Goal: Task Accomplishment & Management: Manage account settings

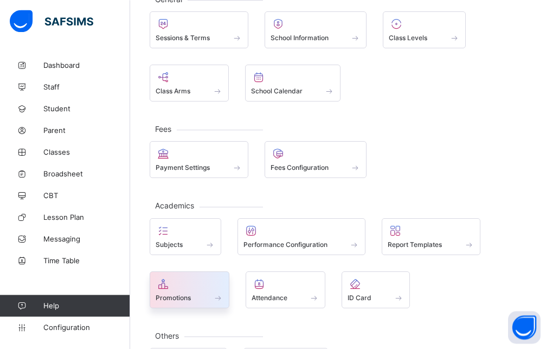
scroll to position [55, 0]
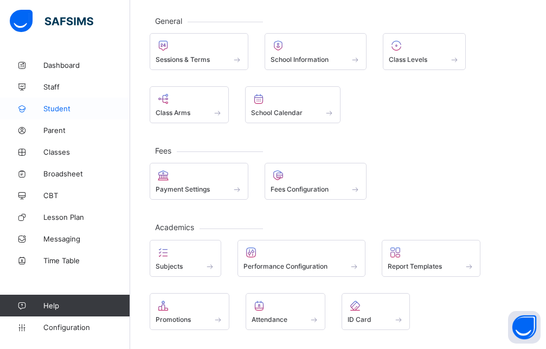
click at [71, 107] on span "Student" at bounding box center [86, 108] width 87 height 9
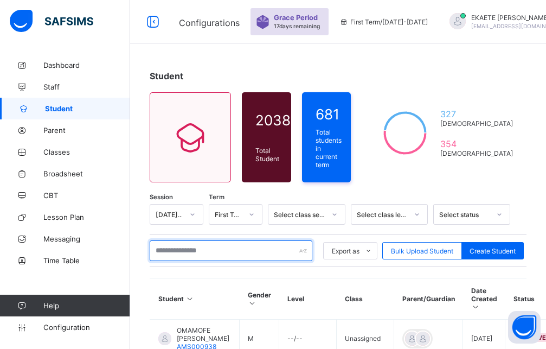
click at [263, 244] on input "text" at bounding box center [231, 250] width 163 height 21
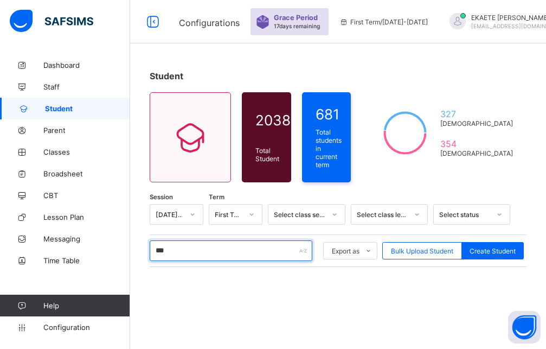
type input "****"
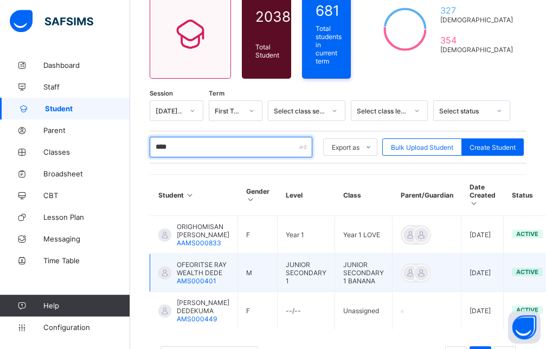
scroll to position [111, 0]
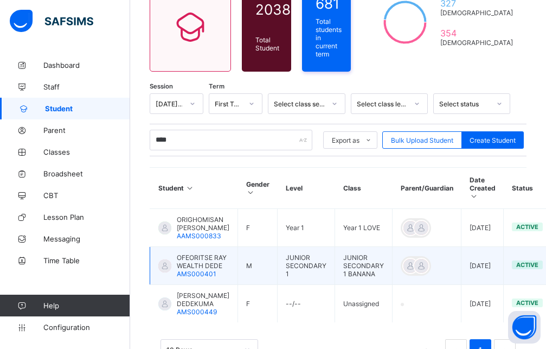
click at [188, 260] on span "OFEORITSE RAY WEALTH DEDE" at bounding box center [203, 261] width 53 height 16
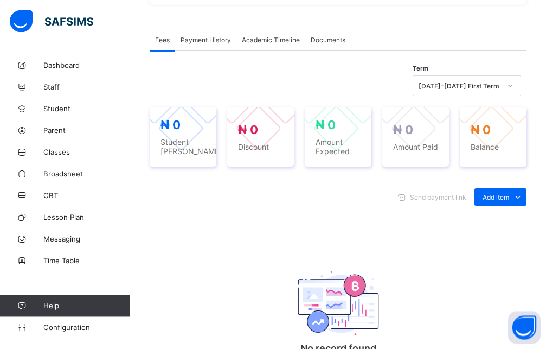
scroll to position [332, 0]
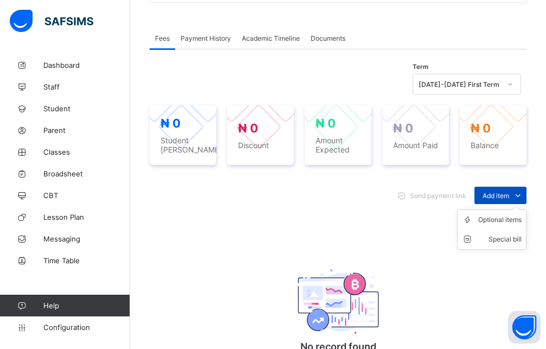
click at [500, 197] on span "Add item" at bounding box center [496, 196] width 27 height 8
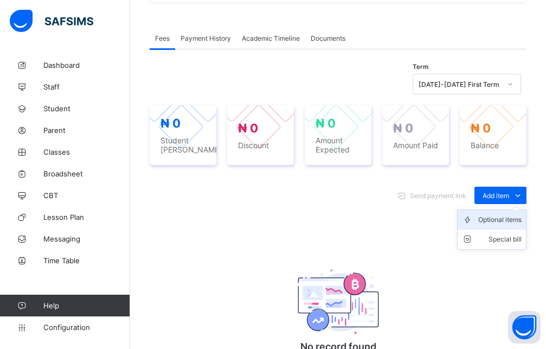
click at [495, 221] on div "Optional items" at bounding box center [500, 219] width 43 height 11
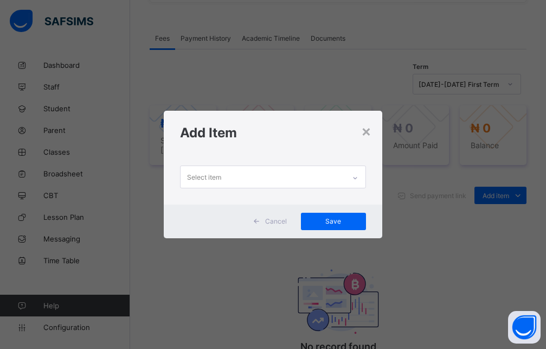
click at [358, 176] on icon at bounding box center [355, 178] width 7 height 11
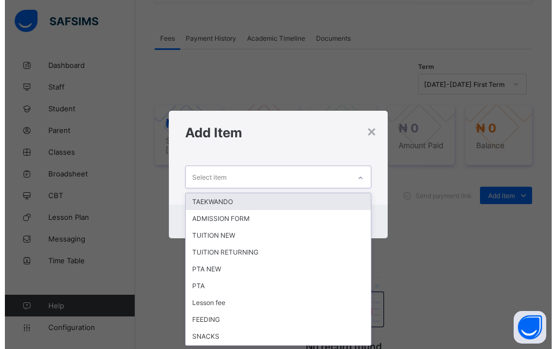
scroll to position [0, 0]
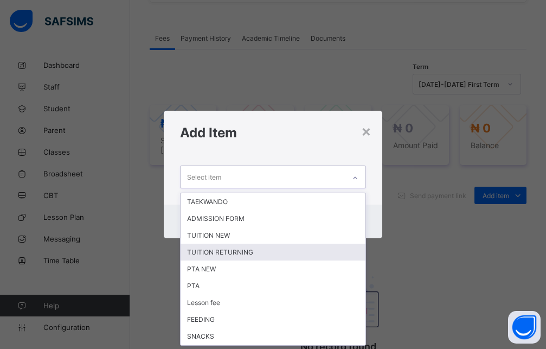
click at [222, 252] on div "TUITION RETURNING" at bounding box center [273, 252] width 185 height 17
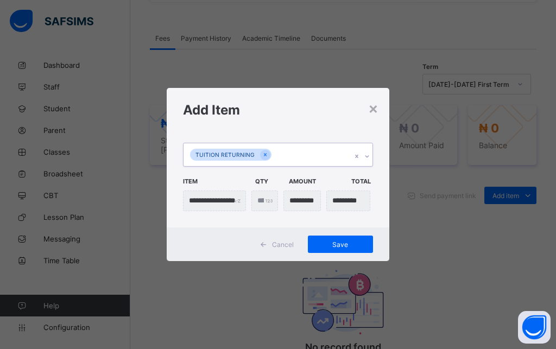
click at [369, 157] on icon at bounding box center [367, 156] width 7 height 11
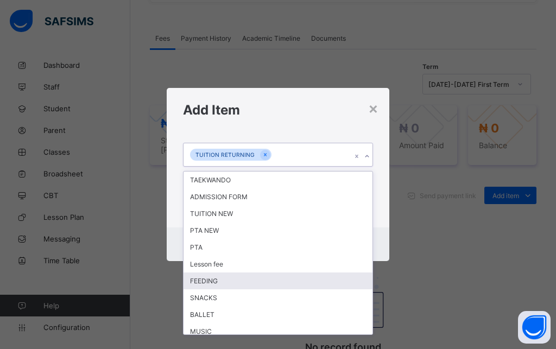
click at [203, 279] on div "FEEDING" at bounding box center [277, 280] width 189 height 17
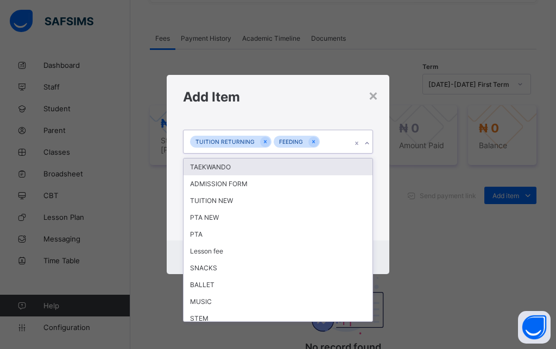
click at [366, 142] on icon at bounding box center [367, 143] width 7 height 11
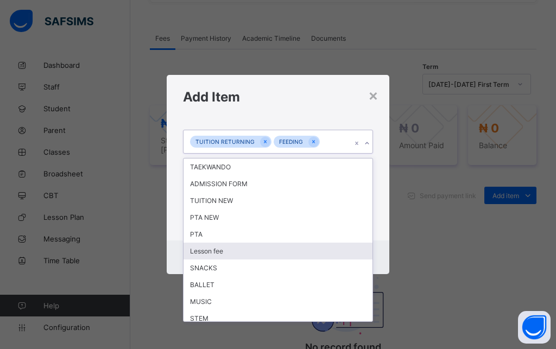
click at [231, 253] on div "Lesson fee" at bounding box center [277, 251] width 189 height 17
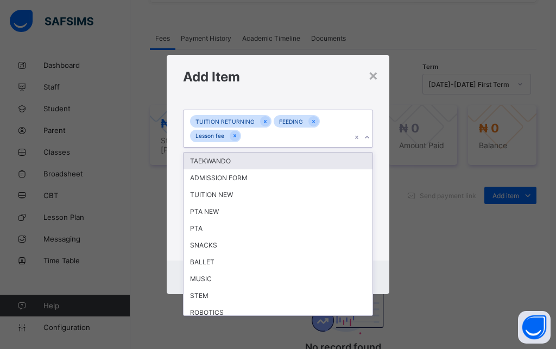
click at [366, 138] on icon at bounding box center [367, 137] width 7 height 11
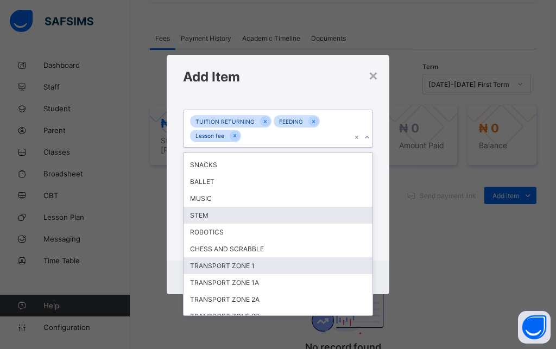
scroll to position [98, 0]
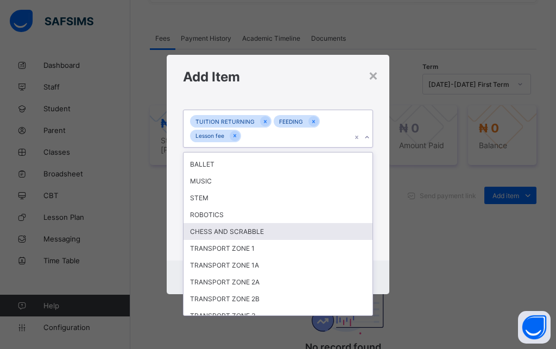
click at [247, 234] on div "CHESS AND SCRABBLE" at bounding box center [277, 231] width 189 height 17
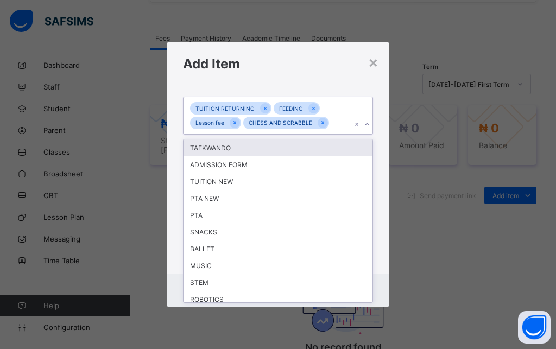
click at [368, 126] on icon at bounding box center [367, 124] width 7 height 11
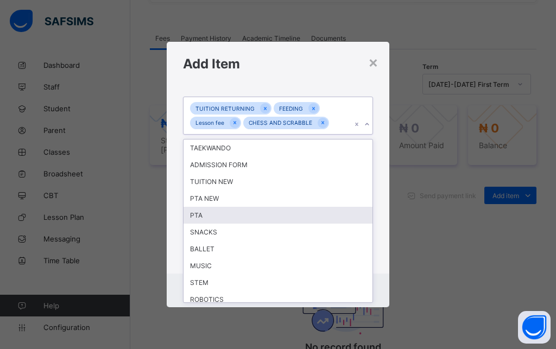
click at [248, 215] on div "PTA" at bounding box center [277, 215] width 189 height 17
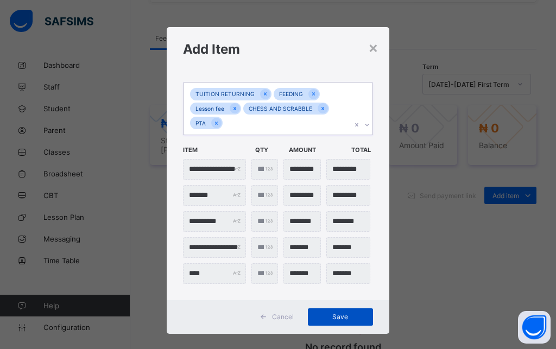
click at [337, 310] on div "Save" at bounding box center [340, 316] width 65 height 17
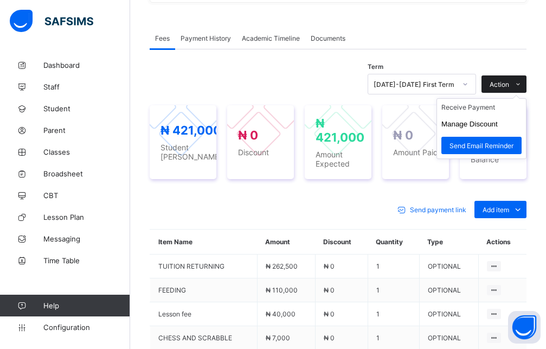
click at [521, 81] on span at bounding box center [517, 83] width 17 height 17
click at [495, 127] on button "Manage Discount" at bounding box center [470, 124] width 56 height 8
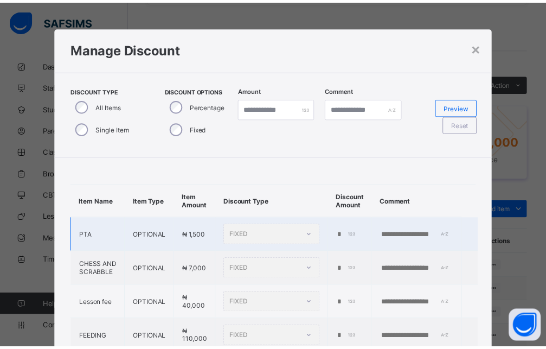
scroll to position [59, 0]
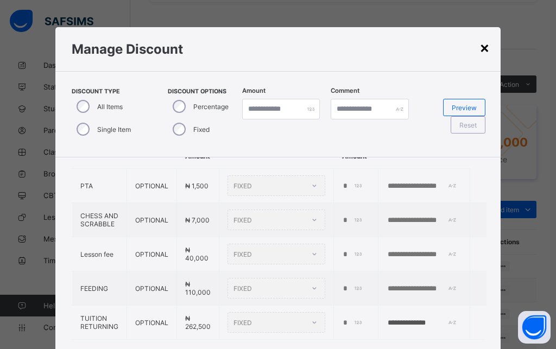
click at [481, 49] on div "×" at bounding box center [484, 47] width 10 height 18
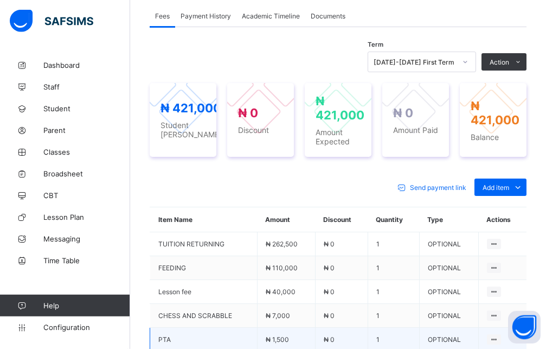
scroll to position [332, 0]
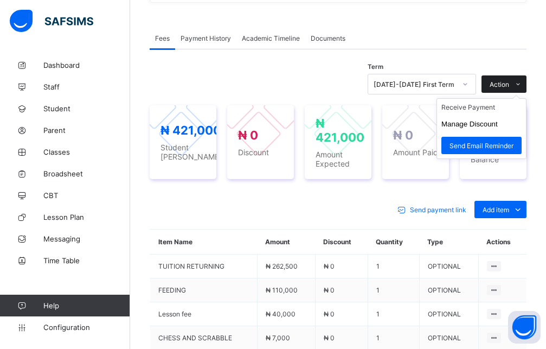
click at [506, 86] on span "Action" at bounding box center [500, 84] width 20 height 8
click at [468, 126] on button "Manage Discount" at bounding box center [470, 124] width 56 height 8
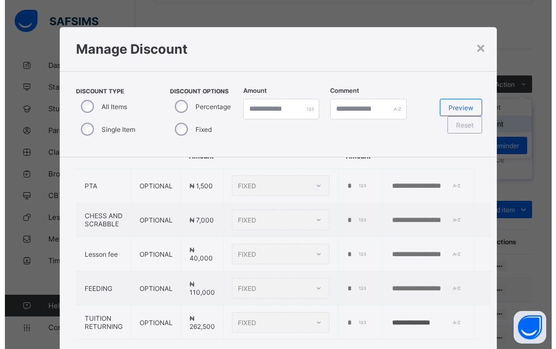
scroll to position [59, 0]
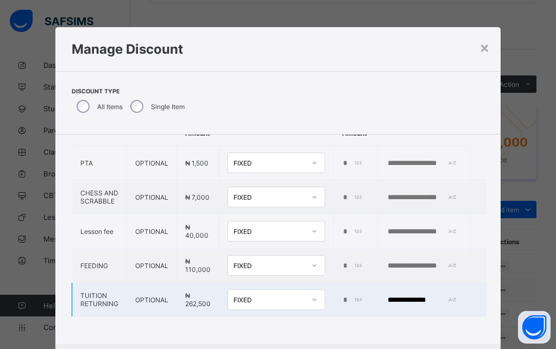
click at [334, 290] on td "*" at bounding box center [356, 300] width 44 height 34
click at [342, 296] on input "*" at bounding box center [353, 300] width 22 height 9
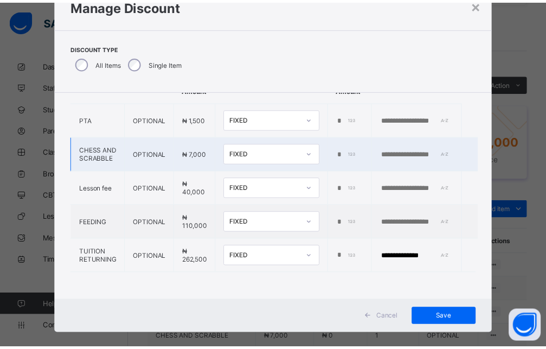
scroll to position [56, 0]
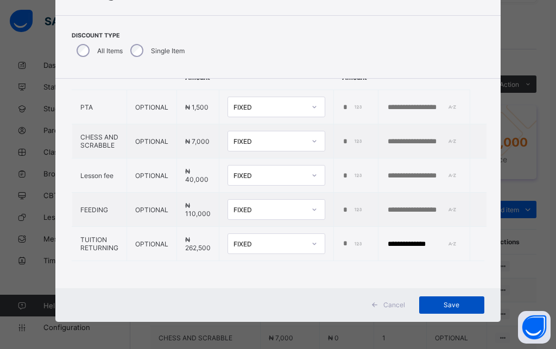
type input "*****"
click at [464, 303] on span "Save" at bounding box center [451, 305] width 49 height 8
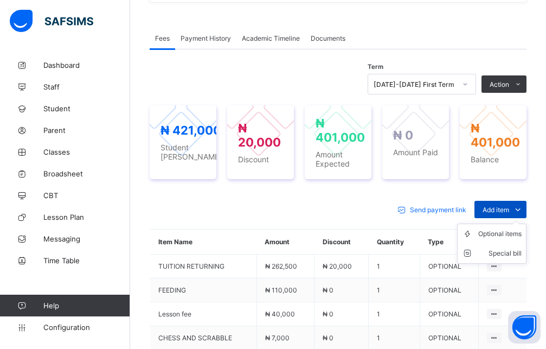
click at [494, 208] on span "Add item" at bounding box center [496, 210] width 27 height 8
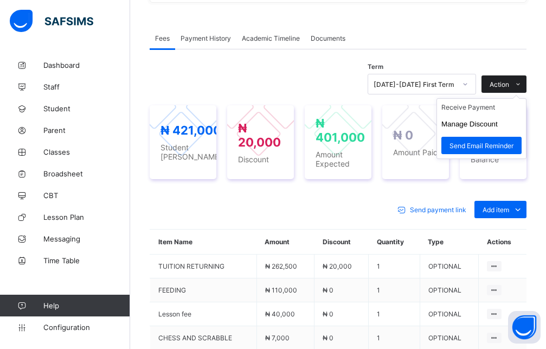
click at [504, 81] on span "Action" at bounding box center [500, 84] width 20 height 8
click at [481, 111] on li "Receive Payment" at bounding box center [481, 107] width 89 height 17
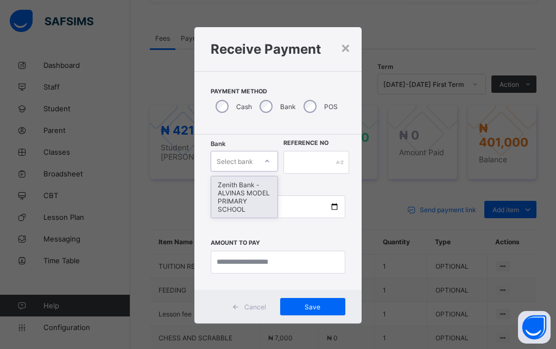
click at [239, 162] on div "Select bank" at bounding box center [234, 161] width 36 height 21
drag, startPoint x: 245, startPoint y: 189, endPoint x: 254, endPoint y: 187, distance: 8.8
click at [246, 189] on div "Zenith Bank - ALVINAS MODEL PRIMARY SCHOOL" at bounding box center [244, 196] width 66 height 41
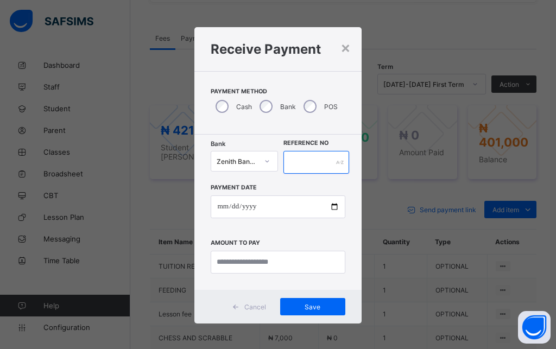
click at [286, 163] on input "text" at bounding box center [316, 162] width 66 height 23
type input "******"
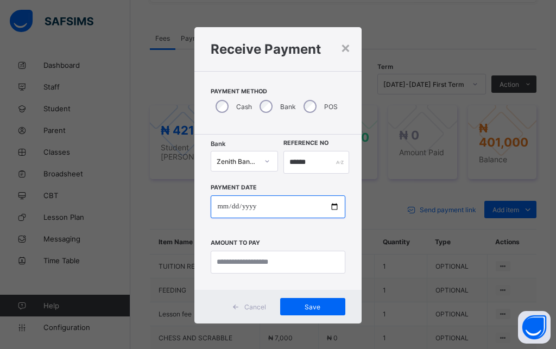
click at [217, 209] on input "date" at bounding box center [278, 206] width 134 height 23
click at [219, 207] on input "date" at bounding box center [278, 206] width 134 height 23
type input "**********"
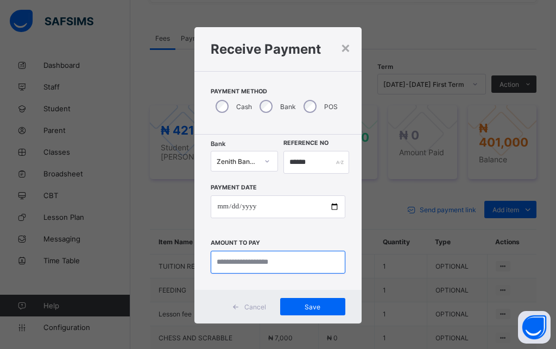
click at [257, 266] on input "currency" at bounding box center [278, 262] width 134 height 23
type input "*********"
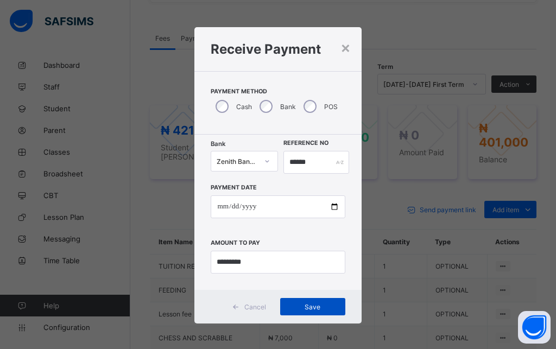
click at [311, 305] on span "Save" at bounding box center [312, 307] width 49 height 8
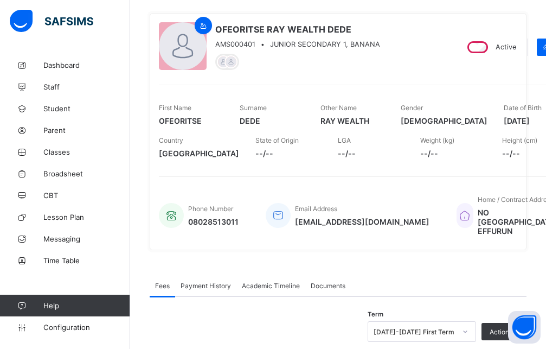
scroll to position [0, 0]
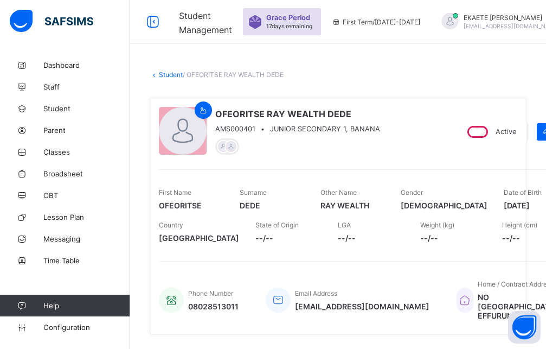
click at [174, 72] on link "Student" at bounding box center [171, 75] width 24 height 8
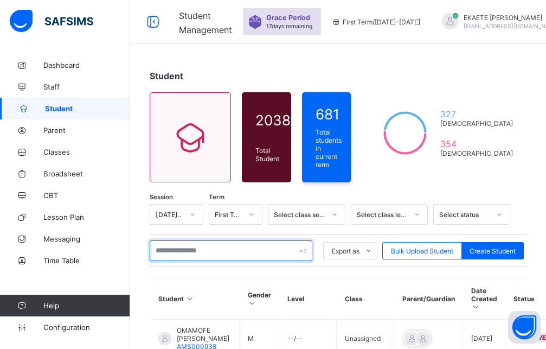
click at [226, 250] on input "text" at bounding box center [231, 250] width 163 height 21
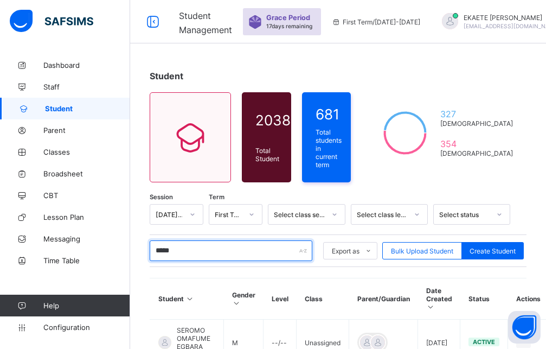
click at [156, 249] on input "*****" at bounding box center [231, 250] width 163 height 21
click at [158, 249] on input "*****" at bounding box center [231, 250] width 163 height 21
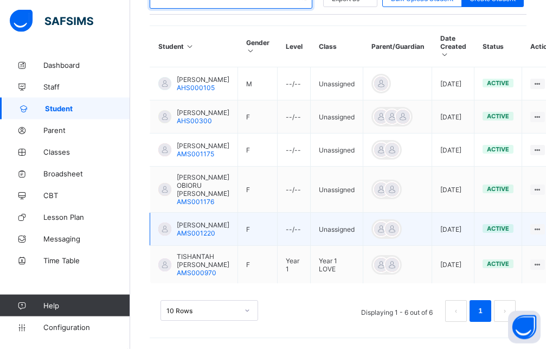
scroll to position [277, 0]
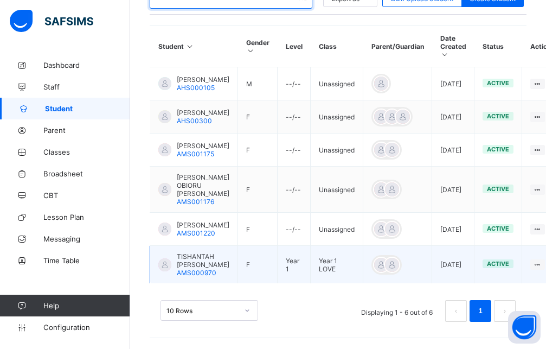
type input "******"
click at [213, 269] on span "TISHANTAH LAUREL SOLOMON" at bounding box center [203, 260] width 53 height 16
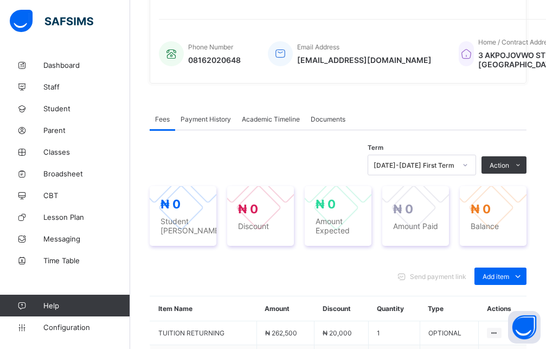
scroll to position [406, 0]
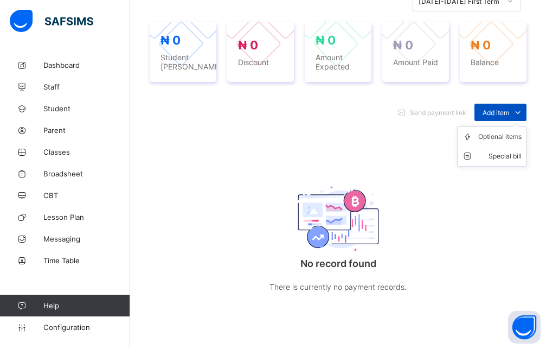
click at [502, 117] on span "Add item" at bounding box center [496, 113] width 27 height 8
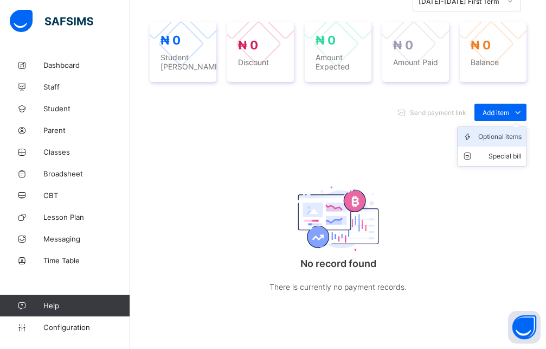
click at [509, 146] on li "Optional items" at bounding box center [492, 137] width 68 height 20
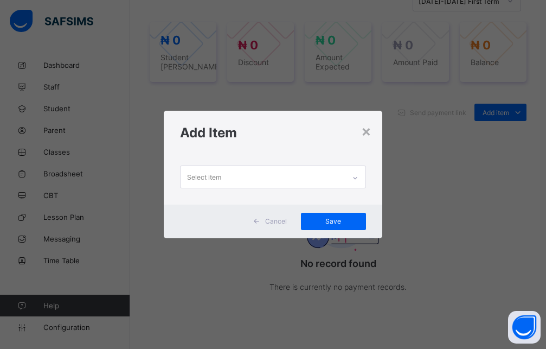
click at [355, 177] on icon at bounding box center [355, 178] width 7 height 11
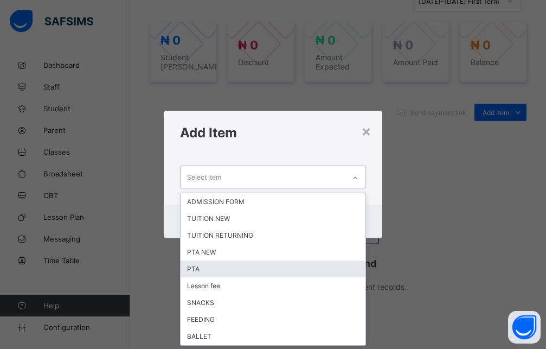
click at [220, 270] on div "PTA" at bounding box center [273, 268] width 185 height 17
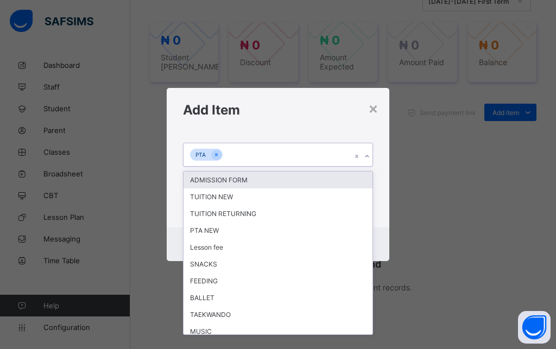
click at [365, 156] on icon at bounding box center [367, 156] width 7 height 11
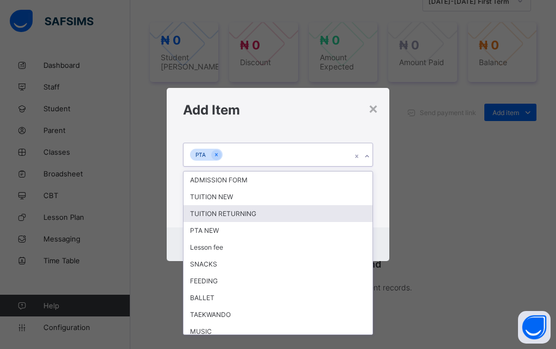
click at [242, 211] on div "TUITION RETURNING" at bounding box center [277, 213] width 189 height 17
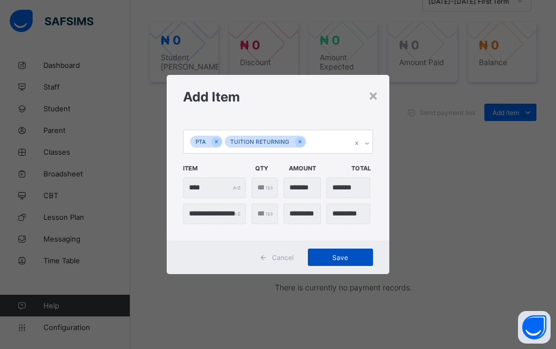
click at [346, 260] on span "Save" at bounding box center [340, 257] width 49 height 8
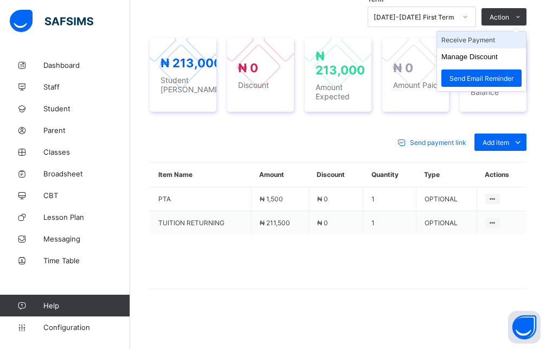
click at [498, 39] on li "Receive Payment" at bounding box center [481, 39] width 89 height 17
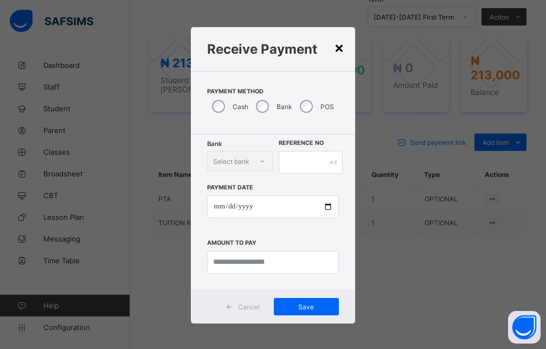
click at [335, 50] on div "×" at bounding box center [339, 47] width 10 height 18
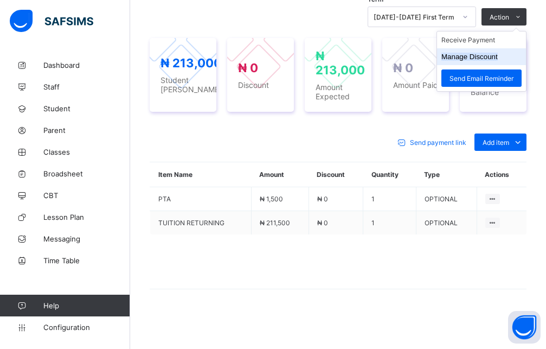
click at [481, 60] on button "Manage Discount" at bounding box center [470, 57] width 56 height 8
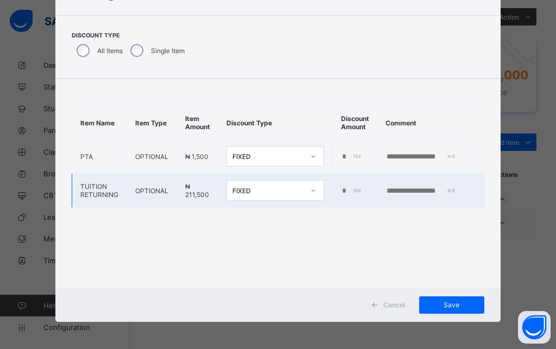
click at [335, 190] on td "*" at bounding box center [355, 191] width 44 height 34
click at [341, 189] on input "*" at bounding box center [352, 191] width 22 height 9
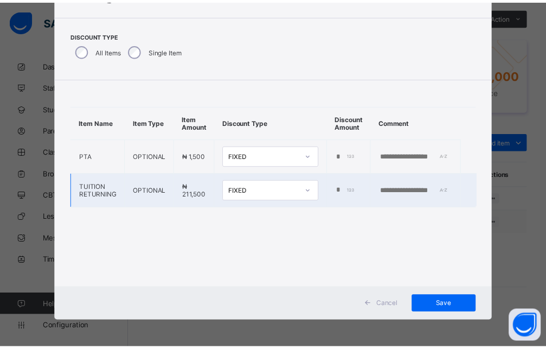
scroll to position [0, 9]
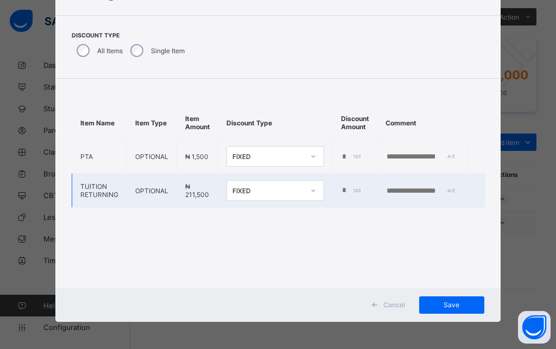
type input "******"
click at [431, 192] on input "text" at bounding box center [422, 191] width 75 height 9
type input "**********"
click at [447, 304] on span "Save" at bounding box center [451, 305] width 49 height 8
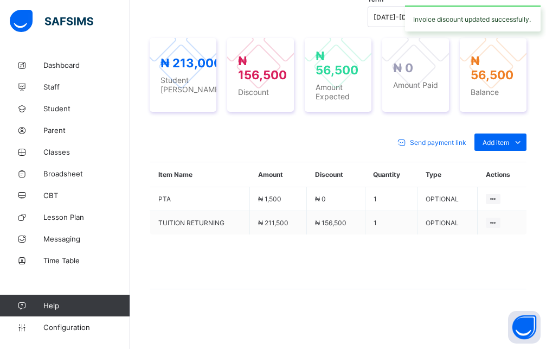
scroll to position [394, 0]
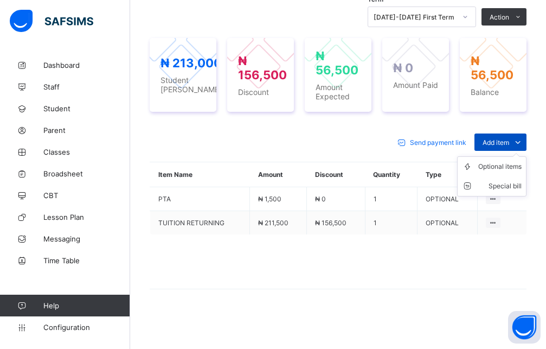
click at [500, 146] on span "Add item" at bounding box center [496, 142] width 27 height 8
drag, startPoint x: 296, startPoint y: 157, endPoint x: 311, endPoint y: 156, distance: 14.7
click at [297, 151] on div "Send payment link Add item Optional items Special bill" at bounding box center [338, 141] width 377 height 17
click at [509, 146] on span "Add item" at bounding box center [496, 142] width 27 height 8
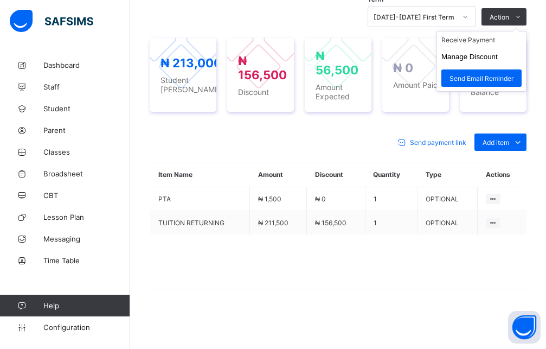
click at [475, 49] on ul "Receive Payment Manage Discount Send Email Reminder" at bounding box center [482, 61] width 90 height 61
click at [475, 48] on li "Receive Payment" at bounding box center [481, 39] width 89 height 17
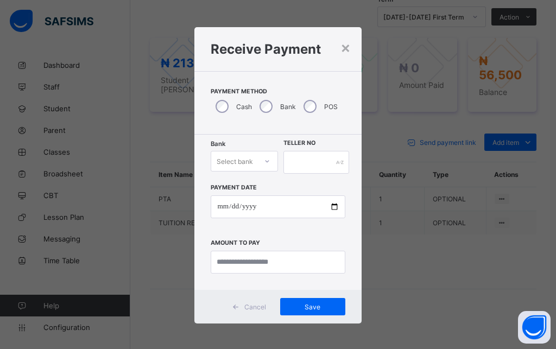
click at [248, 166] on div "Select bank" at bounding box center [234, 161] width 46 height 15
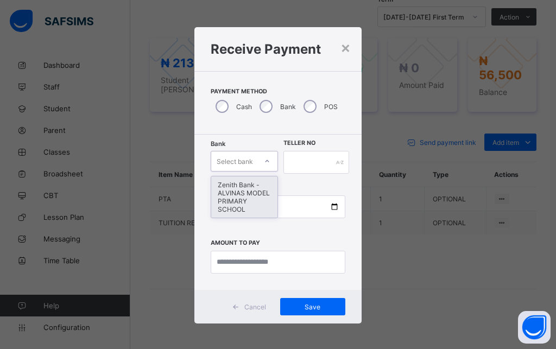
click at [243, 199] on div "Zenith Bank - ALVINAS MODEL PRIMARY SCHOOL" at bounding box center [244, 196] width 66 height 41
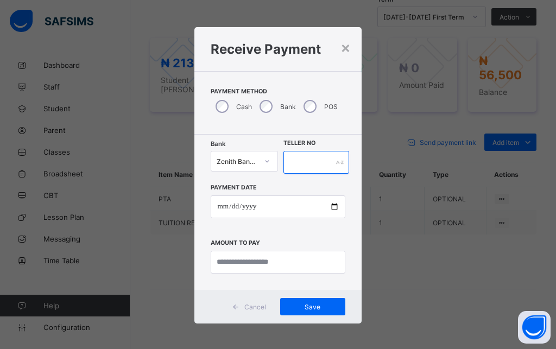
click at [302, 163] on input "text" at bounding box center [316, 162] width 66 height 23
type input "********"
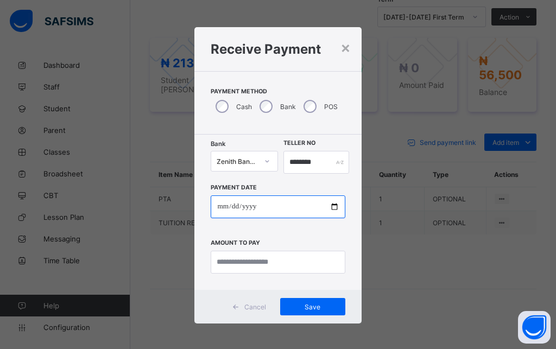
click at [219, 209] on input "date" at bounding box center [278, 206] width 134 height 23
type input "**********"
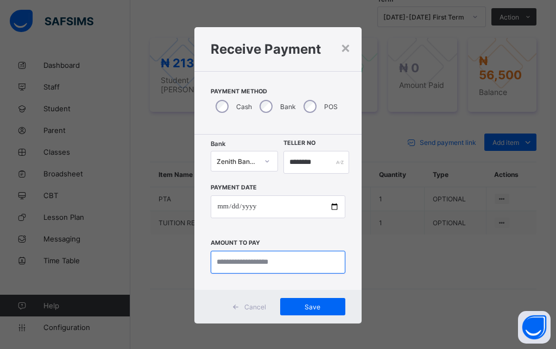
click at [258, 257] on input "currency" at bounding box center [278, 262] width 134 height 23
type input "********"
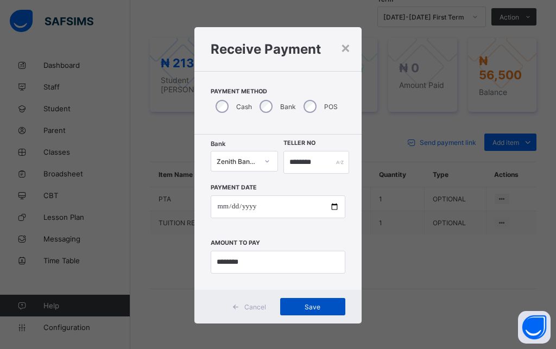
click at [315, 303] on div "Save" at bounding box center [312, 306] width 65 height 17
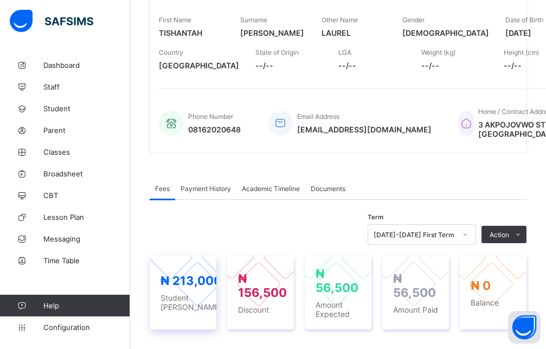
scroll to position [0, 0]
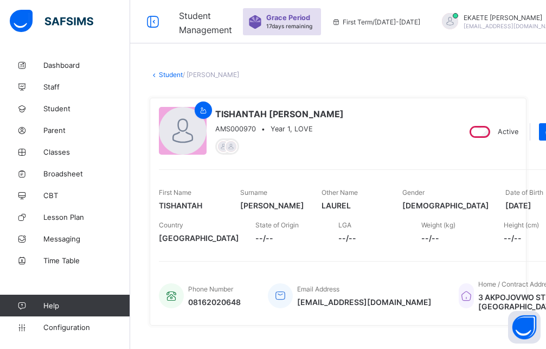
click at [171, 74] on link "Student" at bounding box center [171, 75] width 24 height 8
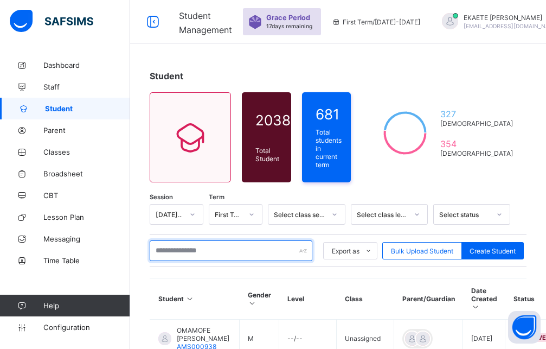
click at [200, 249] on input "text" at bounding box center [231, 250] width 163 height 21
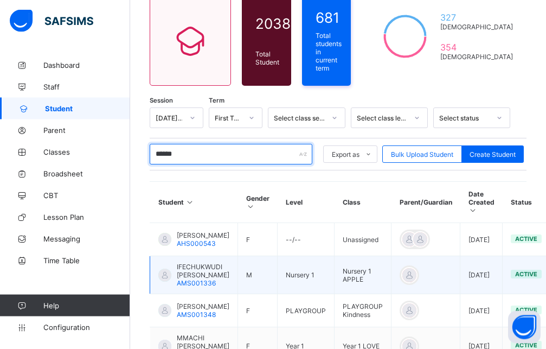
scroll to position [111, 0]
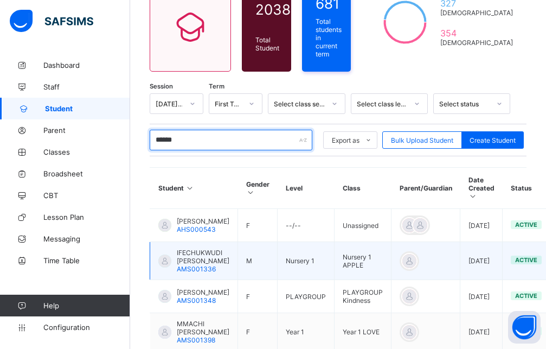
type input "******"
click at [191, 273] on span "AMS001336" at bounding box center [196, 269] width 39 height 8
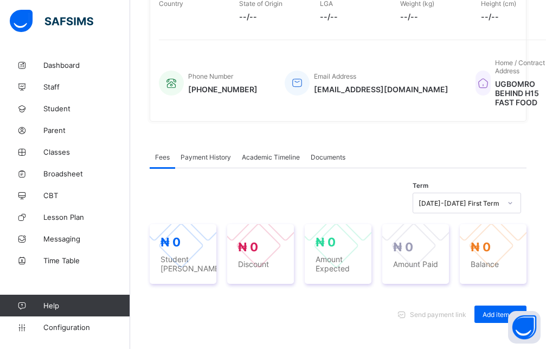
scroll to position [387, 0]
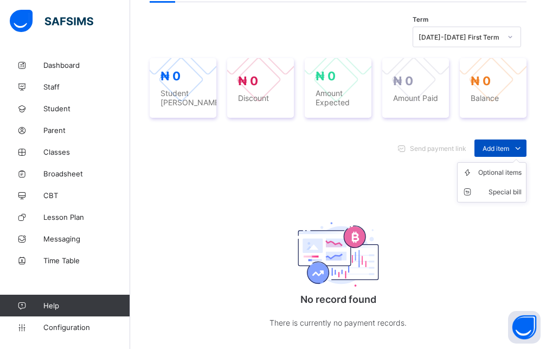
click at [509, 144] on span "Add item" at bounding box center [496, 148] width 27 height 8
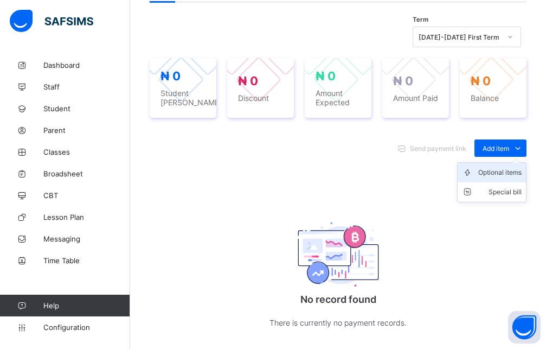
click at [511, 167] on div "Optional items" at bounding box center [500, 172] width 43 height 11
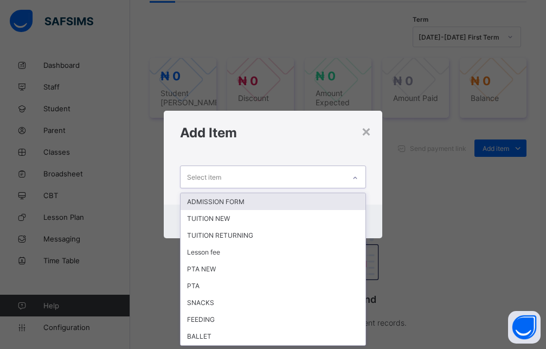
click at [356, 177] on icon at bounding box center [355, 178] width 7 height 11
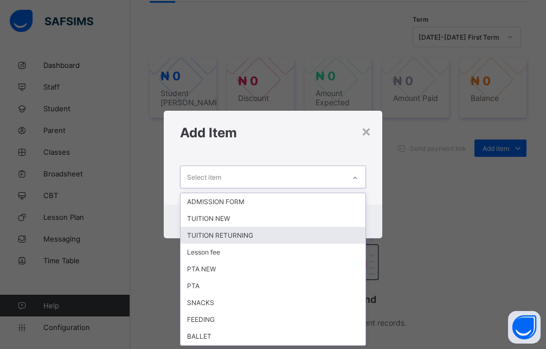
click at [223, 241] on div "TUITION RETURNING" at bounding box center [273, 235] width 185 height 17
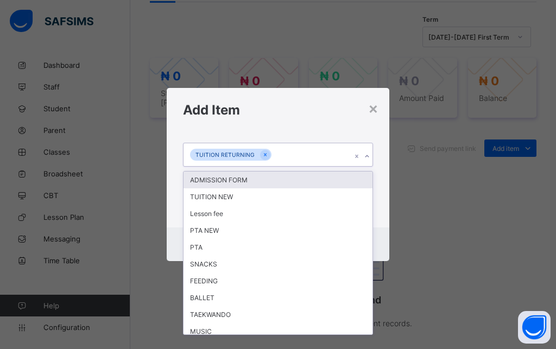
click at [367, 157] on icon at bounding box center [367, 156] width 7 height 11
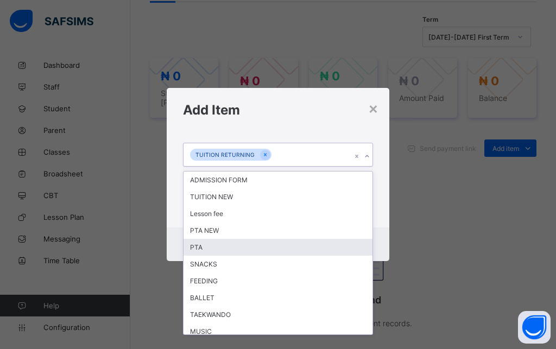
click at [209, 252] on div "PTA" at bounding box center [277, 247] width 189 height 17
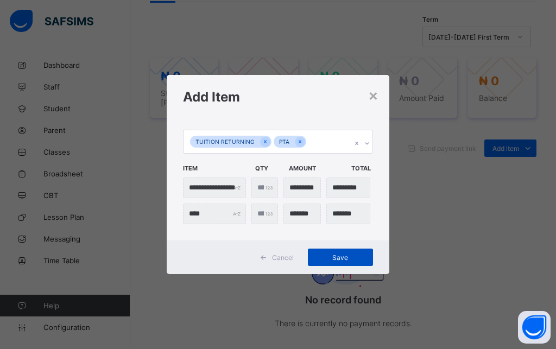
click at [330, 258] on span "Save" at bounding box center [340, 257] width 49 height 8
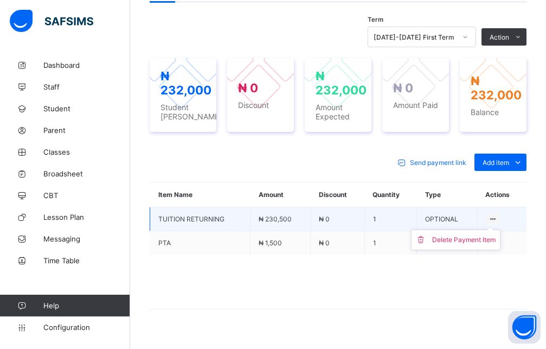
click at [498, 215] on icon at bounding box center [493, 219] width 9 height 8
click at [494, 234] on div "Delete Payment Item" at bounding box center [463, 239] width 63 height 11
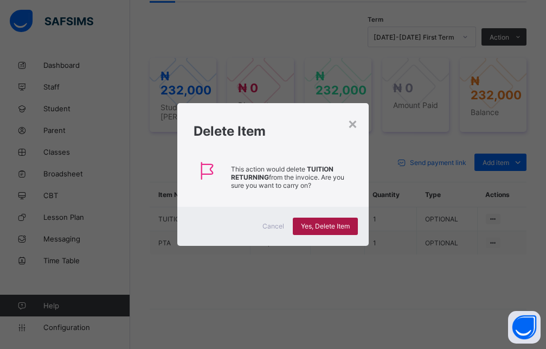
click at [348, 225] on span "Yes, Delete Item" at bounding box center [325, 226] width 49 height 8
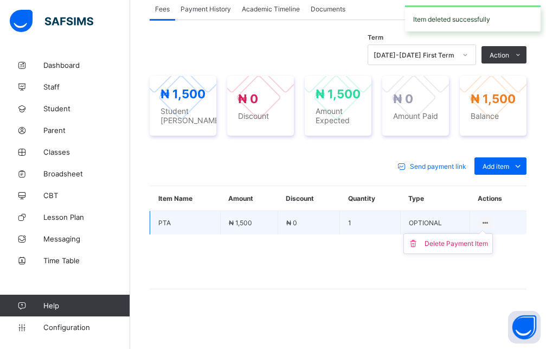
scroll to position [361, 0]
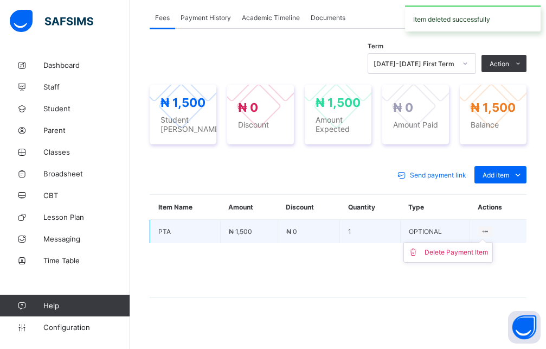
click at [493, 242] on ul "Delete Payment Item" at bounding box center [449, 252] width 90 height 21
click at [475, 247] on div "Delete Payment Item" at bounding box center [456, 252] width 63 height 11
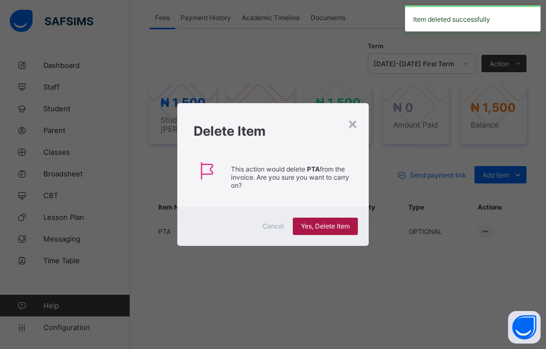
click at [339, 220] on div "Yes, Delete Item" at bounding box center [325, 226] width 65 height 17
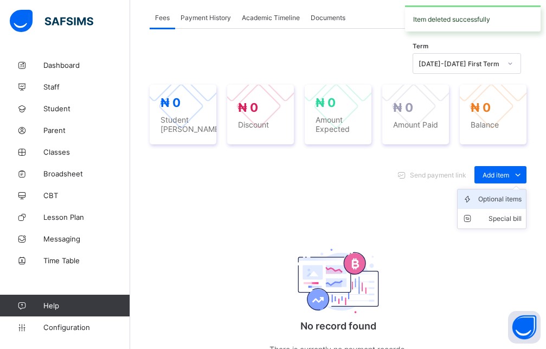
click at [493, 194] on div "Optional items" at bounding box center [500, 199] width 43 height 11
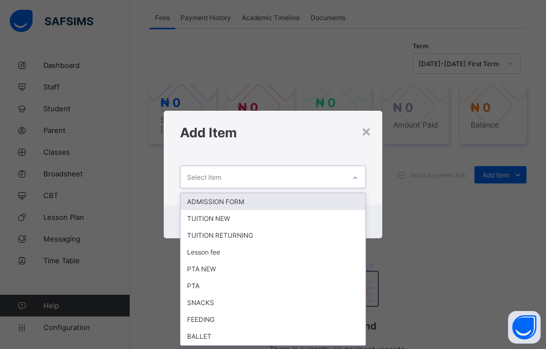
click at [357, 176] on icon at bounding box center [355, 178] width 7 height 11
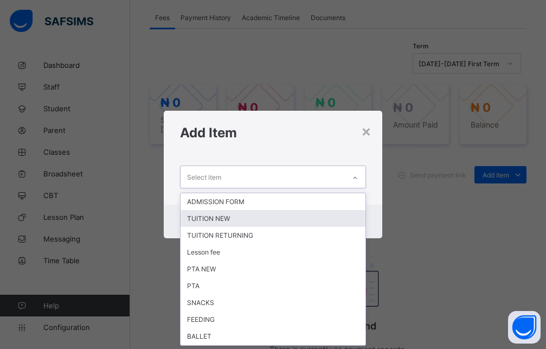
click at [222, 219] on div "TUITION NEW" at bounding box center [273, 218] width 185 height 17
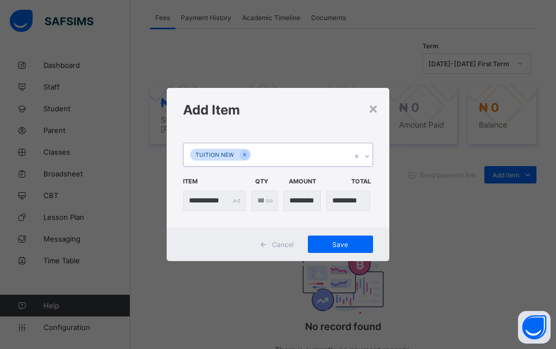
click at [367, 156] on icon at bounding box center [367, 156] width 7 height 11
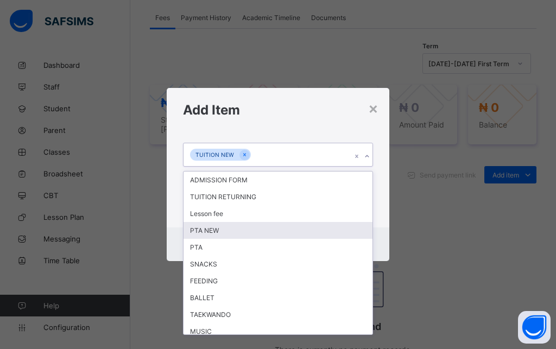
click at [227, 229] on div "PTA NEW" at bounding box center [277, 230] width 189 height 17
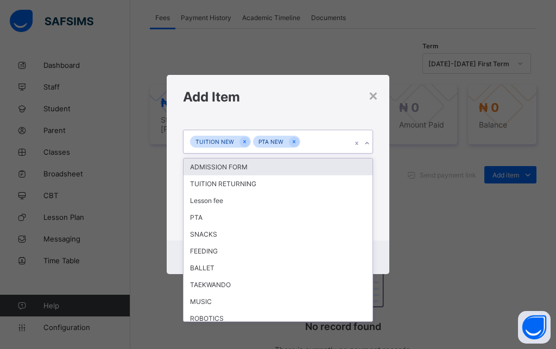
click at [365, 144] on icon at bounding box center [367, 143] width 7 height 11
click at [255, 166] on div "ADMISSION FORM" at bounding box center [277, 166] width 189 height 17
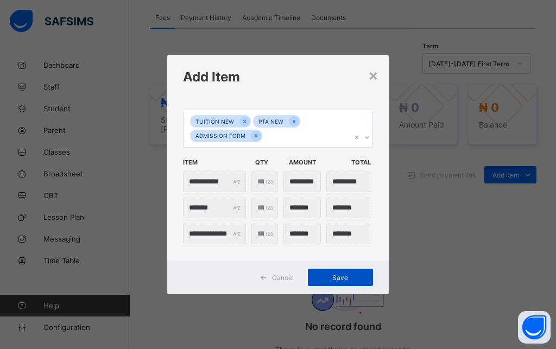
click at [334, 279] on span "Save" at bounding box center [340, 277] width 49 height 8
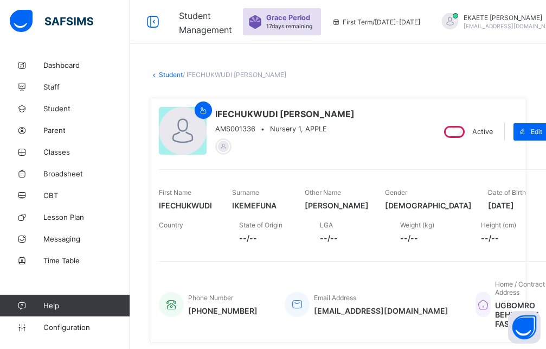
click at [164, 74] on link "Student" at bounding box center [171, 75] width 24 height 8
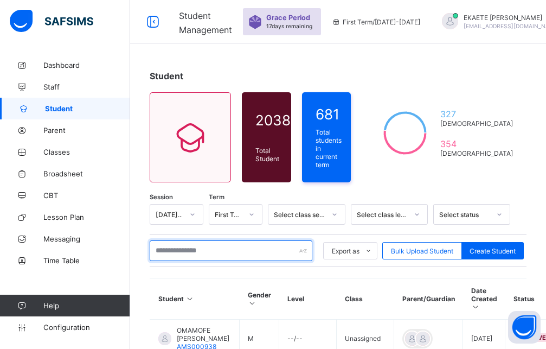
click at [220, 246] on input "text" at bounding box center [231, 250] width 163 height 21
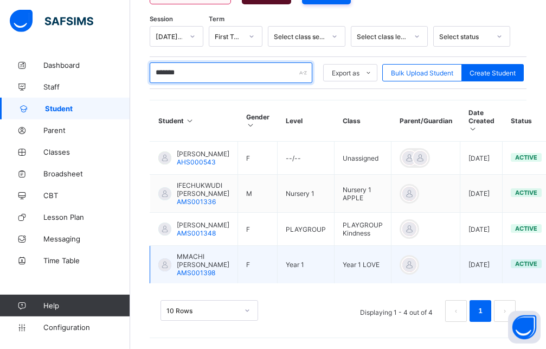
scroll to position [209, 0]
type input "*******"
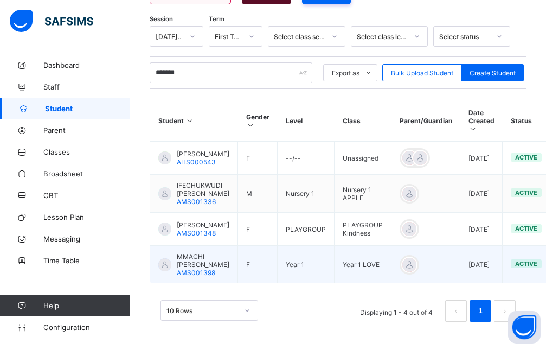
click at [205, 258] on span "MMACHI ELLIE IKEMEFUNA" at bounding box center [203, 260] width 53 height 16
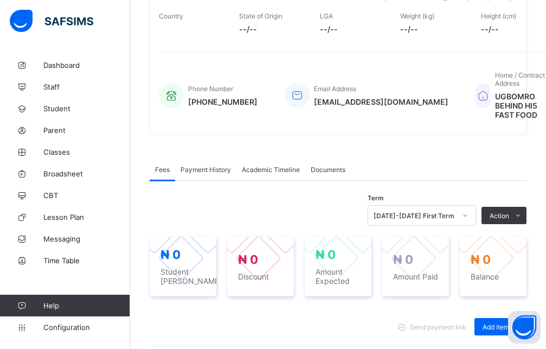
scroll to position [373, 0]
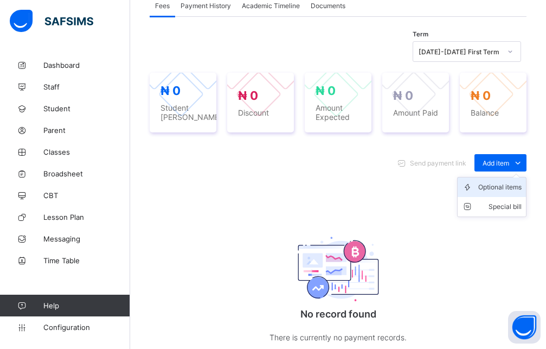
click at [517, 186] on div "Optional items" at bounding box center [500, 187] width 43 height 11
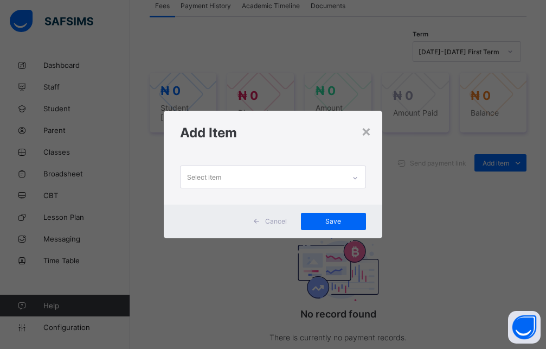
click at [359, 177] on icon at bounding box center [355, 178] width 7 height 11
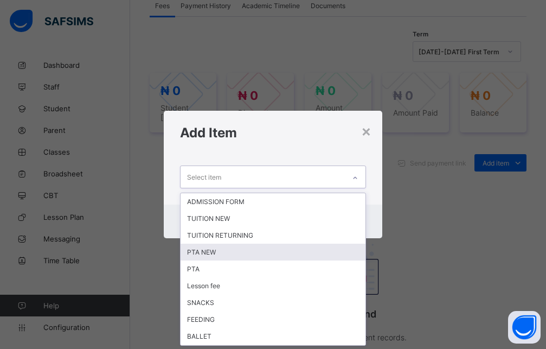
click at [201, 254] on div "PTA NEW" at bounding box center [273, 252] width 185 height 17
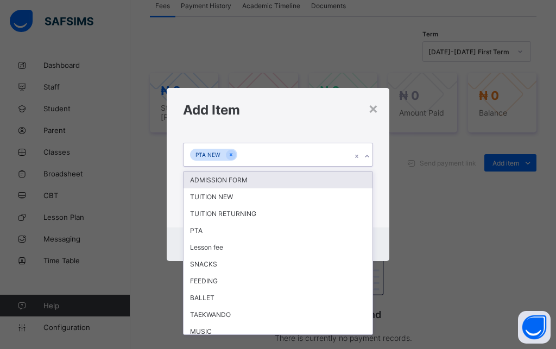
click at [364, 156] on icon at bounding box center [367, 156] width 7 height 11
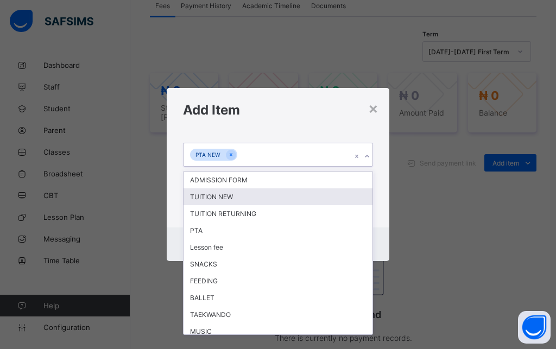
click at [243, 199] on div "TUITION NEW" at bounding box center [277, 196] width 189 height 17
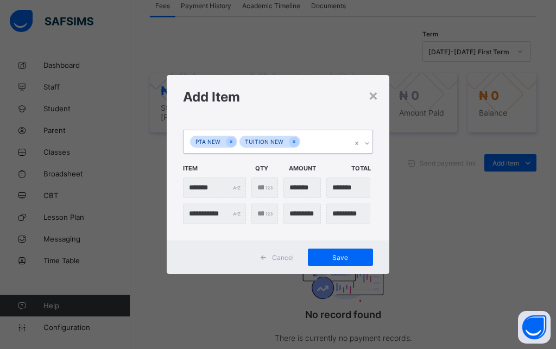
click at [369, 143] on icon at bounding box center [367, 143] width 7 height 11
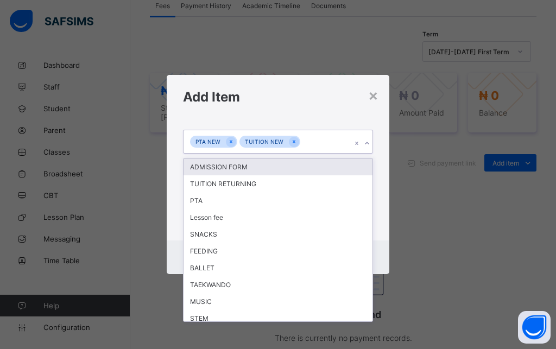
click at [263, 170] on div "ADMISSION FORM" at bounding box center [277, 166] width 189 height 17
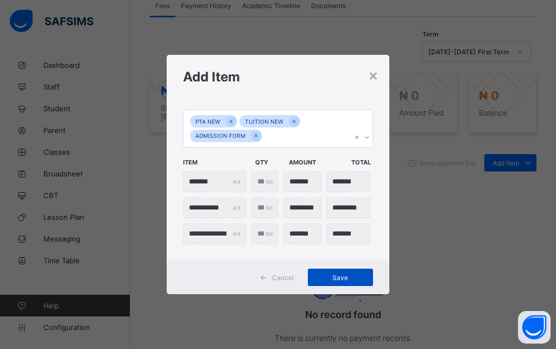
click at [347, 275] on span "Save" at bounding box center [340, 277] width 49 height 8
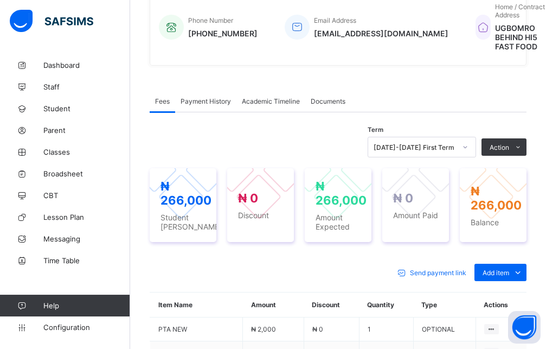
scroll to position [262, 0]
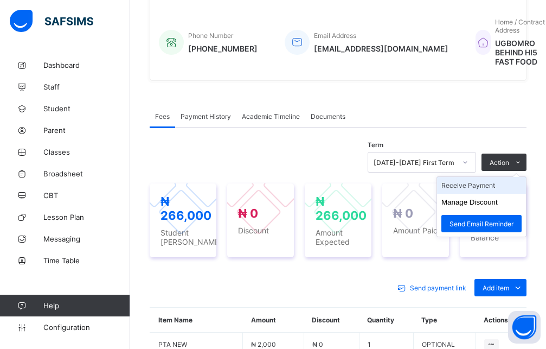
click at [501, 189] on li "Receive Payment" at bounding box center [481, 185] width 89 height 17
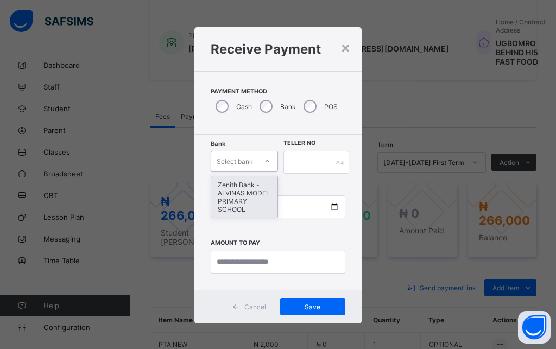
click at [258, 167] on div at bounding box center [267, 160] width 18 height 17
click at [234, 208] on div "Zenith Bank - ALVINAS MODEL PRIMARY SCHOOL" at bounding box center [244, 196] width 66 height 41
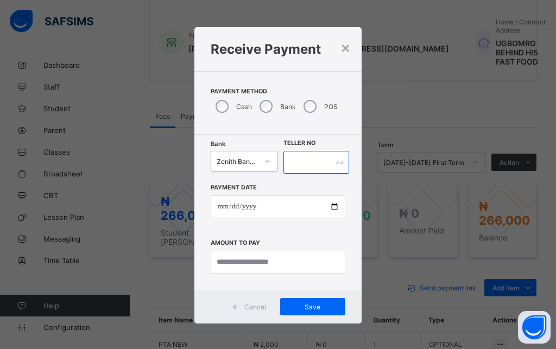
click at [326, 169] on input "text" at bounding box center [316, 162] width 66 height 23
type input "********"
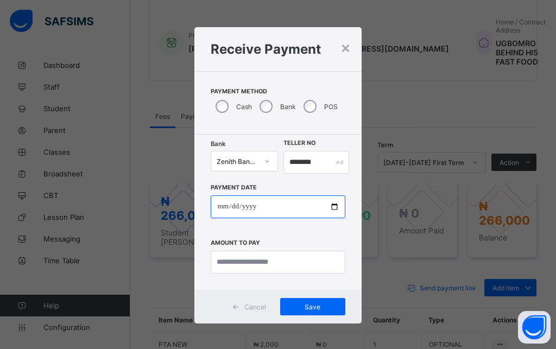
click at [216, 211] on input "date" at bounding box center [278, 206] width 134 height 23
type input "**********"
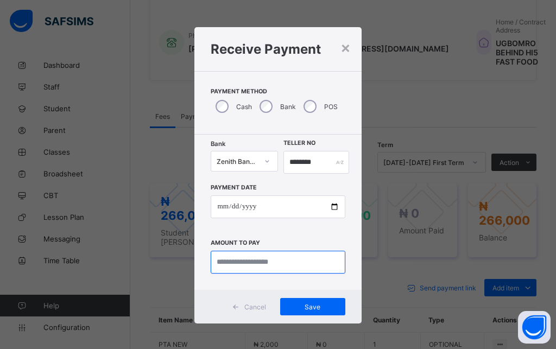
click at [303, 262] on input "currency" at bounding box center [278, 262] width 134 height 23
type input "*******"
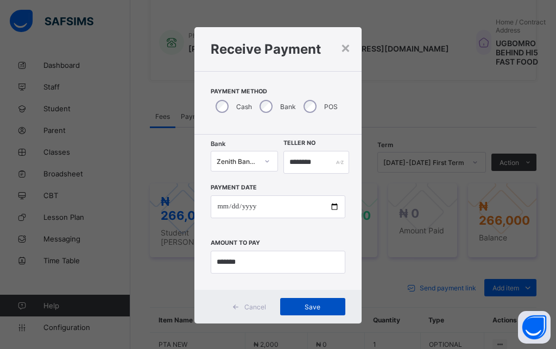
click at [298, 304] on span "Save" at bounding box center [312, 307] width 49 height 8
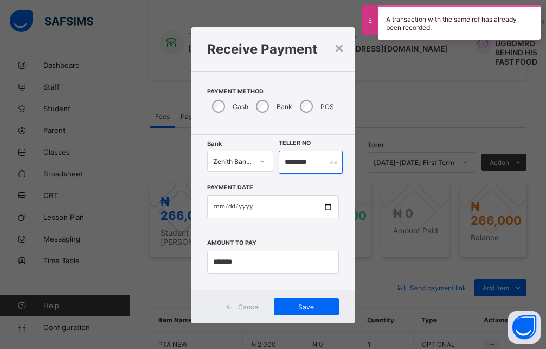
click at [291, 167] on input "********" at bounding box center [311, 162] width 65 height 23
drag, startPoint x: 310, startPoint y: 164, endPoint x: 269, endPoint y: 161, distance: 41.4
click at [279, 161] on input "********" at bounding box center [311, 162] width 65 height 23
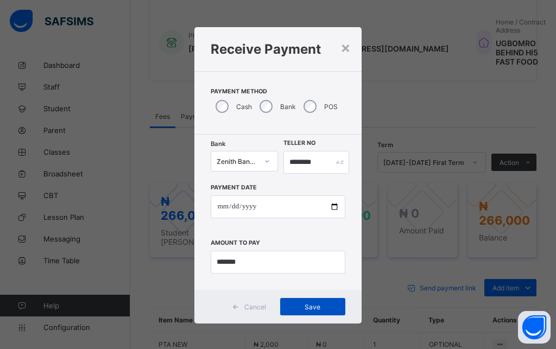
click at [320, 312] on div "Save" at bounding box center [312, 306] width 65 height 17
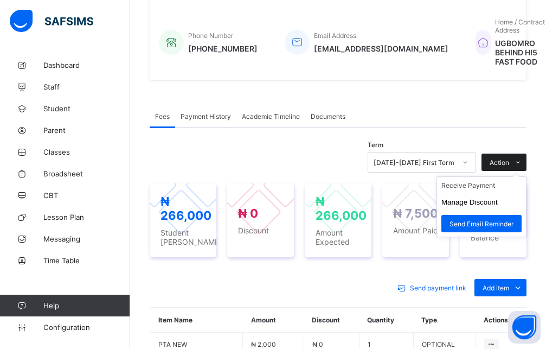
click at [509, 158] on span "Action" at bounding box center [500, 162] width 20 height 8
click at [489, 185] on li "Receive Payment" at bounding box center [481, 185] width 89 height 17
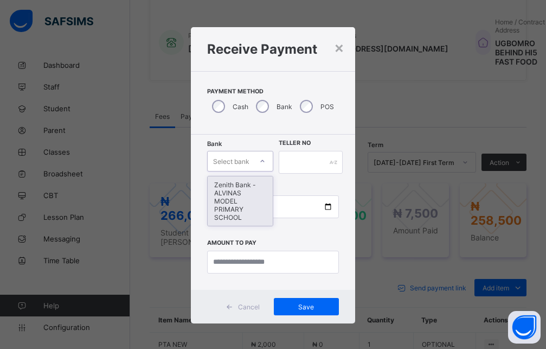
click at [257, 165] on div at bounding box center [262, 160] width 18 height 17
click at [244, 199] on div "Zenith Bank - ALVINAS MODEL PRIMARY SCHOOL" at bounding box center [240, 200] width 65 height 49
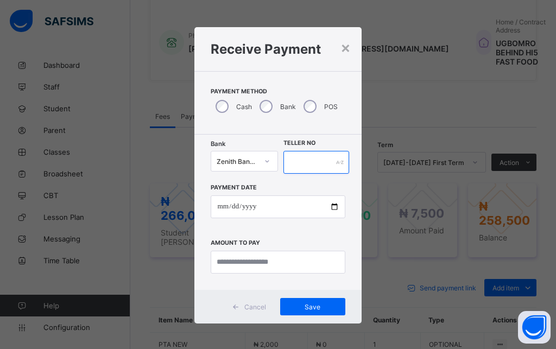
click at [304, 163] on input "text" at bounding box center [316, 162] width 66 height 23
type input "********"
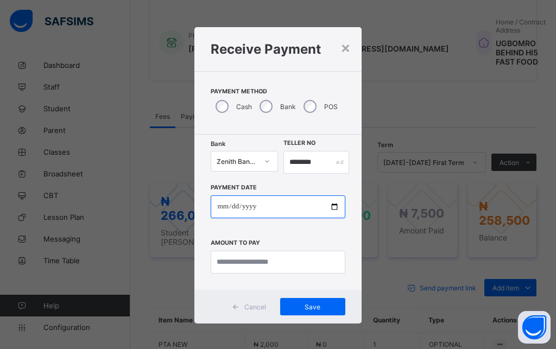
click at [217, 209] on input "date" at bounding box center [278, 206] width 134 height 23
type input "**********"
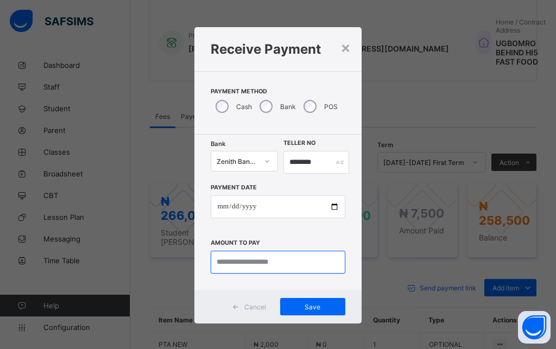
click at [247, 263] on input "currency" at bounding box center [278, 262] width 134 height 23
type input "*********"
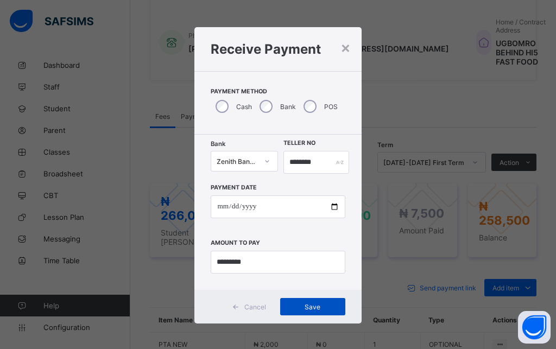
click at [321, 304] on span "Save" at bounding box center [312, 307] width 49 height 8
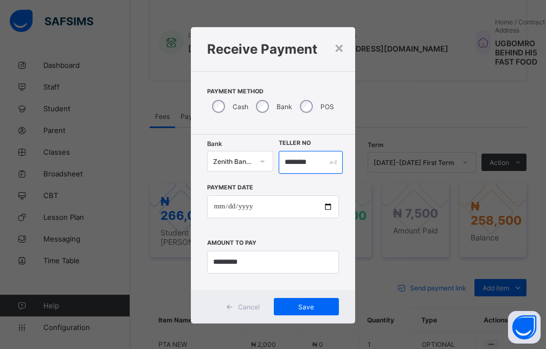
click at [314, 163] on input "********" at bounding box center [311, 162] width 65 height 23
click at [292, 164] on input "********" at bounding box center [311, 162] width 65 height 23
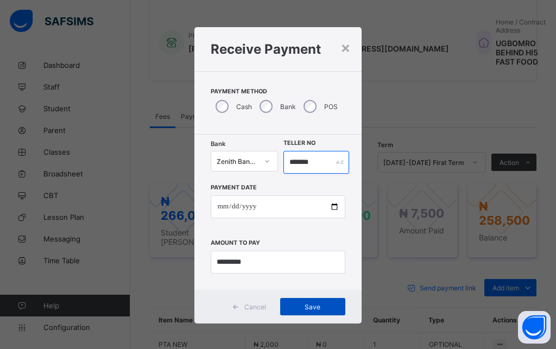
type input "*******"
click at [297, 303] on div "Save" at bounding box center [312, 306] width 65 height 17
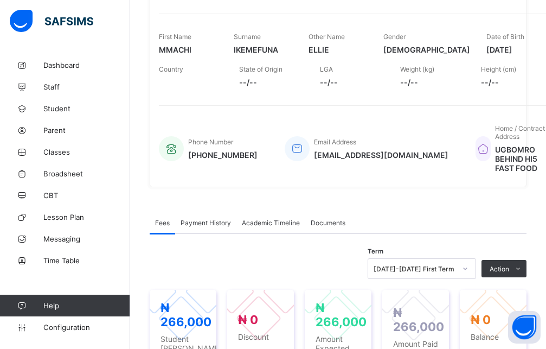
scroll to position [0, 0]
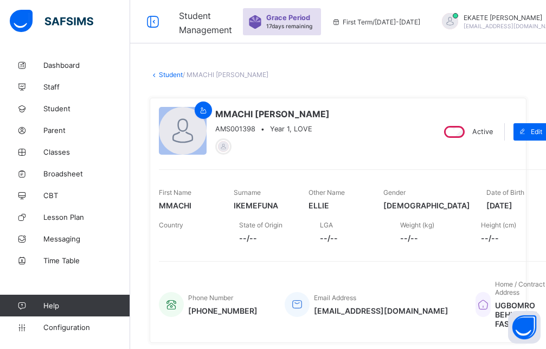
click at [168, 73] on link "Student" at bounding box center [171, 75] width 24 height 8
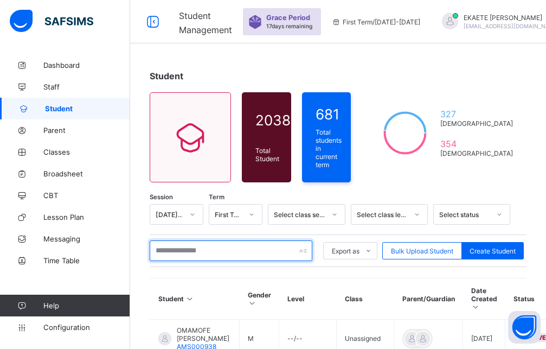
click at [199, 248] on input "text" at bounding box center [231, 250] width 163 height 21
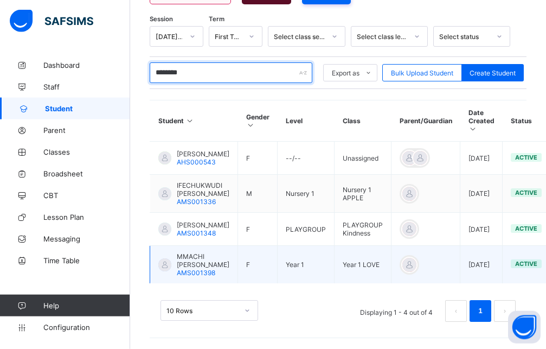
scroll to position [209, 0]
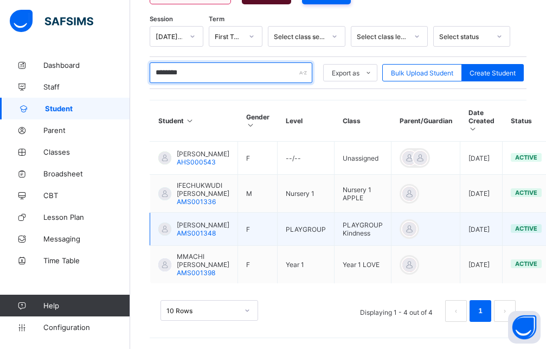
type input "********"
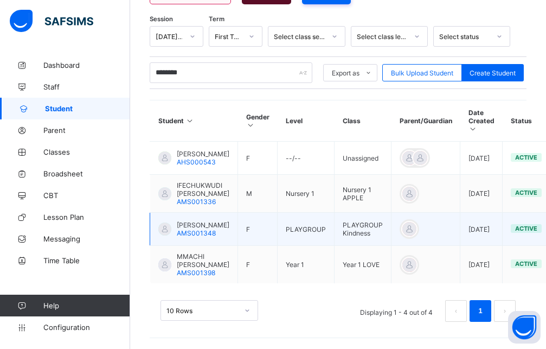
click at [188, 221] on span "ELIORA CHISOM IKEMEFUNA" at bounding box center [203, 225] width 53 height 8
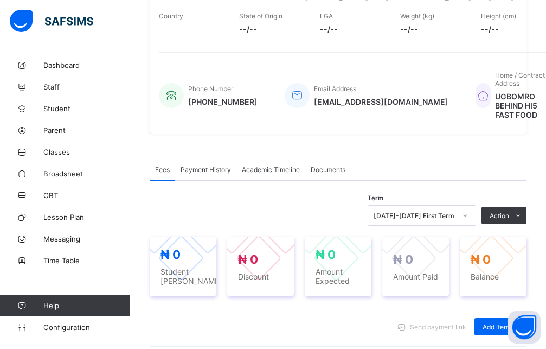
scroll to position [373, 0]
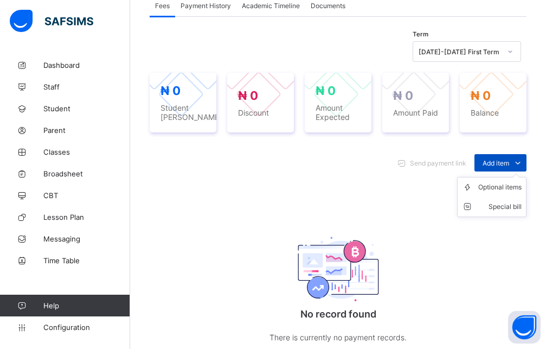
click at [496, 164] on span "Add item" at bounding box center [496, 163] width 27 height 8
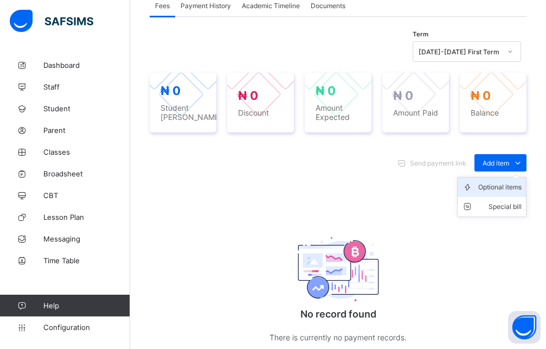
click at [495, 184] on div "Optional items" at bounding box center [500, 187] width 43 height 11
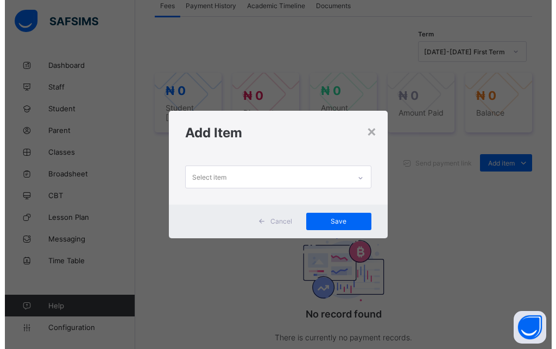
scroll to position [0, 0]
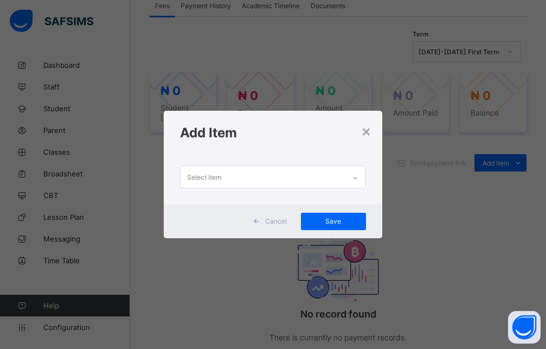
click at [356, 181] on div at bounding box center [355, 177] width 18 height 17
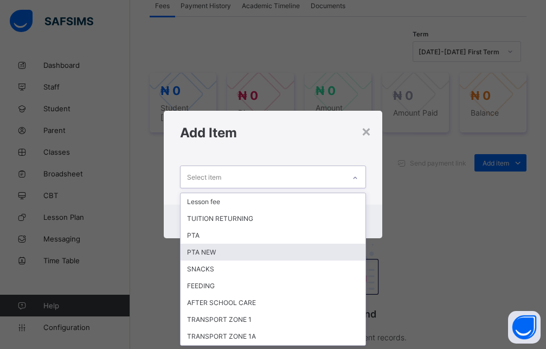
click at [218, 252] on div "PTA NEW" at bounding box center [273, 252] width 185 height 17
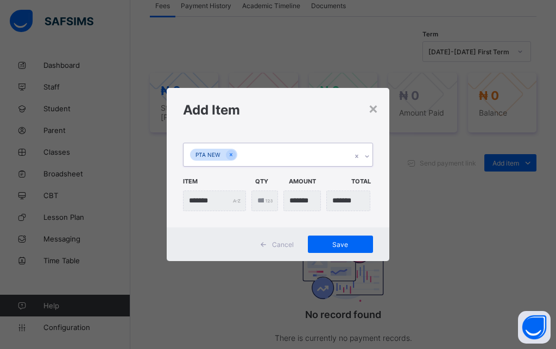
click at [365, 157] on icon at bounding box center [367, 156] width 7 height 11
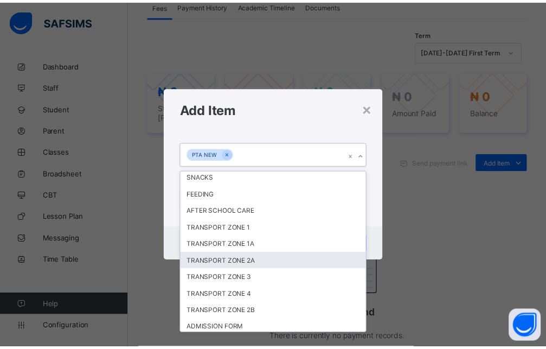
scroll to position [73, 0]
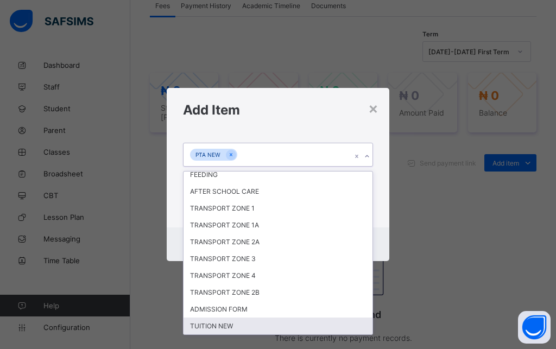
click at [259, 327] on div "TUITION NEW" at bounding box center [277, 325] width 189 height 17
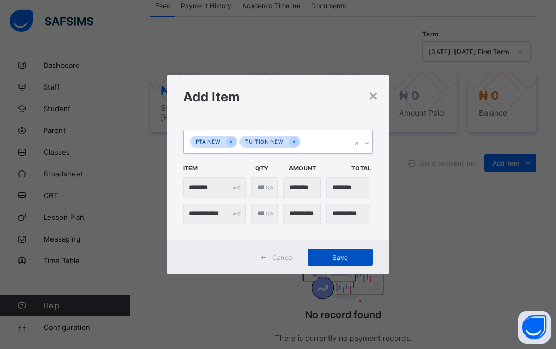
click at [339, 259] on span "Save" at bounding box center [340, 257] width 49 height 8
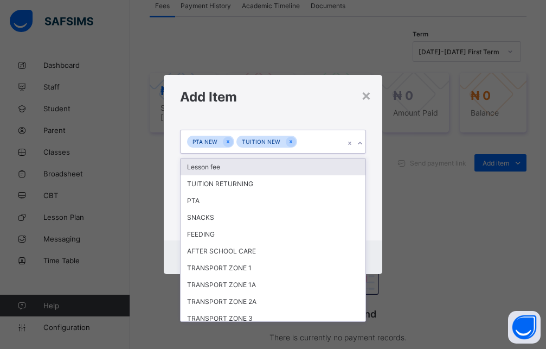
click at [360, 145] on icon at bounding box center [360, 143] width 7 height 11
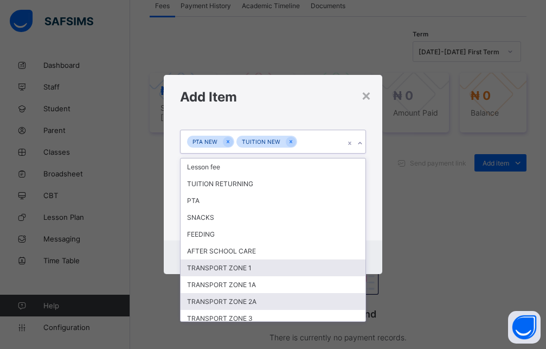
scroll to position [56, 0]
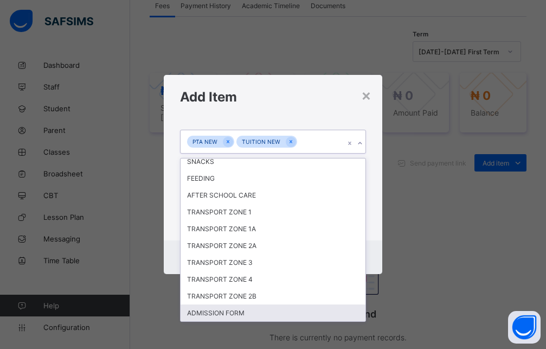
click at [271, 311] on div "ADMISSION FORM" at bounding box center [273, 312] width 185 height 17
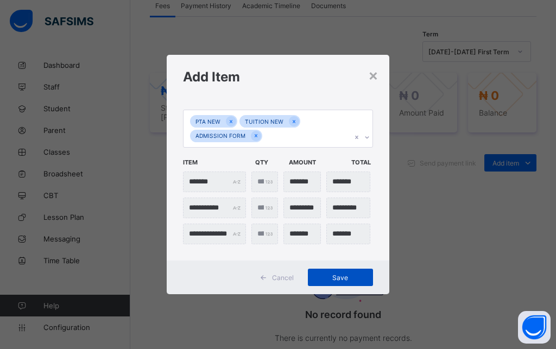
click at [339, 278] on span "Save" at bounding box center [340, 277] width 49 height 8
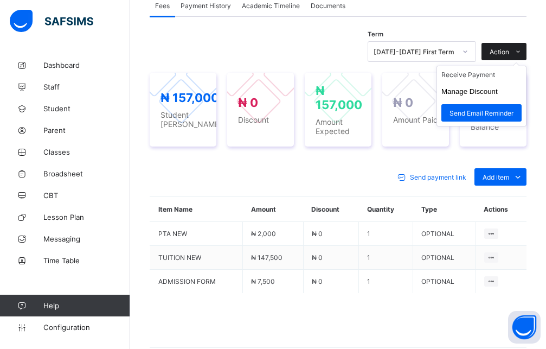
click at [509, 54] on span "Action" at bounding box center [500, 52] width 20 height 8
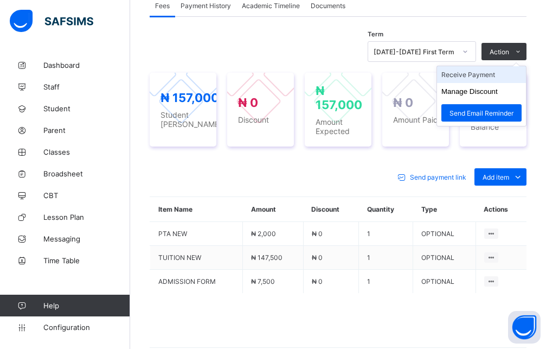
click at [495, 80] on li "Receive Payment" at bounding box center [481, 74] width 89 height 17
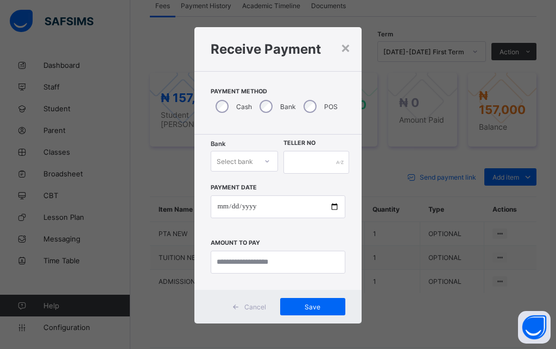
click at [264, 162] on icon at bounding box center [267, 161] width 7 height 11
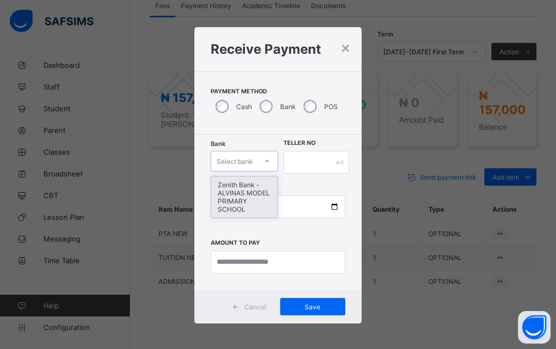
click at [230, 196] on div "Zenith Bank - ALVINAS MODEL PRIMARY SCHOOL" at bounding box center [244, 196] width 66 height 41
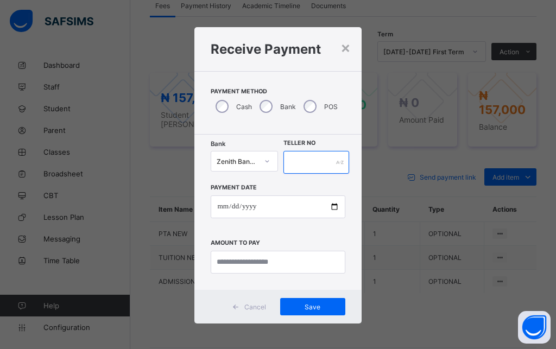
click at [314, 165] on input "text" at bounding box center [316, 162] width 66 height 23
type input "*"
type input "*******"
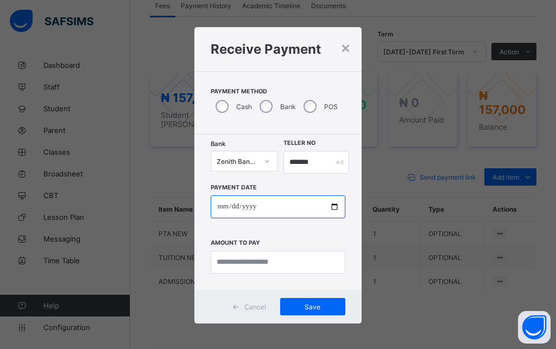
click at [215, 207] on input "date" at bounding box center [278, 206] width 134 height 23
type input "**********"
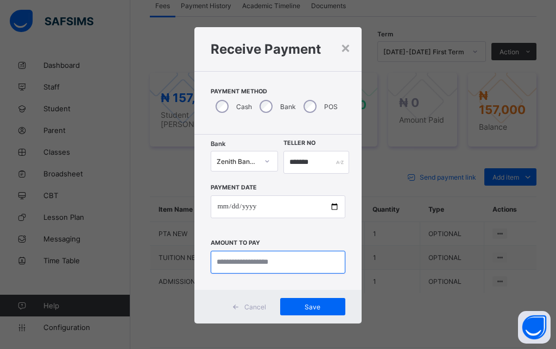
click at [232, 262] on input "currency" at bounding box center [278, 262] width 134 height 23
type input "*******"
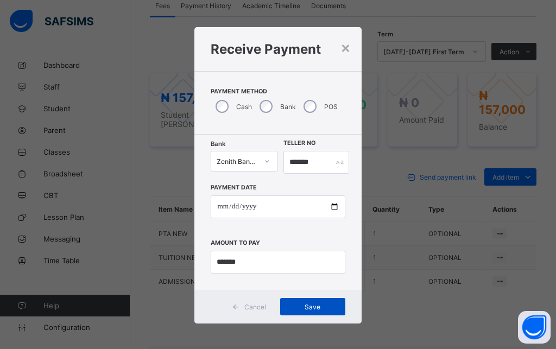
click at [295, 303] on span "Save" at bounding box center [312, 307] width 49 height 8
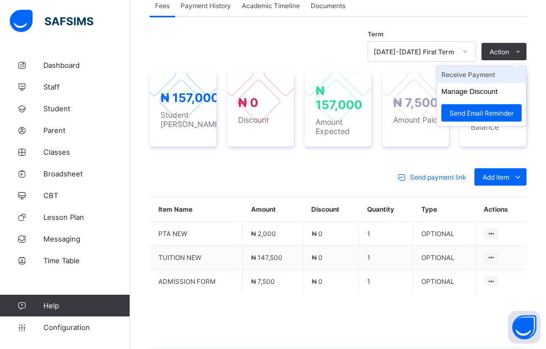
click at [500, 79] on li "Receive Payment" at bounding box center [481, 74] width 89 height 17
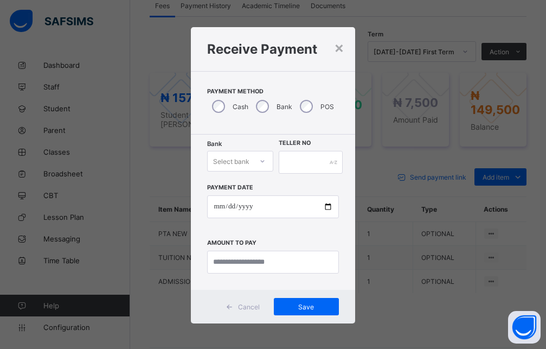
click at [254, 163] on div at bounding box center [262, 160] width 18 height 17
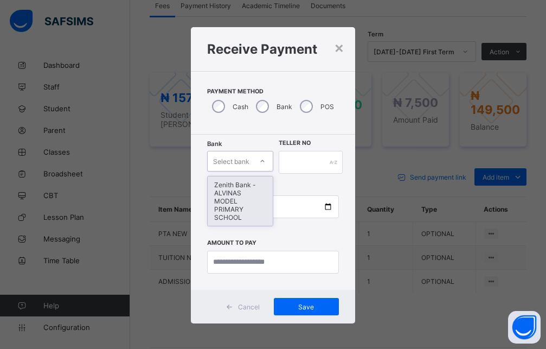
click at [247, 192] on div "Zenith Bank - ALVINAS MODEL PRIMARY SCHOOL" at bounding box center [240, 200] width 65 height 49
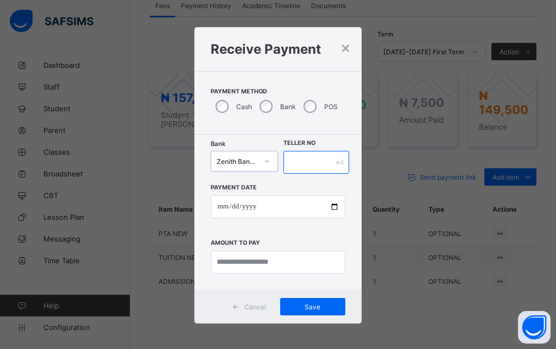
click at [313, 164] on input "text" at bounding box center [316, 162] width 66 height 23
type input "*"
type input "*******"
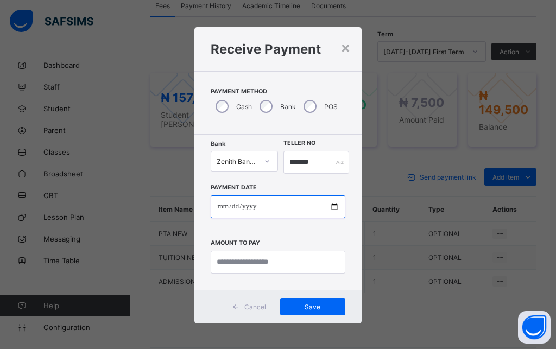
click at [215, 209] on input "date" at bounding box center [278, 206] width 134 height 23
click at [222, 207] on input "date" at bounding box center [278, 206] width 134 height 23
type input "**********"
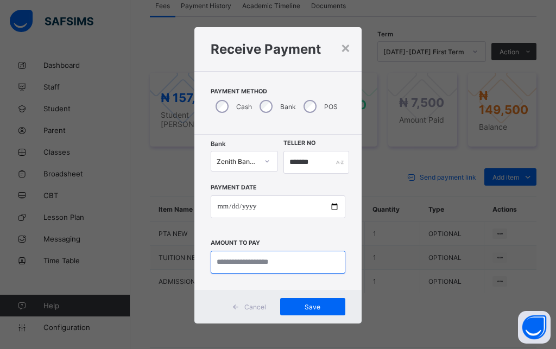
click at [242, 262] on input "currency" at bounding box center [278, 262] width 134 height 23
type input "*********"
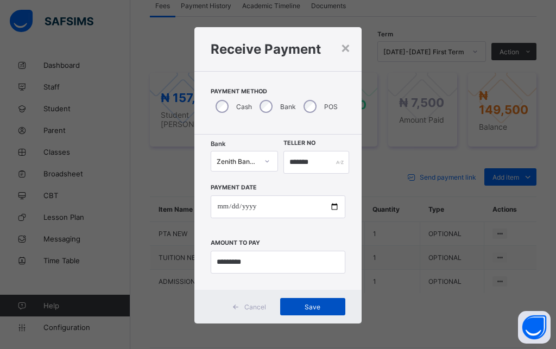
click at [305, 310] on span "Save" at bounding box center [312, 307] width 49 height 8
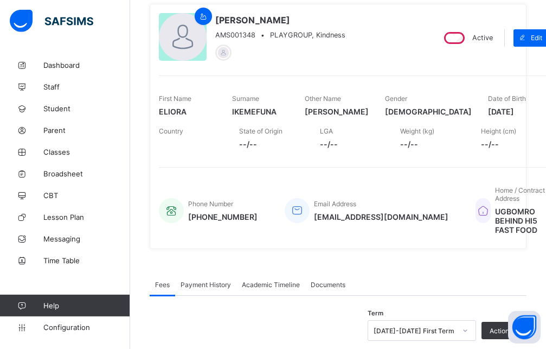
scroll to position [0, 0]
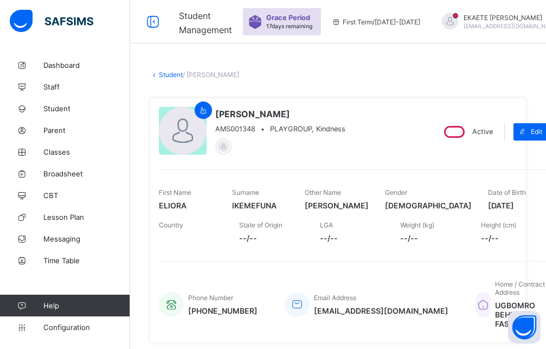
click at [168, 74] on link "Student" at bounding box center [171, 75] width 24 height 8
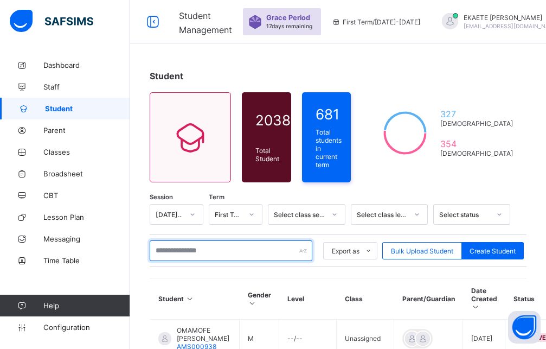
click at [234, 250] on input "text" at bounding box center [231, 250] width 163 height 21
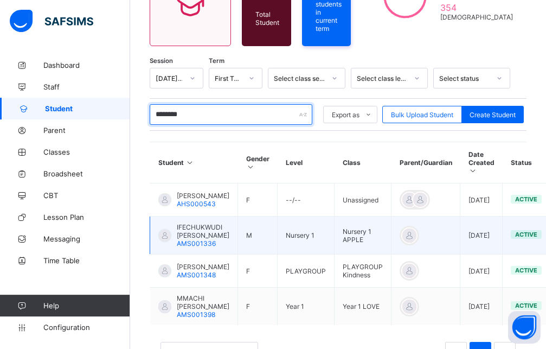
scroll to position [166, 0]
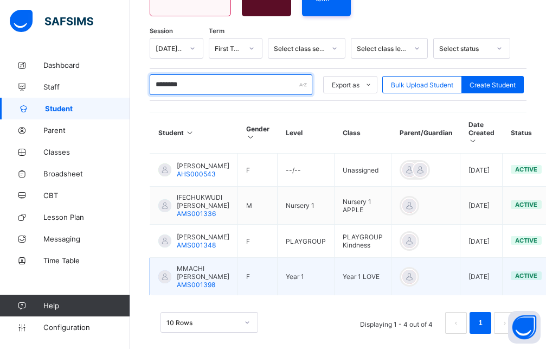
type input "********"
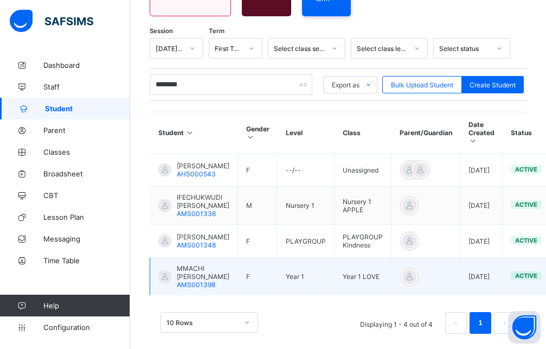
click at [211, 289] on span "AMS001398" at bounding box center [196, 284] width 39 height 8
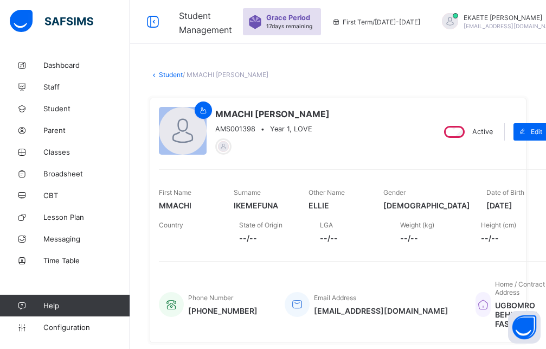
click at [176, 74] on link "Student" at bounding box center [171, 75] width 24 height 8
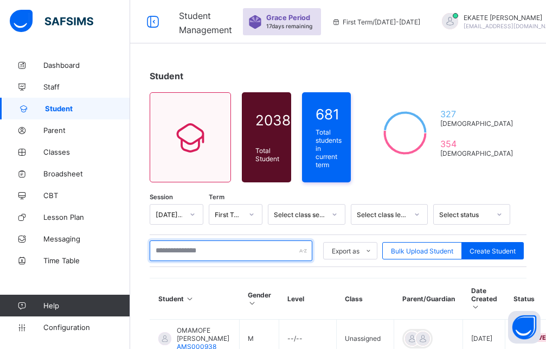
click at [203, 247] on input "text" at bounding box center [231, 250] width 163 height 21
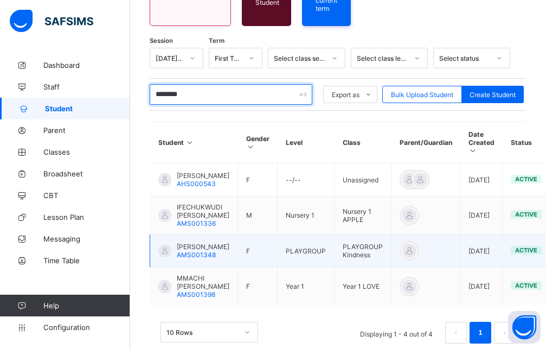
scroll to position [209, 0]
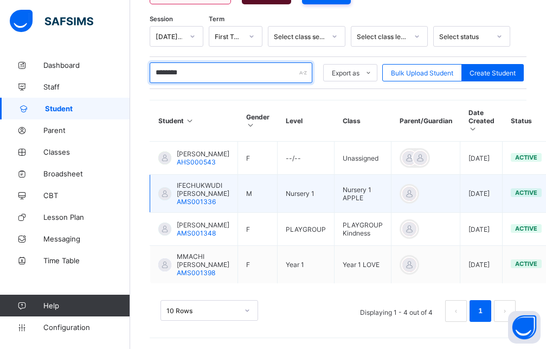
type input "********"
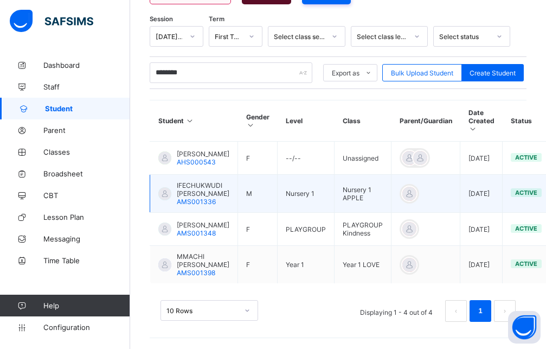
click at [208, 181] on span "IFECHUKWUDI CHRISTOPHER IKEMEFUNA" at bounding box center [203, 189] width 53 height 16
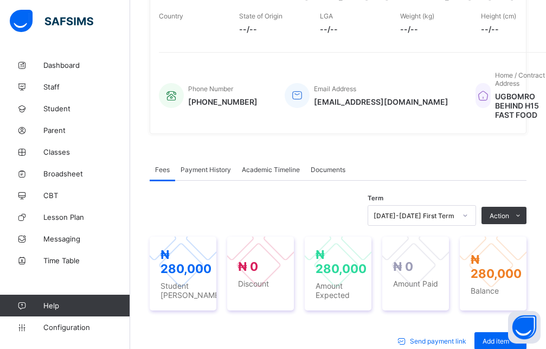
scroll to position [364, 0]
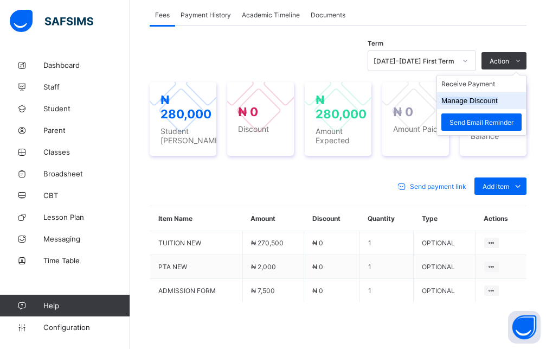
click at [498, 97] on button "Manage Discount" at bounding box center [470, 101] width 56 height 8
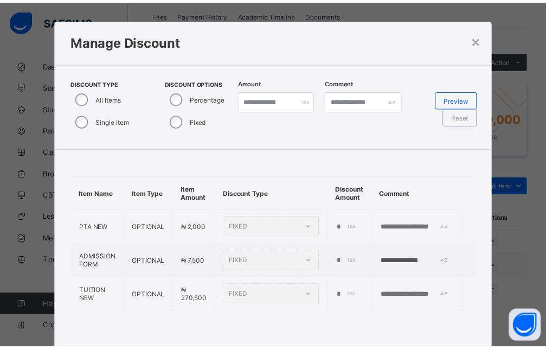
scroll to position [0, 0]
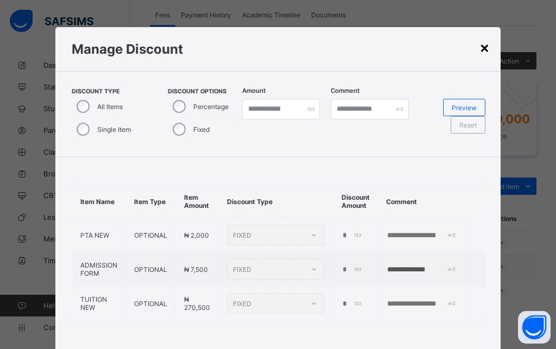
click at [481, 46] on div "×" at bounding box center [484, 47] width 10 height 18
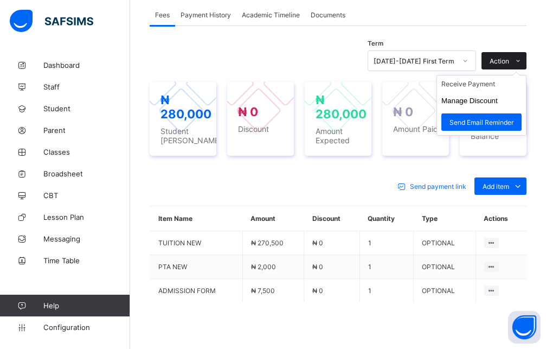
click at [509, 57] on span "Action" at bounding box center [500, 61] width 20 height 8
click at [477, 97] on button "Manage Discount" at bounding box center [470, 101] width 56 height 8
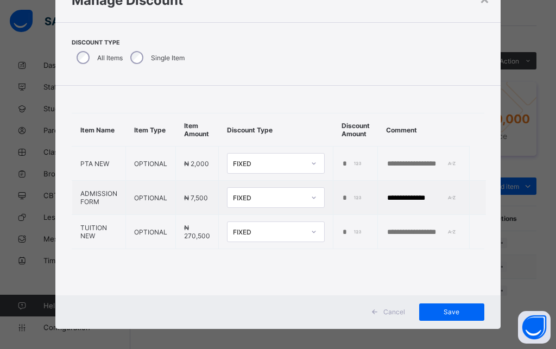
scroll to position [56, 0]
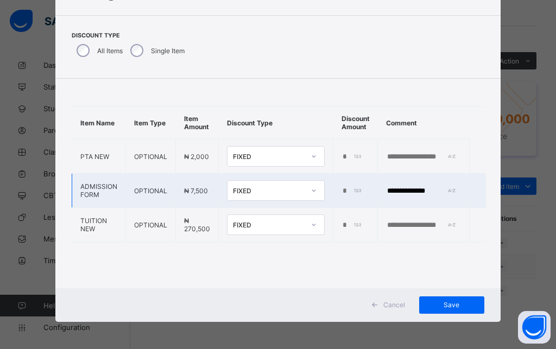
click at [335, 191] on td "*" at bounding box center [355, 191] width 44 height 34
click at [341, 189] on input "*" at bounding box center [352, 191] width 22 height 9
type input "****"
click at [450, 193] on input "**********" at bounding box center [423, 191] width 75 height 9
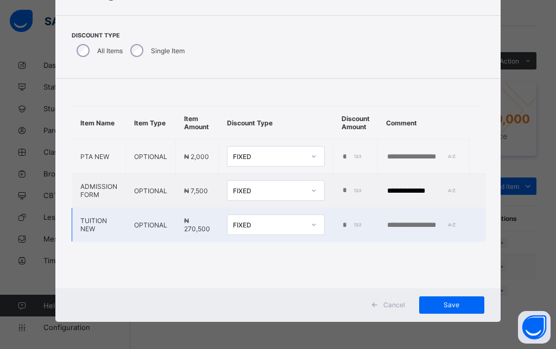
drag, startPoint x: 449, startPoint y: 192, endPoint x: 362, endPoint y: 208, distance: 88.9
click at [386, 195] on input "**********" at bounding box center [423, 191] width 75 height 9
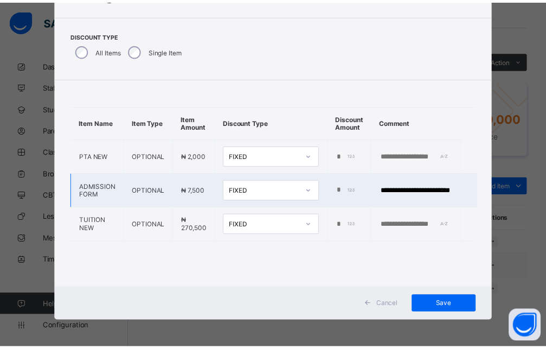
scroll to position [0, 3]
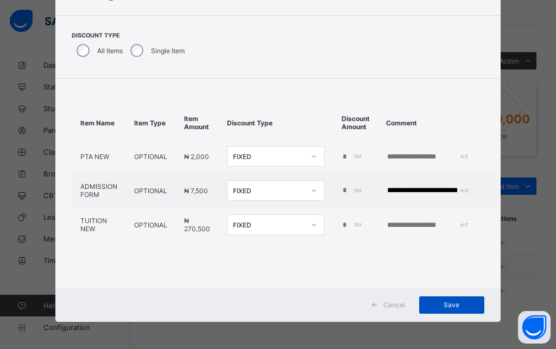
type input "**********"
click at [455, 308] on span "Save" at bounding box center [451, 305] width 49 height 8
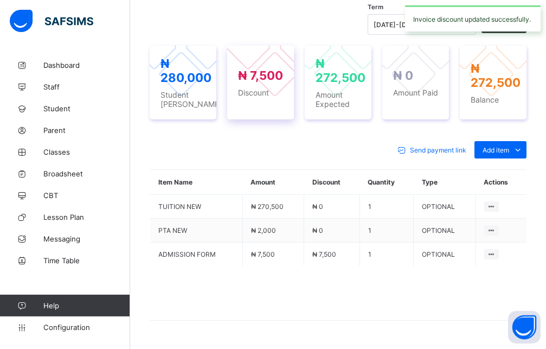
scroll to position [423, 0]
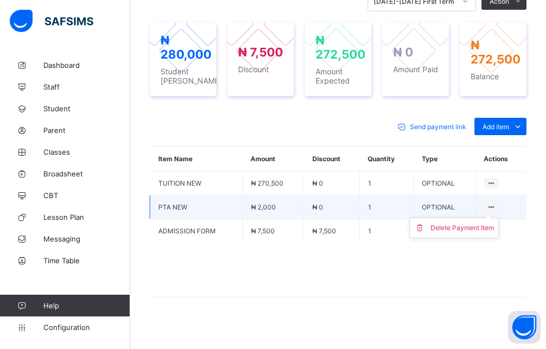
click at [499, 218] on ul "Delete Payment Item" at bounding box center [455, 228] width 90 height 21
click at [476, 225] on div "Delete Payment Item" at bounding box center [462, 227] width 63 height 11
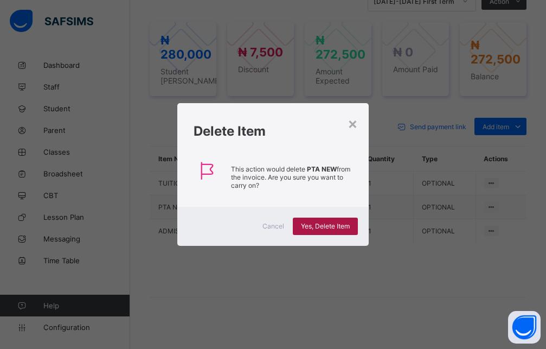
click at [329, 225] on span "Yes, Delete Item" at bounding box center [325, 226] width 49 height 8
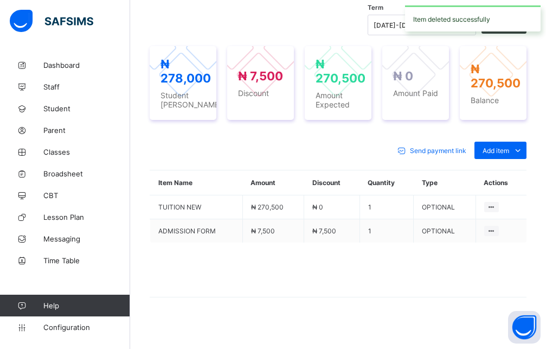
scroll to position [385, 0]
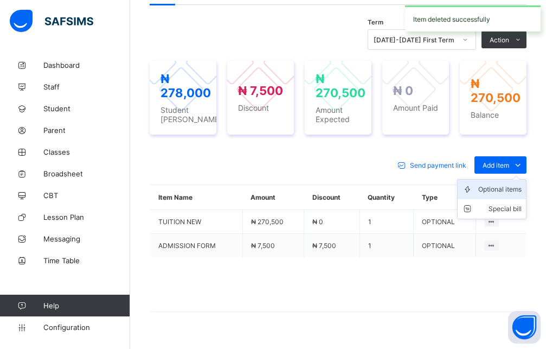
click at [503, 184] on div "Optional items" at bounding box center [500, 189] width 43 height 11
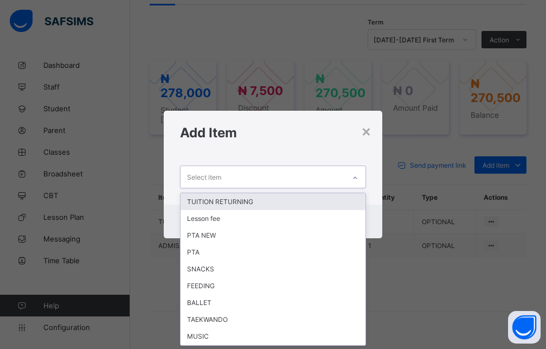
click at [354, 178] on icon at bounding box center [355, 178] width 7 height 11
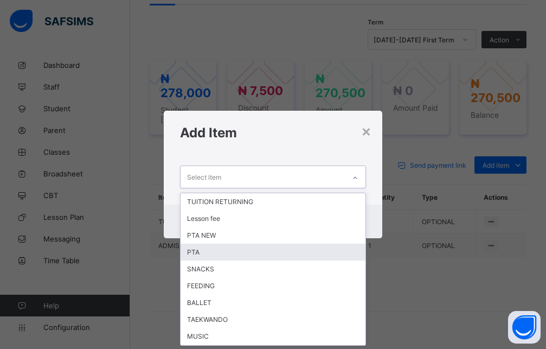
click at [206, 251] on div "PTA" at bounding box center [273, 252] width 185 height 17
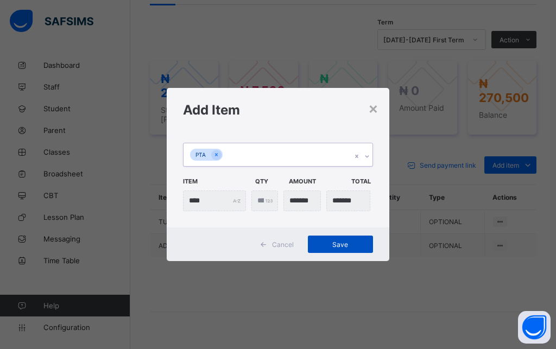
click at [340, 239] on div "Save" at bounding box center [340, 243] width 65 height 17
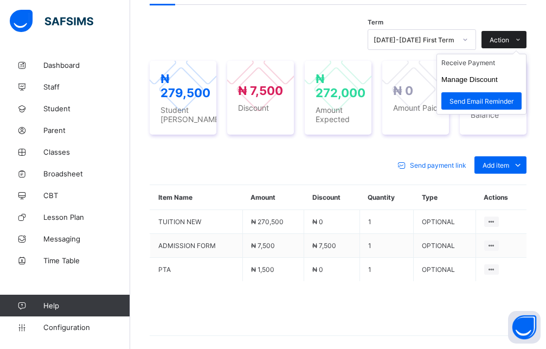
click at [509, 36] on span "Action" at bounding box center [500, 40] width 20 height 8
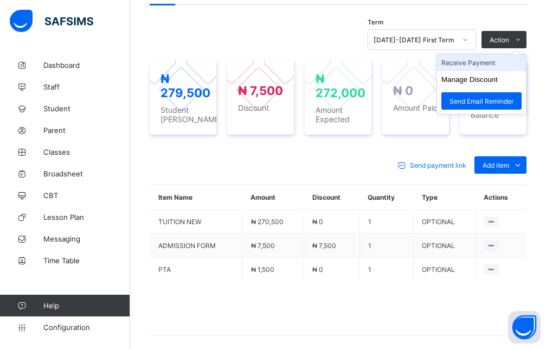
click at [486, 56] on li "Receive Payment" at bounding box center [481, 62] width 89 height 17
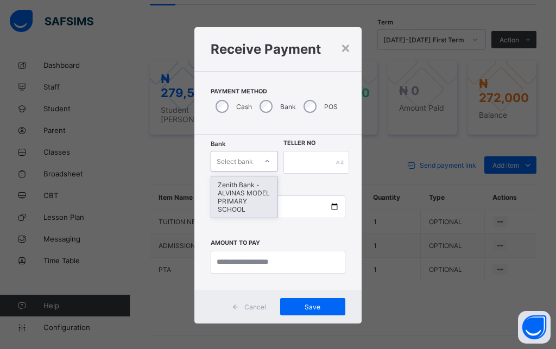
click at [251, 160] on div "Select bank" at bounding box center [234, 161] width 46 height 15
click at [224, 190] on div "Zenith Bank - ALVINAS MODEL PRIMARY SCHOOL" at bounding box center [244, 196] width 66 height 41
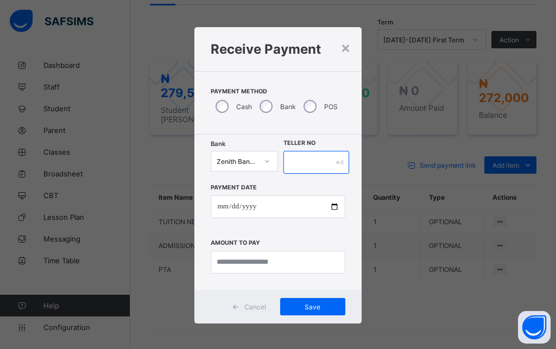
click at [318, 165] on input "text" at bounding box center [316, 162] width 66 height 23
type input "********"
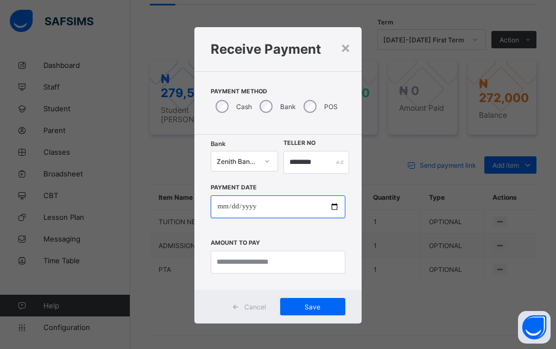
click at [214, 208] on input "date" at bounding box center [278, 206] width 134 height 23
type input "**********"
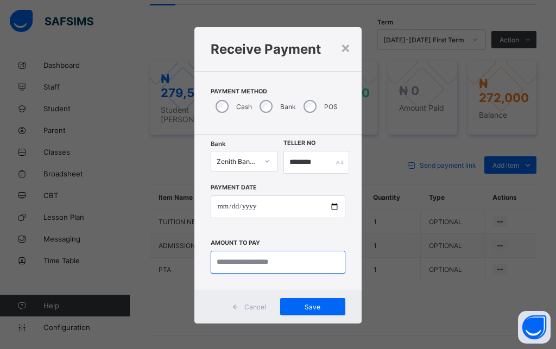
click at [232, 267] on input "currency" at bounding box center [278, 262] width 134 height 23
type input "*********"
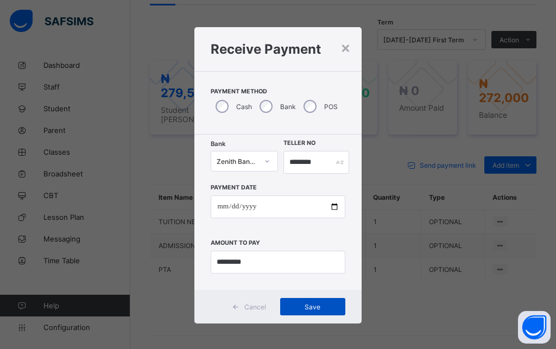
click at [288, 311] on div "Save" at bounding box center [312, 306] width 65 height 17
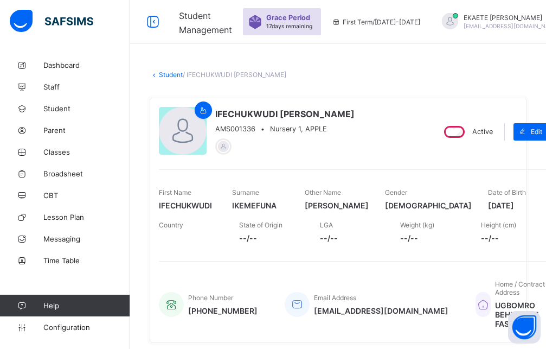
click at [171, 71] on link "Student" at bounding box center [171, 75] width 24 height 8
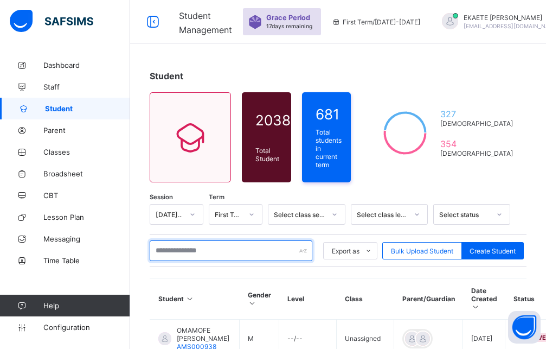
click at [192, 247] on input "text" at bounding box center [231, 250] width 163 height 21
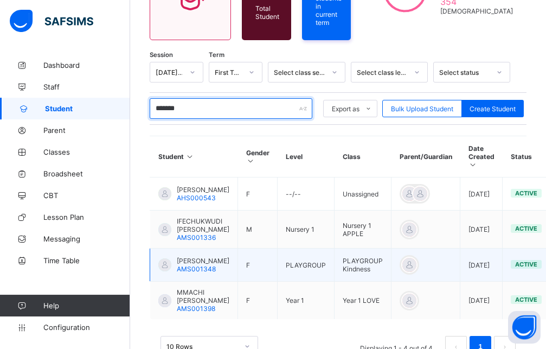
scroll to position [166, 0]
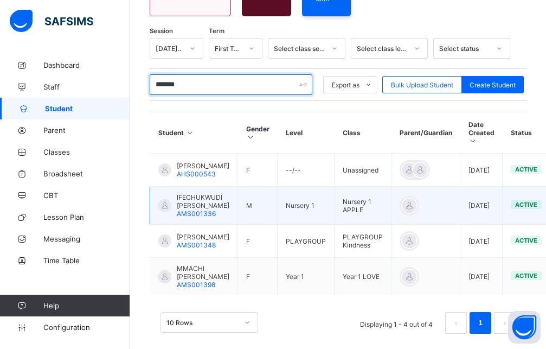
type input "*******"
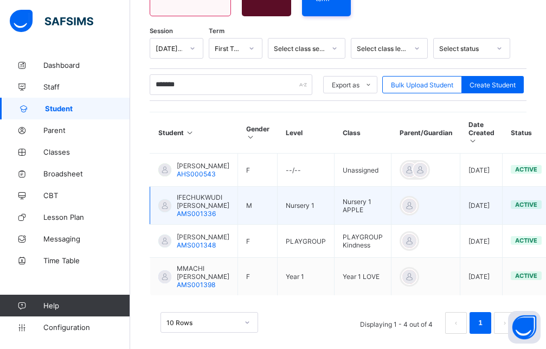
click at [201, 209] on span "IFECHUKWUDI CHRISTOPHER IKEMEFUNA" at bounding box center [203, 201] width 53 height 16
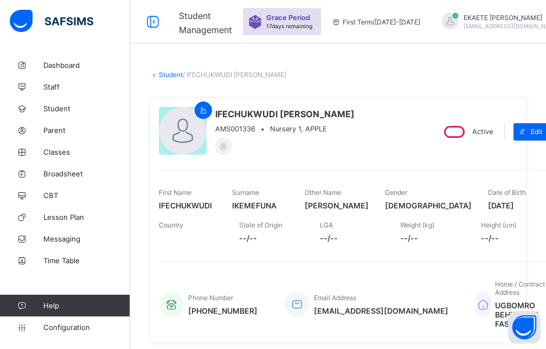
click at [161, 71] on link "Student" at bounding box center [171, 75] width 24 height 8
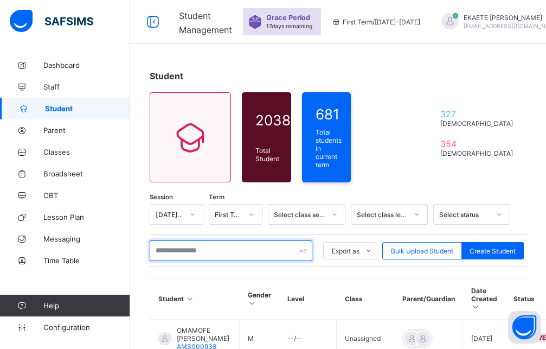
click at [190, 248] on input "text" at bounding box center [231, 250] width 163 height 21
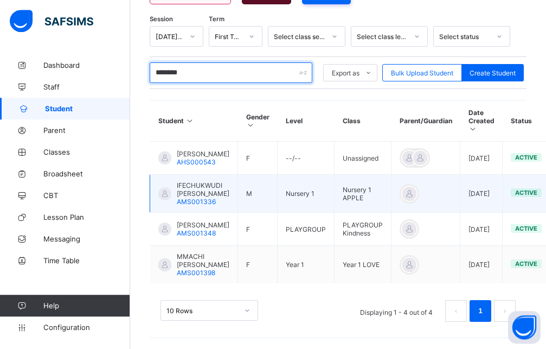
scroll to position [209, 0]
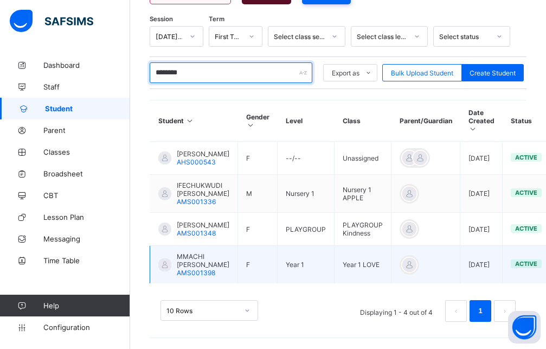
type input "********"
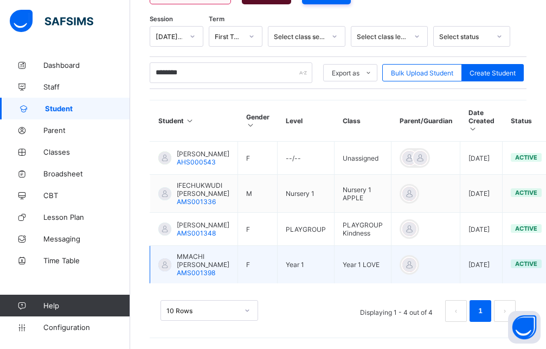
click at [203, 266] on span "MMACHI ELLIE IKEMEFUNA" at bounding box center [203, 260] width 53 height 16
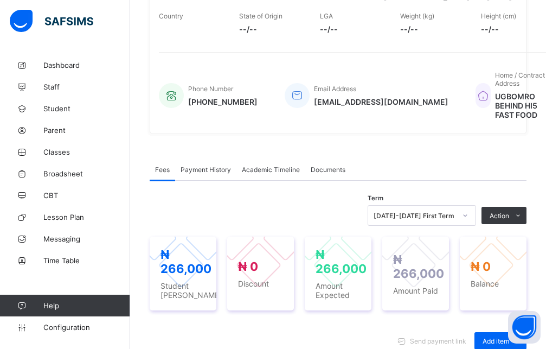
scroll to position [373, 0]
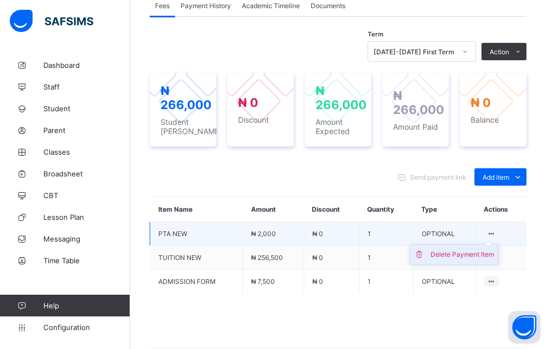
click at [488, 258] on div "Delete Payment Item" at bounding box center [462, 254] width 63 height 11
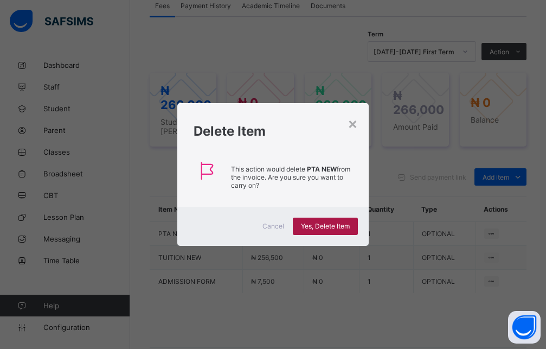
click at [340, 231] on div "Yes, Delete Item" at bounding box center [325, 226] width 65 height 17
click at [358, 125] on div "×" at bounding box center [353, 123] width 10 height 18
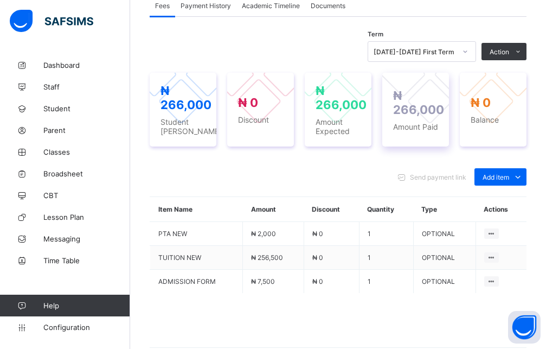
click at [431, 117] on div at bounding box center [430, 101] width 46 height 46
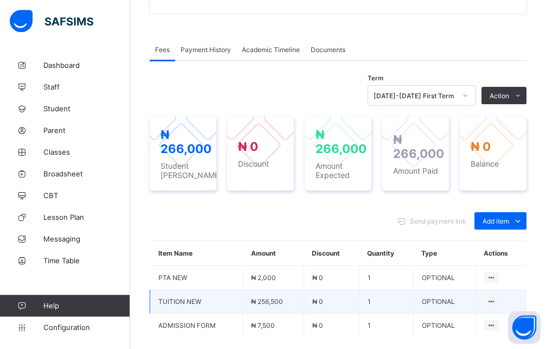
scroll to position [322, 0]
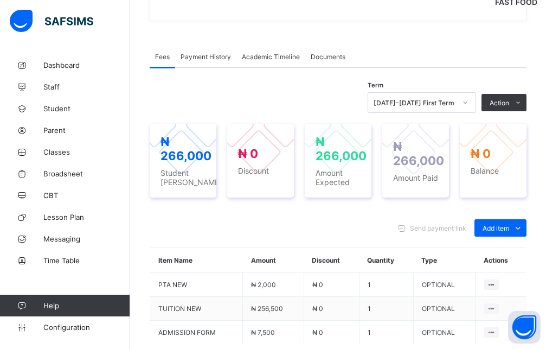
click at [207, 54] on span "Payment History" at bounding box center [206, 57] width 50 height 8
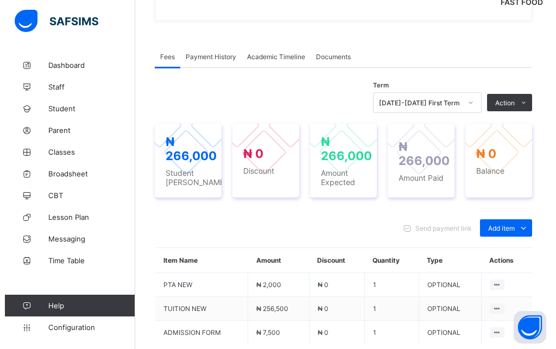
scroll to position [232, 0]
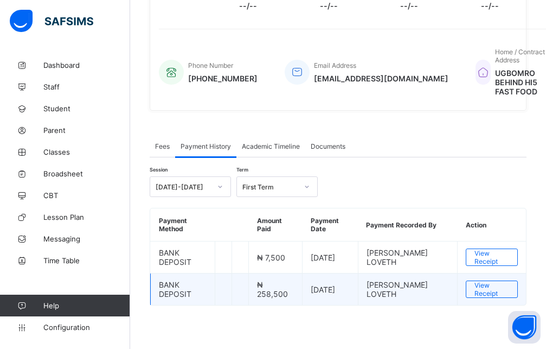
click at [174, 290] on span "BANK DEPOSIT" at bounding box center [175, 289] width 33 height 18
click at [335, 293] on span "2025-07-16" at bounding box center [323, 289] width 24 height 9
click at [487, 292] on span "View Receipt" at bounding box center [492, 289] width 35 height 16
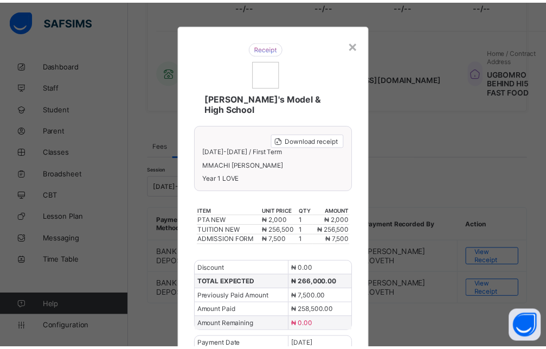
scroll to position [0, 0]
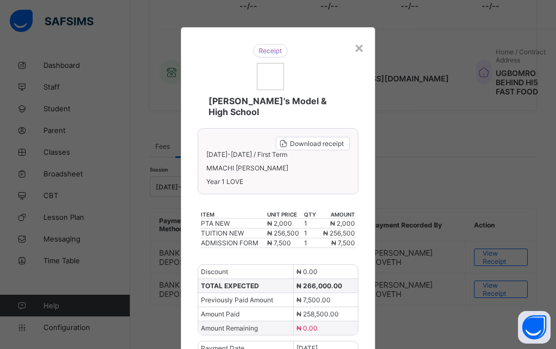
drag, startPoint x: 356, startPoint y: 48, endPoint x: 354, endPoint y: 54, distance: 6.2
click at [355, 50] on div "×" at bounding box center [359, 47] width 10 height 18
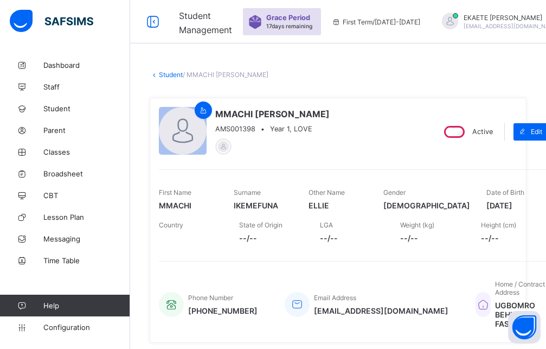
click at [177, 73] on link "Student" at bounding box center [171, 75] width 24 height 8
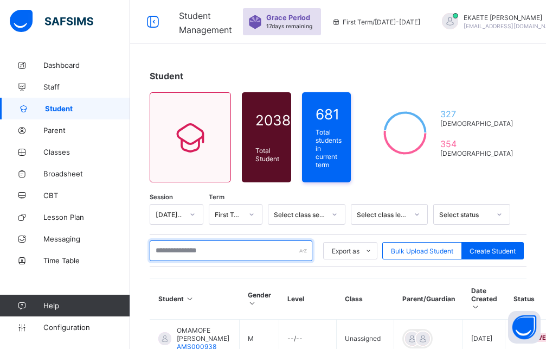
click at [232, 246] on input "text" at bounding box center [231, 250] width 163 height 21
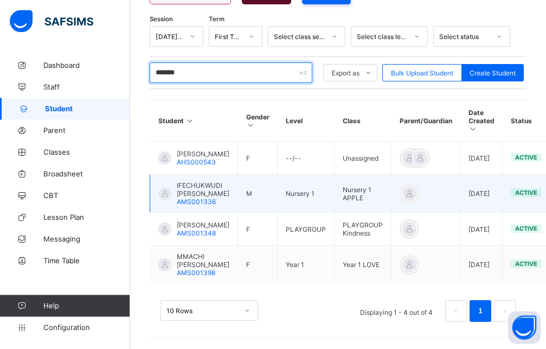
scroll to position [209, 0]
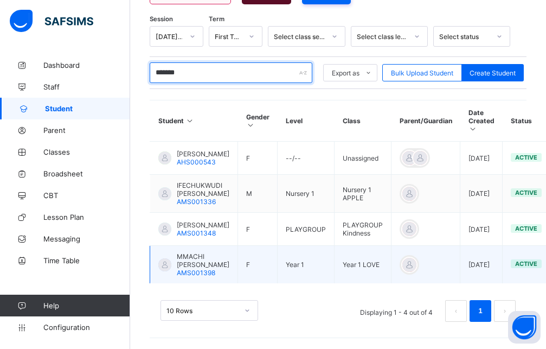
type input "*******"
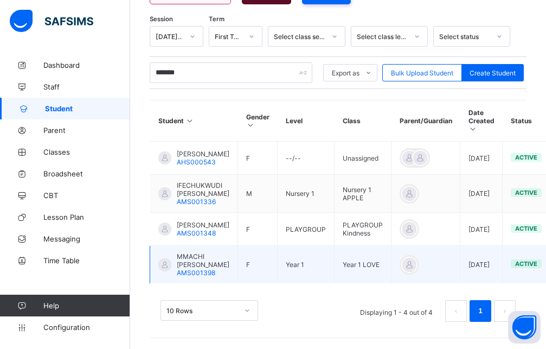
click at [202, 265] on span "MMACHI ELLIE IKEMEFUNA" at bounding box center [203, 260] width 53 height 16
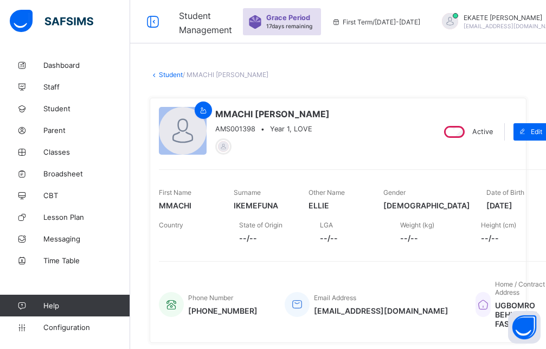
click at [163, 71] on link "Student" at bounding box center [171, 75] width 24 height 8
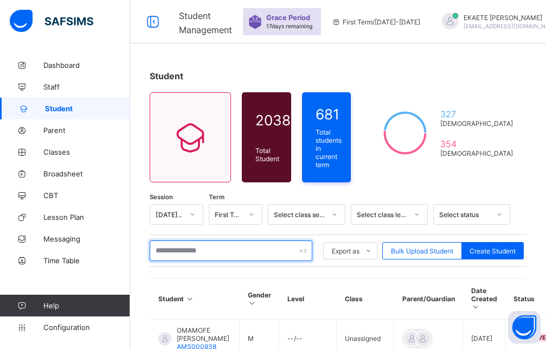
click at [194, 250] on input "text" at bounding box center [231, 250] width 163 height 21
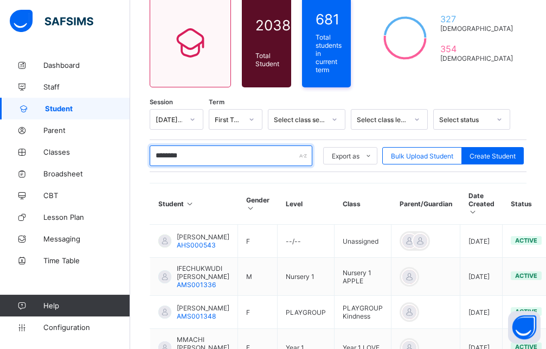
scroll to position [166, 0]
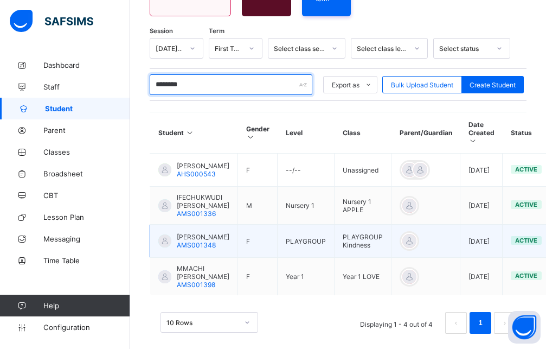
type input "********"
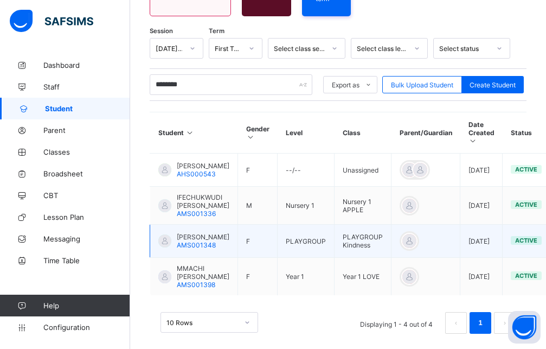
click at [191, 241] on span "ELIORA CHISOM IKEMEFUNA" at bounding box center [203, 237] width 53 height 8
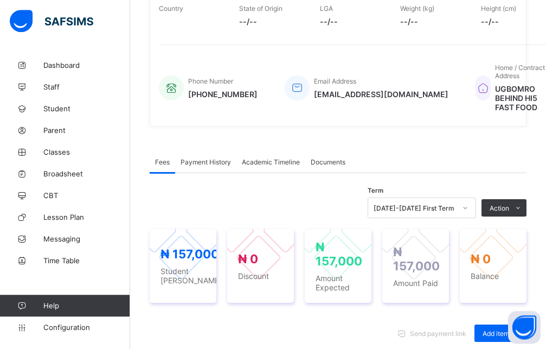
scroll to position [332, 0]
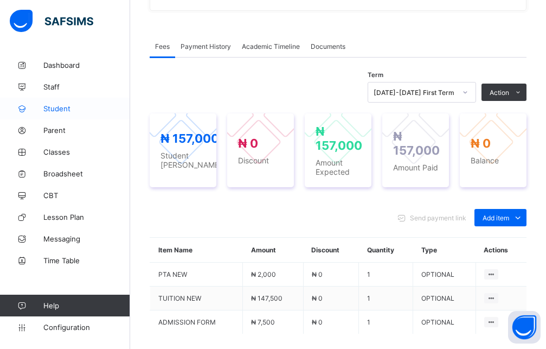
click at [63, 109] on span "Student" at bounding box center [86, 108] width 87 height 9
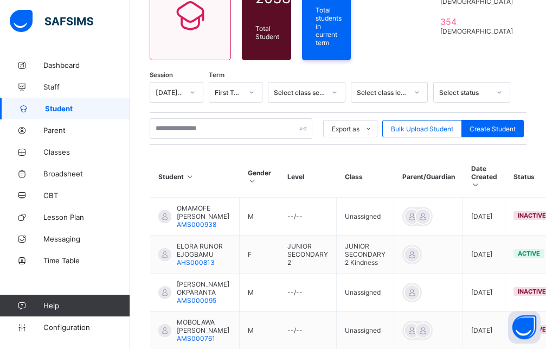
scroll to position [125, 0]
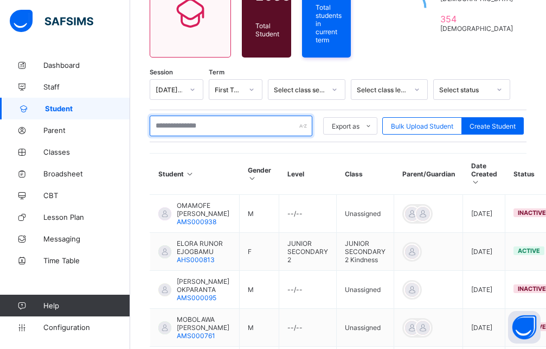
click at [225, 121] on input "text" at bounding box center [231, 126] width 163 height 21
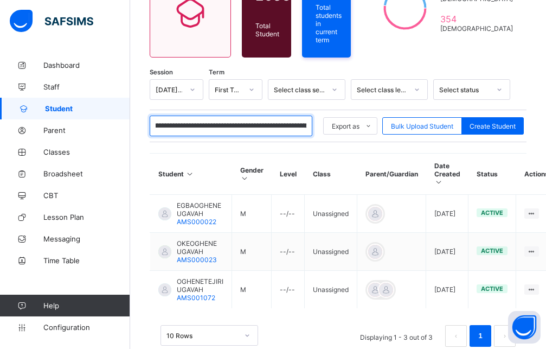
scroll to position [0, 472]
type input "*****"
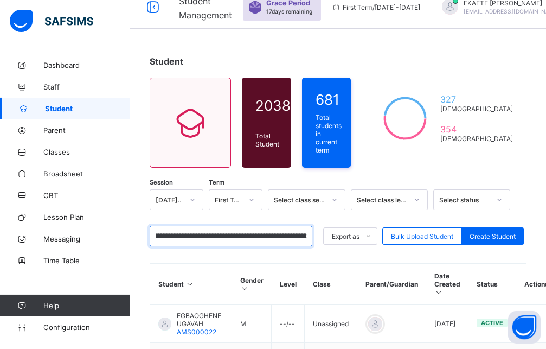
scroll to position [0, 0]
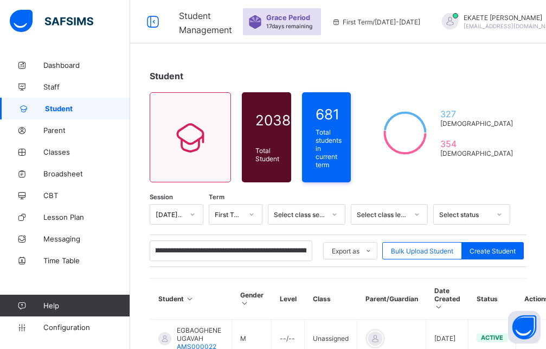
click at [194, 20] on span "Student Management" at bounding box center [205, 22] width 53 height 25
click at [512, 109] on span "Subscription" at bounding box center [534, 106] width 54 height 8
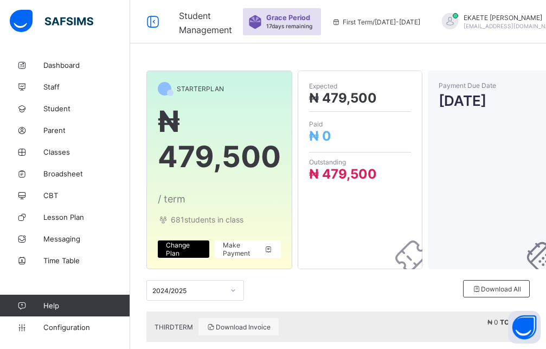
click at [218, 52] on div "STARTER PLAN ₦ 479,500 / term 681 students in class Change Plan Make Payment Ex…" at bounding box center [338, 213] width 416 height 427
click at [86, 69] on link "Dashboard" at bounding box center [65, 65] width 130 height 22
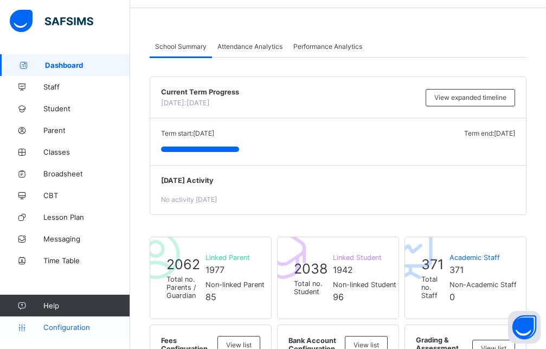
scroll to position [55, 0]
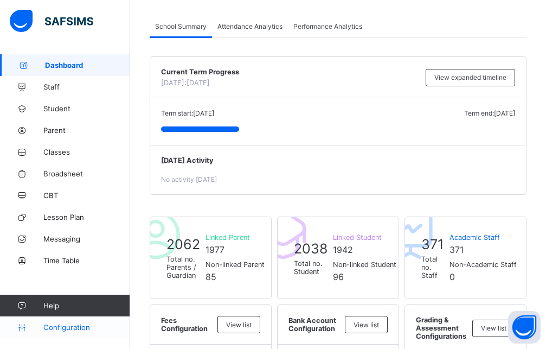
click at [49, 326] on span "Configuration" at bounding box center [86, 327] width 86 height 9
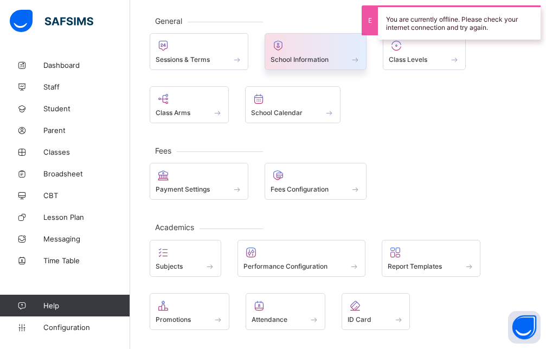
click at [323, 59] on span "School Information" at bounding box center [300, 59] width 58 height 8
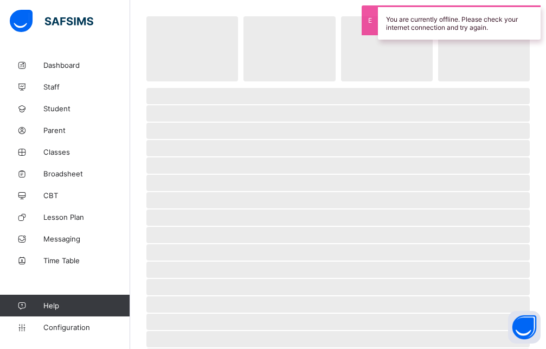
select select "**"
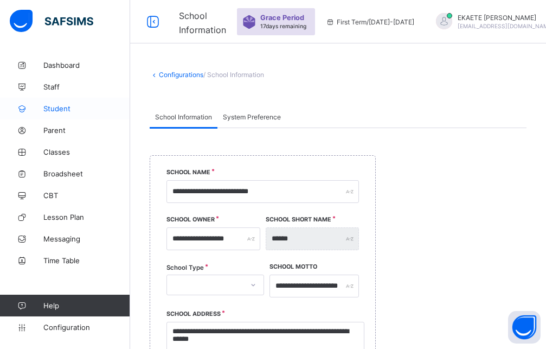
click at [60, 107] on span "Student" at bounding box center [86, 108] width 87 height 9
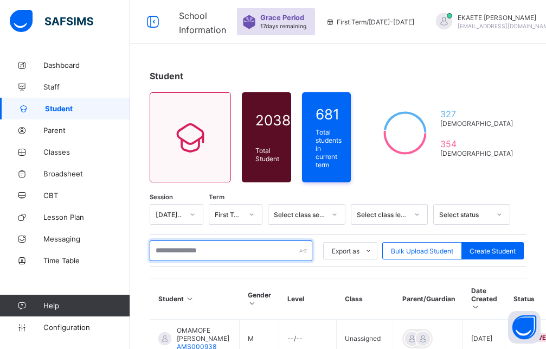
click at [192, 248] on input "text" at bounding box center [231, 250] width 163 height 21
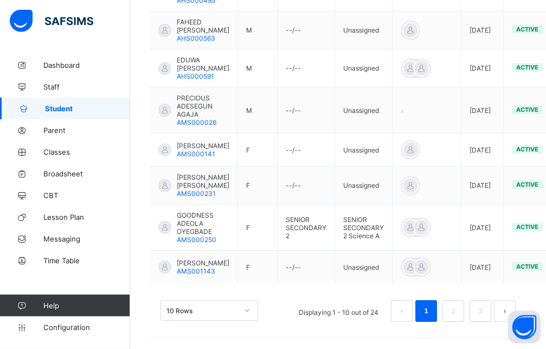
scroll to position [477, 0]
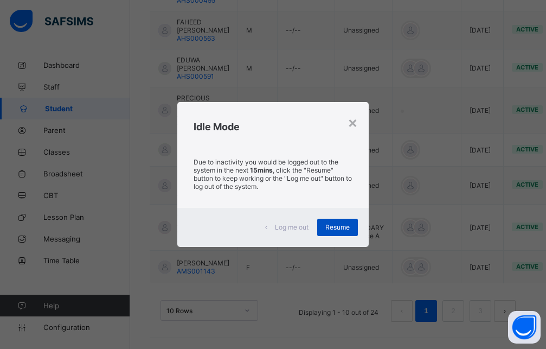
click at [327, 225] on div "Resume" at bounding box center [337, 227] width 41 height 17
click at [339, 229] on td "SENIOR SECONDARY 2 Science A" at bounding box center [364, 228] width 58 height 46
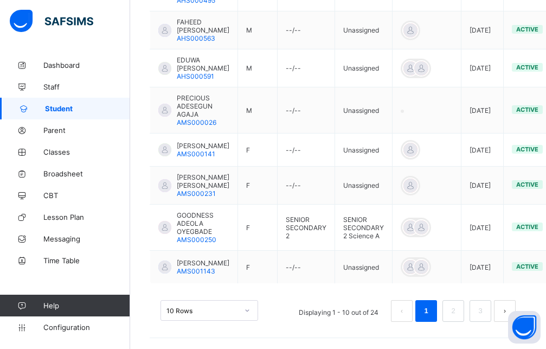
scroll to position [166, 0]
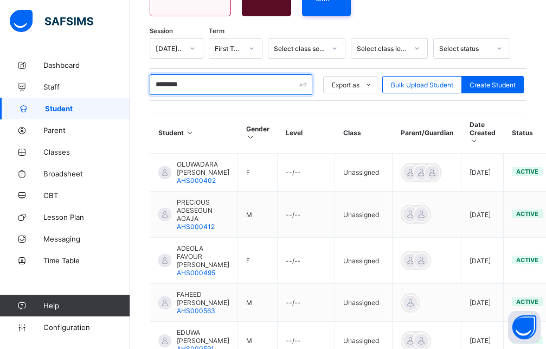
drag, startPoint x: 213, startPoint y: 81, endPoint x: 135, endPoint y: 80, distance: 78.7
click at [150, 80] on input "********" at bounding box center [231, 84] width 163 height 21
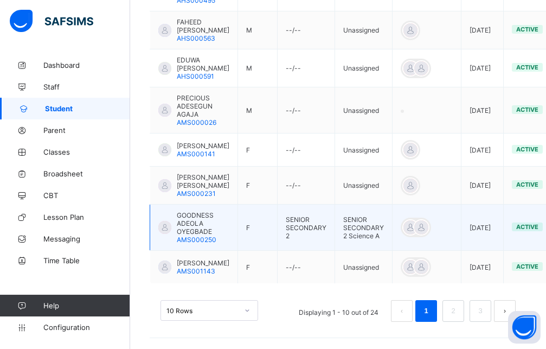
scroll to position [477, 0]
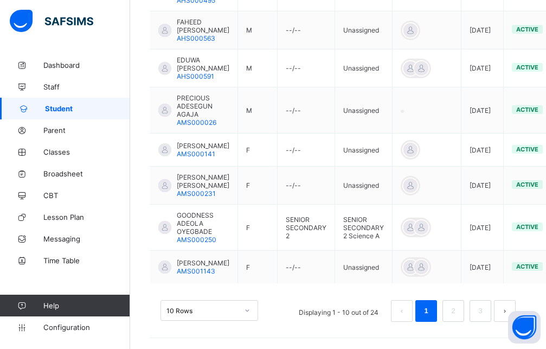
drag, startPoint x: 460, startPoint y: 310, endPoint x: 449, endPoint y: 305, distance: 12.1
click at [458, 310] on link "2" at bounding box center [453, 311] width 10 height 14
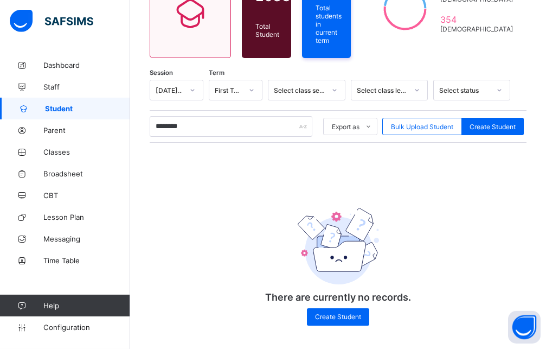
scroll to position [125, 0]
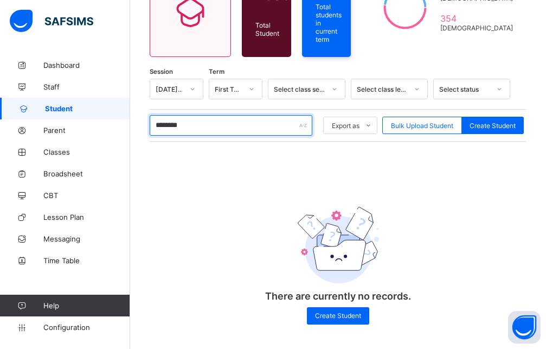
click at [240, 126] on input "********" at bounding box center [231, 125] width 163 height 21
drag, startPoint x: 254, startPoint y: 127, endPoint x: 151, endPoint y: 131, distance: 103.2
click at [151, 131] on input "********" at bounding box center [231, 125] width 163 height 21
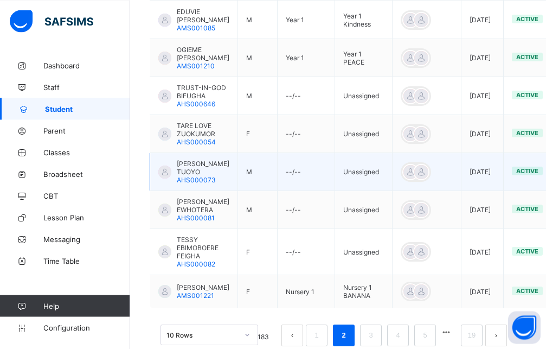
scroll to position [453, 0]
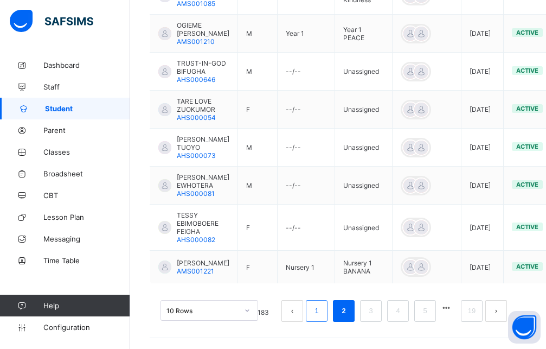
click at [322, 312] on link "1" at bounding box center [316, 311] width 10 height 14
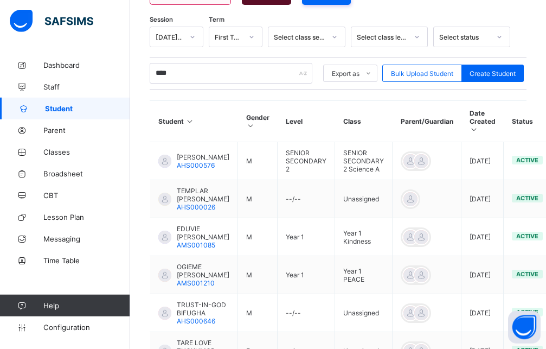
scroll to position [176, 0]
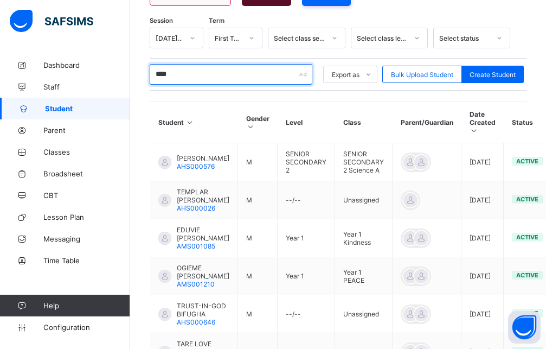
click at [188, 73] on input "****" at bounding box center [231, 74] width 163 height 21
drag, startPoint x: 198, startPoint y: 78, endPoint x: 120, endPoint y: 67, distance: 78.9
click at [150, 67] on input "****" at bounding box center [231, 74] width 163 height 21
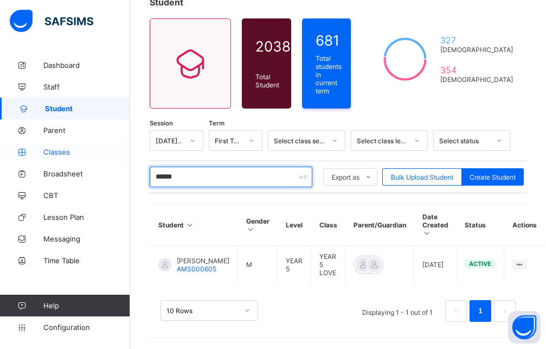
scroll to position [71, 0]
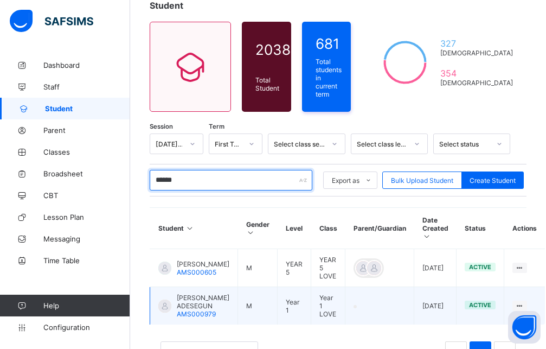
type input "******"
click at [201, 305] on span "OMOTOLANI EDREN ADESEGUN" at bounding box center [203, 302] width 53 height 16
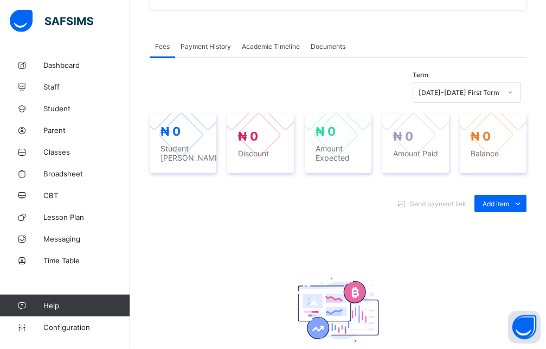
scroll to position [347, 0]
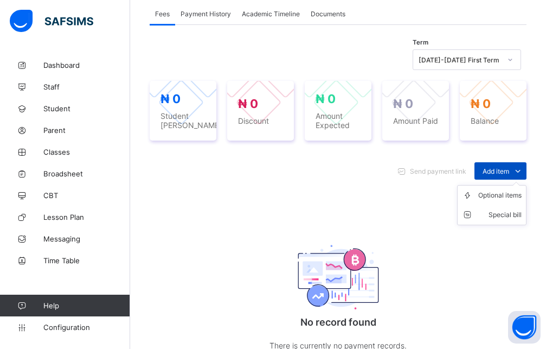
click at [505, 175] on span "Add item" at bounding box center [496, 171] width 27 height 8
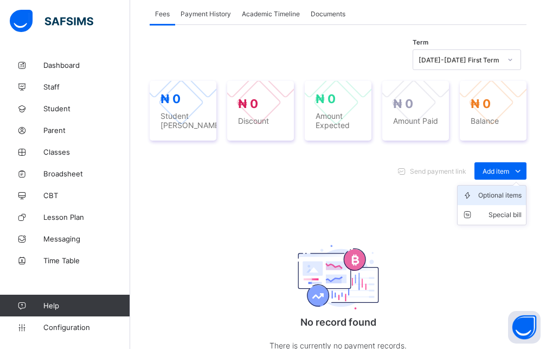
click at [499, 201] on div "Optional items" at bounding box center [500, 195] width 43 height 11
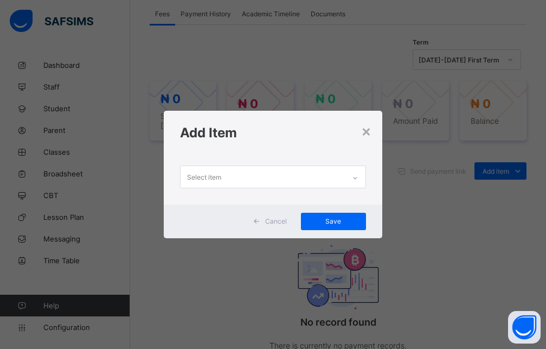
click at [361, 180] on div at bounding box center [355, 177] width 18 height 17
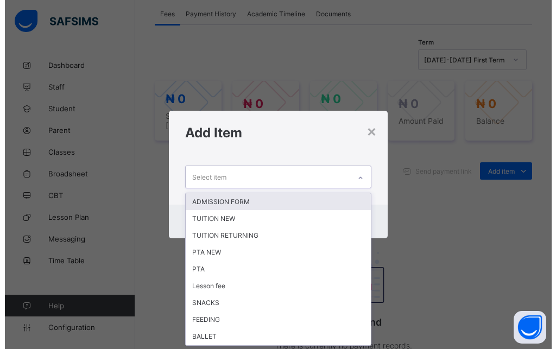
scroll to position [0, 0]
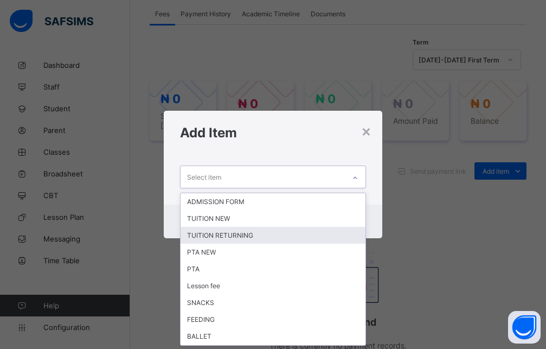
click at [233, 235] on div "TUITION RETURNING" at bounding box center [273, 235] width 185 height 17
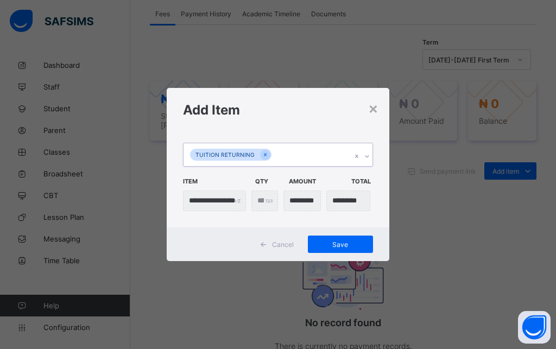
click at [365, 157] on icon at bounding box center [367, 156] width 7 height 11
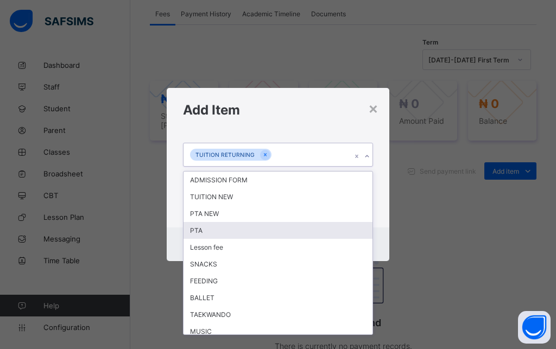
click at [212, 227] on div "PTA" at bounding box center [277, 230] width 189 height 17
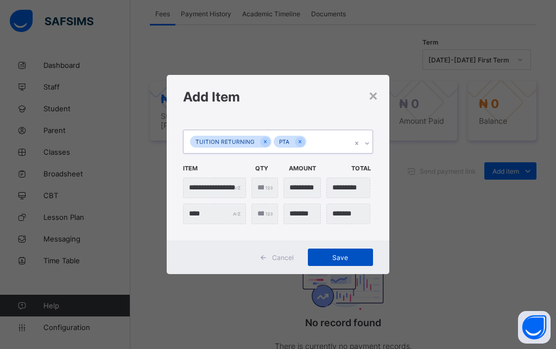
click at [344, 259] on span "Save" at bounding box center [340, 257] width 49 height 8
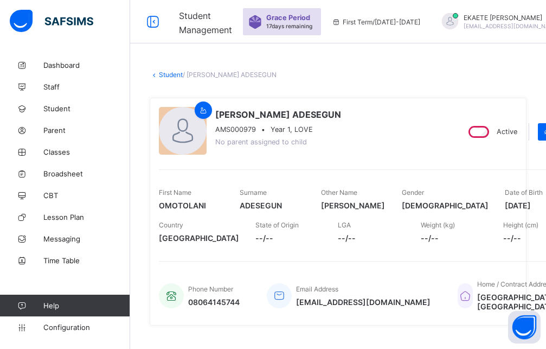
click at [176, 75] on link "Student" at bounding box center [171, 75] width 24 height 8
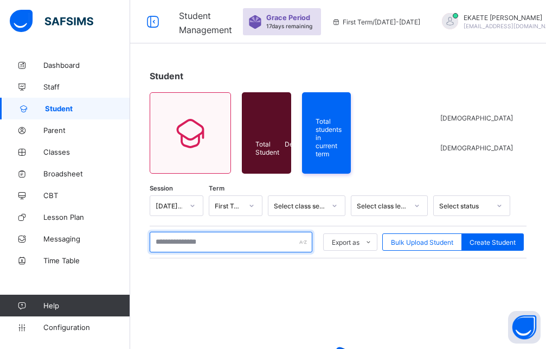
click at [186, 239] on input "text" at bounding box center [231, 242] width 163 height 21
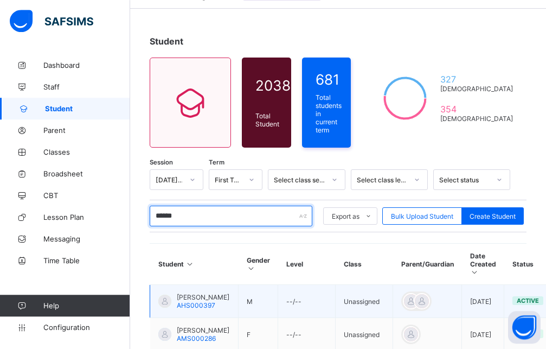
scroll to position [111, 0]
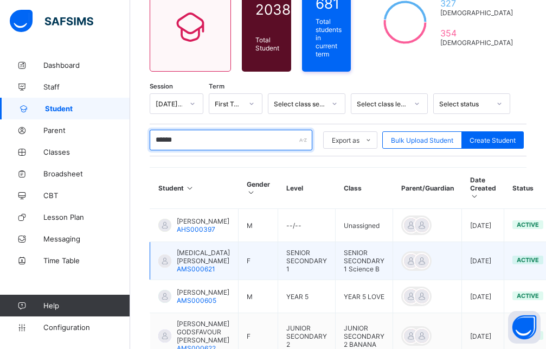
type input "******"
click at [177, 257] on span "TOBI CHRISTABELLA TIMOTHY" at bounding box center [203, 256] width 53 height 16
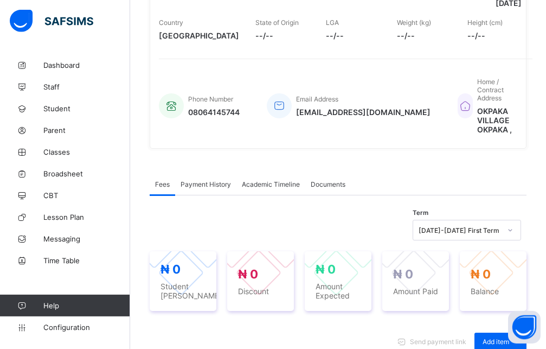
scroll to position [221, 0]
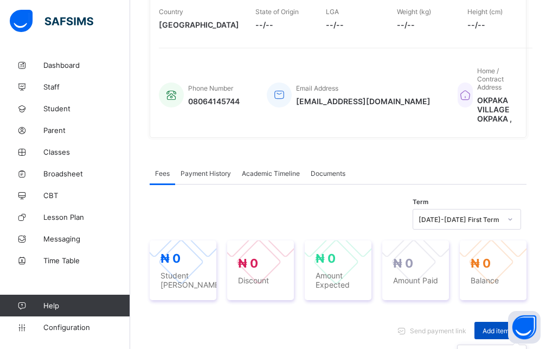
click at [497, 327] on span "Add item" at bounding box center [496, 331] width 27 height 8
click at [0, 0] on div "Optional items" at bounding box center [0, 0] width 0 height 0
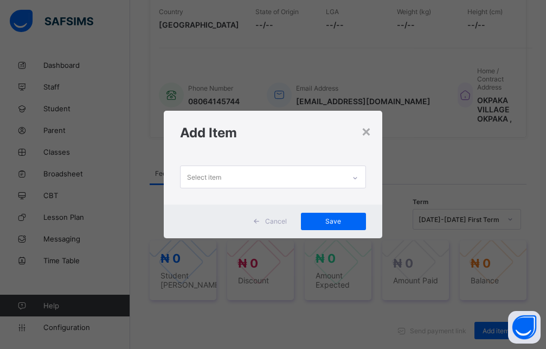
click at [336, 171] on div "Select item" at bounding box center [263, 176] width 164 height 21
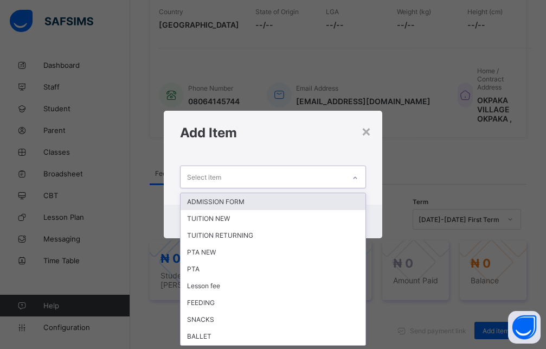
click at [336, 176] on div "Select item" at bounding box center [263, 176] width 164 height 21
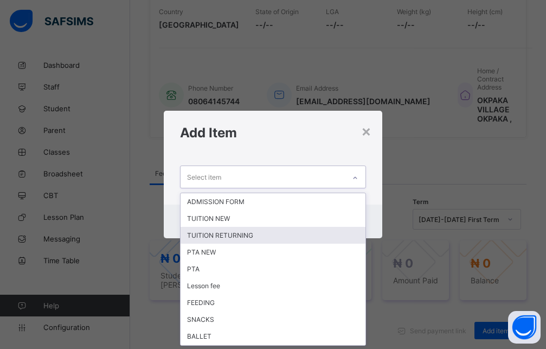
click at [224, 234] on div "TUITION RETURNING" at bounding box center [273, 235] width 185 height 17
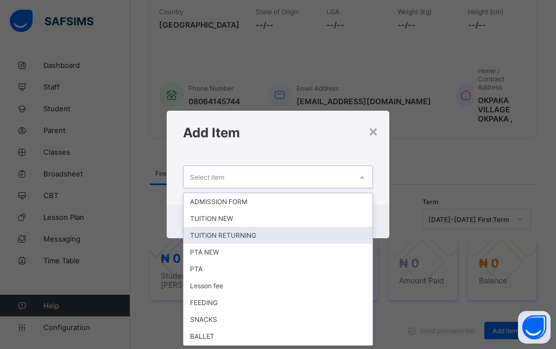
click at [224, 234] on div "Cancel Save" at bounding box center [278, 222] width 222 height 34
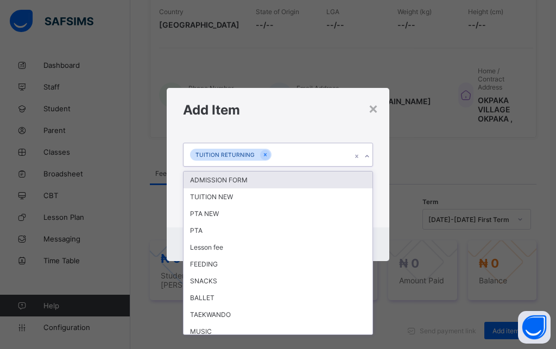
click at [370, 157] on icon at bounding box center [367, 156] width 7 height 11
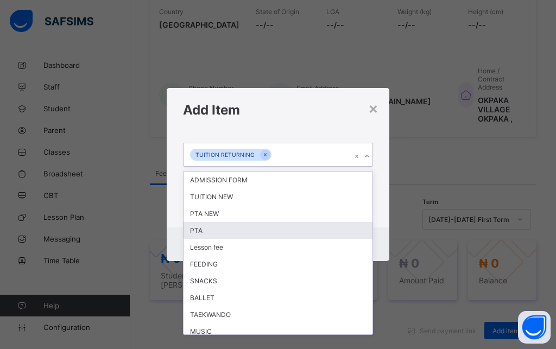
click at [226, 228] on div "PTA" at bounding box center [277, 230] width 189 height 17
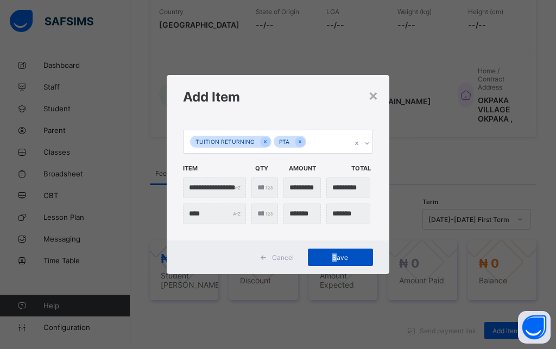
click at [334, 259] on span "Save" at bounding box center [340, 257] width 49 height 8
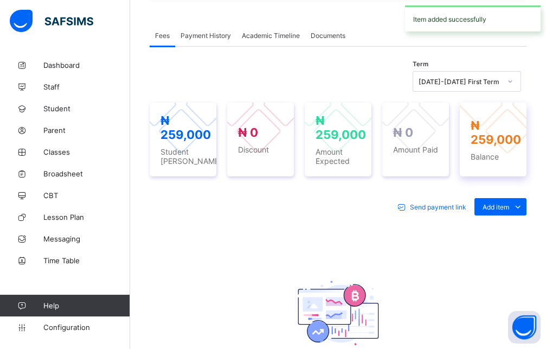
scroll to position [343, 0]
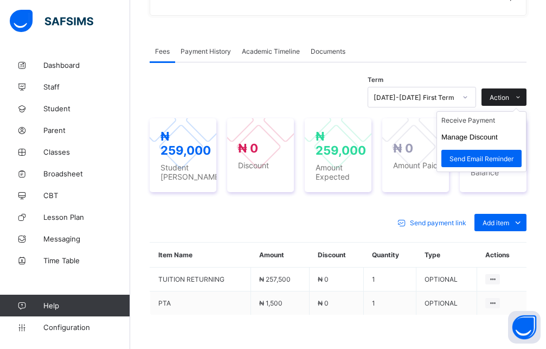
click at [503, 88] on div "Action" at bounding box center [504, 96] width 45 height 17
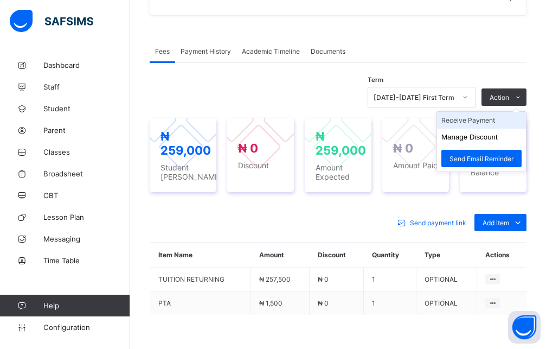
click at [491, 112] on li "Receive Payment" at bounding box center [481, 120] width 89 height 17
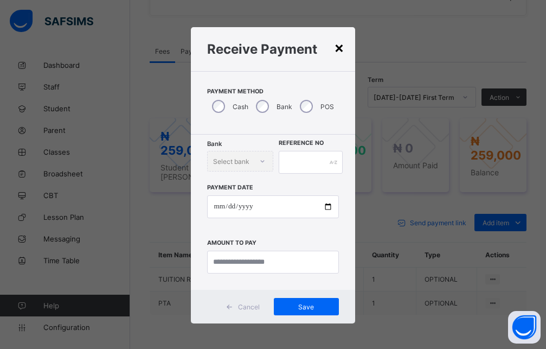
click at [337, 50] on div "×" at bounding box center [339, 47] width 10 height 18
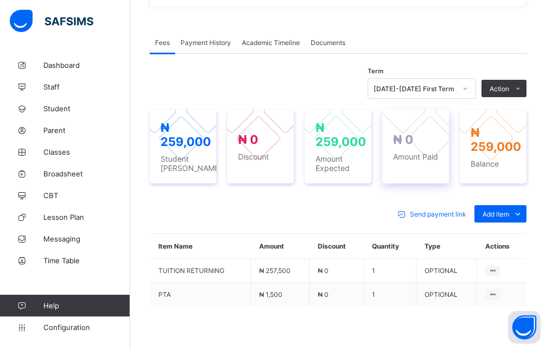
scroll to position [409, 0]
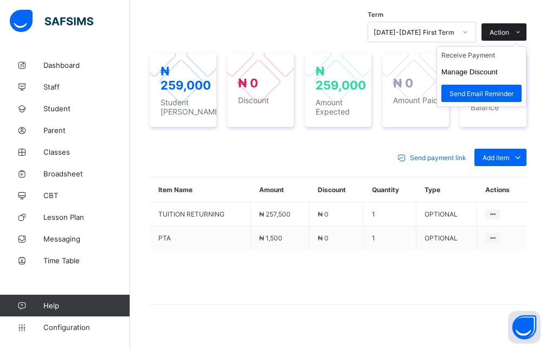
click at [522, 29] on icon at bounding box center [518, 32] width 8 height 7
click at [467, 68] on button "Manage Discount" at bounding box center [470, 72] width 56 height 8
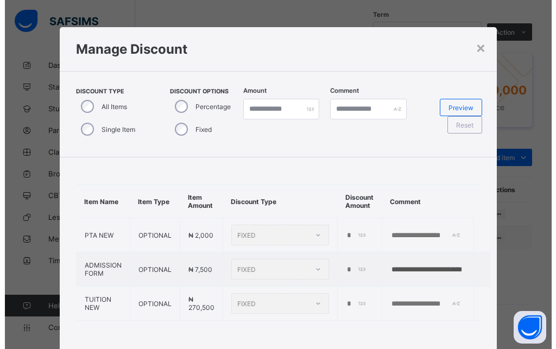
scroll to position [7, 0]
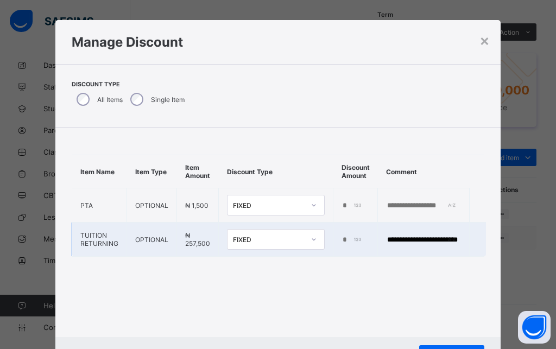
click at [310, 241] on icon at bounding box center [313, 239] width 7 height 11
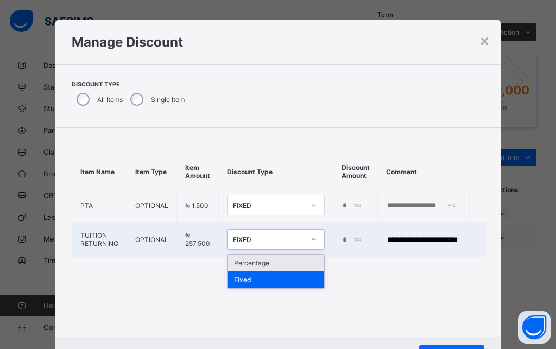
click at [341, 244] on input "*" at bounding box center [352, 239] width 22 height 9
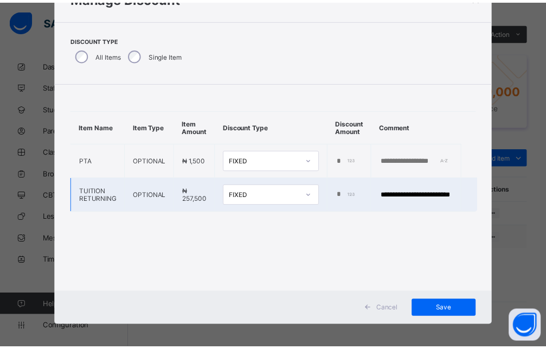
scroll to position [56, 0]
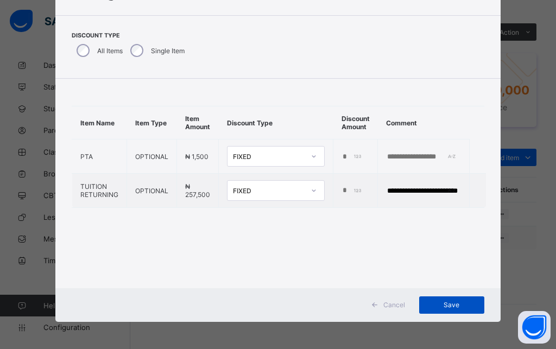
type input "******"
click at [438, 305] on span "Save" at bounding box center [451, 305] width 49 height 8
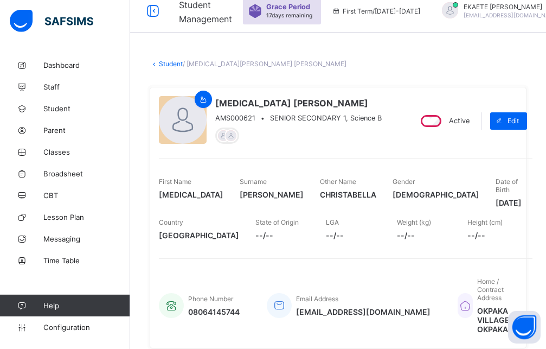
scroll to position [7, 0]
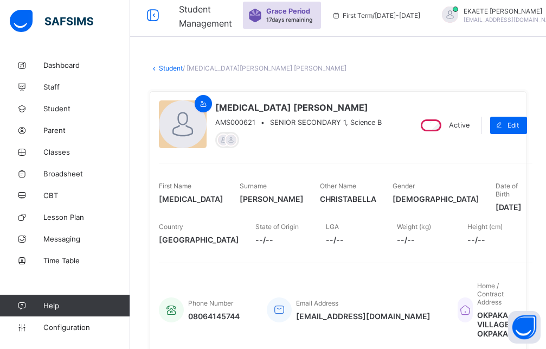
click at [168, 69] on link "Student" at bounding box center [171, 68] width 24 height 8
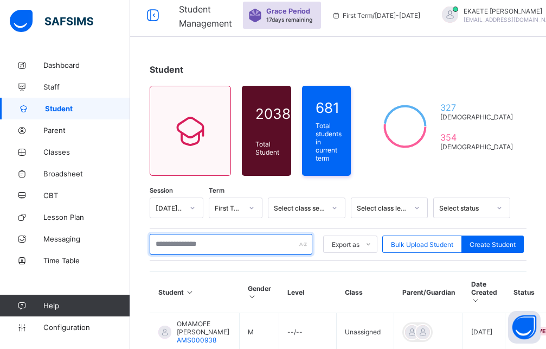
click at [177, 248] on input "text" at bounding box center [231, 244] width 163 height 21
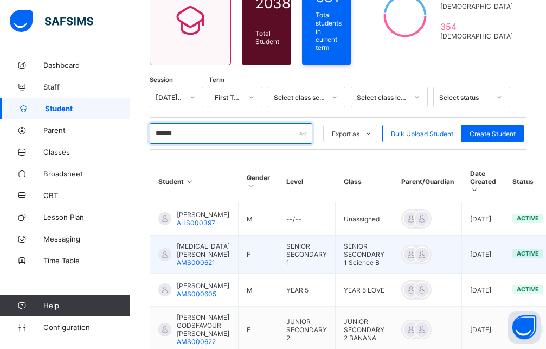
scroll to position [173, 0]
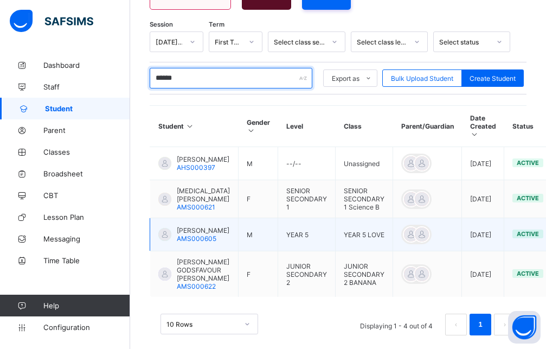
type input "******"
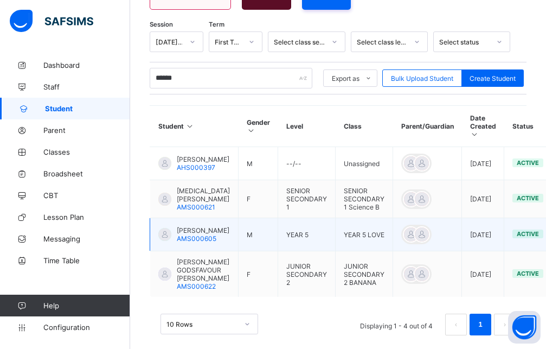
click at [193, 234] on span "TIMOTHY MITCHEL TOLU" at bounding box center [203, 230] width 53 height 8
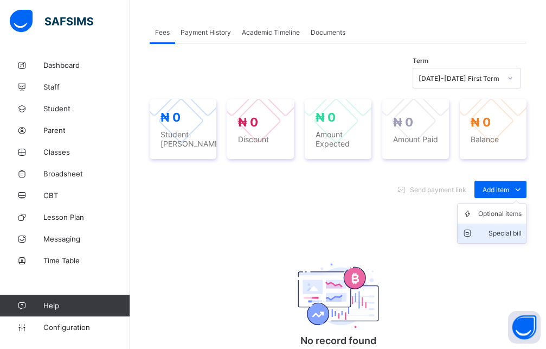
scroll to position [339, 0]
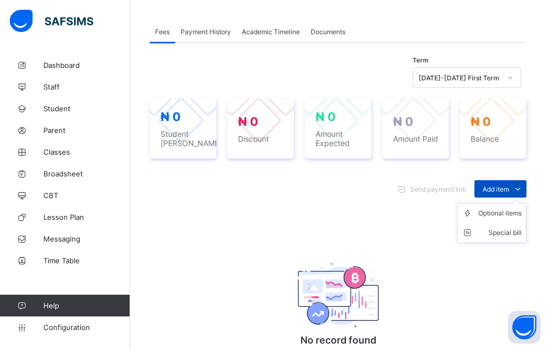
click at [509, 191] on span "Add item" at bounding box center [496, 189] width 27 height 8
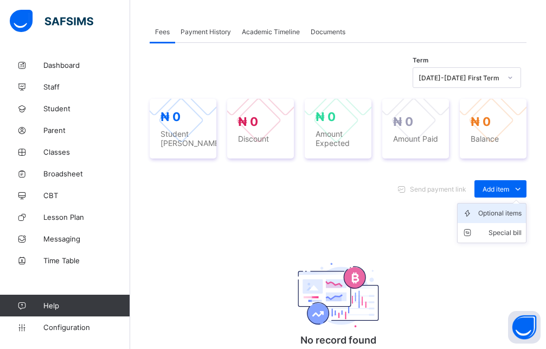
click at [506, 218] on li "Optional items" at bounding box center [492, 213] width 68 height 20
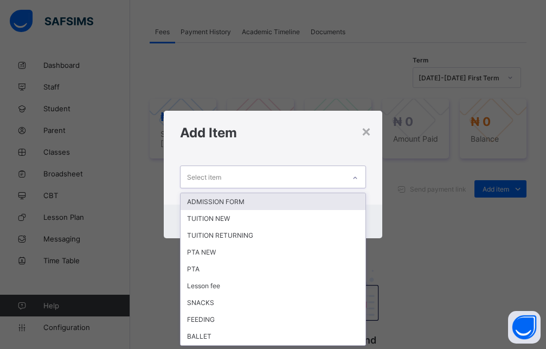
click at [355, 178] on icon at bounding box center [355, 178] width 7 height 11
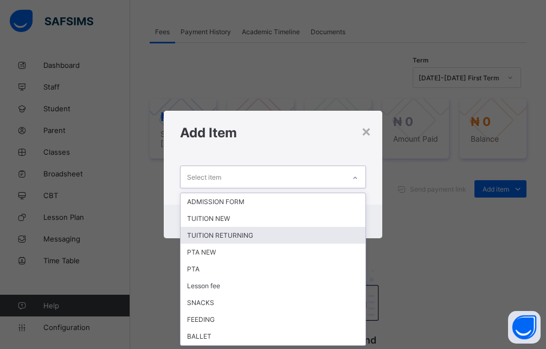
click at [210, 232] on div "TUITION RETURNING" at bounding box center [273, 235] width 185 height 17
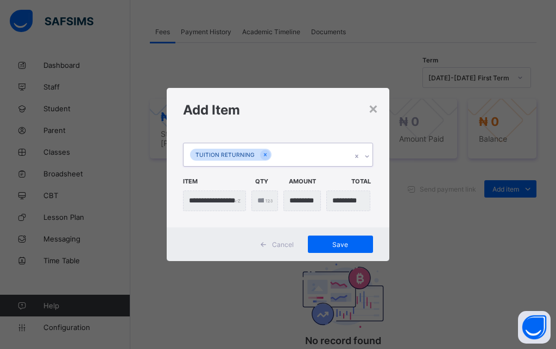
click at [369, 156] on icon at bounding box center [367, 156] width 7 height 11
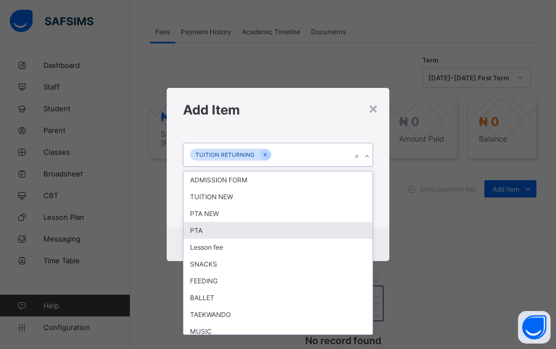
click at [204, 233] on div "PTA" at bounding box center [277, 230] width 189 height 17
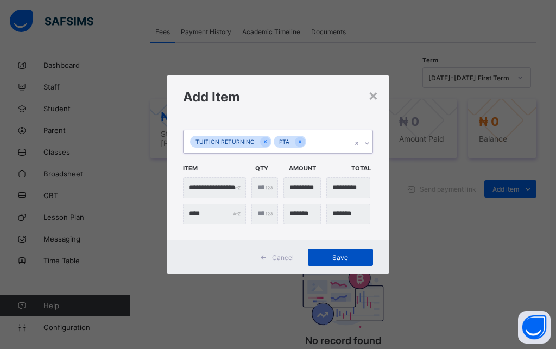
click at [342, 259] on span "Save" at bounding box center [340, 257] width 49 height 8
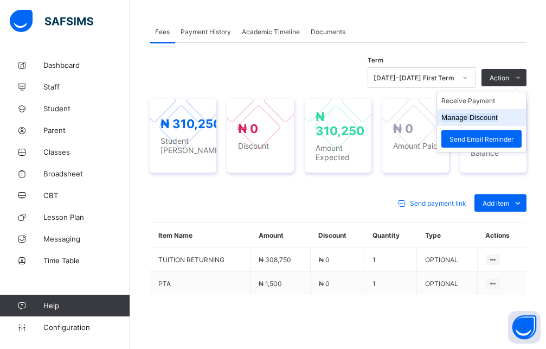
click at [483, 117] on button "Manage Discount" at bounding box center [470, 117] width 56 height 8
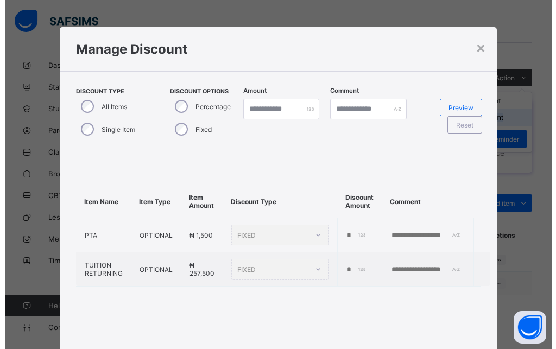
scroll to position [56, 0]
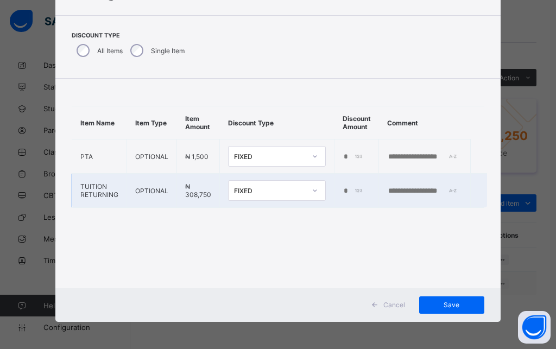
click at [342, 192] on input "*" at bounding box center [353, 191] width 22 height 9
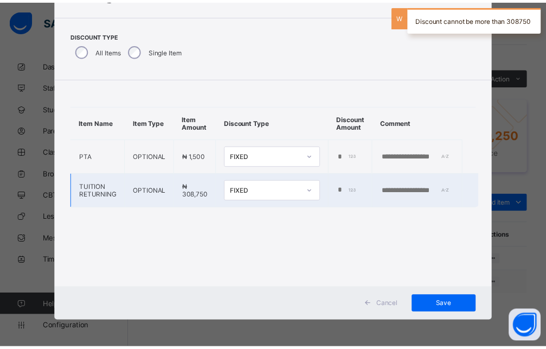
scroll to position [0, 13]
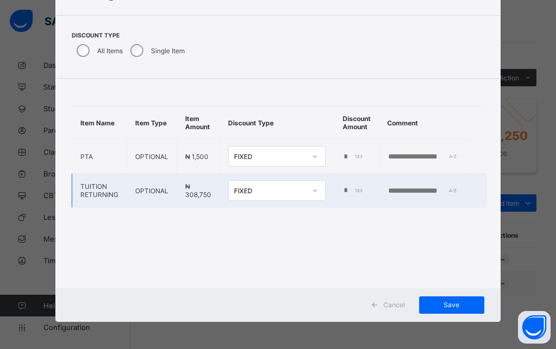
type input "******"
click at [400, 192] on input "text" at bounding box center [424, 191] width 75 height 9
type input "*"
type input "**********"
click at [443, 299] on div "Save" at bounding box center [451, 304] width 65 height 17
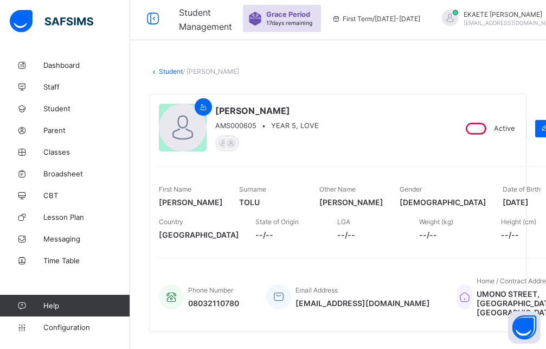
scroll to position [0, 0]
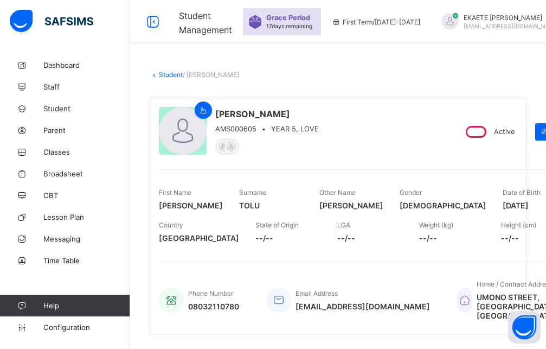
click at [164, 73] on link "Student" at bounding box center [171, 75] width 24 height 8
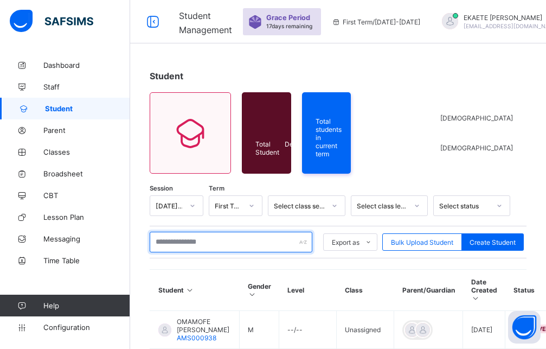
click at [220, 242] on input "text" at bounding box center [231, 242] width 163 height 21
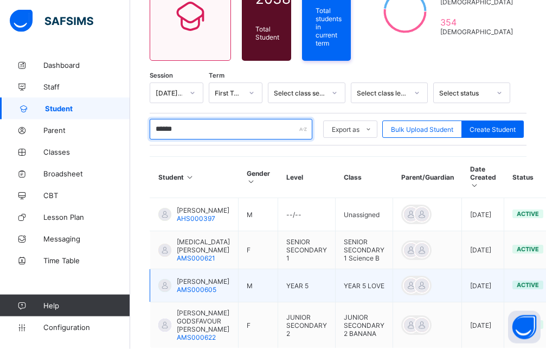
scroll to position [166, 0]
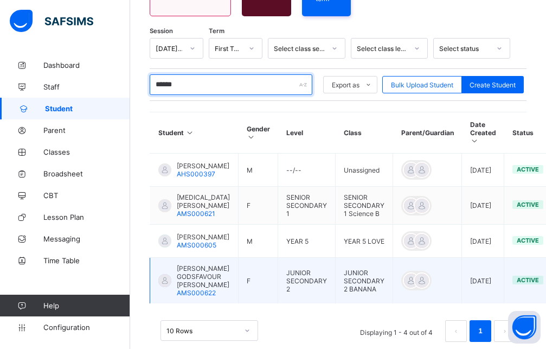
type input "******"
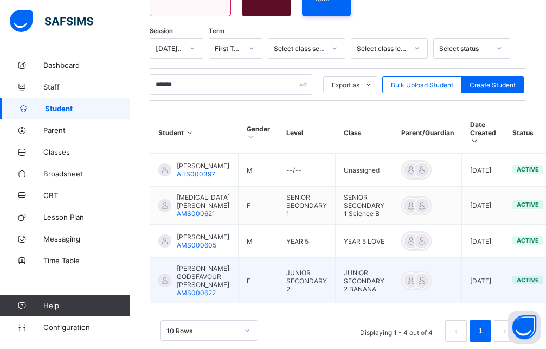
click at [212, 289] on span "TOPE GODSFAVOUR TIMOTHY" at bounding box center [203, 276] width 53 height 24
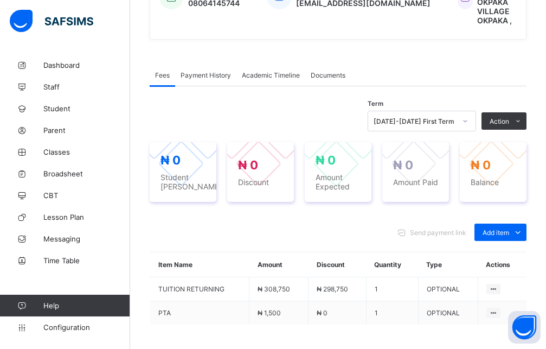
scroll to position [332, 0]
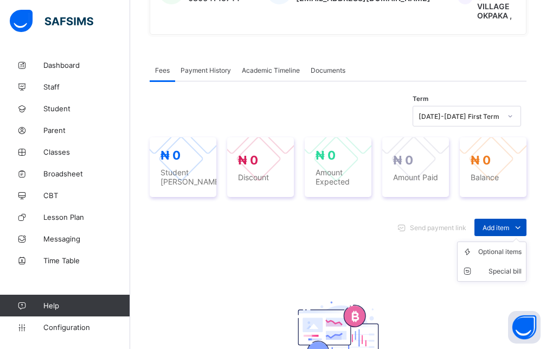
click at [502, 224] on span "Add item" at bounding box center [496, 228] width 27 height 8
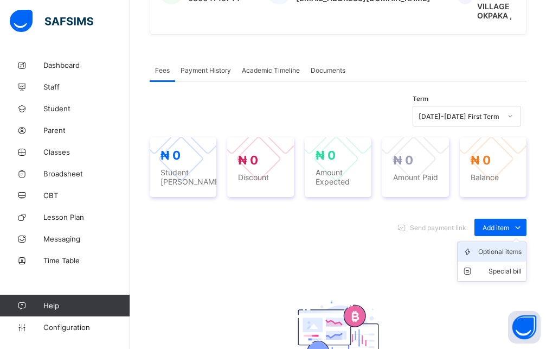
click at [502, 246] on div "Optional items" at bounding box center [500, 251] width 43 height 11
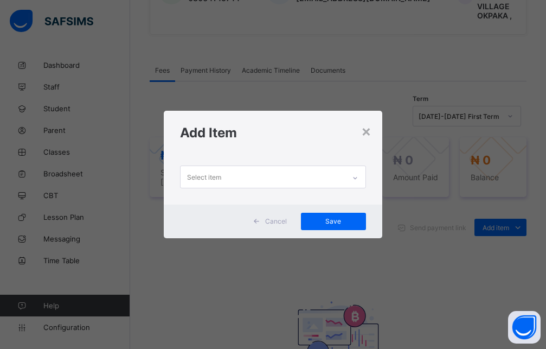
click at [361, 176] on div at bounding box center [355, 177] width 18 height 17
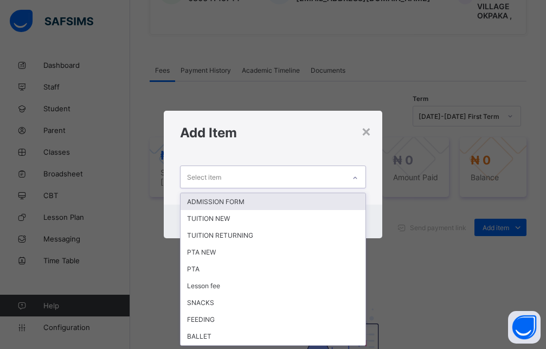
scroll to position [0, 0]
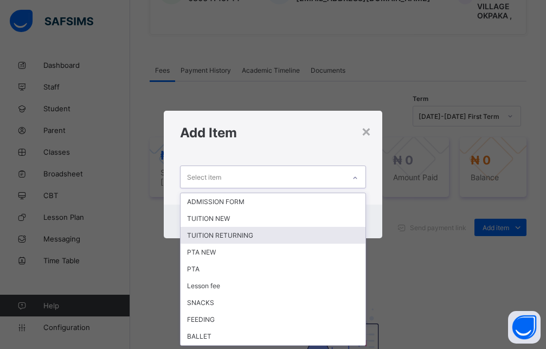
click at [237, 234] on div "TUITION RETURNING" at bounding box center [273, 235] width 185 height 17
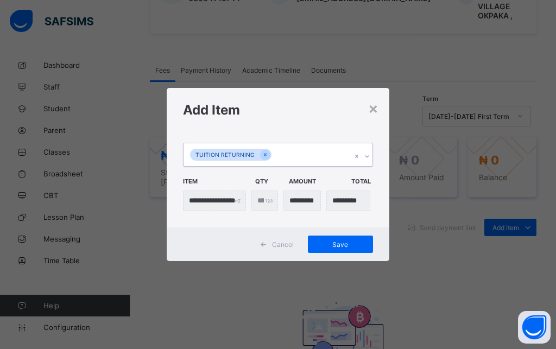
click at [368, 158] on icon at bounding box center [367, 156] width 7 height 11
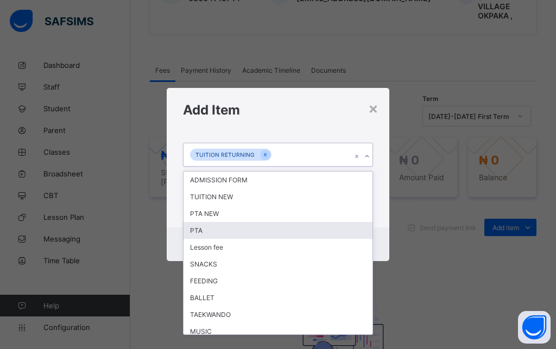
click at [232, 232] on div "PTA" at bounding box center [277, 230] width 189 height 17
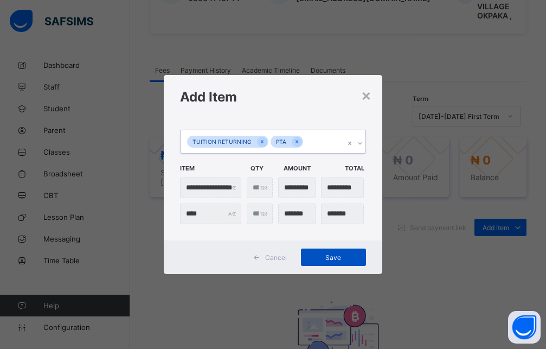
click at [338, 258] on span "Save" at bounding box center [333, 257] width 49 height 8
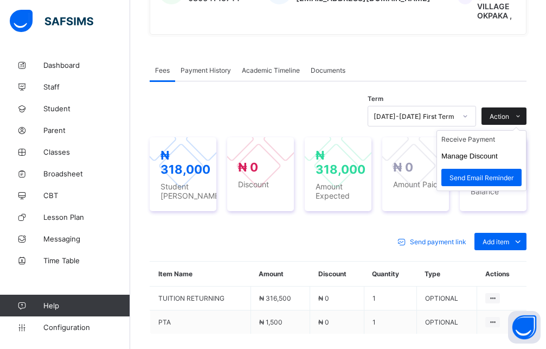
click at [522, 107] on span at bounding box center [517, 115] width 17 height 17
click at [498, 152] on button "Manage Discount" at bounding box center [470, 156] width 56 height 8
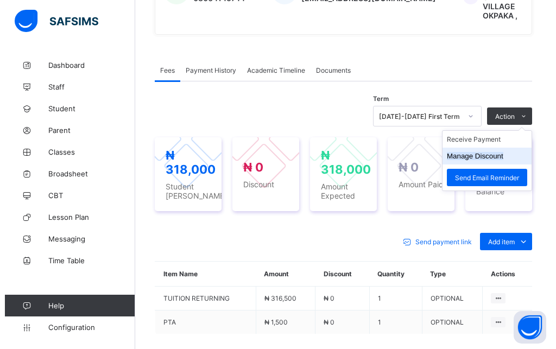
scroll to position [56, 0]
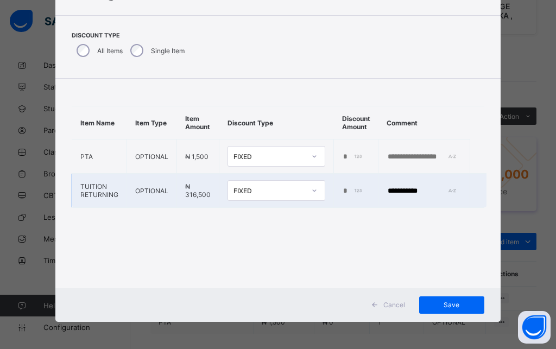
click at [342, 192] on input "*" at bounding box center [353, 191] width 22 height 9
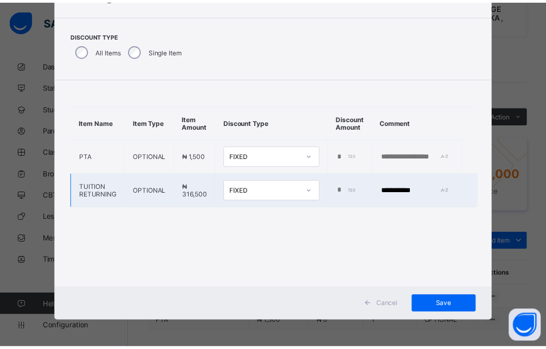
scroll to position [0, 9]
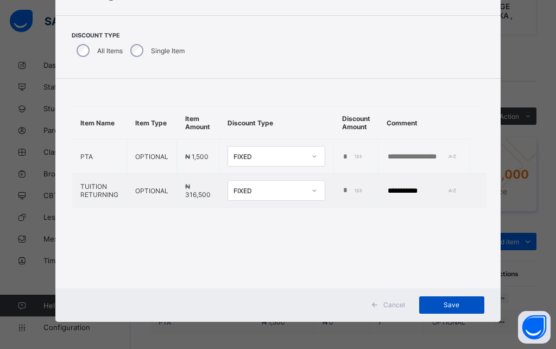
type input "******"
click at [442, 303] on span "Save" at bounding box center [451, 305] width 49 height 8
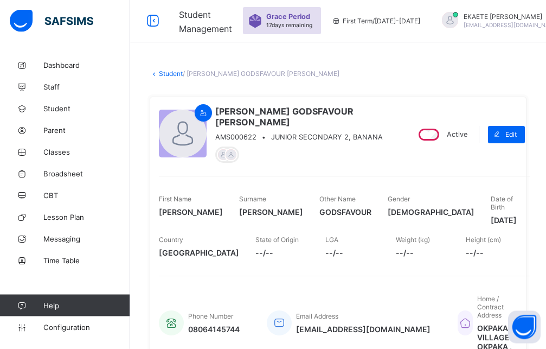
scroll to position [0, 0]
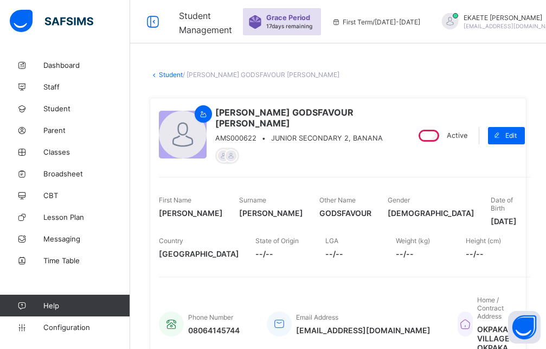
click at [163, 78] on link "Student" at bounding box center [171, 75] width 24 height 8
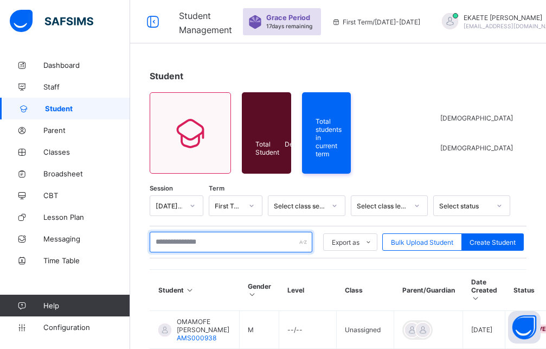
click at [187, 244] on input "text" at bounding box center [231, 242] width 163 height 21
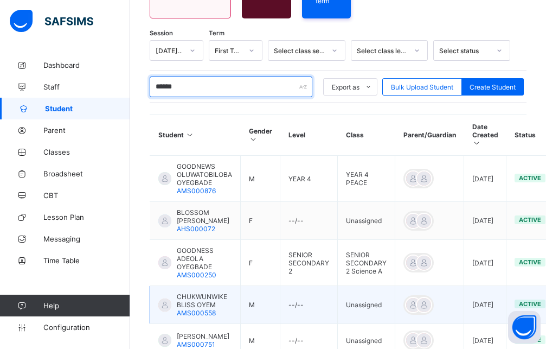
scroll to position [166, 0]
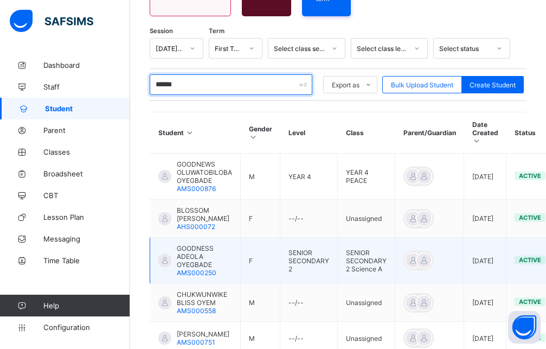
type input "******"
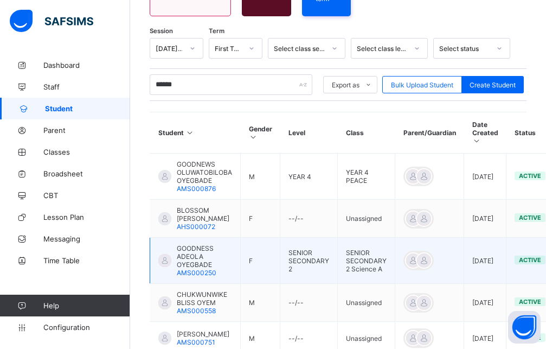
click at [226, 254] on span "GOODNESS ADEOLA OYEGBADE" at bounding box center [204, 256] width 55 height 24
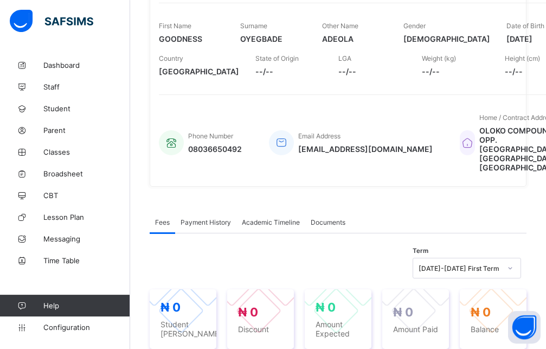
scroll to position [332, 0]
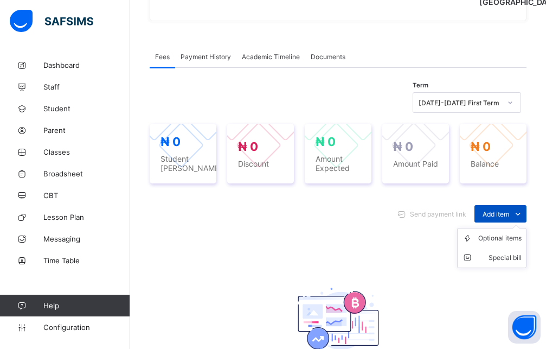
click at [519, 222] on span at bounding box center [517, 213] width 17 height 17
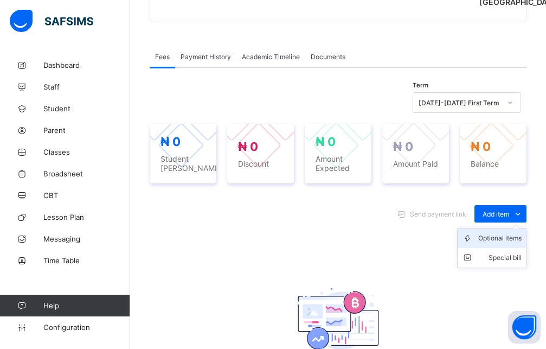
click at [511, 244] on div "Optional items" at bounding box center [500, 238] width 43 height 11
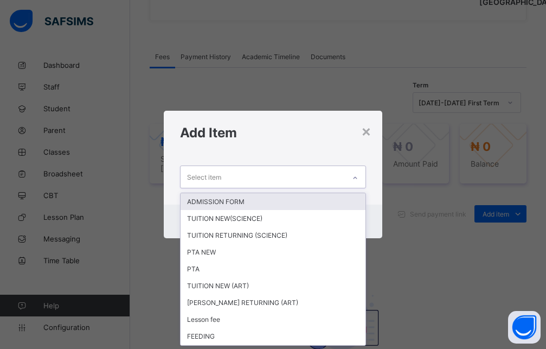
click at [356, 178] on icon at bounding box center [355, 178] width 7 height 11
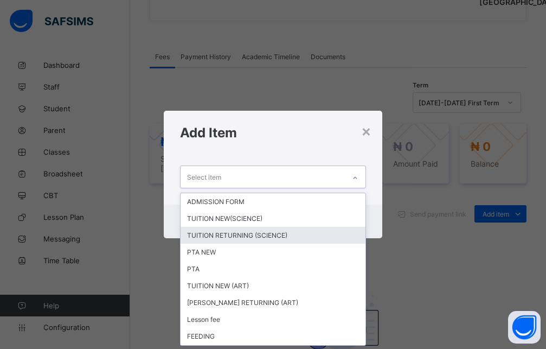
click at [254, 235] on div "TUITION RETURNING (SCIENCE)" at bounding box center [273, 235] width 185 height 17
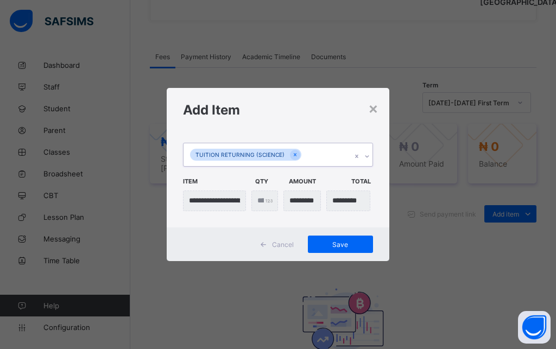
click at [366, 156] on icon at bounding box center [367, 156] width 4 height 2
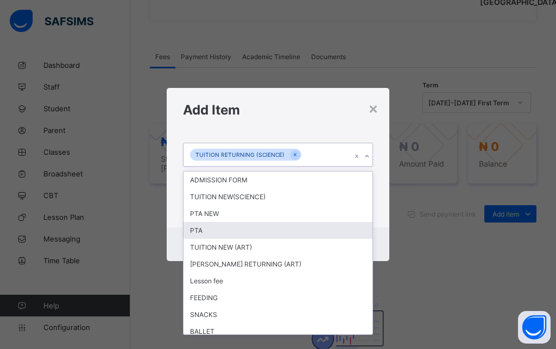
click at [199, 229] on div "PTA" at bounding box center [277, 230] width 189 height 17
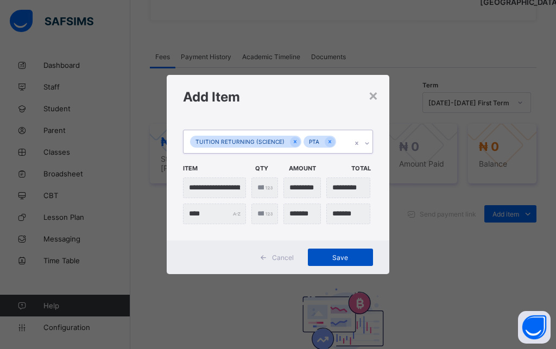
click at [352, 257] on span "Save" at bounding box center [340, 257] width 49 height 8
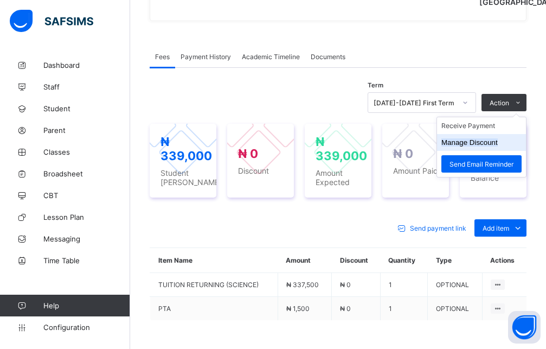
click at [493, 146] on button "Manage Discount" at bounding box center [470, 142] width 56 height 8
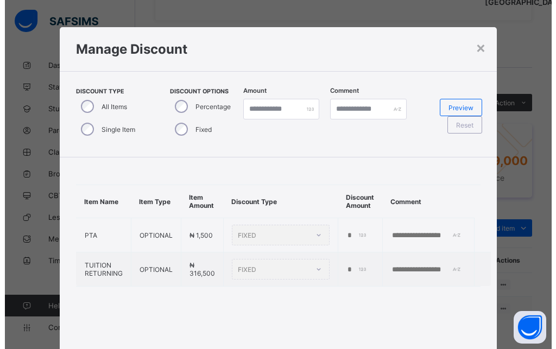
scroll to position [56, 0]
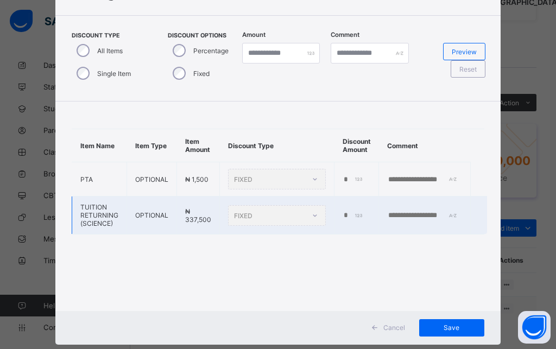
click at [311, 216] on div "FIXED" at bounding box center [277, 215] width 98 height 21
click at [74, 64] on div "Single Item" at bounding box center [103, 73] width 62 height 23
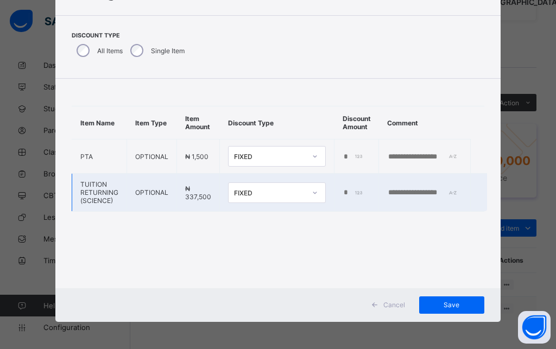
click at [334, 192] on td "*" at bounding box center [356, 193] width 44 height 38
click at [335, 193] on td "*" at bounding box center [356, 193] width 44 height 38
click at [342, 194] on input "*" at bounding box center [353, 192] width 22 height 9
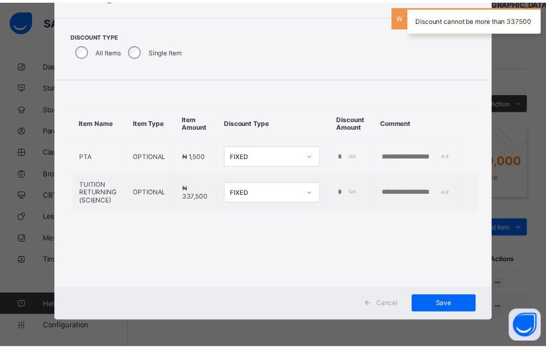
scroll to position [0, 9]
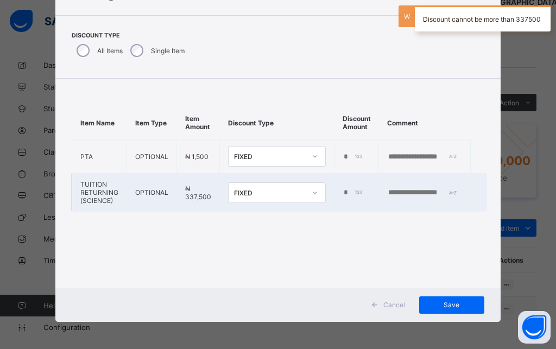
type input "*****"
click at [406, 190] on input "text" at bounding box center [424, 192] width 75 height 9
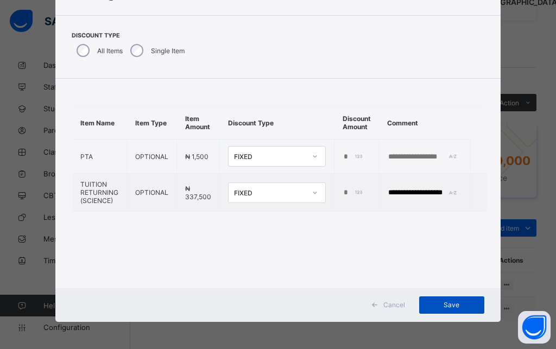
type input "**********"
click at [444, 304] on span "Save" at bounding box center [451, 305] width 49 height 8
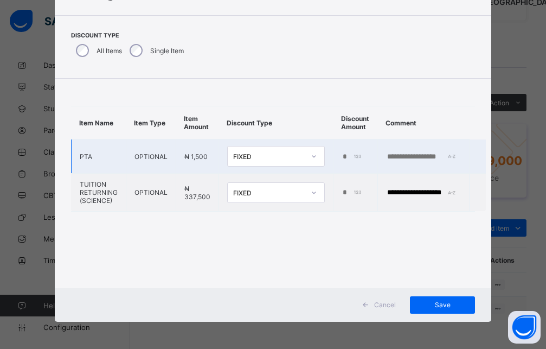
scroll to position [387, 0]
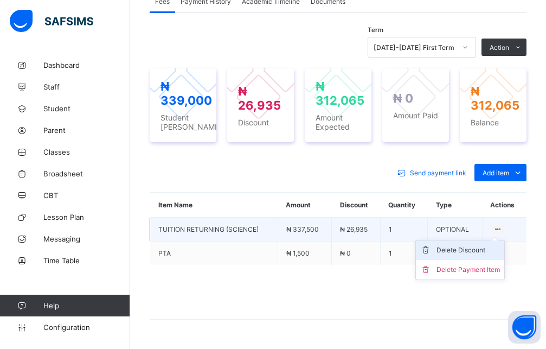
click at [482, 256] on div "Delete Discount" at bounding box center [468, 250] width 63 height 11
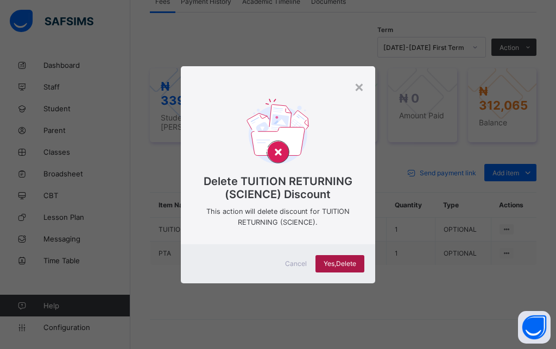
click at [333, 267] on span "Yes, Delete" at bounding box center [339, 263] width 33 height 8
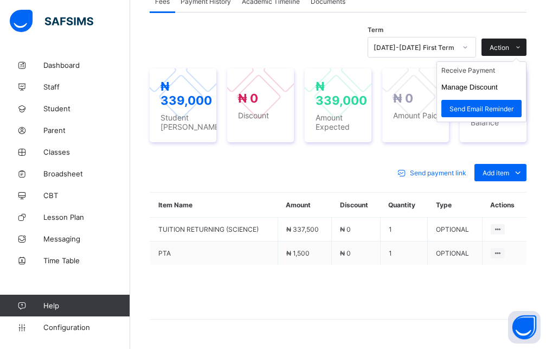
click at [509, 52] on span "Action" at bounding box center [500, 47] width 20 height 8
click at [489, 91] on button "Manage Discount" at bounding box center [470, 87] width 56 height 8
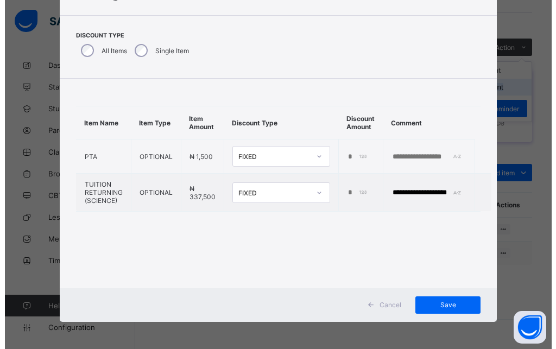
scroll to position [56, 0]
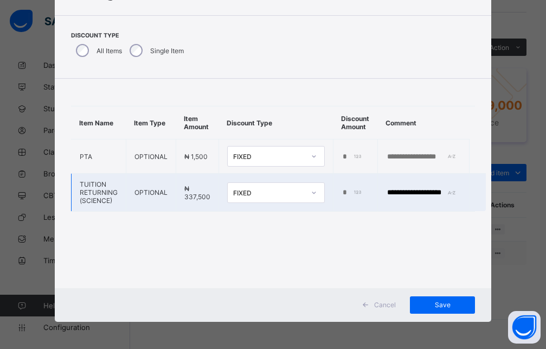
click at [342, 193] on input "*" at bounding box center [353, 193] width 23 height 10
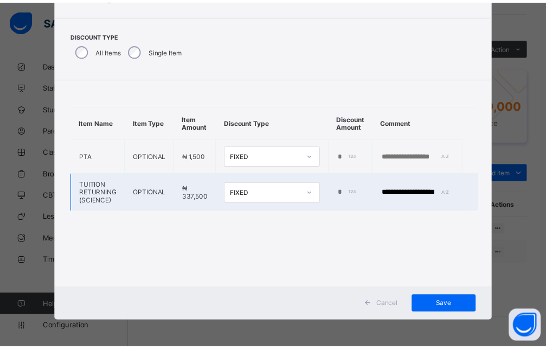
scroll to position [0, 9]
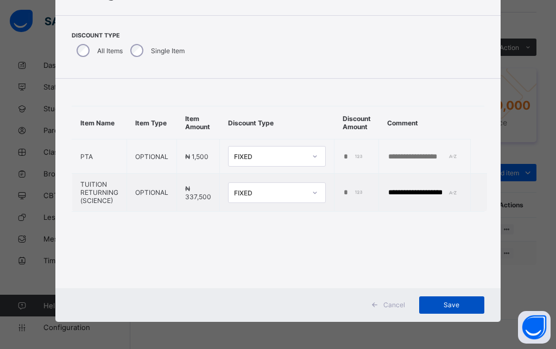
type input "******"
click at [449, 308] on span "Save" at bounding box center [451, 305] width 49 height 8
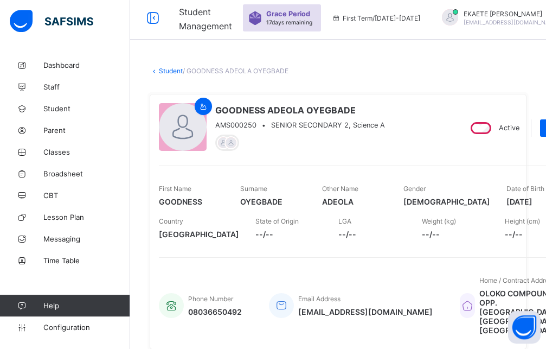
scroll to position [0, 0]
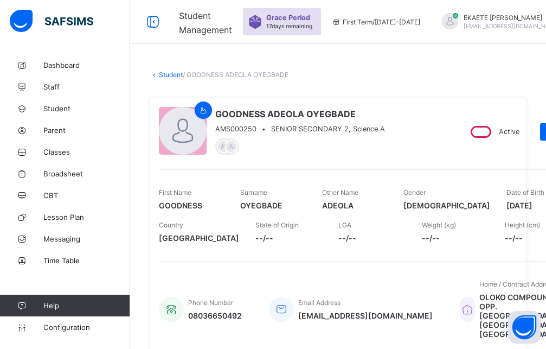
click at [166, 76] on link "Student" at bounding box center [171, 75] width 24 height 8
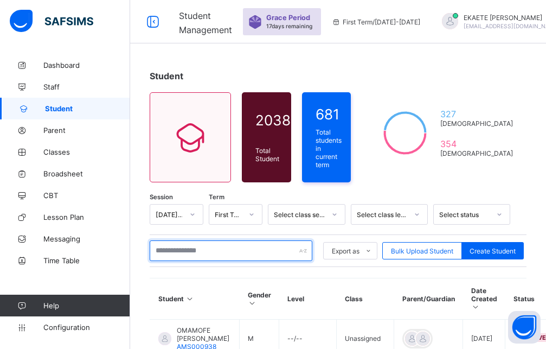
click at [233, 250] on input "text" at bounding box center [231, 250] width 163 height 21
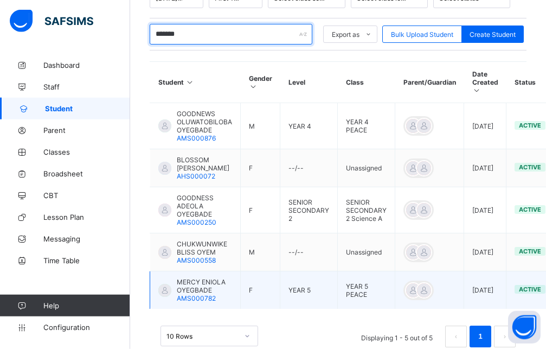
scroll to position [231, 0]
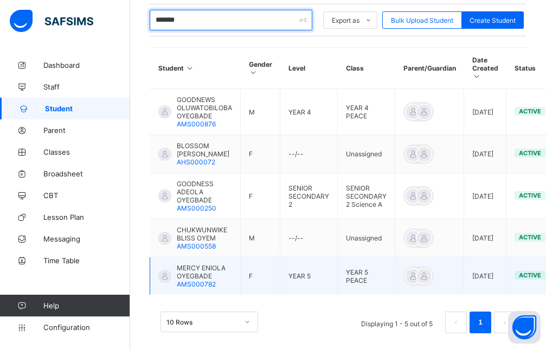
type input "*******"
click at [194, 280] on span "AMS000782" at bounding box center [196, 284] width 39 height 8
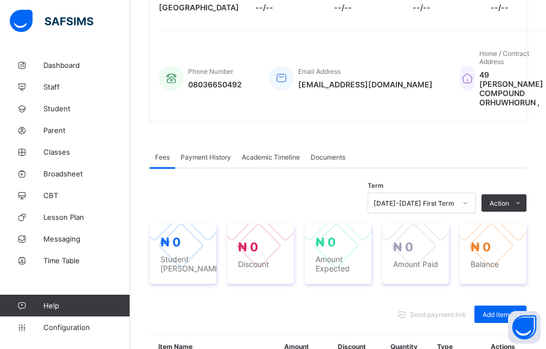
scroll to position [330, 0]
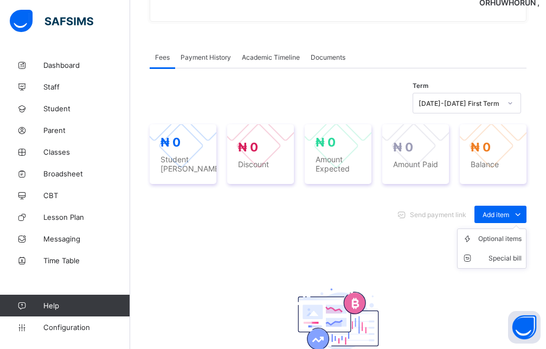
click at [505, 228] on ul "Optional items Special bill" at bounding box center [491, 248] width 69 height 40
click at [505, 233] on div "Optional items" at bounding box center [500, 238] width 43 height 11
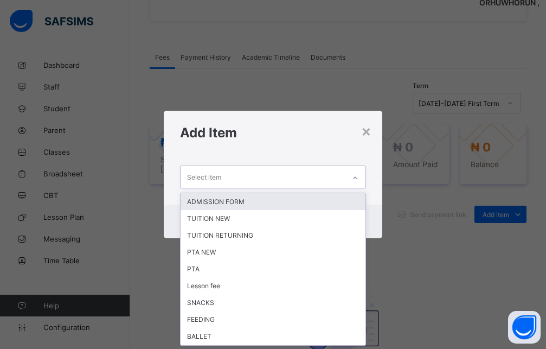
click at [362, 177] on div at bounding box center [355, 177] width 18 height 17
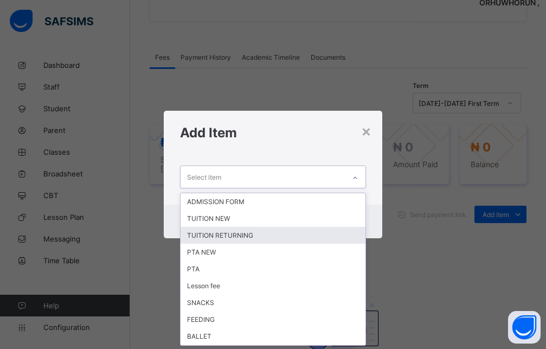
click at [235, 238] on div "TUITION RETURNING" at bounding box center [273, 235] width 185 height 17
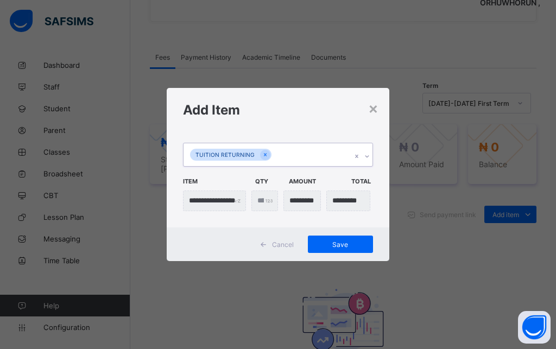
click at [367, 156] on icon at bounding box center [367, 156] width 7 height 11
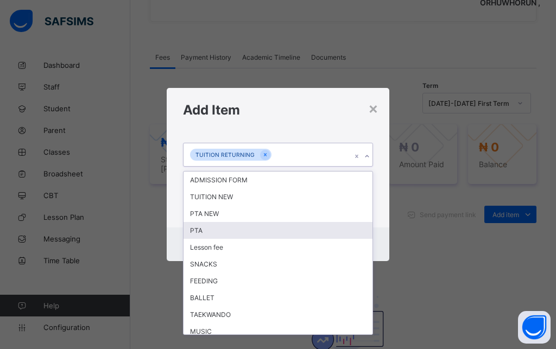
click at [197, 226] on div "PTA" at bounding box center [277, 230] width 189 height 17
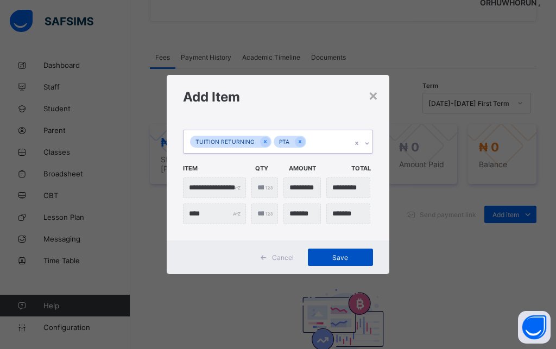
click at [338, 253] on span "Save" at bounding box center [340, 257] width 49 height 8
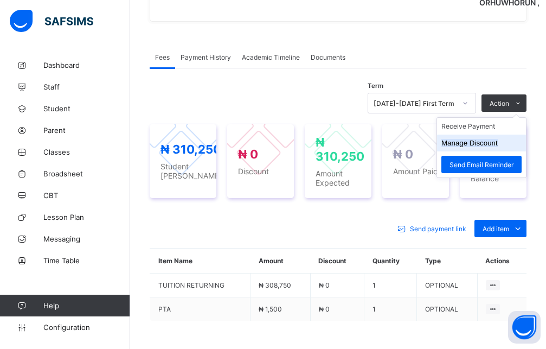
click at [496, 139] on button "Manage Discount" at bounding box center [470, 143] width 56 height 8
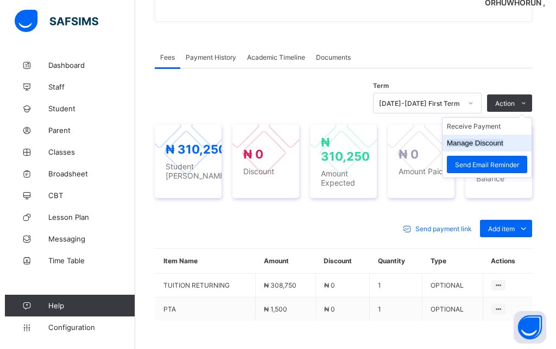
scroll to position [56, 0]
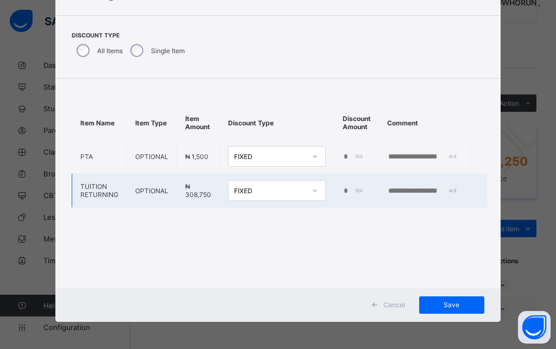
click at [342, 191] on input "*" at bounding box center [353, 191] width 22 height 9
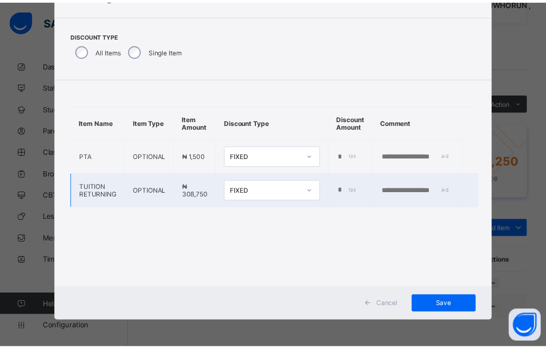
scroll to position [0, 9]
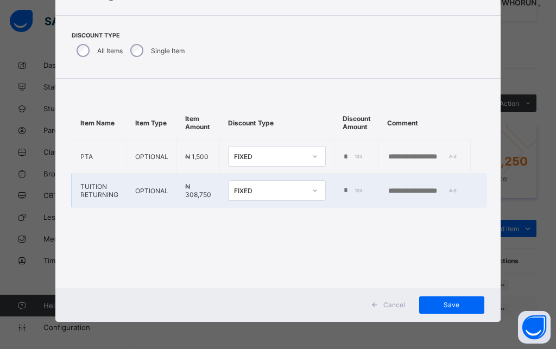
type input "******"
click at [416, 194] on input "text" at bounding box center [424, 191] width 75 height 9
type input "**********"
click at [435, 309] on span "Save" at bounding box center [451, 305] width 49 height 8
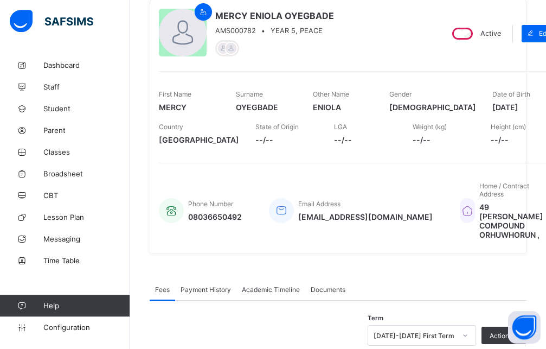
scroll to position [0, 0]
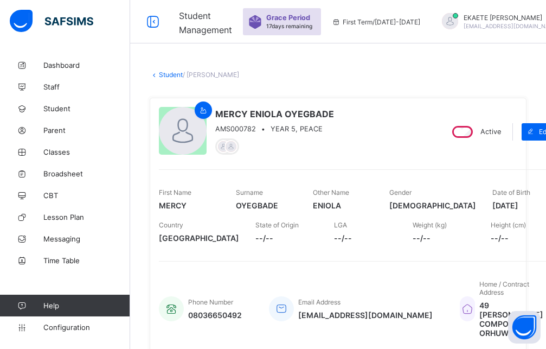
click at [167, 74] on link "Student" at bounding box center [171, 75] width 24 height 8
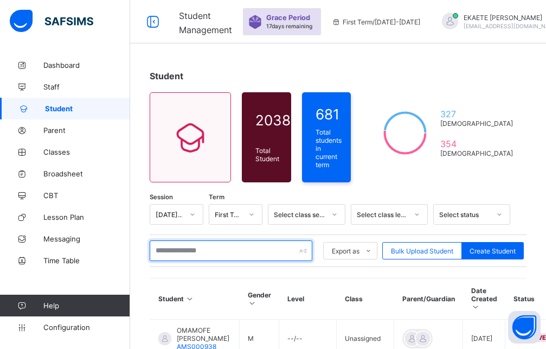
click at [215, 253] on input "text" at bounding box center [231, 250] width 163 height 21
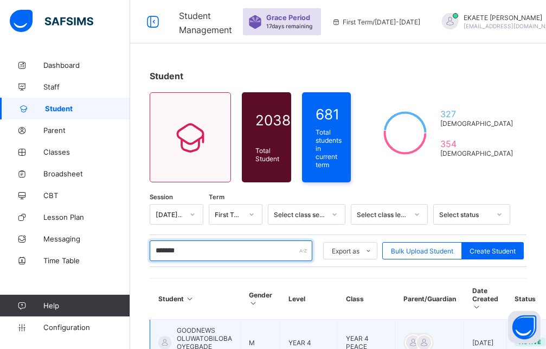
type input "*******"
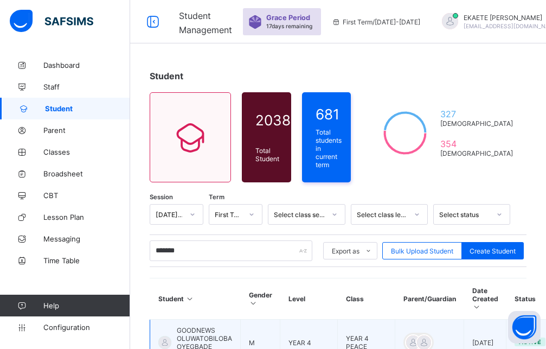
click at [207, 328] on span "GOODNEWS OLUWATOBILOBA OYEGBADE" at bounding box center [204, 338] width 55 height 24
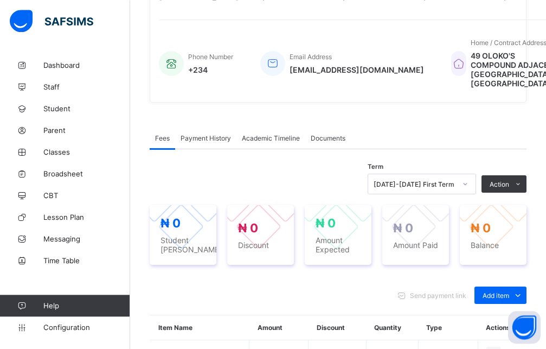
scroll to position [332, 0]
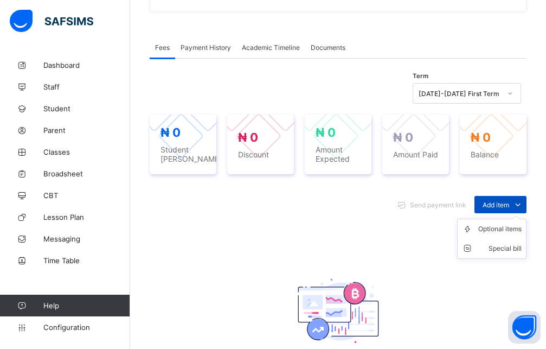
click at [502, 209] on span "Add item" at bounding box center [496, 205] width 27 height 8
click at [0, 0] on div "Optional items" at bounding box center [0, 0] width 0 height 0
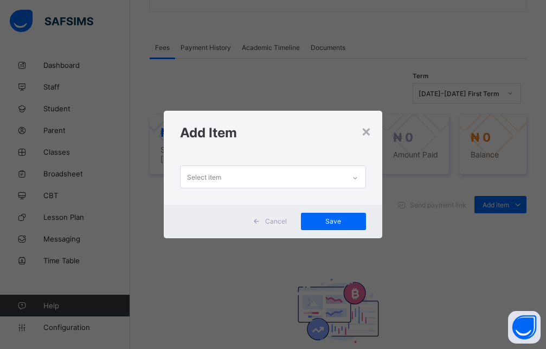
click at [356, 180] on icon at bounding box center [355, 178] width 7 height 11
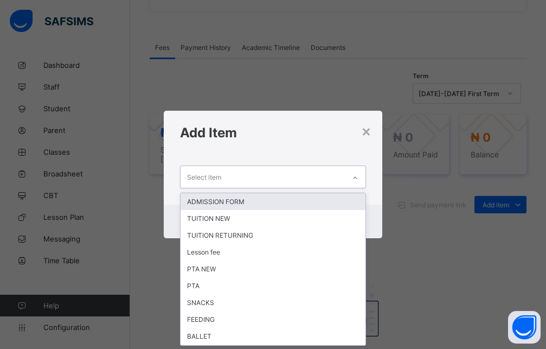
scroll to position [0, 0]
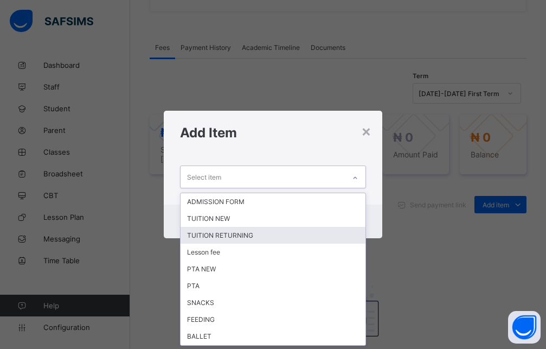
click at [246, 239] on div "TUITION RETURNING" at bounding box center [273, 235] width 185 height 17
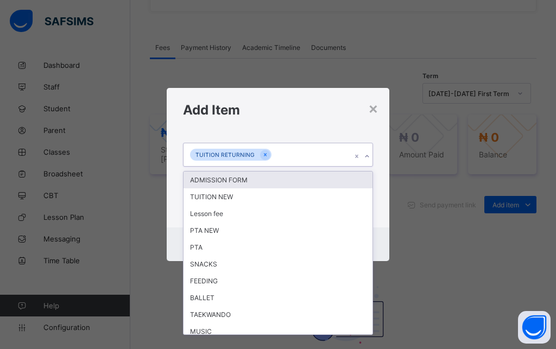
click at [368, 158] on icon at bounding box center [367, 156] width 7 height 11
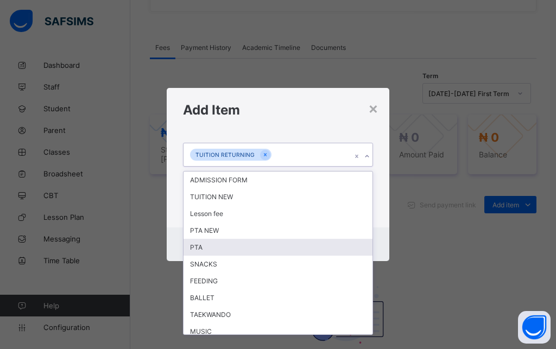
click at [209, 250] on div "PTA" at bounding box center [277, 247] width 189 height 17
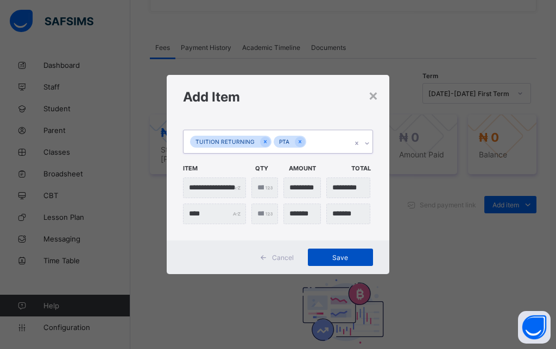
click at [335, 251] on div "Save" at bounding box center [340, 256] width 65 height 17
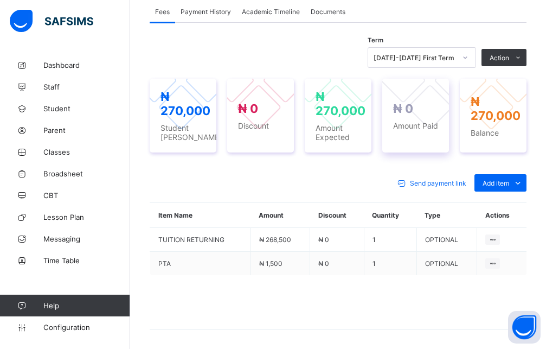
scroll to position [387, 0]
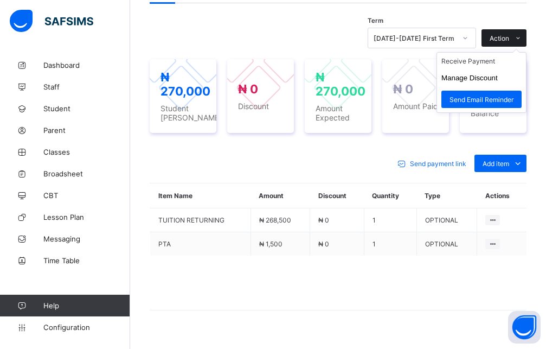
click at [506, 42] on span "Action" at bounding box center [500, 38] width 20 height 8
click at [474, 82] on button "Manage Discount" at bounding box center [470, 78] width 56 height 8
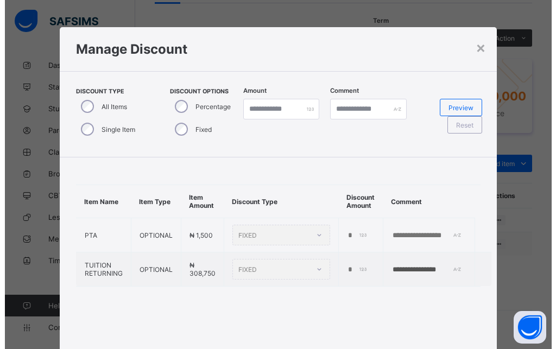
scroll to position [56, 0]
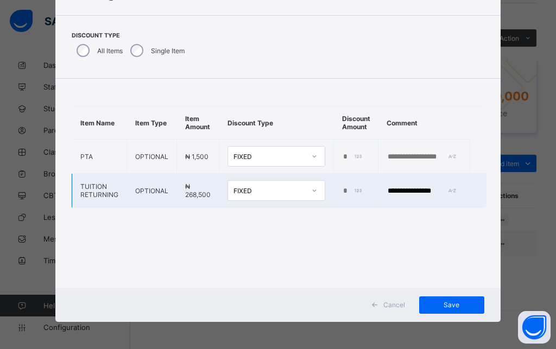
click at [337, 193] on td "*" at bounding box center [356, 191] width 44 height 34
click at [342, 189] on input "*" at bounding box center [353, 191] width 22 height 9
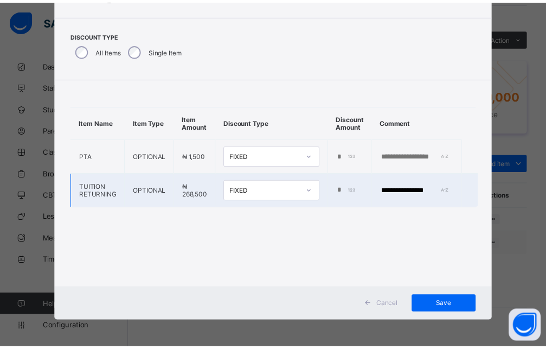
scroll to position [0, 9]
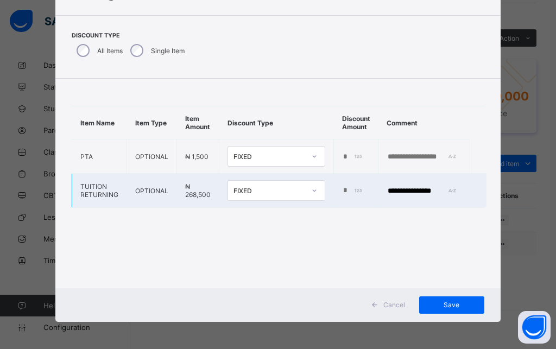
type input "******"
drag, startPoint x: 436, startPoint y: 192, endPoint x: 382, endPoint y: 199, distance: 54.6
click at [386, 195] on input "**********" at bounding box center [423, 191] width 75 height 9
type input "**********"
click at [452, 307] on span "Save" at bounding box center [451, 305] width 49 height 8
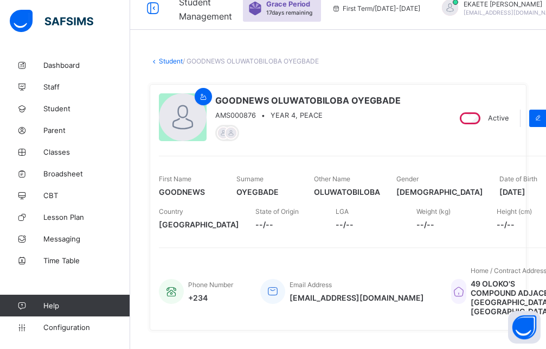
scroll to position [0, 0]
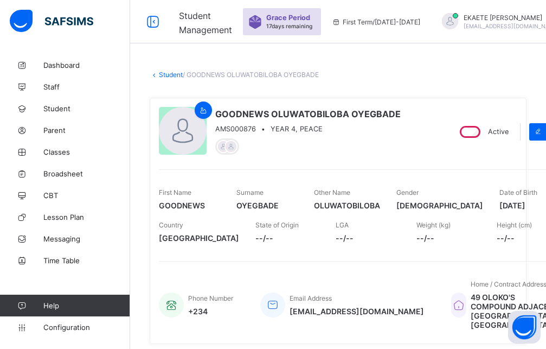
click at [168, 73] on link "Student" at bounding box center [171, 75] width 24 height 8
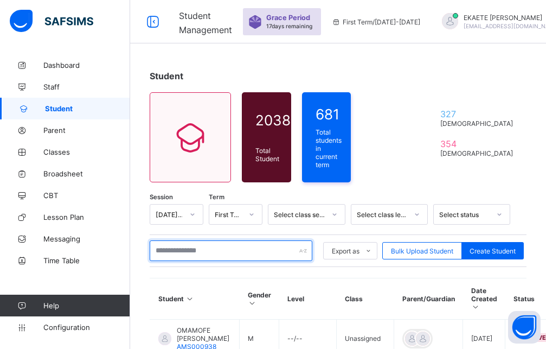
click at [208, 245] on input "text" at bounding box center [231, 250] width 163 height 21
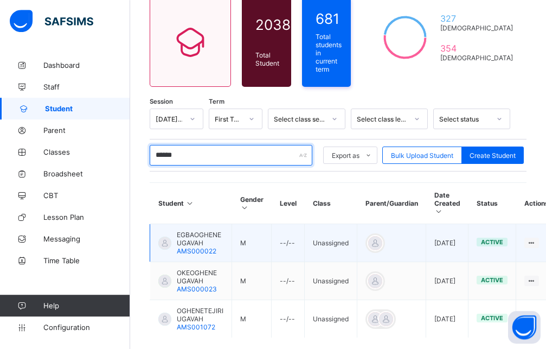
scroll to position [111, 0]
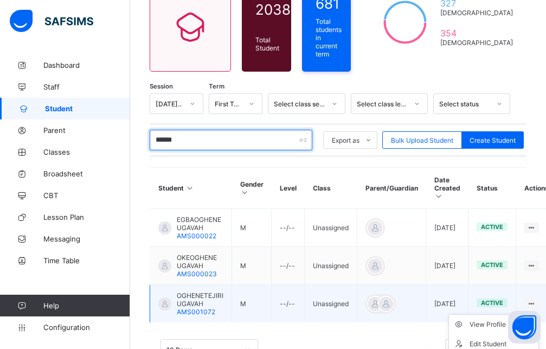
type input "******"
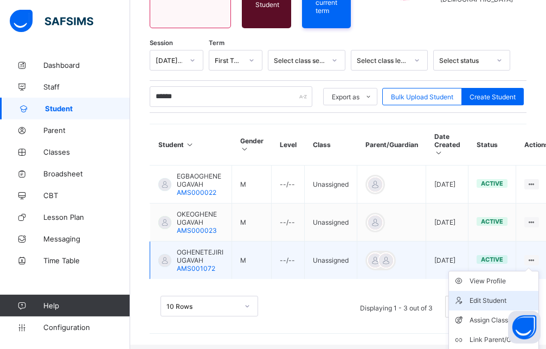
scroll to position [163, 0]
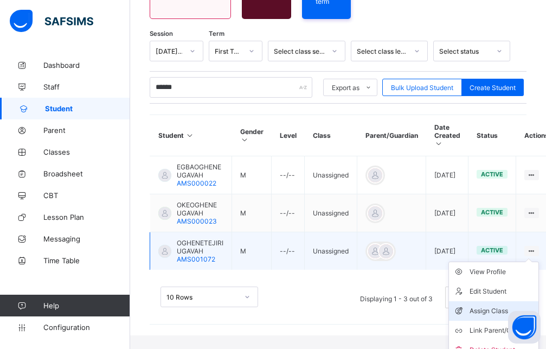
click at [483, 305] on li "Assign Class" at bounding box center [494, 311] width 90 height 20
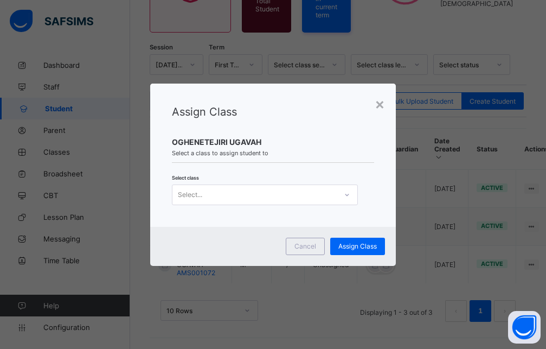
scroll to position [138, 0]
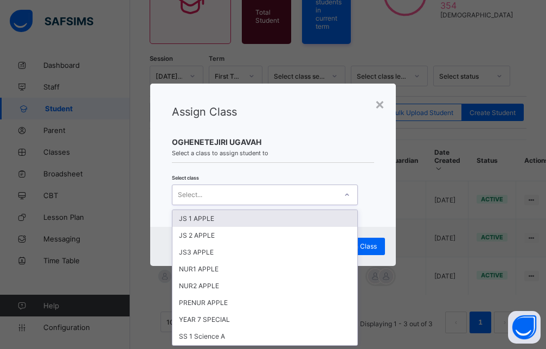
click at [335, 200] on div "Select..." at bounding box center [255, 194] width 164 height 15
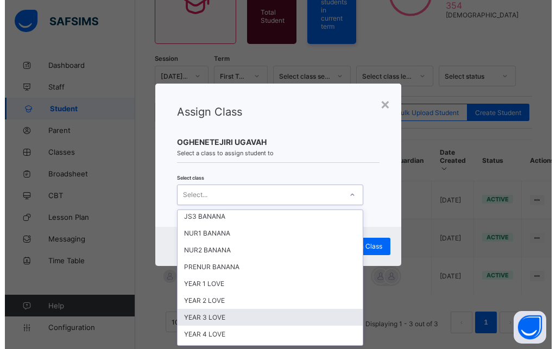
scroll to position [244, 0]
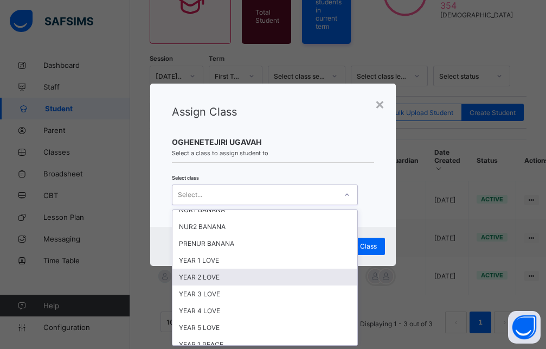
click at [203, 280] on div "YEAR 2 LOVE" at bounding box center [265, 277] width 185 height 17
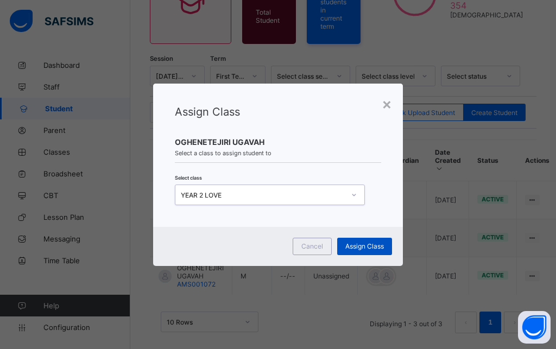
click at [365, 248] on span "Assign Class" at bounding box center [364, 246] width 39 height 8
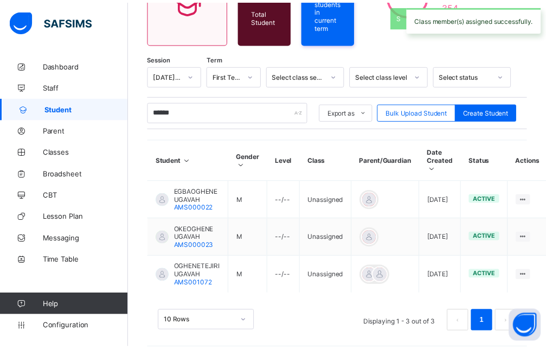
scroll to position [137, 0]
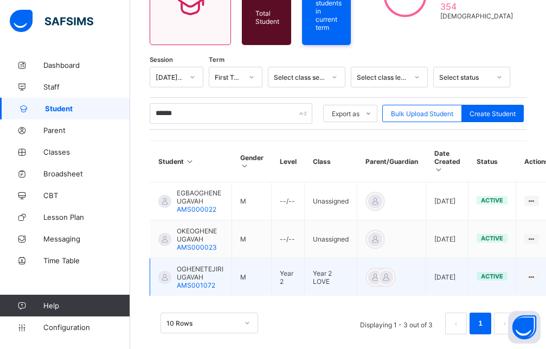
click at [208, 268] on span "OGHENETEJIRI UGAVAH" at bounding box center [200, 273] width 47 height 16
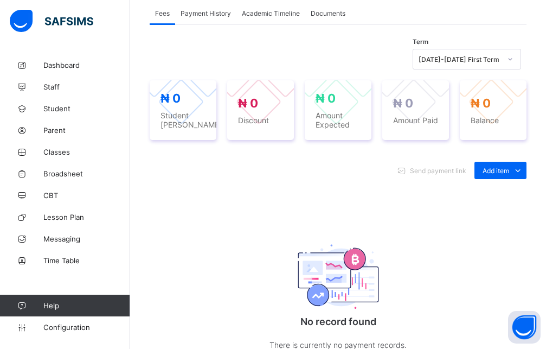
scroll to position [302, 0]
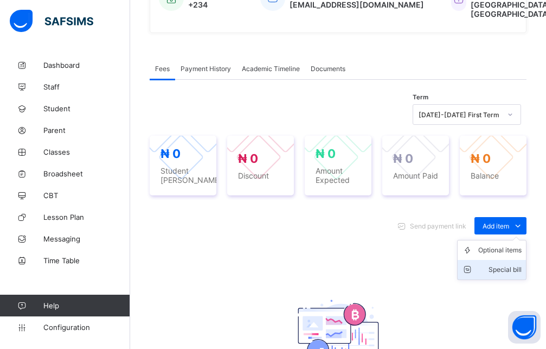
click at [494, 275] on div "Special bill" at bounding box center [500, 269] width 43 height 11
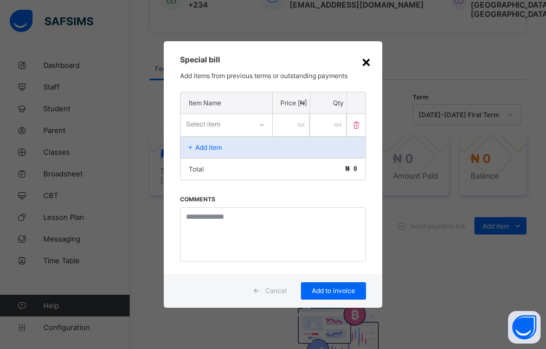
click at [368, 58] on div "×" at bounding box center [366, 61] width 10 height 18
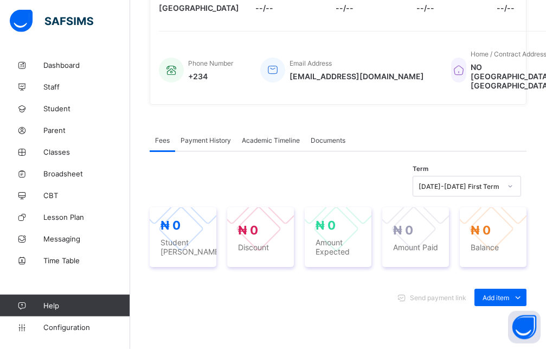
scroll to position [191, 0]
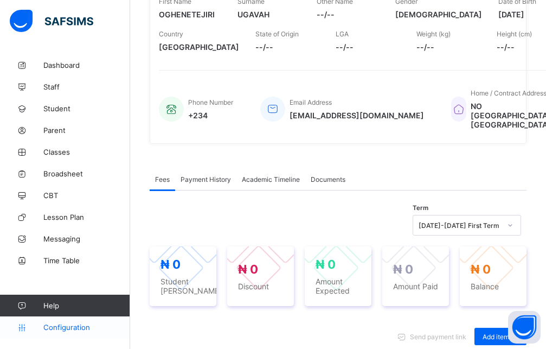
click at [73, 323] on span "Configuration" at bounding box center [86, 327] width 86 height 9
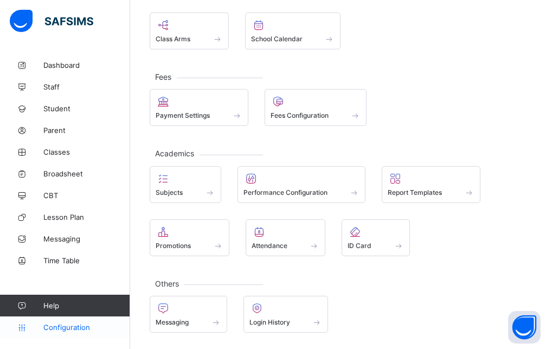
scroll to position [129, 0]
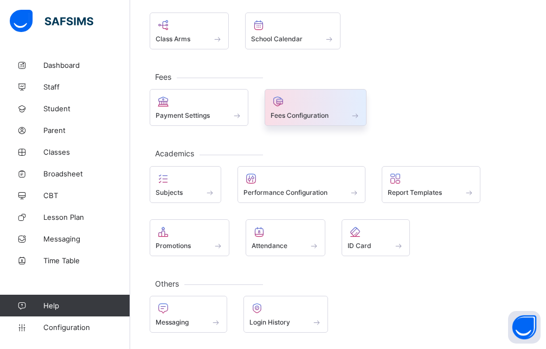
click at [303, 109] on span at bounding box center [316, 109] width 91 height 3
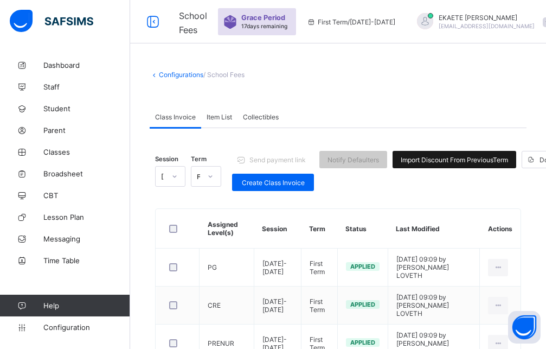
click at [458, 162] on span "Import Discount From Previous Term" at bounding box center [454, 160] width 107 height 8
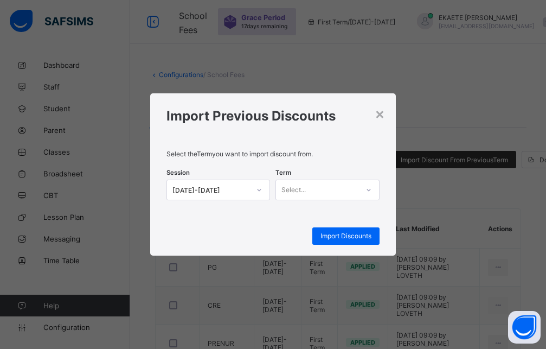
click at [262, 190] on icon at bounding box center [259, 189] width 7 height 11
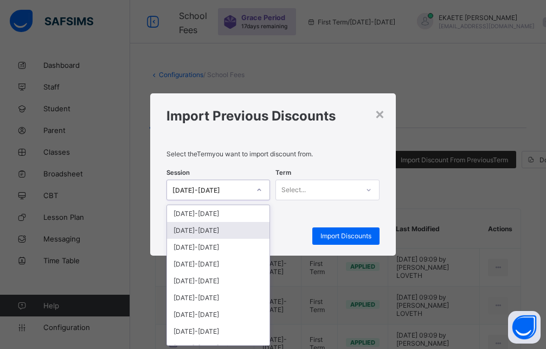
click at [206, 231] on div "2024-2025" at bounding box center [218, 230] width 103 height 17
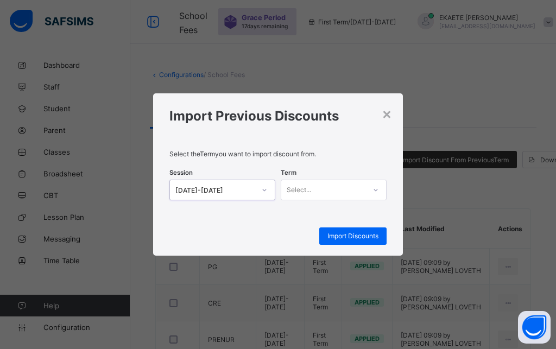
click at [356, 187] on div "Select..." at bounding box center [323, 189] width 84 height 15
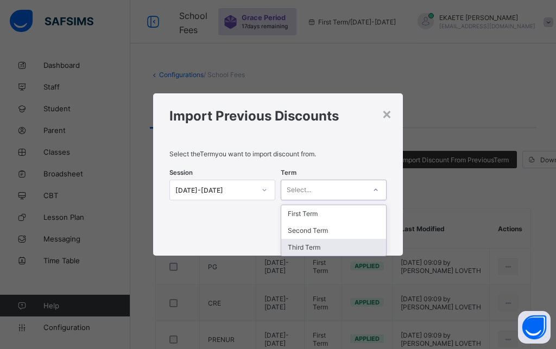
click at [322, 250] on div "Third Term" at bounding box center [333, 247] width 105 height 17
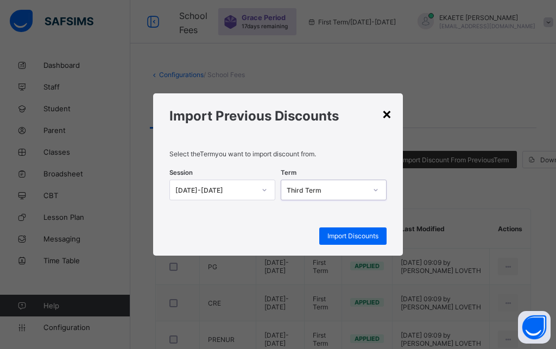
click at [388, 116] on div "×" at bounding box center [386, 113] width 10 height 18
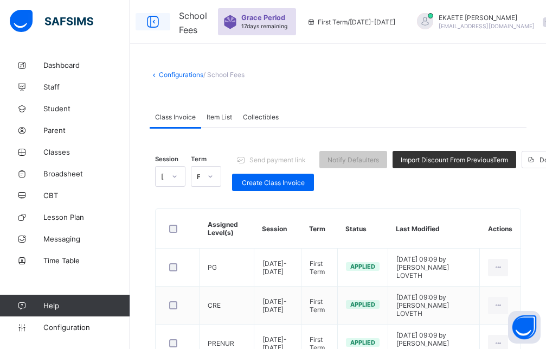
click at [156, 23] on icon at bounding box center [153, 22] width 18 height 16
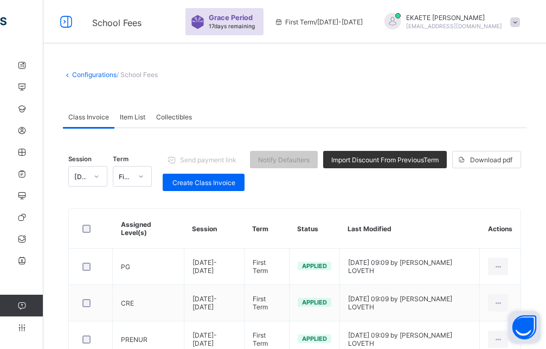
click at [521, 328] on button "Open asap" at bounding box center [524, 327] width 33 height 33
click at [523, 327] on button "Open asap" at bounding box center [524, 327] width 33 height 33
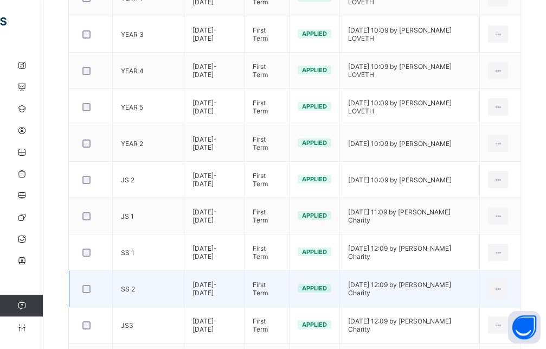
scroll to position [348, 0]
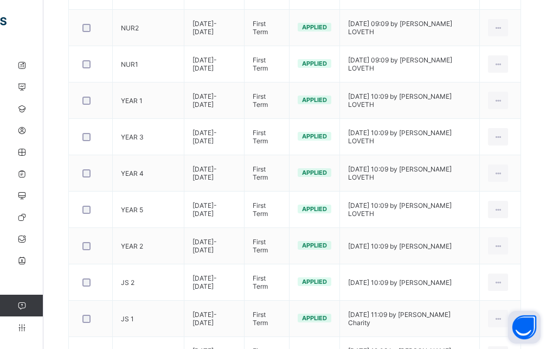
click at [528, 333] on button "Open asap" at bounding box center [524, 327] width 33 height 33
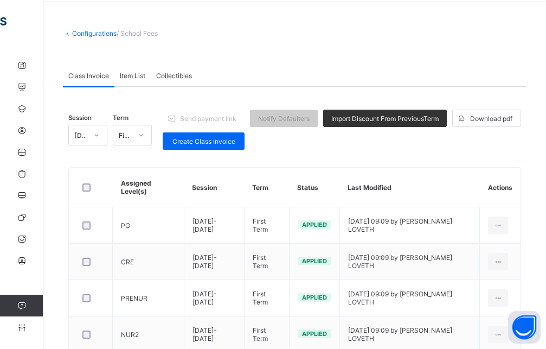
scroll to position [0, 0]
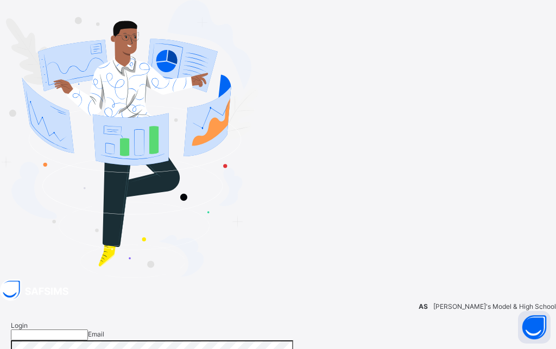
click at [88, 329] on input "email" at bounding box center [49, 334] width 77 height 11
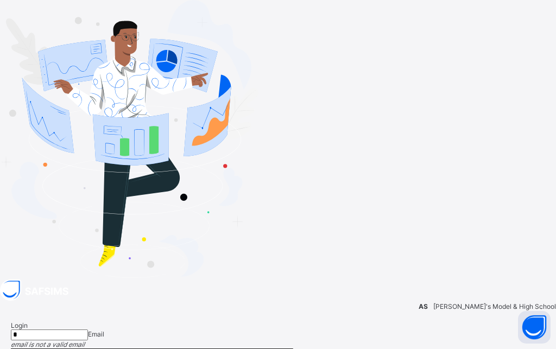
click at [88, 329] on input "*" at bounding box center [49, 334] width 77 height 11
click at [85, 340] on em "email is not a valid email" at bounding box center [48, 344] width 74 height 8
click at [88, 329] on input "*" at bounding box center [49, 334] width 77 height 11
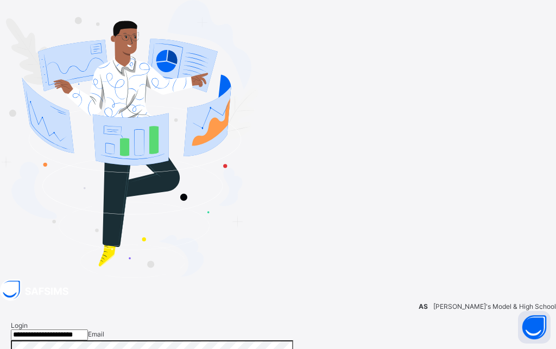
type input "**********"
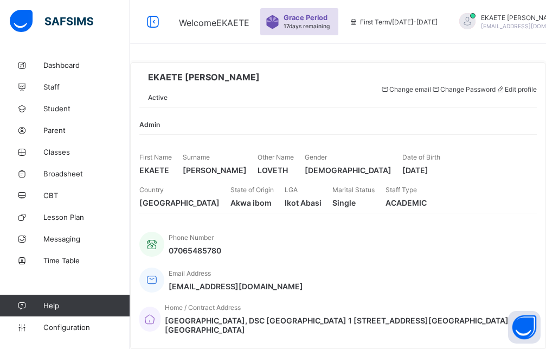
click at [261, 129] on div "Admin" at bounding box center [338, 118] width 398 height 22
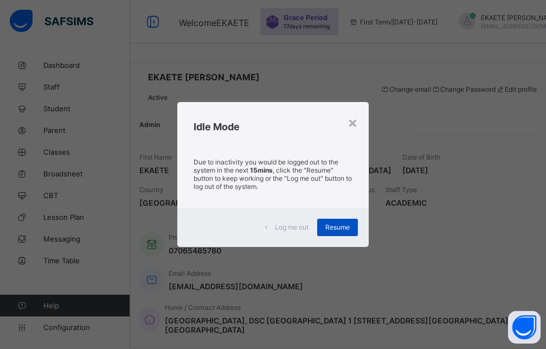
click at [342, 225] on span "Resume" at bounding box center [338, 227] width 24 height 8
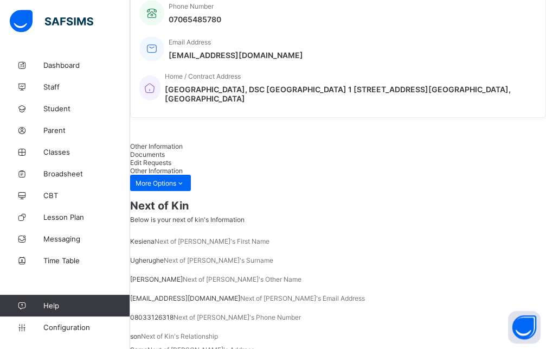
scroll to position [247, 0]
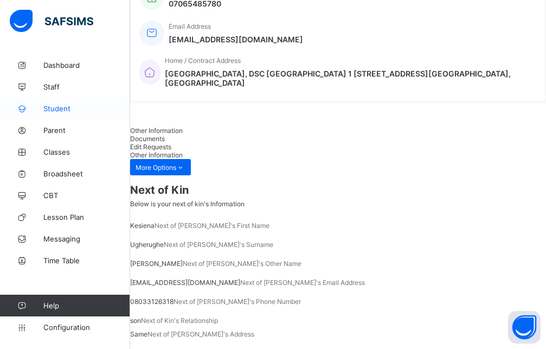
click at [52, 109] on span "Student" at bounding box center [86, 108] width 87 height 9
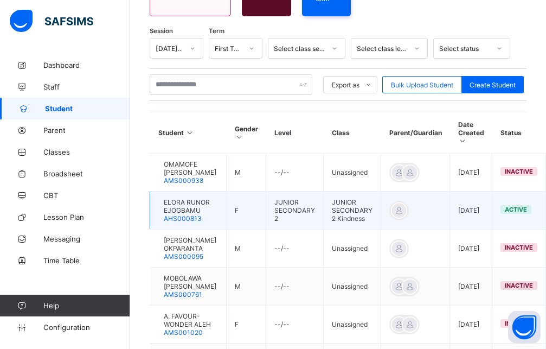
scroll to position [111, 0]
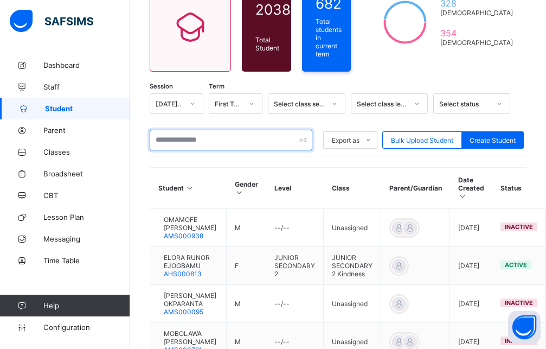
click at [247, 137] on input "text" at bounding box center [231, 140] width 163 height 21
click at [221, 137] on input "text" at bounding box center [231, 140] width 163 height 21
click at [241, 136] on input "text" at bounding box center [231, 140] width 163 height 21
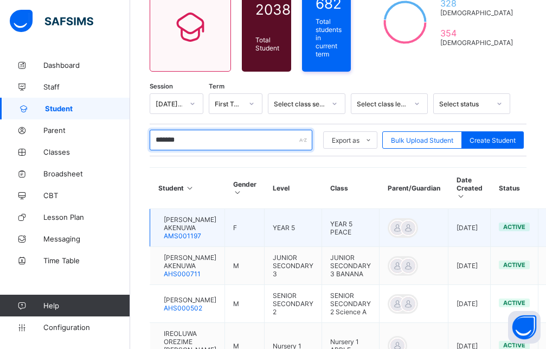
type input "*******"
click at [210, 222] on span "JAHDIEL OMOOREUWA AKENUWA" at bounding box center [190, 223] width 53 height 16
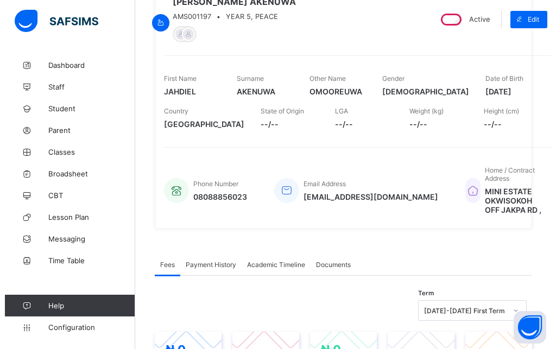
scroll to position [332, 0]
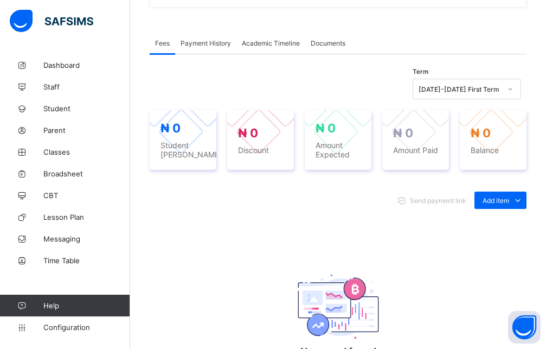
drag, startPoint x: 509, startPoint y: 198, endPoint x: 518, endPoint y: 239, distance: 41.6
click at [509, 202] on div "Add item" at bounding box center [501, 200] width 52 height 17
click at [0, 0] on div "Optional items" at bounding box center [0, 0] width 0 height 0
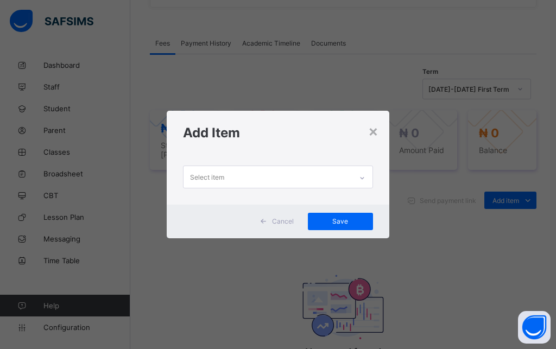
click at [365, 176] on div at bounding box center [362, 177] width 18 height 17
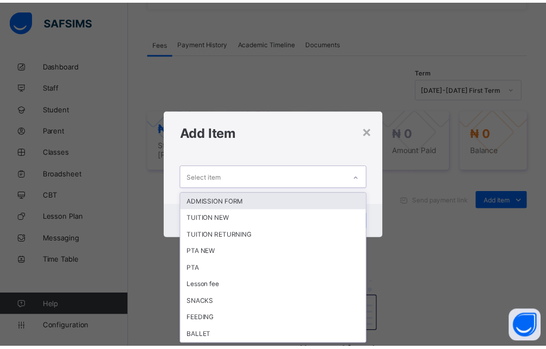
scroll to position [0, 0]
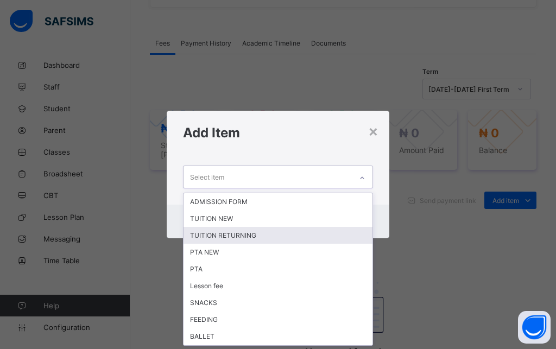
click at [255, 235] on div "TUITION RETURNING" at bounding box center [277, 235] width 189 height 17
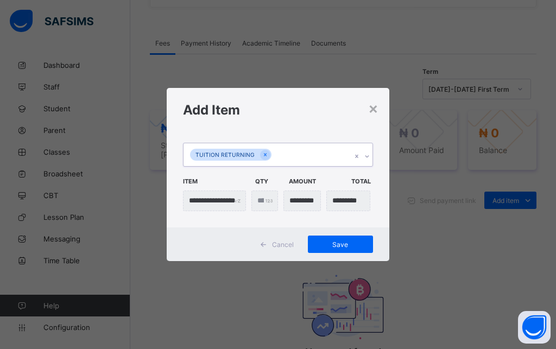
click at [368, 154] on icon at bounding box center [367, 156] width 7 height 11
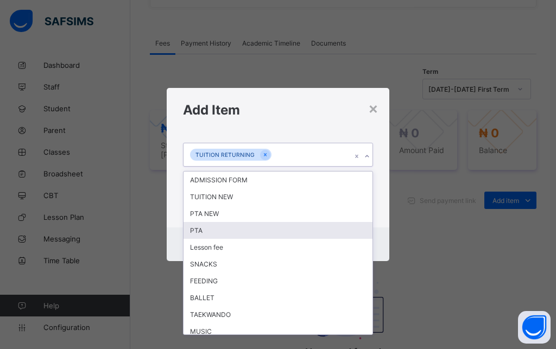
click at [275, 229] on div "PTA" at bounding box center [277, 230] width 189 height 17
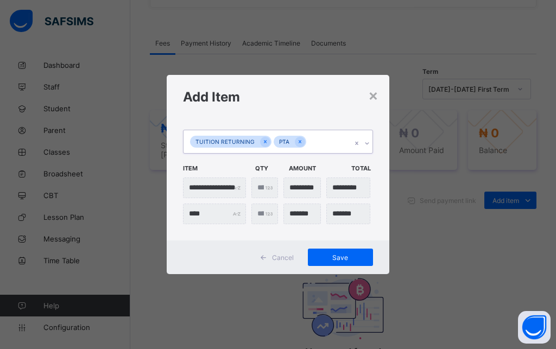
click at [362, 144] on div at bounding box center [367, 143] width 10 height 17
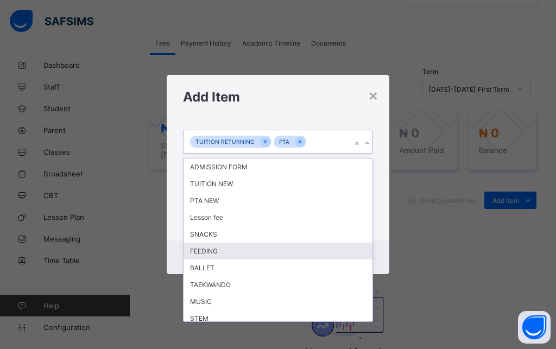
click at [216, 253] on div "FEEDING" at bounding box center [277, 251] width 189 height 17
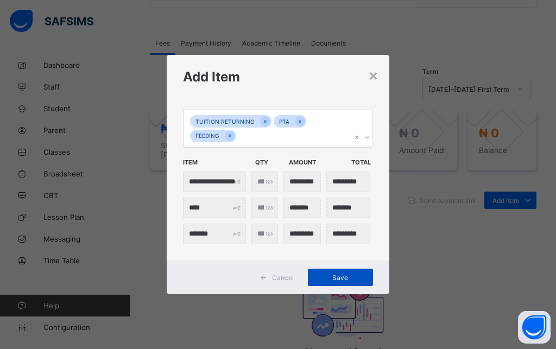
click at [334, 277] on span "Save" at bounding box center [340, 277] width 49 height 8
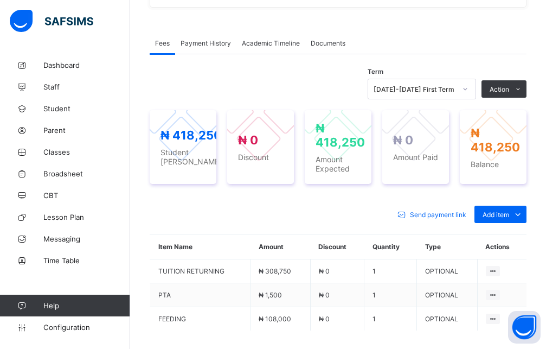
scroll to position [387, 0]
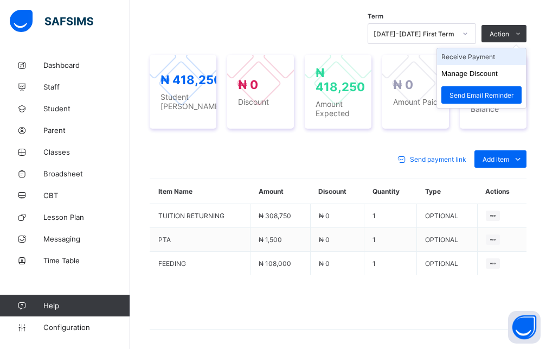
click at [501, 61] on li "Receive Payment" at bounding box center [481, 56] width 89 height 17
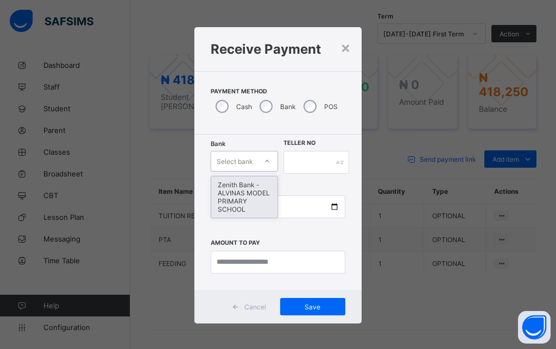
click at [264, 163] on icon at bounding box center [267, 161] width 7 height 11
drag, startPoint x: 233, startPoint y: 190, endPoint x: 246, endPoint y: 188, distance: 13.2
click at [238, 191] on div "Zenith Bank - ALVINAS MODEL PRIMARY SCHOOL" at bounding box center [244, 196] width 66 height 41
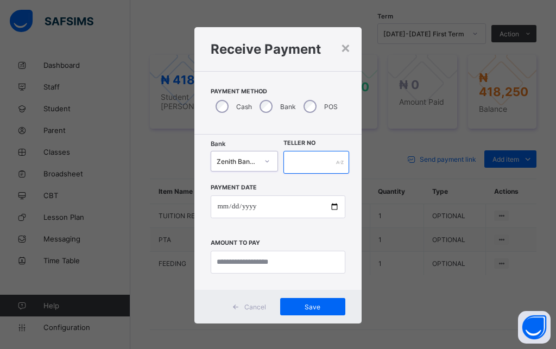
click at [301, 160] on input "text" at bounding box center [316, 162] width 66 height 23
type input "******"
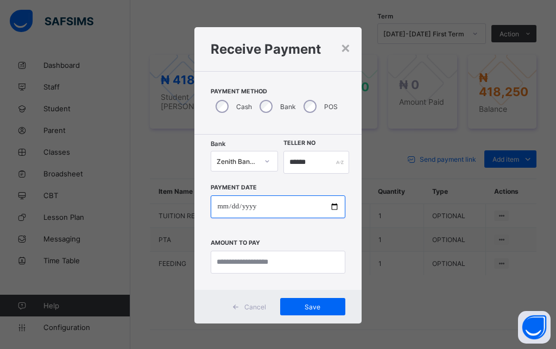
click at [222, 210] on input "date" at bounding box center [278, 206] width 134 height 23
type input "**********"
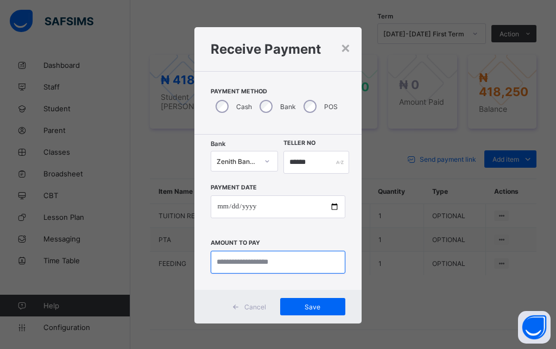
click at [238, 271] on input "currency" at bounding box center [278, 262] width 134 height 23
type input "*********"
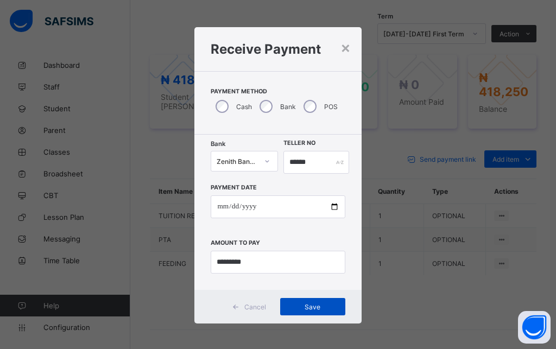
click at [288, 305] on span "Save" at bounding box center [312, 307] width 49 height 8
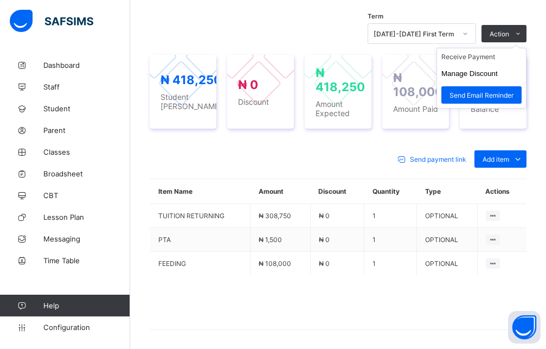
click at [509, 48] on ul "Receive Payment Manage Discount Send Email Reminder" at bounding box center [482, 78] width 90 height 61
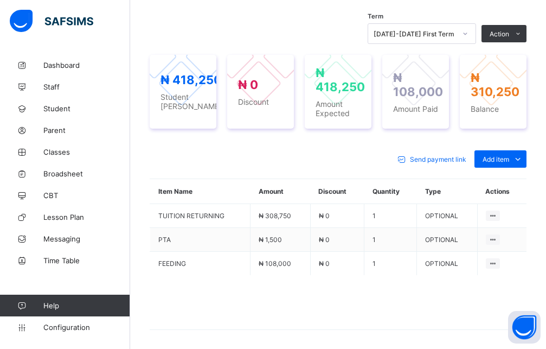
click at [0, 0] on li "Receive Payment" at bounding box center [0, 0] width 0 height 0
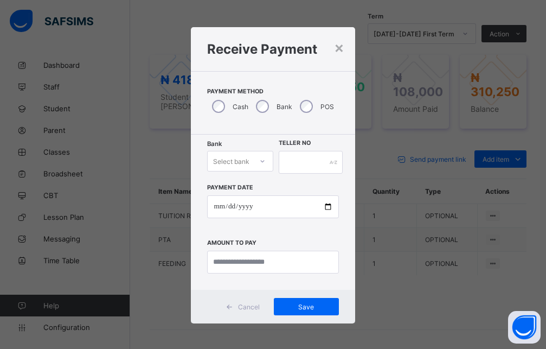
click at [235, 163] on div "Select bank" at bounding box center [231, 161] width 36 height 21
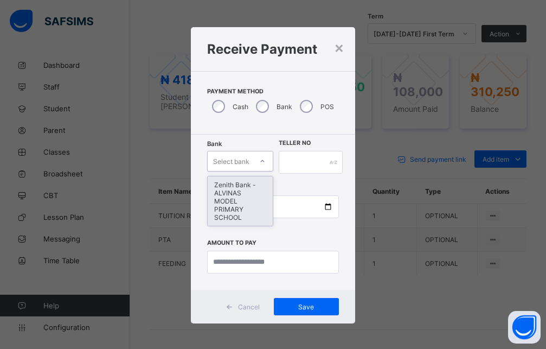
click at [226, 189] on div "Zenith Bank - ALVINAS MODEL PRIMARY SCHOOL" at bounding box center [240, 200] width 65 height 49
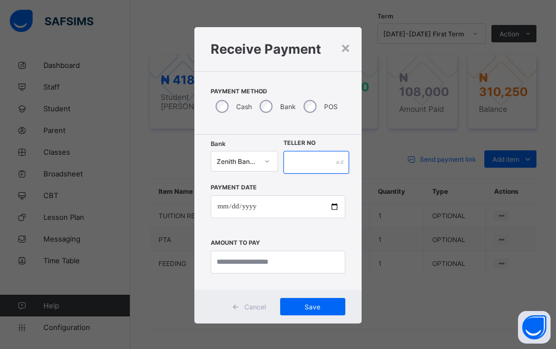
click at [309, 161] on input "text" at bounding box center [316, 162] width 66 height 23
type input "********"
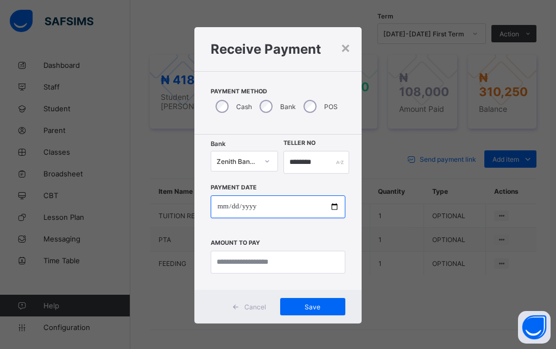
click at [214, 214] on input "date" at bounding box center [278, 206] width 134 height 23
type input "**********"
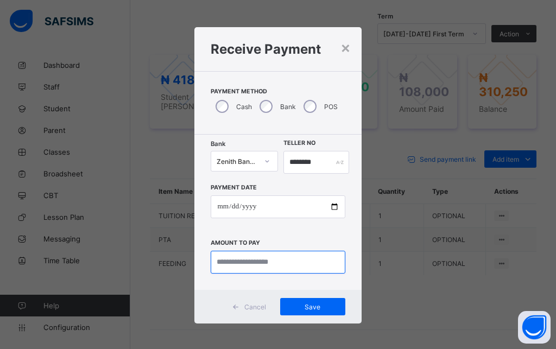
click at [224, 266] on input "currency" at bounding box center [278, 262] width 134 height 23
type input "*********"
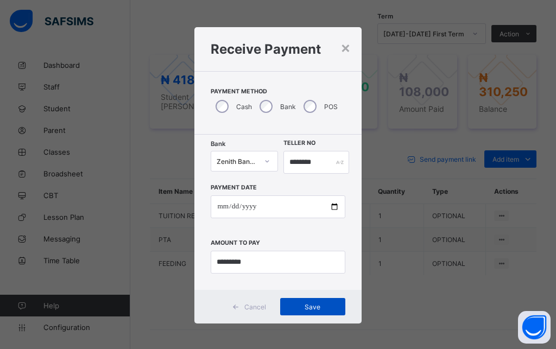
click at [309, 311] on div "Save" at bounding box center [312, 306] width 65 height 17
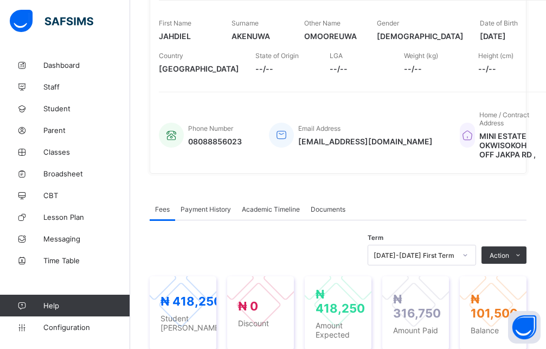
scroll to position [0, 0]
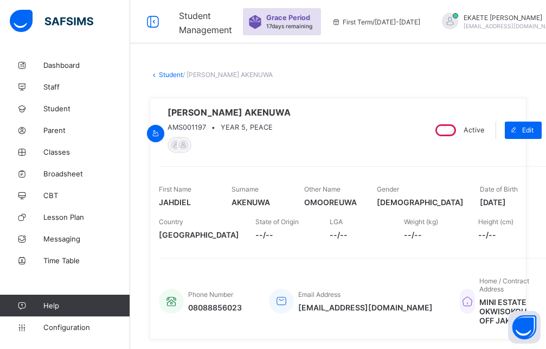
click at [162, 73] on link "Student" at bounding box center [171, 75] width 24 height 8
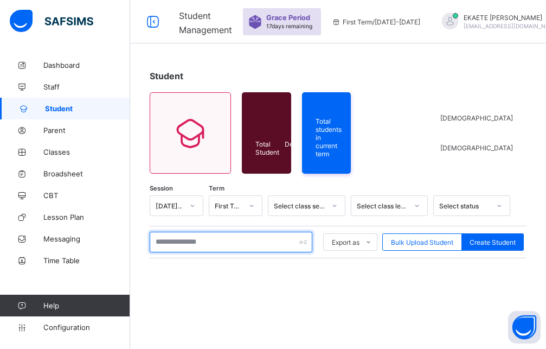
click at [265, 238] on input "text" at bounding box center [231, 242] width 163 height 21
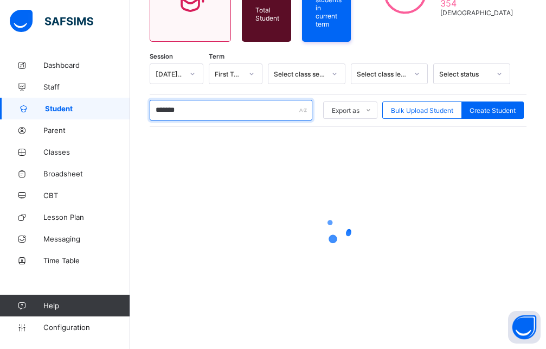
scroll to position [137, 0]
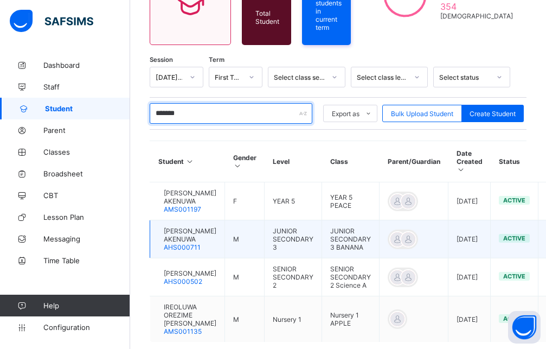
type input "*******"
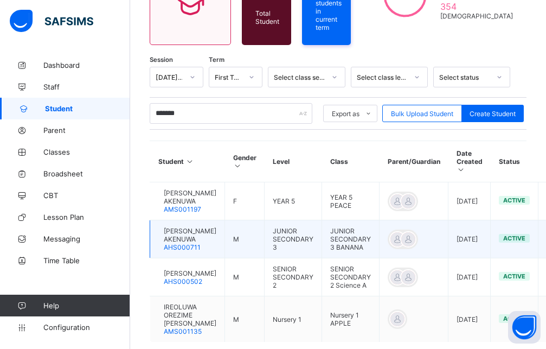
click at [207, 236] on span "DANIEL OGHOSA AKENUWA" at bounding box center [190, 235] width 53 height 16
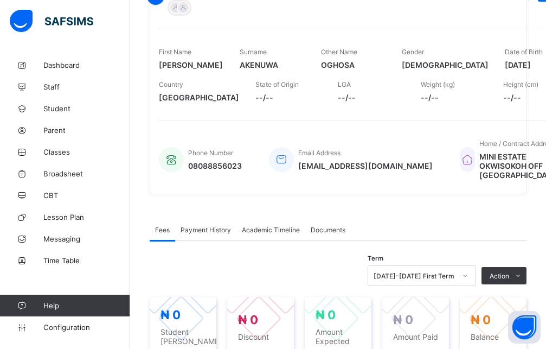
scroll to position [359, 0]
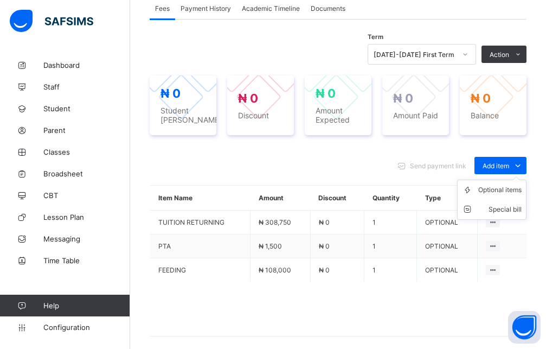
click at [504, 190] on ul "Optional items Special bill" at bounding box center [491, 200] width 69 height 40
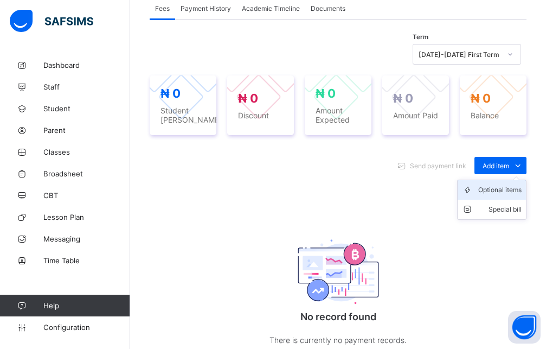
click at [507, 195] on div "Optional items" at bounding box center [500, 189] width 43 height 11
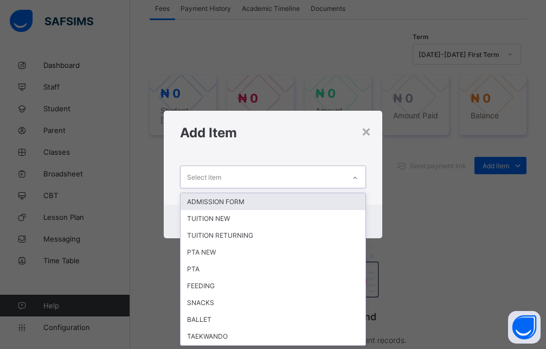
click at [359, 177] on icon at bounding box center [355, 178] width 7 height 11
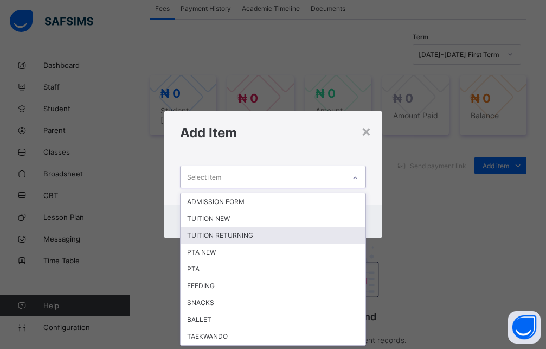
click at [250, 235] on div "TUITION RETURNING" at bounding box center [273, 235] width 185 height 17
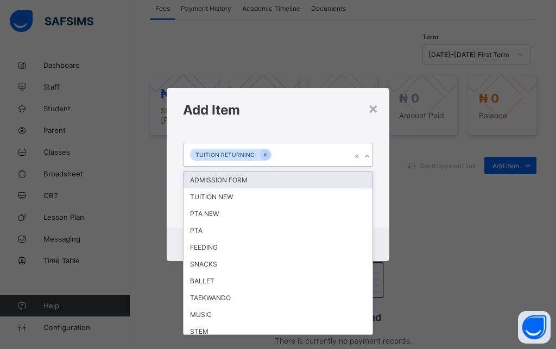
click at [366, 156] on icon at bounding box center [367, 156] width 7 height 11
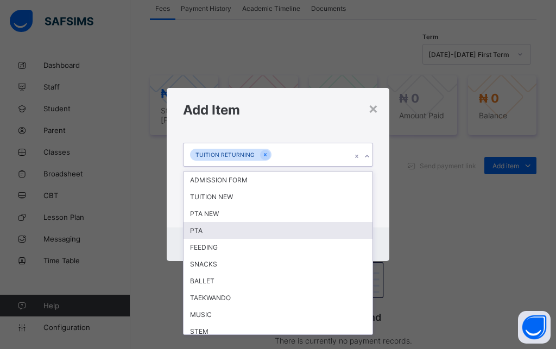
click at [219, 233] on div "PTA" at bounding box center [277, 230] width 189 height 17
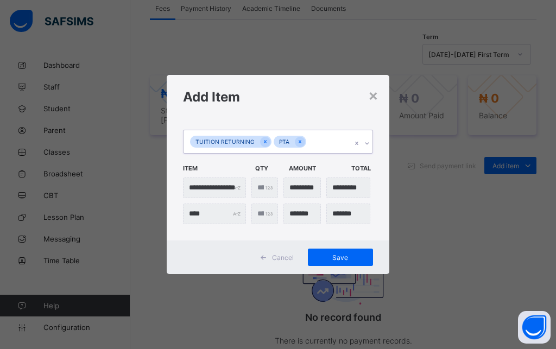
click at [346, 253] on div "Save" at bounding box center [340, 256] width 65 height 17
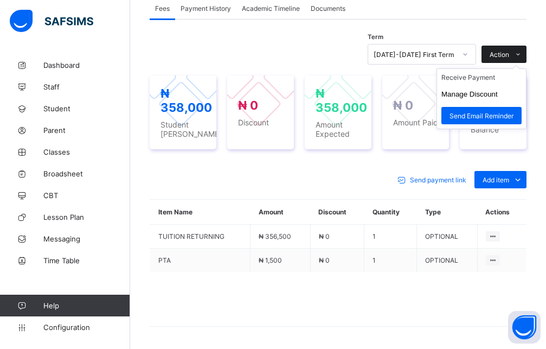
click at [522, 58] on icon at bounding box center [518, 54] width 8 height 7
click at [498, 103] on li "Manage Discount" at bounding box center [481, 94] width 89 height 17
click at [522, 58] on icon at bounding box center [518, 54] width 8 height 7
click at [496, 98] on button "Manage Discount" at bounding box center [470, 94] width 56 height 8
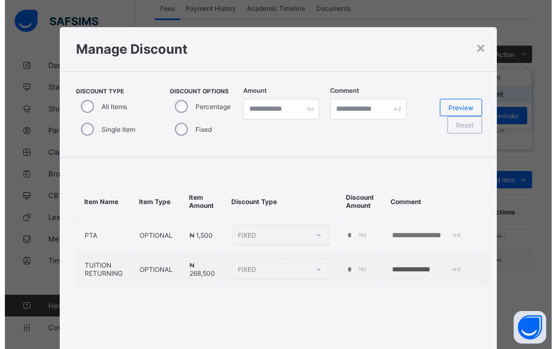
scroll to position [56, 0]
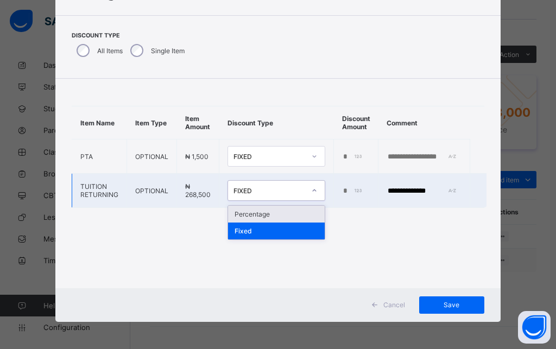
click at [313, 192] on icon at bounding box center [314, 190] width 7 height 11
click at [275, 190] on div "FIXED" at bounding box center [269, 191] width 72 height 8
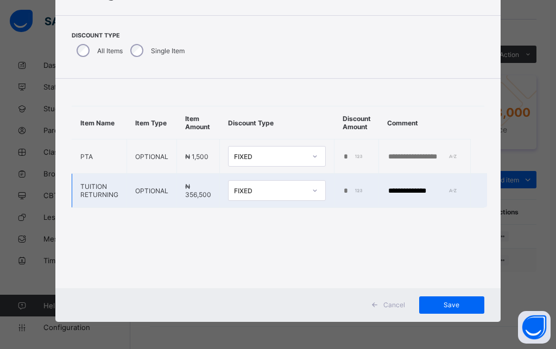
click at [342, 189] on input "*" at bounding box center [353, 191] width 22 height 9
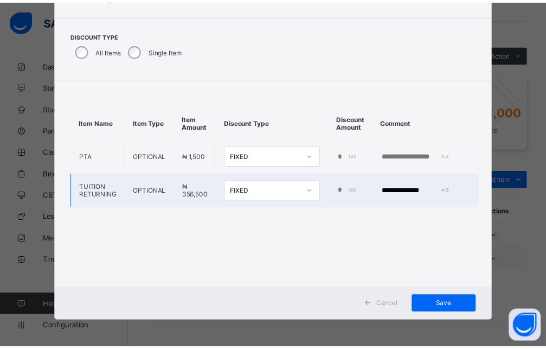
scroll to position [0, 5]
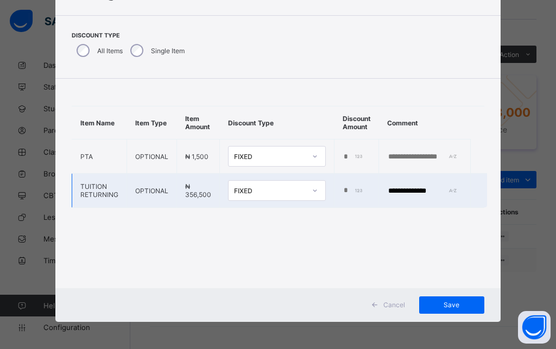
type input "*****"
drag, startPoint x: 437, startPoint y: 193, endPoint x: 376, endPoint y: 196, distance: 61.4
click at [387, 195] on input "**********" at bounding box center [424, 191] width 75 height 9
type input "**********"
click at [428, 304] on span "Save" at bounding box center [451, 305] width 49 height 8
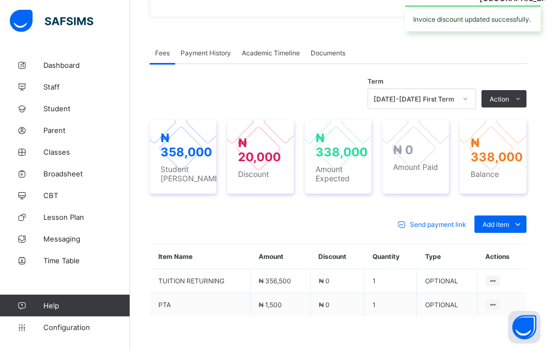
scroll to position [237, 0]
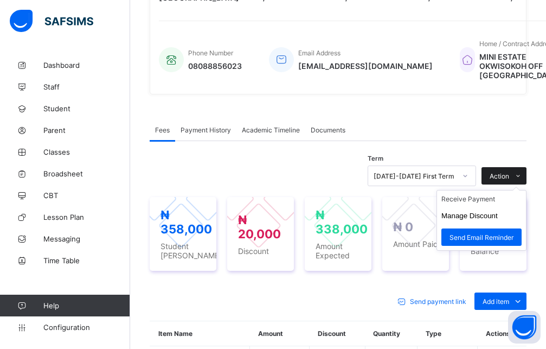
click at [509, 180] on span "Action" at bounding box center [500, 176] width 20 height 8
click at [495, 207] on li "Receive Payment" at bounding box center [481, 198] width 89 height 17
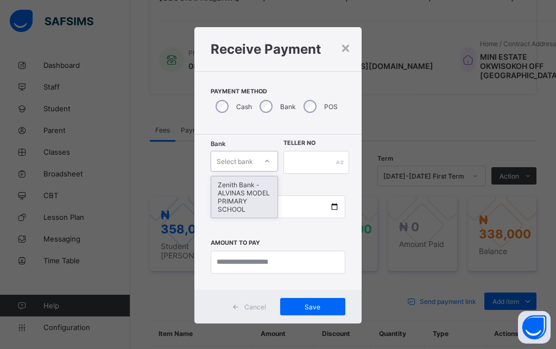
click at [266, 163] on div at bounding box center [267, 160] width 18 height 17
click at [257, 196] on div "Zenith Bank - ALVINAS MODEL PRIMARY SCHOOL" at bounding box center [244, 196] width 66 height 41
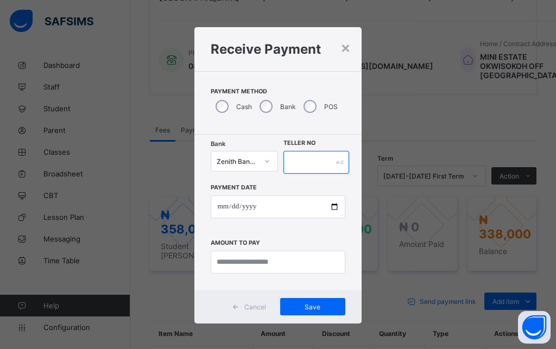
click at [326, 169] on input "text" at bounding box center [316, 162] width 66 height 23
type input "*******"
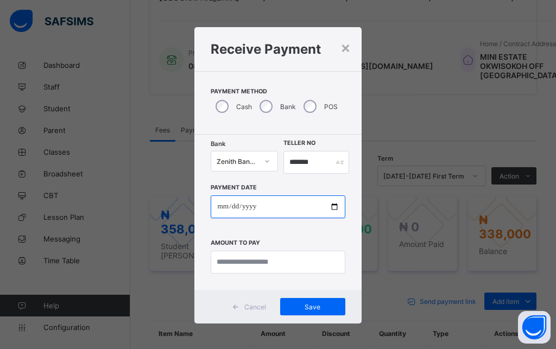
click at [214, 207] on input "date" at bounding box center [278, 206] width 134 height 23
type input "**********"
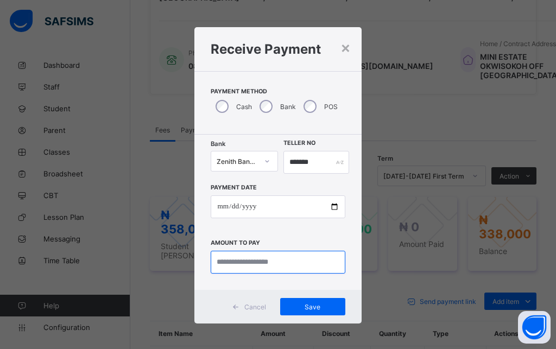
click at [226, 263] on input "currency" at bounding box center [278, 262] width 134 height 23
type input "*********"
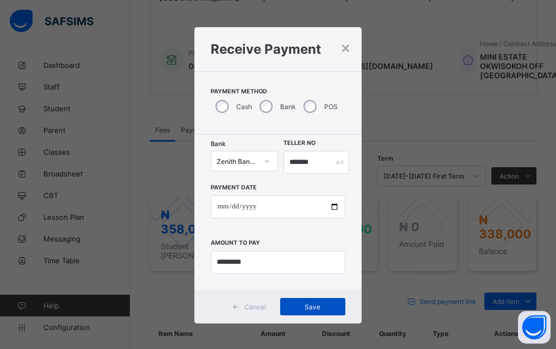
click at [307, 309] on span "Save" at bounding box center [312, 307] width 49 height 8
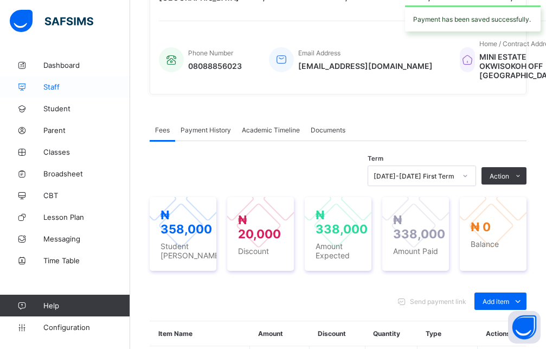
click at [7, 92] on link "Staff" at bounding box center [65, 87] width 130 height 22
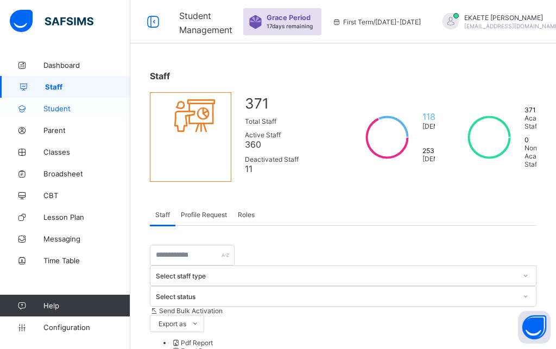
click at [68, 113] on link "Student" at bounding box center [65, 109] width 130 height 22
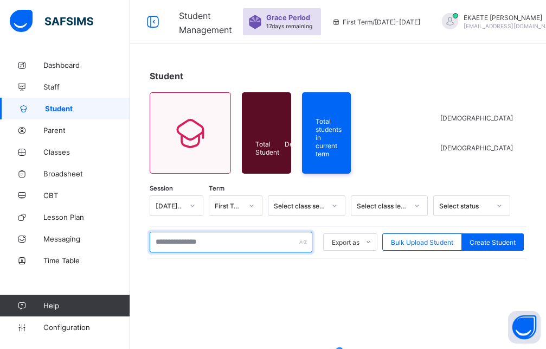
click at [178, 239] on input "text" at bounding box center [231, 242] width 163 height 21
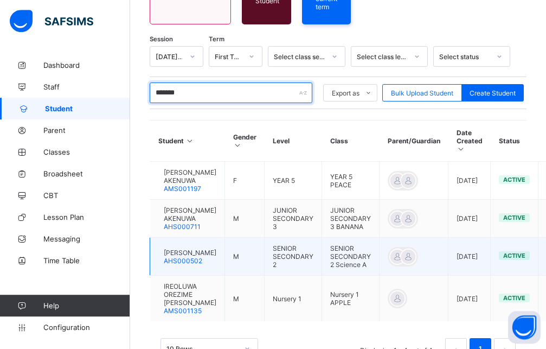
scroll to position [166, 0]
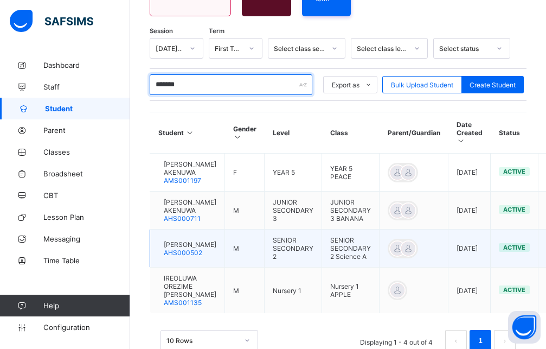
type input "*******"
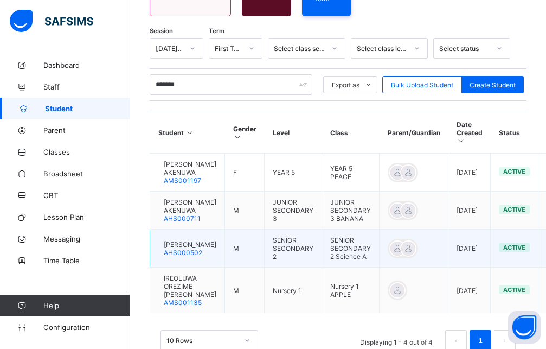
click at [190, 248] on span "EMMANUEL OSARUMWENSE AKENUWA" at bounding box center [190, 244] width 53 height 8
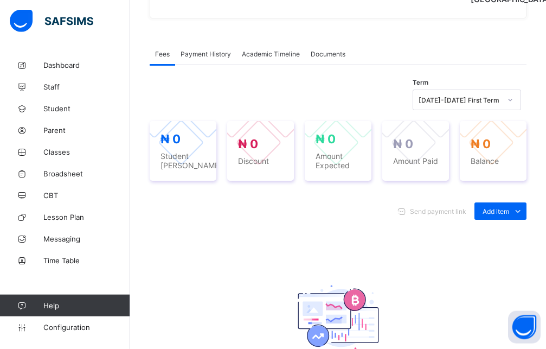
scroll to position [443, 0]
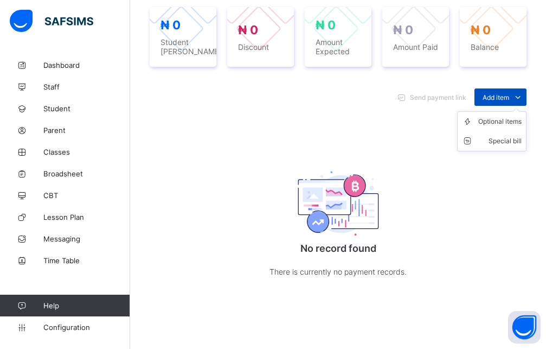
click at [491, 106] on div "Add item" at bounding box center [501, 96] width 52 height 17
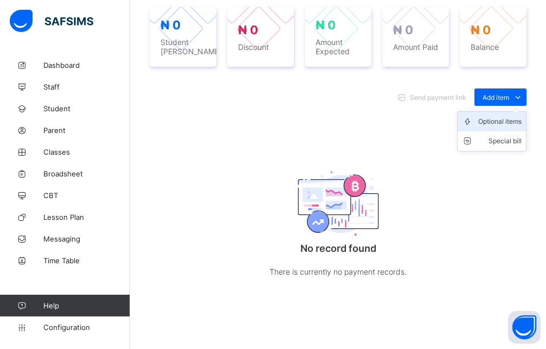
click at [491, 127] on div "Optional items" at bounding box center [500, 121] width 43 height 11
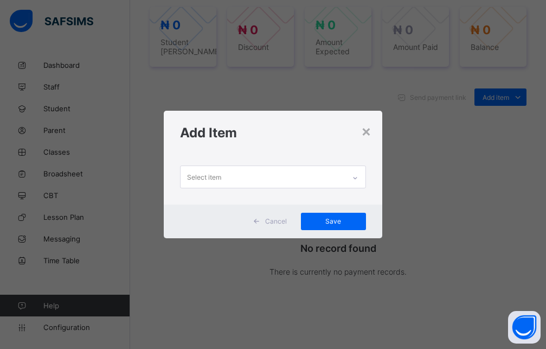
scroll to position [0, 0]
click at [361, 177] on div at bounding box center [355, 177] width 18 height 17
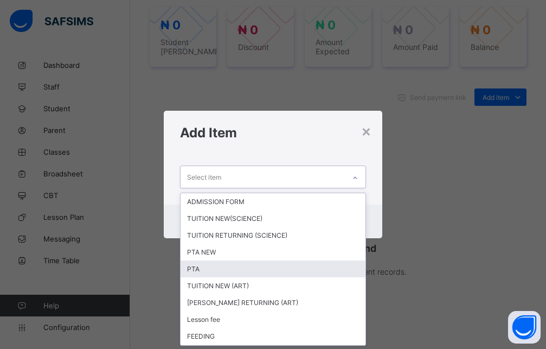
click at [207, 272] on div "PTA" at bounding box center [273, 268] width 185 height 17
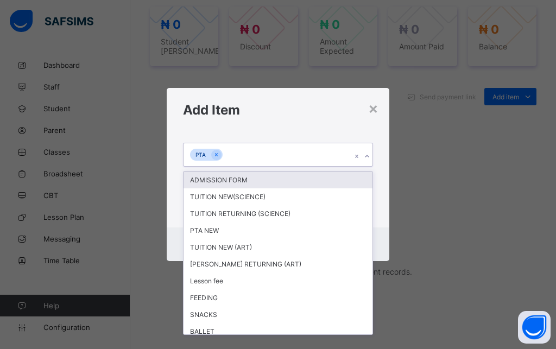
click at [371, 156] on div at bounding box center [367, 156] width 10 height 17
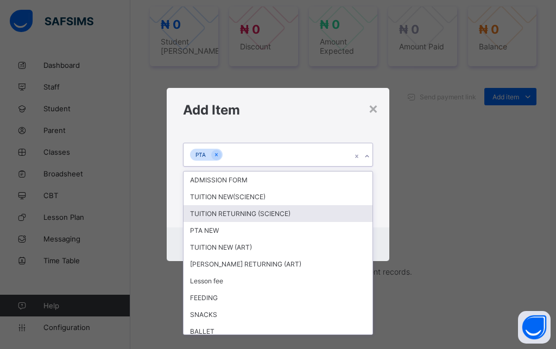
click at [235, 215] on div "TUITION RETURNING (SCIENCE)" at bounding box center [277, 213] width 189 height 17
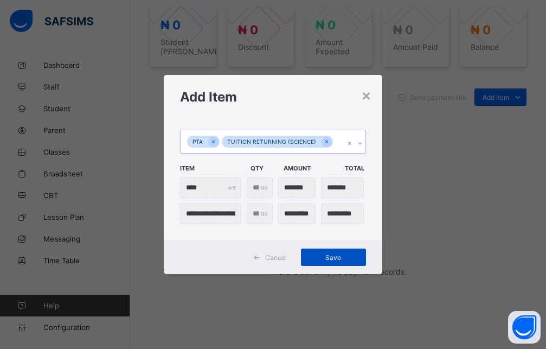
click at [330, 253] on div "Save" at bounding box center [333, 256] width 65 height 17
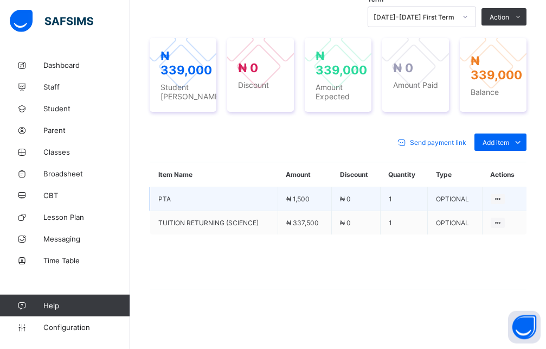
scroll to position [427, 0]
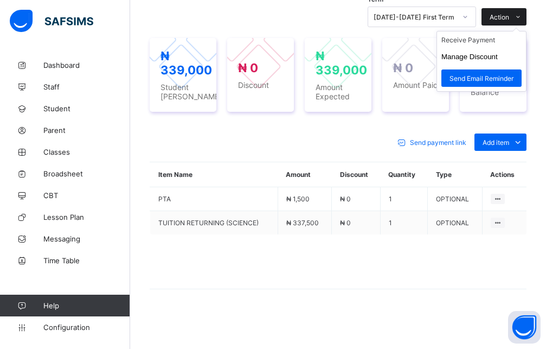
click at [507, 19] on span "Action" at bounding box center [500, 17] width 20 height 8
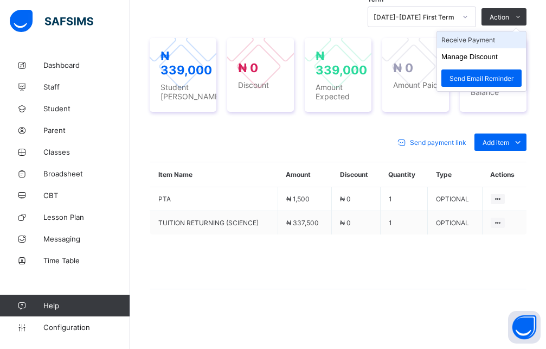
click at [479, 36] on li "Receive Payment" at bounding box center [481, 39] width 89 height 17
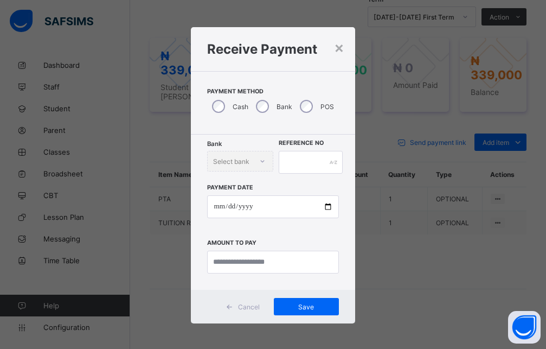
click at [257, 158] on div "Bank Select bank" at bounding box center [240, 161] width 66 height 21
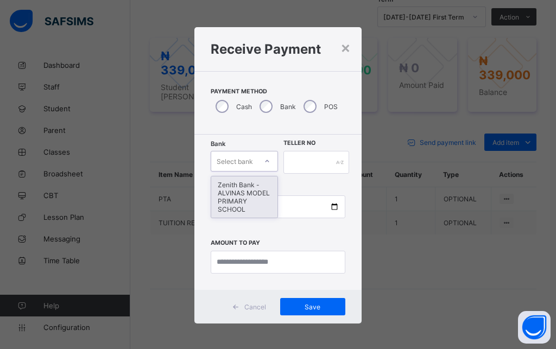
drag, startPoint x: 260, startPoint y: 160, endPoint x: 254, endPoint y: 189, distance: 29.5
click at [264, 161] on icon at bounding box center [267, 161] width 7 height 11
click at [254, 189] on div "Zenith Bank - ALVINAS MODEL PRIMARY SCHOOL" at bounding box center [244, 196] width 66 height 41
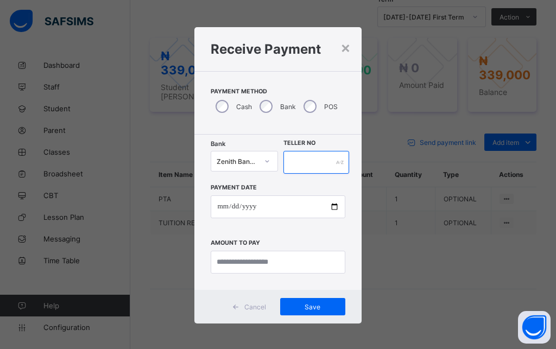
click at [306, 164] on input "text" at bounding box center [316, 162] width 66 height 23
type input "********"
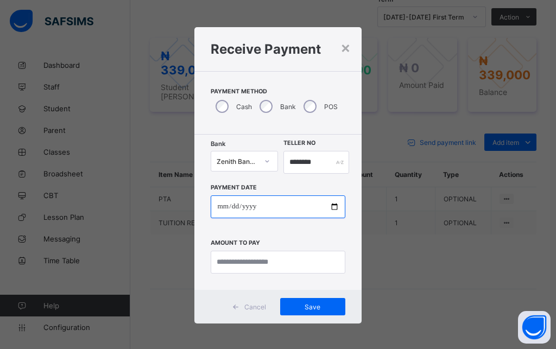
click at [215, 205] on input "date" at bounding box center [278, 206] width 134 height 23
type input "**********"
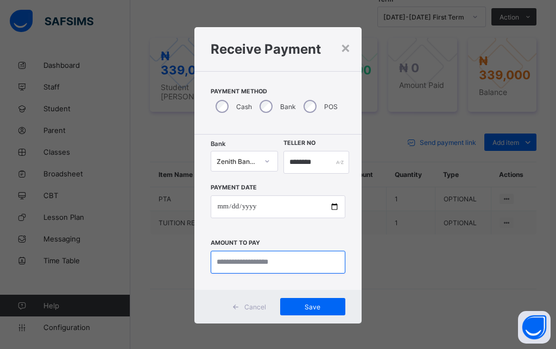
click at [229, 269] on input "currency" at bounding box center [278, 262] width 134 height 23
type input "*********"
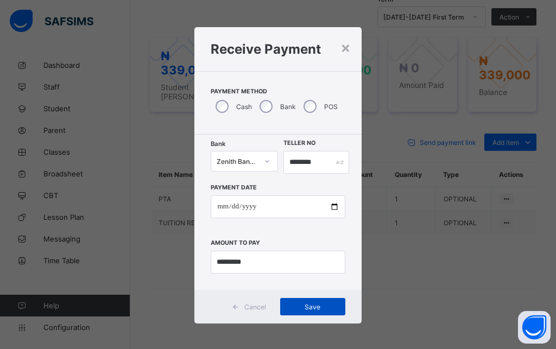
click at [318, 308] on span "Save" at bounding box center [312, 307] width 49 height 8
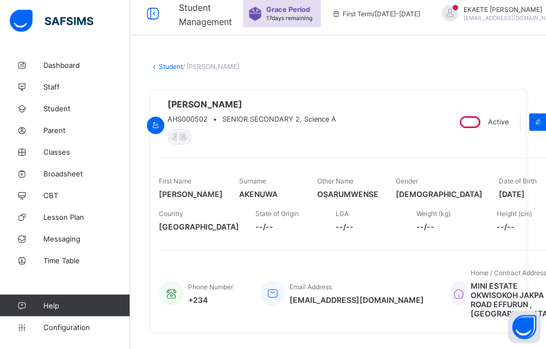
scroll to position [0, 0]
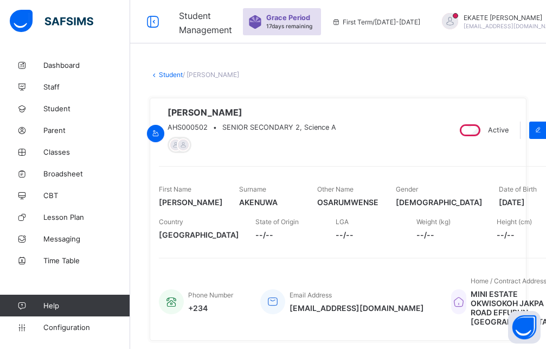
click at [167, 75] on link "Student" at bounding box center [171, 75] width 24 height 8
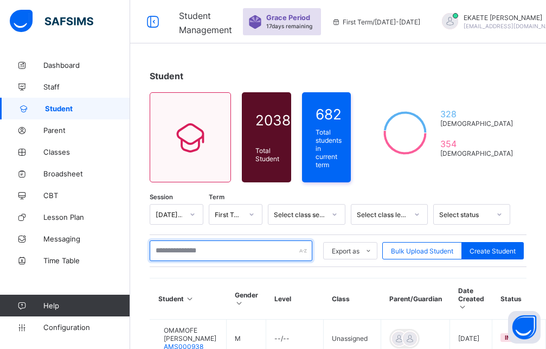
drag, startPoint x: 177, startPoint y: 246, endPoint x: 188, endPoint y: 207, distance: 40.0
click at [178, 246] on input "text" at bounding box center [231, 250] width 163 height 21
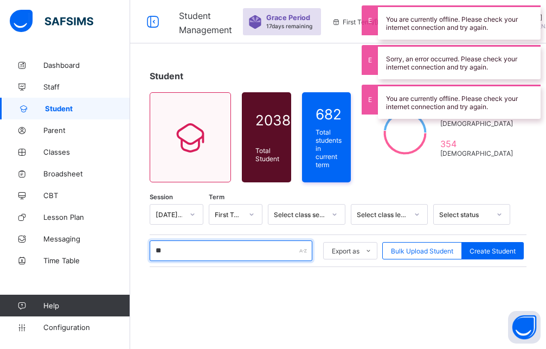
type input "*"
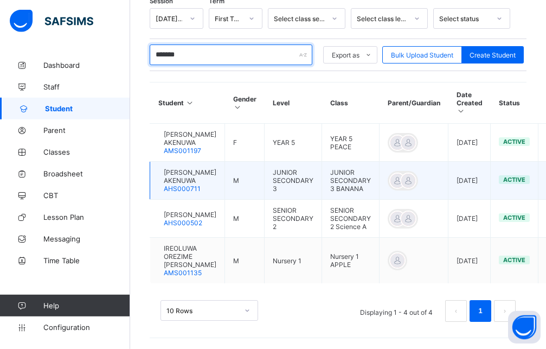
scroll to position [209, 0]
type input "*******"
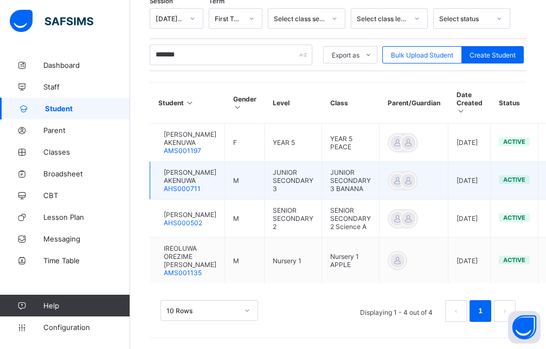
click at [208, 169] on span "DANIEL OGHOSA AKENUWA" at bounding box center [190, 176] width 53 height 16
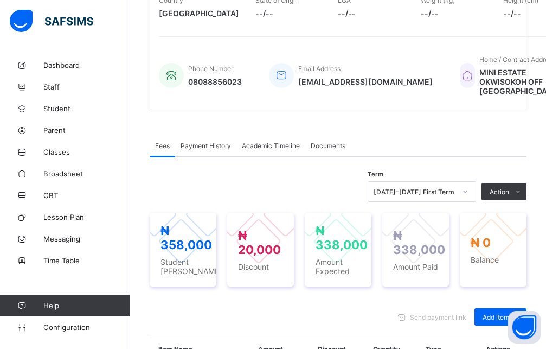
scroll to position [55, 0]
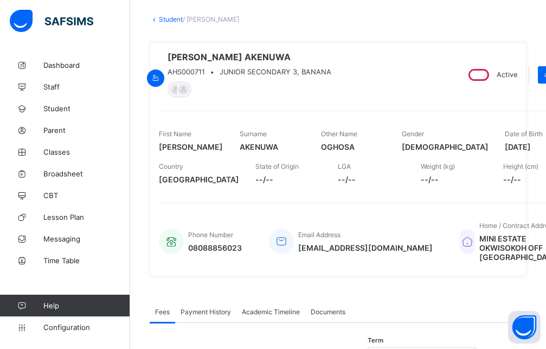
click at [160, 23] on div "× Delete Document This action would delete the document with name: from the sys…" at bounding box center [338, 344] width 416 height 691
click at [163, 22] on link "Student" at bounding box center [171, 19] width 24 height 8
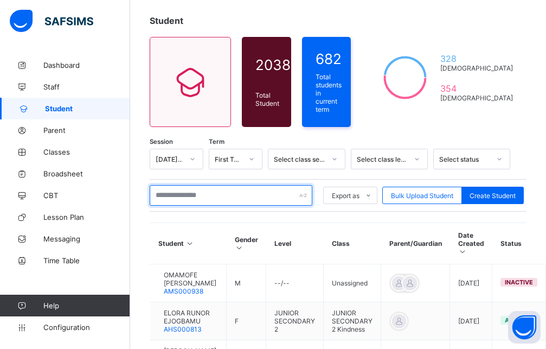
click at [266, 197] on input "text" at bounding box center [231, 195] width 163 height 21
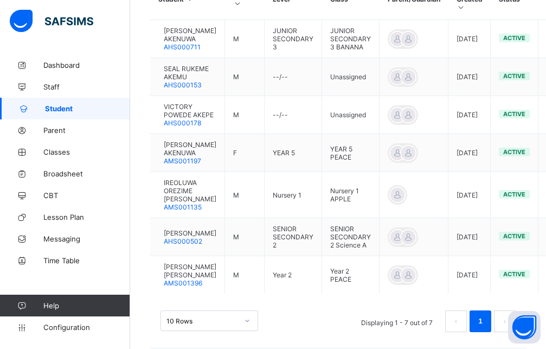
scroll to position [331, 0]
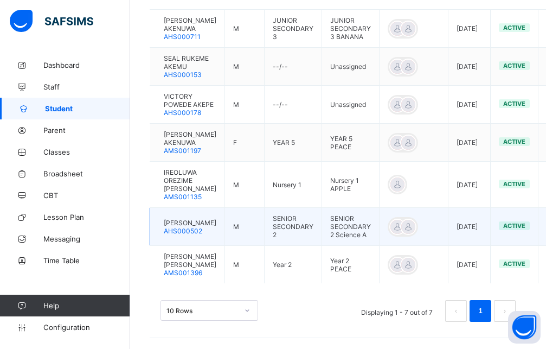
type input "*******"
click at [225, 219] on td "EMMANUEL OSARUMWENSE AKENUWA AHS000502" at bounding box center [187, 227] width 75 height 38
click at [207, 219] on span "EMMANUEL OSARUMWENSE AKENUWA" at bounding box center [190, 223] width 53 height 8
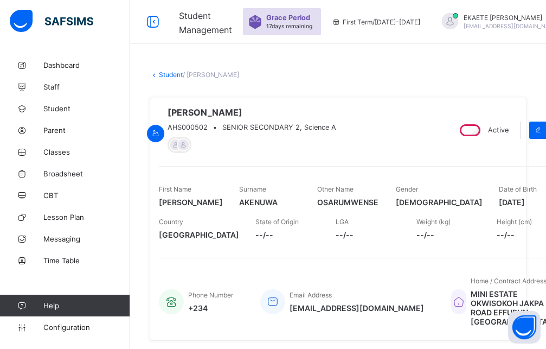
click at [172, 74] on link "Student" at bounding box center [171, 75] width 24 height 8
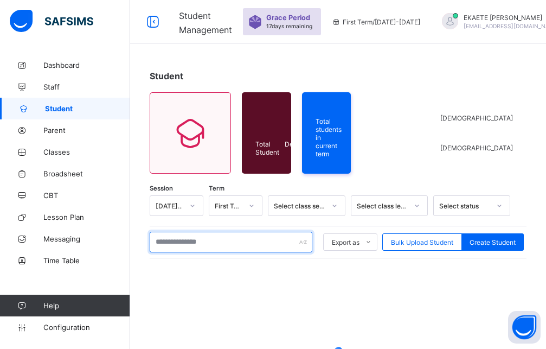
click at [202, 241] on input "text" at bounding box center [231, 242] width 163 height 21
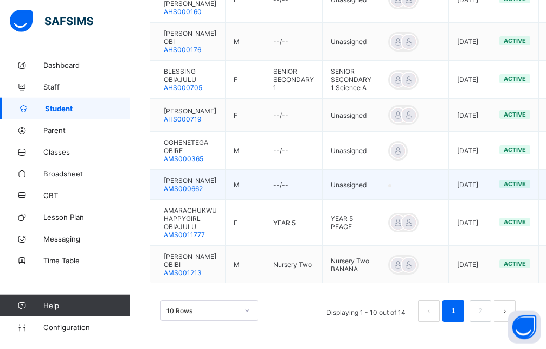
scroll to position [437, 0]
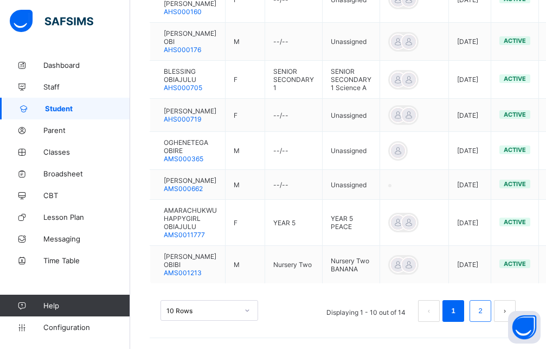
click at [486, 306] on link "2" at bounding box center [480, 311] width 10 height 14
click at [484, 313] on li "2" at bounding box center [481, 311] width 22 height 22
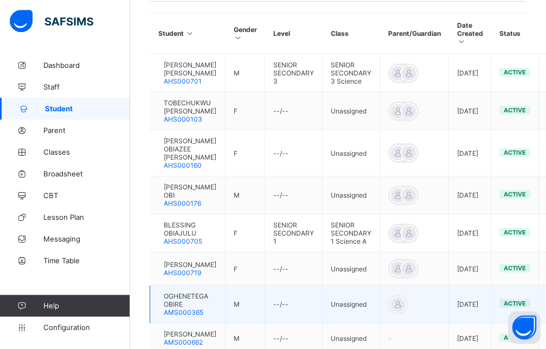
scroll to position [0, 0]
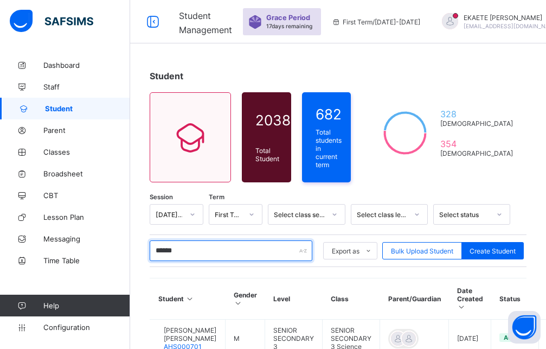
drag, startPoint x: 193, startPoint y: 244, endPoint x: 146, endPoint y: 251, distance: 46.7
click at [150, 251] on input "******" at bounding box center [231, 250] width 163 height 21
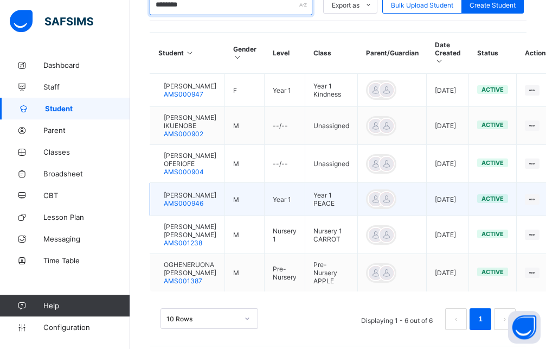
scroll to position [277, 0]
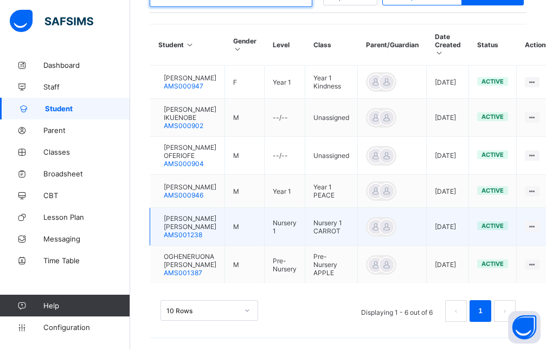
type input "********"
click at [203, 231] on span "GIOVANNI CHUKWUKA HENRY" at bounding box center [190, 222] width 53 height 16
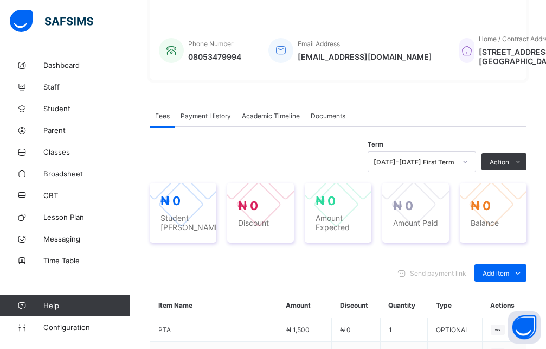
scroll to position [430, 0]
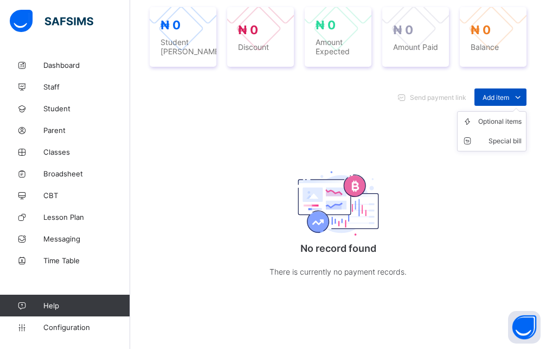
click at [521, 106] on span at bounding box center [517, 96] width 17 height 17
drag, startPoint x: 504, startPoint y: 168, endPoint x: 451, endPoint y: 135, distance: 61.9
click at [0, 0] on div "Optional items" at bounding box center [0, 0] width 0 height 0
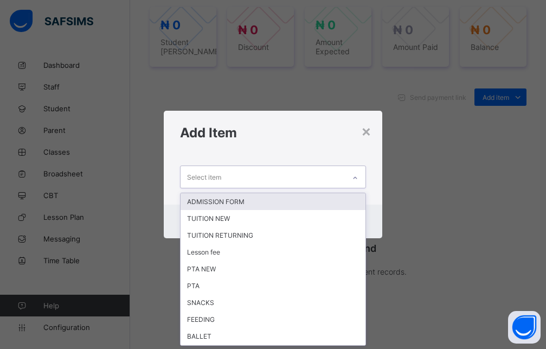
click at [356, 179] on icon at bounding box center [355, 178] width 7 height 11
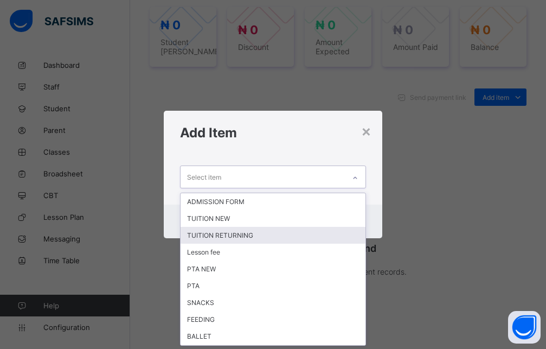
scroll to position [0, 0]
click at [226, 235] on div "TUITION RETURNING" at bounding box center [273, 235] width 185 height 17
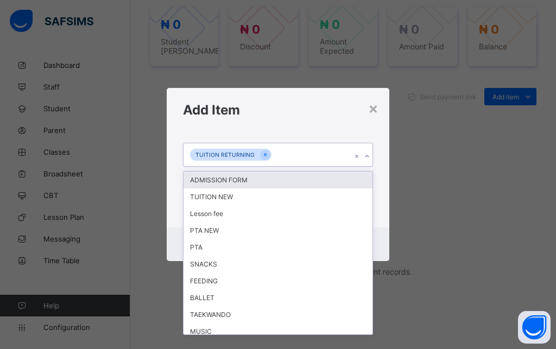
click at [368, 158] on icon at bounding box center [367, 156] width 7 height 11
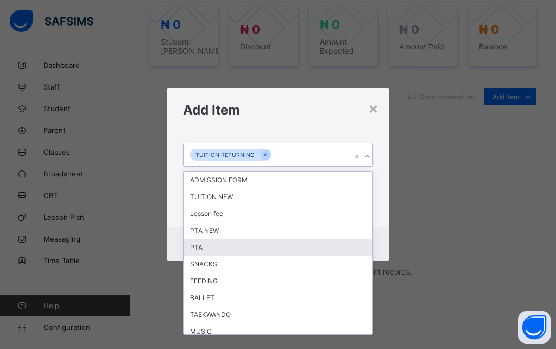
click at [201, 242] on div "PTA" at bounding box center [277, 247] width 189 height 17
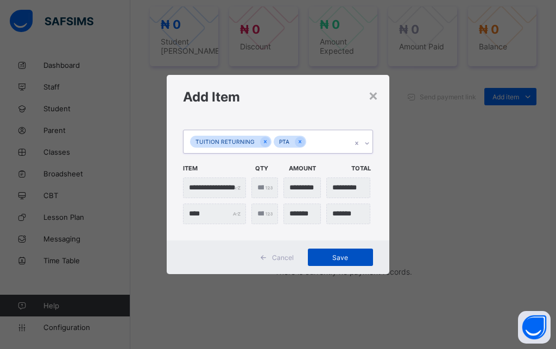
click at [339, 256] on span "Save" at bounding box center [340, 257] width 49 height 8
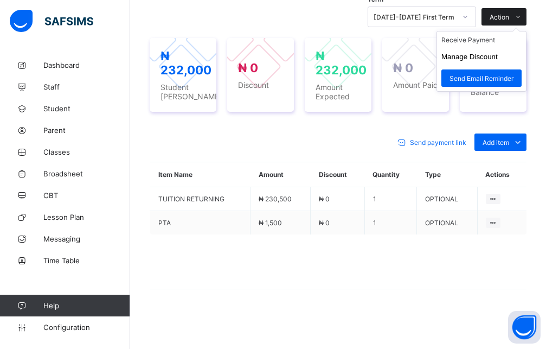
click at [506, 21] on span "Action" at bounding box center [500, 17] width 20 height 8
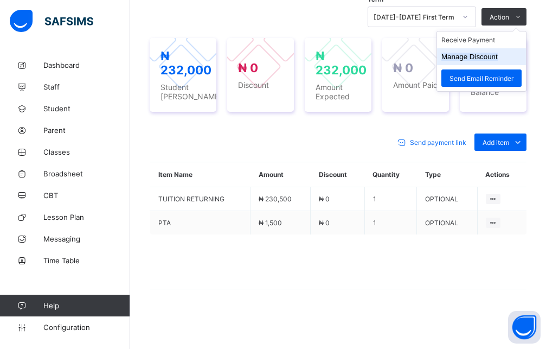
click at [495, 65] on li "Manage Discount" at bounding box center [481, 56] width 89 height 17
click at [490, 61] on button "Manage Discount" at bounding box center [470, 57] width 56 height 8
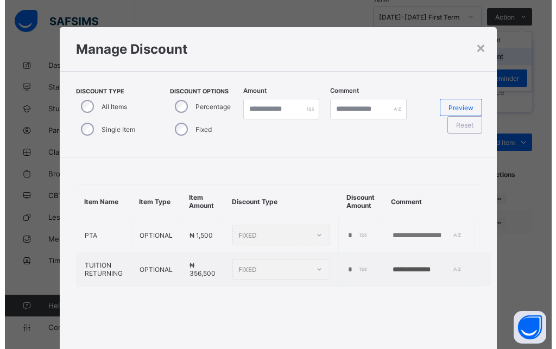
scroll to position [56, 0]
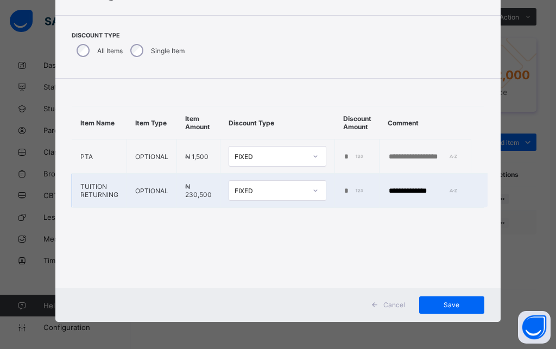
click at [312, 192] on icon at bounding box center [315, 190] width 7 height 11
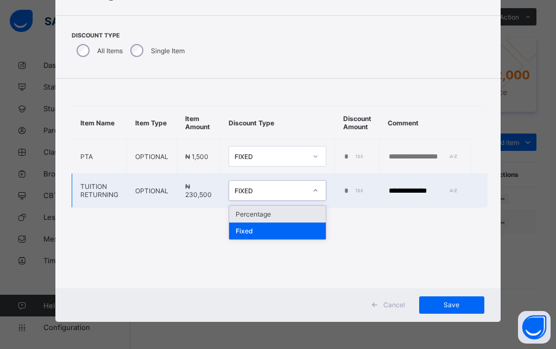
click at [295, 193] on div "FIXED" at bounding box center [270, 191] width 72 height 8
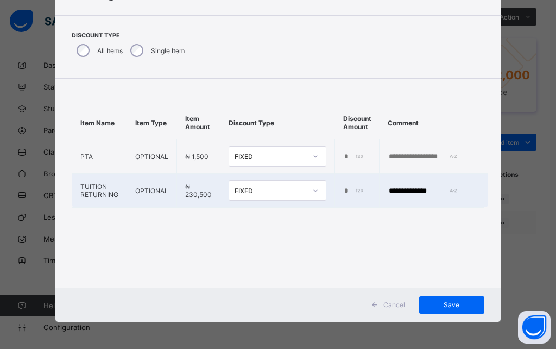
click at [336, 192] on td "*" at bounding box center [357, 191] width 44 height 34
click at [343, 190] on input "*" at bounding box center [354, 191] width 22 height 9
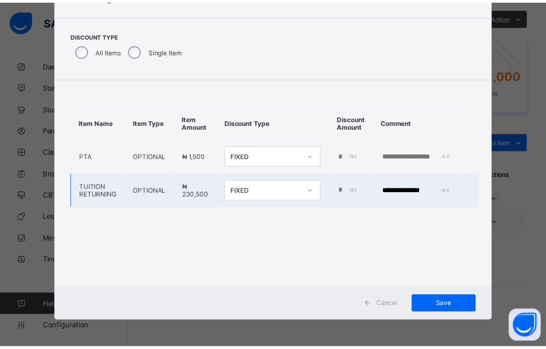
scroll to position [0, 9]
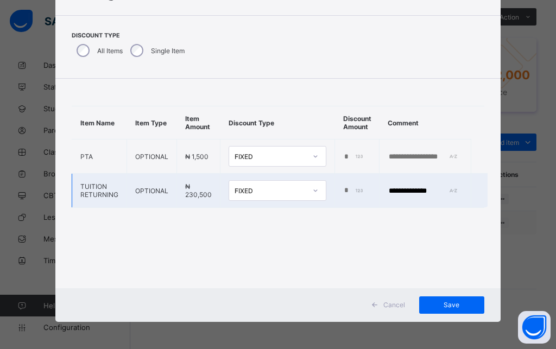
type input "******"
drag, startPoint x: 447, startPoint y: 190, endPoint x: 373, endPoint y: 205, distance: 74.6
click at [387, 195] on input "**********" at bounding box center [424, 191] width 75 height 9
type input "**********"
click at [451, 304] on span "Save" at bounding box center [451, 305] width 49 height 8
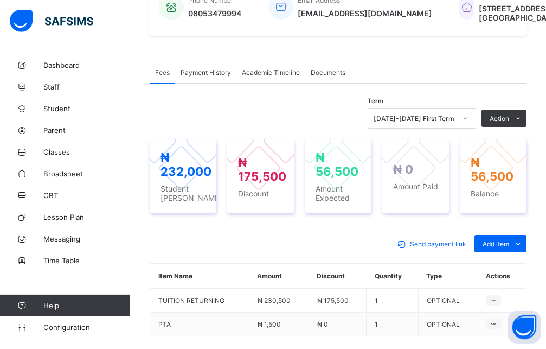
scroll to position [264, 0]
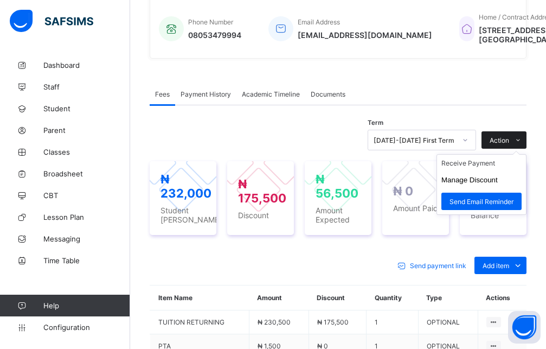
click at [506, 144] on span "Action" at bounding box center [500, 140] width 20 height 8
click at [485, 171] on li "Receive Payment" at bounding box center [481, 163] width 89 height 17
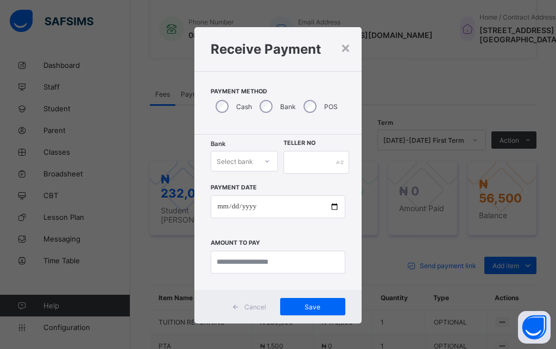
click at [264, 163] on icon at bounding box center [267, 161] width 7 height 11
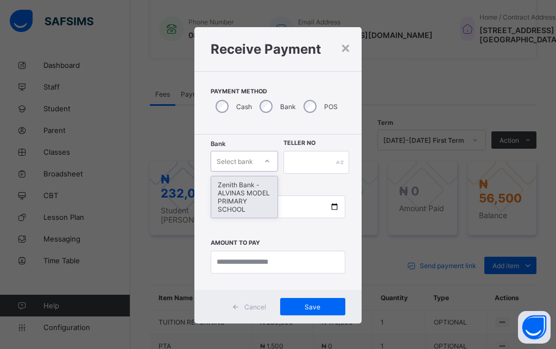
click at [252, 193] on div "Zenith Bank - ALVINAS MODEL PRIMARY SCHOOL" at bounding box center [244, 196] width 66 height 41
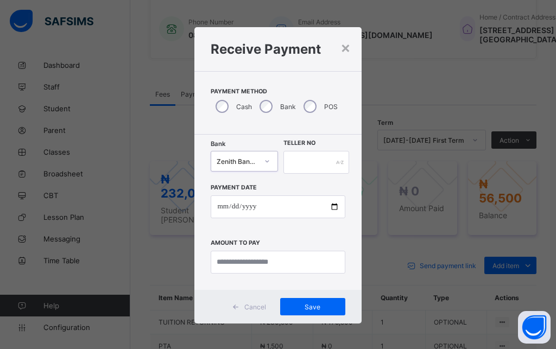
click at [265, 162] on icon at bounding box center [267, 161] width 7 height 11
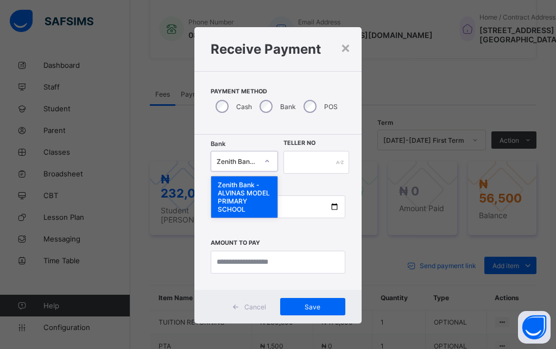
drag, startPoint x: 221, startPoint y: 186, endPoint x: 292, endPoint y: 175, distance: 71.4
click at [222, 186] on div "Zenith Bank - ALVINAS MODEL PRIMARY SCHOOL" at bounding box center [244, 196] width 66 height 41
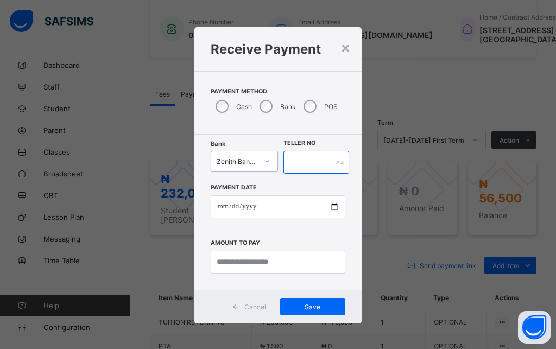
click at [310, 167] on input "text" at bounding box center [316, 162] width 66 height 23
type input "********"
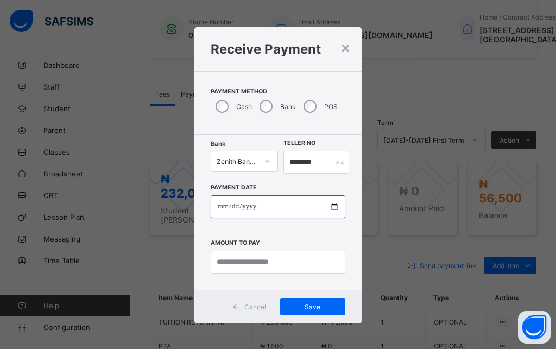
click at [214, 203] on input "date" at bounding box center [278, 206] width 134 height 23
type input "**********"
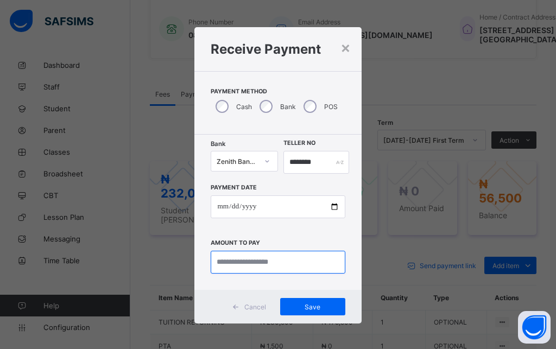
click at [236, 264] on input "currency" at bounding box center [278, 262] width 134 height 23
type input "********"
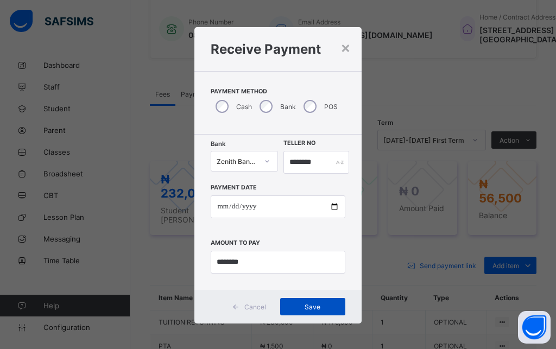
click at [311, 303] on span "Save" at bounding box center [312, 307] width 49 height 8
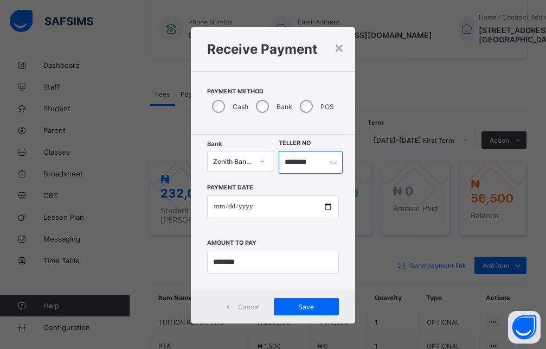
click at [289, 163] on input "********" at bounding box center [311, 162] width 65 height 23
click at [290, 164] on input "********" at bounding box center [311, 162] width 65 height 23
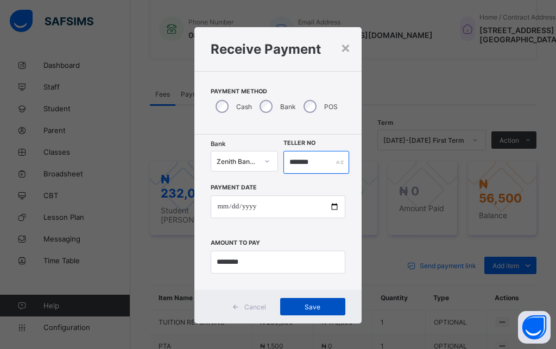
type input "*******"
click at [318, 301] on div "Save" at bounding box center [312, 306] width 65 height 17
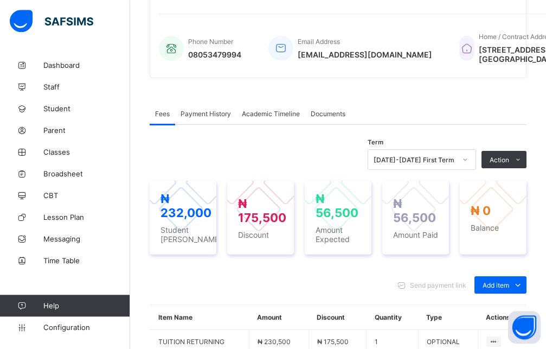
scroll to position [0, 0]
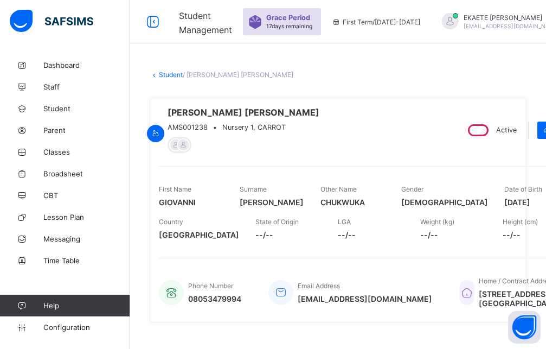
click at [174, 75] on link "Student" at bounding box center [171, 75] width 24 height 8
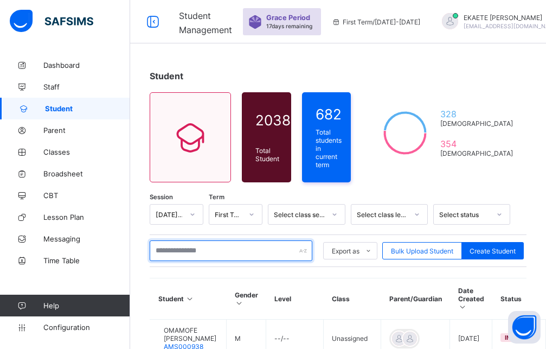
click at [199, 240] on input "text" at bounding box center [231, 250] width 163 height 21
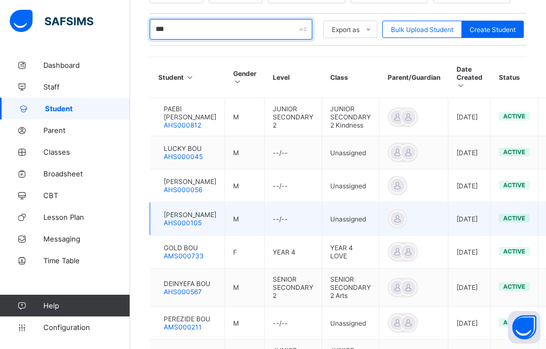
scroll to position [277, 0]
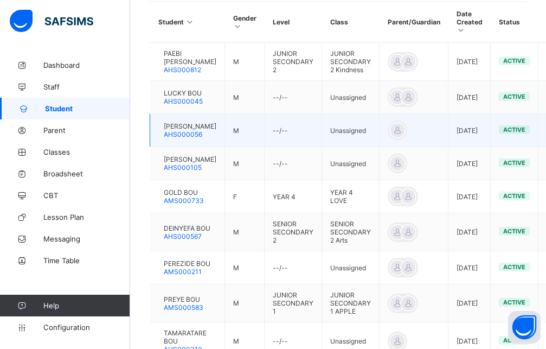
type input "***"
click at [197, 122] on span "[PERSON_NAME]" at bounding box center [190, 126] width 53 height 8
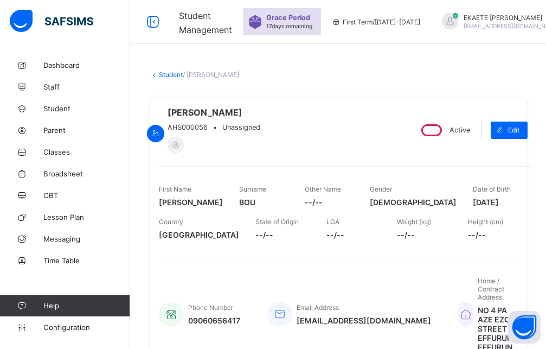
click at [172, 76] on link "Student" at bounding box center [171, 75] width 24 height 8
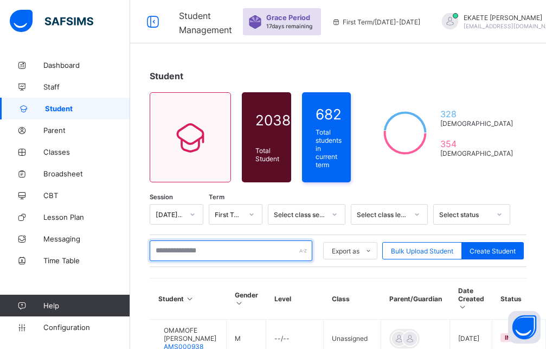
click at [238, 257] on input "text" at bounding box center [231, 250] width 163 height 21
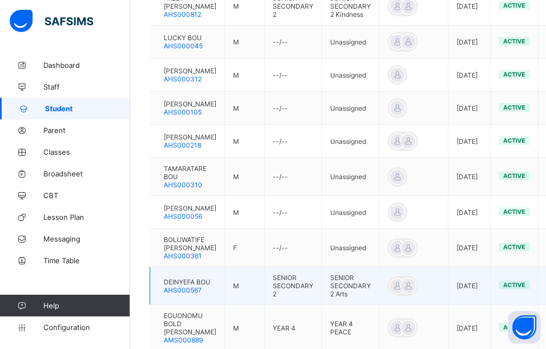
scroll to position [387, 0]
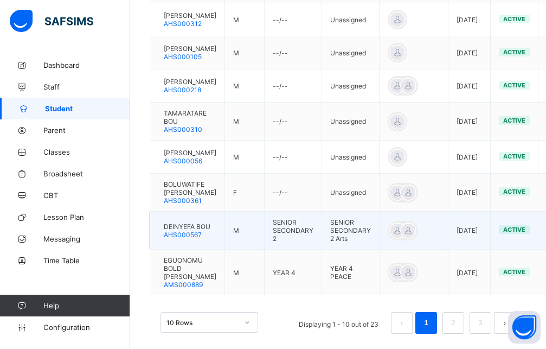
type input "***"
click at [192, 231] on span "DEINYEFA BOU" at bounding box center [187, 226] width 47 height 8
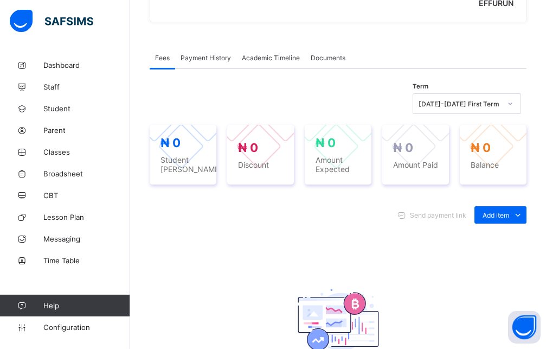
scroll to position [340, 0]
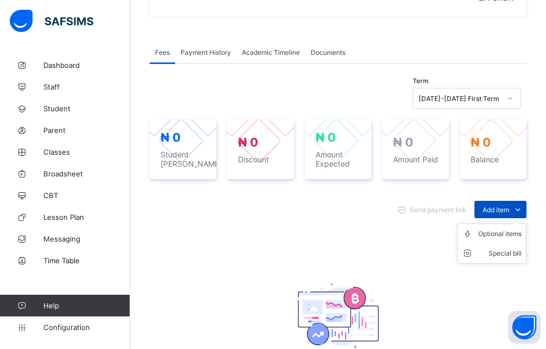
click at [506, 206] on span "Add item" at bounding box center [496, 210] width 27 height 8
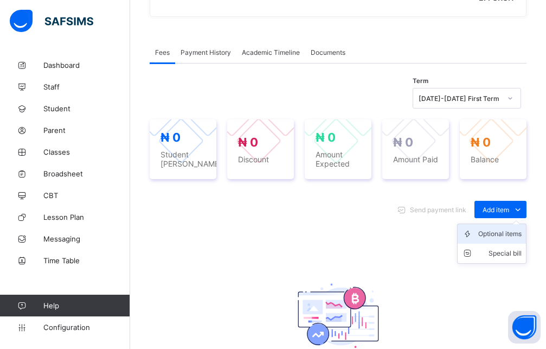
click at [495, 229] on div "Optional items" at bounding box center [500, 233] width 43 height 11
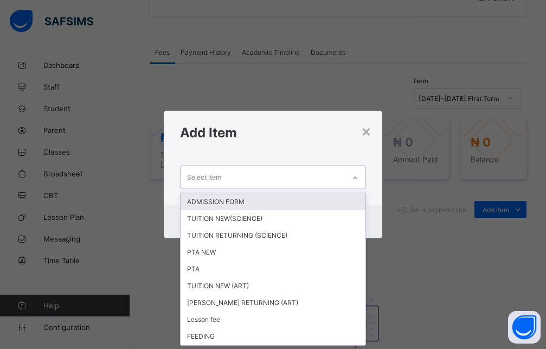
click at [359, 176] on icon at bounding box center [355, 178] width 7 height 11
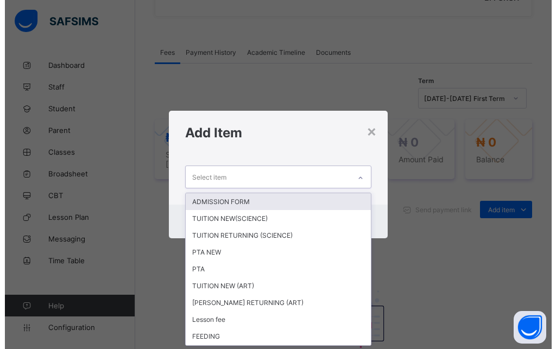
scroll to position [0, 0]
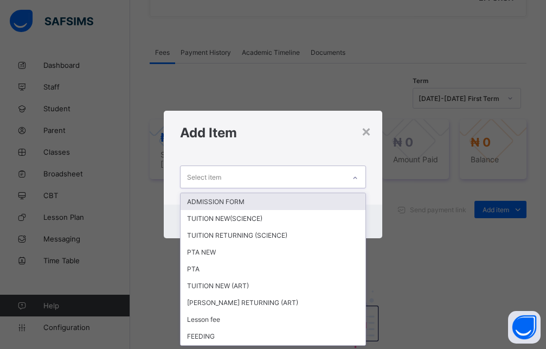
click at [331, 202] on div "ADMISSION FORM" at bounding box center [273, 201] width 185 height 17
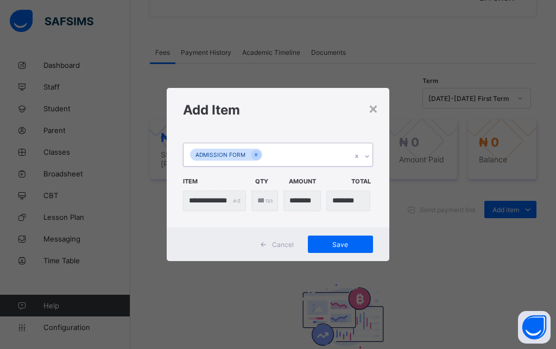
click at [371, 155] on div at bounding box center [367, 156] width 10 height 17
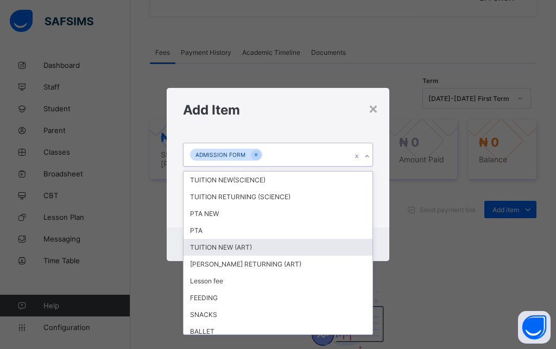
click at [239, 248] on div "TUITION NEW (ART)" at bounding box center [277, 247] width 189 height 17
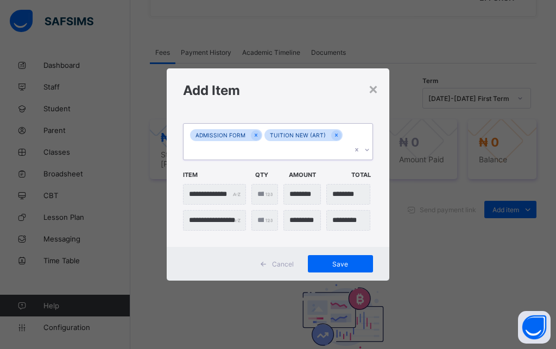
click at [367, 145] on icon at bounding box center [367, 149] width 7 height 11
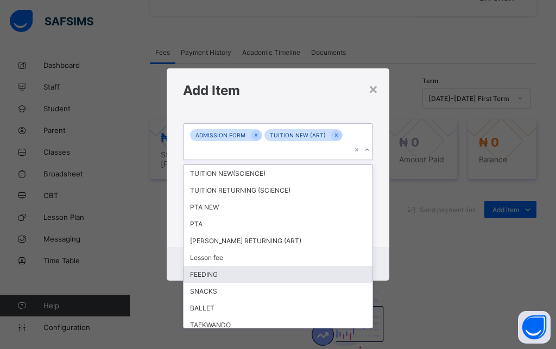
click at [216, 269] on div "FEEDING" at bounding box center [277, 274] width 189 height 17
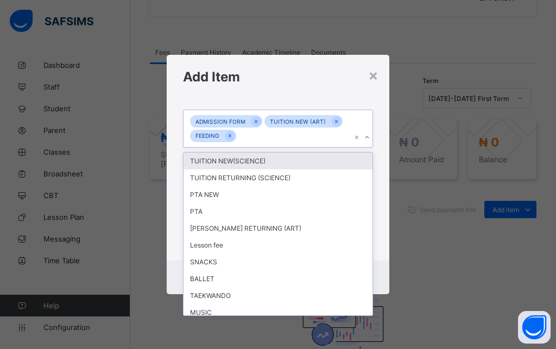
click at [368, 138] on icon at bounding box center [367, 137] width 7 height 11
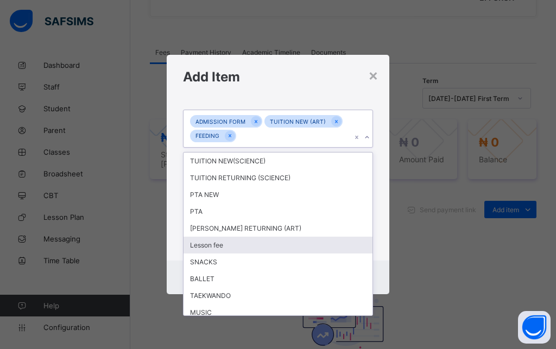
click at [219, 246] on div "Lesson fee" at bounding box center [277, 245] width 189 height 17
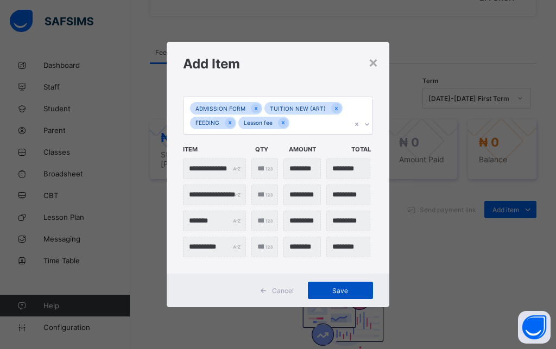
click at [330, 290] on span "Save" at bounding box center [340, 290] width 49 height 8
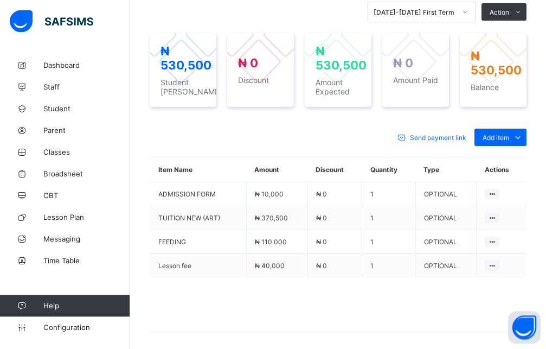
scroll to position [451, 0]
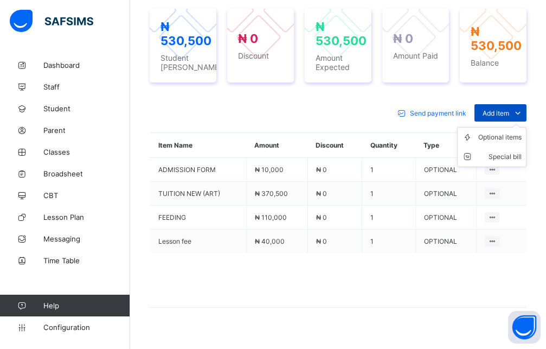
click at [520, 105] on span at bounding box center [517, 112] width 17 height 17
click at [0, 0] on div "Optional items" at bounding box center [0, 0] width 0 height 0
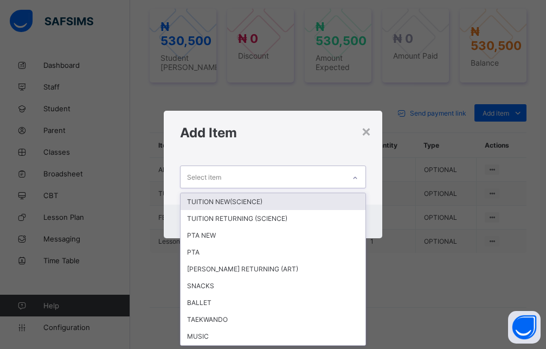
scroll to position [0, 0]
click at [359, 181] on icon at bounding box center [355, 178] width 7 height 11
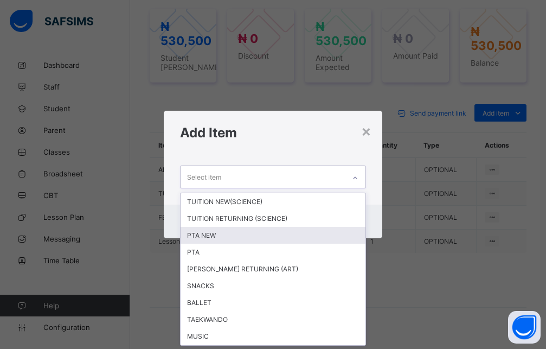
click at [216, 234] on div "PTA NEW" at bounding box center [273, 235] width 185 height 17
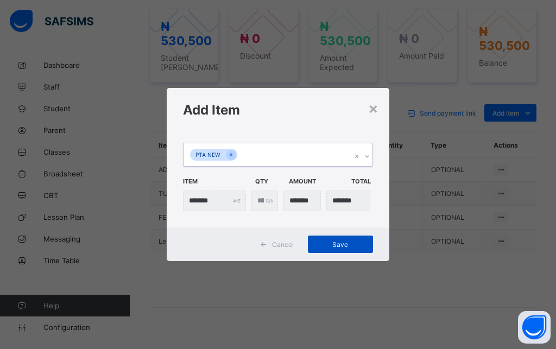
click at [342, 251] on div "Save" at bounding box center [340, 243] width 65 height 17
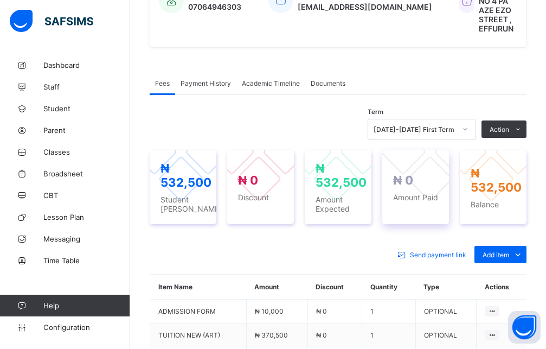
scroll to position [254, 0]
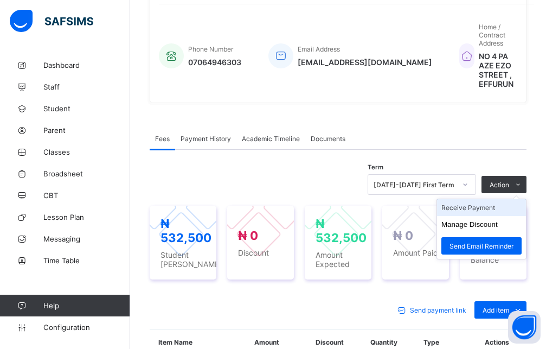
click at [484, 205] on li "Receive Payment" at bounding box center [481, 207] width 89 height 17
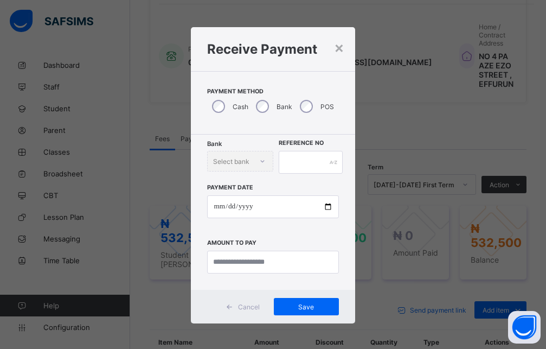
click at [268, 109] on div "Bank" at bounding box center [273, 106] width 44 height 23
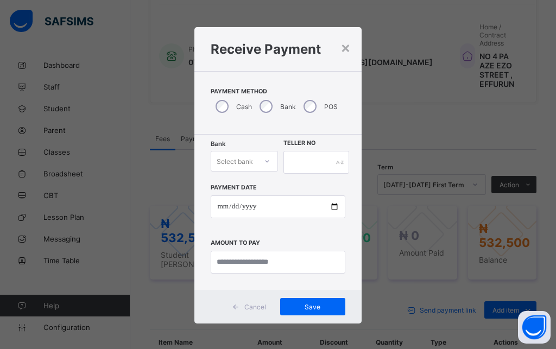
click at [243, 161] on div "Select bank" at bounding box center [234, 161] width 36 height 21
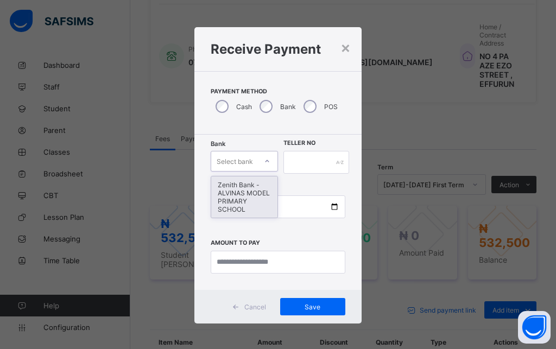
click at [225, 205] on div "Zenith Bank - ALVINAS MODEL PRIMARY SCHOOL" at bounding box center [244, 196] width 66 height 41
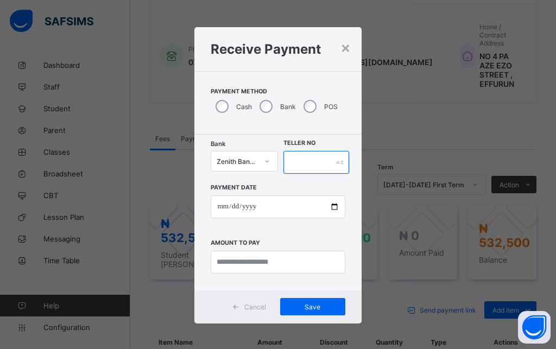
click at [299, 164] on input "text" at bounding box center [316, 162] width 66 height 23
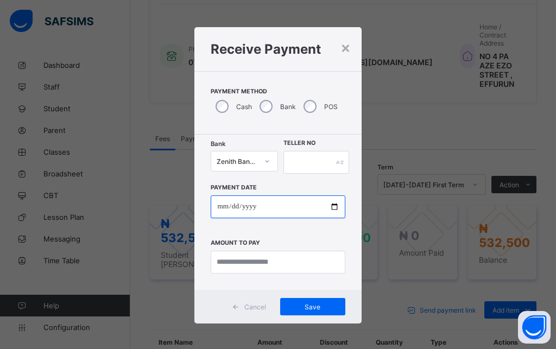
click at [215, 208] on input "date" at bounding box center [278, 206] width 134 height 23
drag, startPoint x: 212, startPoint y: 211, endPoint x: 240, endPoint y: 216, distance: 28.3
click at [220, 211] on input "date" at bounding box center [278, 206] width 134 height 23
type input "**********"
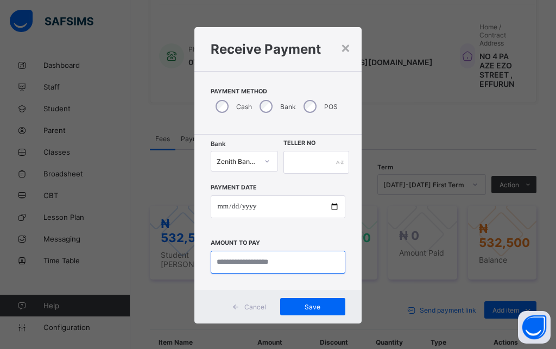
click at [253, 267] on input "currency" at bounding box center [278, 262] width 134 height 23
type input "*********"
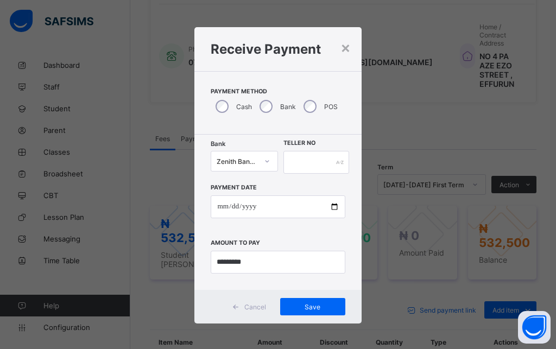
click at [335, 313] on div "Save" at bounding box center [312, 306] width 65 height 17
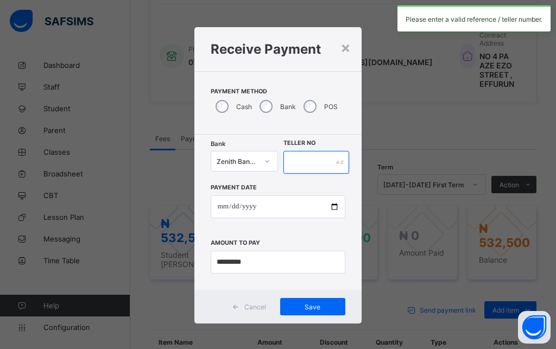
click at [310, 167] on input "text" at bounding box center [316, 162] width 66 height 23
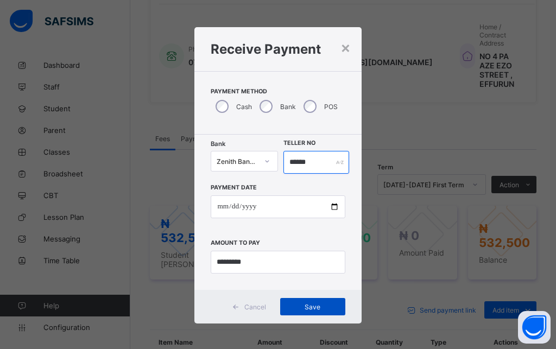
type input "******"
click at [295, 309] on span "Save" at bounding box center [312, 307] width 49 height 8
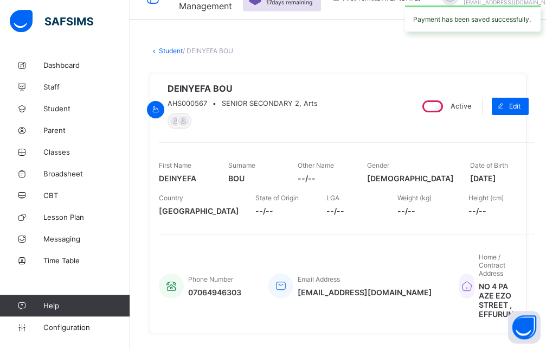
scroll to position [0, 0]
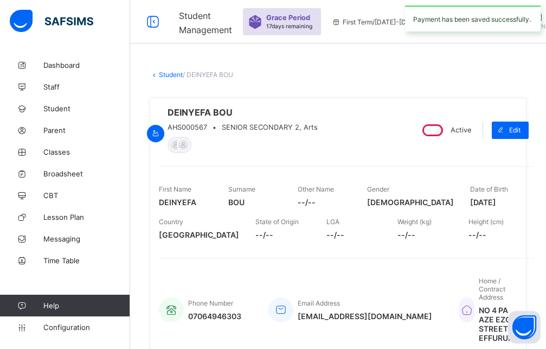
click at [164, 75] on link "Student" at bounding box center [171, 75] width 24 height 8
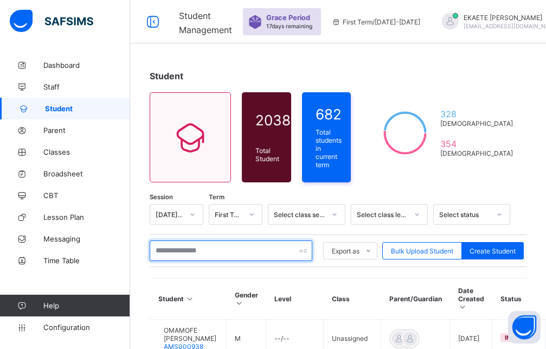
click at [176, 240] on input "text" at bounding box center [231, 250] width 163 height 21
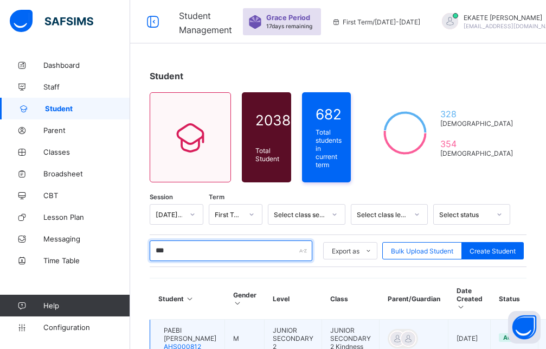
scroll to position [55, 0]
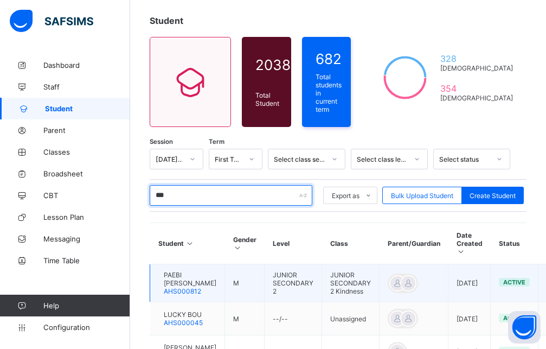
type input "***"
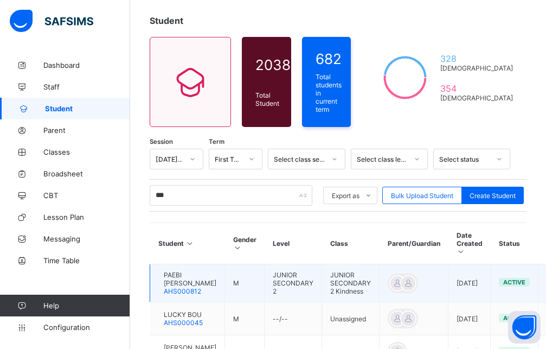
click at [185, 271] on span "PAEBI [PERSON_NAME]" at bounding box center [190, 279] width 53 height 16
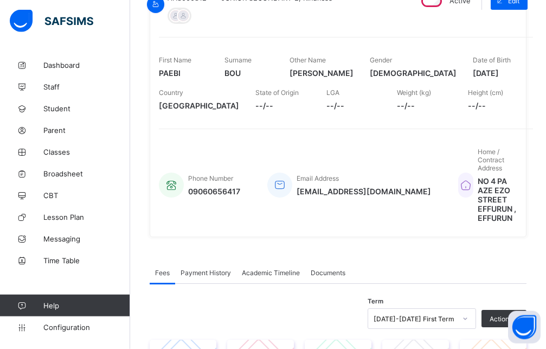
scroll to position [277, 0]
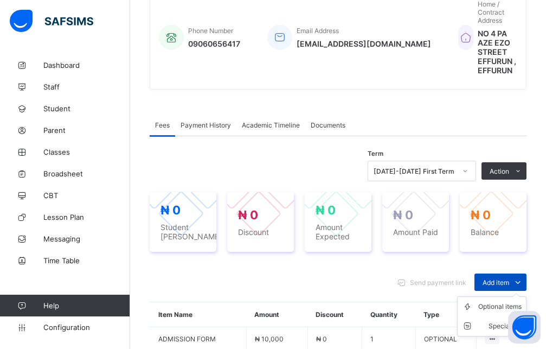
click at [494, 278] on span "Add item" at bounding box center [496, 282] width 27 height 8
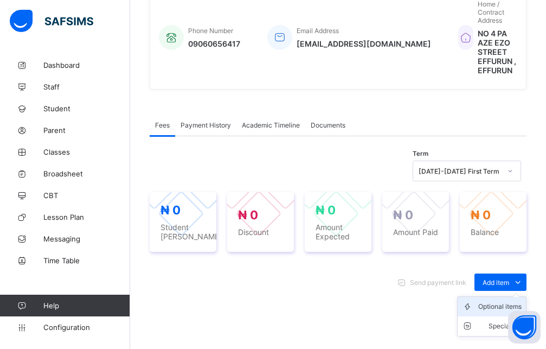
click at [492, 301] on div "Optional items" at bounding box center [500, 306] width 43 height 11
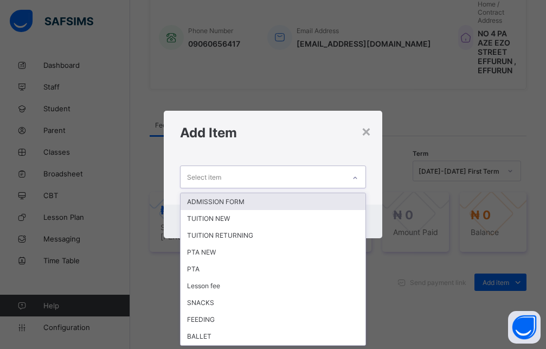
click at [361, 180] on div at bounding box center [355, 177] width 18 height 17
click at [254, 205] on div "ADMISSION FORM" at bounding box center [273, 201] width 185 height 17
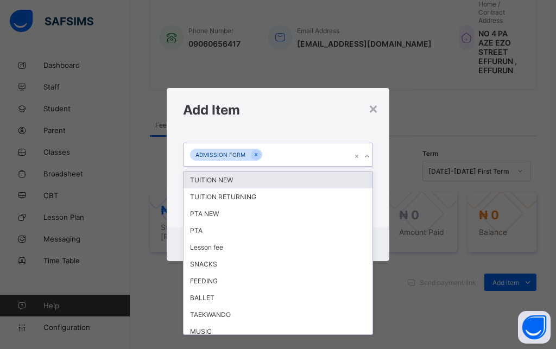
click at [369, 156] on icon at bounding box center [367, 156] width 7 height 11
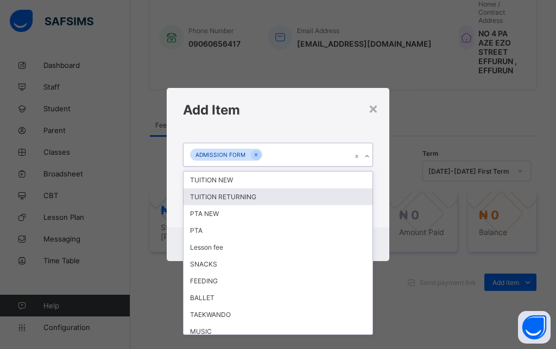
click at [267, 197] on div "TUITION RETURNING" at bounding box center [277, 196] width 189 height 17
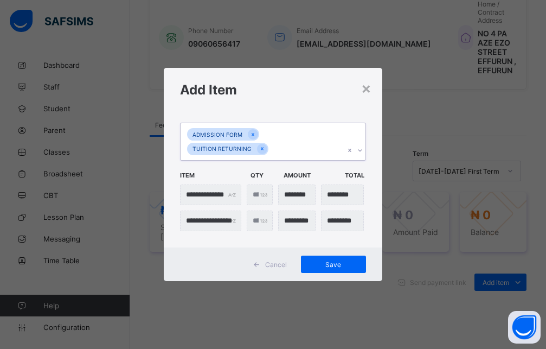
click at [265, 145] on icon at bounding box center [262, 149] width 6 height 8
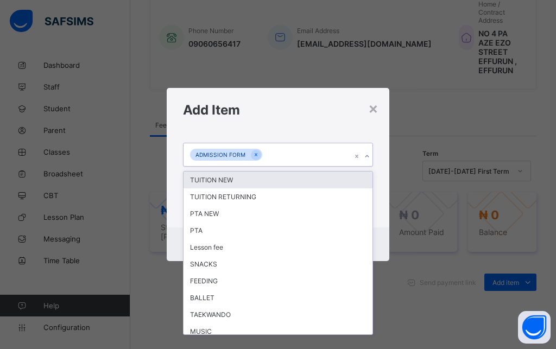
click at [364, 155] on icon at bounding box center [367, 156] width 7 height 11
click at [244, 180] on div "TUITION NEW" at bounding box center [277, 179] width 189 height 17
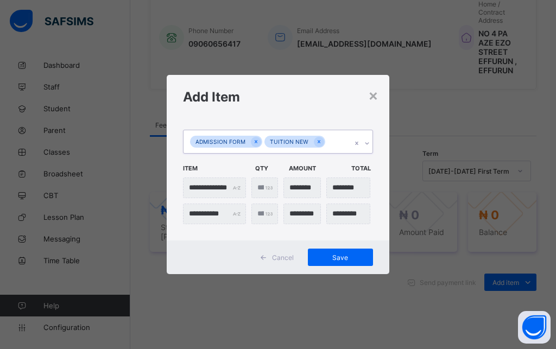
click at [368, 144] on icon at bounding box center [367, 143] width 7 height 11
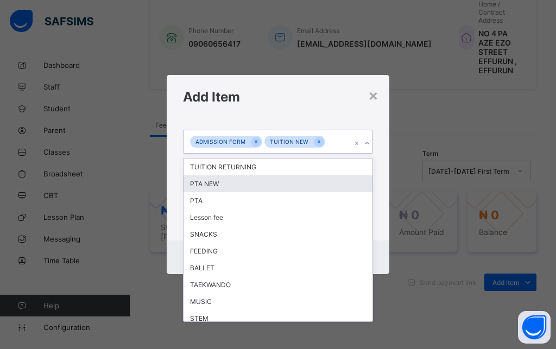
click at [222, 187] on div "PTA NEW" at bounding box center [277, 183] width 189 height 17
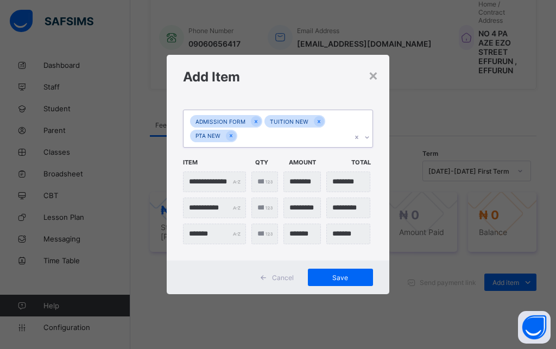
click at [368, 138] on icon at bounding box center [367, 137] width 7 height 11
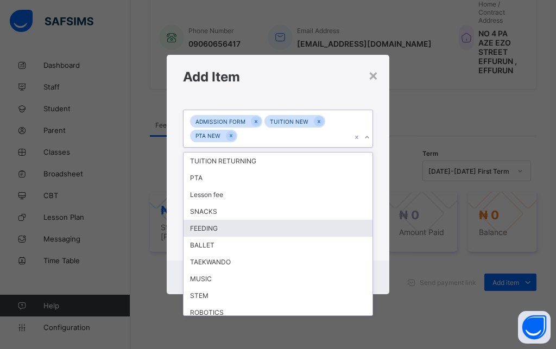
drag, startPoint x: 207, startPoint y: 231, endPoint x: 233, endPoint y: 219, distance: 28.6
click at [208, 231] on div "FEEDING" at bounding box center [277, 228] width 189 height 17
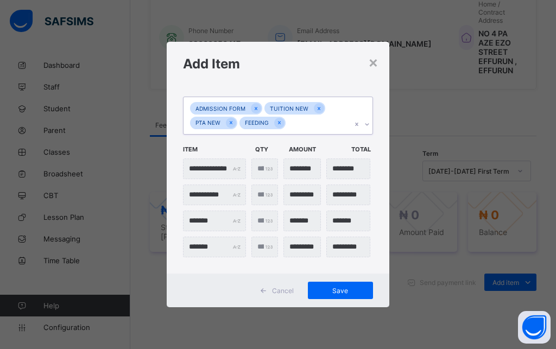
click at [369, 126] on icon at bounding box center [367, 124] width 7 height 11
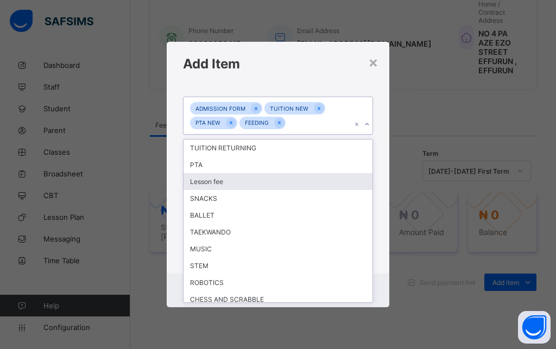
click at [246, 180] on div "Lesson fee" at bounding box center [277, 181] width 189 height 17
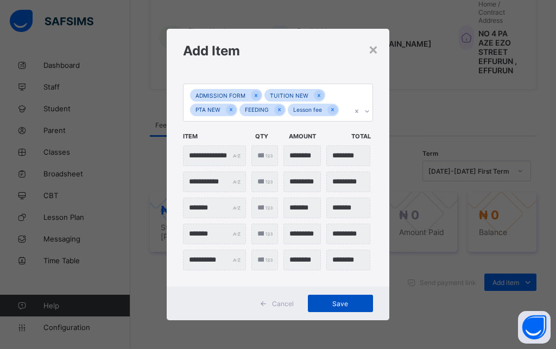
click at [329, 305] on span "Save" at bounding box center [340, 303] width 49 height 8
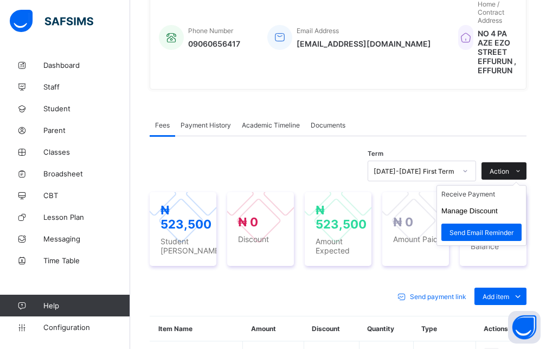
click at [518, 162] on div "Action" at bounding box center [504, 170] width 45 height 17
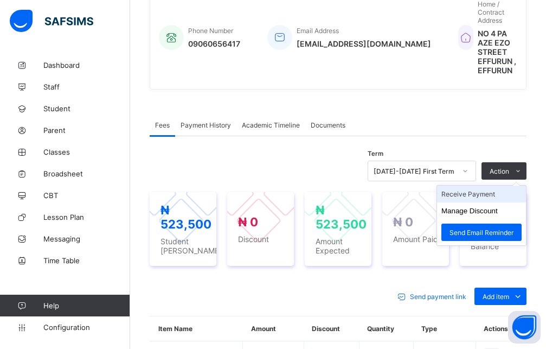
click at [497, 186] on li "Receive Payment" at bounding box center [481, 194] width 89 height 17
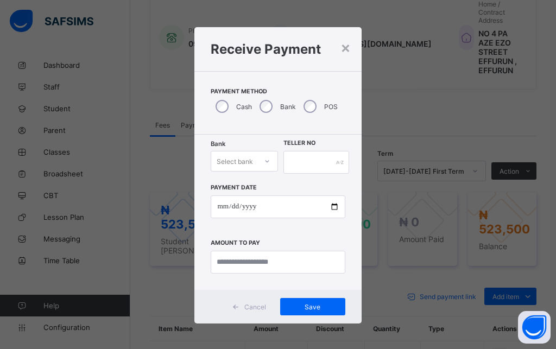
click at [252, 167] on div "Select bank" at bounding box center [234, 161] width 46 height 15
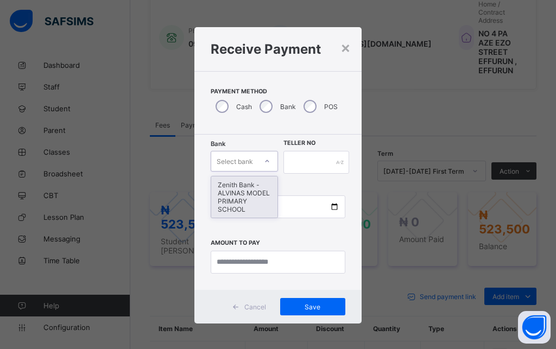
click at [249, 189] on div "Zenith Bank - ALVINAS MODEL PRIMARY SCHOOL" at bounding box center [244, 196] width 66 height 41
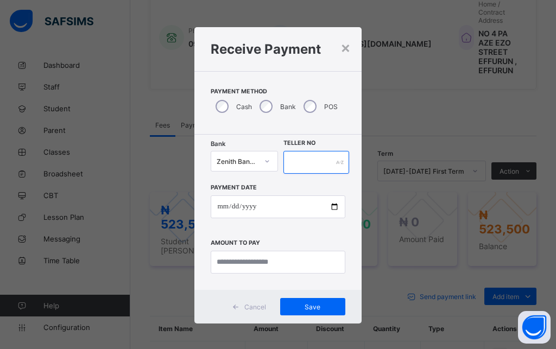
click at [326, 160] on input "text" at bounding box center [316, 162] width 66 height 23
click at [296, 160] on input "******" at bounding box center [316, 162] width 66 height 23
type input "*****"
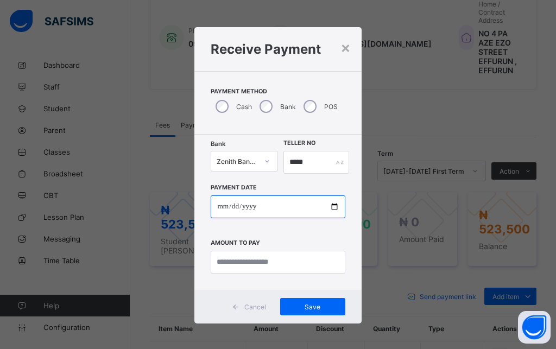
click at [218, 207] on input "date" at bounding box center [278, 206] width 134 height 23
type input "**********"
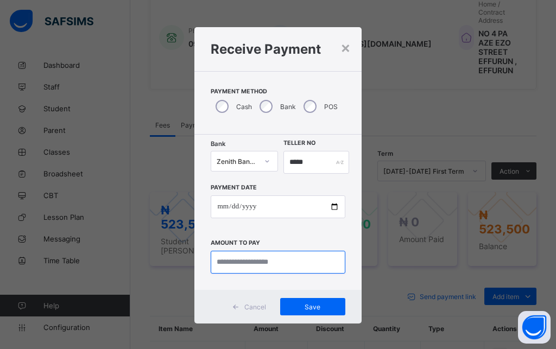
click at [218, 267] on input "currency" at bounding box center [278, 262] width 134 height 23
type input "*********"
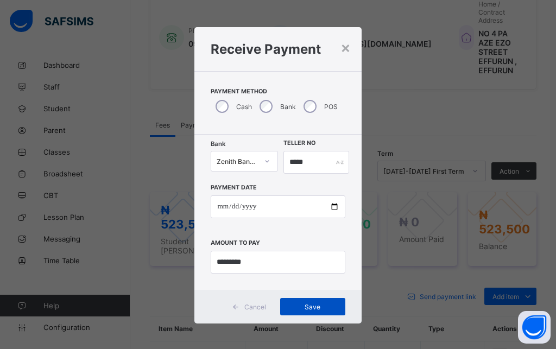
click at [314, 301] on div "Save" at bounding box center [312, 306] width 65 height 17
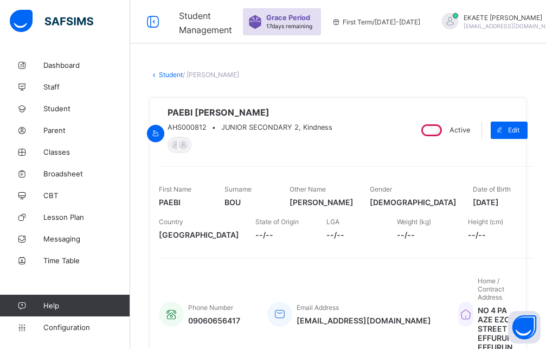
click at [165, 74] on link "Student" at bounding box center [171, 75] width 24 height 8
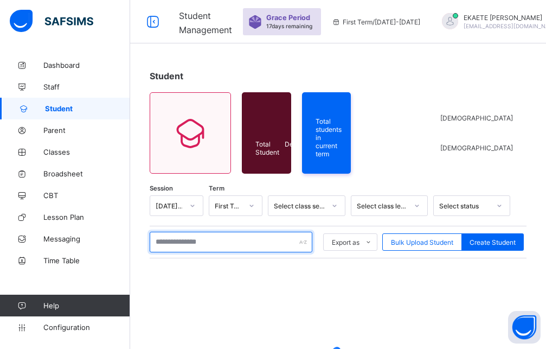
click at [189, 251] on input "text" at bounding box center [231, 242] width 163 height 21
click at [188, 241] on input "text" at bounding box center [231, 242] width 163 height 21
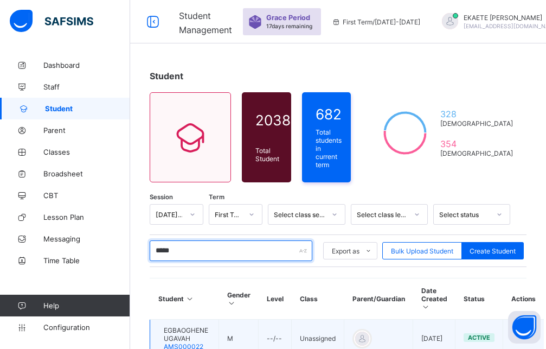
scroll to position [111, 0]
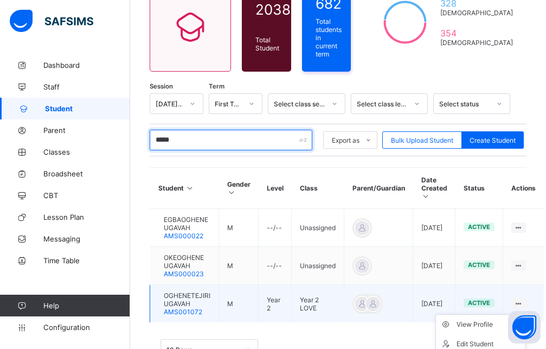
type input "*****"
click at [526, 314] on ul "View Profile Edit Student Link Parent/Guardian Delete Student" at bounding box center [481, 353] width 91 height 79
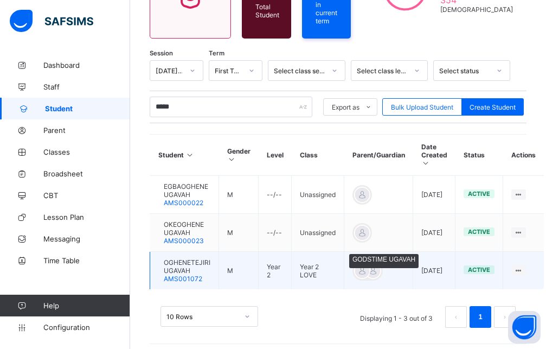
scroll to position [138, 0]
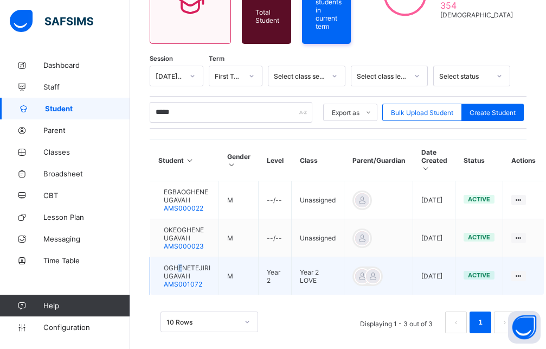
click at [193, 264] on span "OGHENETEJIRI UGAVAH" at bounding box center [187, 272] width 47 height 16
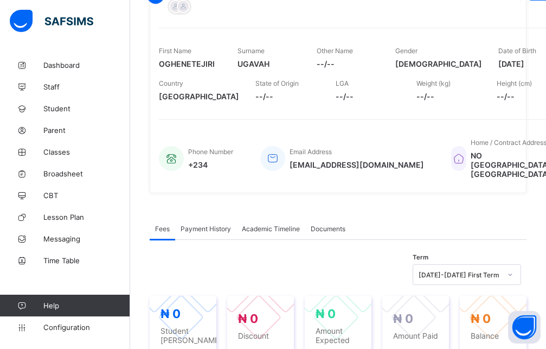
scroll to position [304, 0]
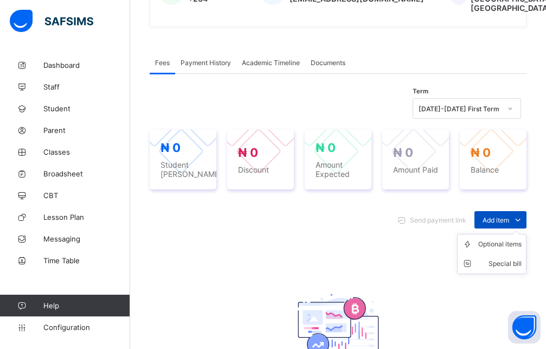
click at [524, 225] on icon at bounding box center [518, 219] width 12 height 11
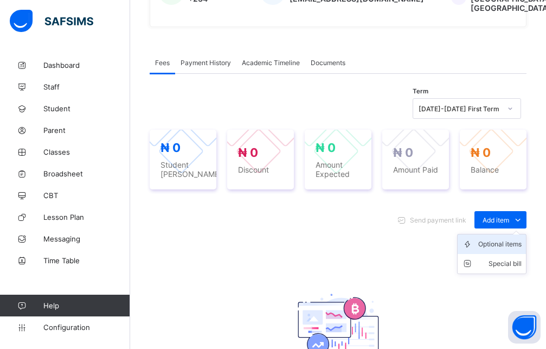
click at [518, 250] on div "Optional items" at bounding box center [500, 244] width 43 height 11
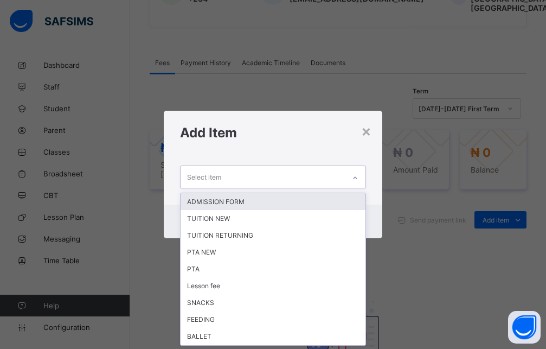
click at [358, 177] on icon at bounding box center [355, 178] width 7 height 11
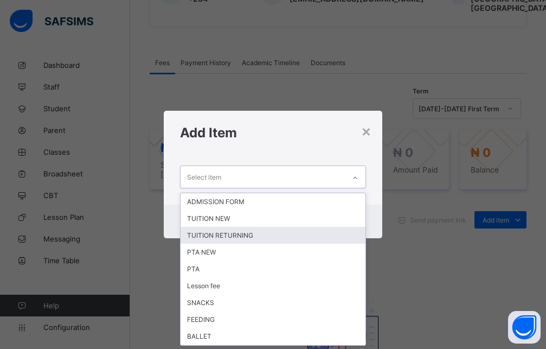
click at [227, 233] on div "TUITION RETURNING" at bounding box center [273, 235] width 185 height 17
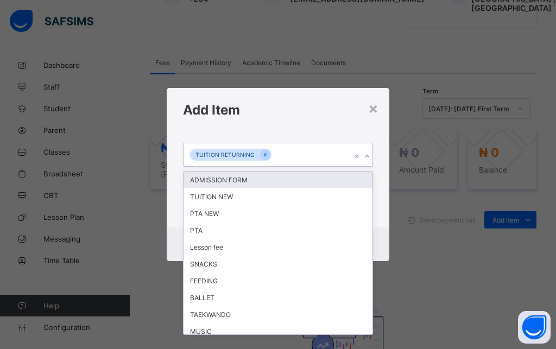
click at [366, 155] on icon at bounding box center [367, 156] width 7 height 11
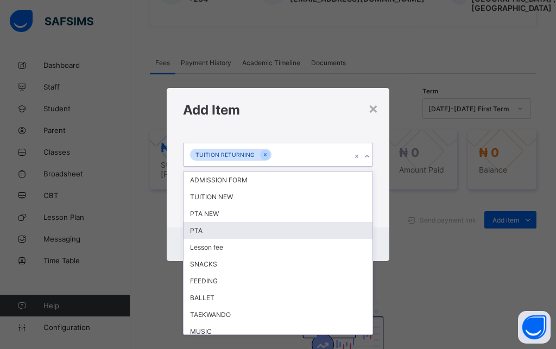
click at [196, 232] on div "PTA" at bounding box center [277, 230] width 189 height 17
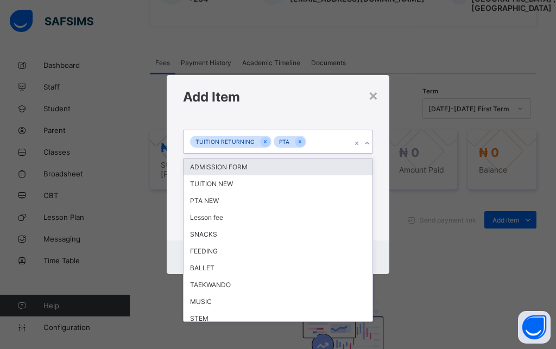
click at [369, 144] on icon at bounding box center [367, 143] width 7 height 11
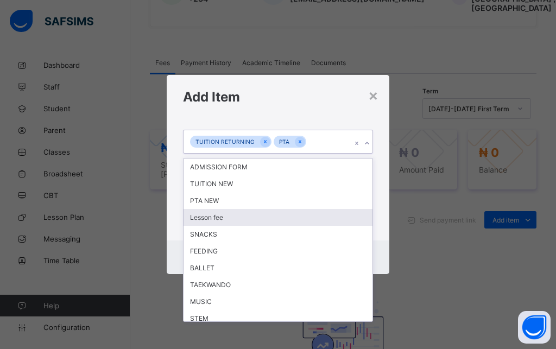
click at [222, 222] on div "Lesson fee" at bounding box center [277, 217] width 189 height 17
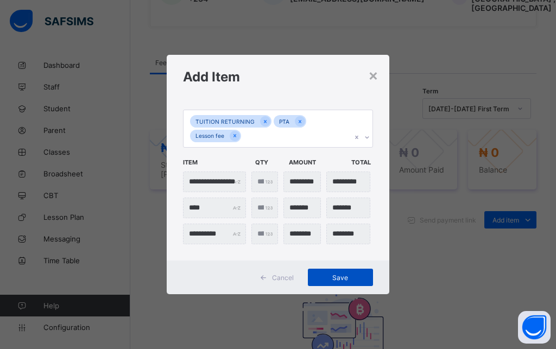
click at [336, 278] on span "Save" at bounding box center [340, 277] width 49 height 8
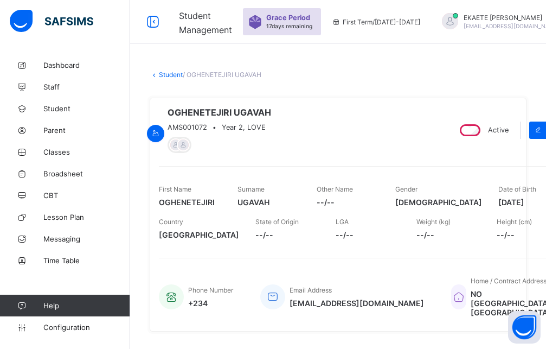
click at [164, 75] on link "Student" at bounding box center [171, 75] width 24 height 8
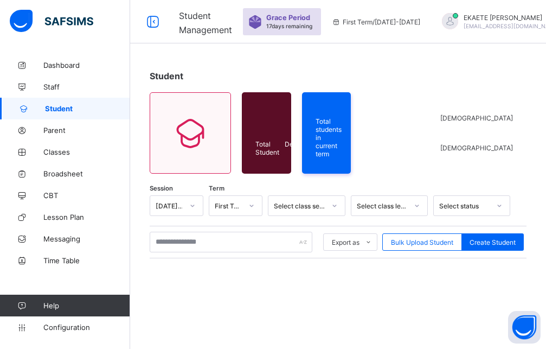
scroll to position [132, 0]
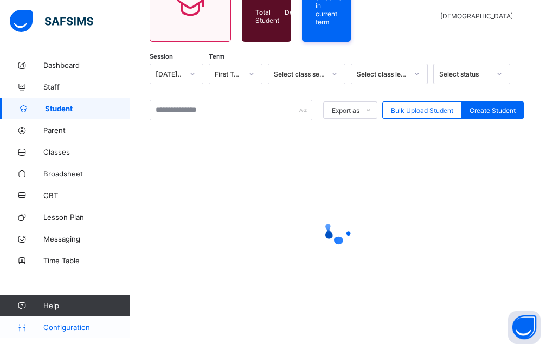
click at [66, 328] on span "Configuration" at bounding box center [86, 327] width 86 height 9
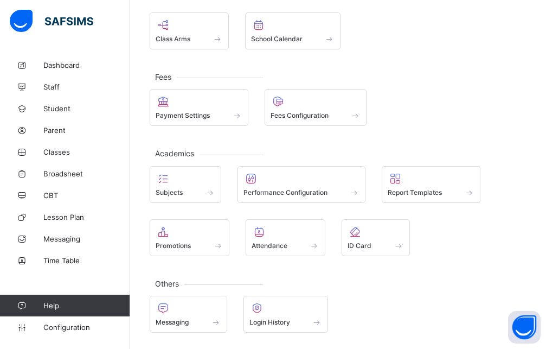
scroll to position [129, 0]
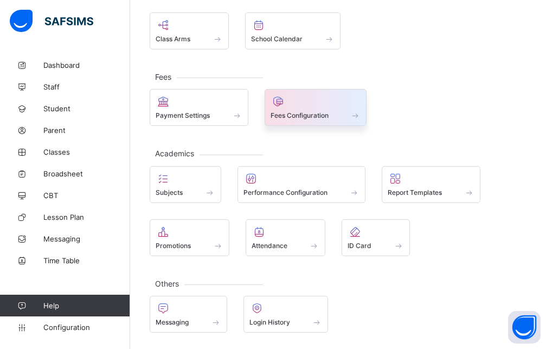
click at [324, 102] on div at bounding box center [316, 101] width 91 height 13
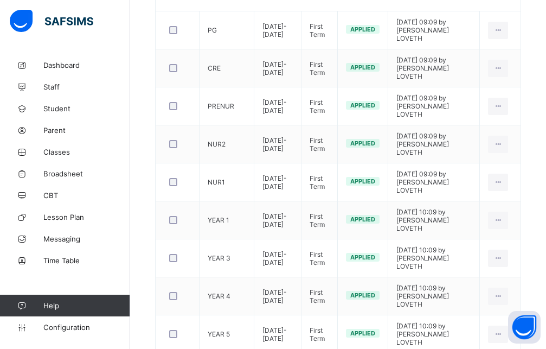
scroll to position [16, 0]
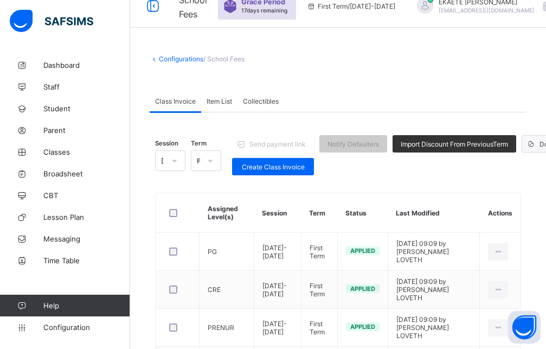
click at [524, 145] on span at bounding box center [530, 143] width 17 height 17
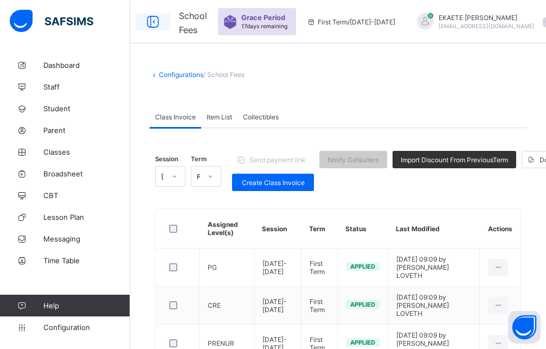
click at [149, 20] on icon at bounding box center [153, 22] width 18 height 16
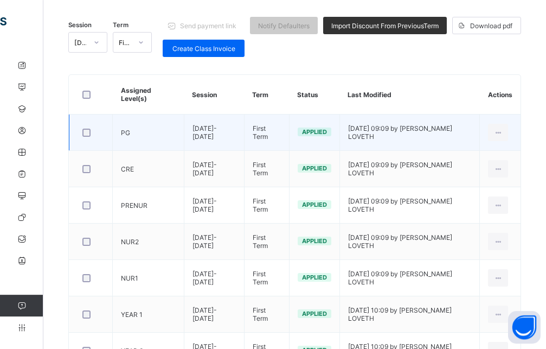
scroll to position [71, 0]
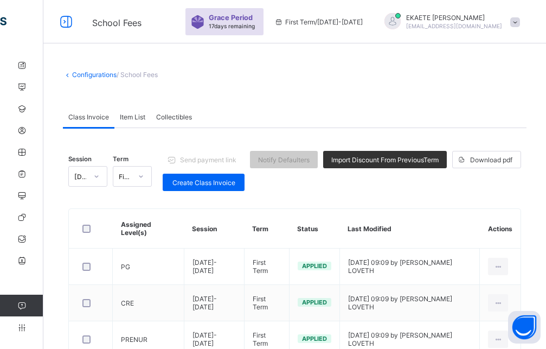
click at [106, 73] on link "Configurations" at bounding box center [94, 75] width 44 height 8
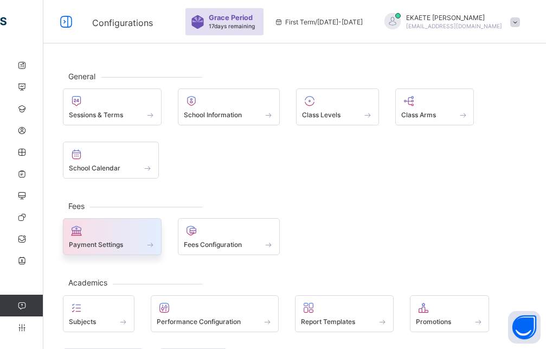
click at [117, 241] on span "Payment Settings" at bounding box center [96, 244] width 54 height 8
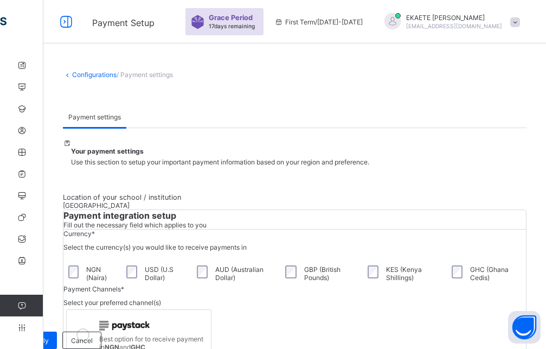
click at [99, 73] on link "Configurations" at bounding box center [94, 75] width 44 height 8
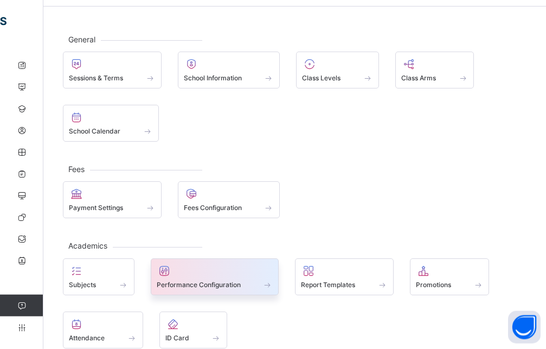
scroll to position [129, 0]
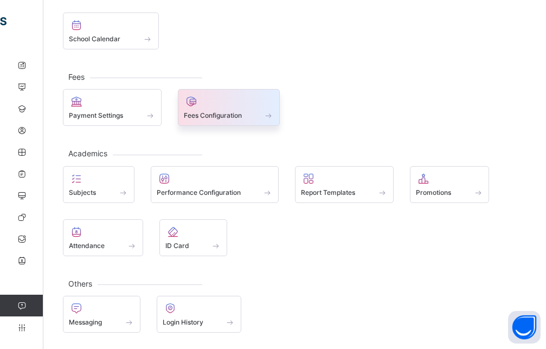
click at [240, 116] on span "Fees Configuration" at bounding box center [213, 115] width 58 height 8
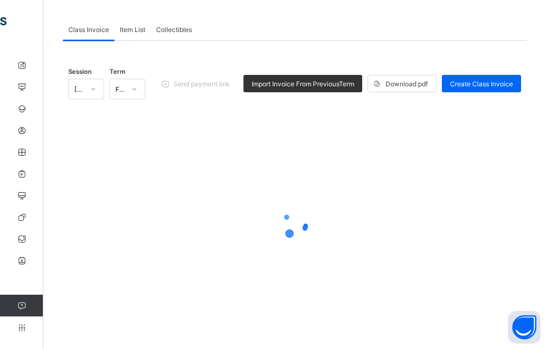
scroll to position [60, 0]
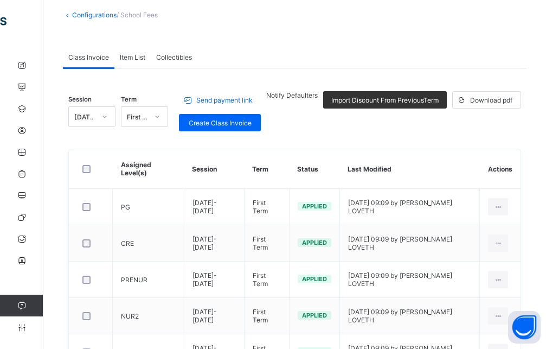
click at [291, 99] on span "Notify Defaulters" at bounding box center [292, 95] width 52 height 8
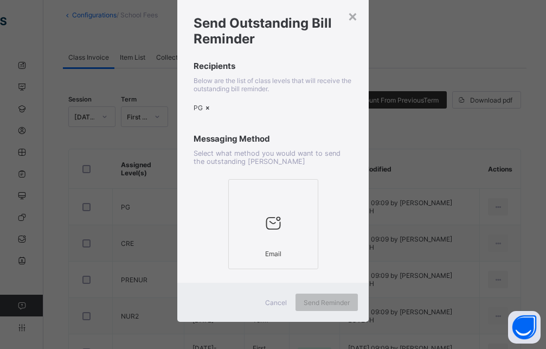
scroll to position [0, 0]
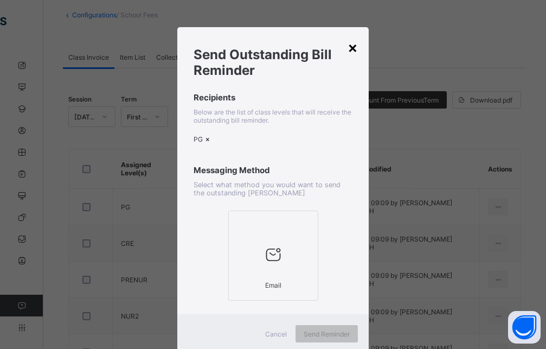
click at [353, 50] on div "×" at bounding box center [353, 47] width 10 height 18
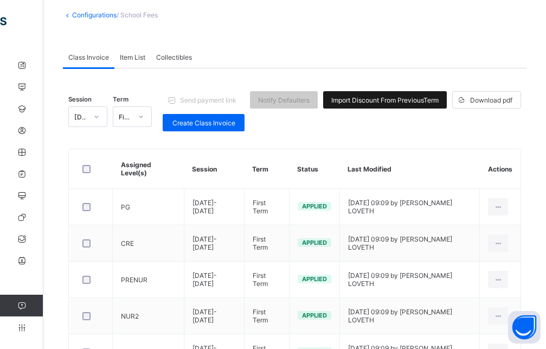
click at [384, 99] on span "Import Discount From Previous Term" at bounding box center [384, 100] width 107 height 8
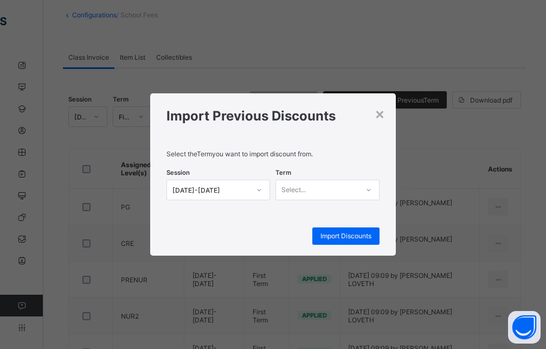
click at [264, 194] on div at bounding box center [259, 189] width 18 height 17
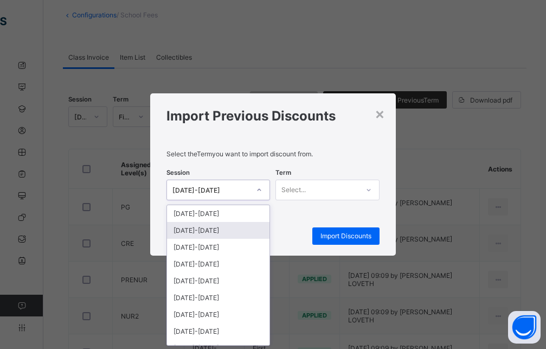
click at [201, 230] on div "2024-2025" at bounding box center [218, 230] width 103 height 17
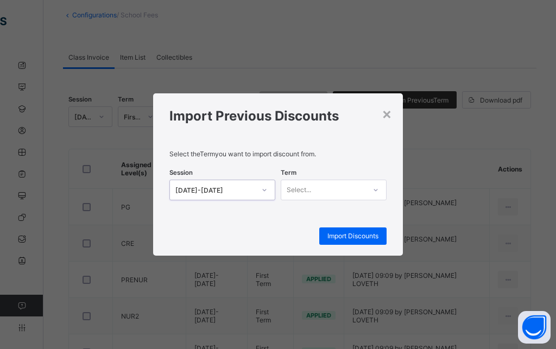
click at [335, 191] on div "Select..." at bounding box center [323, 189] width 84 height 15
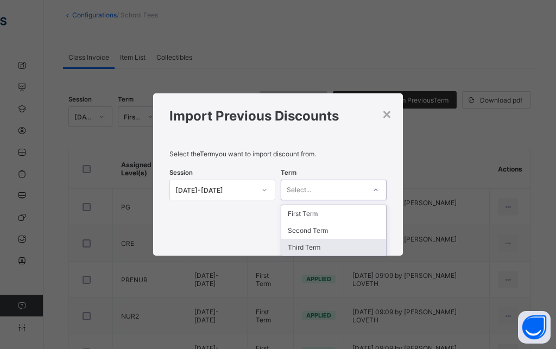
click at [304, 253] on div "Third Term" at bounding box center [333, 247] width 105 height 17
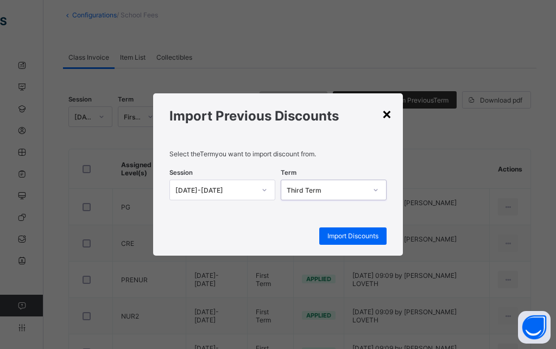
click at [388, 115] on div "×" at bounding box center [386, 113] width 10 height 18
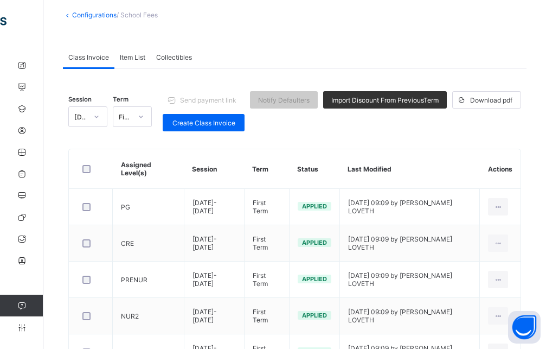
click at [403, 150] on th "Last Modified" at bounding box center [410, 169] width 141 height 40
click at [21, 113] on link "Student" at bounding box center [65, 109] width 130 height 22
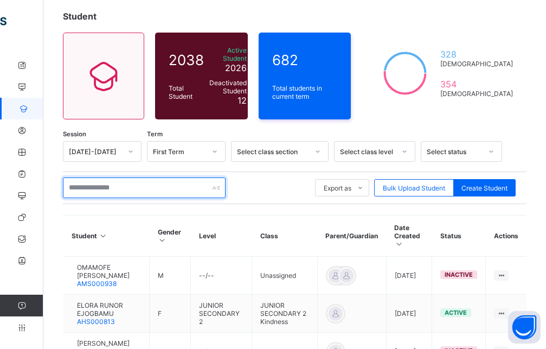
click at [153, 181] on input "text" at bounding box center [144, 187] width 163 height 21
click at [111, 187] on input "text" at bounding box center [144, 187] width 163 height 21
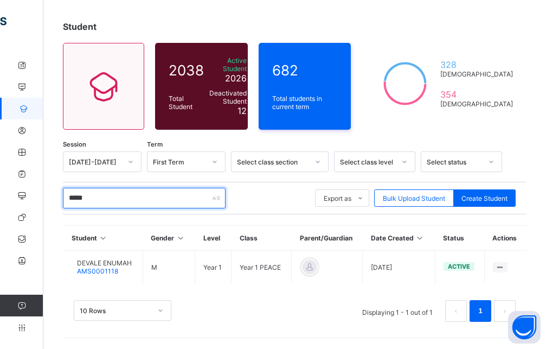
type input "******"
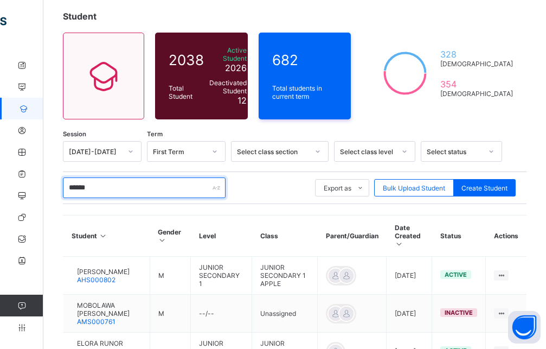
scroll to position [44, 0]
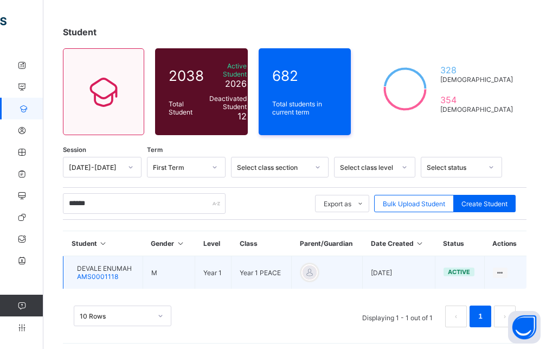
click at [129, 264] on div "DEVALE ENUMAH AMS0001118" at bounding box center [104, 272] width 55 height 16
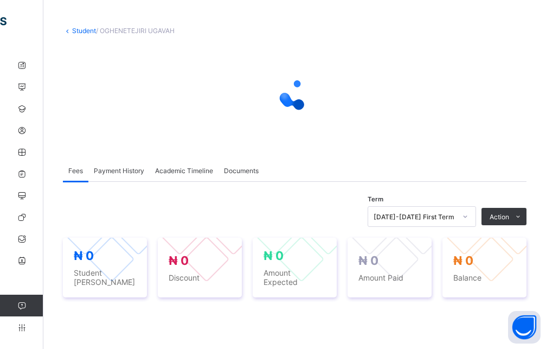
click at [80, 270] on div "₦ 0 Student Bill" at bounding box center [105, 267] width 62 height 38
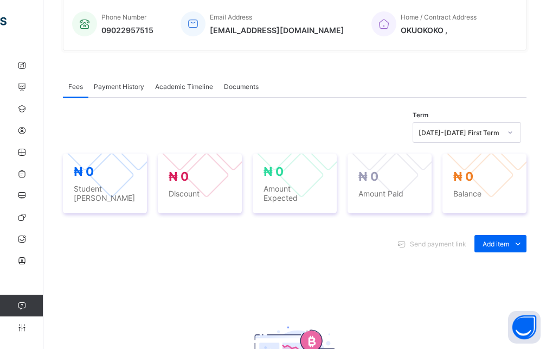
scroll to position [419, 0]
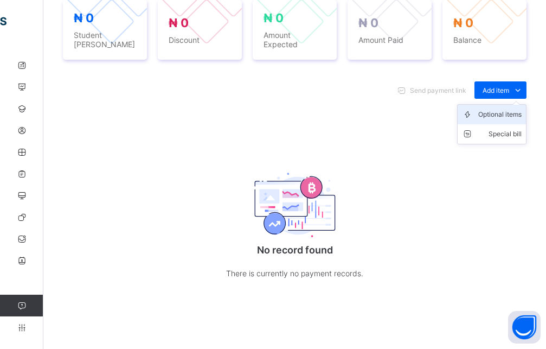
click at [495, 114] on div "Optional items" at bounding box center [500, 114] width 43 height 11
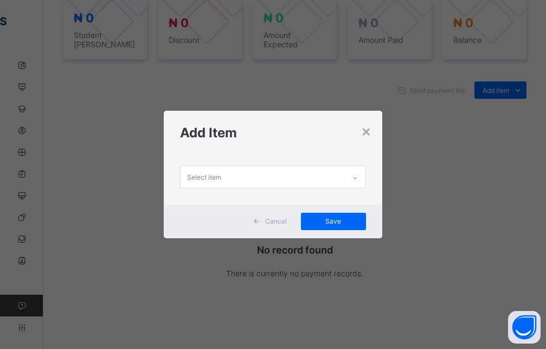
click at [205, 173] on div "Select item" at bounding box center [204, 177] width 34 height 21
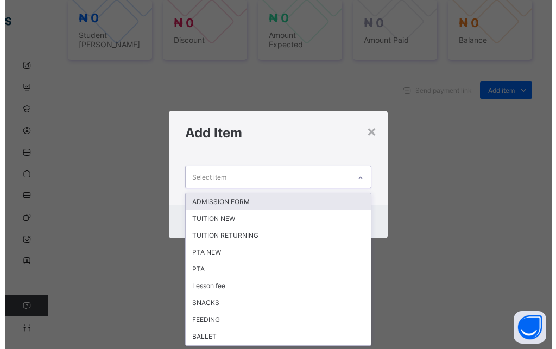
scroll to position [0, 0]
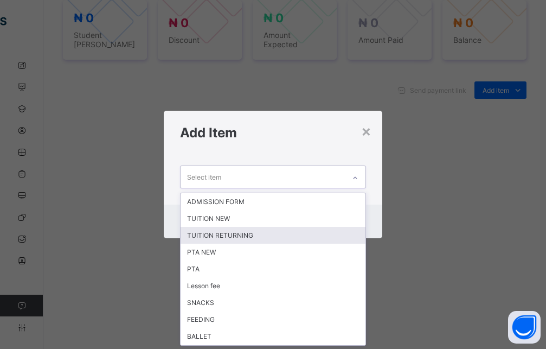
click at [221, 240] on div "TUITION RETURNING" at bounding box center [273, 235] width 185 height 17
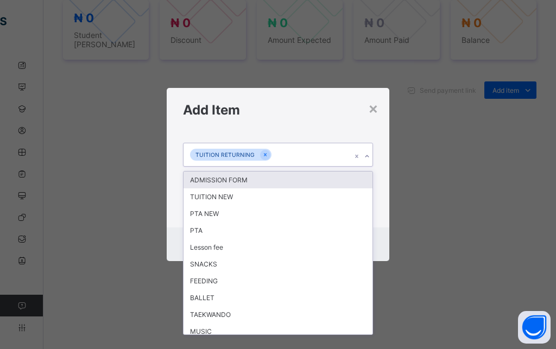
click at [365, 154] on icon at bounding box center [367, 156] width 7 height 11
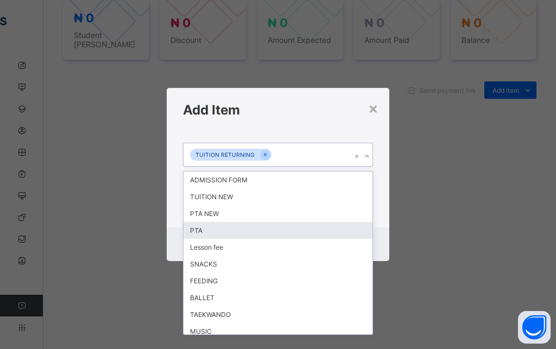
click at [210, 229] on div "PTA" at bounding box center [277, 230] width 189 height 17
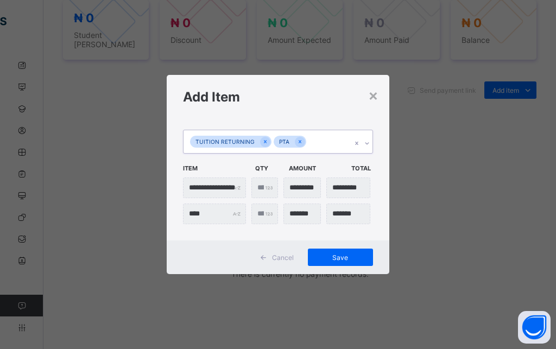
click at [364, 144] on icon at bounding box center [367, 143] width 7 height 11
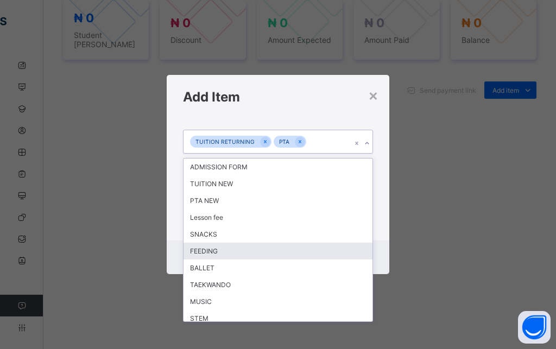
click at [215, 256] on div "FEEDING" at bounding box center [277, 251] width 189 height 17
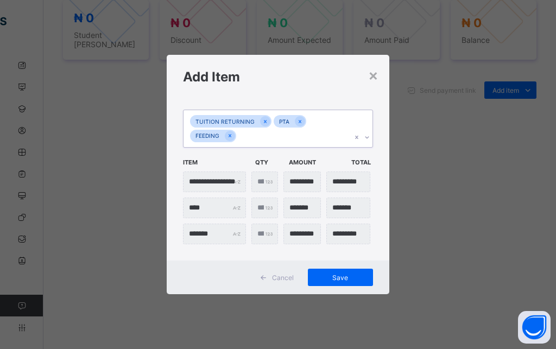
click at [366, 139] on icon at bounding box center [367, 137] width 7 height 11
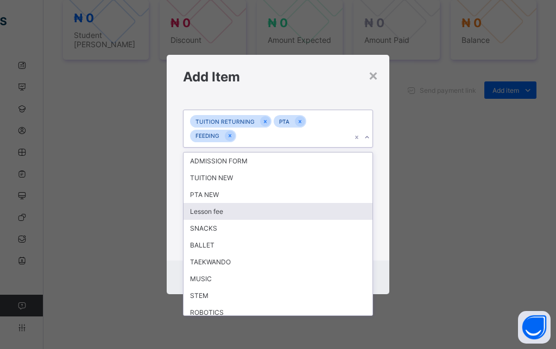
click at [212, 218] on div "Lesson fee" at bounding box center [277, 211] width 189 height 17
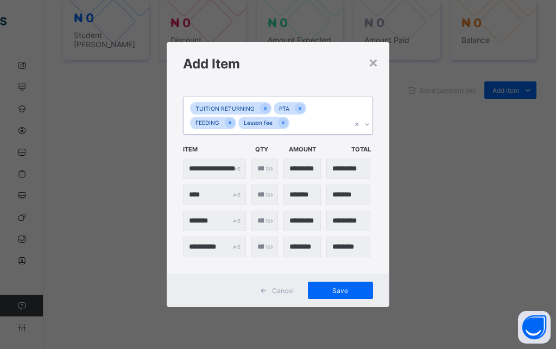
click at [369, 126] on icon at bounding box center [367, 124] width 7 height 11
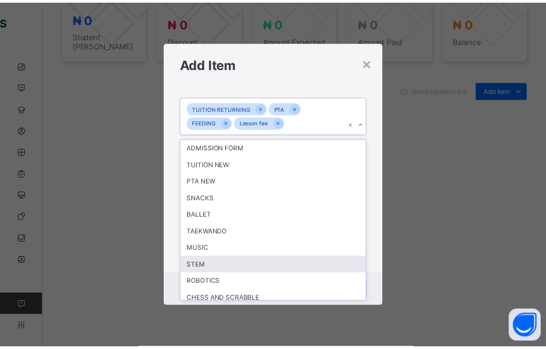
scroll to position [123, 0]
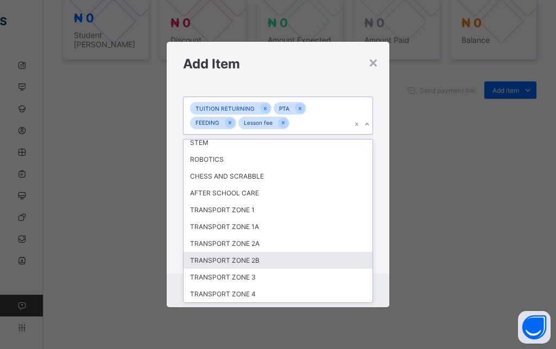
click at [248, 259] on div "TRANSPORT ZONE 2B" at bounding box center [277, 260] width 189 height 17
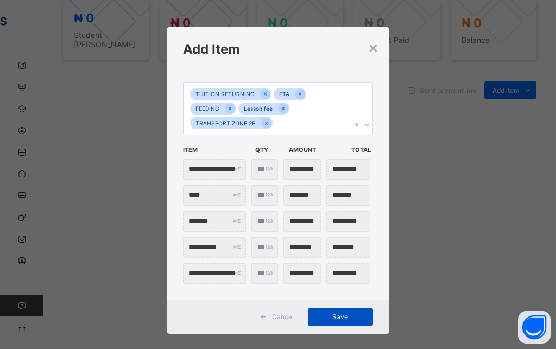
click at [333, 316] on span "Save" at bounding box center [340, 317] width 49 height 8
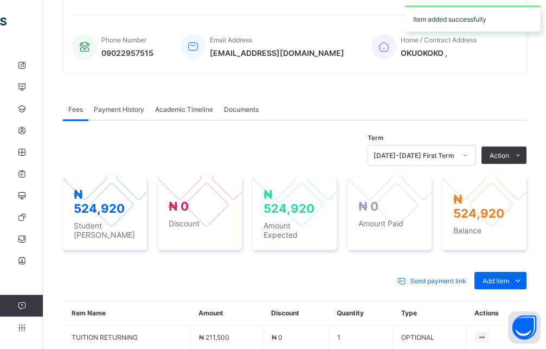
scroll to position [216, 0]
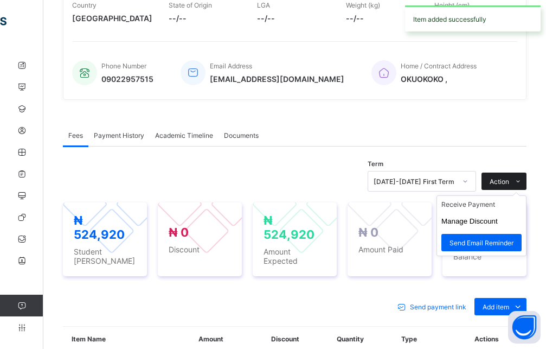
click at [519, 185] on span at bounding box center [517, 181] width 17 height 17
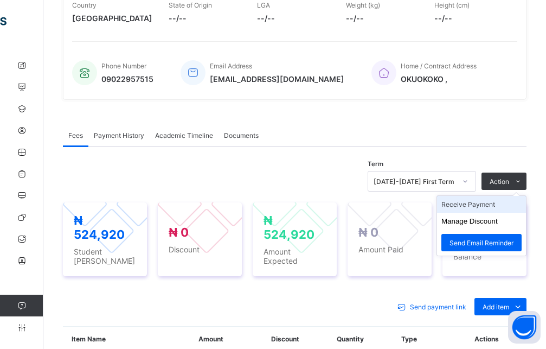
click at [480, 208] on li "Receive Payment" at bounding box center [481, 204] width 89 height 17
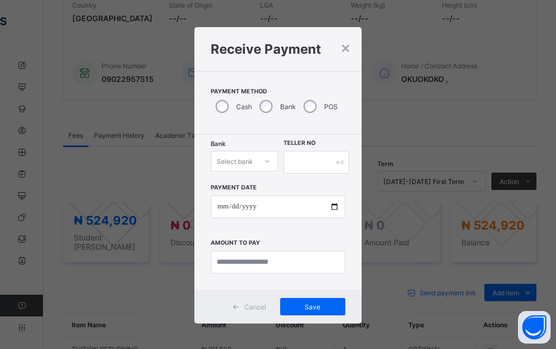
click at [240, 160] on div "Select bank" at bounding box center [234, 161] width 36 height 21
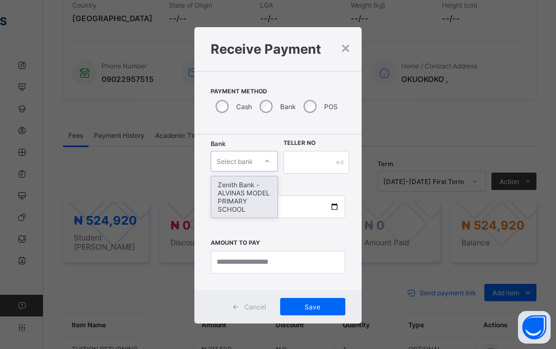
click at [245, 201] on div "Zenith Bank - ALVINAS MODEL PRIMARY SCHOOL" at bounding box center [244, 196] width 66 height 41
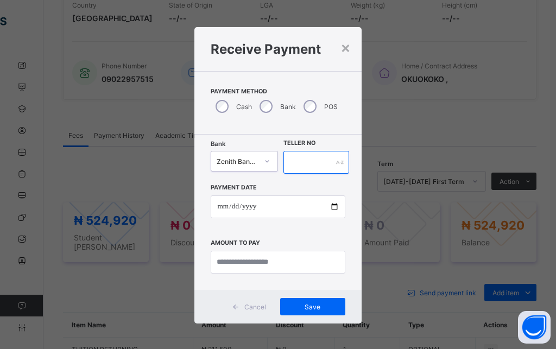
click at [307, 164] on input "text" at bounding box center [316, 162] width 66 height 23
type input "******"
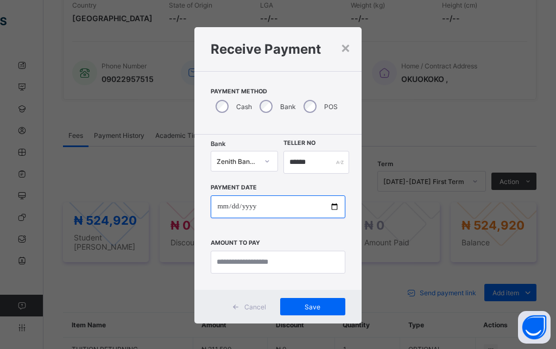
click at [216, 206] on input "date" at bounding box center [278, 206] width 134 height 23
type input "**********"
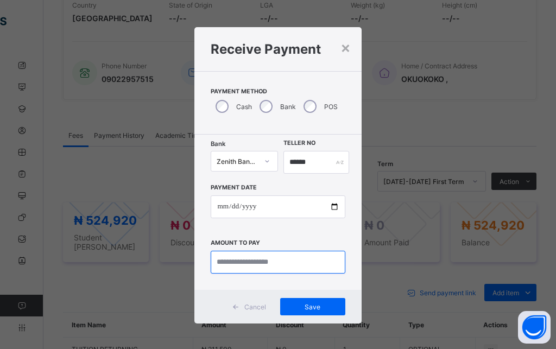
click at [227, 266] on input "currency" at bounding box center [278, 262] width 134 height 23
type input "*********"
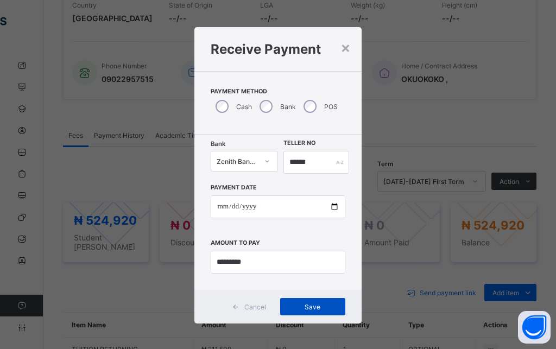
click at [323, 309] on span "Save" at bounding box center [312, 307] width 49 height 8
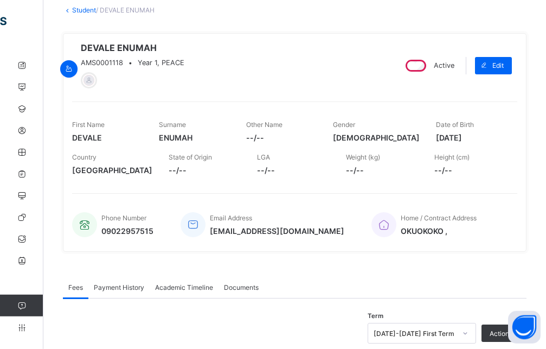
scroll to position [50, 0]
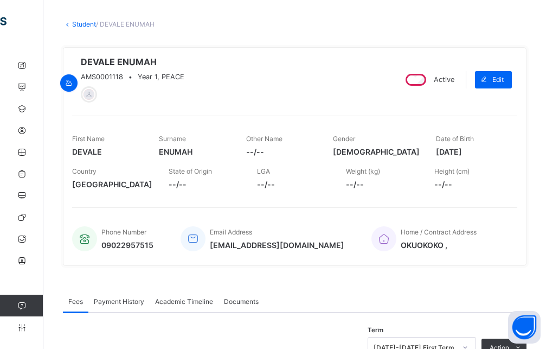
click at [75, 24] on link "Student" at bounding box center [84, 24] width 24 height 8
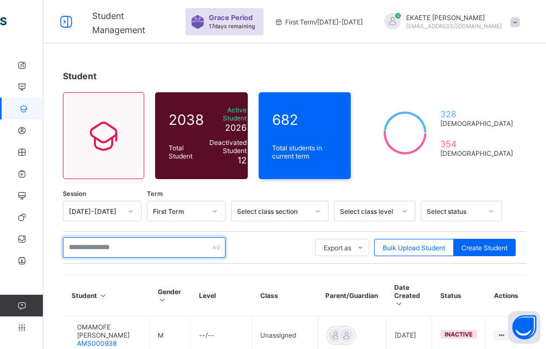
click at [130, 248] on input "text" at bounding box center [144, 247] width 163 height 21
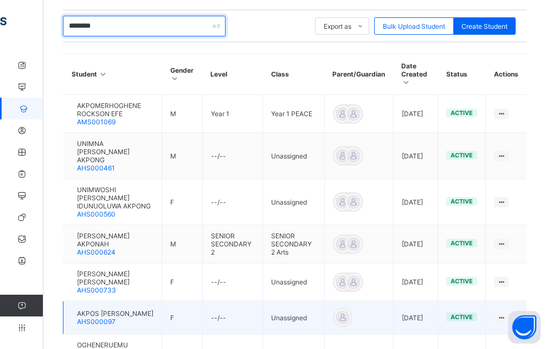
scroll to position [332, 0]
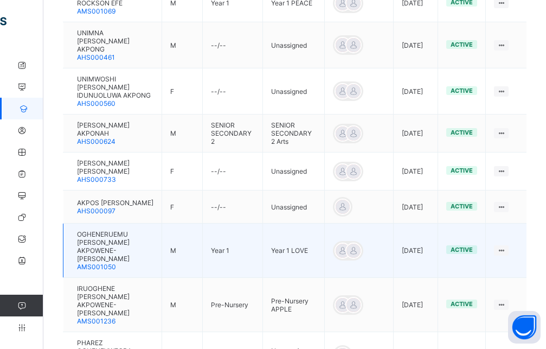
type input "********"
click at [150, 230] on span "OGHENERUEMU DAVID AKPOWENE-OVIE" at bounding box center [115, 246] width 76 height 33
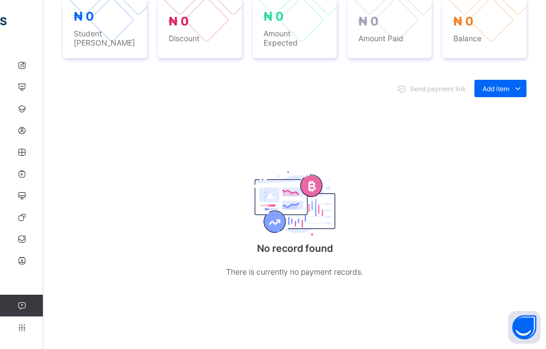
scroll to position [461, 0]
click at [509, 103] on ul "Optional items Special bill" at bounding box center [491, 123] width 69 height 40
click at [512, 117] on div "Optional items" at bounding box center [500, 112] width 43 height 11
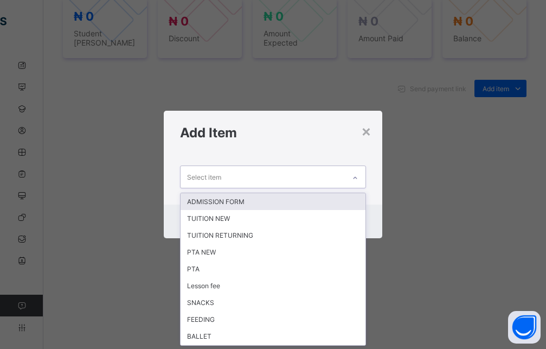
click at [357, 178] on icon at bounding box center [355, 177] width 4 height 2
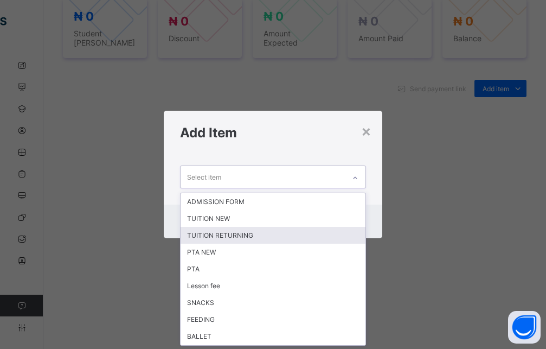
click at [209, 235] on div "TUITION RETURNING" at bounding box center [273, 235] width 185 height 17
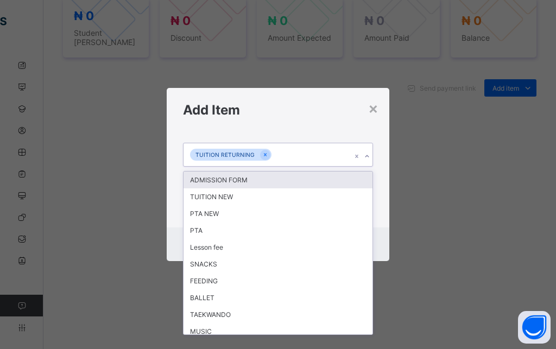
click at [367, 158] on icon at bounding box center [367, 156] width 7 height 11
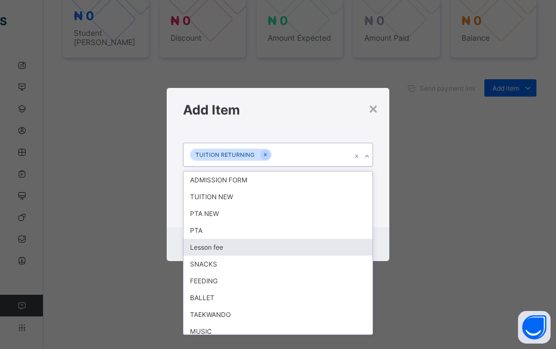
click at [240, 250] on div "Lesson fee" at bounding box center [277, 247] width 189 height 17
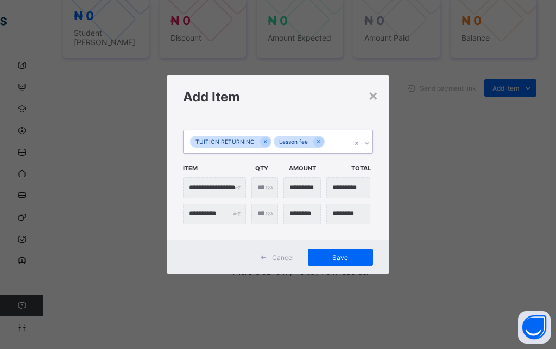
click at [368, 144] on icon at bounding box center [367, 143] width 7 height 11
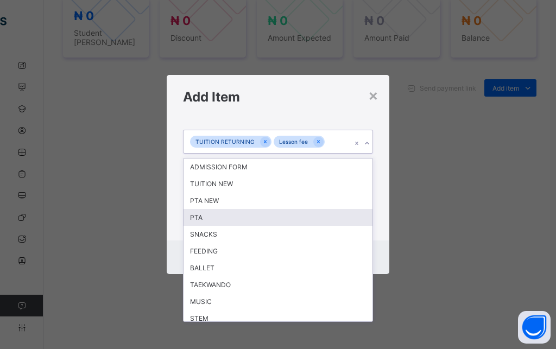
click at [201, 214] on div "PTA" at bounding box center [277, 217] width 189 height 17
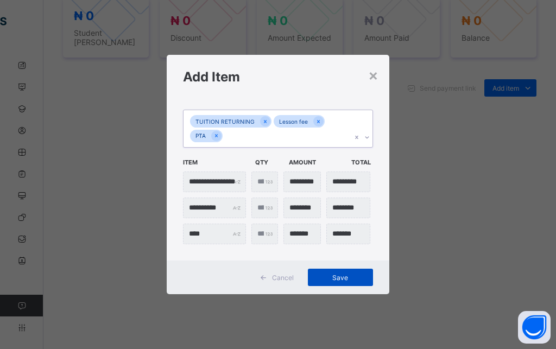
click at [330, 275] on span "Save" at bounding box center [340, 277] width 49 height 8
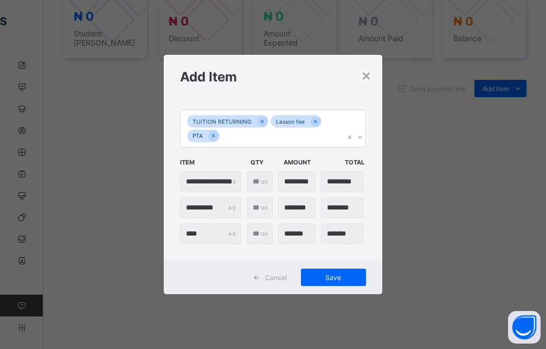
scroll to position [424, 0]
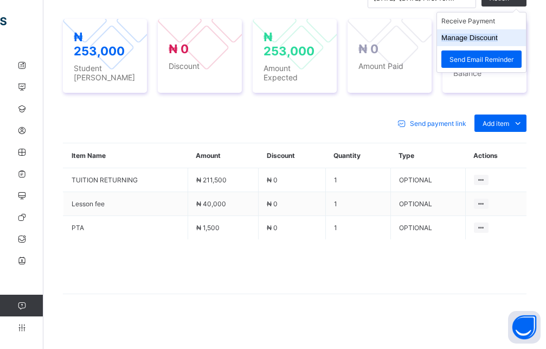
click at [484, 42] on button "Manage Discount" at bounding box center [470, 38] width 56 height 8
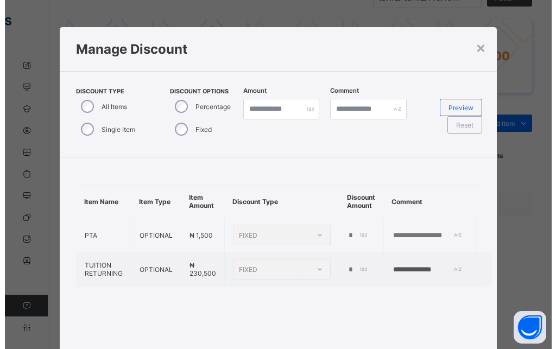
scroll to position [56, 0]
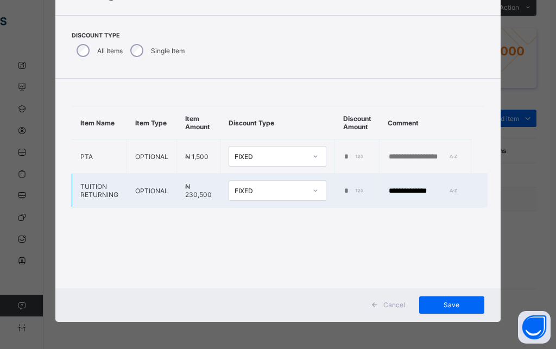
click at [312, 195] on icon at bounding box center [315, 190] width 7 height 11
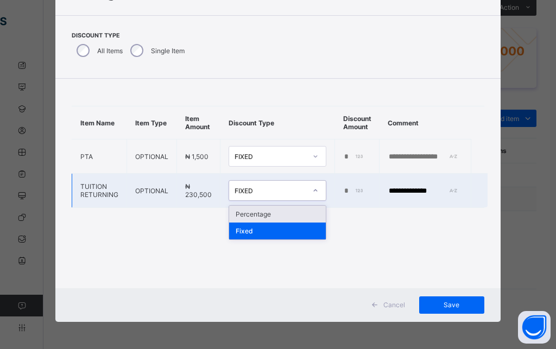
type input "*"
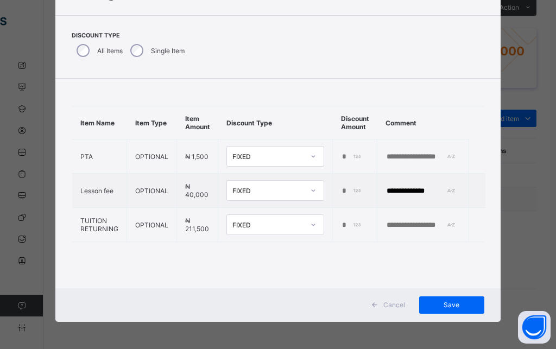
click at [258, 260] on div "**********" at bounding box center [277, 174] width 444 height 190
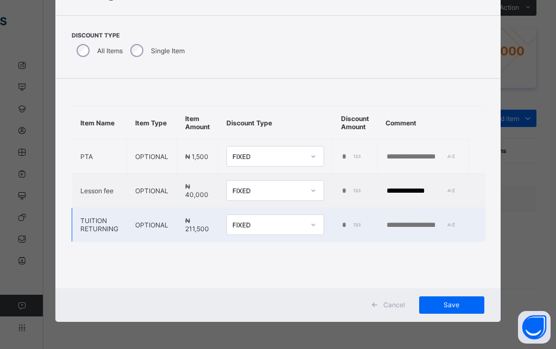
click at [336, 223] on td "*" at bounding box center [355, 225] width 44 height 34
click at [341, 224] on input "*" at bounding box center [352, 225] width 22 height 9
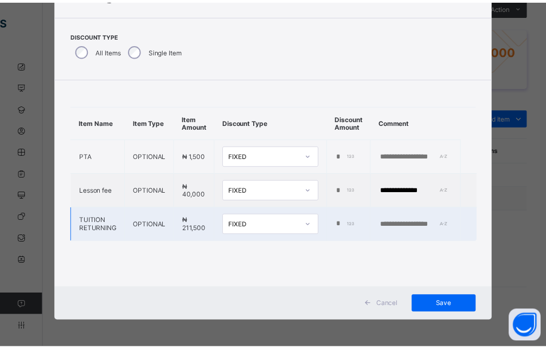
scroll to position [0, 5]
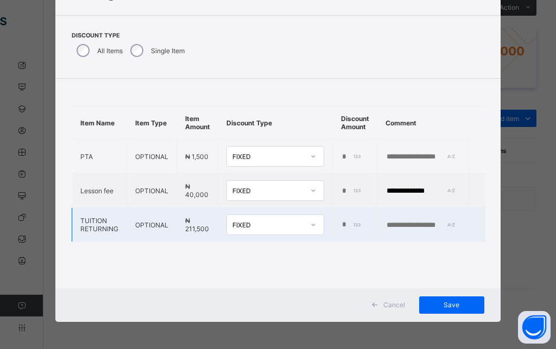
type input "*****"
click at [425, 225] on input "text" at bounding box center [422, 225] width 75 height 9
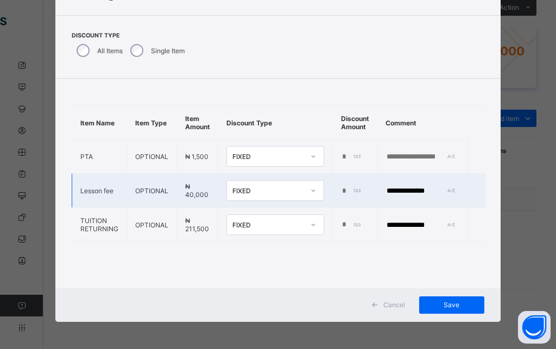
type input "**********"
click at [400, 192] on input "**********" at bounding box center [422, 191] width 75 height 9
click at [438, 185] on td "**********" at bounding box center [423, 191] width 92 height 34
click at [432, 191] on input "**********" at bounding box center [422, 191] width 75 height 9
drag, startPoint x: 431, startPoint y: 192, endPoint x: 372, endPoint y: 194, distance: 59.2
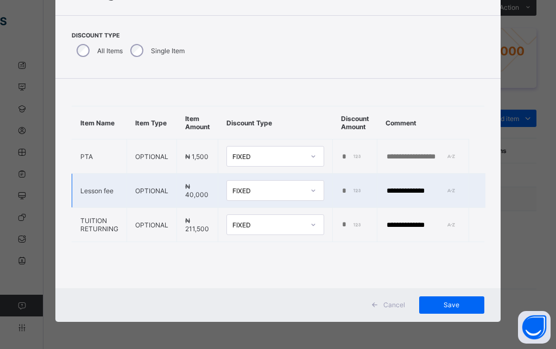
click at [385, 194] on input "**********" at bounding box center [422, 191] width 75 height 9
click at [427, 308] on span "Save" at bounding box center [451, 305] width 49 height 8
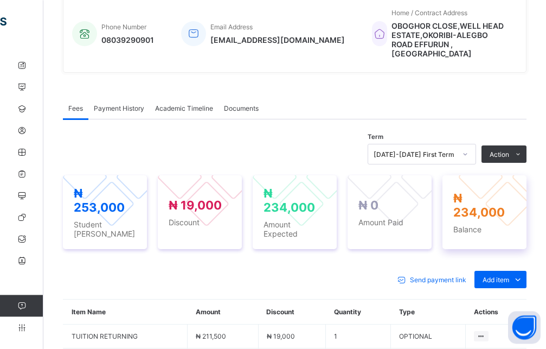
scroll to position [277, 0]
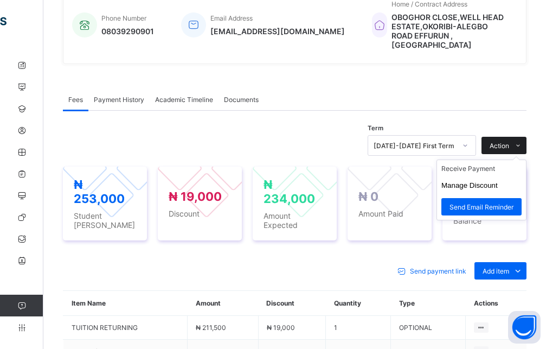
click at [514, 171] on ul "Receive Payment Manage Discount Send Email Reminder" at bounding box center [482, 190] width 90 height 61
click at [471, 177] on li "Receive Payment" at bounding box center [481, 168] width 89 height 17
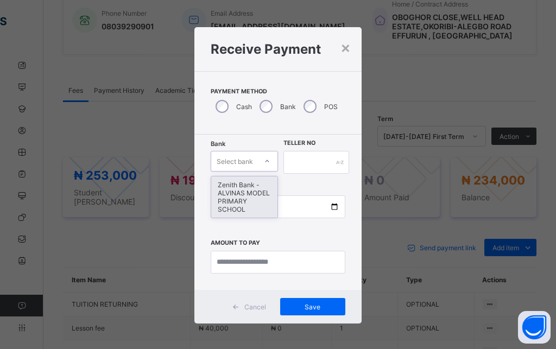
click at [241, 169] on div "Select bank" at bounding box center [244, 161] width 67 height 21
drag, startPoint x: 238, startPoint y: 194, endPoint x: 275, endPoint y: 169, distance: 44.5
click at [243, 194] on div "Zenith Bank - ALVINAS MODEL PRIMARY SCHOOL" at bounding box center [244, 196] width 66 height 41
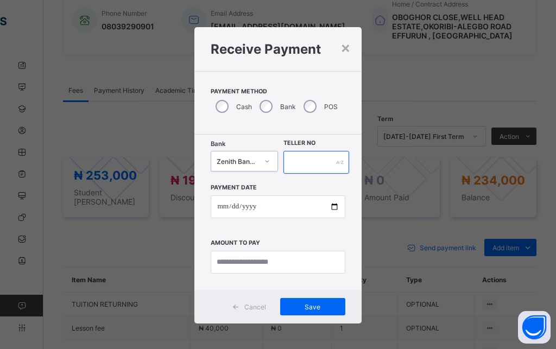
click at [315, 165] on input "text" at bounding box center [316, 162] width 66 height 23
type input "********"
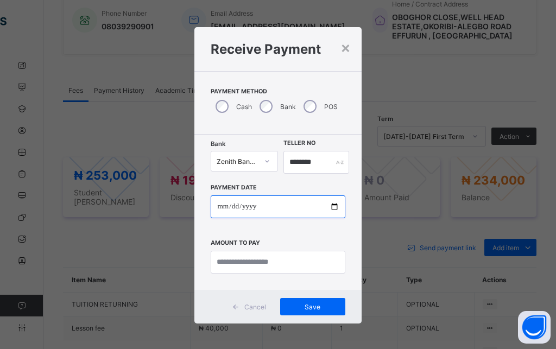
click at [226, 207] on input "date" at bounding box center [278, 206] width 134 height 23
click at [222, 209] on input "date" at bounding box center [278, 206] width 134 height 23
type input "**********"
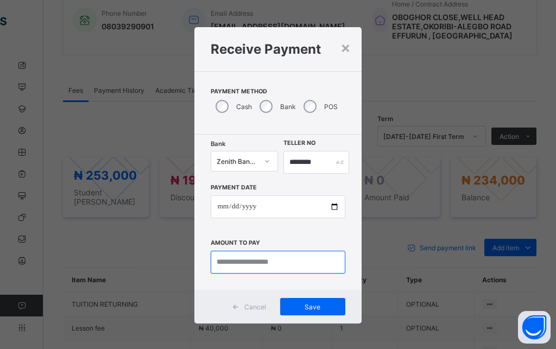
click at [248, 262] on input "currency" at bounding box center [278, 262] width 134 height 23
type input "*********"
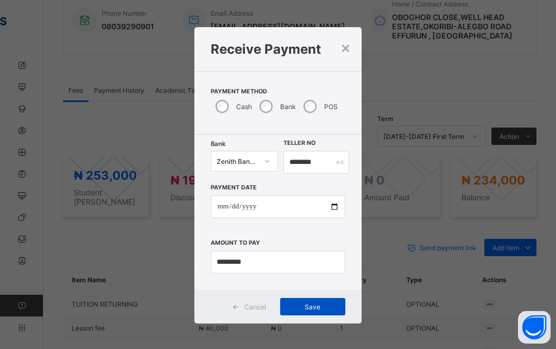
click at [326, 306] on span "Save" at bounding box center [312, 307] width 49 height 8
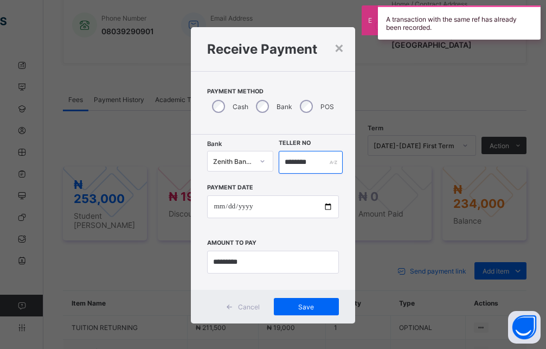
click at [287, 164] on input "********" at bounding box center [311, 162] width 65 height 23
click at [284, 164] on input "********" at bounding box center [311, 162] width 65 height 23
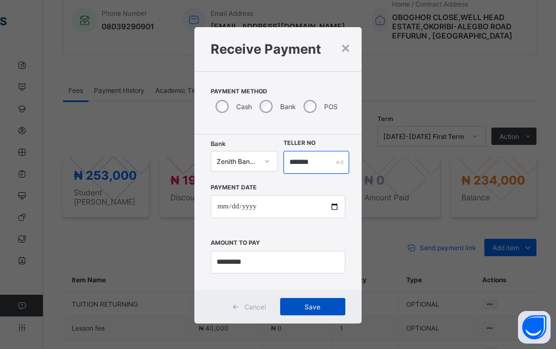
type input "*******"
click at [304, 307] on span "Save" at bounding box center [312, 307] width 49 height 8
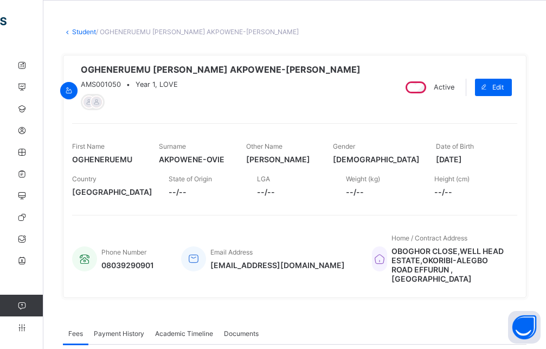
scroll to position [0, 0]
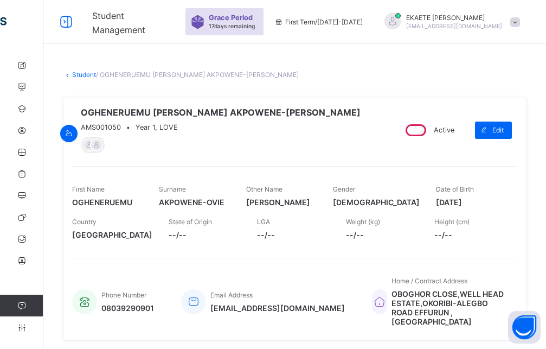
click at [85, 72] on link "Student" at bounding box center [84, 75] width 24 height 8
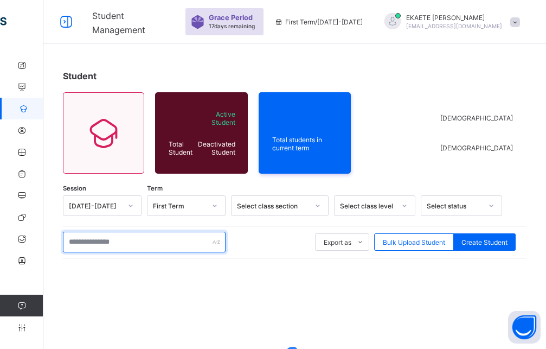
click at [139, 247] on input "text" at bounding box center [144, 242] width 163 height 21
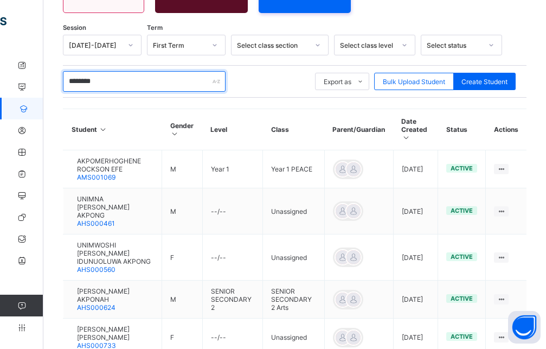
scroll to position [332, 0]
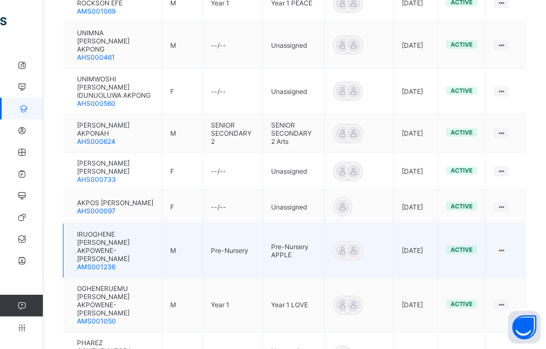
type input "********"
click at [152, 230] on span "IRUOGHENE JESSE AKPOWENE-OVIE" at bounding box center [115, 246] width 76 height 33
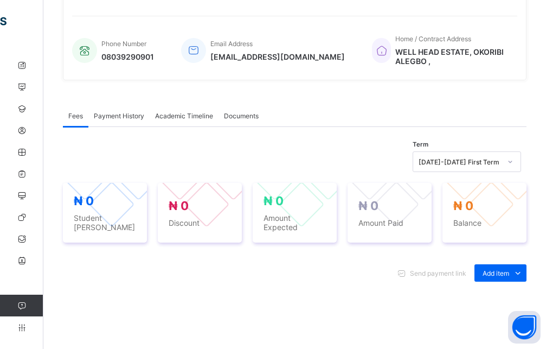
scroll to position [388, 0]
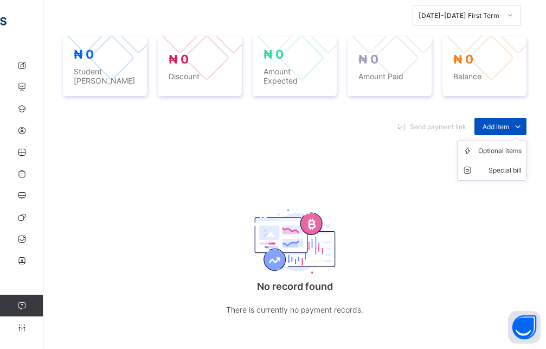
click at [509, 123] on span "Add item" at bounding box center [496, 127] width 27 height 8
click at [0, 0] on div "Optional items" at bounding box center [0, 0] width 0 height 0
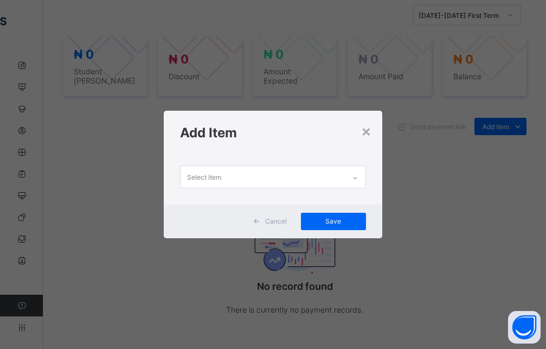
click at [359, 179] on icon at bounding box center [355, 178] width 7 height 11
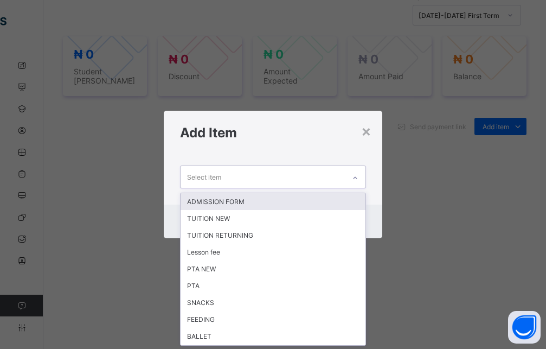
scroll to position [0, 0]
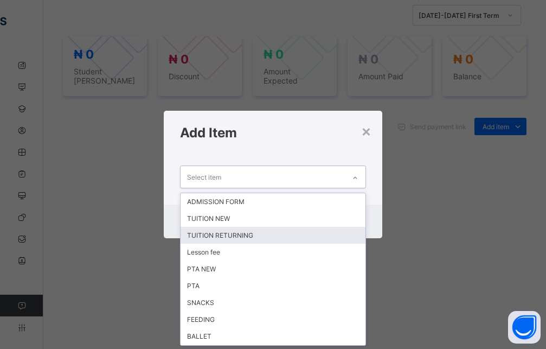
click at [228, 240] on div "TUITION RETURNING" at bounding box center [273, 235] width 185 height 17
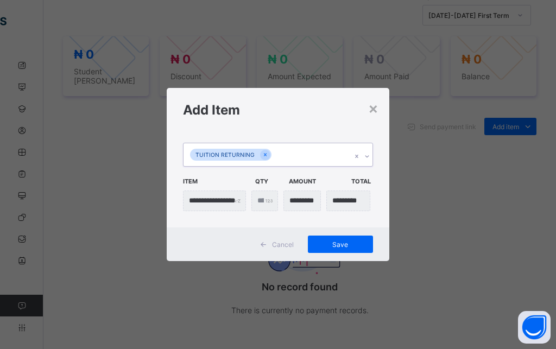
click at [365, 156] on icon at bounding box center [367, 156] width 7 height 11
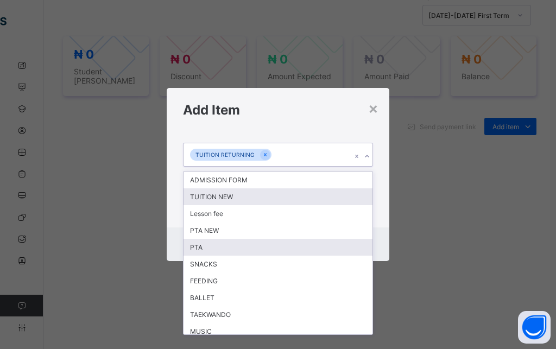
click at [203, 248] on div "PTA" at bounding box center [277, 247] width 189 height 17
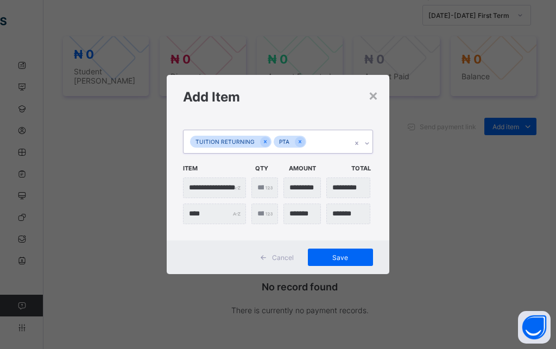
click at [369, 143] on icon at bounding box center [367, 143] width 7 height 11
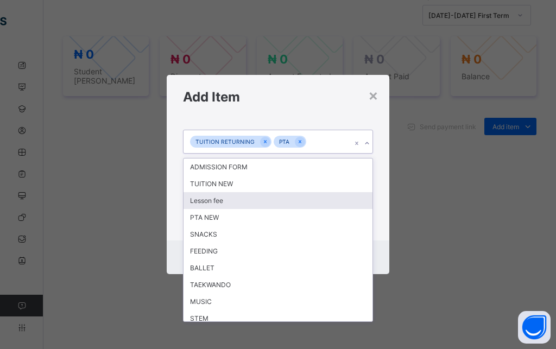
click at [203, 201] on div "Lesson fee" at bounding box center [277, 200] width 189 height 17
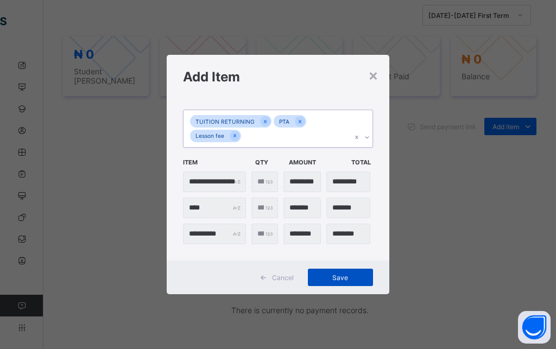
click at [330, 272] on div "Save" at bounding box center [340, 277] width 65 height 17
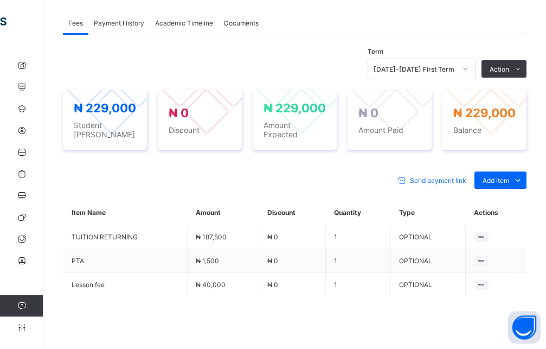
scroll to position [333, 0]
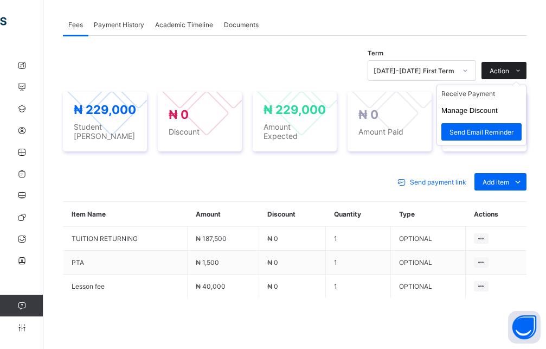
click at [506, 69] on div "Action" at bounding box center [504, 70] width 45 height 17
click at [494, 107] on li "Manage Discount" at bounding box center [481, 110] width 89 height 17
click at [466, 113] on button "Manage Discount" at bounding box center [470, 110] width 56 height 8
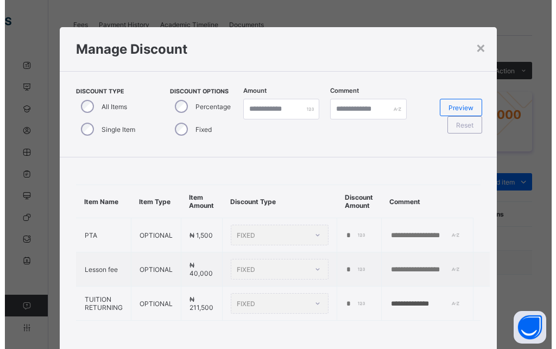
scroll to position [56, 0]
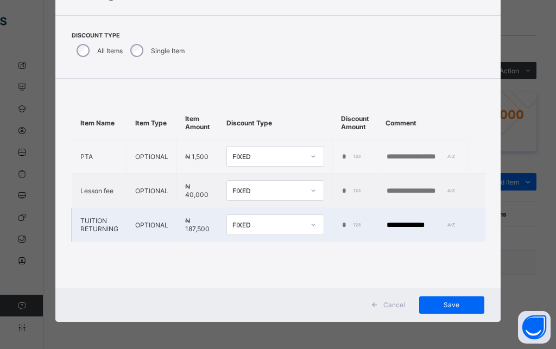
click at [310, 222] on icon at bounding box center [313, 224] width 7 height 11
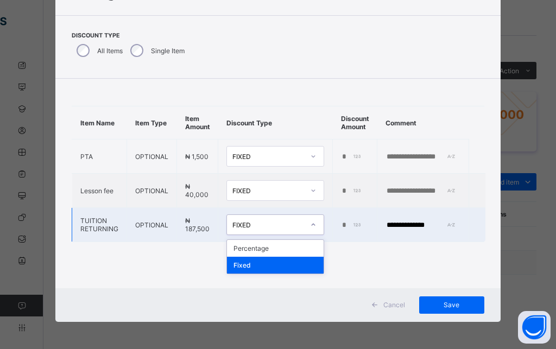
click at [273, 265] on div "Fixed" at bounding box center [275, 265] width 97 height 17
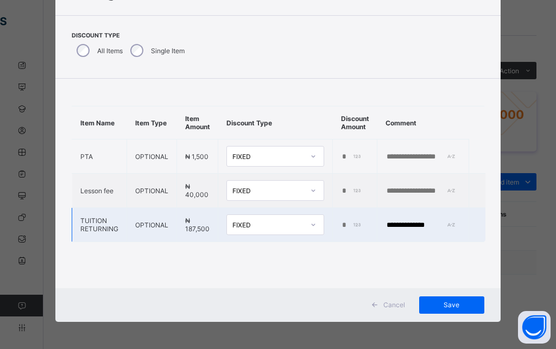
click at [336, 224] on td "*" at bounding box center [355, 225] width 44 height 34
click at [341, 225] on input "*" at bounding box center [352, 225] width 22 height 9
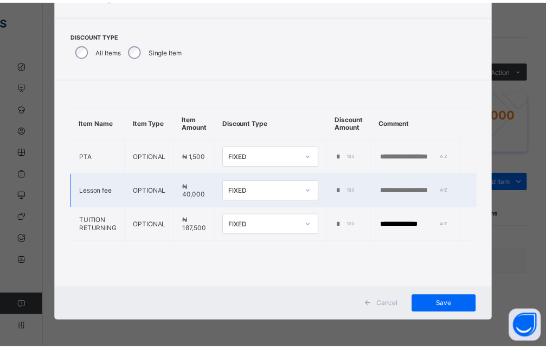
scroll to position [0, 1]
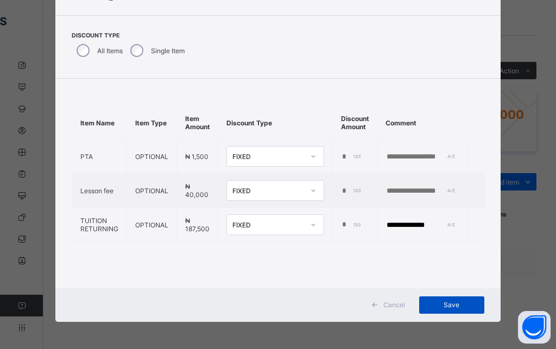
type input "****"
click at [438, 303] on span "Save" at bounding box center [451, 305] width 49 height 8
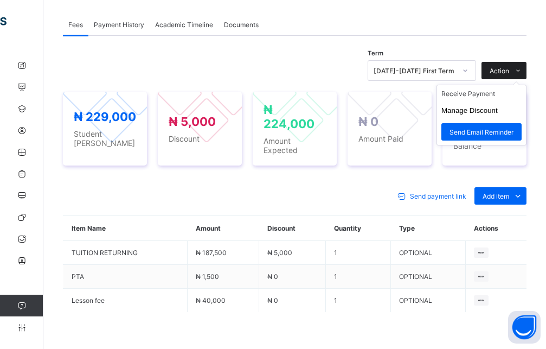
click at [509, 70] on span "Action" at bounding box center [500, 71] width 20 height 8
click at [491, 111] on button "Manage Discount" at bounding box center [470, 110] width 56 height 8
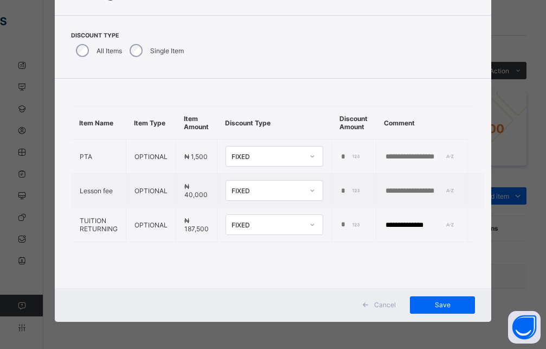
scroll to position [56, 0]
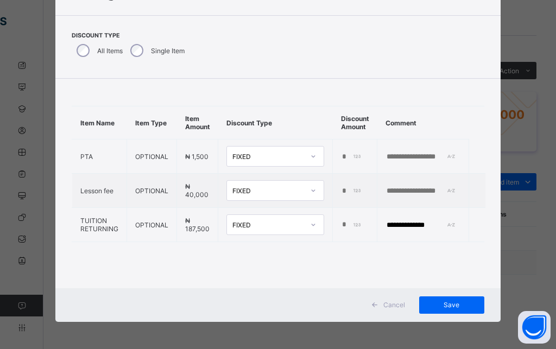
click at [505, 31] on div "**********" at bounding box center [278, 174] width 556 height 349
click at [383, 305] on span "Cancel" at bounding box center [394, 305] width 22 height 8
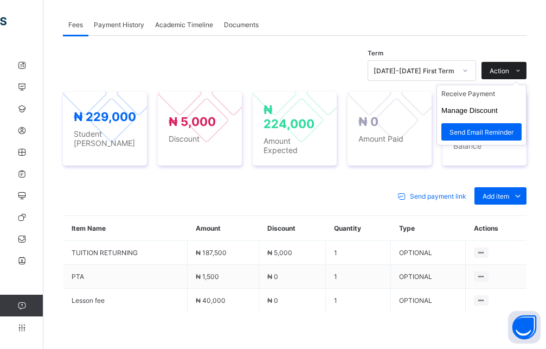
click at [501, 73] on span "Action" at bounding box center [500, 71] width 20 height 8
click at [489, 94] on li "Receive Payment" at bounding box center [481, 93] width 89 height 17
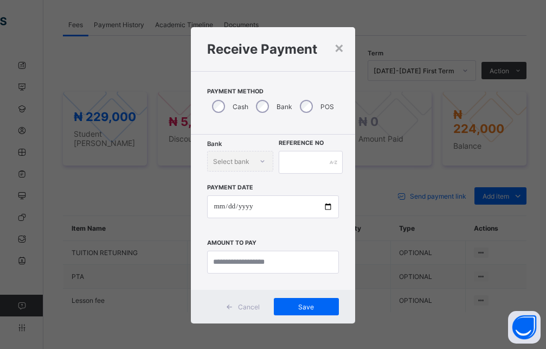
click at [253, 101] on div "Bank" at bounding box center [273, 106] width 44 height 23
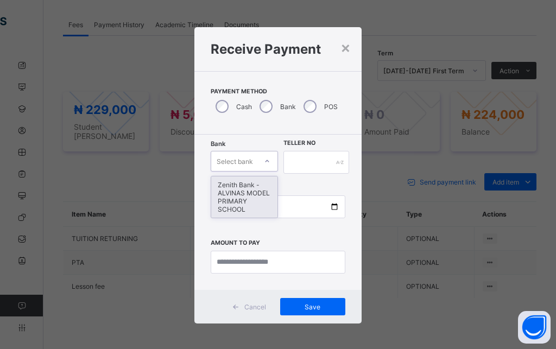
click at [245, 158] on div "Select bank" at bounding box center [234, 161] width 36 height 21
click at [238, 201] on div "Zenith Bank - ALVINAS MODEL PRIMARY SCHOOL" at bounding box center [244, 196] width 66 height 41
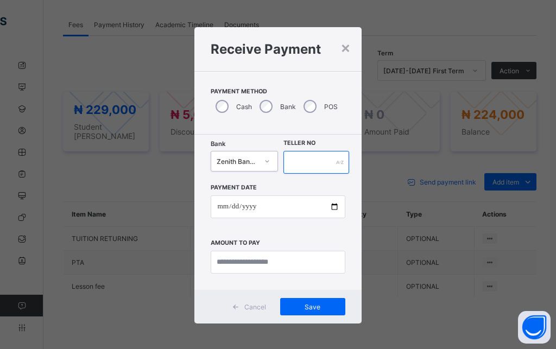
click at [321, 165] on input "text" at bounding box center [316, 162] width 66 height 23
type input "*******"
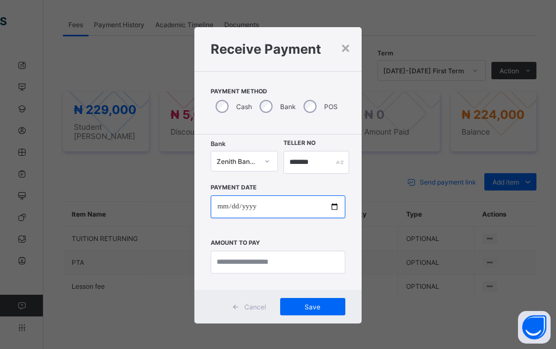
click at [220, 209] on input "date" at bounding box center [278, 206] width 134 height 23
click at [220, 206] on input "date" at bounding box center [278, 206] width 134 height 23
click at [254, 210] on input "date" at bounding box center [278, 206] width 134 height 23
type input "**********"
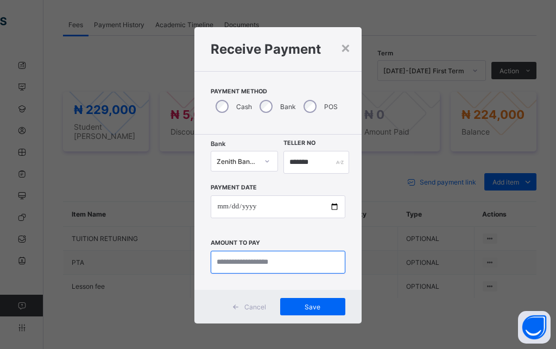
click at [265, 266] on input "currency" at bounding box center [278, 262] width 134 height 23
type input "*********"
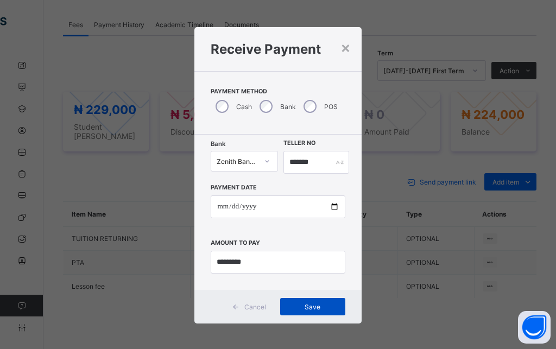
click at [298, 310] on span "Save" at bounding box center [312, 307] width 49 height 8
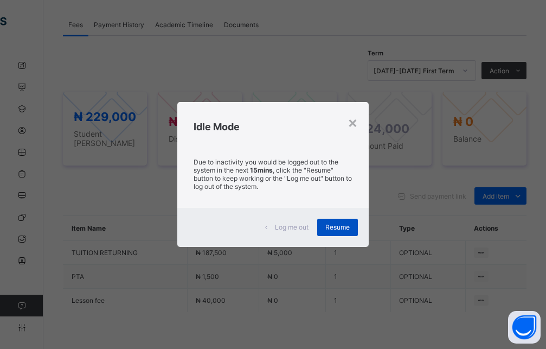
click at [335, 229] on span "Resume" at bounding box center [338, 227] width 24 height 8
click at [343, 222] on th "Quantity" at bounding box center [358, 228] width 65 height 25
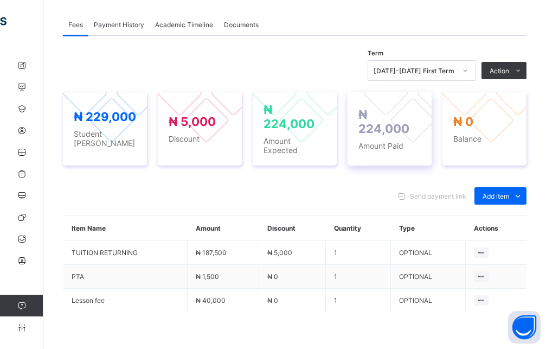
click at [354, 120] on div "₦ 224,000 Amount Paid" at bounding box center [390, 129] width 84 height 74
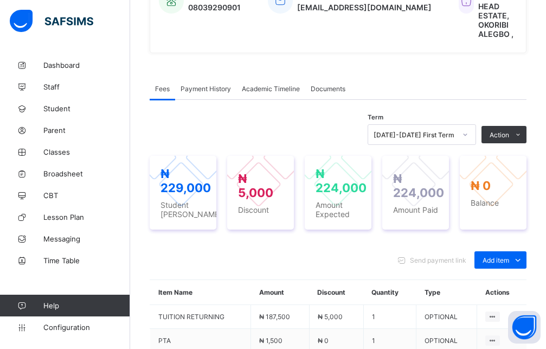
click at [168, 85] on span "Fees" at bounding box center [162, 89] width 15 height 8
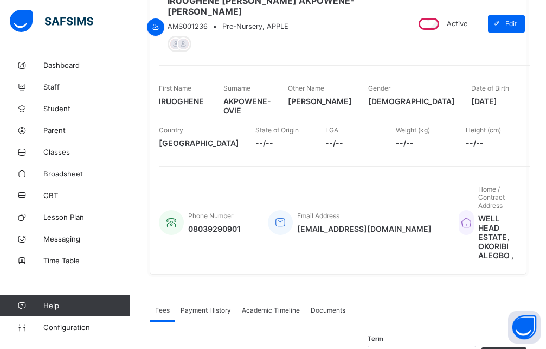
scroll to position [0, 0]
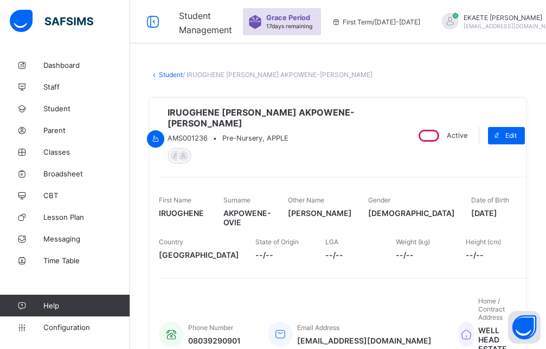
click at [172, 73] on link "Student" at bounding box center [171, 75] width 24 height 8
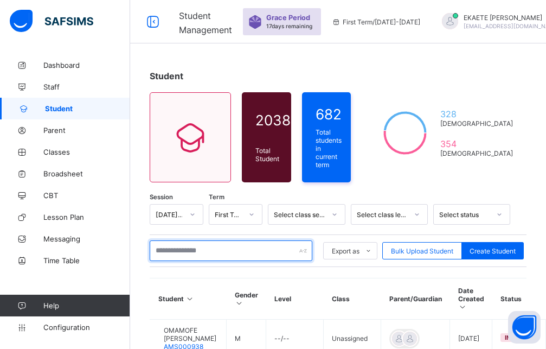
click at [188, 247] on input "text" at bounding box center [231, 250] width 163 height 21
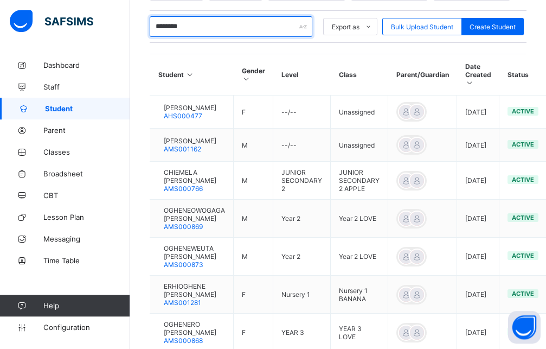
scroll to position [323, 0]
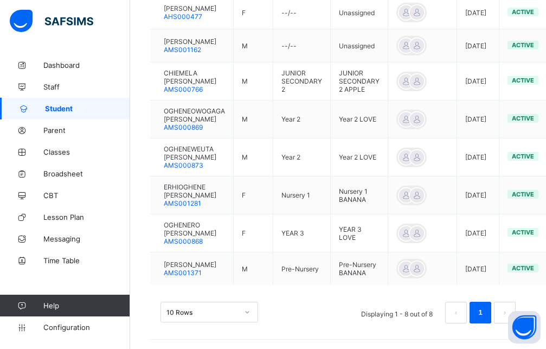
type input "********"
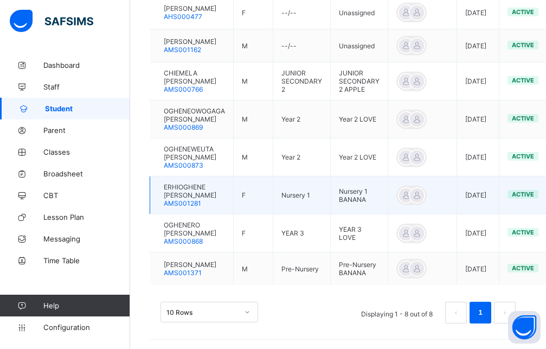
click at [212, 187] on span "ERHIOGHENE GIANNA OSHEVIRE" at bounding box center [194, 191] width 61 height 16
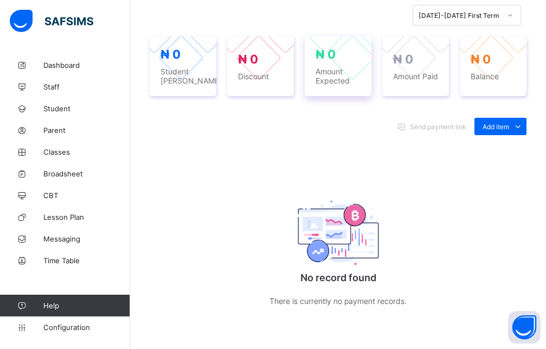
scroll to position [287, 0]
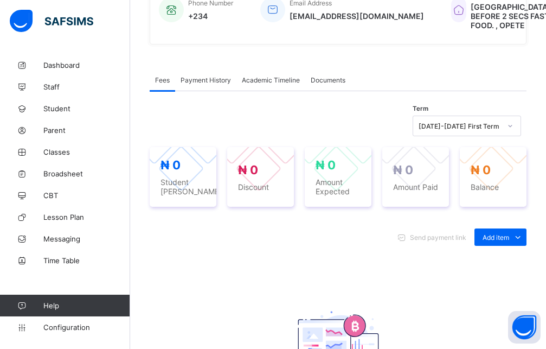
click at [505, 218] on div "Send payment link Add item Optional items Special bill No record found There is…" at bounding box center [338, 334] width 377 height 233
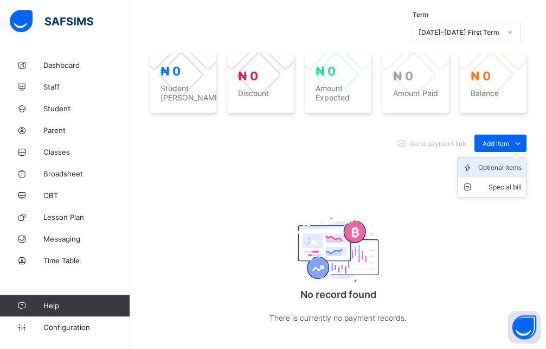
click at [506, 169] on div "Optional items" at bounding box center [500, 167] width 43 height 11
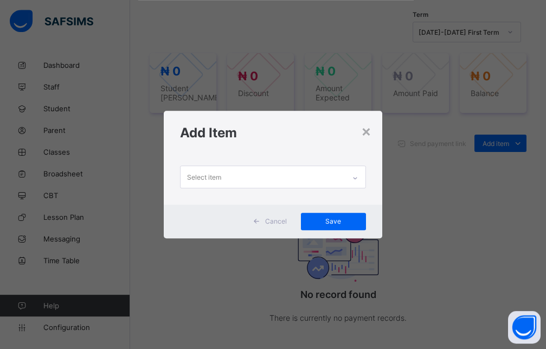
click at [358, 175] on icon at bounding box center [355, 178] width 7 height 11
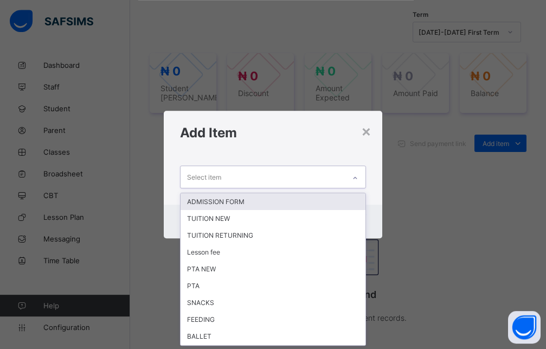
scroll to position [0, 0]
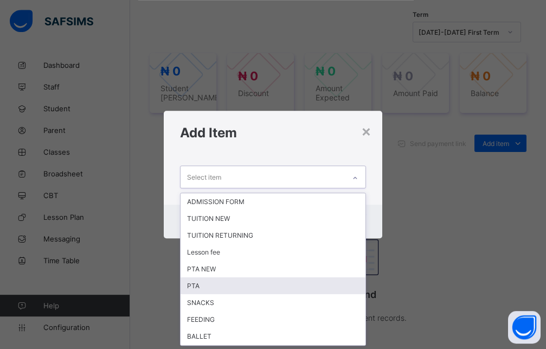
drag, startPoint x: 203, startPoint y: 285, endPoint x: 200, endPoint y: 266, distance: 18.7
click at [203, 284] on div "PTA" at bounding box center [273, 285] width 185 height 17
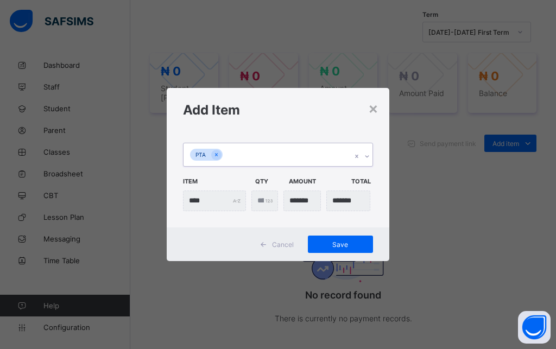
click at [368, 157] on icon at bounding box center [367, 156] width 7 height 11
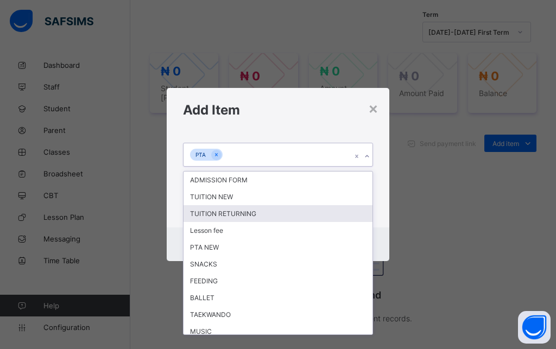
click at [233, 213] on div "TUITION RETURNING" at bounding box center [277, 213] width 189 height 17
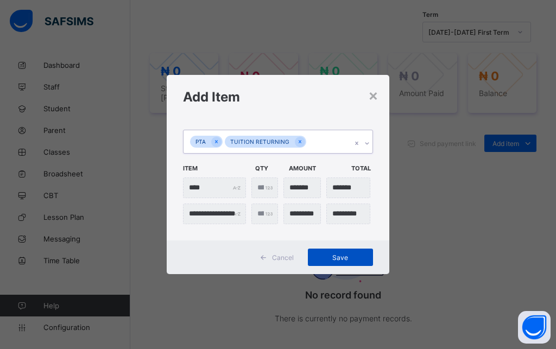
click at [343, 256] on span "Save" at bounding box center [340, 257] width 49 height 8
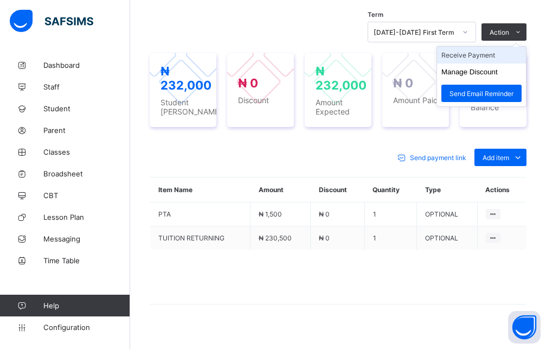
click at [514, 31] on div "Action" at bounding box center [504, 31] width 45 height 17
click at [509, 32] on span "Action" at bounding box center [500, 32] width 20 height 8
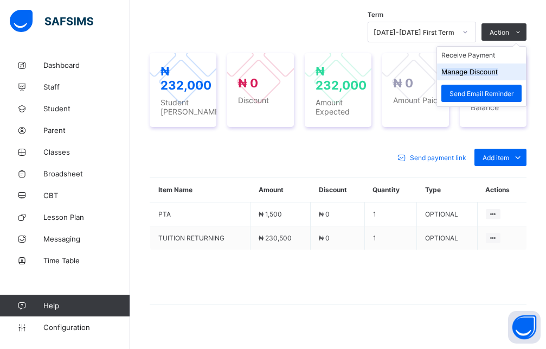
click at [495, 76] on button "Manage Discount" at bounding box center [470, 72] width 56 height 8
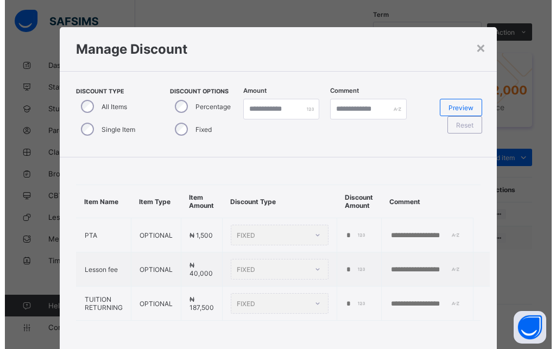
scroll to position [56, 0]
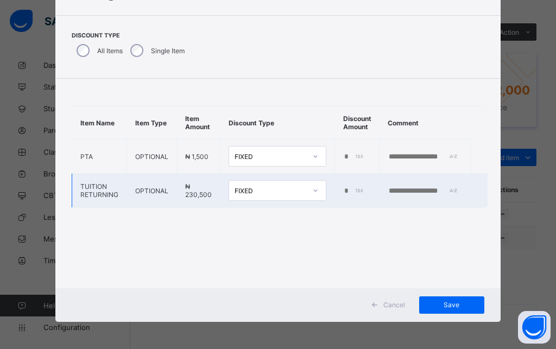
click at [335, 192] on td "*" at bounding box center [357, 191] width 44 height 34
click at [343, 190] on input "*" at bounding box center [354, 191] width 22 height 9
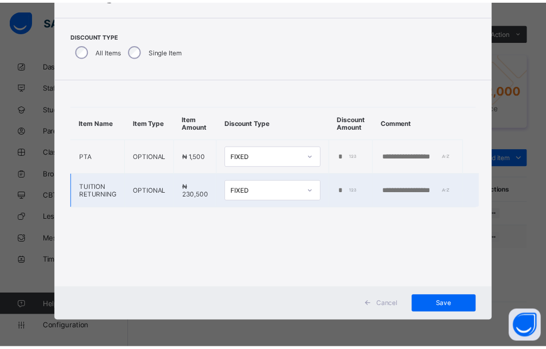
scroll to position [0, 1]
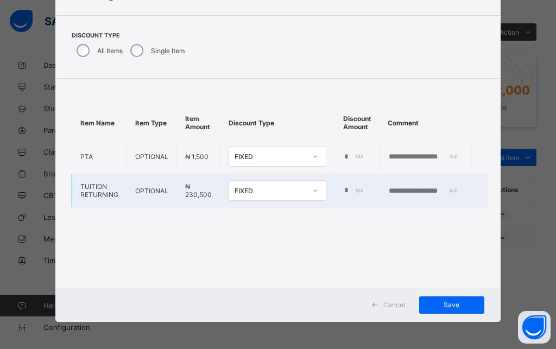
type input "****"
click at [427, 192] on input "text" at bounding box center [424, 191] width 75 height 9
type input "**********"
click at [462, 303] on span "Save" at bounding box center [451, 305] width 49 height 8
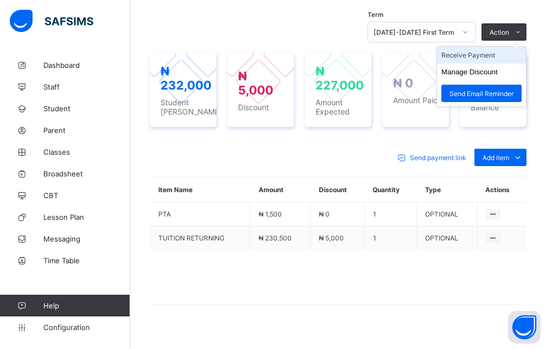
click at [483, 46] on ul "Receive Payment Manage Discount Send Email Reminder" at bounding box center [482, 76] width 90 height 61
click at [487, 58] on li "Receive Payment" at bounding box center [481, 55] width 89 height 17
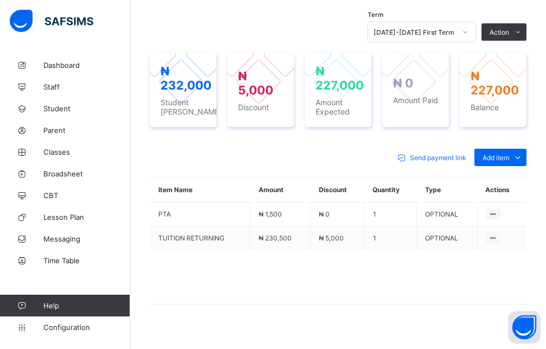
click at [0, 0] on div "× Receive Payment Payment Method Cash Bank POS Bank Select bank Reference No Pa…" at bounding box center [0, 0] width 0 height 0
click at [0, 0] on h1 "Receive Payment" at bounding box center [0, 0] width 0 height 0
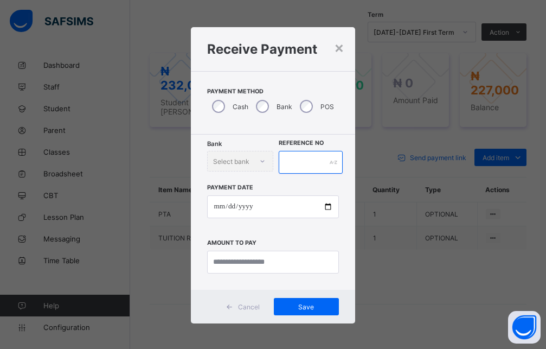
click at [331, 157] on input "text" at bounding box center [311, 162] width 65 height 23
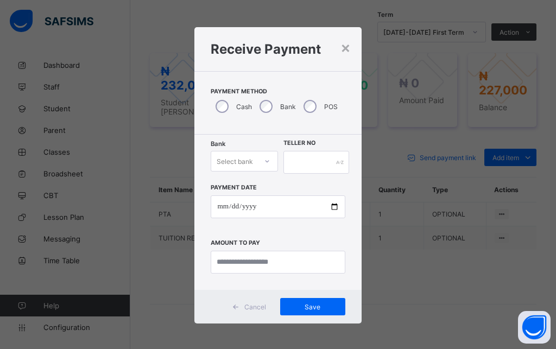
click at [244, 156] on div "Select bank" at bounding box center [234, 161] width 36 height 21
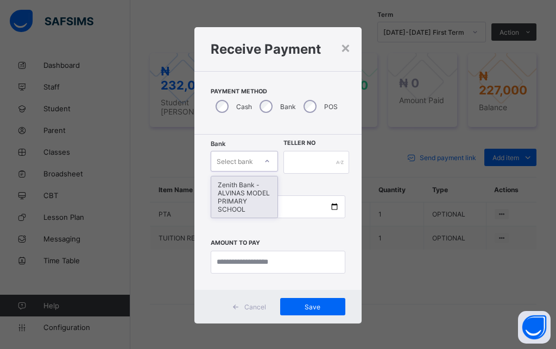
click at [235, 196] on div "Zenith Bank - ALVINAS MODEL PRIMARY SCHOOL" at bounding box center [244, 196] width 66 height 41
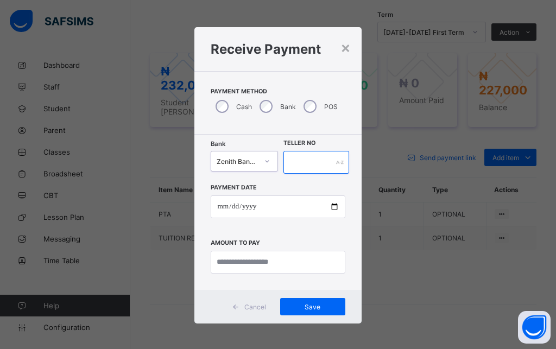
click at [322, 163] on input "text" at bounding box center [316, 162] width 66 height 23
type input "*******"
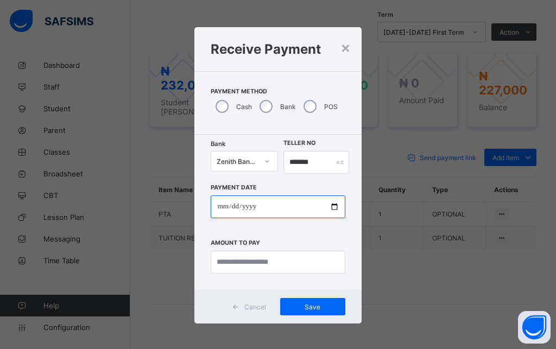
click at [220, 210] on input "date" at bounding box center [278, 206] width 134 height 23
type input "**********"
click at [270, 213] on input "date" at bounding box center [278, 206] width 134 height 23
click at [231, 212] on input "date" at bounding box center [278, 206] width 134 height 23
click at [217, 206] on input "date" at bounding box center [278, 206] width 134 height 23
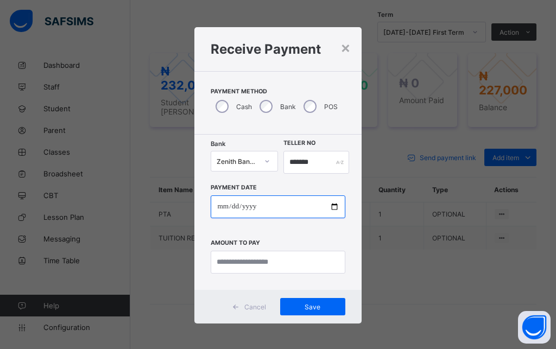
click at [260, 205] on input "date" at bounding box center [278, 206] width 134 height 23
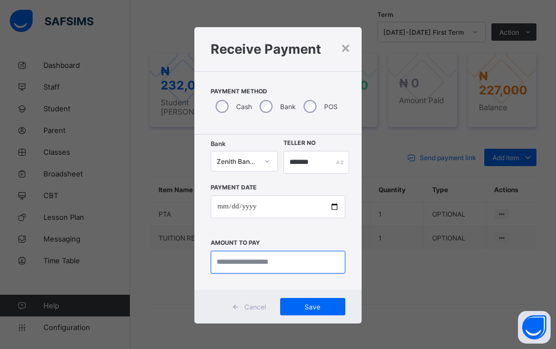
click at [255, 264] on input "currency" at bounding box center [278, 262] width 134 height 23
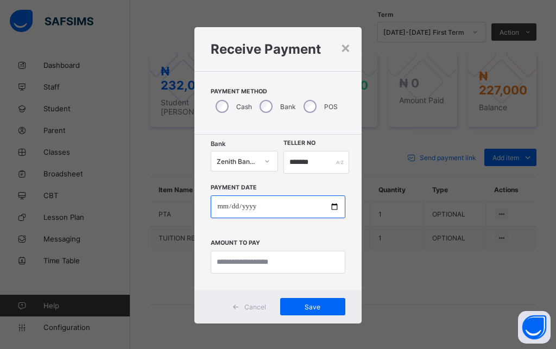
click at [251, 211] on input "date" at bounding box center [278, 206] width 134 height 23
click at [219, 209] on input "date" at bounding box center [278, 206] width 134 height 23
type input "**********"
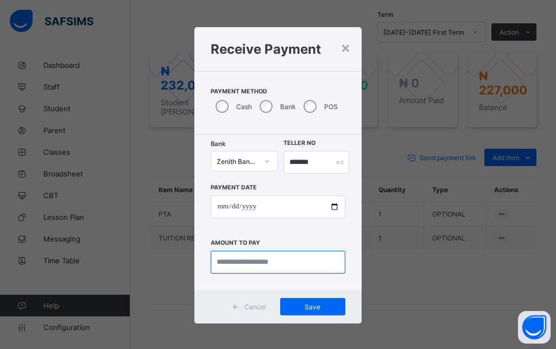
click at [253, 262] on input "currency" at bounding box center [278, 262] width 134 height 23
type input "*********"
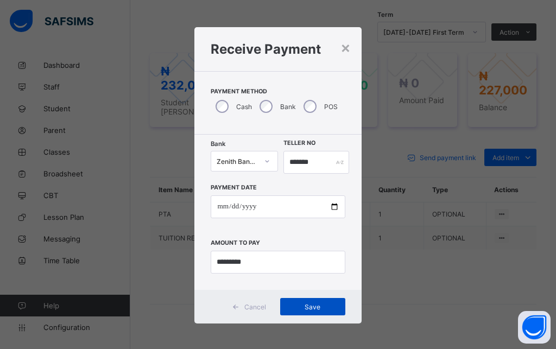
click at [300, 309] on span "Save" at bounding box center [312, 307] width 49 height 8
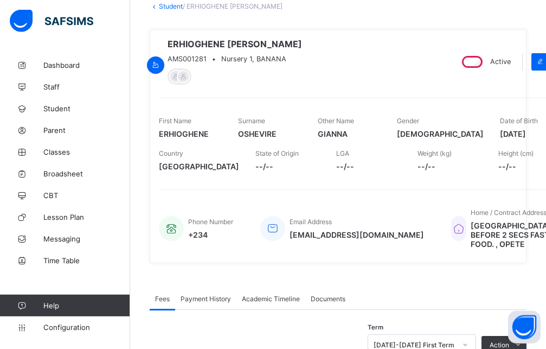
scroll to position [49, 0]
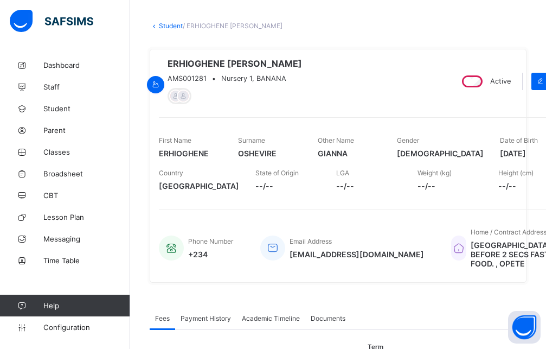
click at [169, 28] on link "Student" at bounding box center [171, 26] width 24 height 8
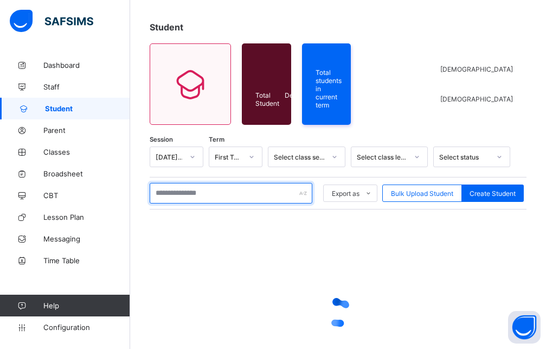
click at [186, 192] on input "text" at bounding box center [231, 193] width 163 height 21
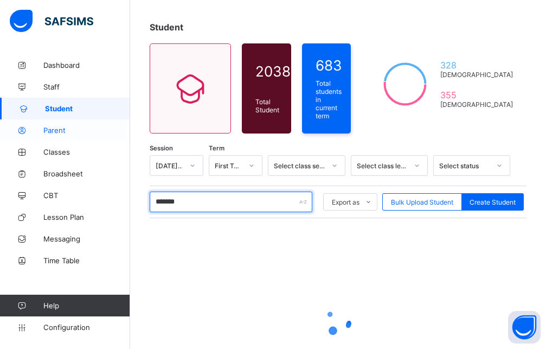
type input "********"
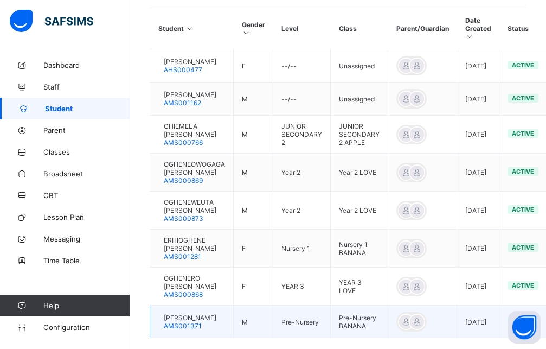
scroll to position [323, 0]
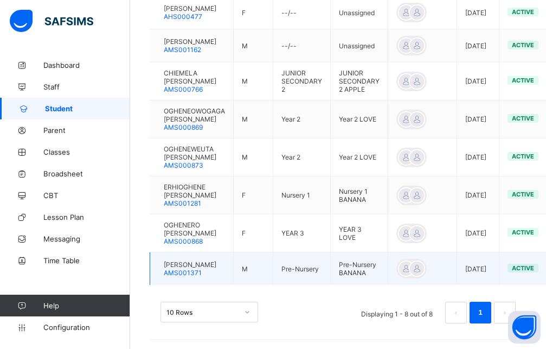
click at [216, 265] on span "ISIOGHENE GAVIN OSHEVIRE" at bounding box center [190, 264] width 53 height 8
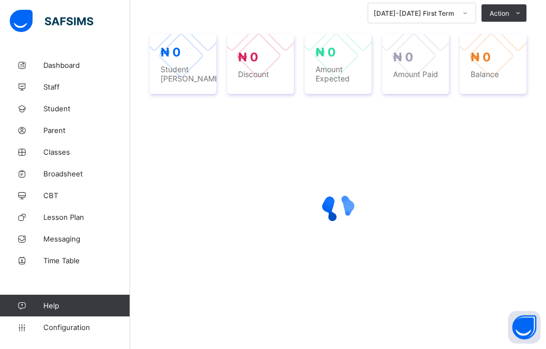
click at [213, 266] on div at bounding box center [338, 208] width 377 height 206
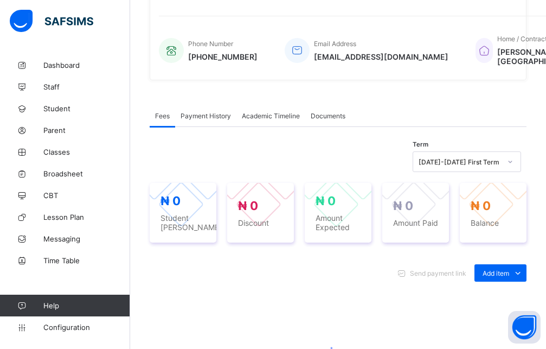
scroll to position [386, 0]
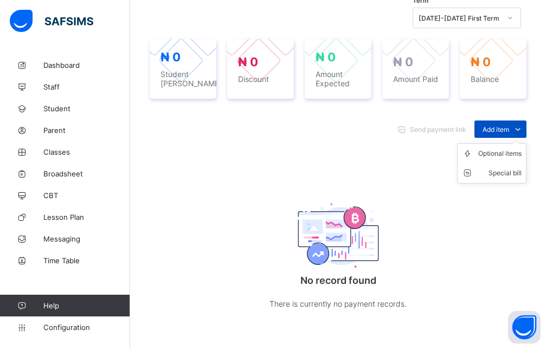
click at [524, 135] on icon at bounding box center [518, 129] width 12 height 11
click at [509, 133] on span "Add item" at bounding box center [496, 129] width 27 height 8
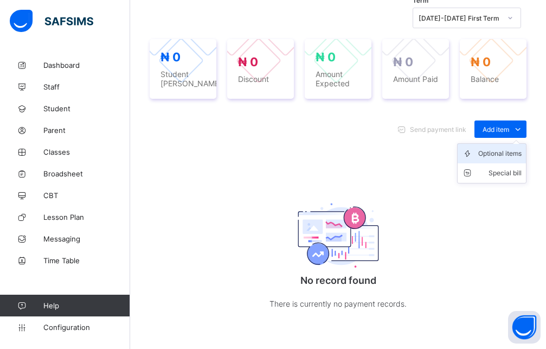
click at [507, 159] on div "Optional items" at bounding box center [500, 153] width 43 height 11
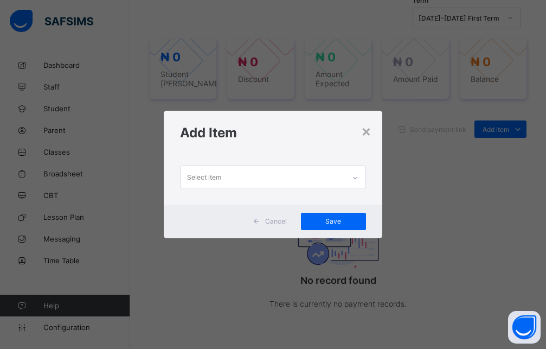
click at [357, 177] on icon at bounding box center [355, 178] width 7 height 11
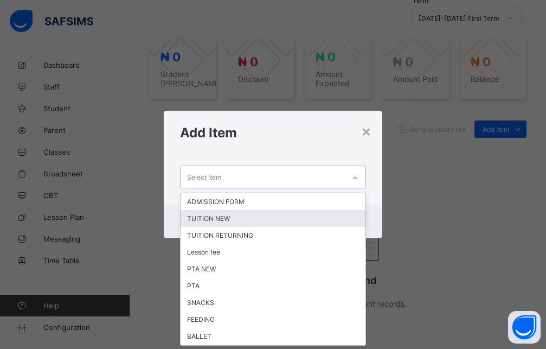
scroll to position [0, 0]
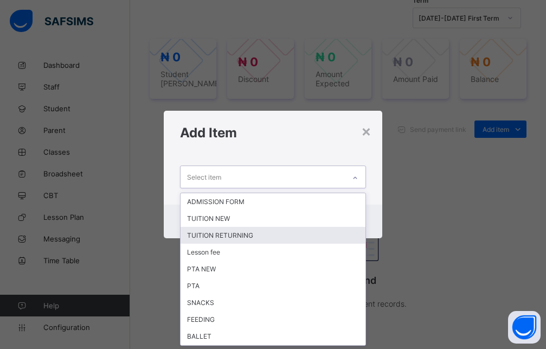
click at [233, 219] on div "TUITION NEW" at bounding box center [273, 218] width 185 height 17
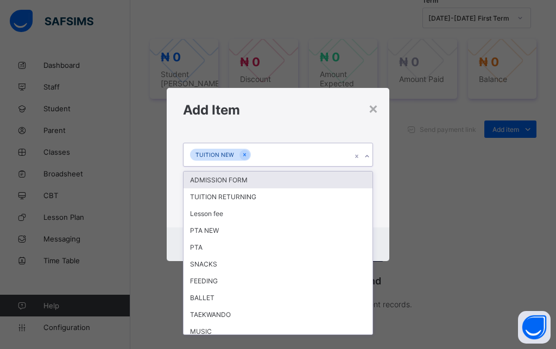
click at [367, 156] on icon at bounding box center [367, 156] width 7 height 11
click at [226, 181] on div "ADMISSION FORM" at bounding box center [277, 179] width 189 height 17
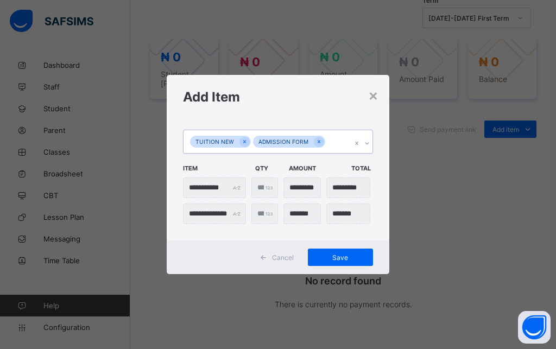
click at [366, 143] on icon at bounding box center [367, 143] width 4 height 2
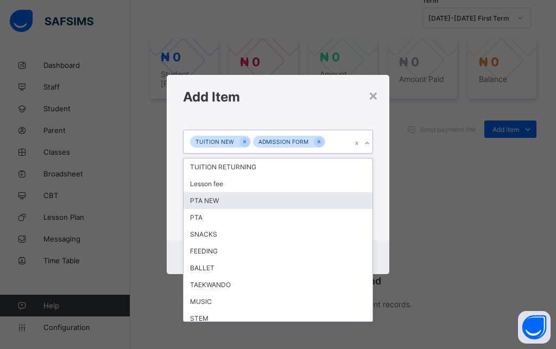
click at [211, 203] on div "PTA NEW" at bounding box center [277, 200] width 189 height 17
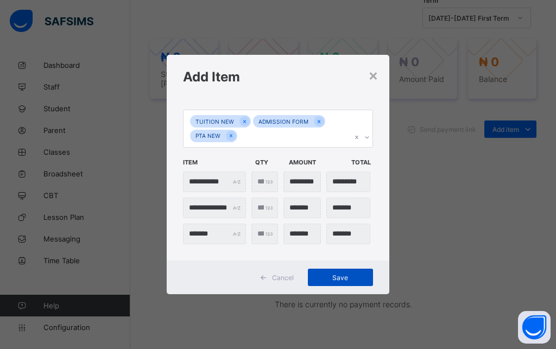
click at [335, 270] on div "Save" at bounding box center [340, 277] width 65 height 17
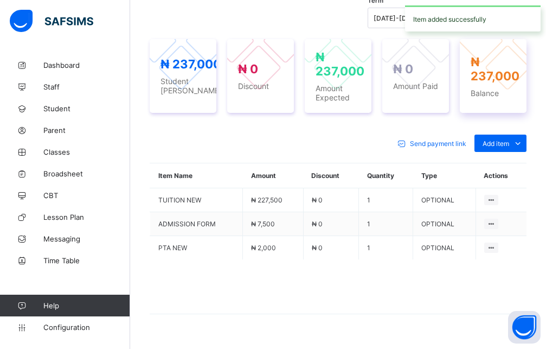
scroll to position [275, 0]
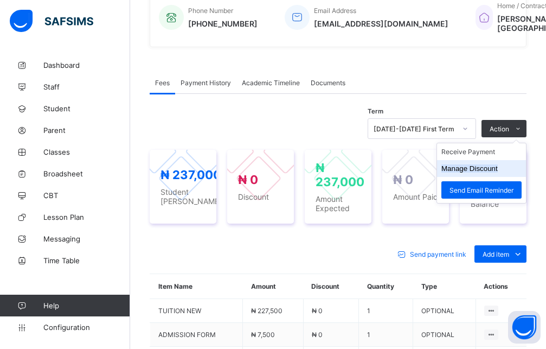
click at [486, 173] on button "Manage Discount" at bounding box center [470, 168] width 56 height 8
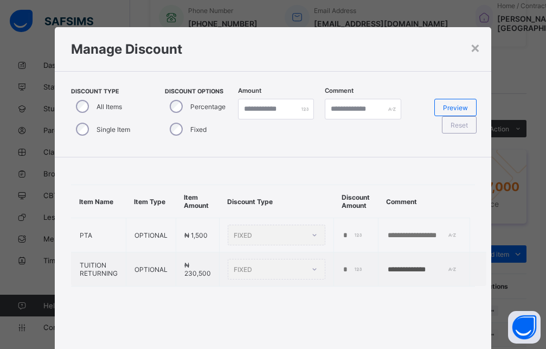
scroll to position [56, 0]
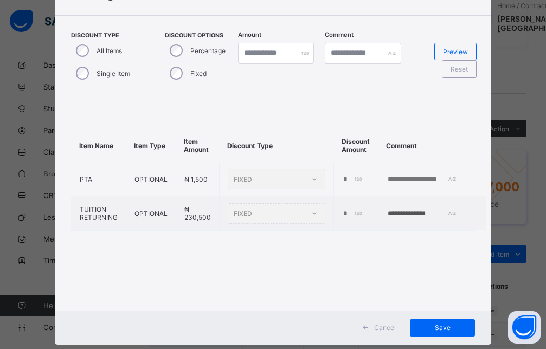
click at [384, 327] on span "Cancel" at bounding box center [385, 327] width 22 height 8
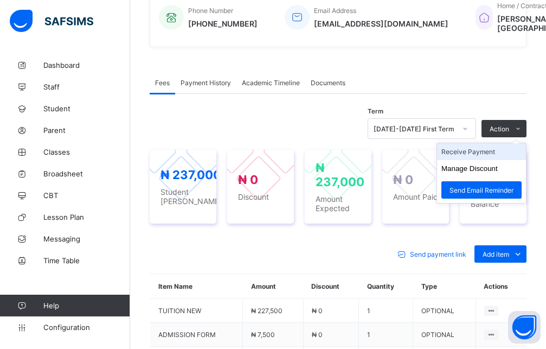
click at [492, 160] on li "Receive Payment" at bounding box center [481, 151] width 89 height 17
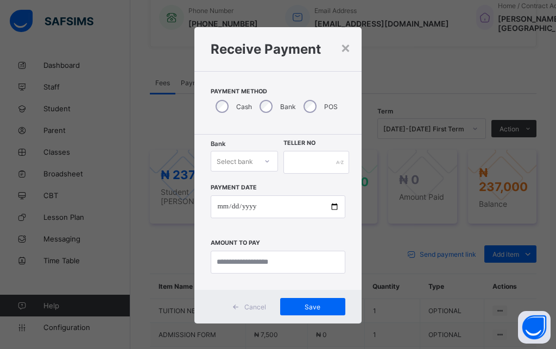
click at [251, 165] on div "Select bank" at bounding box center [234, 161] width 46 height 15
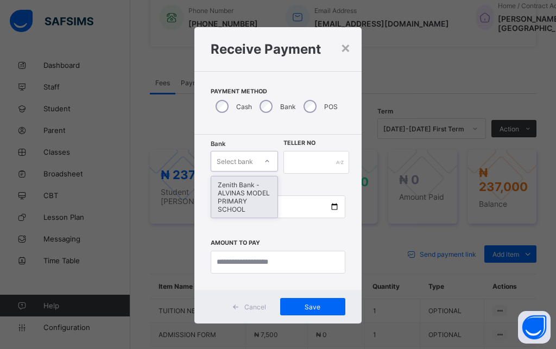
click at [229, 194] on div "Zenith Bank - ALVINAS MODEL PRIMARY SCHOOL" at bounding box center [244, 196] width 66 height 41
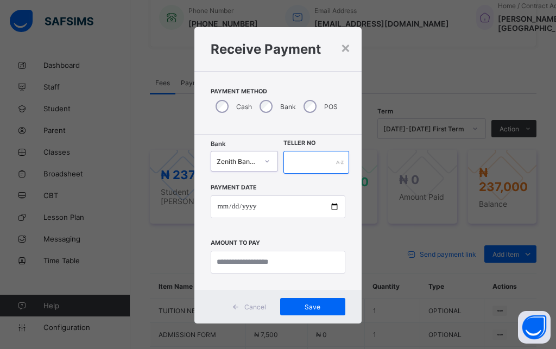
click at [292, 165] on input "text" at bounding box center [316, 162] width 66 height 23
type input "********"
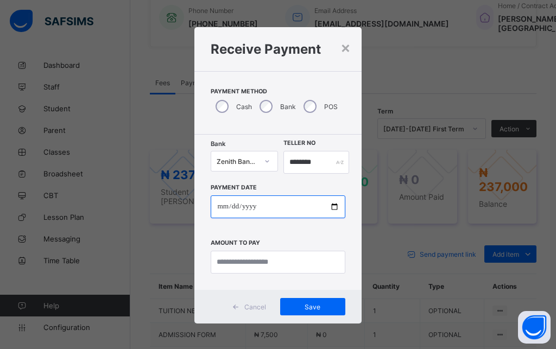
click at [221, 209] on input "date" at bounding box center [278, 206] width 134 height 23
type input "**********"
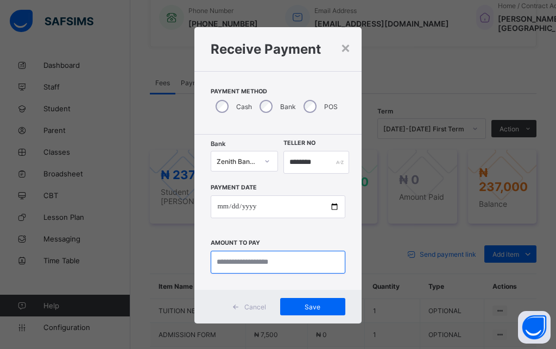
click at [257, 263] on input "currency" at bounding box center [278, 262] width 134 height 23
type input "*********"
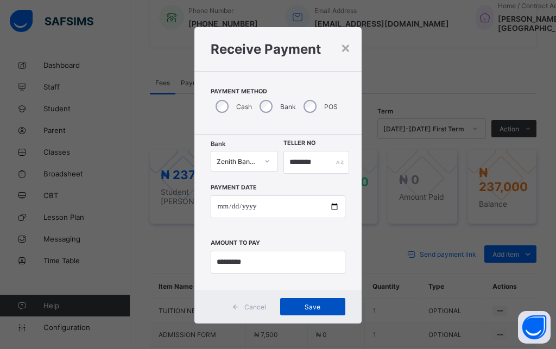
click at [299, 308] on span "Save" at bounding box center [312, 307] width 49 height 8
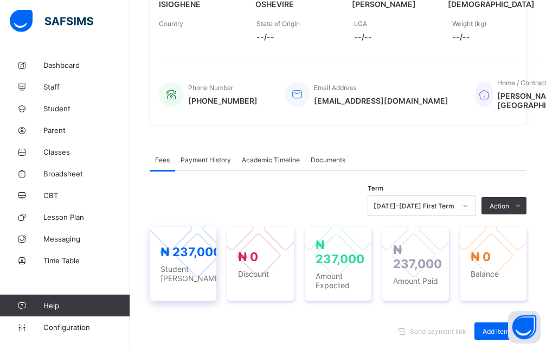
scroll to position [54, 0]
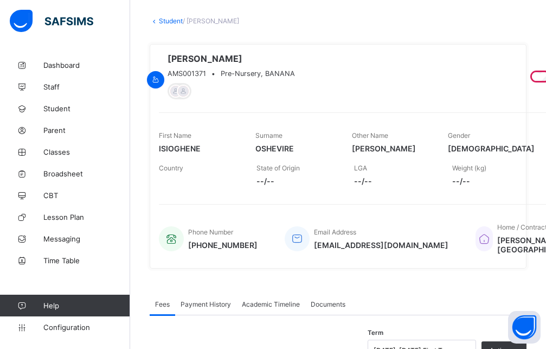
click at [176, 23] on link "Student" at bounding box center [171, 21] width 24 height 8
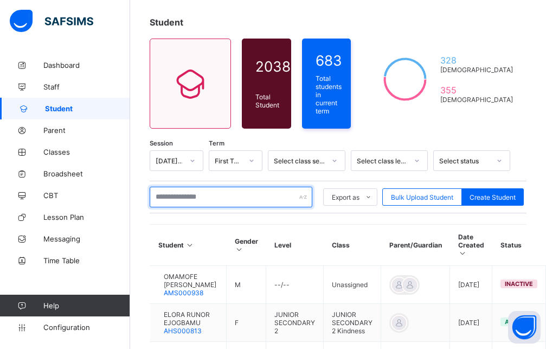
click at [215, 194] on input "text" at bounding box center [231, 197] width 163 height 21
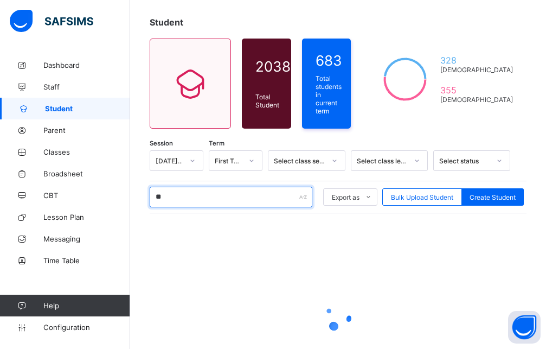
type input "*"
type input "*******"
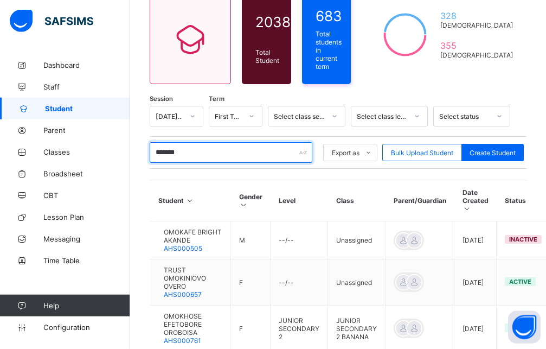
scroll to position [220, 0]
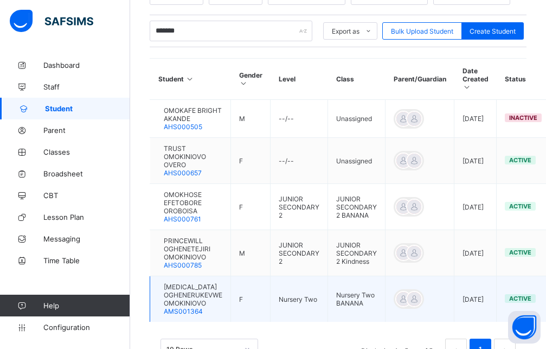
click at [211, 290] on span "AMEN OGHENERUKEVWE OMOKINIOVO" at bounding box center [193, 295] width 59 height 24
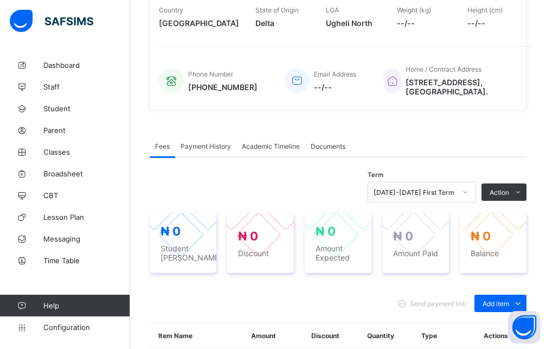
scroll to position [366, 0]
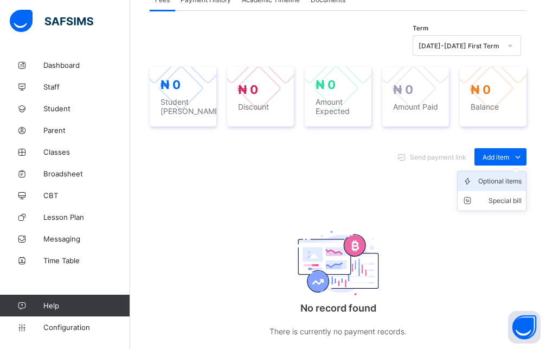
click at [512, 176] on div "Optional items" at bounding box center [500, 181] width 43 height 11
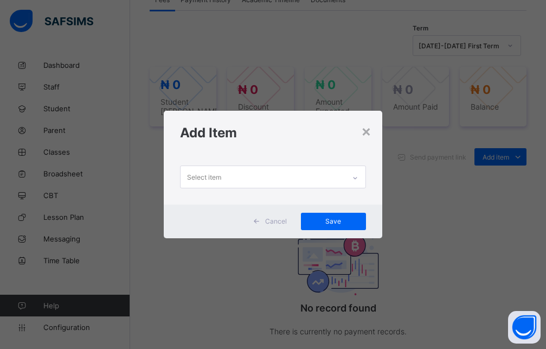
click at [354, 177] on icon at bounding box center [355, 178] width 7 height 11
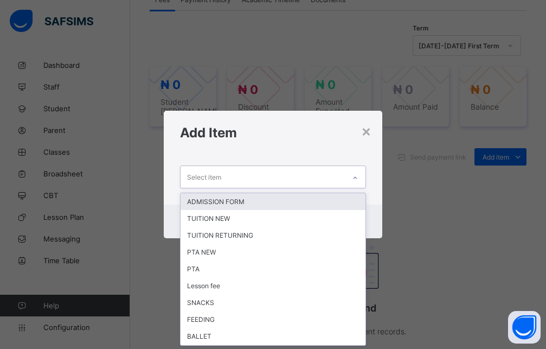
scroll to position [0, 0]
click at [230, 199] on div "ADMISSION FORM" at bounding box center [273, 201] width 185 height 17
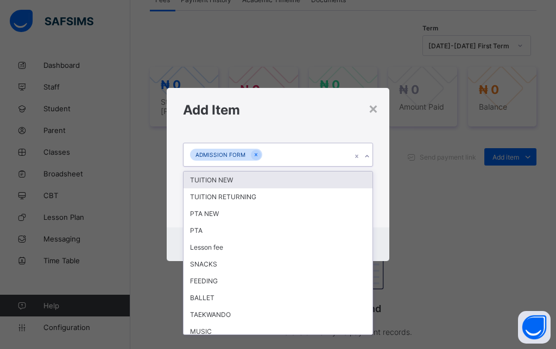
click at [369, 160] on icon at bounding box center [367, 156] width 7 height 11
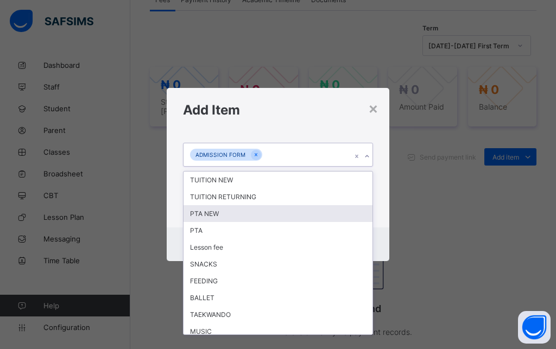
click at [212, 217] on div "PTA NEW" at bounding box center [277, 213] width 189 height 17
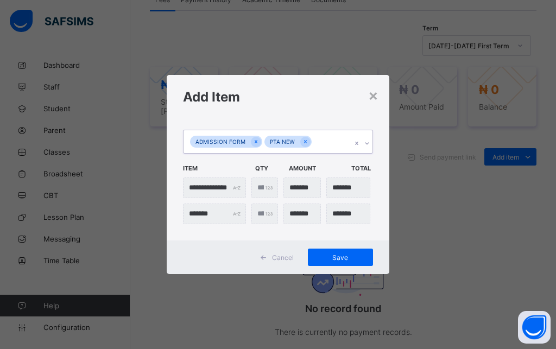
click at [367, 143] on icon at bounding box center [367, 143] width 7 height 11
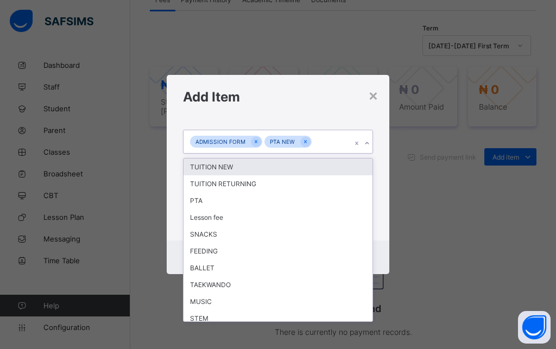
click at [237, 162] on div "TUITION NEW" at bounding box center [277, 166] width 189 height 17
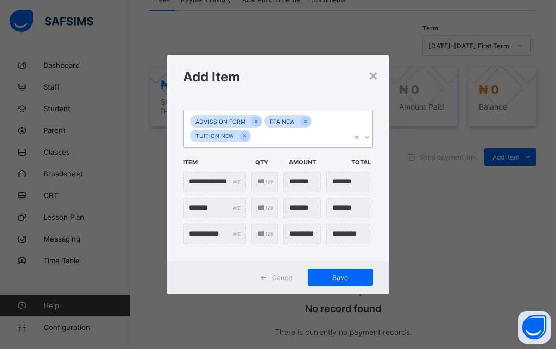
click at [241, 169] on span "Item" at bounding box center [216, 162] width 66 height 18
click at [366, 137] on icon at bounding box center [367, 138] width 4 height 2
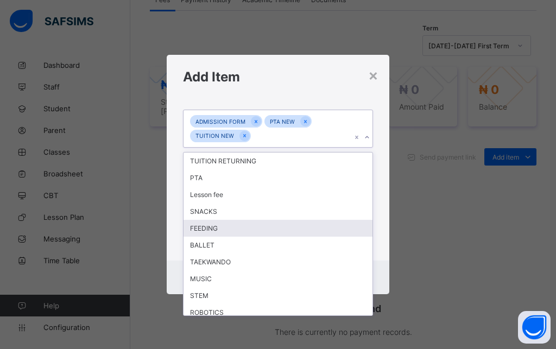
click at [219, 231] on div "FEEDING" at bounding box center [277, 228] width 189 height 17
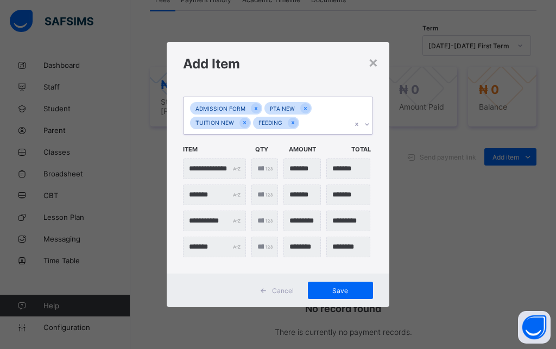
click at [368, 122] on icon at bounding box center [367, 124] width 7 height 11
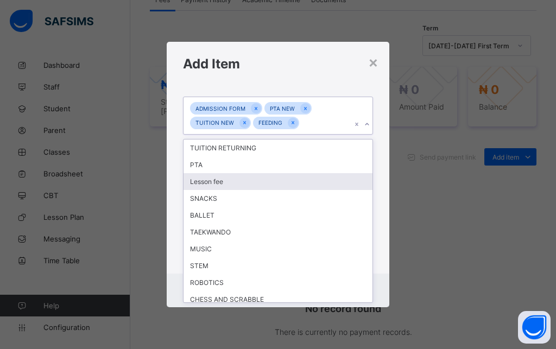
click at [215, 186] on div "Lesson fee" at bounding box center [277, 181] width 189 height 17
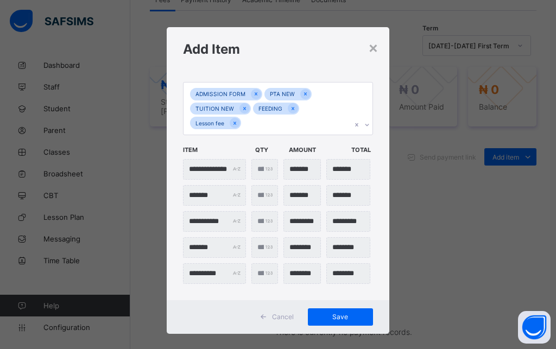
drag, startPoint x: 347, startPoint y: 316, endPoint x: 341, endPoint y: 304, distance: 13.3
click at [346, 316] on span "Save" at bounding box center [340, 317] width 49 height 8
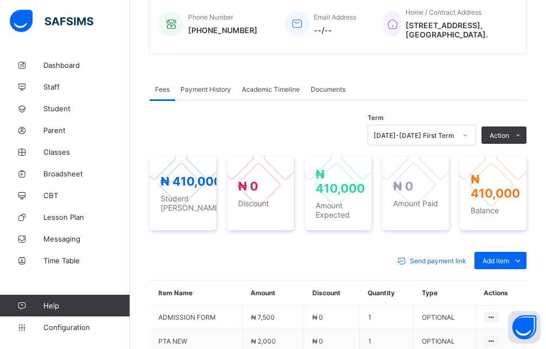
scroll to position [463, 0]
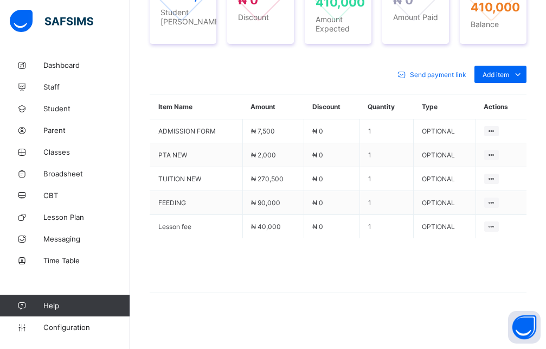
click at [509, 49] on div "₦ 410,000 Student Bill ₦ 0 Discount ₦ 410,000 Amount Expected ₦ 0 Amount Paid ₦…" at bounding box center [338, 6] width 377 height 95
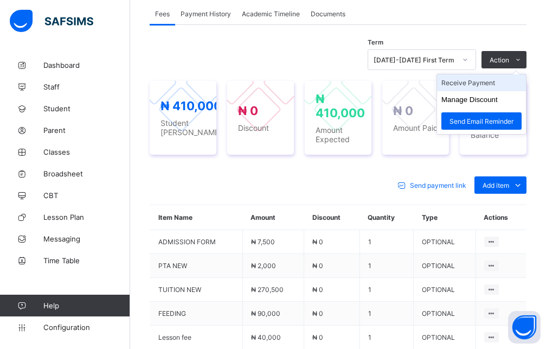
click at [477, 78] on li "Receive Payment" at bounding box center [481, 82] width 89 height 17
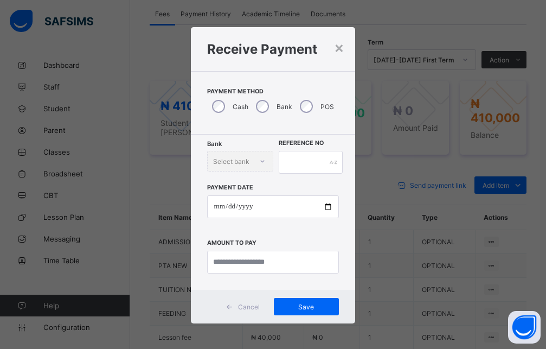
click at [256, 98] on div "Bank" at bounding box center [273, 106] width 44 height 23
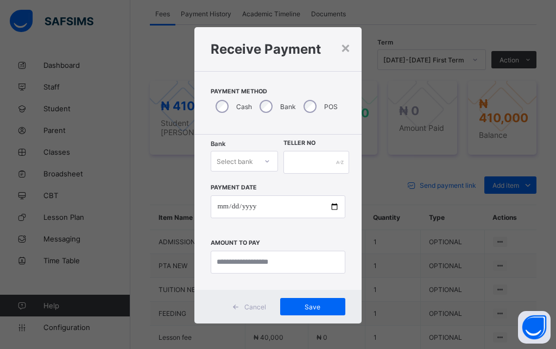
click at [238, 164] on div "Select bank" at bounding box center [234, 161] width 36 height 21
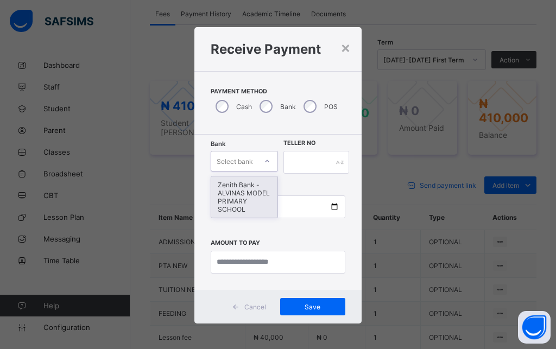
click at [234, 196] on div "Zenith Bank - ALVINAS MODEL PRIMARY SCHOOL" at bounding box center [244, 196] width 66 height 41
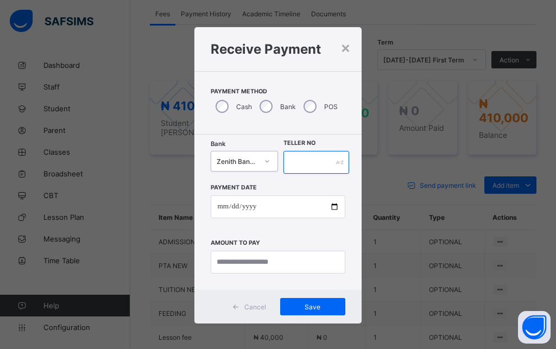
click at [317, 165] on input "text" at bounding box center [316, 162] width 66 height 23
type input "****"
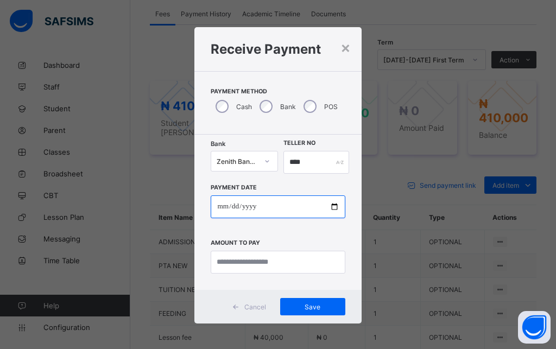
click at [220, 209] on input "date" at bounding box center [278, 206] width 134 height 23
type input "**********"
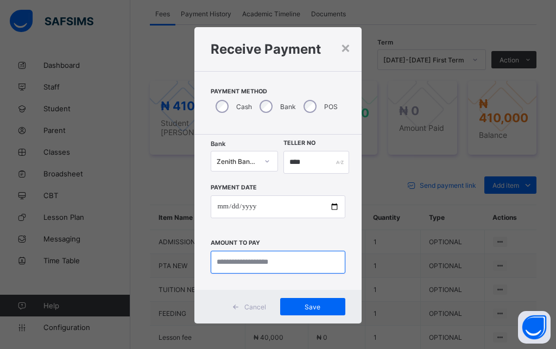
click at [251, 260] on input "currency" at bounding box center [278, 262] width 134 height 23
type input "*********"
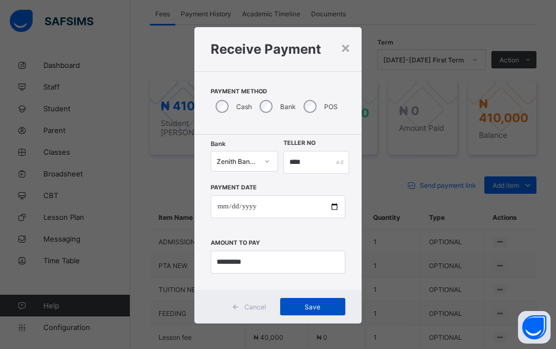
click at [310, 309] on span "Save" at bounding box center [312, 307] width 49 height 8
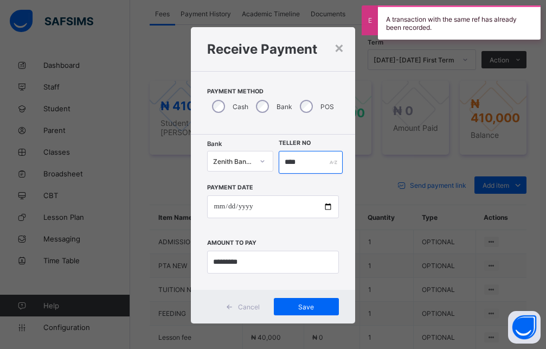
drag, startPoint x: 305, startPoint y: 162, endPoint x: 278, endPoint y: 164, distance: 26.7
click at [279, 164] on input "****" at bounding box center [311, 162] width 65 height 23
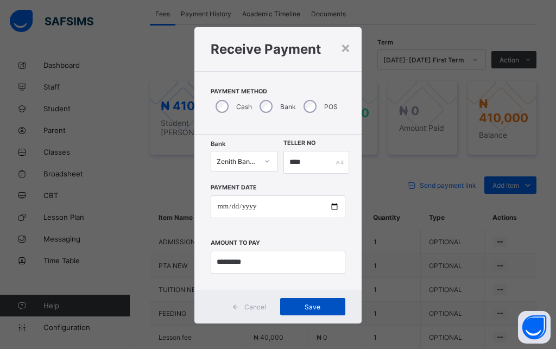
click at [309, 307] on span "Save" at bounding box center [312, 307] width 49 height 8
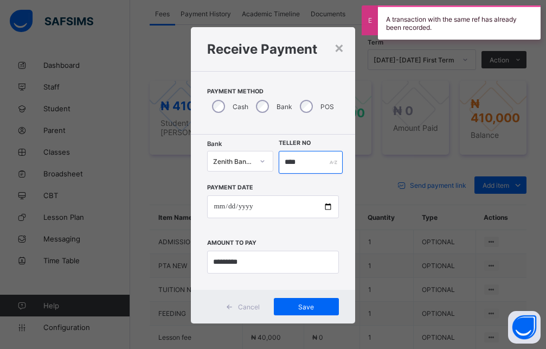
click at [302, 167] on input "****" at bounding box center [311, 162] width 65 height 23
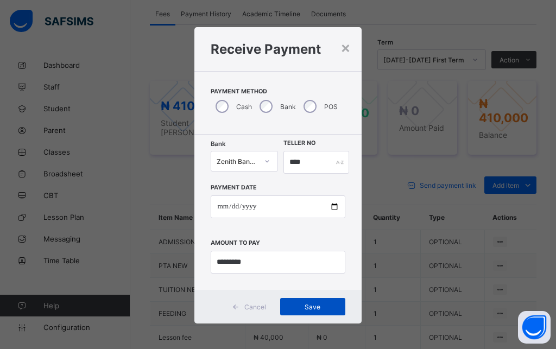
click at [293, 307] on span "Save" at bounding box center [312, 307] width 49 height 8
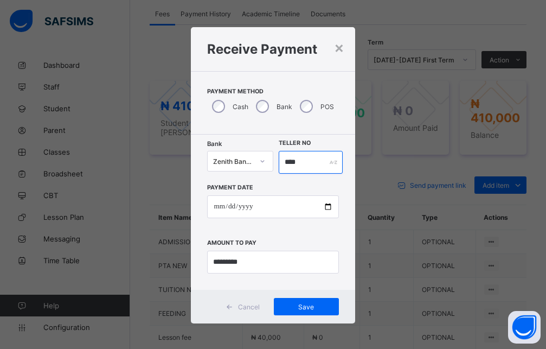
drag, startPoint x: 309, startPoint y: 165, endPoint x: 301, endPoint y: 167, distance: 8.3
click at [302, 168] on input "****" at bounding box center [311, 162] width 65 height 23
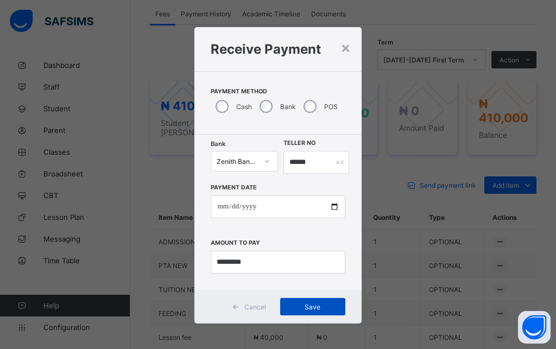
click at [301, 308] on span "Save" at bounding box center [312, 307] width 49 height 8
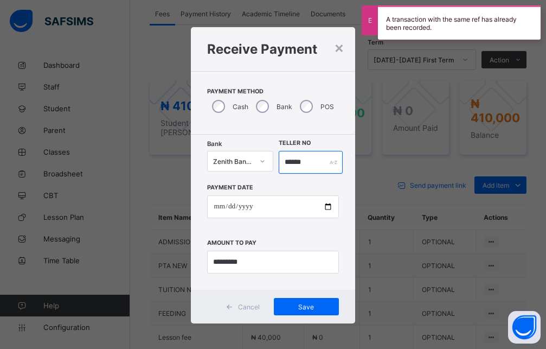
click at [279, 165] on input "******" at bounding box center [311, 162] width 65 height 23
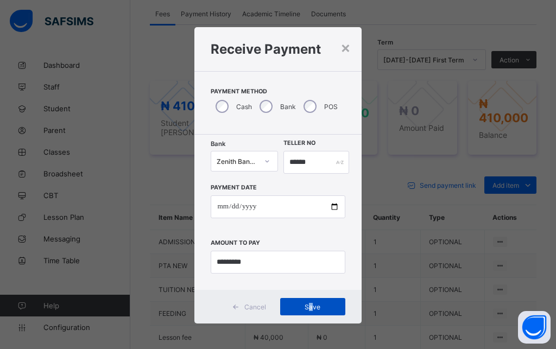
click at [305, 307] on span "Save" at bounding box center [312, 307] width 49 height 8
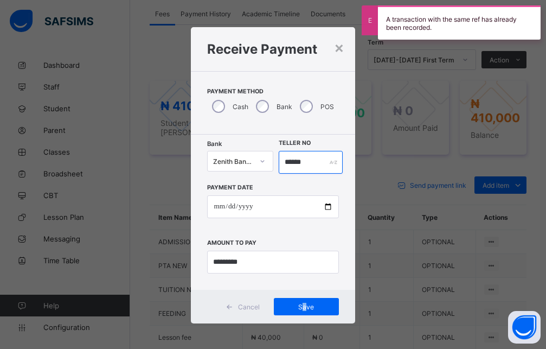
click at [307, 161] on input "******" at bounding box center [311, 162] width 65 height 23
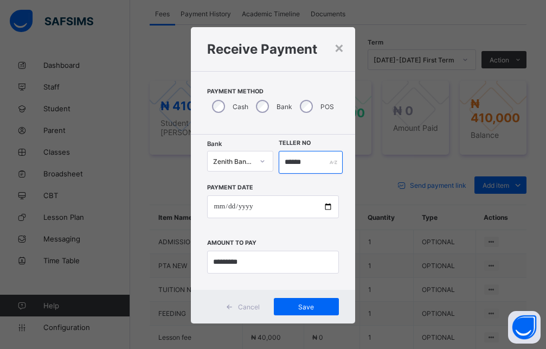
drag, startPoint x: 303, startPoint y: 162, endPoint x: 258, endPoint y: 162, distance: 45.6
click at [279, 162] on input "******" at bounding box center [311, 162] width 65 height 23
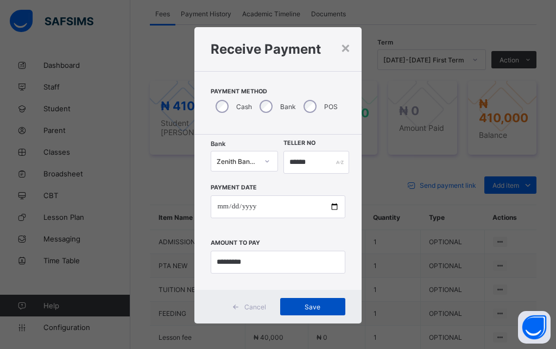
click at [302, 308] on span "Save" at bounding box center [312, 307] width 49 height 8
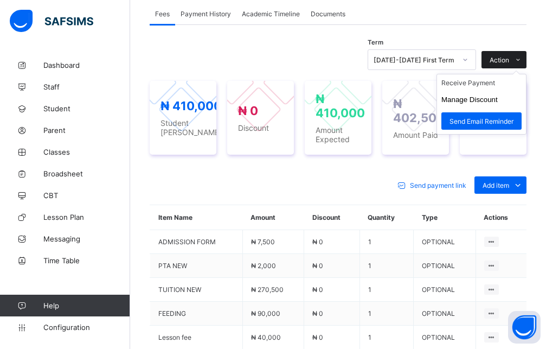
click at [509, 56] on span "Action" at bounding box center [500, 60] width 20 height 8
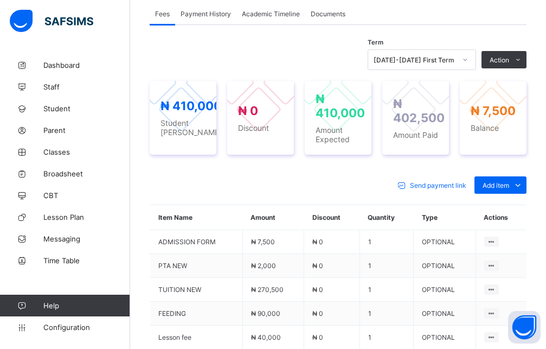
click at [0, 0] on li "Receive Payment" at bounding box center [0, 0] width 0 height 0
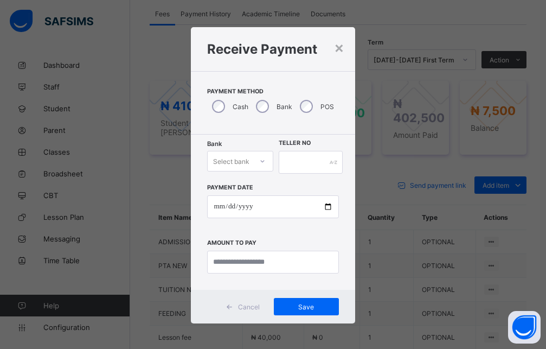
click at [254, 168] on div at bounding box center [262, 160] width 18 height 17
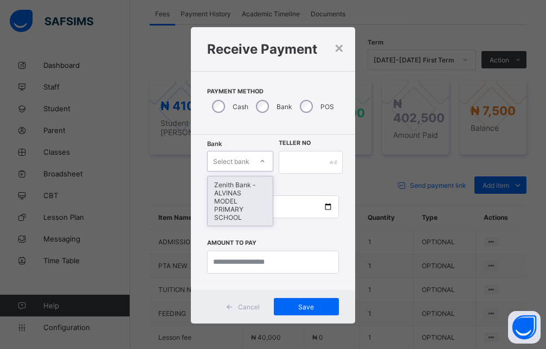
click at [241, 190] on div "Zenith Bank - ALVINAS MODEL PRIMARY SCHOOL" at bounding box center [240, 200] width 65 height 49
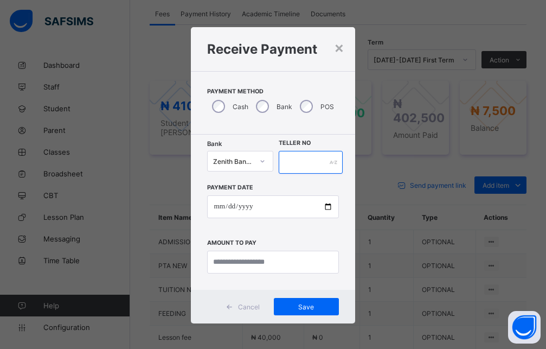
click at [324, 164] on input "text" at bounding box center [311, 162] width 65 height 23
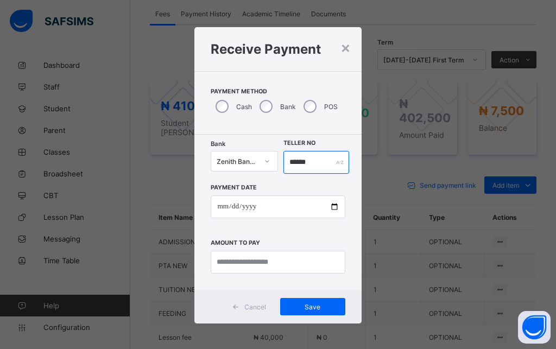
type input "******"
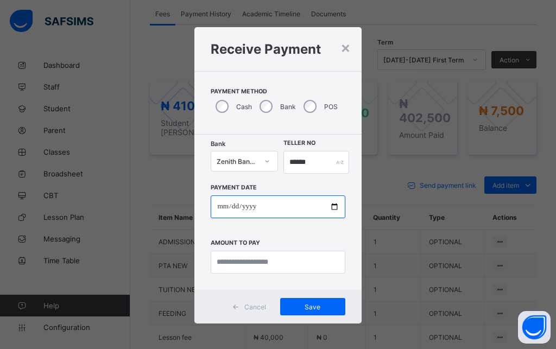
click at [215, 206] on input "date" at bounding box center [278, 206] width 134 height 23
type input "**********"
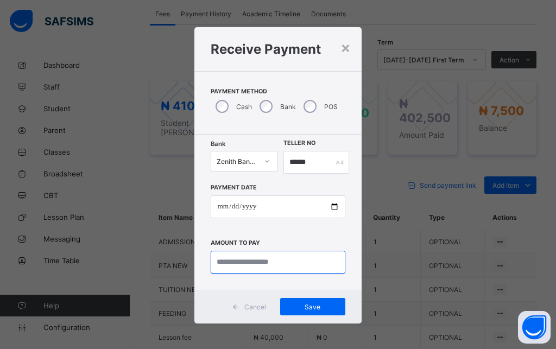
click at [241, 265] on input "currency" at bounding box center [278, 262] width 134 height 23
click at [239, 262] on input "currency" at bounding box center [278, 262] width 134 height 23
type input "*******"
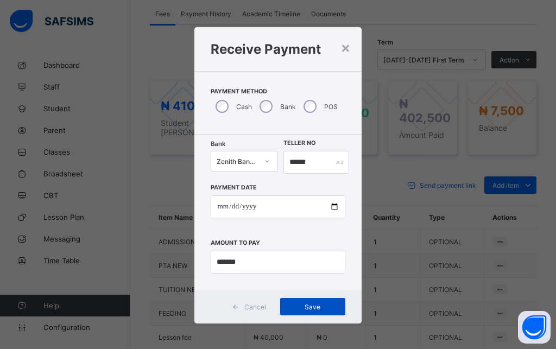
click at [303, 310] on span "Save" at bounding box center [312, 307] width 49 height 8
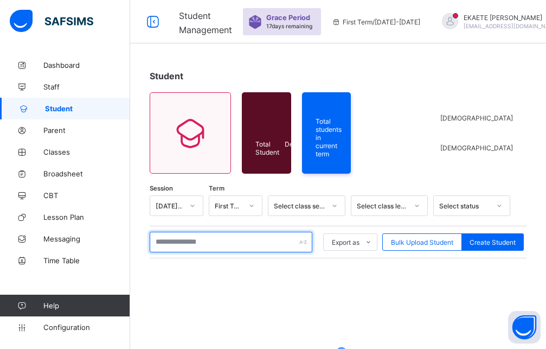
click at [195, 241] on input "text" at bounding box center [231, 242] width 163 height 21
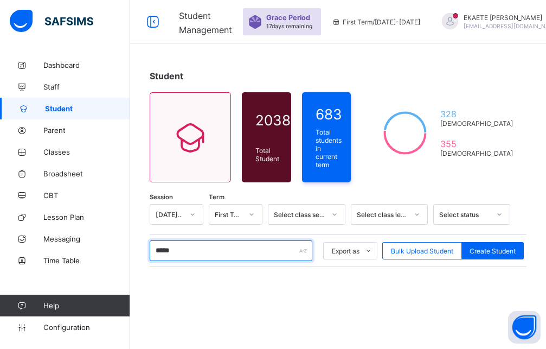
type input "******"
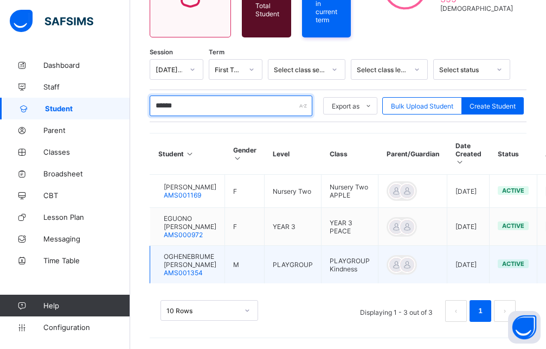
scroll to position [107, 0]
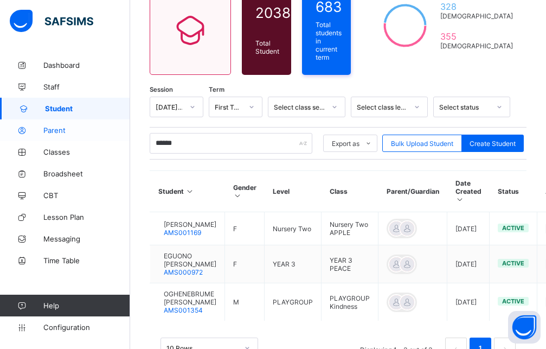
click at [59, 132] on span "Parent" at bounding box center [86, 130] width 87 height 9
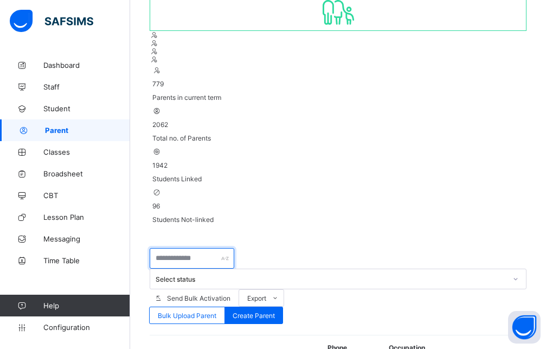
click at [166, 248] on input "text" at bounding box center [192, 258] width 85 height 21
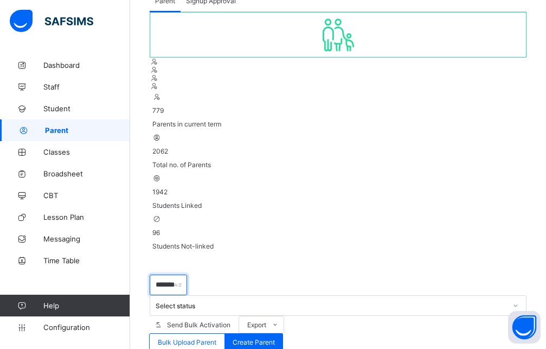
type input "*******"
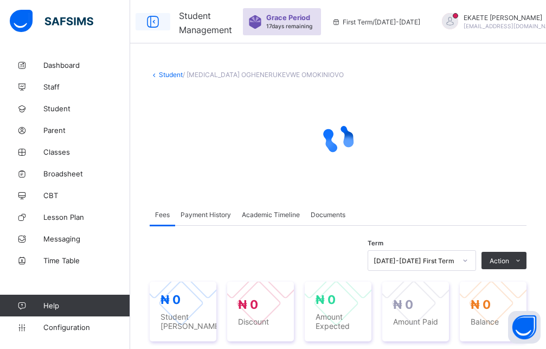
click at [158, 23] on icon at bounding box center [153, 22] width 18 height 16
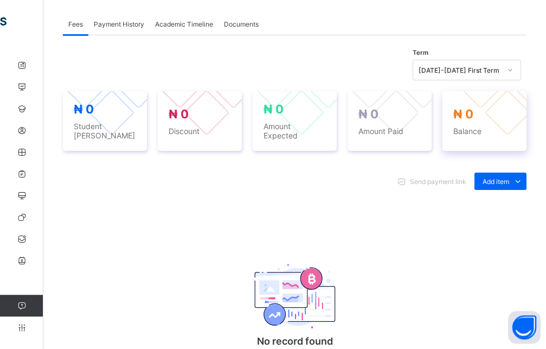
scroll to position [314, 0]
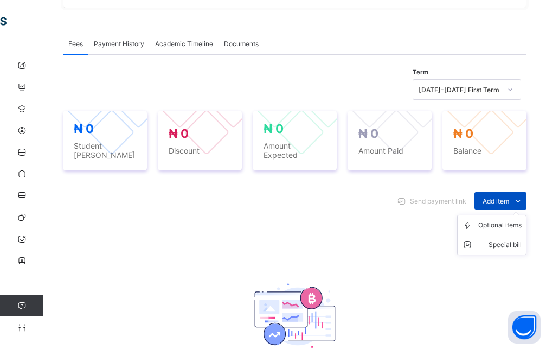
click at [503, 200] on span "Add item" at bounding box center [496, 201] width 27 height 8
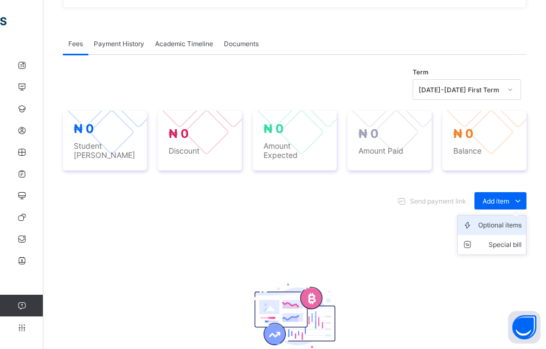
click at [497, 221] on div "Optional items" at bounding box center [500, 225] width 43 height 11
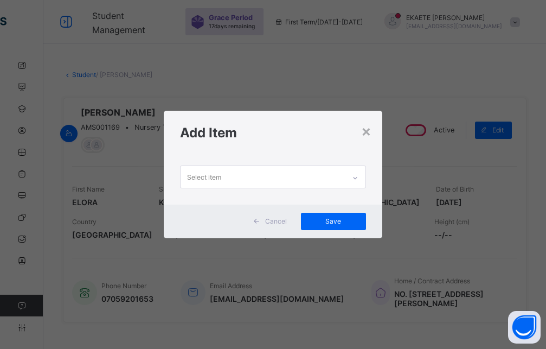
scroll to position [55, 0]
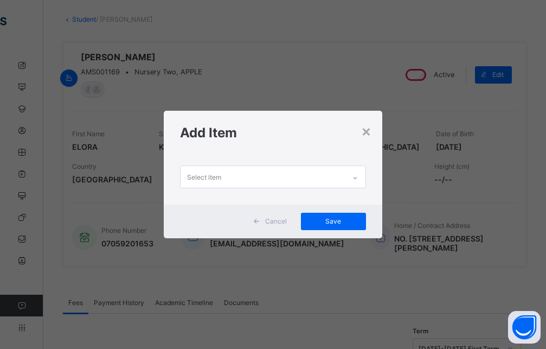
click at [357, 177] on icon at bounding box center [355, 178] width 4 height 2
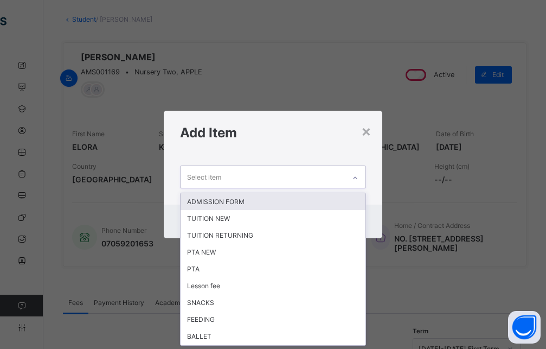
scroll to position [0, 0]
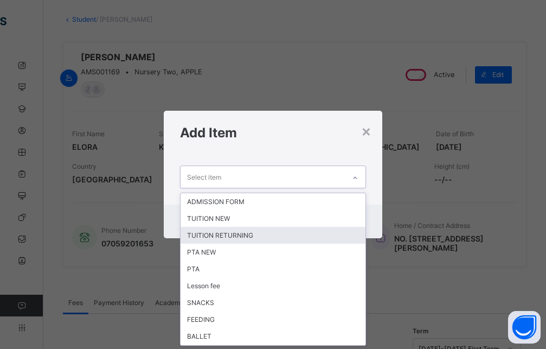
click at [233, 233] on div "TUITION RETURNING" at bounding box center [273, 235] width 185 height 17
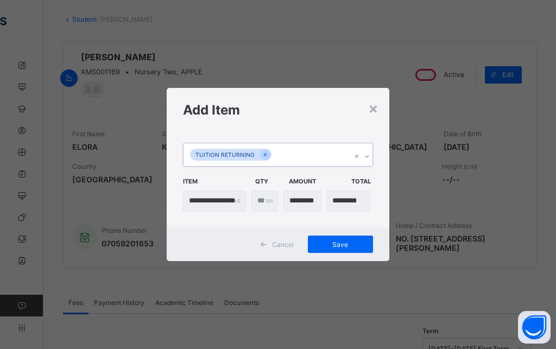
click at [366, 158] on icon at bounding box center [367, 156] width 7 height 11
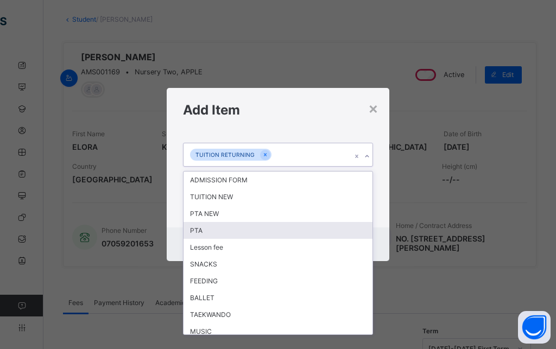
click at [216, 224] on div "PTA" at bounding box center [277, 230] width 189 height 17
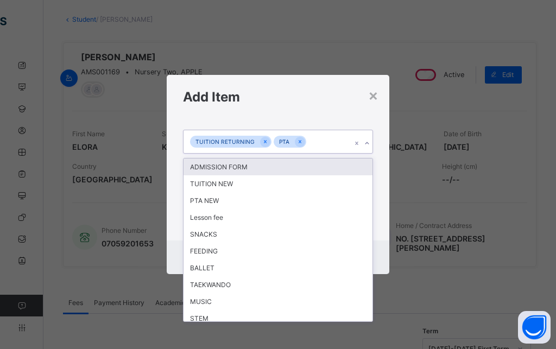
click at [369, 142] on icon at bounding box center [367, 143] width 7 height 11
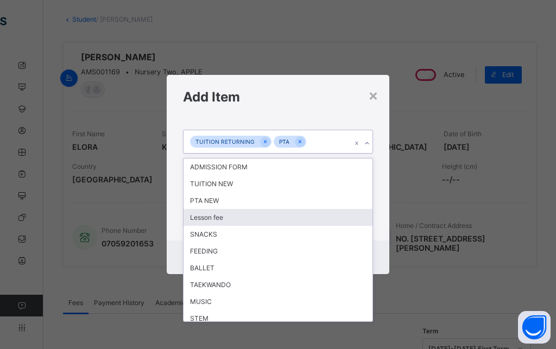
click at [232, 218] on div "Lesson fee" at bounding box center [277, 217] width 189 height 17
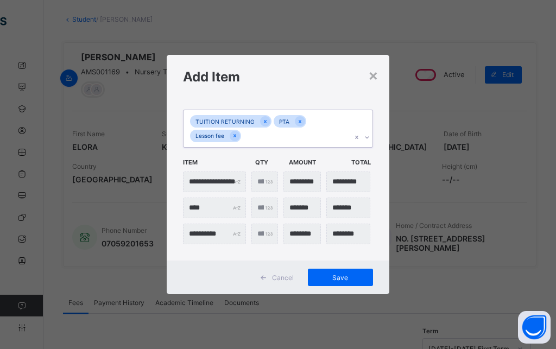
click at [367, 139] on icon at bounding box center [367, 137] width 7 height 11
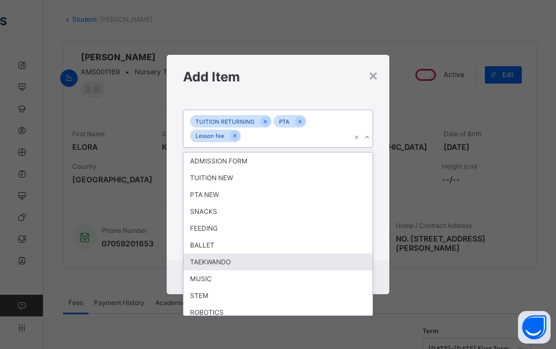
click at [228, 259] on div "TAEKWANDO" at bounding box center [277, 261] width 189 height 17
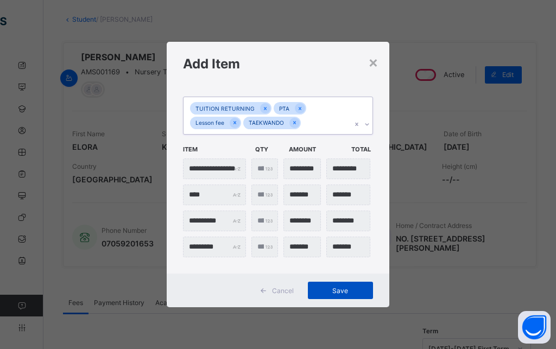
click at [344, 292] on span "Save" at bounding box center [340, 290] width 49 height 8
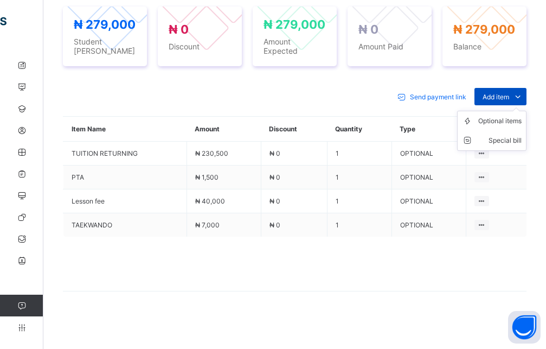
scroll to position [378, 0]
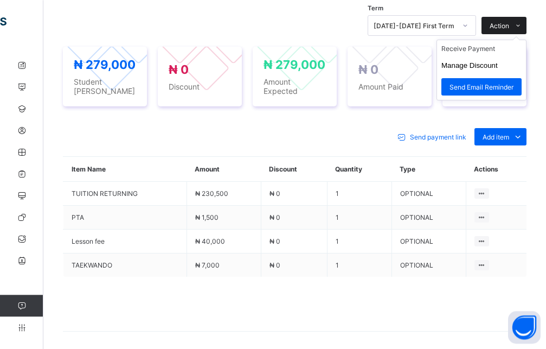
click at [509, 30] on span "Action" at bounding box center [500, 26] width 20 height 8
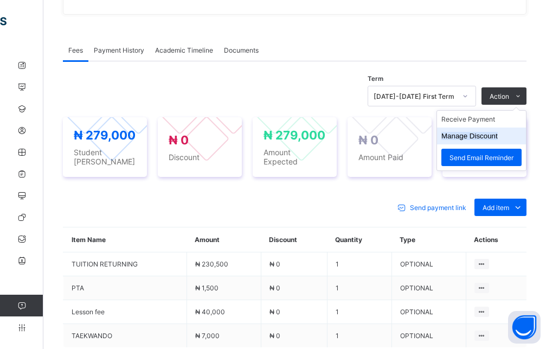
click at [492, 140] on button "Manage Discount" at bounding box center [470, 136] width 56 height 8
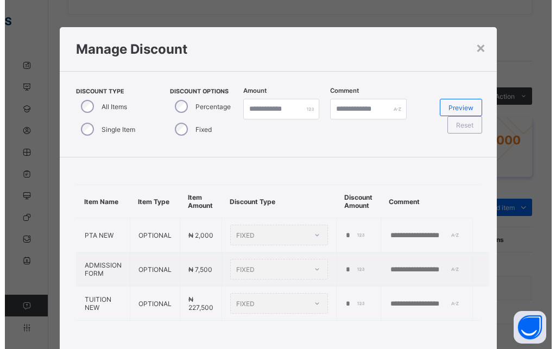
scroll to position [56, 0]
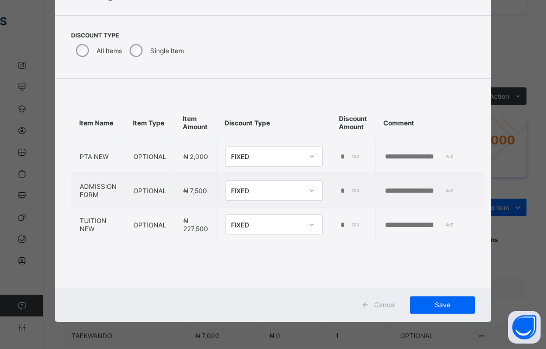
click at [77, 74] on div "Discount Type All Items Single Item" at bounding box center [273, 46] width 437 height 63
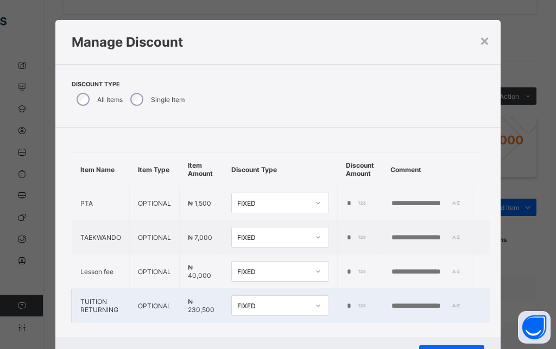
scroll to position [24, 0]
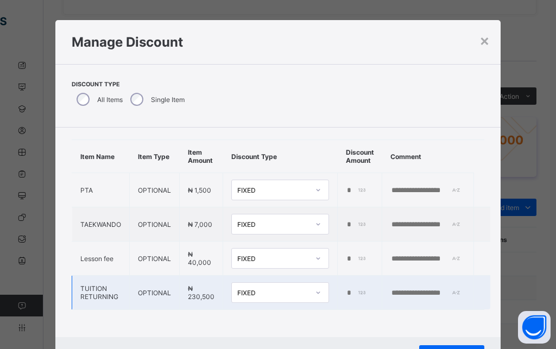
click at [310, 252] on div "Item Name Item Type Item Amount Discount Type Discount Amount Comment PTA OPTIO…" at bounding box center [278, 224] width 412 height 170
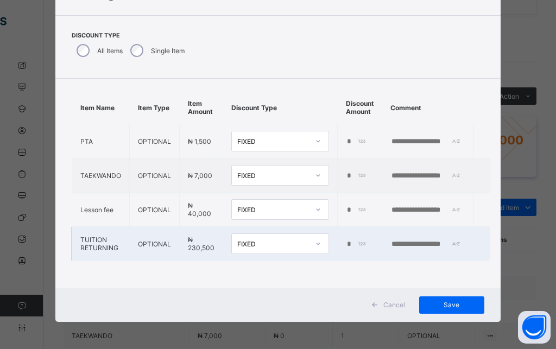
click at [346, 240] on input "*" at bounding box center [357, 244] width 22 height 9
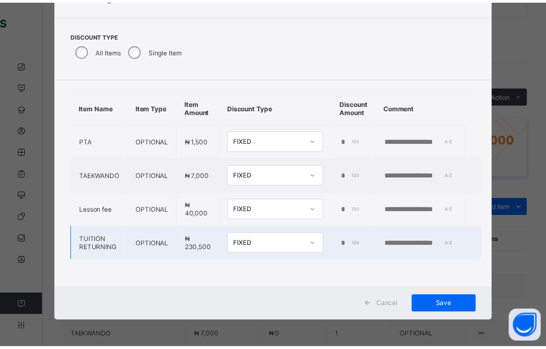
scroll to position [0, 1]
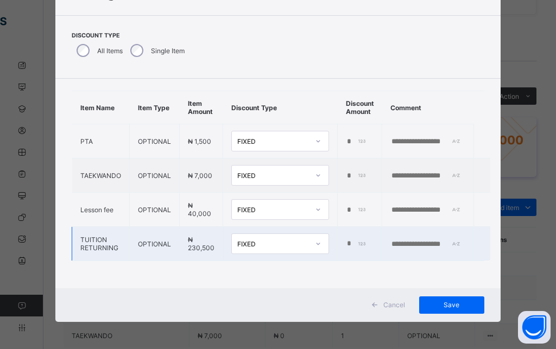
type input "****"
click at [429, 240] on input "text" at bounding box center [427, 244] width 75 height 9
type input "**********"
click at [451, 306] on span "Save" at bounding box center [451, 305] width 49 height 8
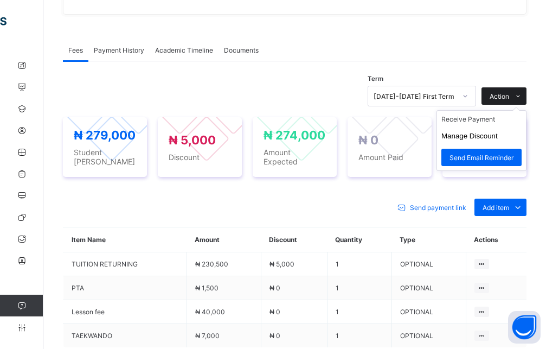
click at [509, 100] on span "Action" at bounding box center [500, 96] width 20 height 8
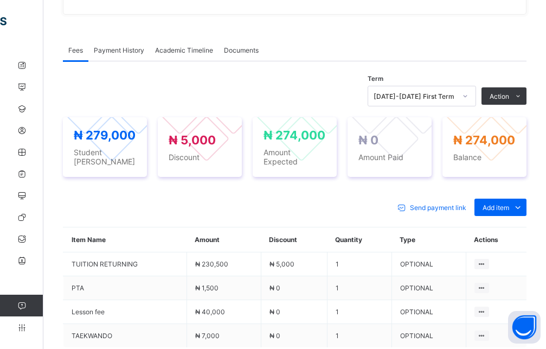
drag, startPoint x: 475, startPoint y: 126, endPoint x: 471, endPoint y: 186, distance: 59.8
click at [0, 0] on li "Receive Payment" at bounding box center [0, 0] width 0 height 0
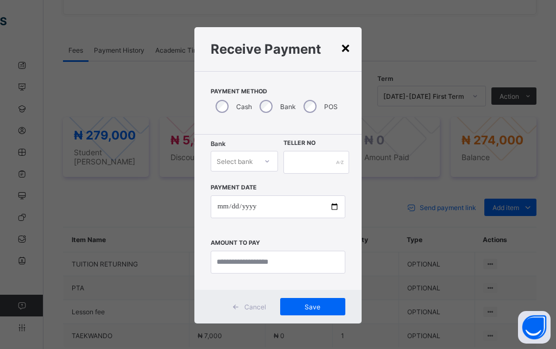
click at [340, 50] on div "×" at bounding box center [345, 47] width 10 height 18
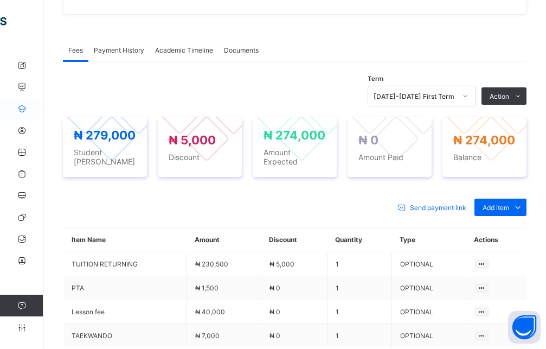
click at [24, 109] on icon at bounding box center [21, 109] width 43 height 8
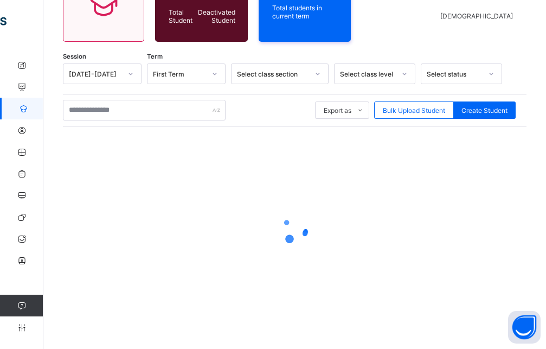
scroll to position [131, 0]
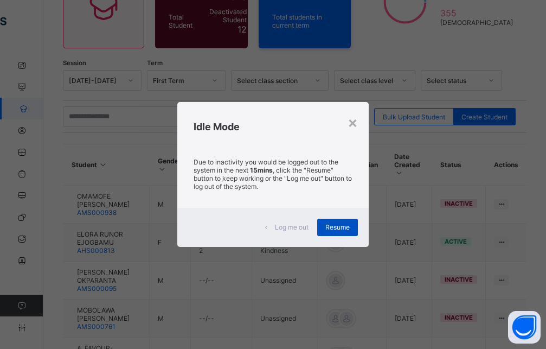
click at [347, 227] on span "Resume" at bounding box center [338, 227] width 24 height 8
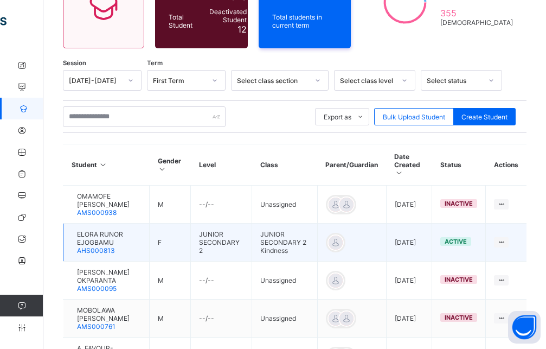
click at [317, 227] on td "JUNIOR SECONDARY 2 Kindness" at bounding box center [284, 243] width 65 height 38
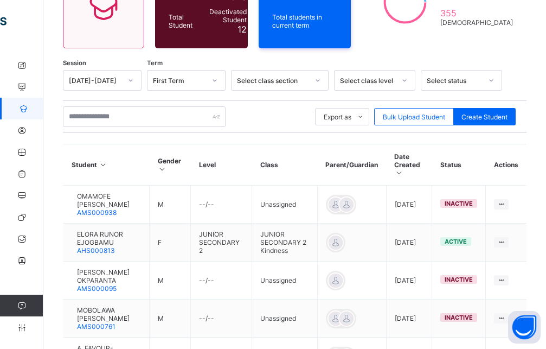
click at [357, 124] on div "Export as Pdf Report Excel Report Excel Report (LMS) Bulk Upload Student Create…" at bounding box center [295, 116] width 464 height 33
click at [356, 132] on div "Student 2038 Total Student Active Student 2026 Deactivated Student 12 683 Total…" at bounding box center [294, 279] width 503 height 710
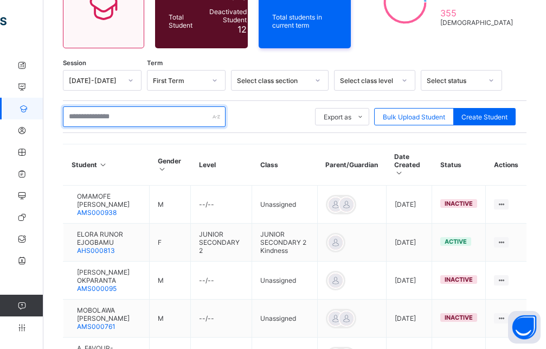
click at [154, 106] on input "text" at bounding box center [144, 116] width 163 height 21
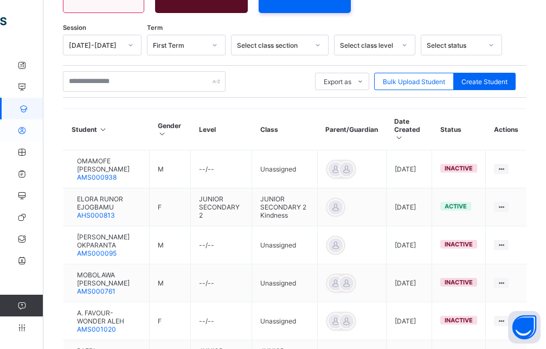
click at [26, 133] on icon at bounding box center [21, 130] width 43 height 8
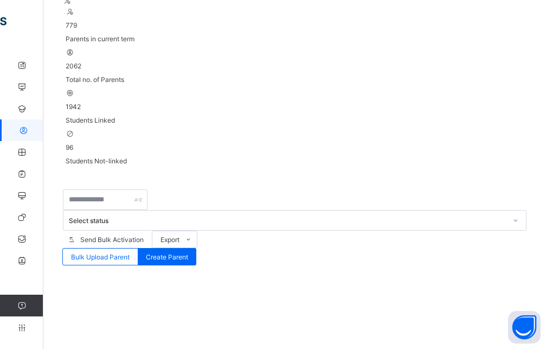
scroll to position [137, 0]
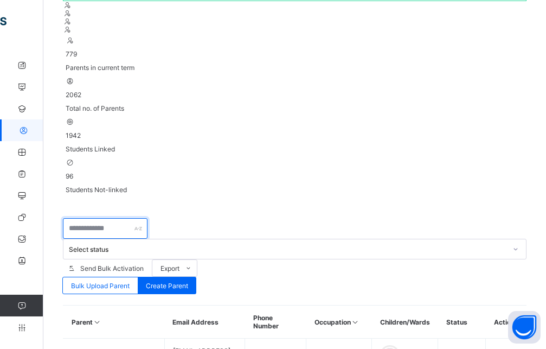
click at [124, 218] on input "text" at bounding box center [105, 228] width 85 height 21
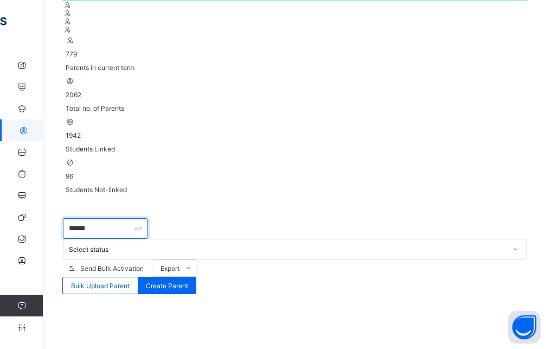
type input "*******"
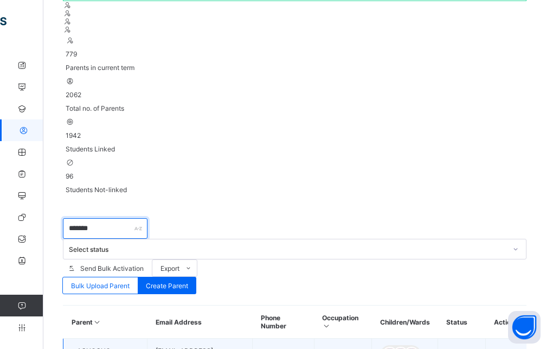
scroll to position [81, 0]
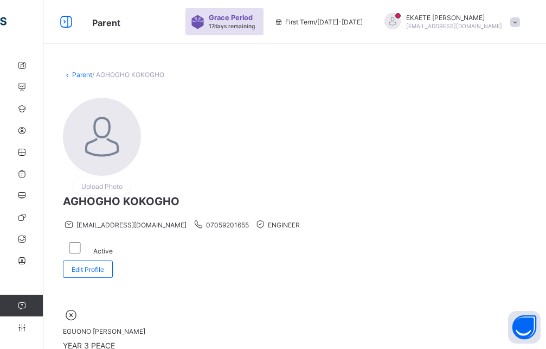
scroll to position [55, 0]
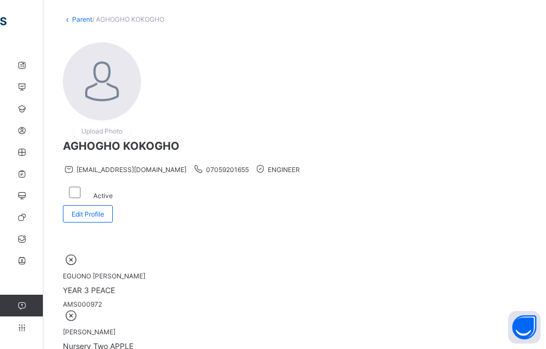
click at [219, 322] on span at bounding box center [295, 324] width 464 height 5
click at [246, 322] on div at bounding box center [295, 322] width 464 height 0
click at [241, 322] on div at bounding box center [295, 322] width 464 height 0
click at [242, 210] on div "Parent / AGHOGHO KOKOGHO Upload Photo AGHOGHO KOKOGHO akokogho@yahoo.com 070592…" at bounding box center [294, 234] width 503 height 470
click at [117, 135] on span "Upload Photo" at bounding box center [101, 131] width 41 height 8
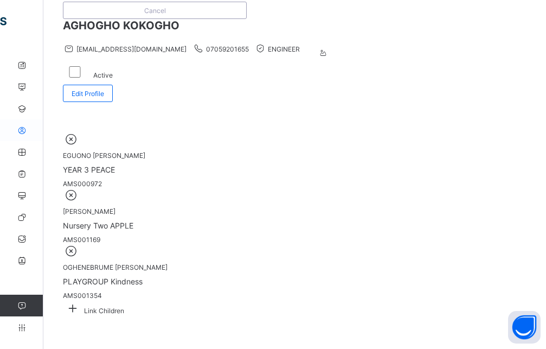
scroll to position [0, 0]
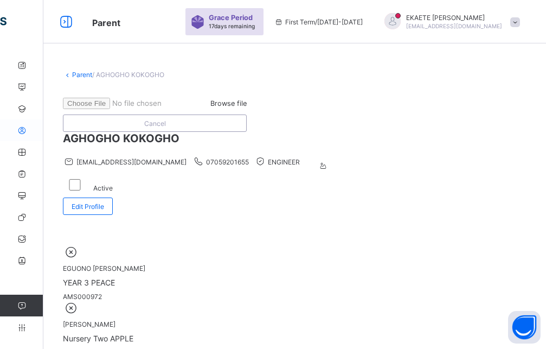
click at [24, 133] on icon at bounding box center [21, 130] width 43 height 8
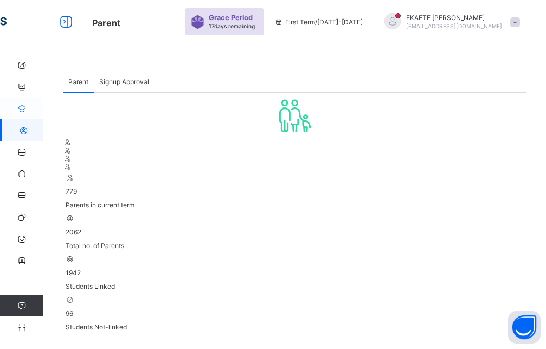
click at [21, 110] on icon at bounding box center [21, 109] width 43 height 8
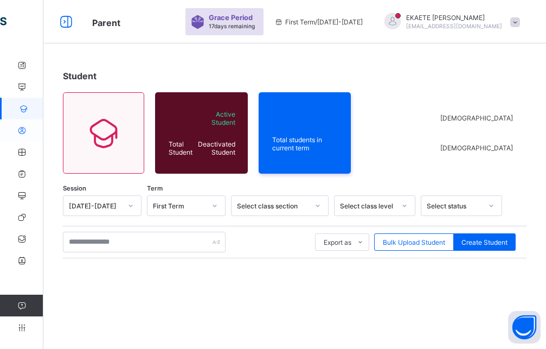
click at [25, 130] on icon at bounding box center [21, 130] width 43 height 8
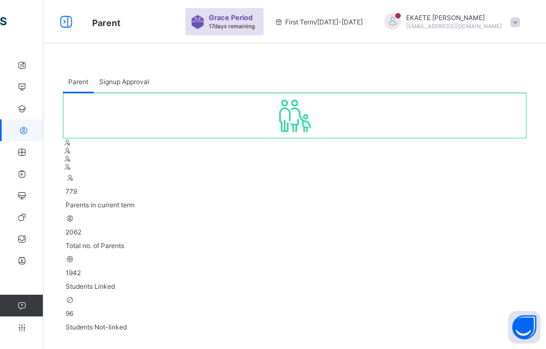
type input "*******"
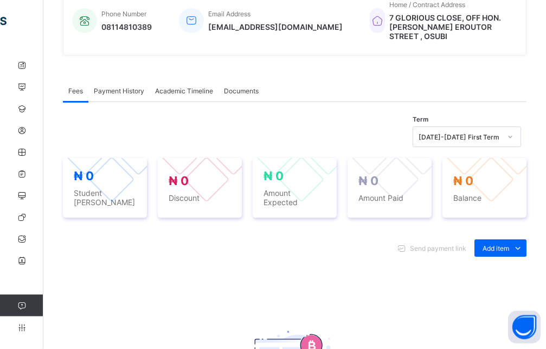
scroll to position [277, 0]
click at [509, 244] on span "Add item" at bounding box center [496, 248] width 27 height 8
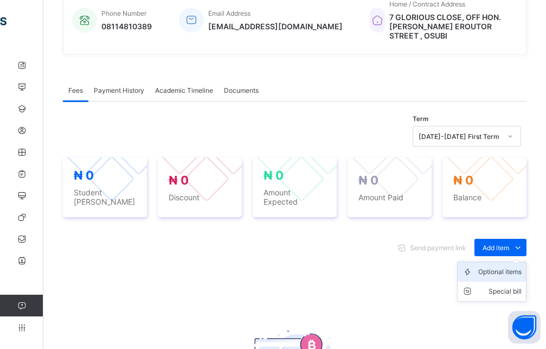
click at [505, 266] on div "Optional items" at bounding box center [500, 271] width 43 height 11
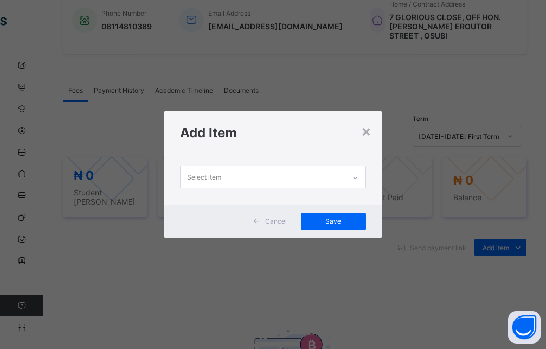
drag, startPoint x: 355, startPoint y: 177, endPoint x: 300, endPoint y: 187, distance: 55.7
click at [355, 176] on icon at bounding box center [355, 178] width 7 height 11
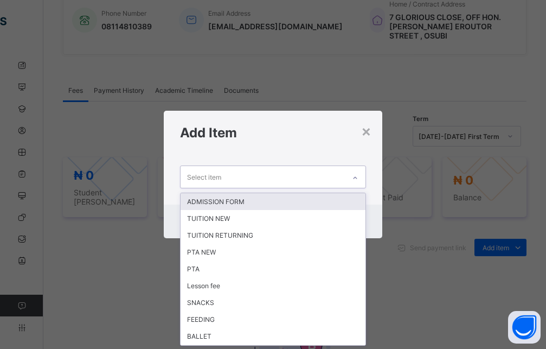
scroll to position [0, 0]
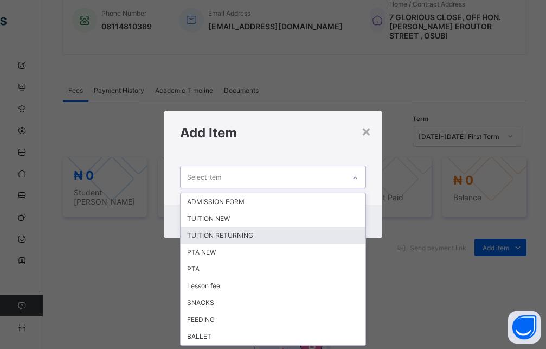
click at [230, 232] on div "TUITION RETURNING" at bounding box center [273, 235] width 185 height 17
click at [240, 234] on div "Cancel Save" at bounding box center [273, 222] width 219 height 34
click at [214, 286] on div "× Add Item option TUITION RETURNING focused, 3 of 21. 21 results available. Use…" at bounding box center [273, 174] width 546 height 349
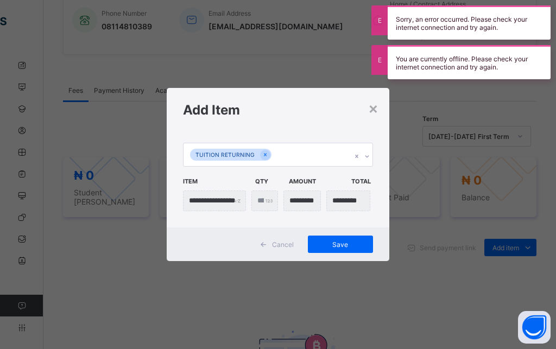
click at [369, 158] on icon at bounding box center [367, 156] width 7 height 11
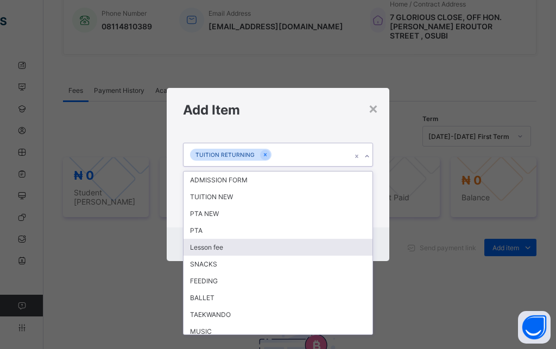
drag, startPoint x: 212, startPoint y: 248, endPoint x: 224, endPoint y: 245, distance: 12.4
click at [214, 250] on div "Lesson fee" at bounding box center [277, 247] width 189 height 17
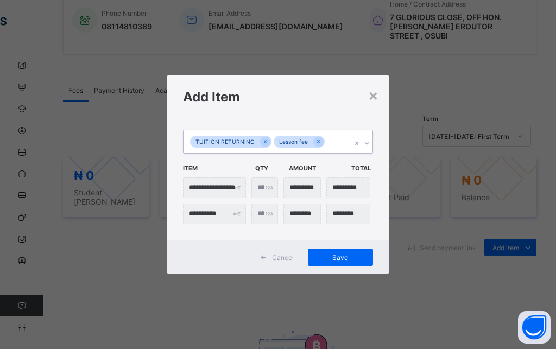
click at [367, 145] on icon at bounding box center [367, 143] width 7 height 11
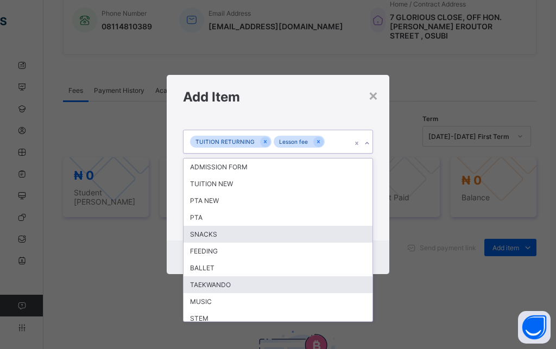
click at [224, 285] on div "TAEKWANDO" at bounding box center [277, 284] width 189 height 17
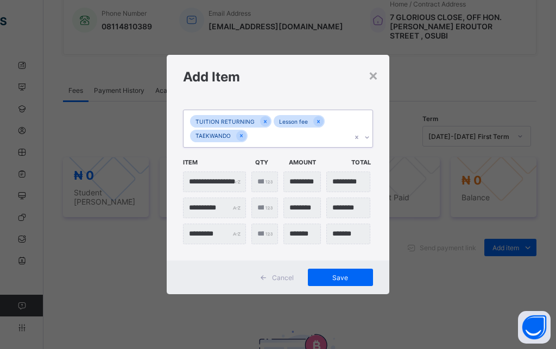
click at [366, 139] on icon at bounding box center [367, 137] width 7 height 11
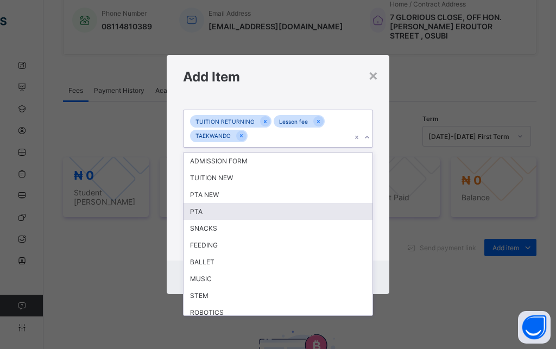
click at [227, 212] on div "PTA" at bounding box center [277, 211] width 189 height 17
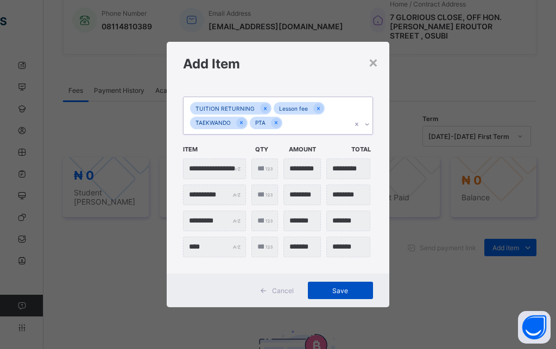
click at [341, 289] on span "Save" at bounding box center [340, 290] width 49 height 8
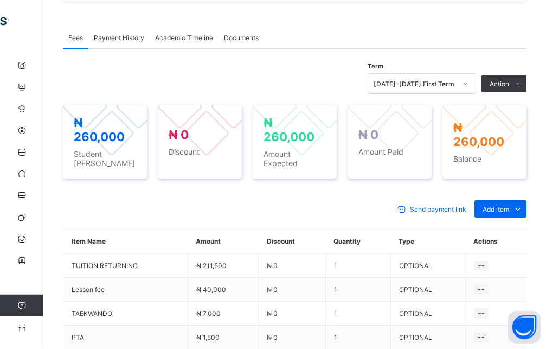
scroll to position [277, 0]
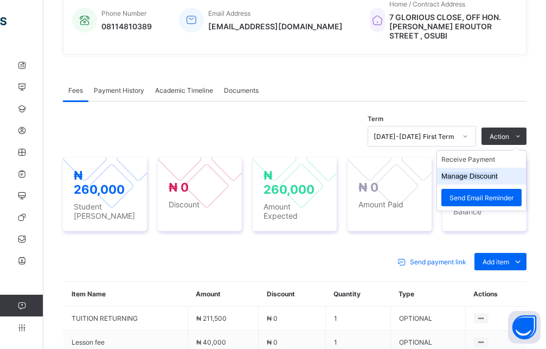
click at [461, 172] on button "Manage Discount" at bounding box center [470, 176] width 56 height 8
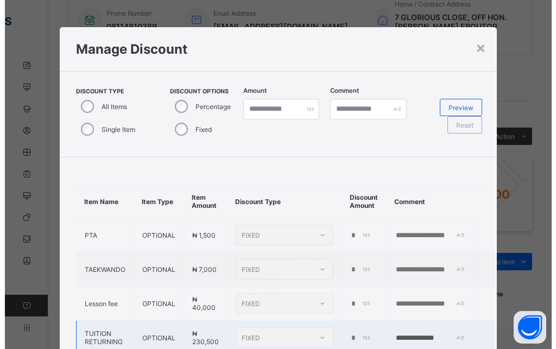
scroll to position [56, 0]
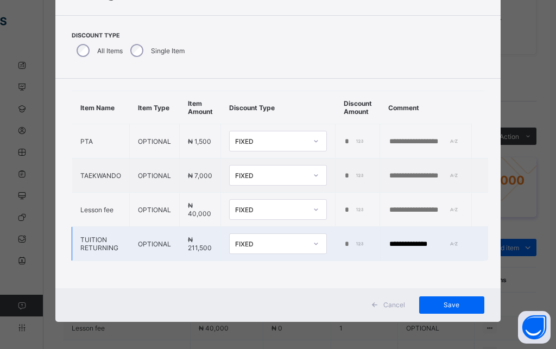
click at [343, 240] on input "*" at bounding box center [354, 244] width 22 height 9
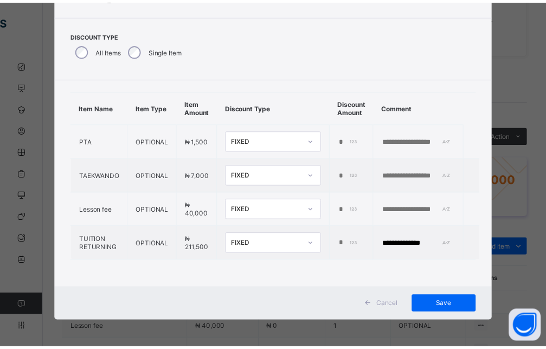
scroll to position [0, 5]
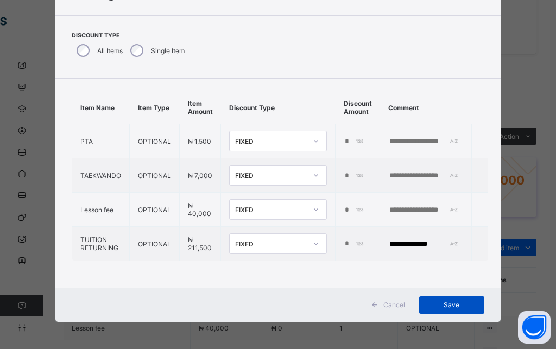
type input "*****"
click at [447, 307] on span "Save" at bounding box center [451, 305] width 49 height 8
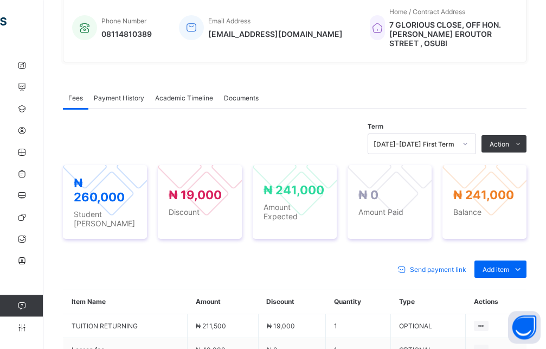
scroll to position [252, 0]
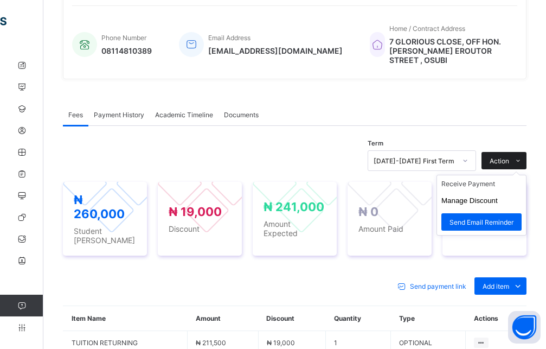
click at [507, 157] on span "Action" at bounding box center [500, 161] width 20 height 8
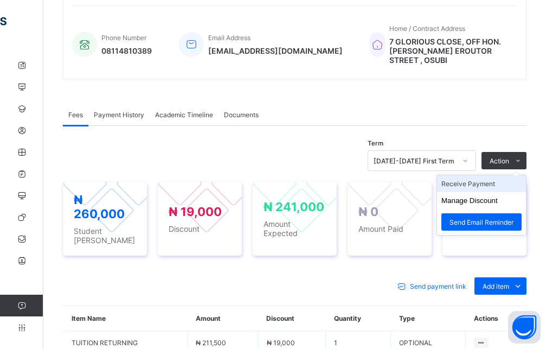
click at [482, 179] on li "Receive Payment" at bounding box center [481, 183] width 89 height 17
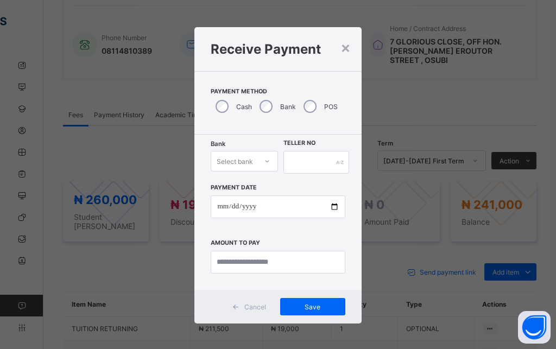
click at [264, 162] on icon at bounding box center [267, 161] width 7 height 11
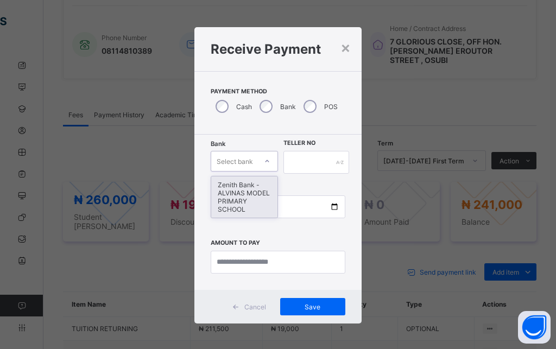
click at [243, 194] on div "Zenith Bank - ALVINAS MODEL PRIMARY SCHOOL" at bounding box center [244, 196] width 66 height 41
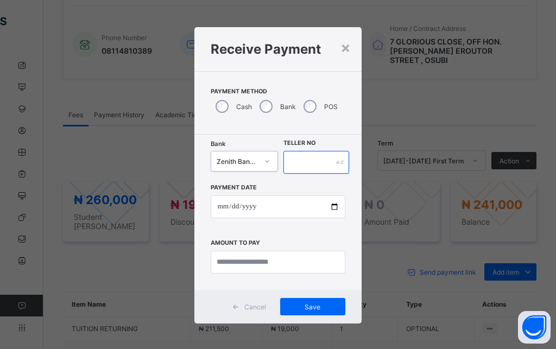
click at [318, 163] on input "text" at bounding box center [316, 162] width 66 height 23
click at [302, 163] on input "****" at bounding box center [316, 162] width 66 height 23
type input "********"
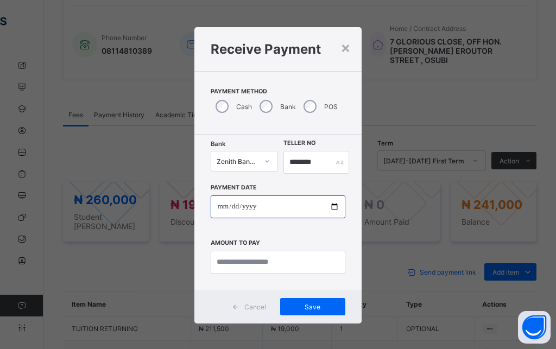
click at [215, 207] on input "date" at bounding box center [278, 206] width 134 height 23
type input "**********"
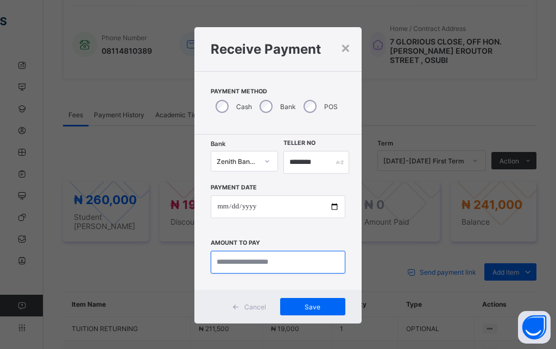
click at [321, 261] on input "currency" at bounding box center [278, 262] width 134 height 23
type input "*********"
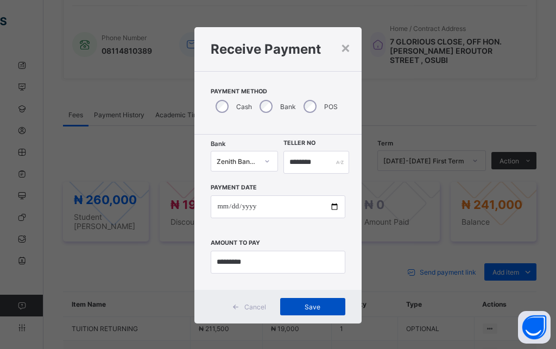
click at [304, 301] on div "Save" at bounding box center [312, 306] width 65 height 17
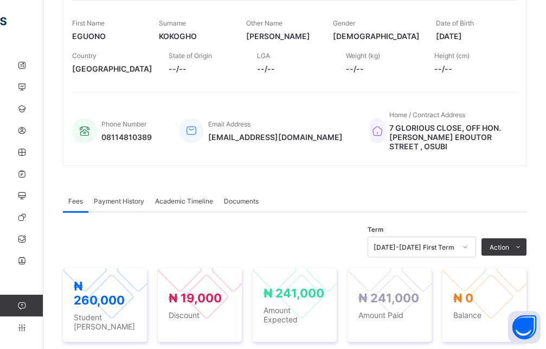
scroll to position [0, 0]
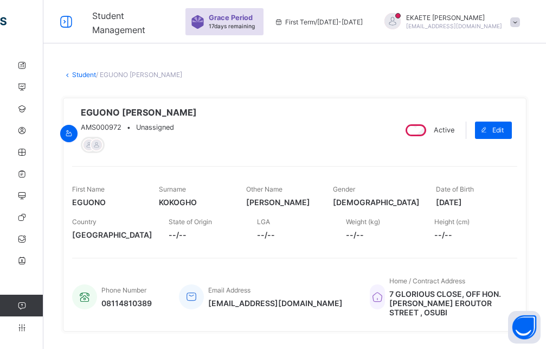
click at [87, 75] on link "Student" at bounding box center [84, 75] width 24 height 8
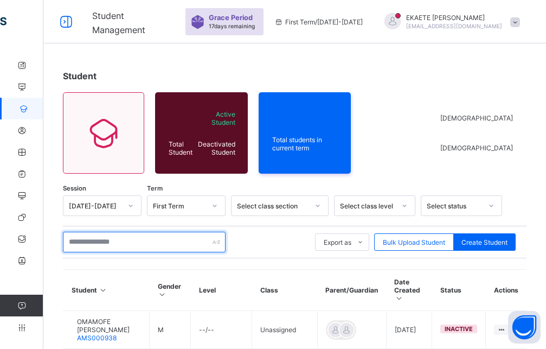
click at [113, 244] on input "text" at bounding box center [144, 242] width 163 height 21
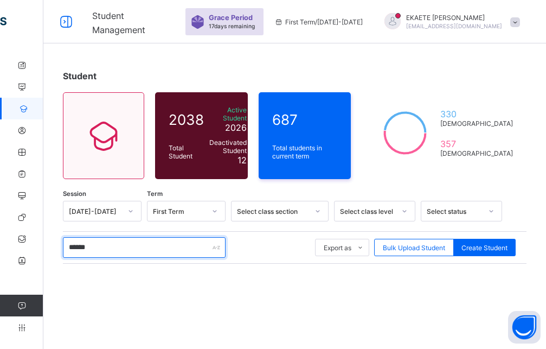
type input "*******"
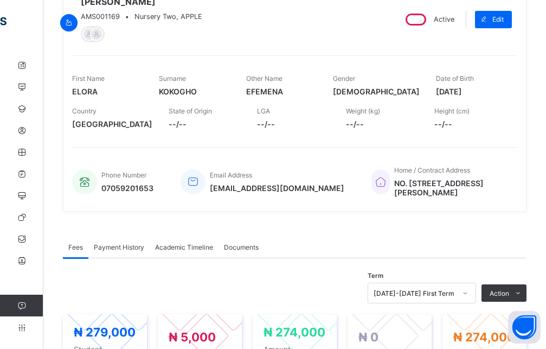
scroll to position [33, 0]
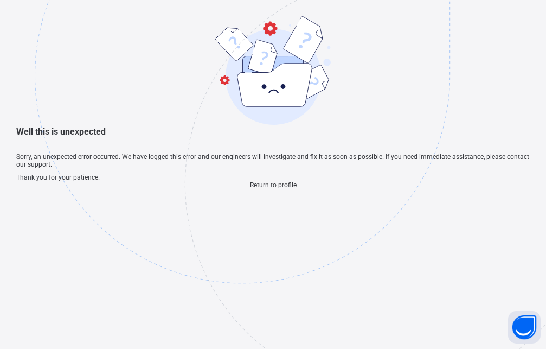
click at [273, 189] on span "Return to profile" at bounding box center [273, 185] width 47 height 8
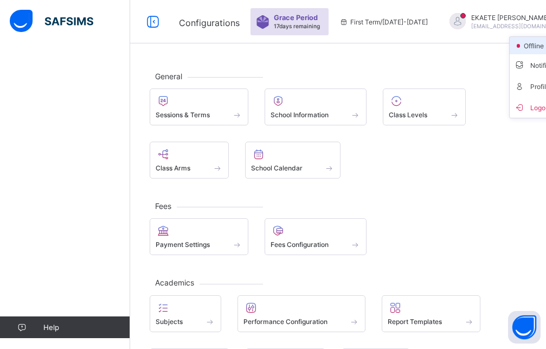
click at [523, 49] on span "offline" at bounding box center [537, 46] width 28 height 8
click at [523, 45] on span "online" at bounding box center [536, 46] width 27 height 8
click at [152, 22] on icon at bounding box center [153, 22] width 18 height 16
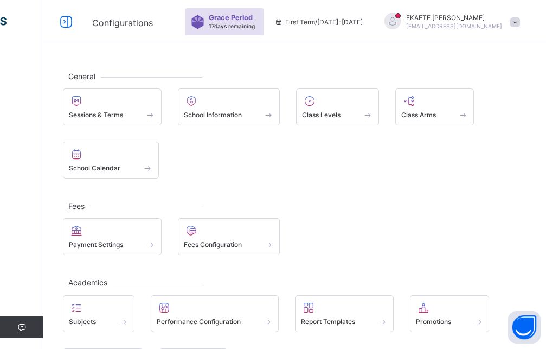
click at [520, 24] on span at bounding box center [516, 22] width 10 height 10
click at [66, 20] on icon at bounding box center [66, 22] width 18 height 16
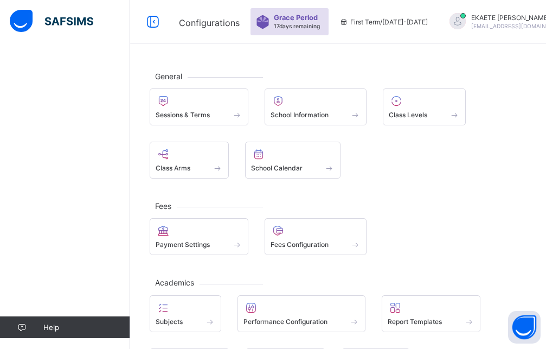
click at [519, 109] on span "Logout" at bounding box center [550, 107] width 72 height 12
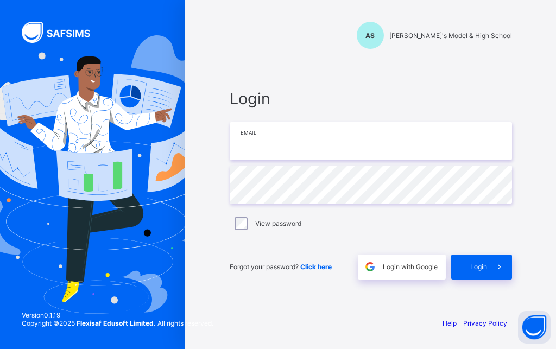
click at [303, 139] on input "email" at bounding box center [370, 141] width 282 height 38
type input "**********"
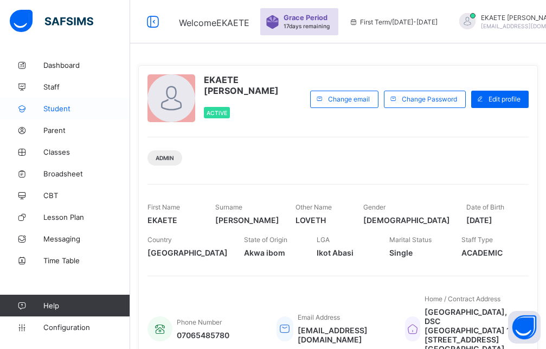
click at [55, 114] on link "Student" at bounding box center [65, 109] width 130 height 22
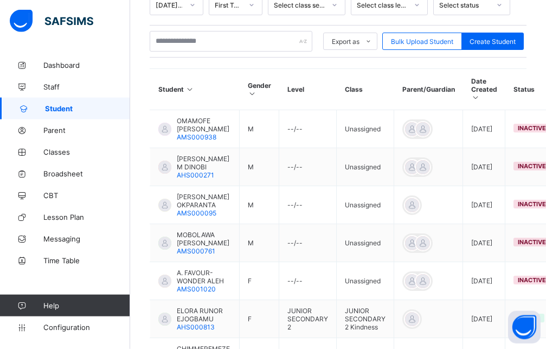
scroll to position [111, 0]
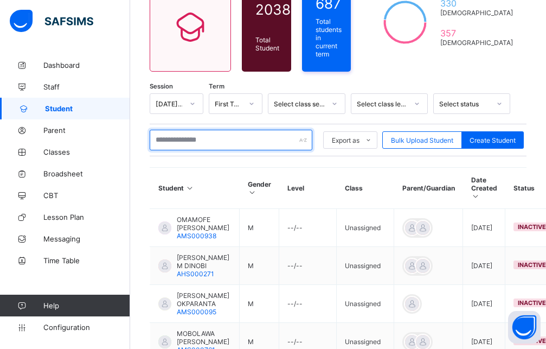
click at [190, 137] on input "text" at bounding box center [231, 140] width 163 height 21
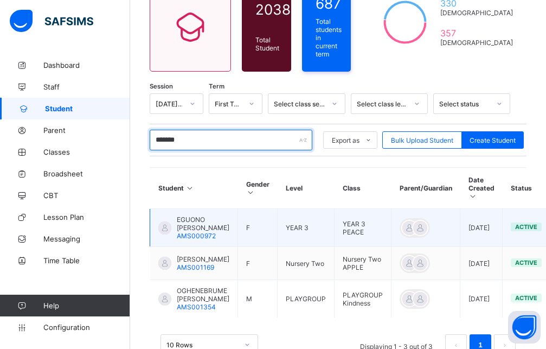
type input "*******"
click at [193, 221] on span "EGUONO ELLEN KOKOGHO" at bounding box center [203, 223] width 53 height 16
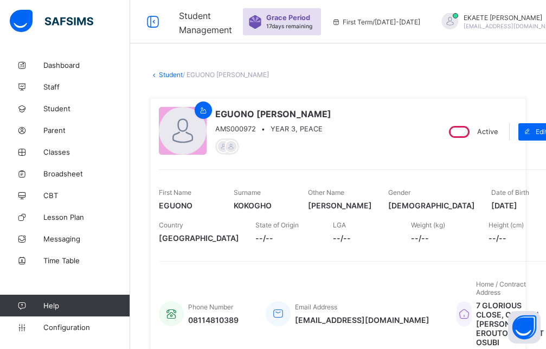
click at [163, 75] on link "Student" at bounding box center [171, 75] width 24 height 8
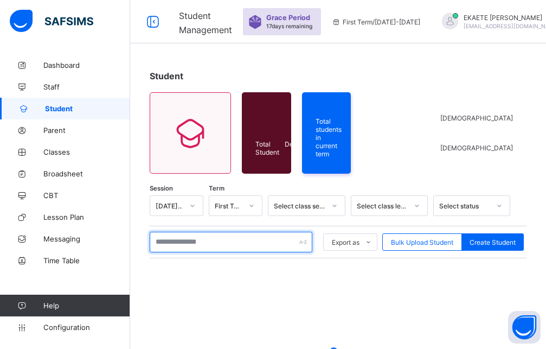
click at [190, 239] on input "text" at bounding box center [231, 242] width 163 height 21
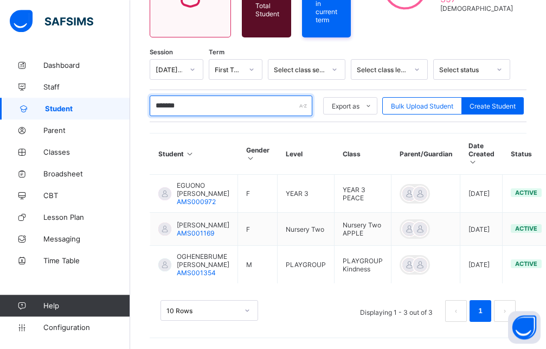
scroll to position [163, 0]
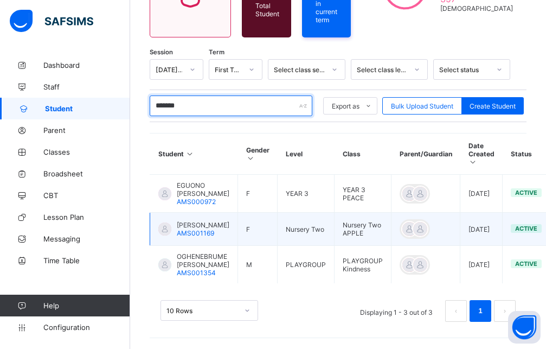
type input "*******"
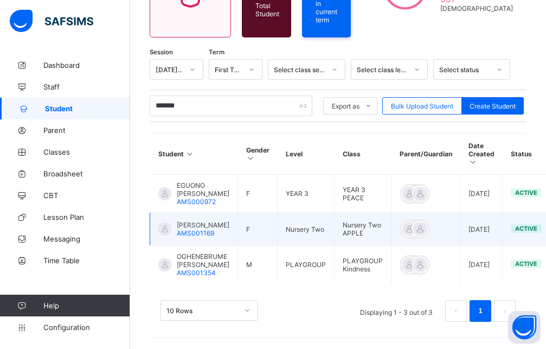
click at [225, 222] on div "ELORA EFEMENA KOKOGHO AMS001169" at bounding box center [203, 229] width 53 height 16
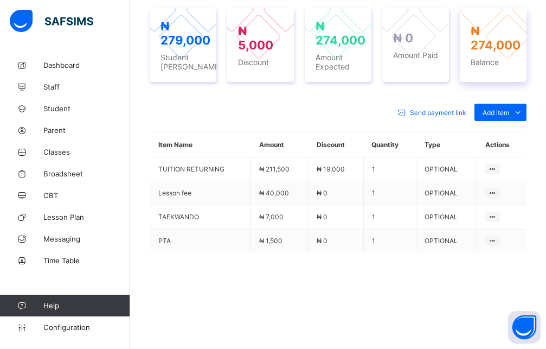
scroll to position [163, 0]
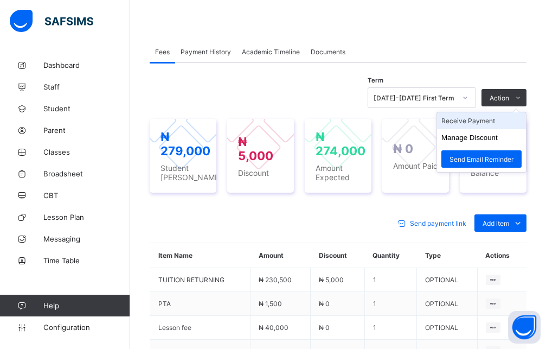
click at [471, 119] on li "Receive Payment" at bounding box center [481, 120] width 89 height 17
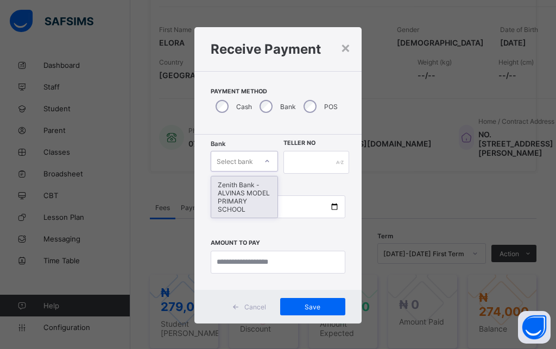
click at [239, 166] on div "Select bank" at bounding box center [234, 161] width 36 height 21
click at [231, 194] on div "Zenith Bank - ALVINAS MODEL PRIMARY SCHOOL" at bounding box center [244, 196] width 66 height 41
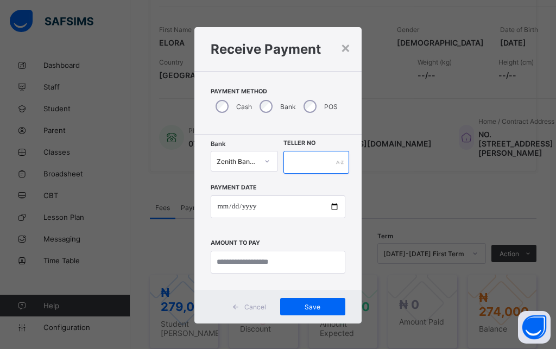
click at [318, 164] on input "text" at bounding box center [316, 162] width 66 height 23
type input "*******"
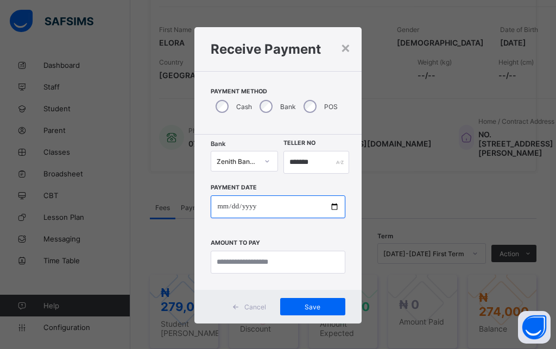
click at [217, 209] on input "date" at bounding box center [278, 206] width 134 height 23
type input "**********"
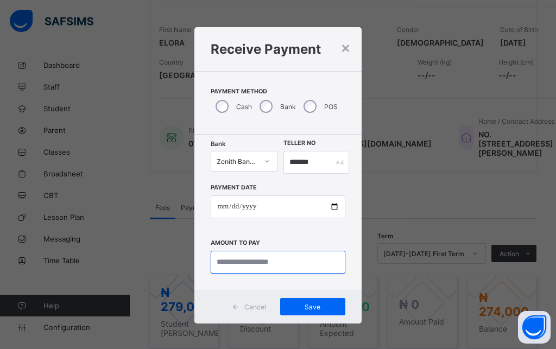
click at [297, 259] on input "currency" at bounding box center [278, 262] width 134 height 23
type input "*********"
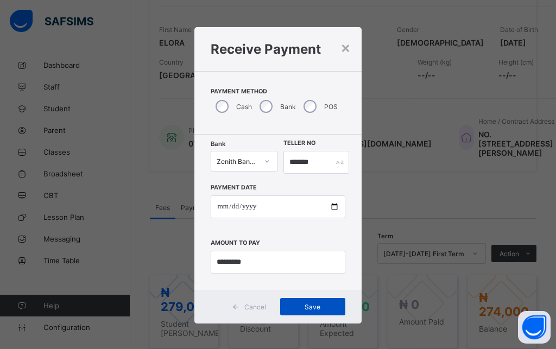
click at [332, 308] on span "Save" at bounding box center [312, 307] width 49 height 8
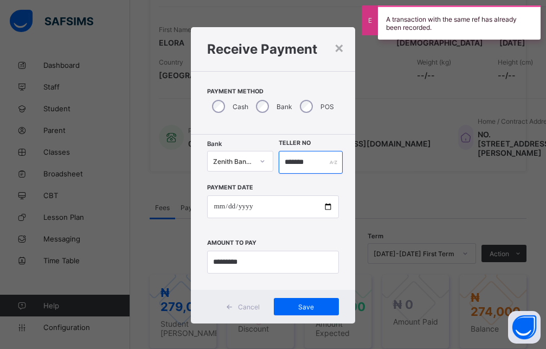
click at [312, 163] on input "*******" at bounding box center [311, 162] width 65 height 23
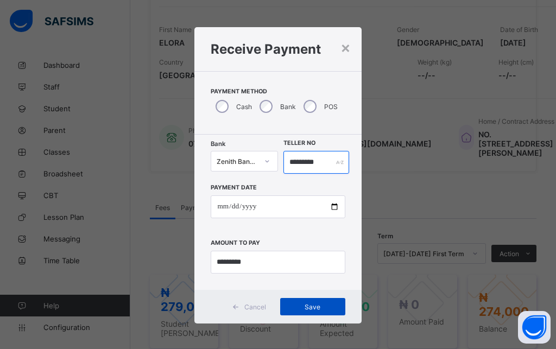
type input "*********"
click at [302, 305] on span "Save" at bounding box center [312, 307] width 49 height 8
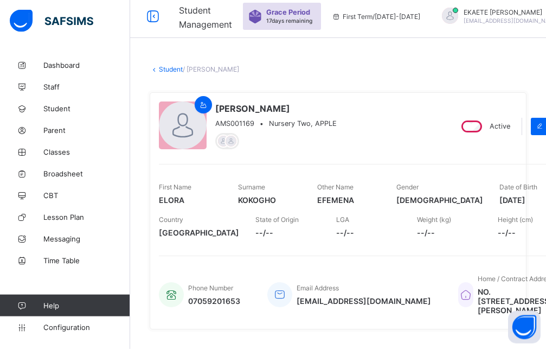
scroll to position [0, 0]
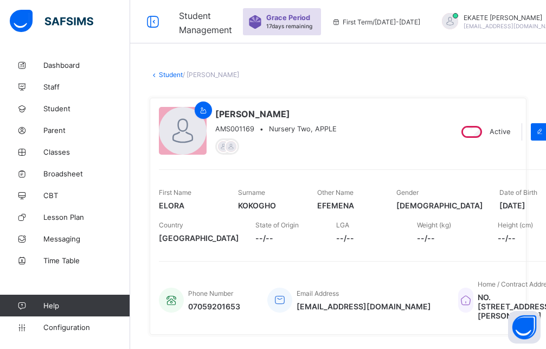
click at [166, 74] on link "Student" at bounding box center [171, 75] width 24 height 8
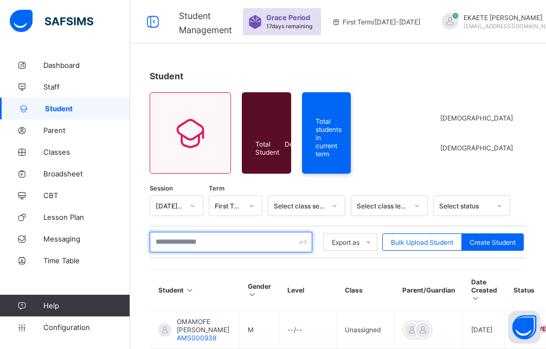
click at [227, 240] on input "text" at bounding box center [231, 242] width 163 height 21
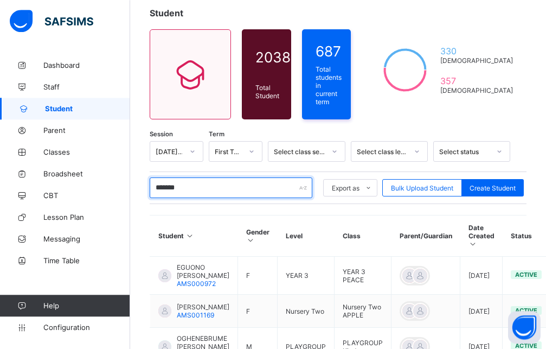
scroll to position [163, 0]
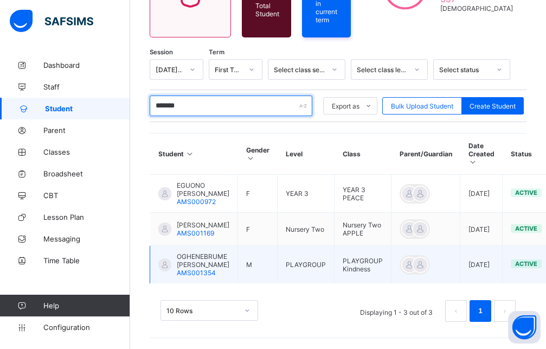
type input "*******"
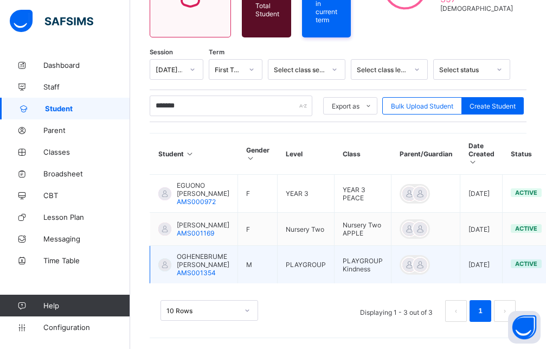
click at [205, 257] on span "OGHENEBRUME ELON KOKOGHO" at bounding box center [203, 260] width 53 height 16
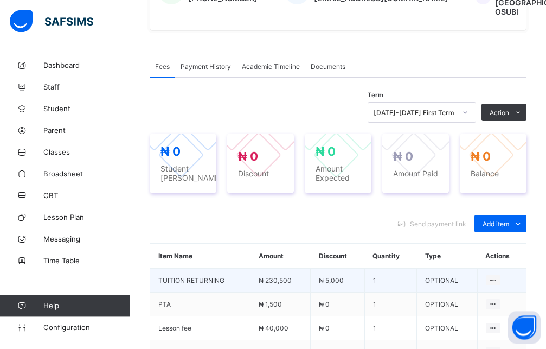
scroll to position [384, 0]
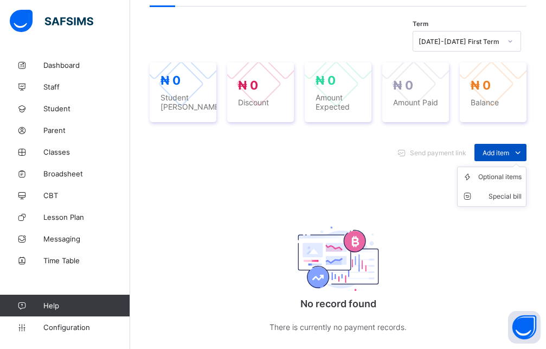
click at [506, 157] on span "Add item" at bounding box center [496, 153] width 27 height 8
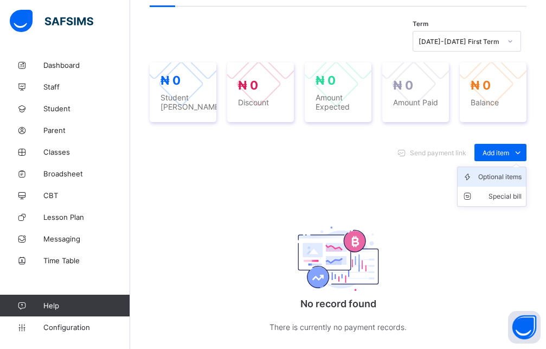
click at [498, 182] on div "Optional items" at bounding box center [500, 176] width 43 height 11
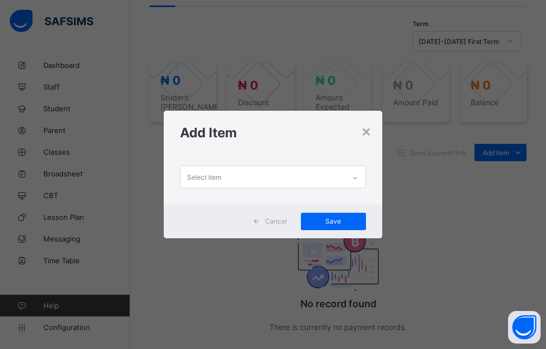
click at [355, 173] on div at bounding box center [355, 177] width 18 height 17
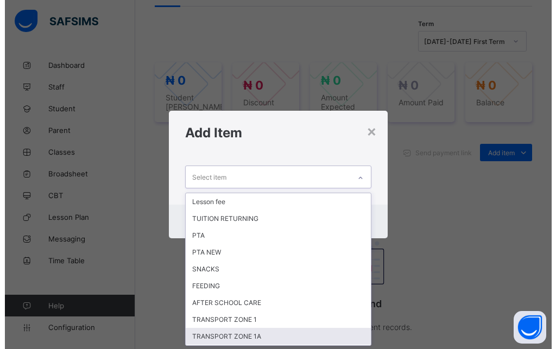
scroll to position [100, 0]
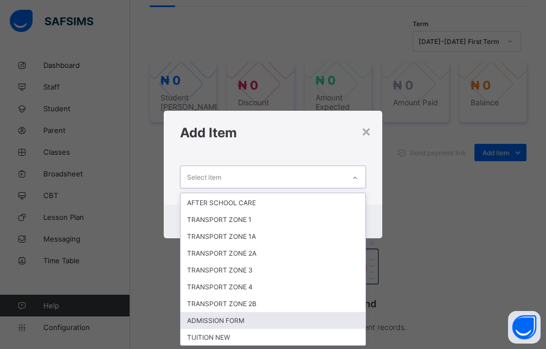
click at [232, 319] on div "ADMISSION FORM" at bounding box center [273, 320] width 185 height 17
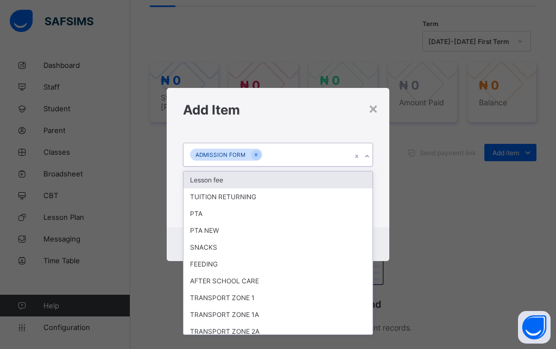
click at [368, 158] on icon at bounding box center [367, 156] width 7 height 11
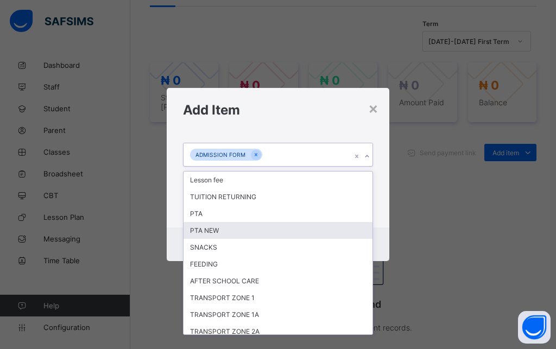
click at [200, 229] on div "PTA NEW" at bounding box center [277, 230] width 189 height 17
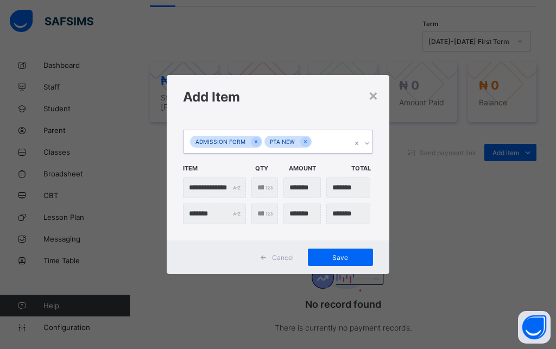
click at [367, 142] on icon at bounding box center [367, 143] width 7 height 11
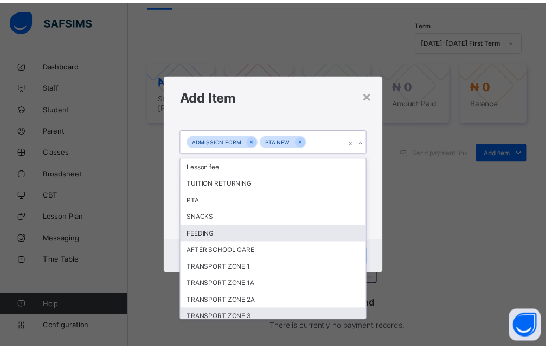
scroll to position [56, 0]
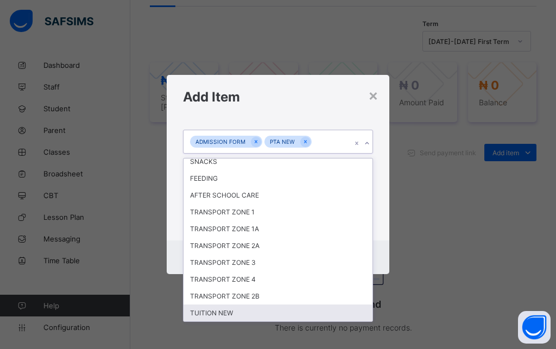
click at [227, 310] on div "TUITION NEW" at bounding box center [277, 312] width 189 height 17
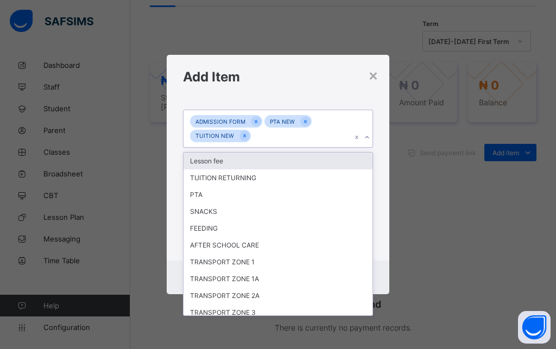
click at [368, 137] on icon at bounding box center [367, 137] width 7 height 11
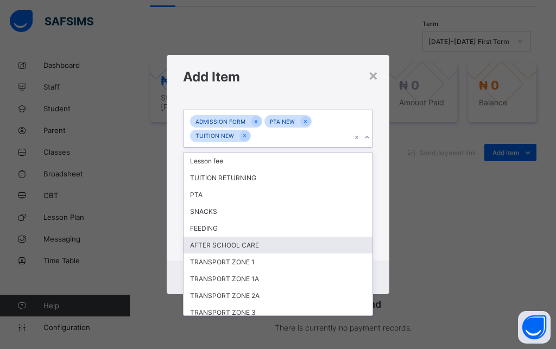
click at [251, 246] on div "AFTER SCHOOL CARE" at bounding box center [277, 245] width 189 height 17
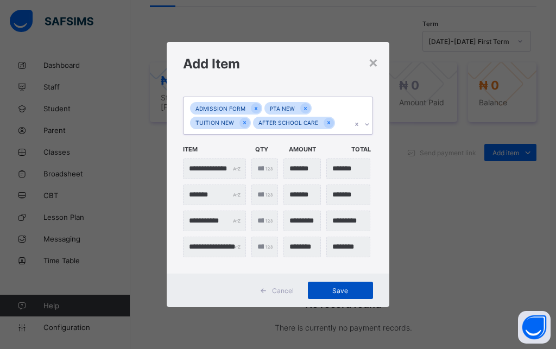
click at [349, 287] on span "Save" at bounding box center [340, 290] width 49 height 8
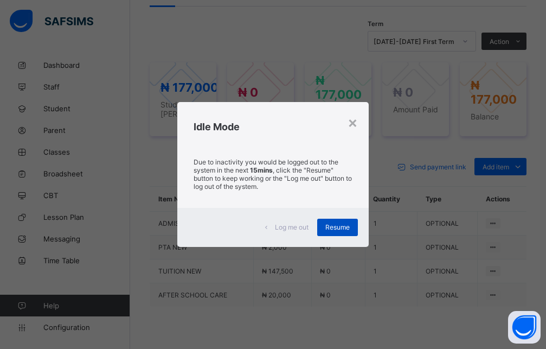
click at [339, 226] on span "Resume" at bounding box center [338, 227] width 24 height 8
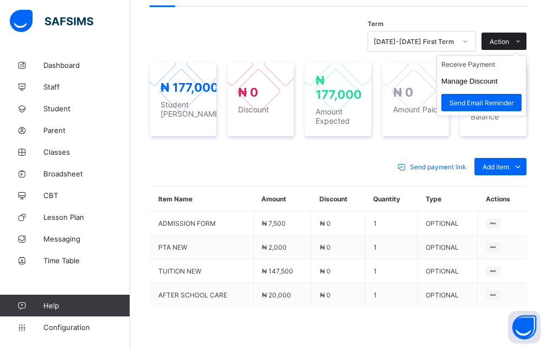
click at [507, 46] on span "Action" at bounding box center [500, 41] width 20 height 8
click at [473, 71] on li "Receive Payment" at bounding box center [481, 64] width 89 height 17
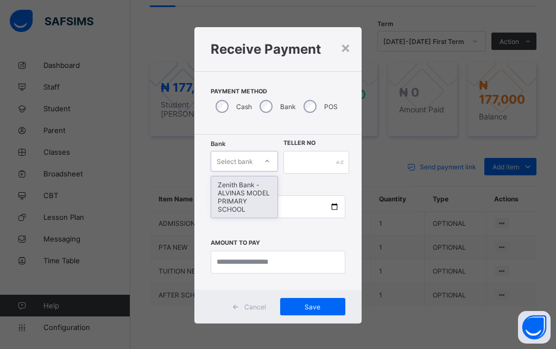
click at [257, 166] on div at bounding box center [267, 161] width 21 height 20
click at [244, 189] on div "Zenith Bank - ALVINAS MODEL PRIMARY SCHOOL" at bounding box center [244, 196] width 66 height 41
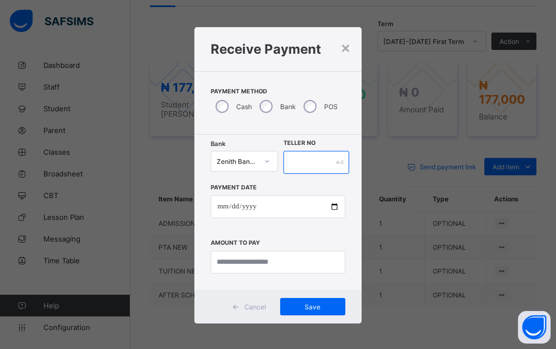
click at [291, 165] on input "text" at bounding box center [316, 162] width 66 height 23
type input "********"
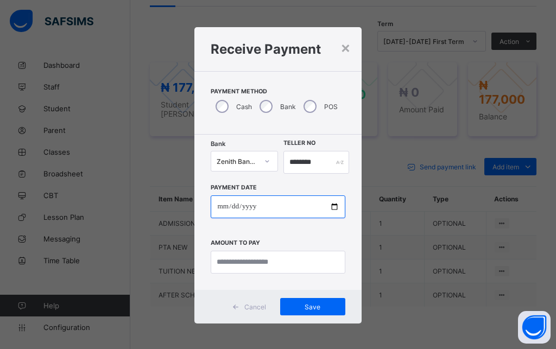
click at [214, 216] on input "date" at bounding box center [278, 206] width 134 height 23
type input "**********"
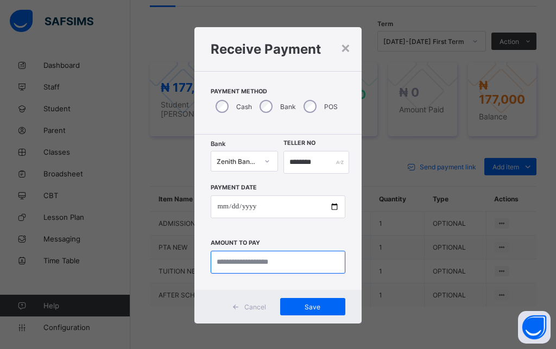
click at [246, 267] on input "currency" at bounding box center [278, 262] width 134 height 23
type input "*********"
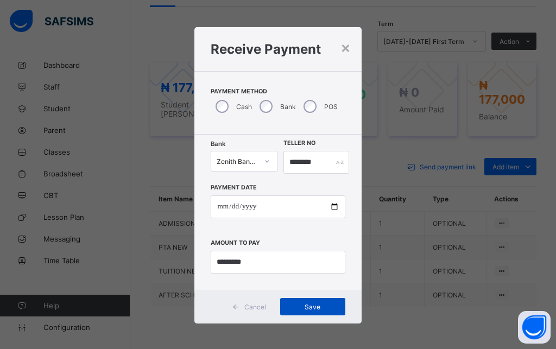
click at [307, 302] on div "Save" at bounding box center [312, 306] width 65 height 17
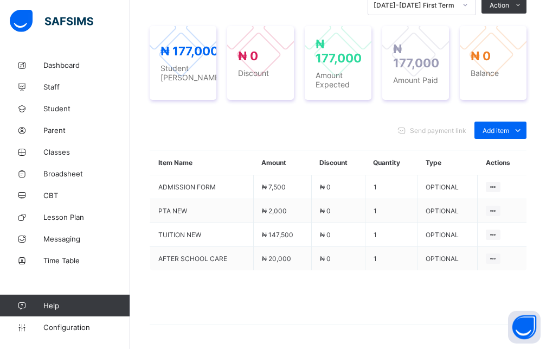
scroll to position [439, 0]
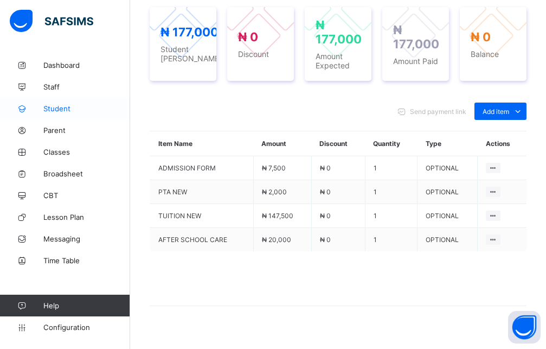
click at [60, 113] on link "Student" at bounding box center [65, 109] width 130 height 22
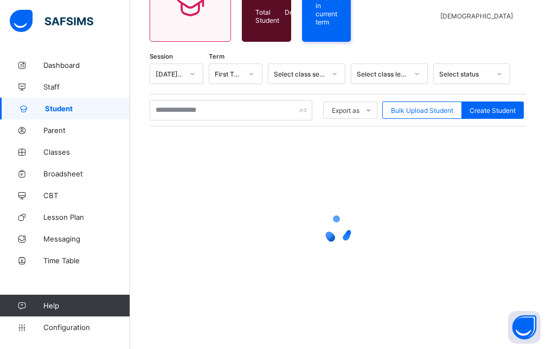
scroll to position [122, 0]
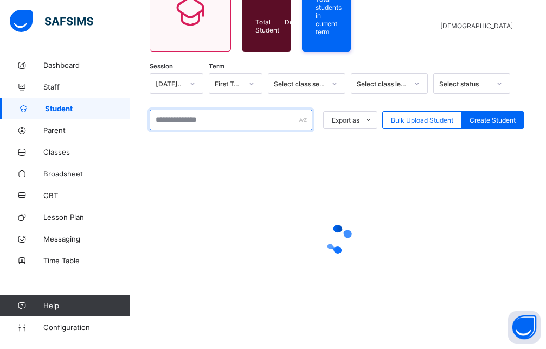
click at [188, 121] on input "text" at bounding box center [231, 120] width 163 height 21
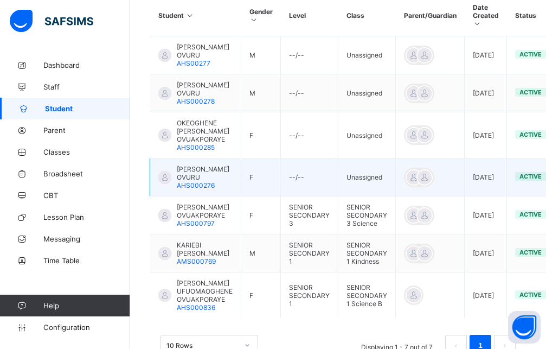
scroll to position [291, 0]
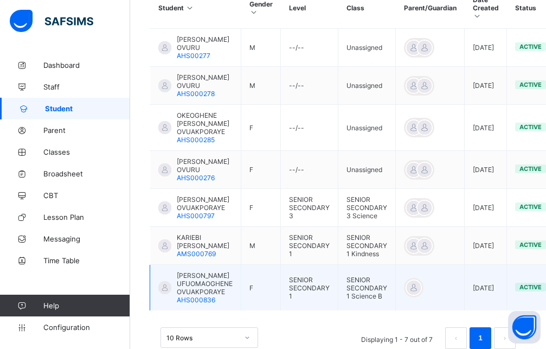
type input "******"
click at [213, 293] on span "[PERSON_NAME] UFUOMAOGHENE OVUAKPORAYE" at bounding box center [205, 283] width 56 height 24
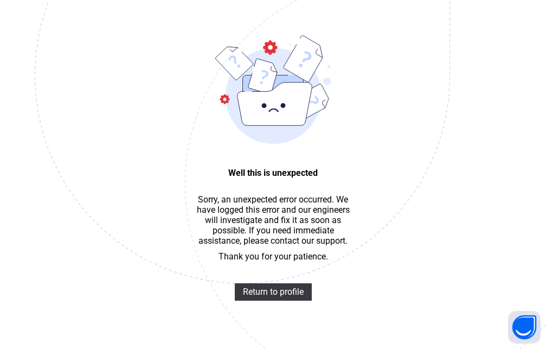
scroll to position [33, 0]
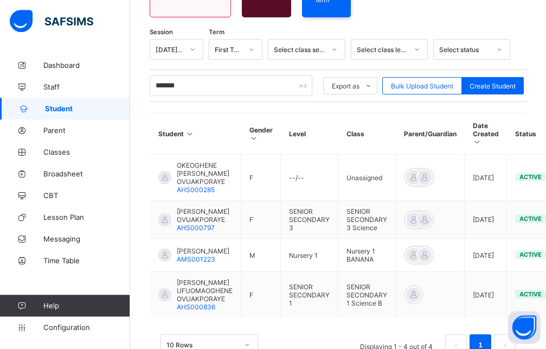
scroll to position [166, 0]
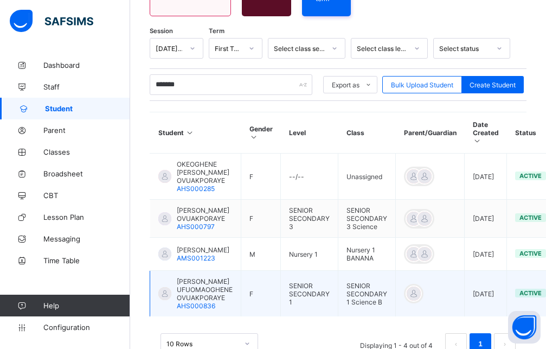
type input "*******"
click at [210, 302] on span "[PERSON_NAME] UFUOMAOGHENE OVUAKPORAYE" at bounding box center [205, 289] width 56 height 24
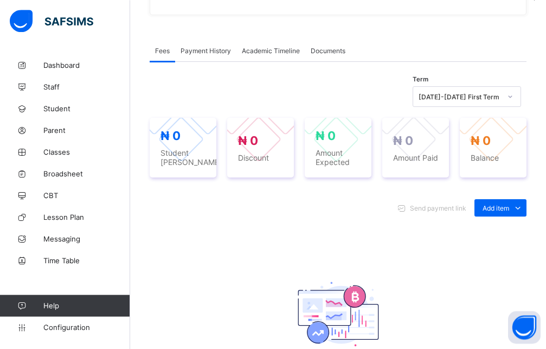
scroll to position [332, 0]
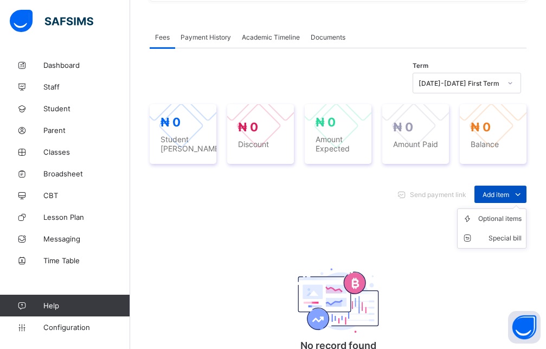
click at [509, 198] on span "Add item" at bounding box center [496, 194] width 27 height 8
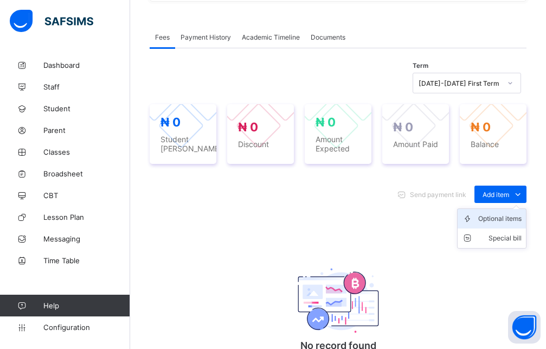
click at [506, 224] on div "Optional items" at bounding box center [500, 218] width 43 height 11
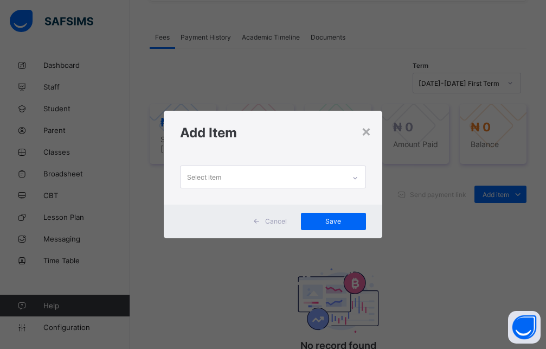
click at [359, 181] on icon at bounding box center [355, 178] width 7 height 11
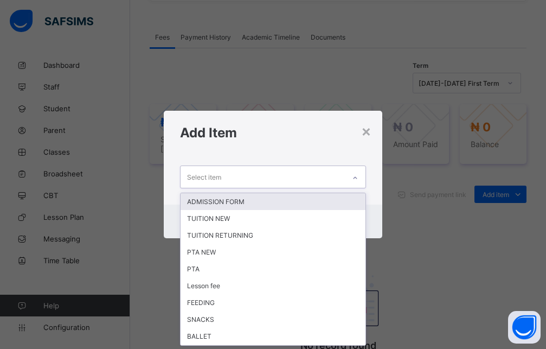
click at [296, 202] on div "ADMISSION FORM" at bounding box center [273, 201] width 185 height 17
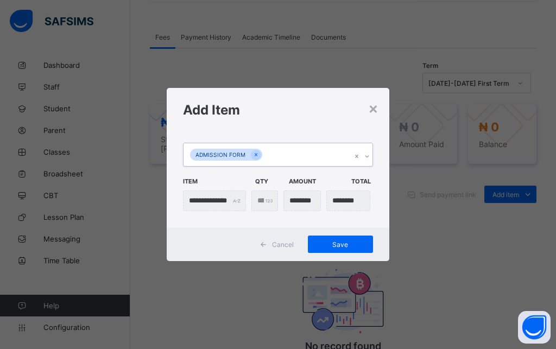
click at [367, 157] on icon at bounding box center [367, 156] width 4 height 2
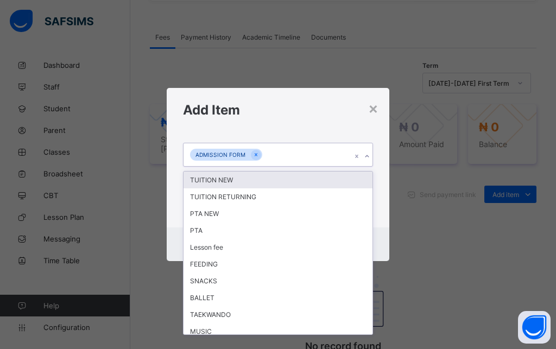
click at [298, 183] on div "TUITION NEW" at bounding box center [277, 179] width 189 height 17
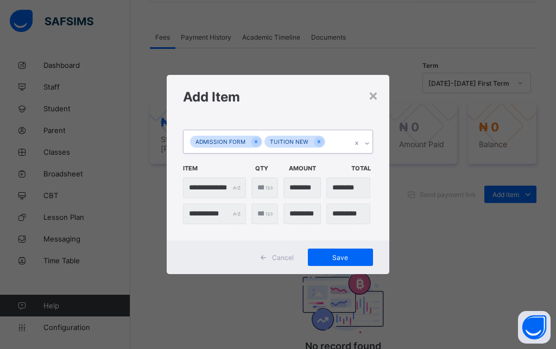
click at [367, 143] on icon at bounding box center [367, 143] width 7 height 11
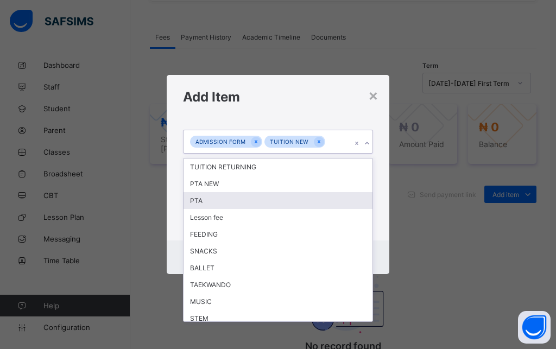
click at [253, 205] on div "PTA" at bounding box center [277, 200] width 189 height 17
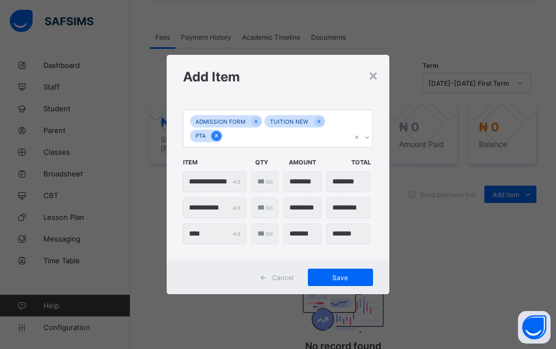
click at [221, 137] on div at bounding box center [216, 136] width 10 height 10
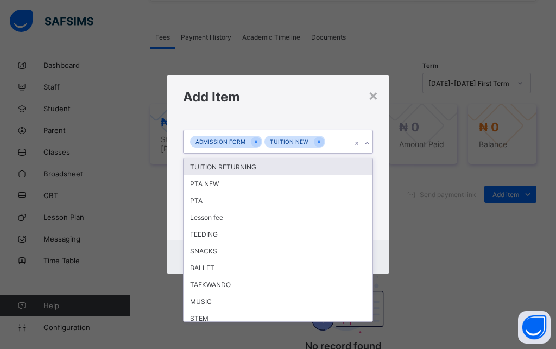
click at [368, 145] on icon at bounding box center [367, 143] width 7 height 11
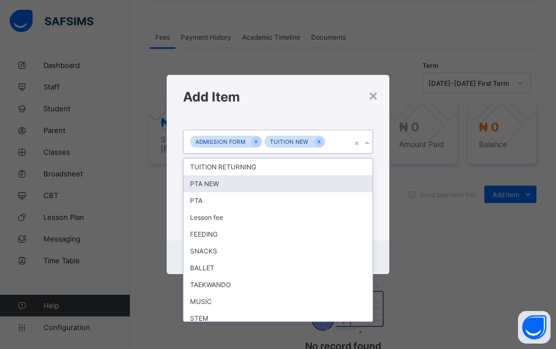
click at [226, 184] on div "PTA NEW" at bounding box center [277, 183] width 189 height 17
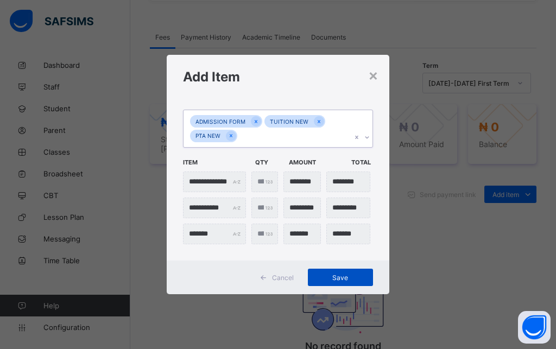
click at [350, 280] on span "Save" at bounding box center [340, 277] width 49 height 8
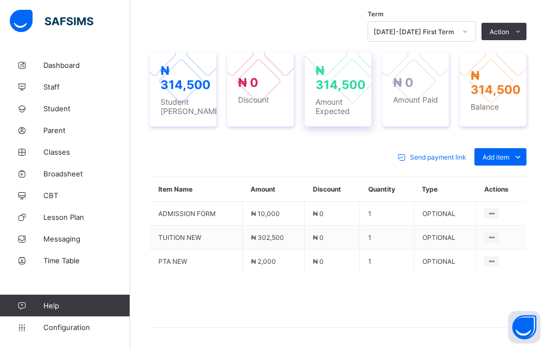
scroll to position [368, 0]
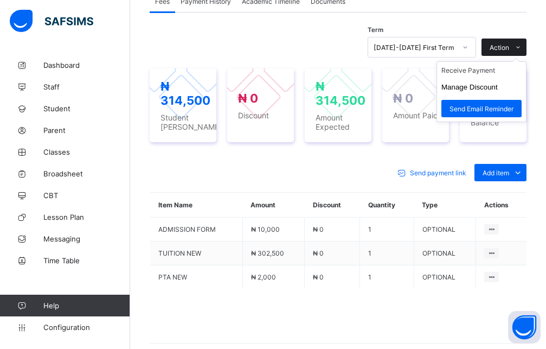
click at [502, 50] on span "Action" at bounding box center [500, 47] width 20 height 8
click at [468, 68] on li "Receive Payment" at bounding box center [481, 70] width 89 height 17
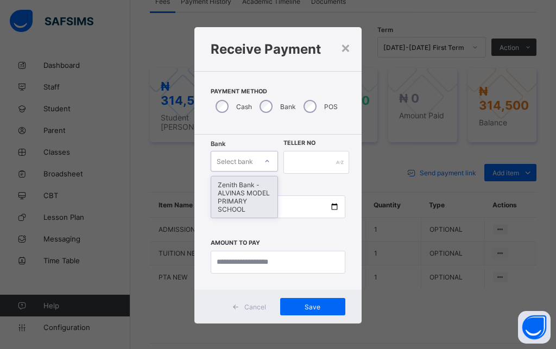
click at [258, 158] on div at bounding box center [267, 160] width 18 height 17
click at [234, 202] on div "Zenith Bank - ALVINAS MODEL PRIMARY SCHOOL" at bounding box center [244, 196] width 66 height 41
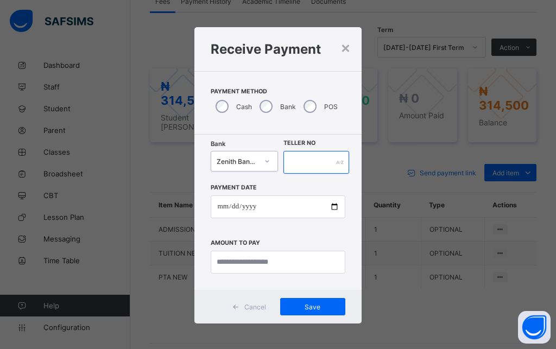
click at [288, 161] on input "text" at bounding box center [316, 162] width 66 height 23
type input "********"
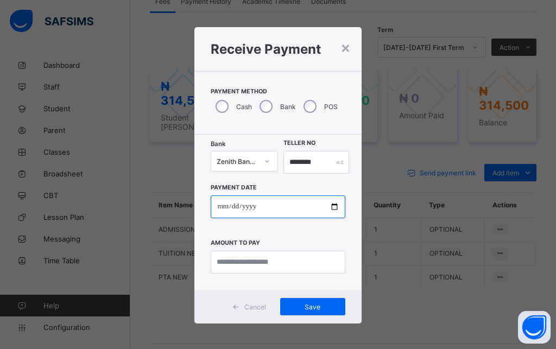
click at [219, 206] on input "date" at bounding box center [278, 206] width 134 height 23
type input "**********"
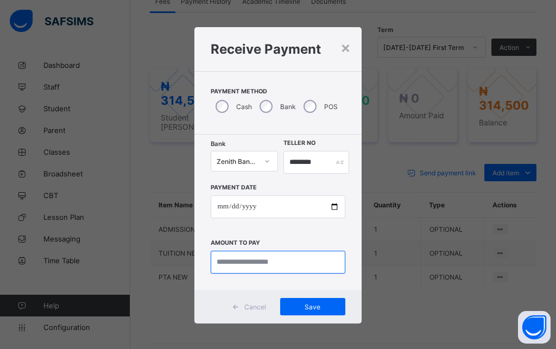
click at [230, 260] on input "currency" at bounding box center [278, 262] width 134 height 23
type input "********"
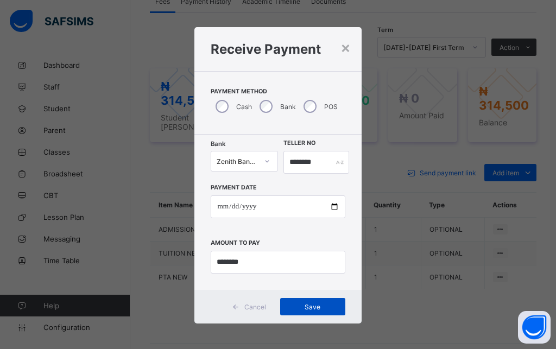
click at [304, 304] on span "Save" at bounding box center [312, 307] width 49 height 8
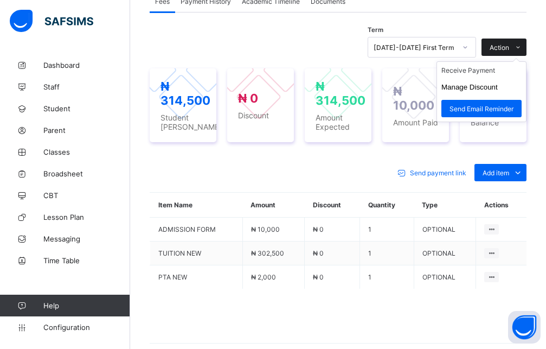
drag, startPoint x: 505, startPoint y: 43, endPoint x: 505, endPoint y: 49, distance: 6.5
click at [505, 43] on div "Action" at bounding box center [504, 47] width 45 height 17
click at [482, 70] on li "Receive Payment" at bounding box center [481, 70] width 89 height 17
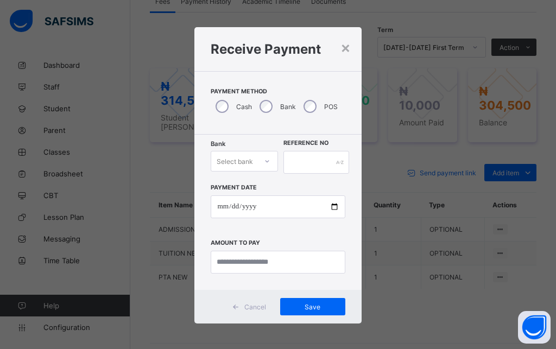
click at [249, 161] on div "Select bank" at bounding box center [234, 161] width 46 height 15
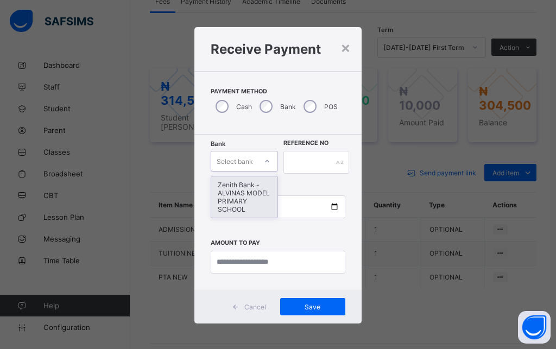
click at [243, 188] on div "Zenith Bank - ALVINAS MODEL PRIMARY SCHOOL" at bounding box center [244, 196] width 66 height 41
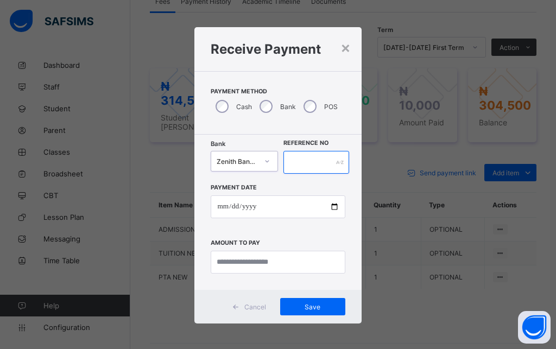
click at [302, 159] on input "text" at bounding box center [316, 162] width 66 height 23
type input "******"
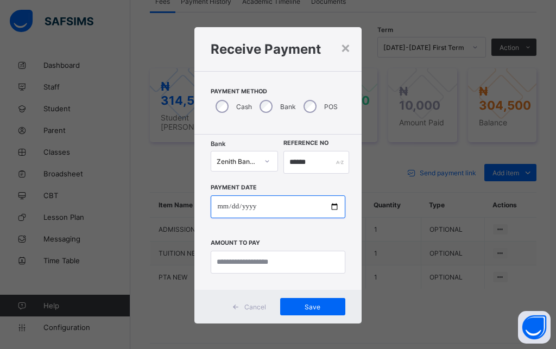
click at [216, 209] on input "date" at bounding box center [278, 206] width 134 height 23
type input "**********"
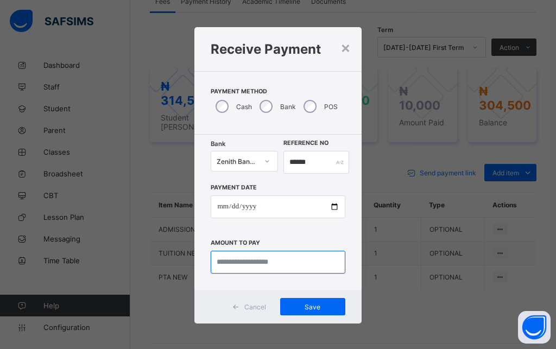
click at [221, 265] on input "currency" at bounding box center [278, 262] width 134 height 23
type input "*********"
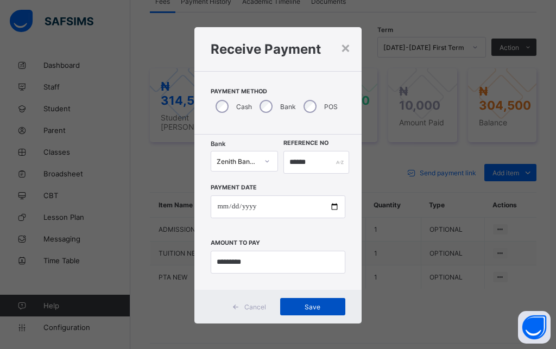
click at [290, 305] on span "Save" at bounding box center [312, 307] width 49 height 8
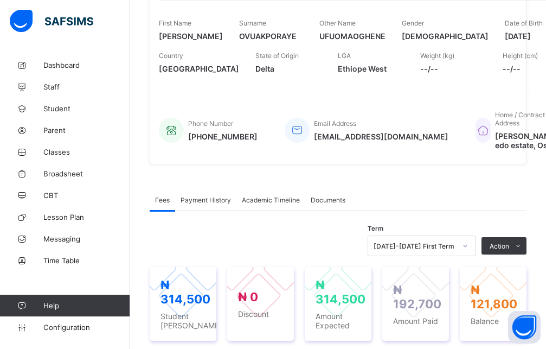
scroll to position [146, 0]
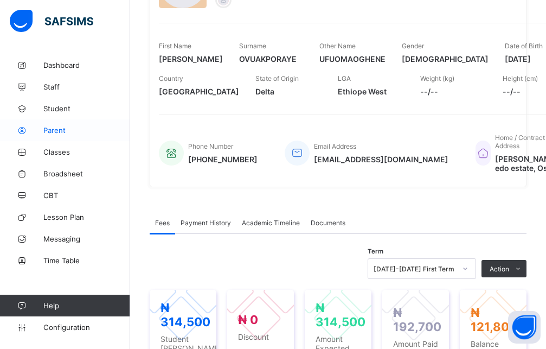
drag, startPoint x: 58, startPoint y: 107, endPoint x: 94, endPoint y: 133, distance: 45.0
click at [59, 107] on span "Student" at bounding box center [86, 108] width 87 height 9
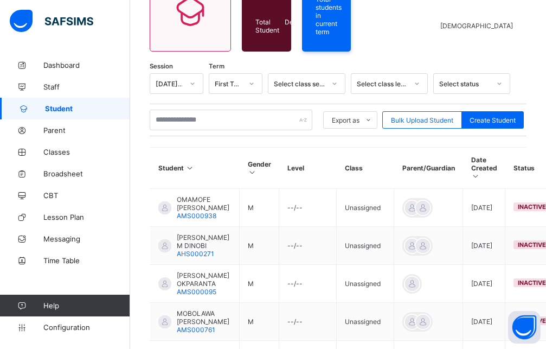
scroll to position [125, 0]
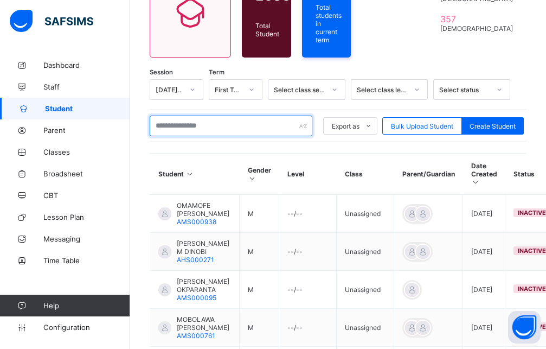
click at [258, 127] on input "text" at bounding box center [231, 126] width 163 height 21
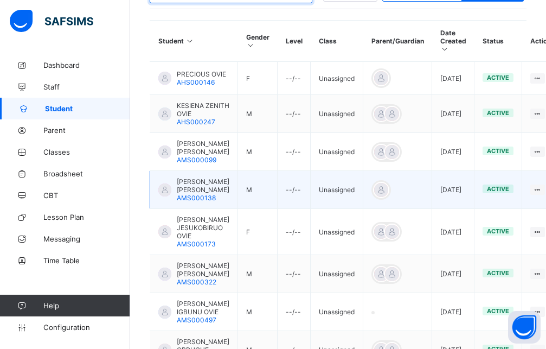
scroll to position [424, 0]
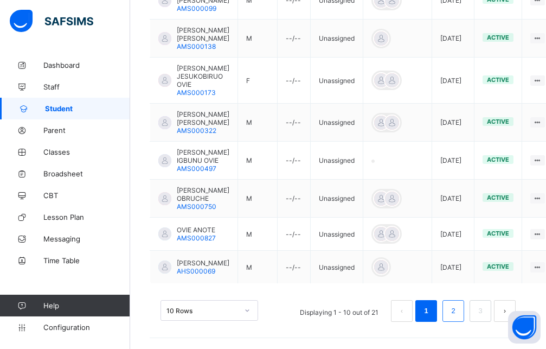
type input "*****"
click at [464, 314] on li "2" at bounding box center [454, 311] width 22 height 22
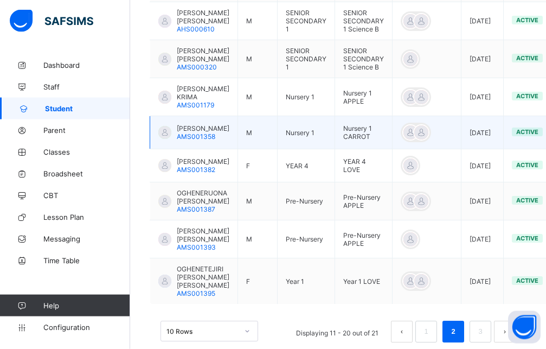
scroll to position [414, 0]
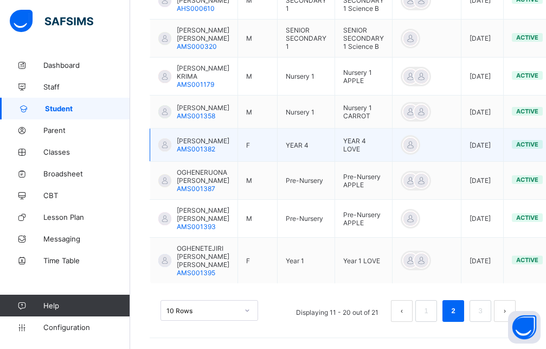
click at [205, 145] on span "[PERSON_NAME]" at bounding box center [203, 141] width 53 height 8
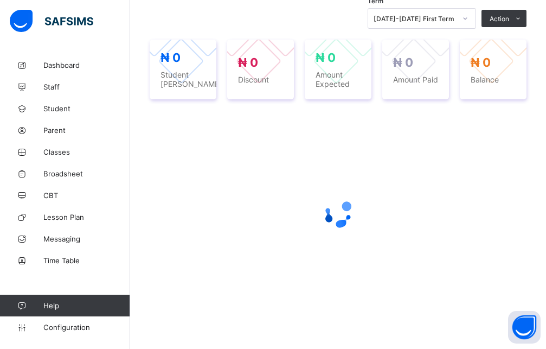
scroll to position [388, 0]
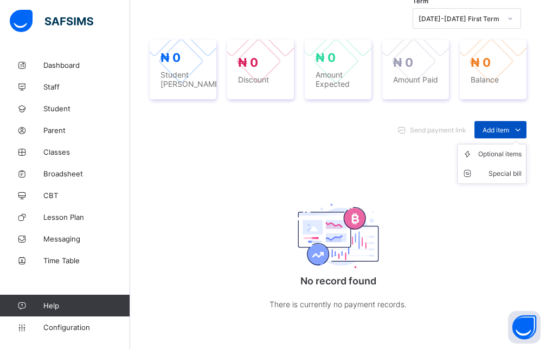
click at [508, 127] on span "Add item" at bounding box center [496, 130] width 27 height 8
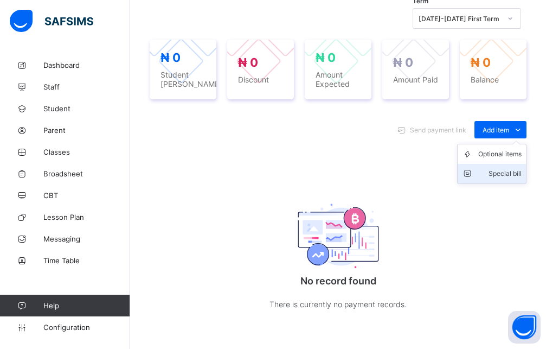
click at [511, 165] on li "Special bill" at bounding box center [492, 174] width 68 height 20
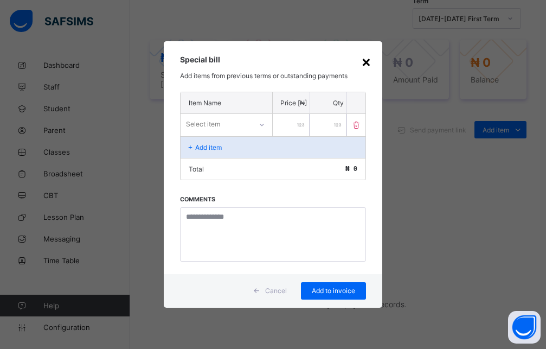
click at [372, 66] on div "×" at bounding box center [366, 61] width 10 height 18
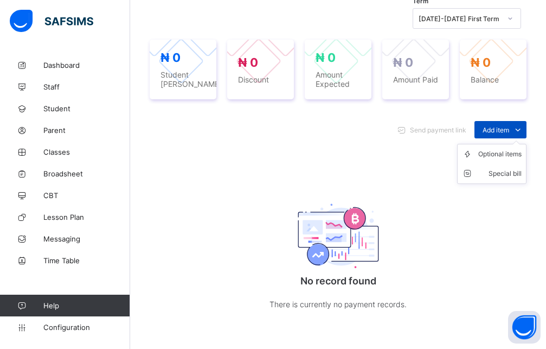
click at [524, 132] on icon at bounding box center [518, 129] width 12 height 11
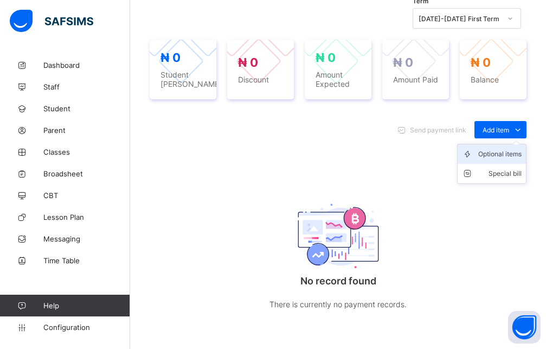
click at [509, 157] on div "Optional items" at bounding box center [500, 154] width 43 height 11
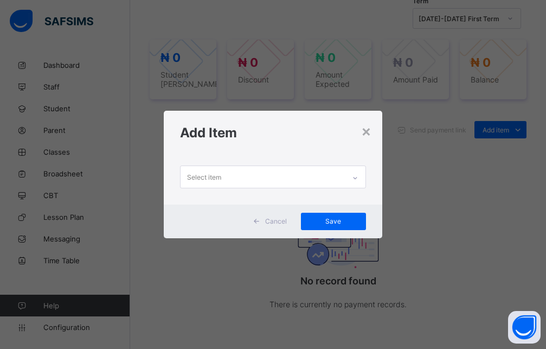
click at [284, 176] on div "Select item" at bounding box center [263, 176] width 164 height 21
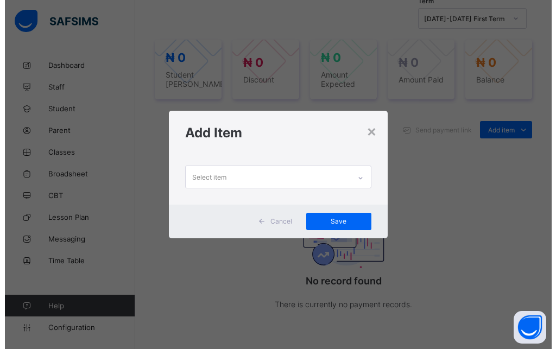
scroll to position [0, 0]
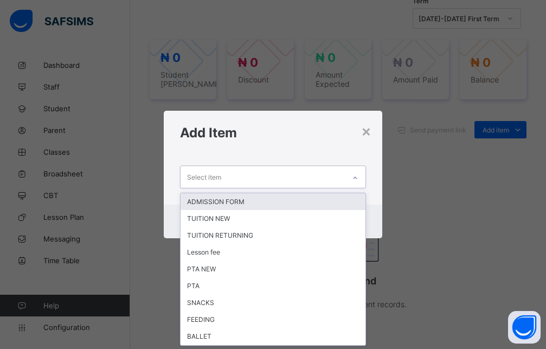
click at [260, 199] on div "ADMISSION FORM" at bounding box center [273, 201] width 185 height 17
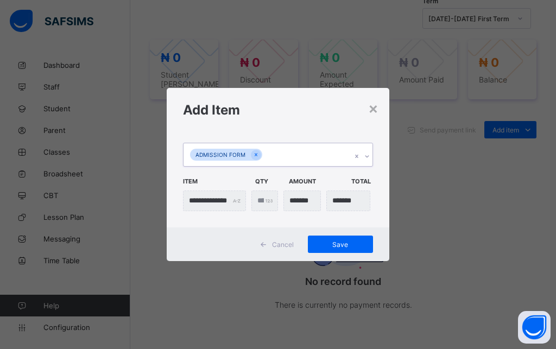
click at [369, 156] on icon at bounding box center [367, 156] width 7 height 11
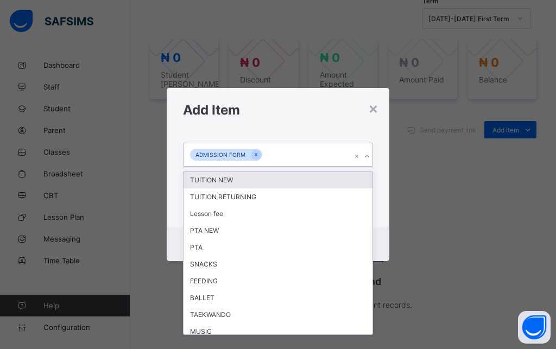
click at [234, 183] on div "TUITION NEW" at bounding box center [277, 179] width 189 height 17
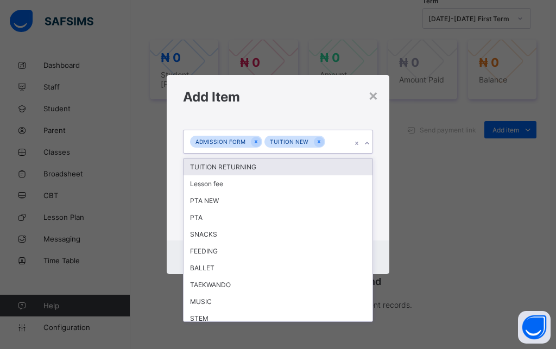
click at [367, 145] on icon at bounding box center [367, 143] width 7 height 11
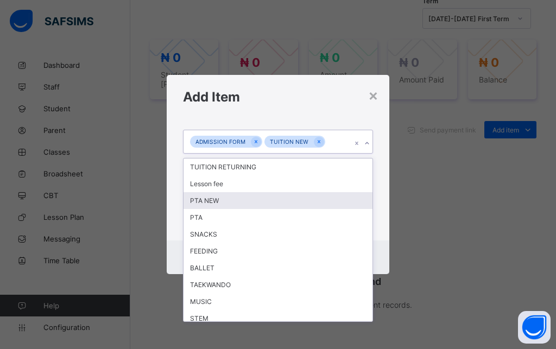
click at [232, 199] on div "PTA NEW" at bounding box center [277, 200] width 189 height 17
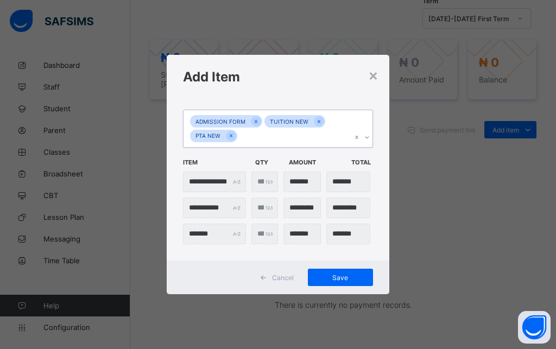
click at [366, 138] on icon at bounding box center [367, 137] width 7 height 11
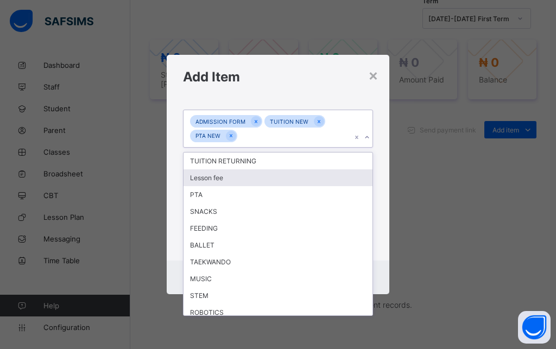
click at [225, 184] on div "Lesson fee" at bounding box center [277, 177] width 189 height 17
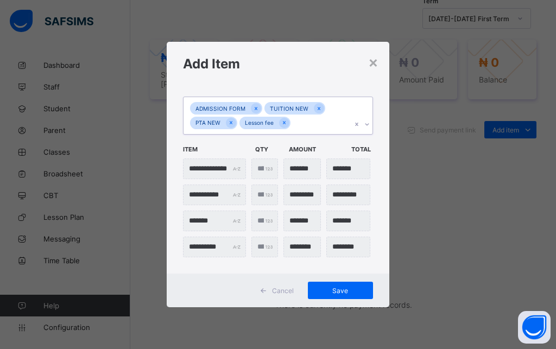
click at [365, 125] on icon at bounding box center [367, 124] width 7 height 11
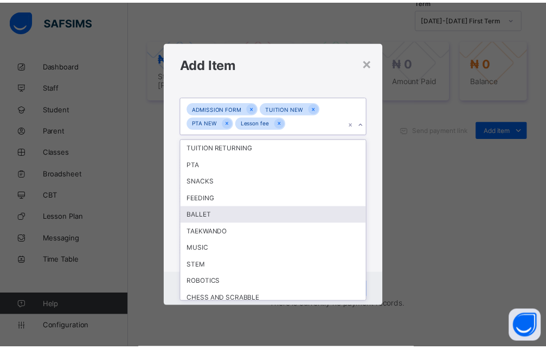
scroll to position [123, 0]
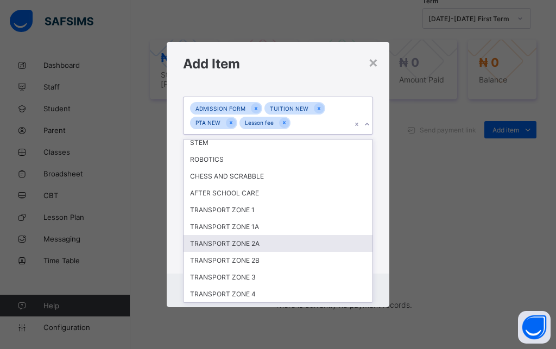
click at [248, 242] on div "TRANSPORT ZONE 2A" at bounding box center [277, 243] width 189 height 17
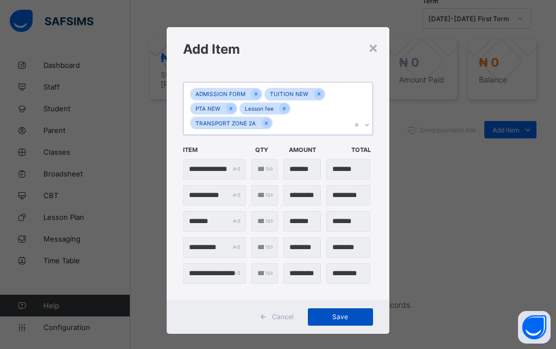
click at [326, 321] on div "Save" at bounding box center [340, 316] width 65 height 17
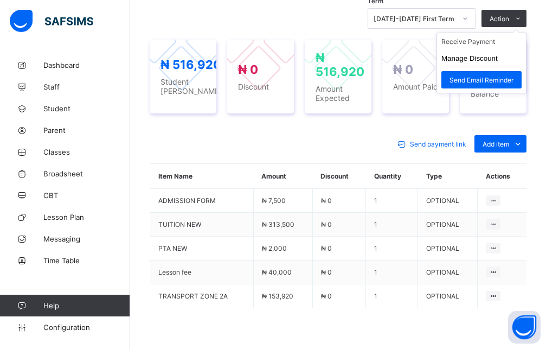
click at [504, 33] on ul "Receive Payment Manage Discount Send Email Reminder" at bounding box center [482, 63] width 90 height 61
click at [476, 45] on li "Receive Payment" at bounding box center [481, 41] width 89 height 17
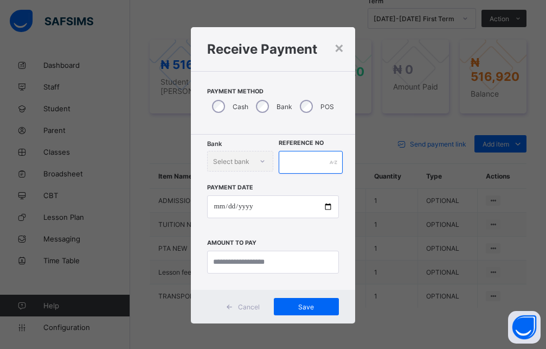
click at [294, 161] on input "text" at bounding box center [311, 162] width 65 height 23
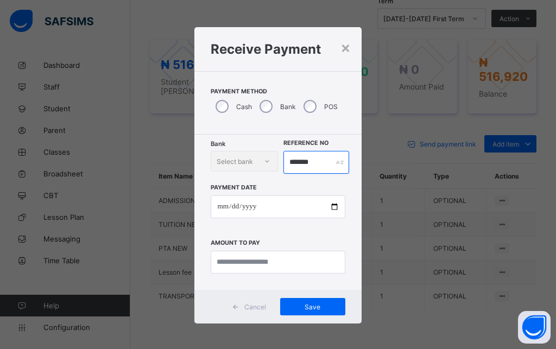
type input "*******"
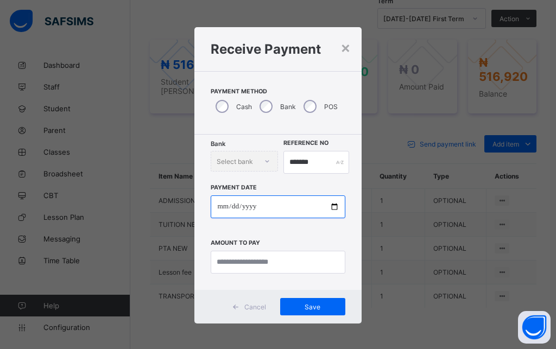
click at [217, 209] on input "date" at bounding box center [278, 206] width 134 height 23
type input "**********"
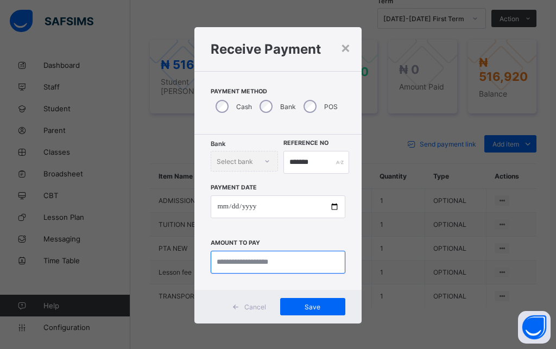
click at [248, 260] on input "currency" at bounding box center [278, 262] width 134 height 23
type input "*******"
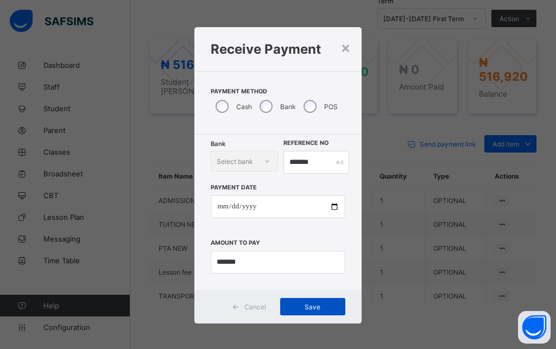
click at [308, 311] on div "Save" at bounding box center [312, 306] width 65 height 17
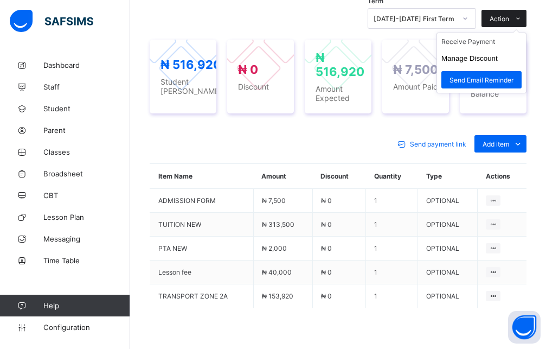
click at [504, 18] on span "Action" at bounding box center [500, 19] width 20 height 8
click at [493, 42] on li "Receive Payment" at bounding box center [481, 41] width 89 height 17
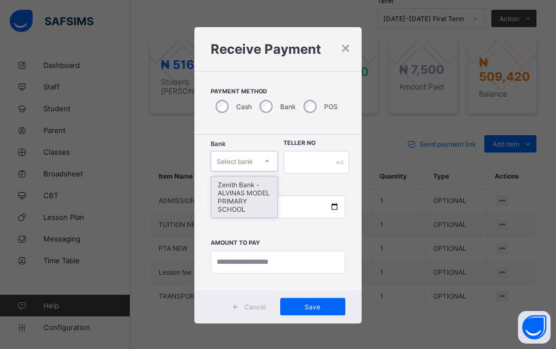
click at [258, 167] on div at bounding box center [267, 160] width 18 height 17
click at [239, 198] on div "Zenith Bank - ALVINAS MODEL PRIMARY SCHOOL" at bounding box center [244, 196] width 66 height 41
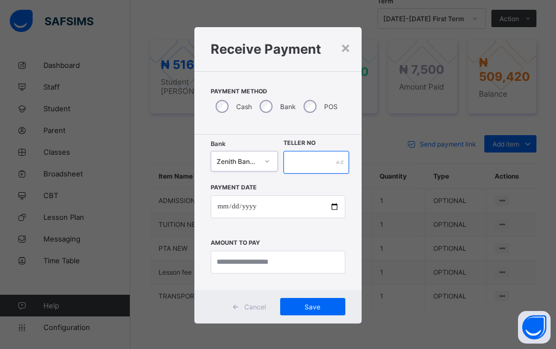
click at [314, 162] on input "text" at bounding box center [316, 162] width 66 height 23
type input "*"
type input "*******"
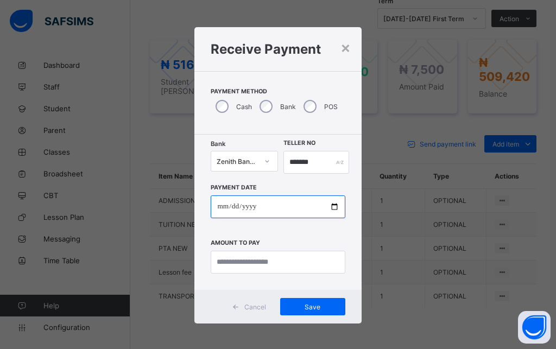
click at [216, 209] on input "date" at bounding box center [278, 206] width 134 height 23
click at [258, 209] on input "date" at bounding box center [278, 206] width 134 height 23
type input "**********"
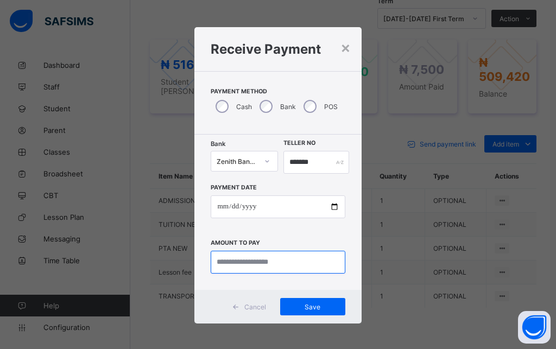
click at [230, 264] on input "currency" at bounding box center [278, 262] width 134 height 23
type input "*********"
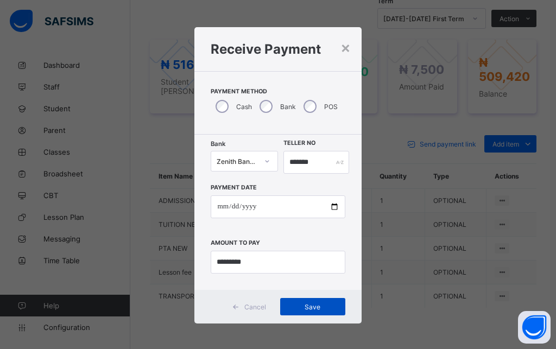
click at [304, 307] on span "Save" at bounding box center [312, 307] width 49 height 8
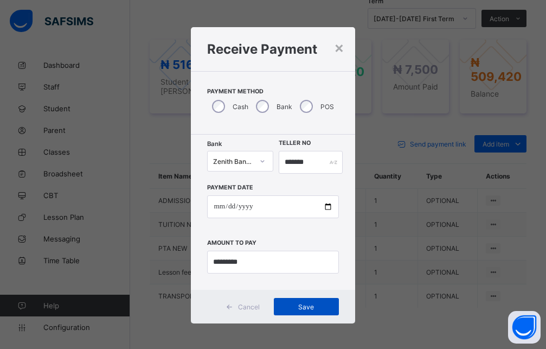
click at [293, 310] on span "Save" at bounding box center [306, 307] width 49 height 8
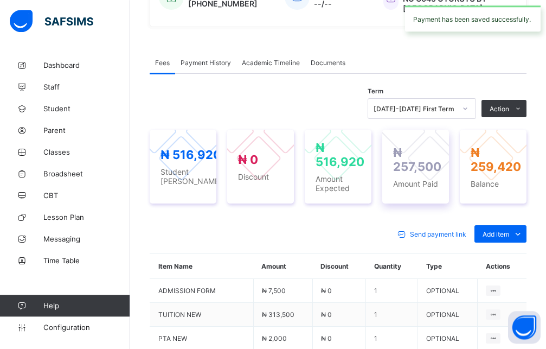
scroll to position [278, 0]
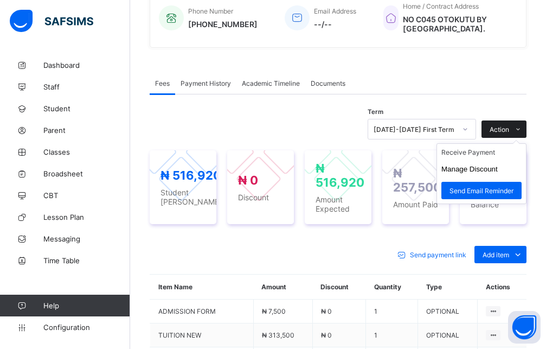
click at [509, 129] on span "Action" at bounding box center [500, 129] width 20 height 8
click at [463, 152] on li "Receive Payment" at bounding box center [481, 152] width 89 height 17
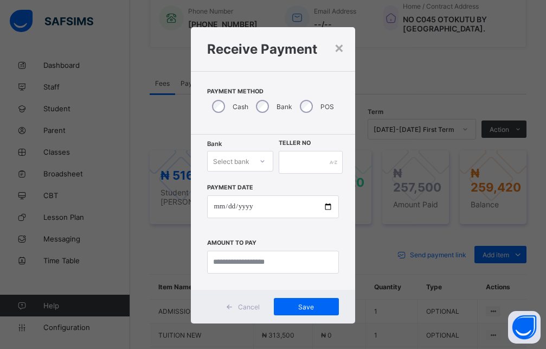
click at [259, 164] on icon at bounding box center [262, 161] width 7 height 11
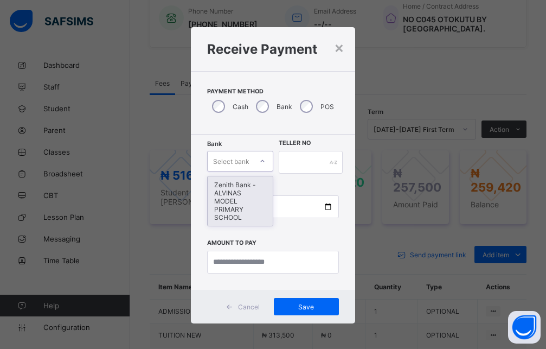
click at [233, 192] on div "Zenith Bank - ALVINAS MODEL PRIMARY SCHOOL" at bounding box center [240, 200] width 65 height 49
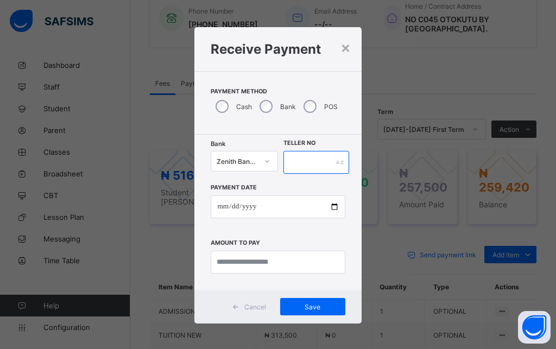
click at [320, 163] on input "text" at bounding box center [316, 162] width 66 height 23
type input "********"
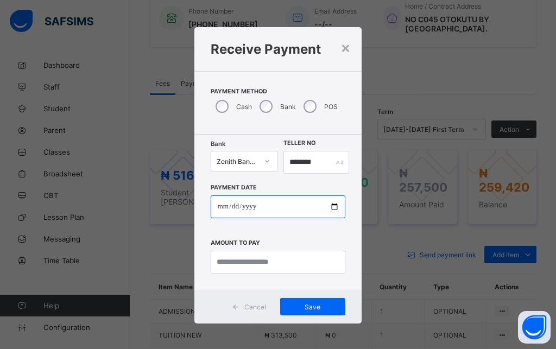
click at [215, 212] on input "date" at bounding box center [278, 206] width 134 height 23
type input "**********"
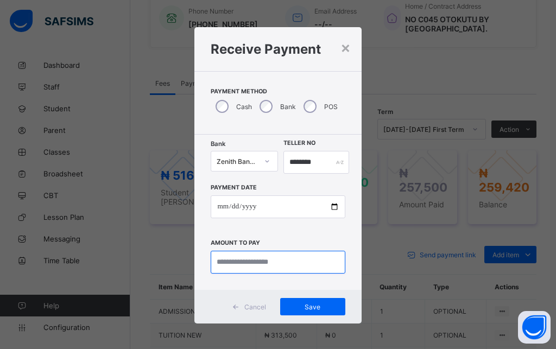
click at [291, 264] on input "currency" at bounding box center [278, 262] width 134 height 23
type input "*********"
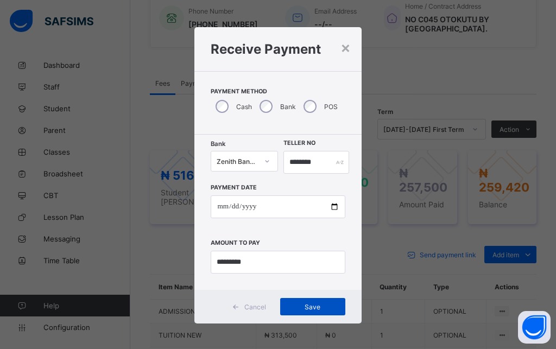
click at [311, 306] on span "Save" at bounding box center [312, 307] width 49 height 8
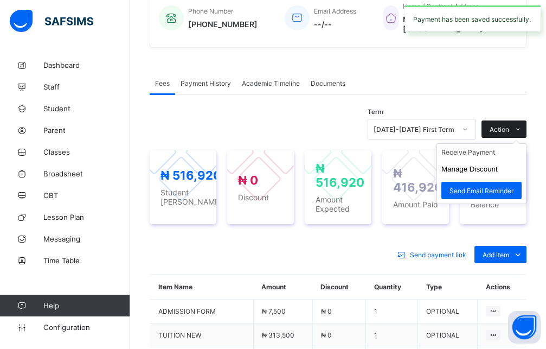
click at [509, 127] on span "Action" at bounding box center [500, 129] width 20 height 8
click at [471, 153] on li "Receive Payment" at bounding box center [481, 152] width 89 height 17
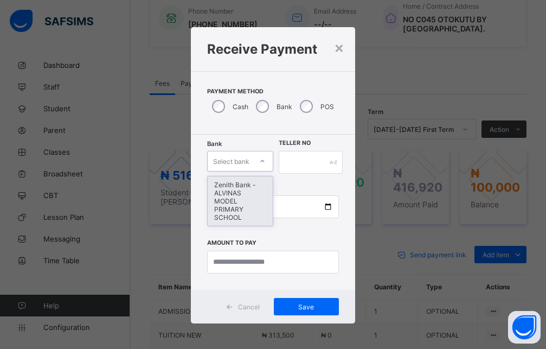
click at [241, 165] on div "Select bank" at bounding box center [231, 161] width 36 height 21
click at [231, 191] on div "Zenith Bank - ALVINAS MODEL PRIMARY SCHOOL" at bounding box center [240, 200] width 65 height 49
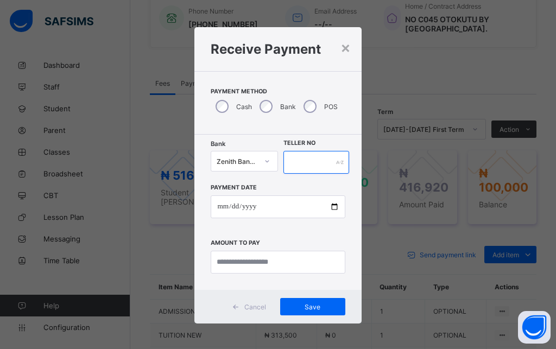
drag, startPoint x: 298, startPoint y: 160, endPoint x: 297, endPoint y: 153, distance: 7.1
click at [297, 162] on input "text" at bounding box center [316, 162] width 66 height 23
type input "********"
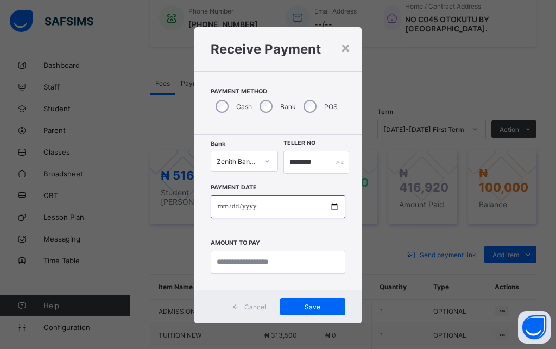
click at [211, 208] on input "date" at bounding box center [278, 206] width 134 height 23
type input "**********"
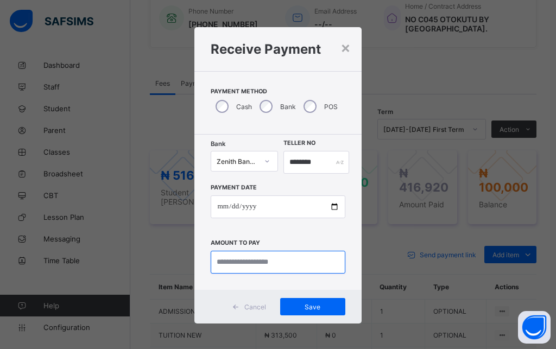
click at [252, 258] on input "currency" at bounding box center [278, 262] width 134 height 23
type input "*********"
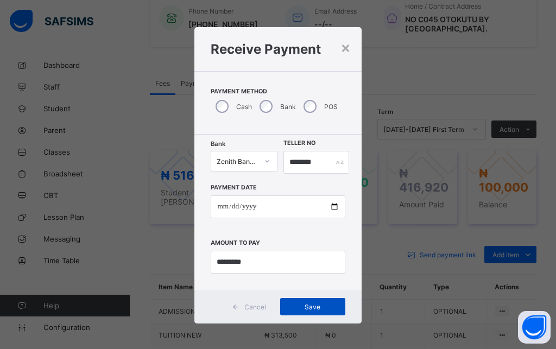
click at [316, 312] on div "Save" at bounding box center [312, 306] width 65 height 17
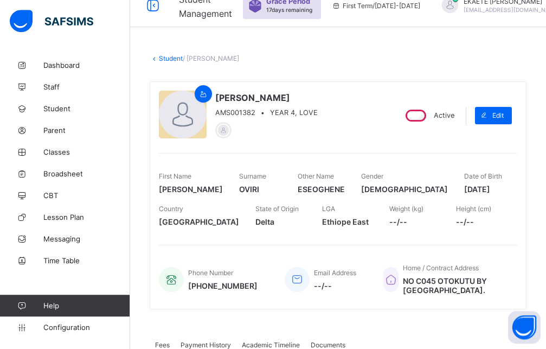
scroll to position [0, 0]
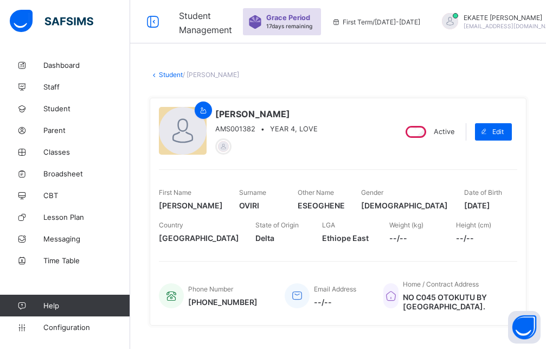
click at [169, 73] on link "Student" at bounding box center [171, 75] width 24 height 8
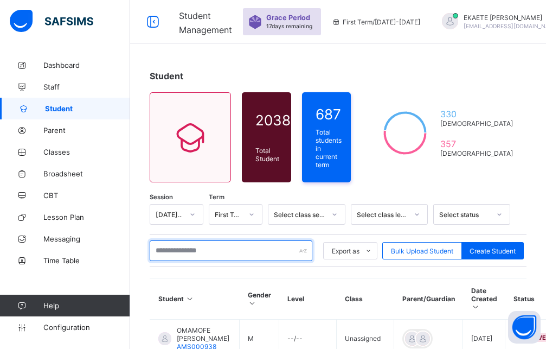
click at [200, 252] on input "text" at bounding box center [231, 250] width 163 height 21
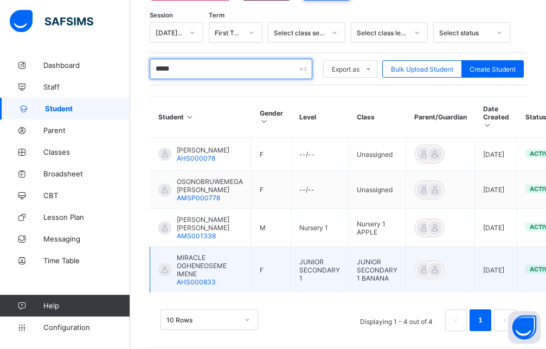
scroll to position [184, 0]
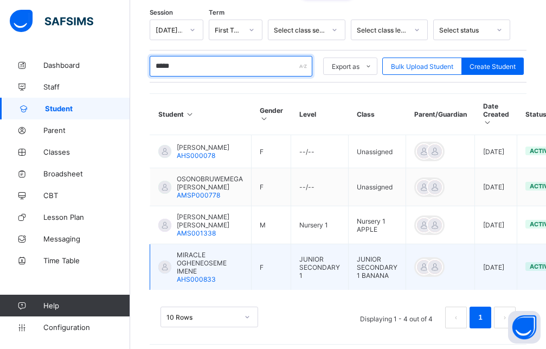
type input "*****"
click at [196, 258] on span "MIRACLE OGHENEOSEME IMENE" at bounding box center [210, 263] width 66 height 24
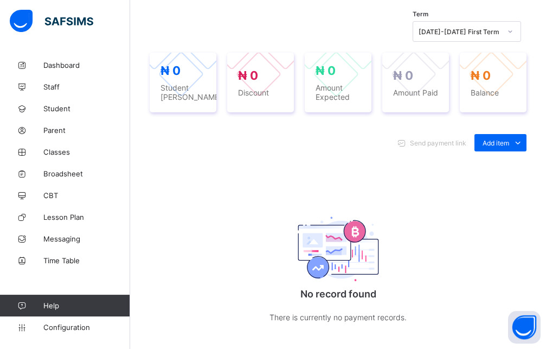
scroll to position [406, 0]
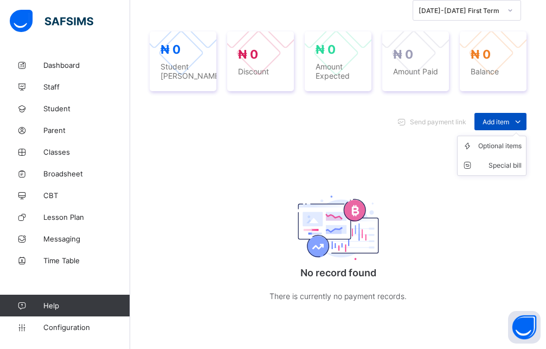
click at [499, 126] on span "Add item" at bounding box center [496, 122] width 27 height 8
click at [499, 151] on div "Optional items" at bounding box center [500, 146] width 43 height 11
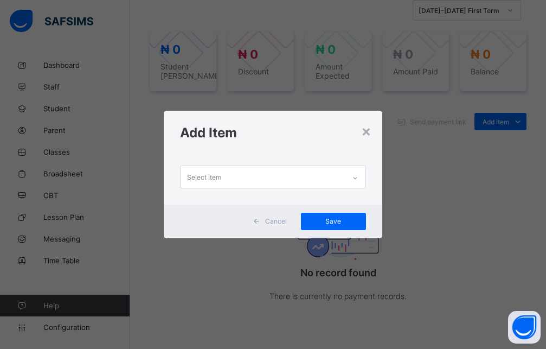
scroll to position [0, 0]
click at [354, 177] on icon at bounding box center [355, 178] width 7 height 11
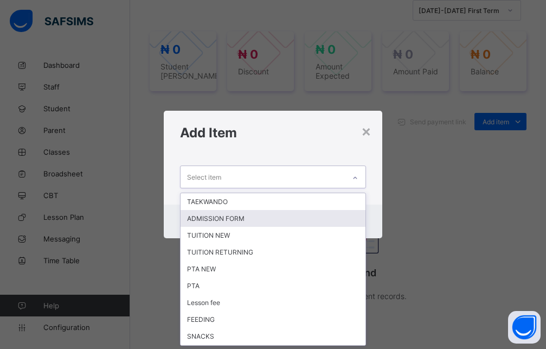
click at [293, 219] on div "ADMISSION FORM" at bounding box center [273, 218] width 185 height 17
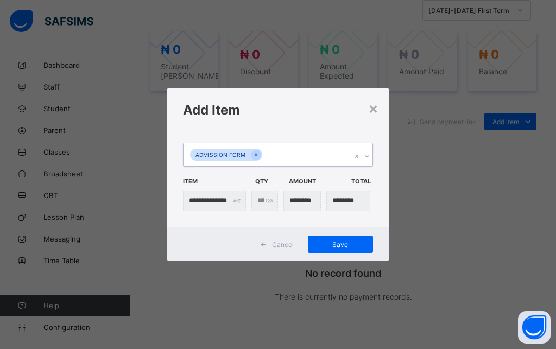
click at [367, 157] on icon at bounding box center [367, 156] width 7 height 11
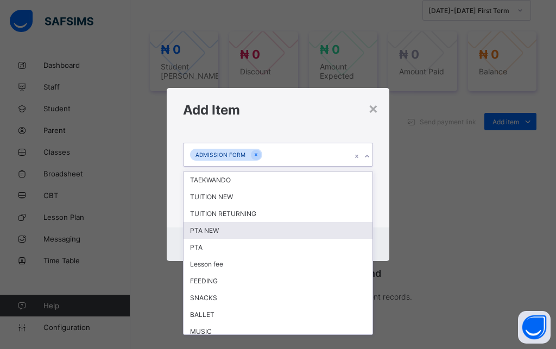
click at [224, 227] on div "PTA NEW" at bounding box center [277, 230] width 189 height 17
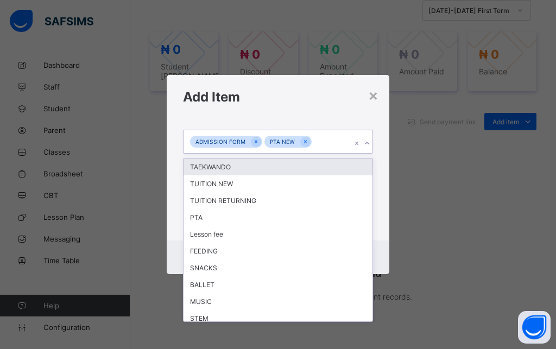
click at [369, 140] on div at bounding box center [367, 143] width 10 height 17
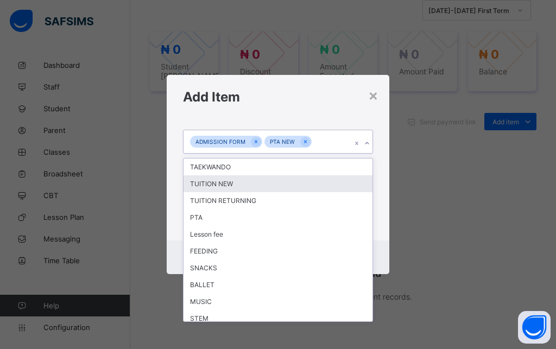
click at [244, 185] on div "TUITION NEW" at bounding box center [277, 183] width 189 height 17
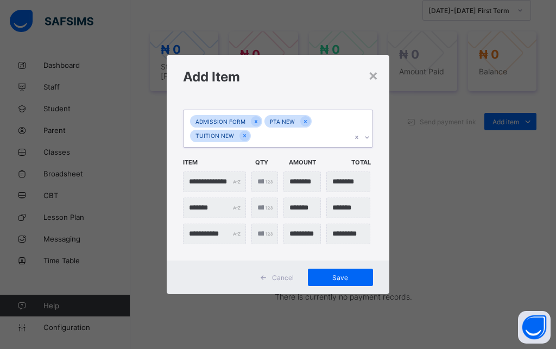
click at [369, 139] on icon at bounding box center [367, 137] width 7 height 11
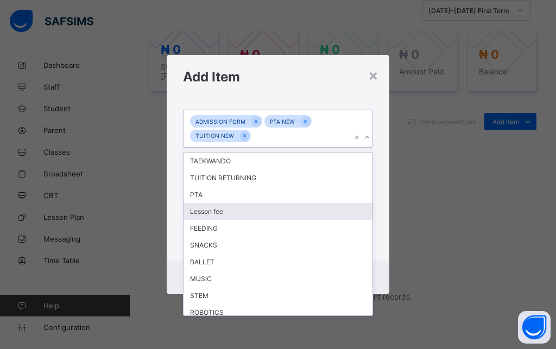
click at [232, 211] on div "Lesson fee" at bounding box center [277, 211] width 189 height 17
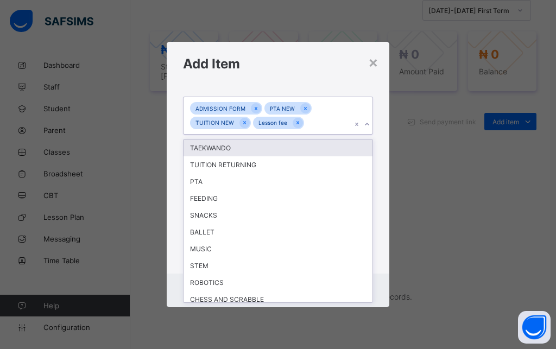
click at [368, 125] on icon at bounding box center [367, 124] width 7 height 11
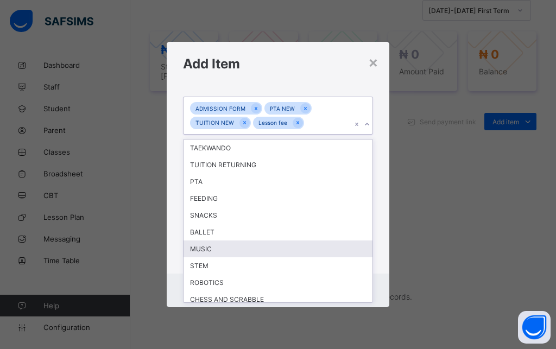
click at [207, 250] on div "MUSIC" at bounding box center [277, 248] width 189 height 17
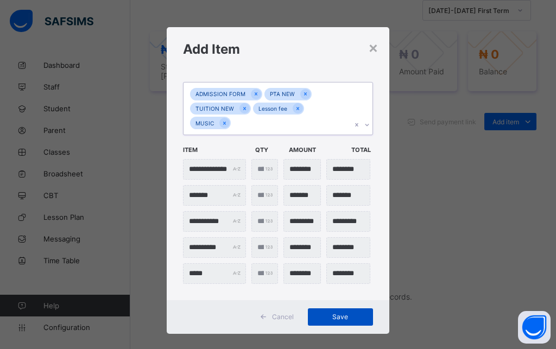
click at [338, 320] on div "Save" at bounding box center [340, 316] width 65 height 17
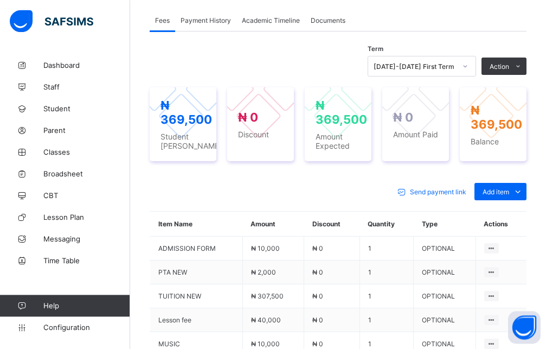
scroll to position [350, 0]
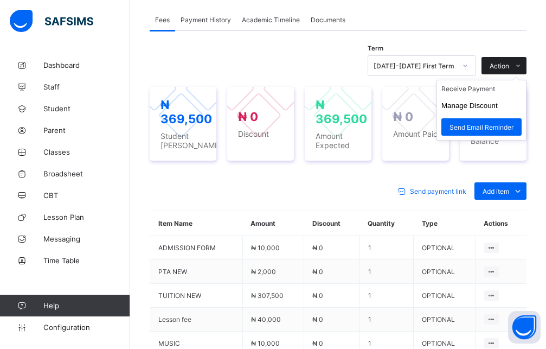
click at [509, 70] on span "Action" at bounding box center [500, 66] width 20 height 8
click at [484, 93] on ul "Receive Payment Manage Discount Send Email Reminder" at bounding box center [482, 110] width 90 height 61
click at [479, 97] on li "Receive Payment" at bounding box center [481, 88] width 89 height 17
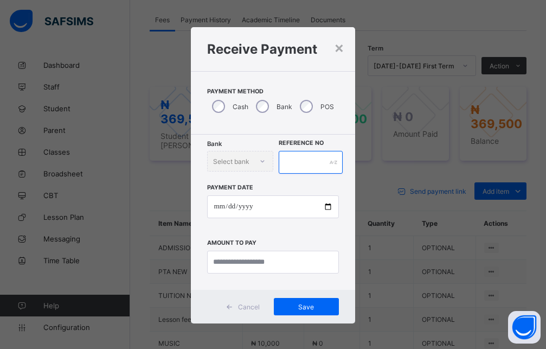
click at [285, 164] on input "text" at bounding box center [311, 162] width 65 height 23
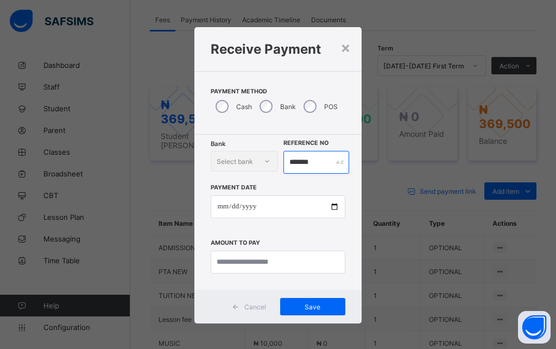
type input "*******"
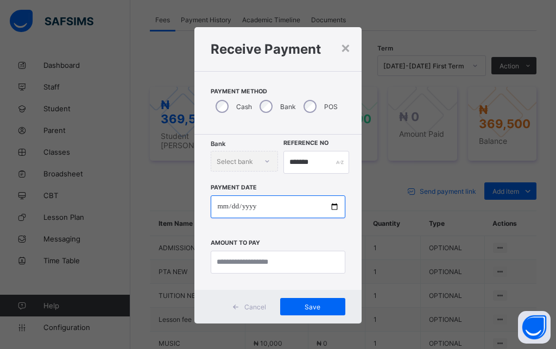
click at [219, 209] on input "date" at bounding box center [278, 206] width 134 height 23
type input "**********"
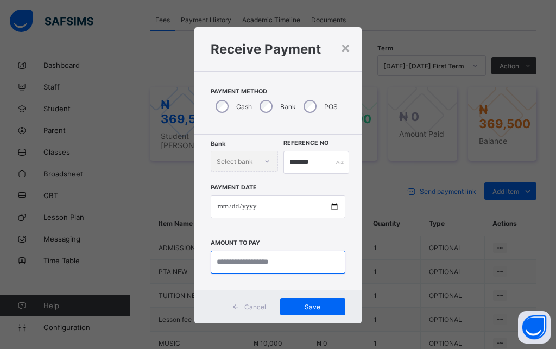
click at [221, 259] on input "currency" at bounding box center [278, 262] width 134 height 23
type input "********"
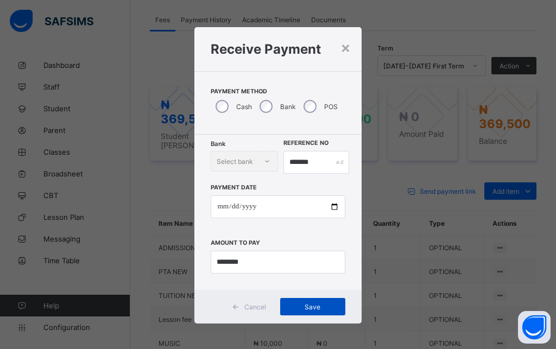
click at [288, 299] on div "Save" at bounding box center [312, 306] width 65 height 17
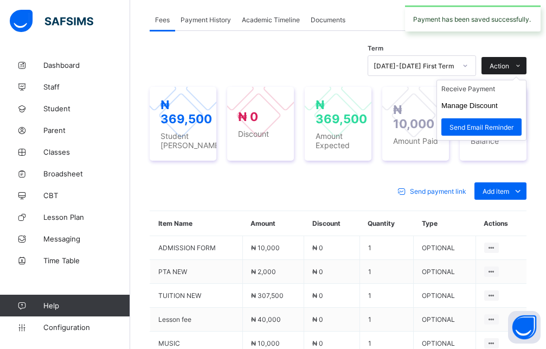
click at [509, 70] on span "Action" at bounding box center [500, 66] width 20 height 8
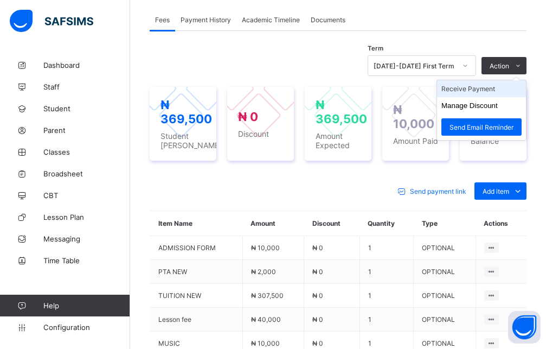
click at [479, 95] on li "Receive Payment" at bounding box center [481, 88] width 89 height 17
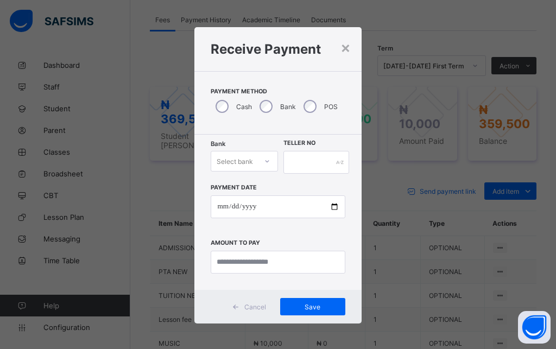
click at [257, 160] on div at bounding box center [267, 161] width 21 height 20
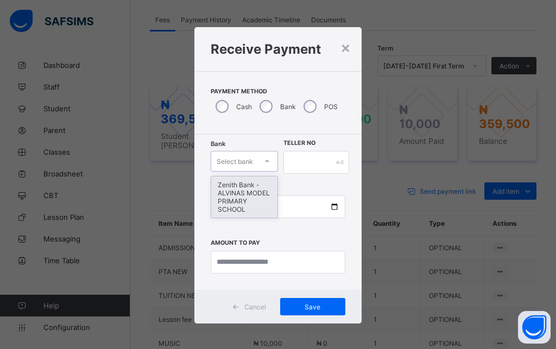
click at [231, 203] on div "Zenith Bank - ALVINAS MODEL PRIMARY SCHOOL" at bounding box center [244, 196] width 66 height 41
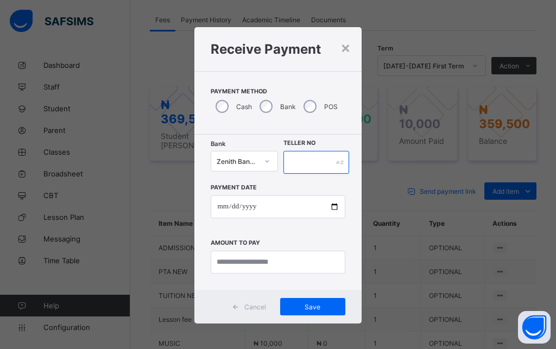
click at [316, 166] on input "text" at bounding box center [316, 162] width 66 height 23
type input "******"
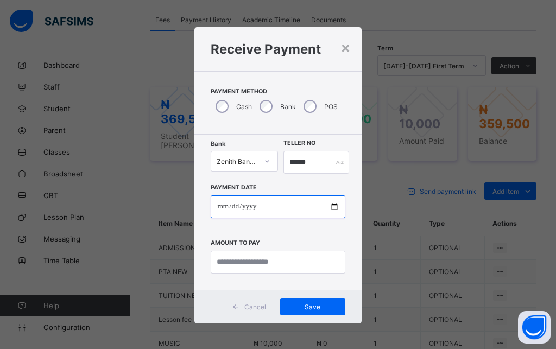
click at [216, 207] on input "date" at bounding box center [278, 206] width 134 height 23
type input "**********"
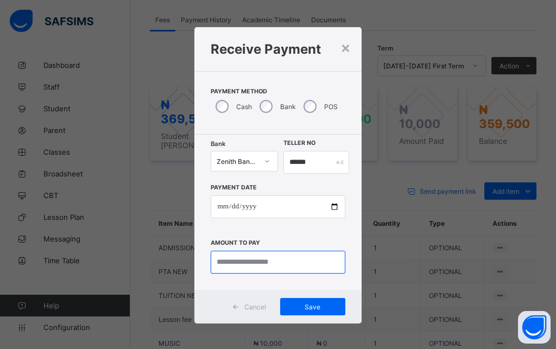
click at [253, 259] on input "currency" at bounding box center [278, 262] width 134 height 23
type input "*********"
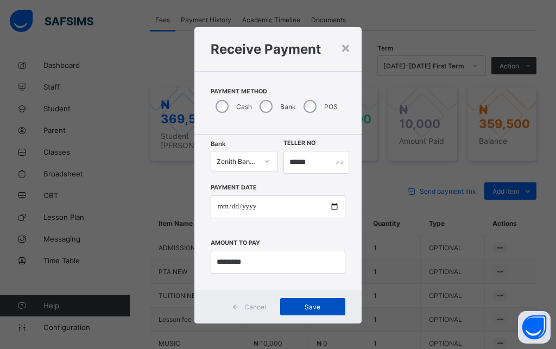
click at [308, 310] on span "Save" at bounding box center [312, 307] width 49 height 8
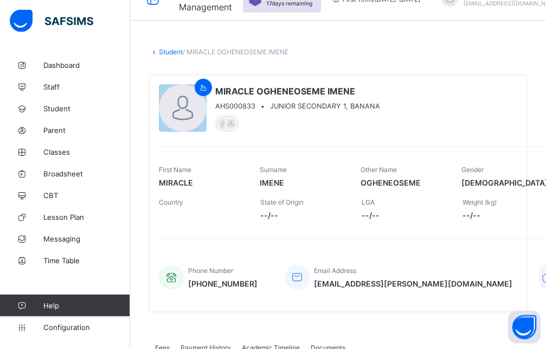
scroll to position [0, 0]
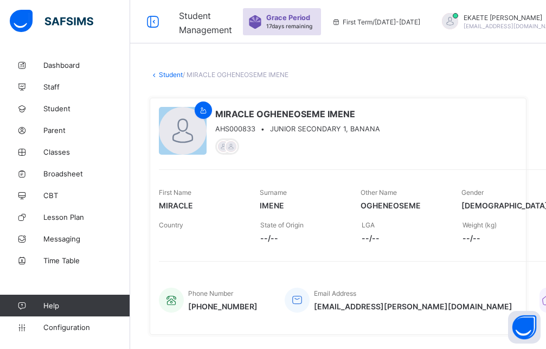
click at [170, 74] on link "Student" at bounding box center [171, 75] width 24 height 8
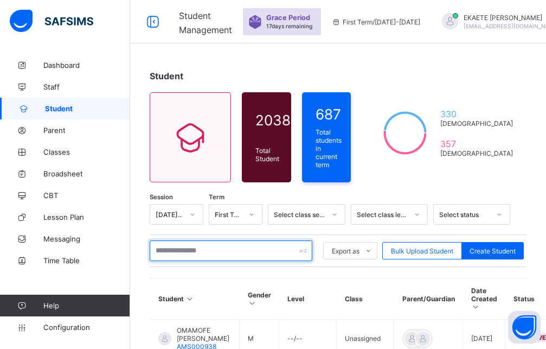
click at [228, 244] on input "text" at bounding box center [231, 250] width 163 height 21
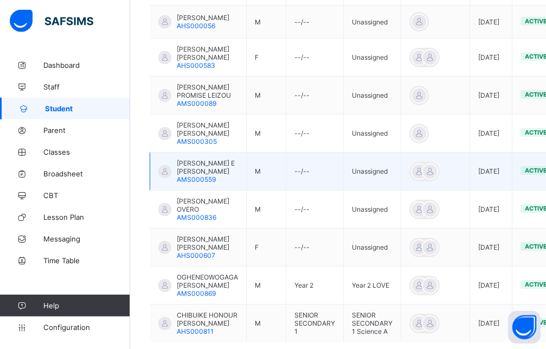
scroll to position [387, 0]
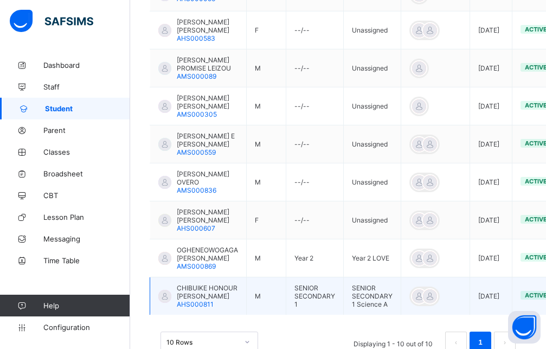
type input "*******"
click at [205, 284] on span "CHIBUIKE HONOUR [PERSON_NAME]" at bounding box center [207, 292] width 61 height 16
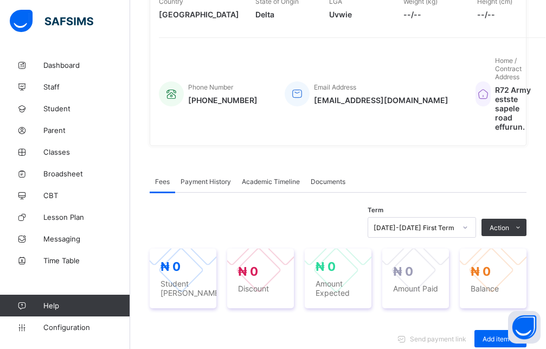
scroll to position [405, 0]
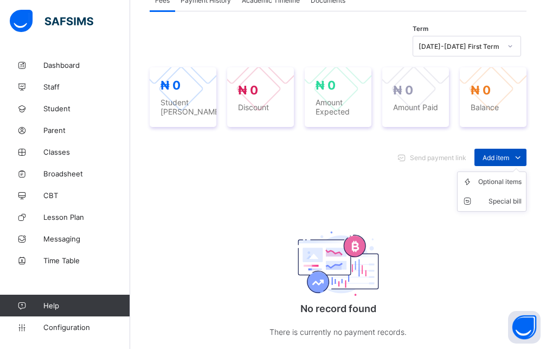
click at [503, 149] on div "Add item" at bounding box center [501, 157] width 52 height 17
click at [502, 176] on div "Optional items" at bounding box center [500, 181] width 43 height 11
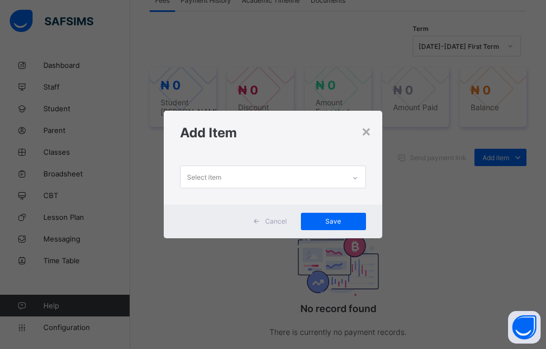
click at [305, 179] on div "Select item" at bounding box center [263, 176] width 164 height 21
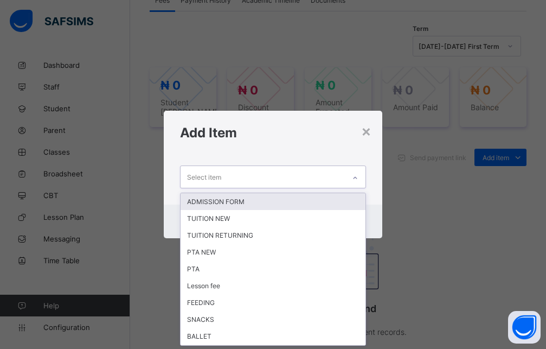
click at [264, 203] on div "ADMISSION FORM" at bounding box center [273, 201] width 185 height 17
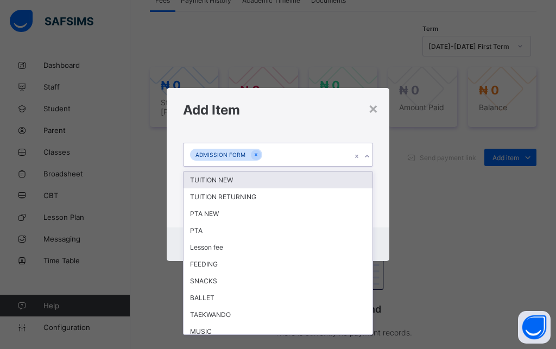
click at [369, 156] on icon at bounding box center [367, 156] width 7 height 11
click at [262, 181] on div "TUITION NEW" at bounding box center [277, 179] width 189 height 17
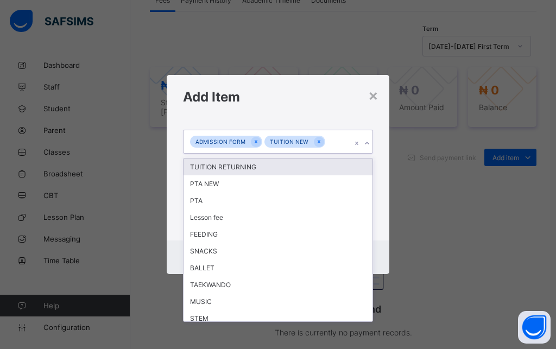
click at [367, 144] on icon at bounding box center [367, 143] width 7 height 11
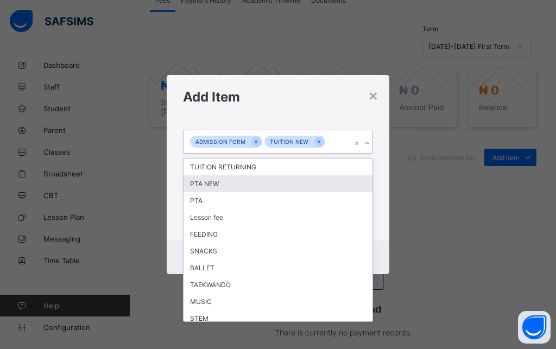
click at [230, 184] on div "PTA NEW" at bounding box center [277, 183] width 189 height 17
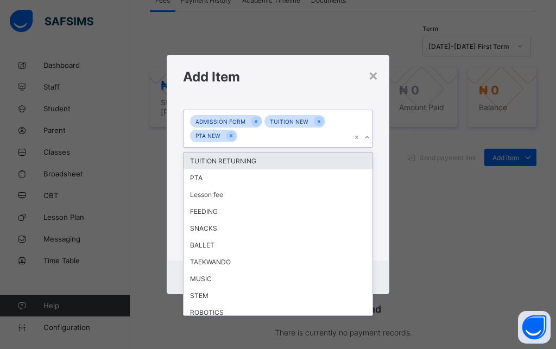
click at [366, 138] on icon at bounding box center [367, 137] width 4 height 2
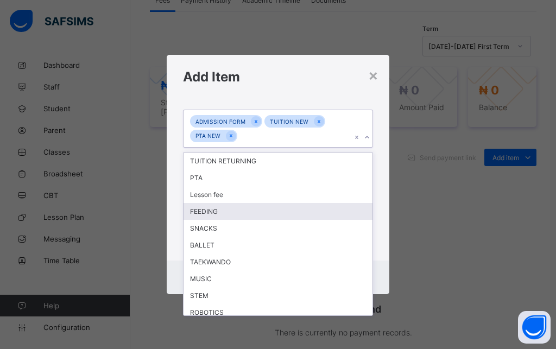
click at [224, 206] on div "FEEDING" at bounding box center [277, 211] width 189 height 17
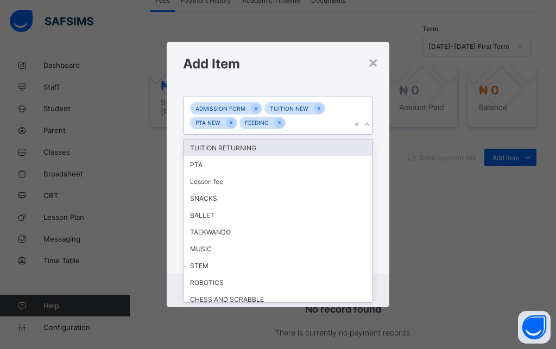
click at [369, 126] on icon at bounding box center [367, 124] width 7 height 11
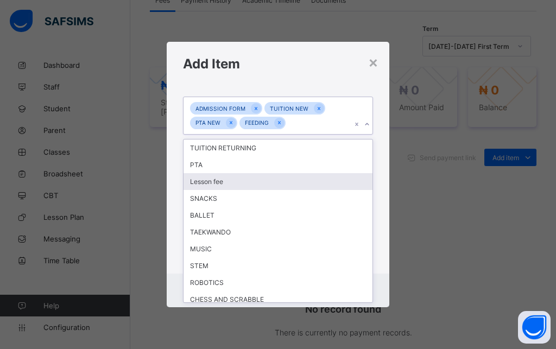
click at [246, 188] on div "Lesson fee" at bounding box center [277, 181] width 189 height 17
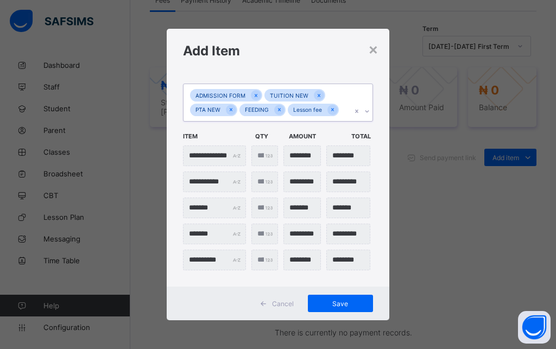
click at [369, 110] on icon at bounding box center [367, 111] width 7 height 11
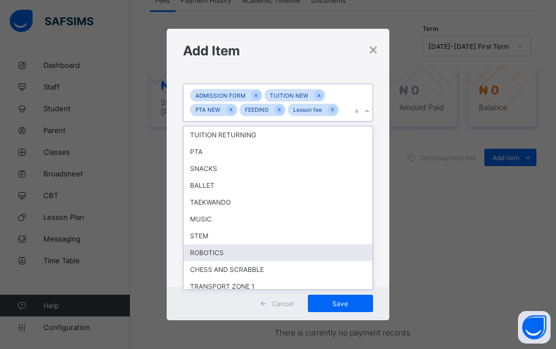
click at [227, 253] on div "ROBOTICS" at bounding box center [277, 252] width 189 height 17
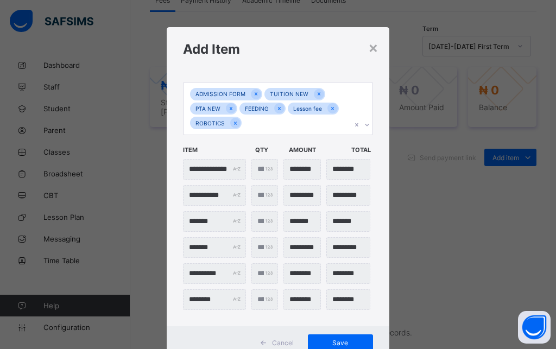
drag, startPoint x: 345, startPoint y: 336, endPoint x: 345, endPoint y: 312, distance: 24.4
click at [345, 334] on div "Save" at bounding box center [340, 342] width 65 height 17
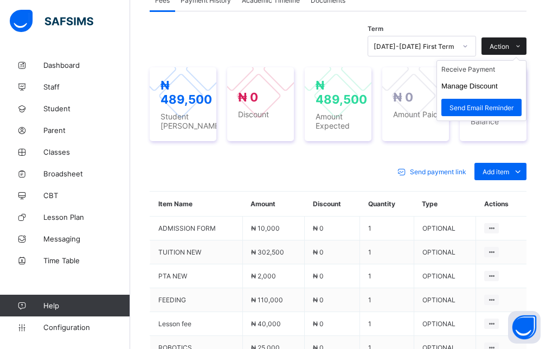
click at [509, 42] on span "Action" at bounding box center [500, 46] width 20 height 8
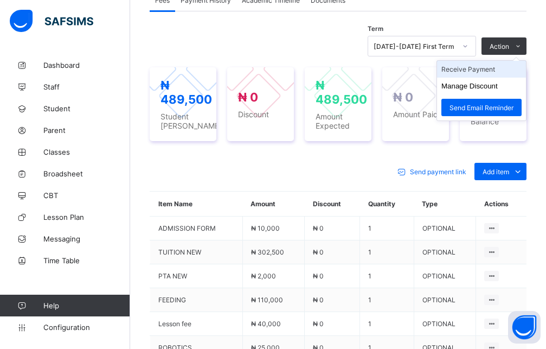
click at [498, 61] on li "Receive Payment" at bounding box center [481, 69] width 89 height 17
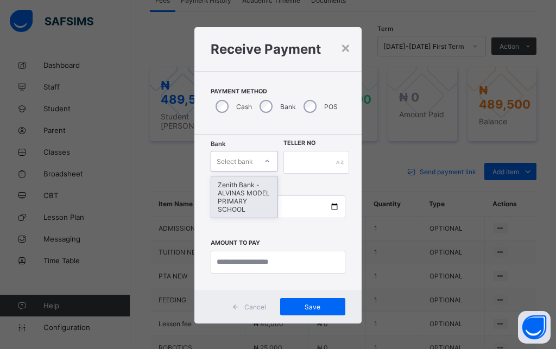
click at [264, 158] on icon at bounding box center [267, 161] width 7 height 11
click at [258, 160] on div at bounding box center [267, 160] width 18 height 17
click at [249, 197] on div "Zenith Bank - ALVINAS MODEL PRIMARY SCHOOL" at bounding box center [244, 196] width 66 height 41
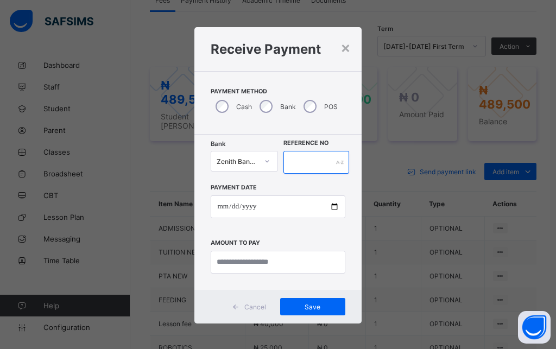
click at [296, 168] on input "text" at bounding box center [316, 162] width 66 height 23
type input "******"
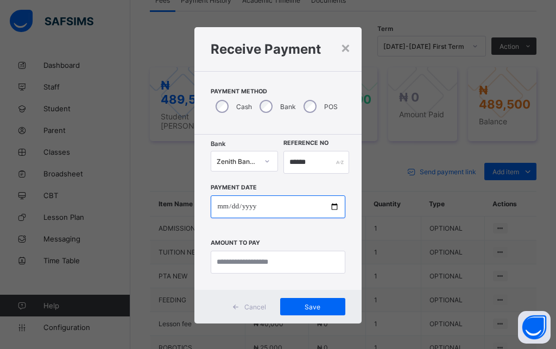
click at [223, 205] on input "date" at bounding box center [278, 206] width 134 height 23
type input "**********"
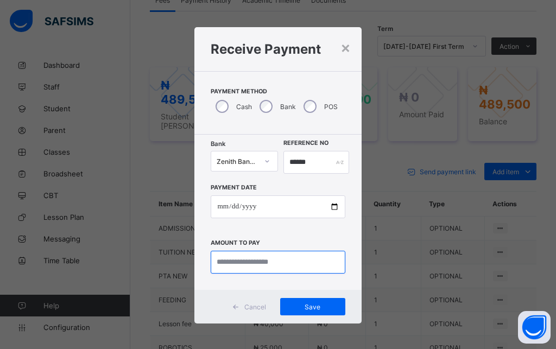
click at [286, 269] on input "currency" at bounding box center [278, 262] width 134 height 23
type input "********"
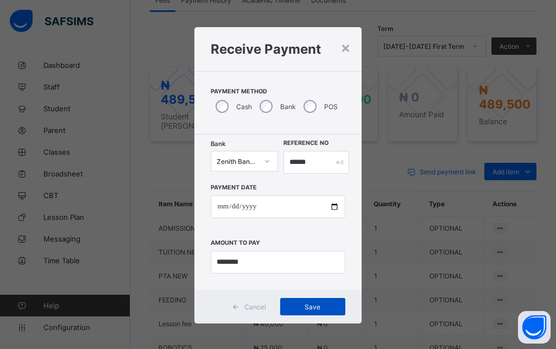
click at [305, 311] on div "Save" at bounding box center [312, 306] width 65 height 17
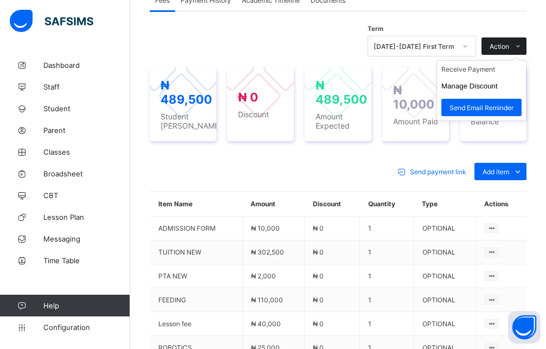
click at [509, 42] on span "Action" at bounding box center [500, 46] width 20 height 8
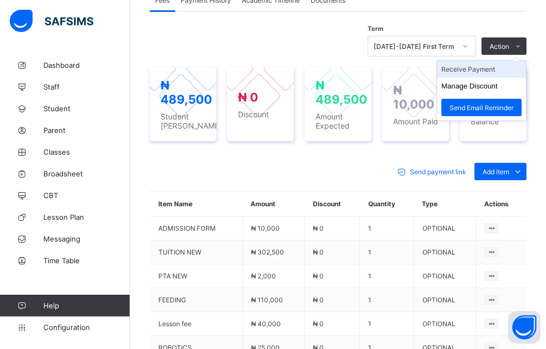
click at [477, 63] on li "Receive Payment" at bounding box center [481, 69] width 89 height 17
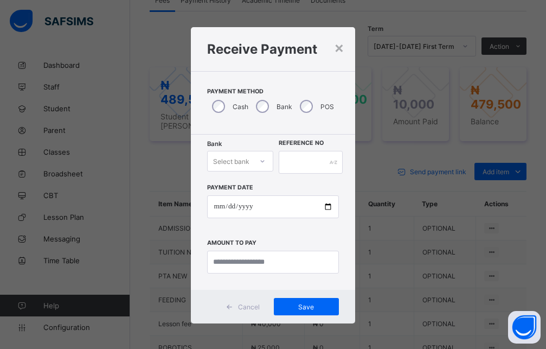
click at [224, 164] on div "Select bank" at bounding box center [231, 161] width 36 height 21
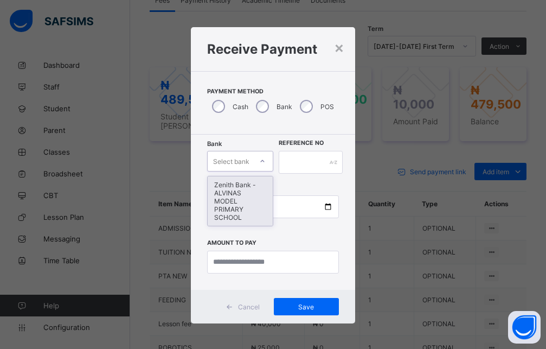
click at [233, 200] on div "Zenith Bank - ALVINAS MODEL PRIMARY SCHOOL" at bounding box center [240, 200] width 65 height 49
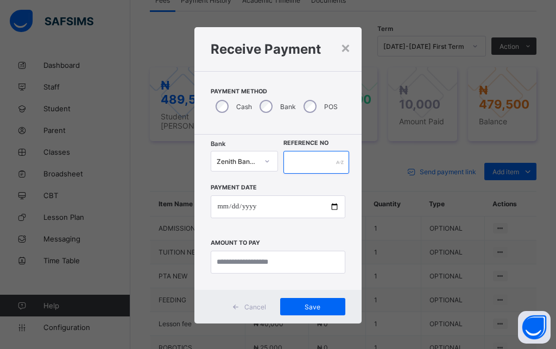
click at [314, 163] on input "text" at bounding box center [316, 162] width 66 height 23
type input "******"
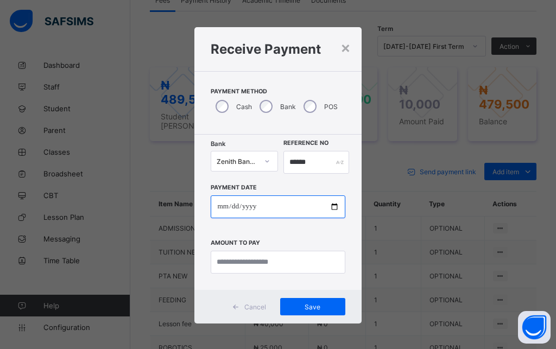
click at [214, 207] on input "date" at bounding box center [278, 206] width 134 height 23
type input "**********"
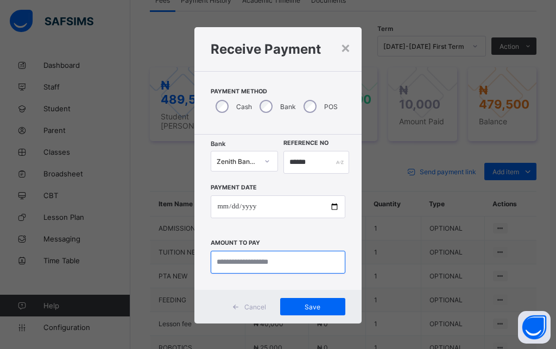
click at [261, 266] on input "currency" at bounding box center [278, 262] width 134 height 23
type input "*********"
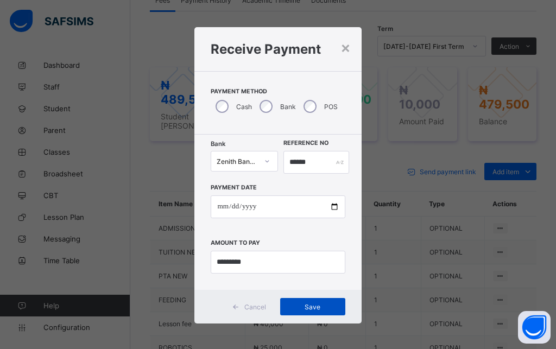
click at [306, 310] on span "Save" at bounding box center [312, 307] width 49 height 8
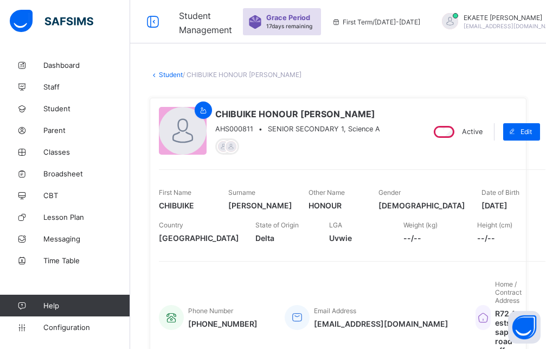
click at [172, 75] on link "Student" at bounding box center [171, 75] width 24 height 8
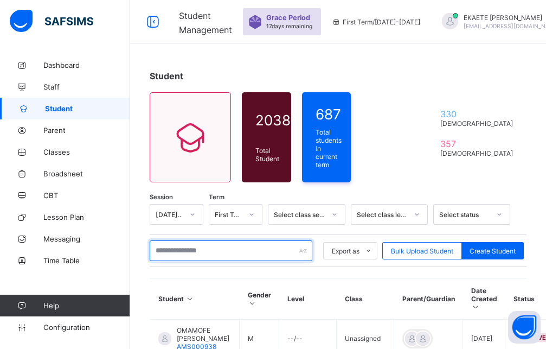
click at [178, 247] on input "text" at bounding box center [231, 250] width 163 height 21
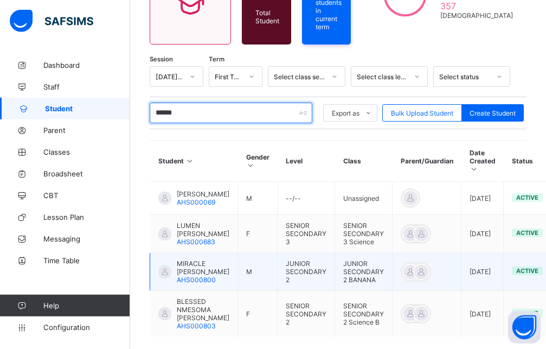
scroll to position [166, 0]
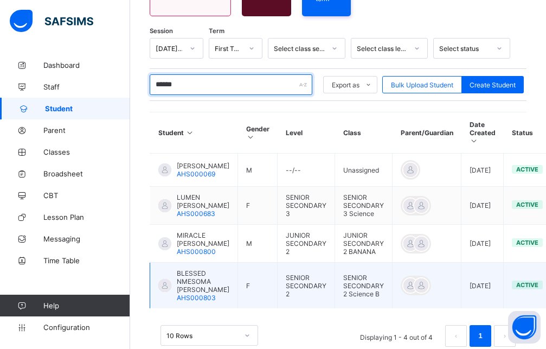
type input "******"
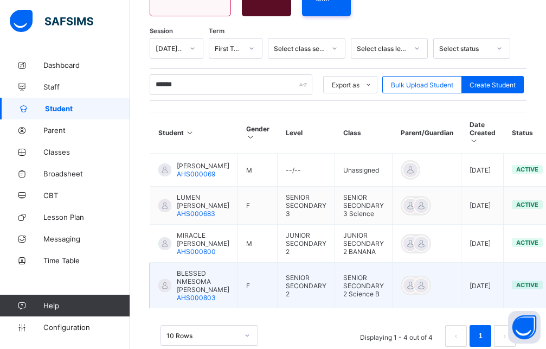
click at [200, 278] on span "BLESSED NMESOMA [PERSON_NAME]" at bounding box center [203, 281] width 53 height 24
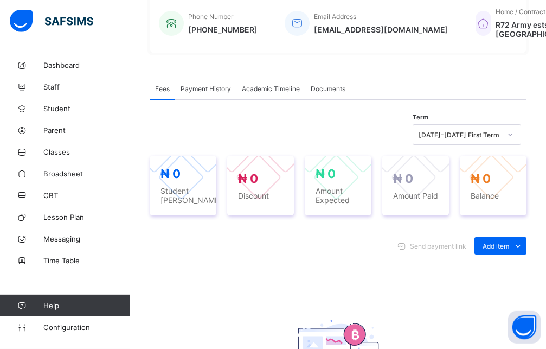
scroll to position [277, 0]
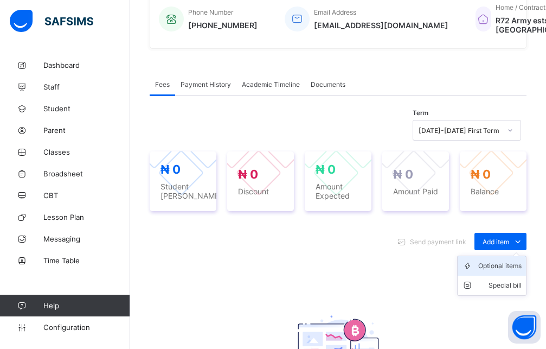
click at [498, 271] on div "Optional items" at bounding box center [500, 265] width 43 height 11
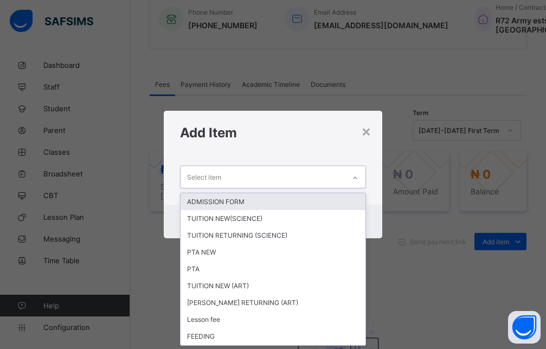
click at [359, 176] on icon at bounding box center [355, 178] width 7 height 11
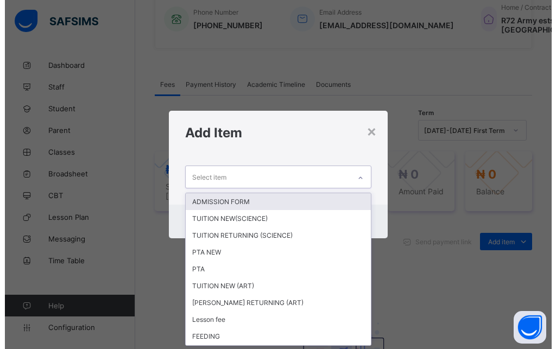
scroll to position [0, 0]
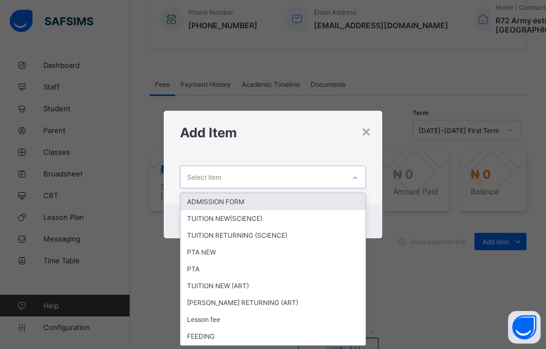
click at [262, 203] on div "ADMISSION FORM" at bounding box center [273, 201] width 185 height 17
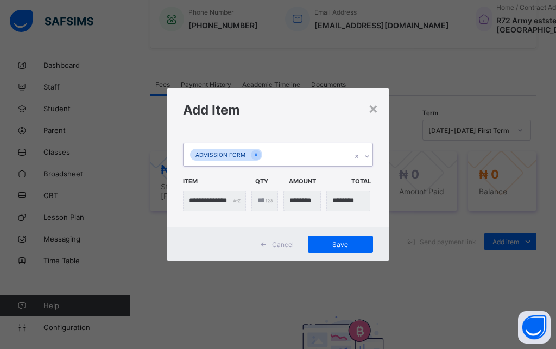
click at [367, 157] on icon at bounding box center [367, 156] width 7 height 11
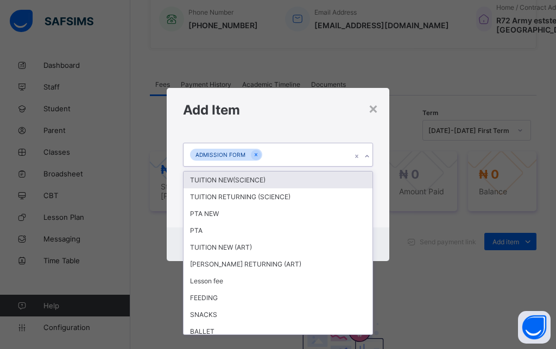
click at [266, 175] on div "TUITION NEW(SCIENCE)" at bounding box center [277, 179] width 189 height 17
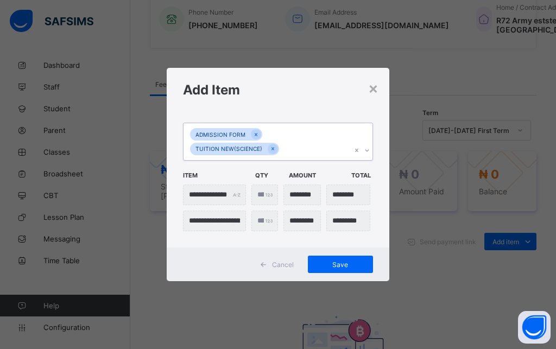
click at [369, 152] on icon at bounding box center [367, 150] width 7 height 11
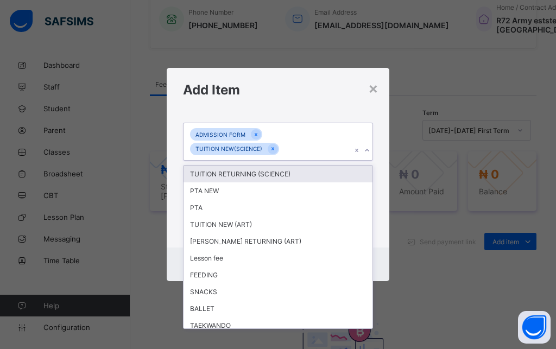
click at [369, 149] on icon at bounding box center [367, 150] width 7 height 11
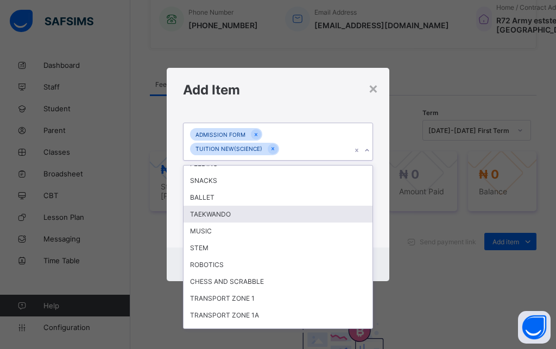
scroll to position [98, 0]
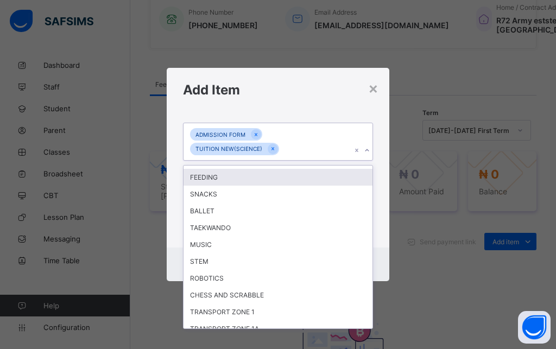
click at [218, 175] on div "FEEDING" at bounding box center [277, 177] width 189 height 17
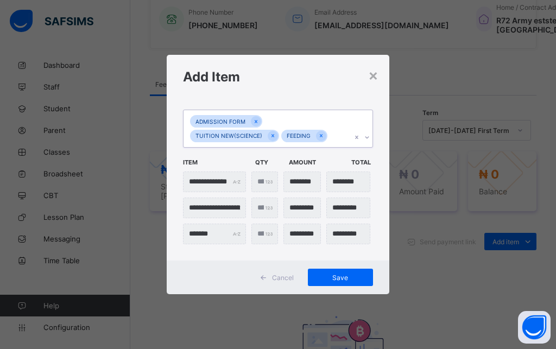
click at [368, 137] on icon at bounding box center [367, 137] width 7 height 11
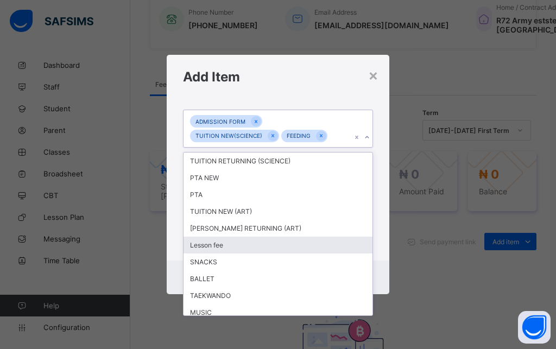
click at [224, 246] on div "Lesson fee" at bounding box center [277, 245] width 189 height 17
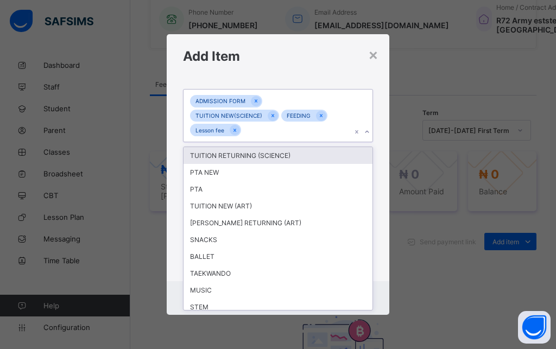
click at [367, 131] on icon at bounding box center [367, 131] width 7 height 11
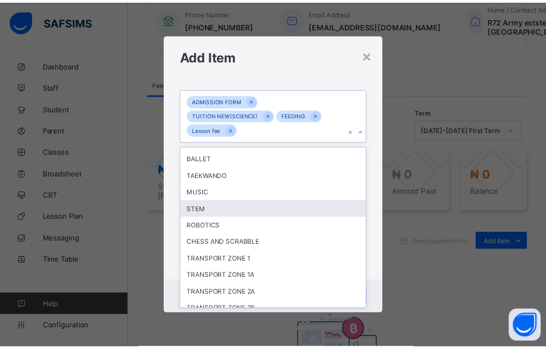
scroll to position [140, 0]
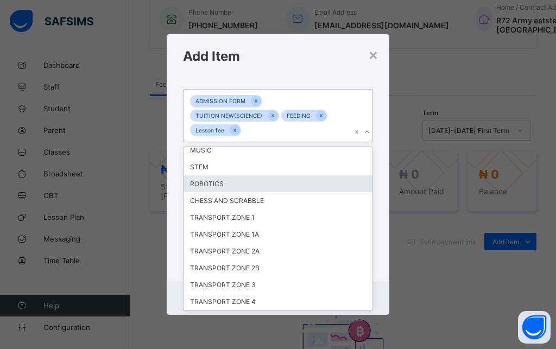
click at [226, 183] on div "ROBOTICS" at bounding box center [277, 183] width 189 height 17
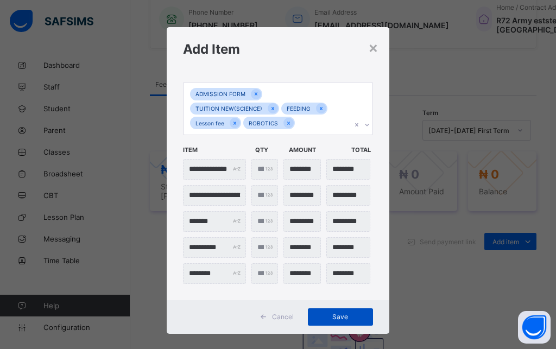
click at [341, 320] on span "Save" at bounding box center [340, 317] width 49 height 8
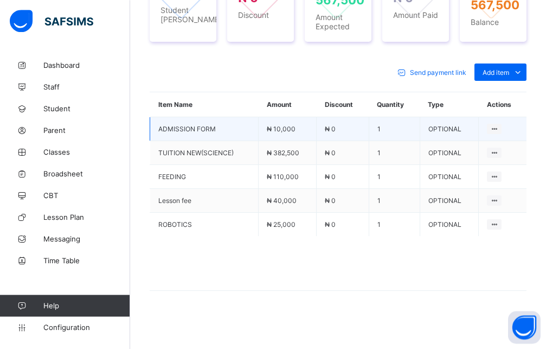
scroll to position [488, 0]
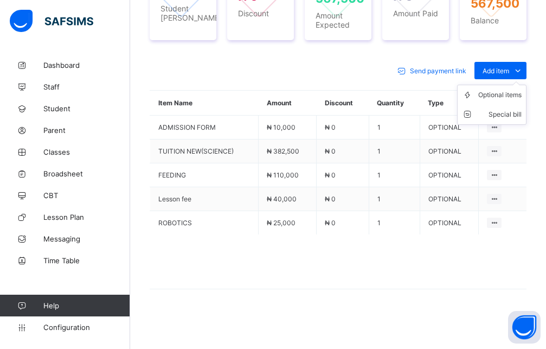
click at [507, 85] on ul "Optional items Special bill" at bounding box center [491, 105] width 69 height 40
click at [505, 95] on div "Optional items" at bounding box center [500, 95] width 43 height 11
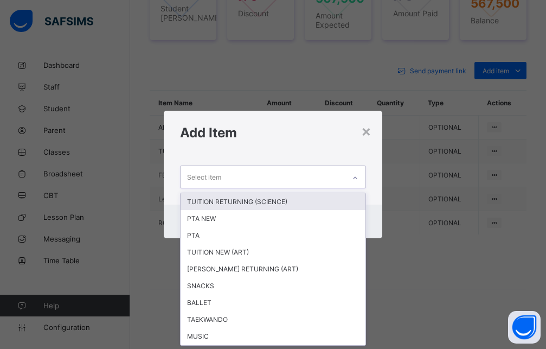
click at [298, 181] on div "Select item" at bounding box center [263, 176] width 164 height 21
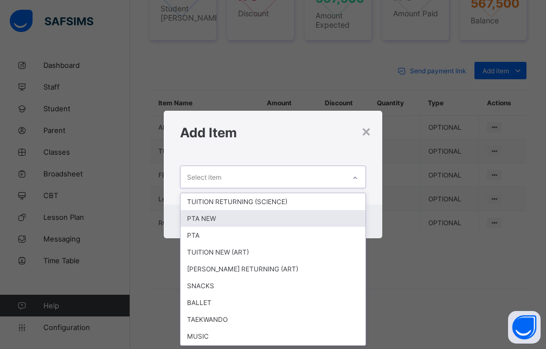
click at [221, 221] on div "PTA NEW" at bounding box center [273, 218] width 185 height 17
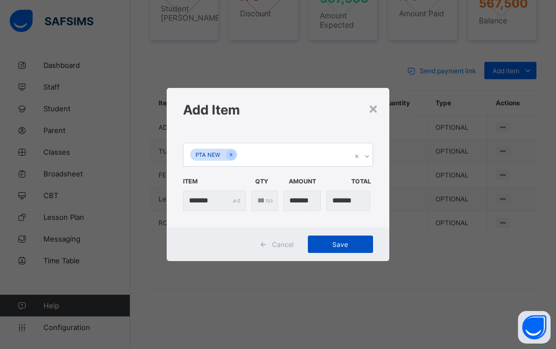
click at [347, 248] on span "Save" at bounding box center [340, 244] width 49 height 8
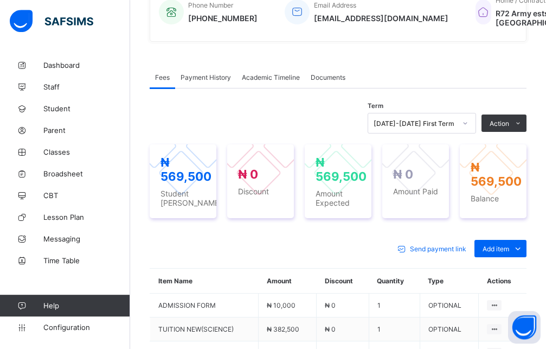
scroll to position [254, 0]
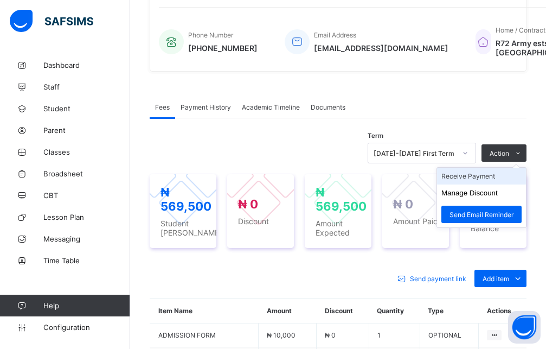
click at [472, 184] on li "Receive Payment" at bounding box center [481, 176] width 89 height 17
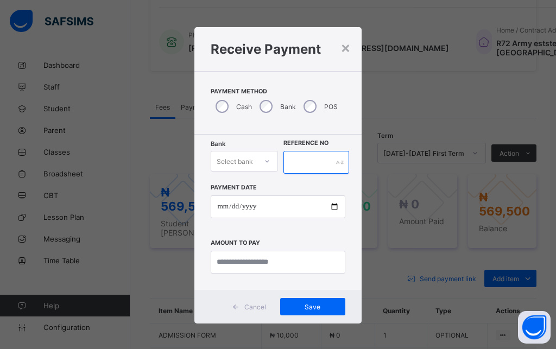
click at [308, 163] on input "text" at bounding box center [316, 162] width 66 height 23
type input "*******"
click at [259, 166] on div at bounding box center [267, 160] width 18 height 17
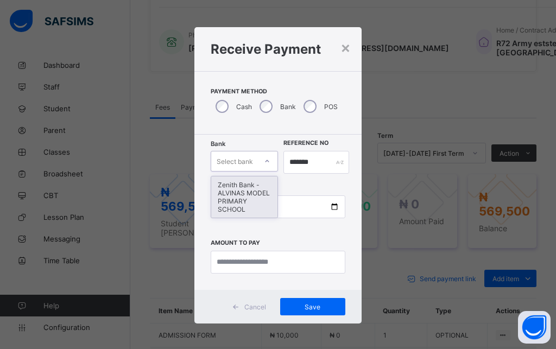
click at [230, 193] on div "Zenith Bank - ALVINAS MODEL PRIMARY SCHOOL" at bounding box center [244, 196] width 66 height 41
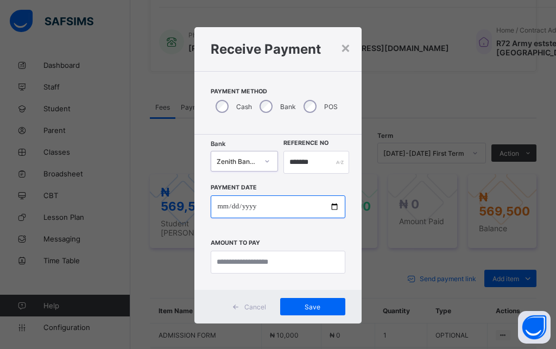
click at [218, 210] on input "date" at bounding box center [278, 206] width 134 height 23
type input "**********"
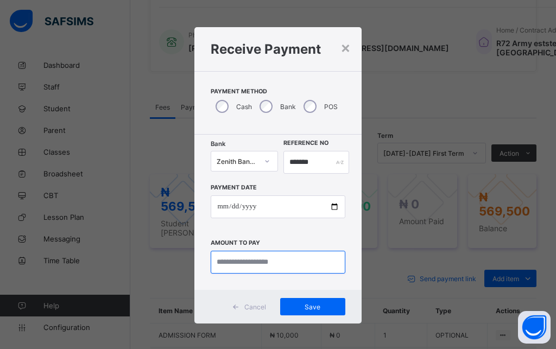
click at [248, 256] on input "currency" at bounding box center [278, 262] width 134 height 23
type input "********"
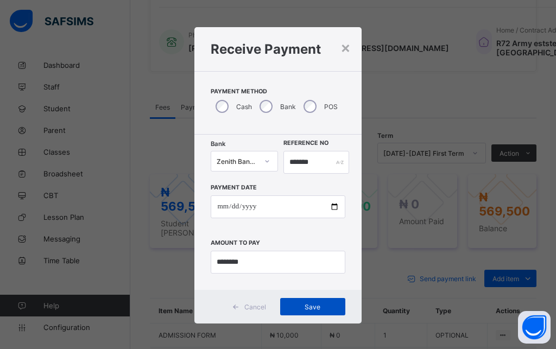
click at [306, 310] on span "Save" at bounding box center [312, 307] width 49 height 8
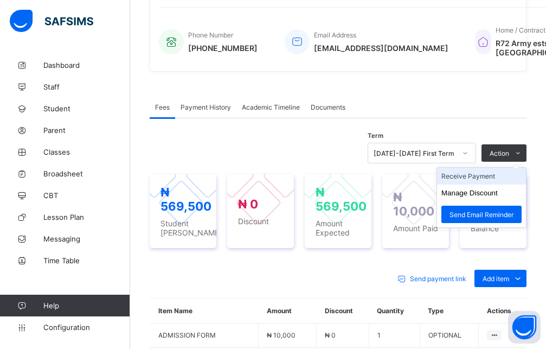
click at [495, 184] on li "Receive Payment" at bounding box center [481, 176] width 89 height 17
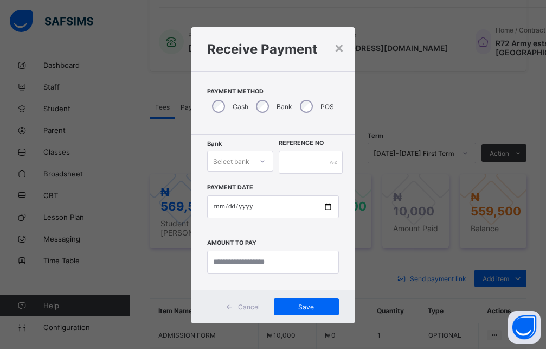
click at [244, 156] on div "Select bank" at bounding box center [230, 161] width 44 height 15
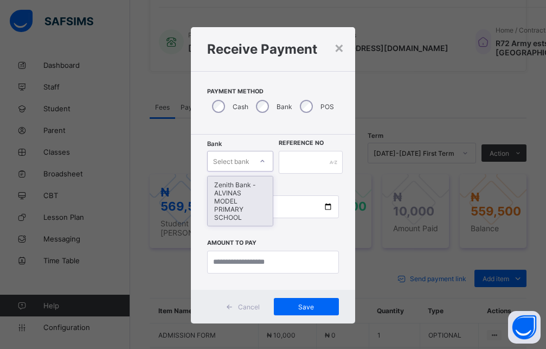
click at [244, 194] on div "Zenith Bank - ALVINAS MODEL PRIMARY SCHOOL" at bounding box center [240, 200] width 65 height 49
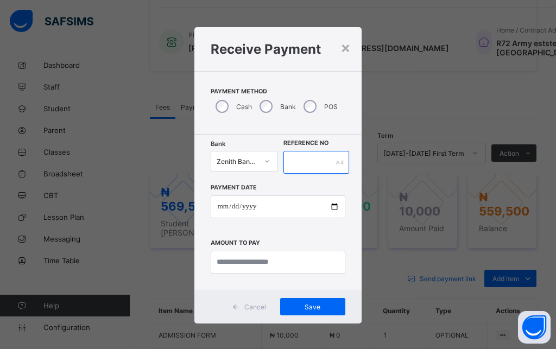
click at [311, 164] on input "text" at bounding box center [316, 162] width 66 height 23
type input "********"
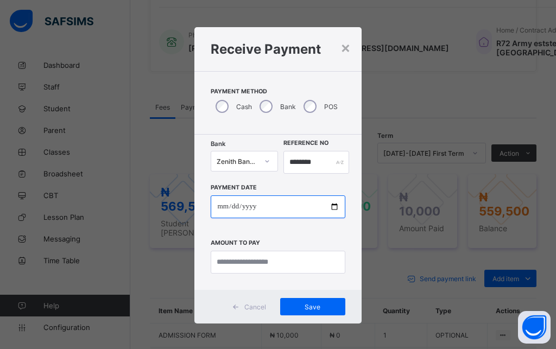
click at [220, 203] on input "date" at bounding box center [278, 206] width 134 height 23
click at [215, 204] on input "date" at bounding box center [278, 206] width 134 height 23
type input "**********"
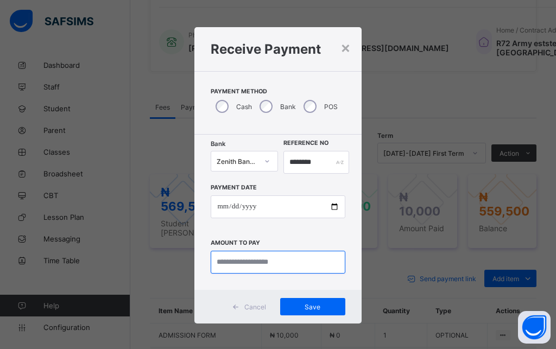
click at [270, 262] on input "currency" at bounding box center [278, 262] width 134 height 23
type input "*********"
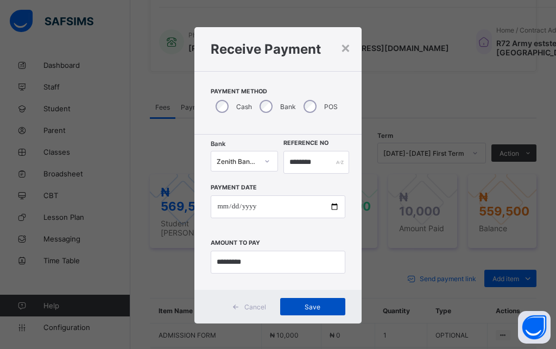
click at [331, 310] on span "Save" at bounding box center [312, 307] width 49 height 8
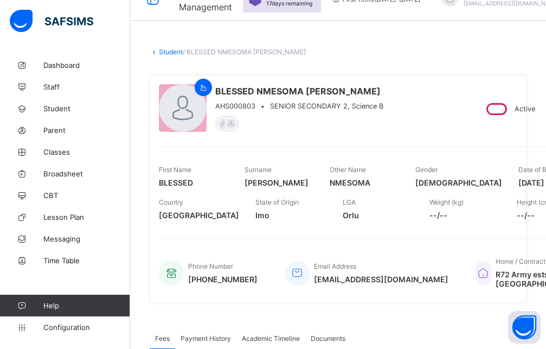
scroll to position [0, 0]
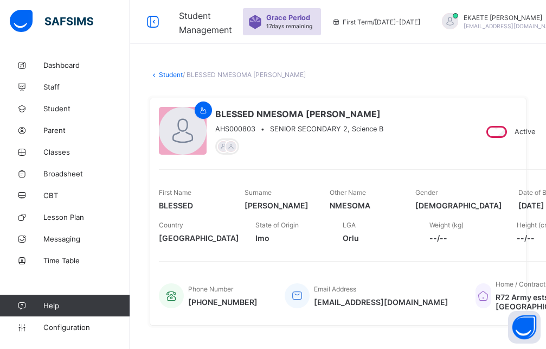
click at [169, 75] on link "Student" at bounding box center [171, 75] width 24 height 8
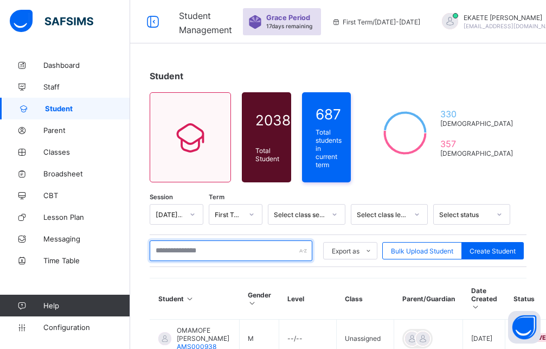
click at [207, 257] on input "text" at bounding box center [231, 250] width 163 height 21
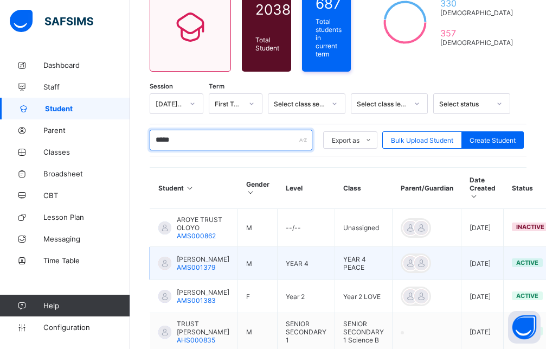
scroll to position [166, 0]
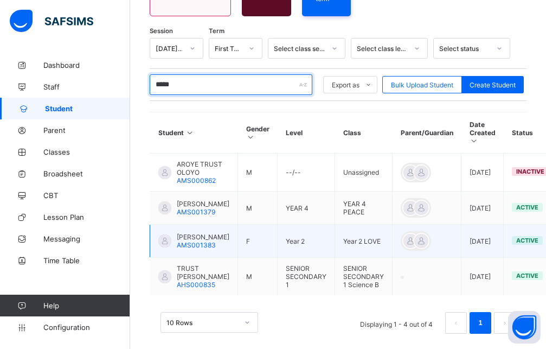
type input "*****"
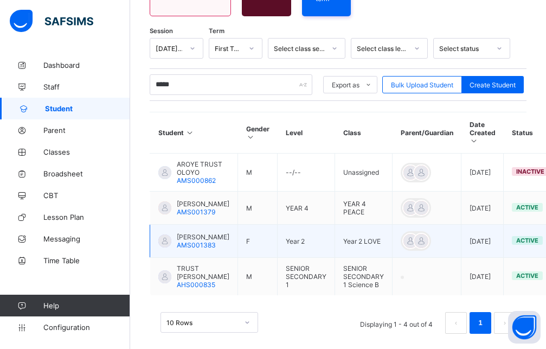
click at [214, 241] on span "[PERSON_NAME]" at bounding box center [203, 237] width 53 height 8
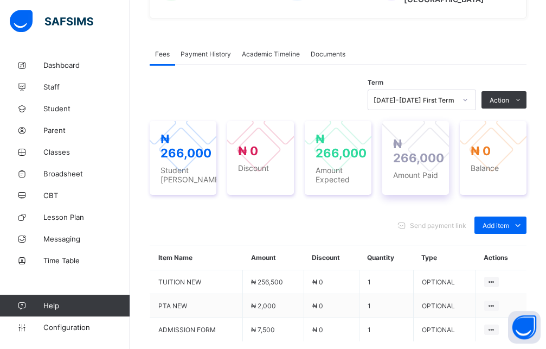
scroll to position [332, 0]
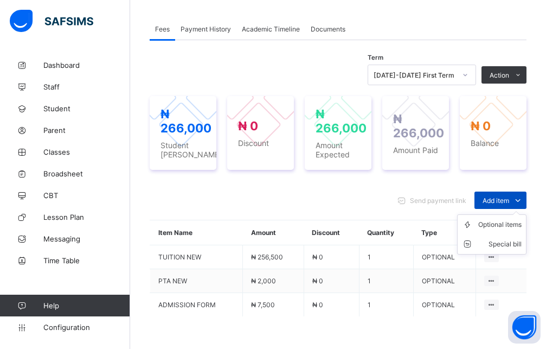
click at [509, 199] on span "Add item" at bounding box center [496, 200] width 27 height 8
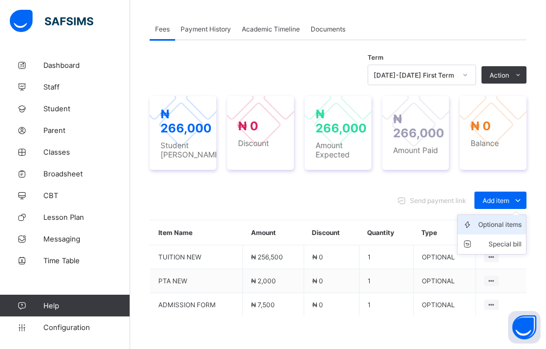
click at [507, 227] on div "Optional items" at bounding box center [500, 224] width 43 height 11
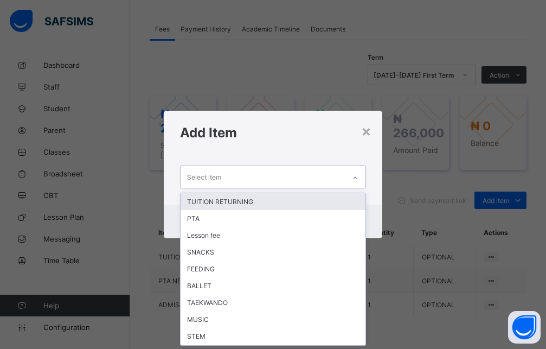
click at [235, 171] on div "Select item" at bounding box center [263, 176] width 164 height 21
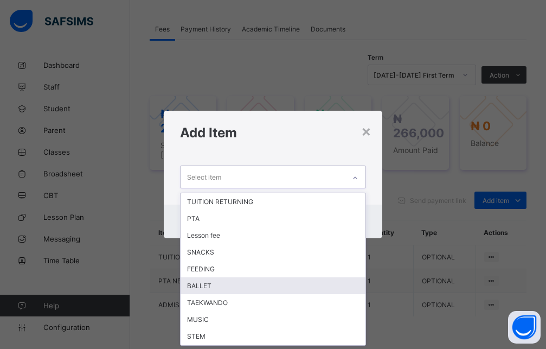
click at [205, 285] on div "BALLET" at bounding box center [273, 285] width 185 height 17
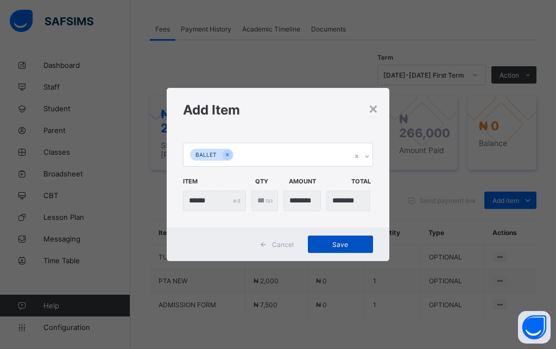
click at [348, 241] on span "Save" at bounding box center [340, 244] width 49 height 8
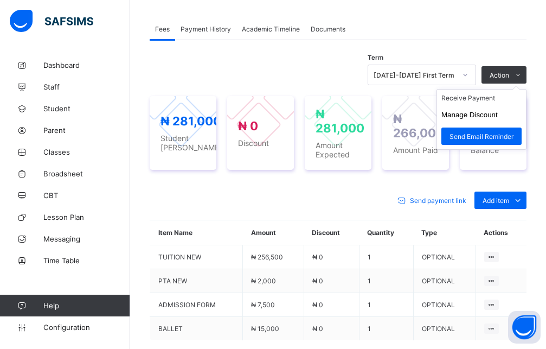
click at [507, 89] on ul "Receive Payment Manage Discount Send Email Reminder" at bounding box center [482, 119] width 90 height 61
click at [484, 100] on li "Receive Payment" at bounding box center [481, 98] width 89 height 17
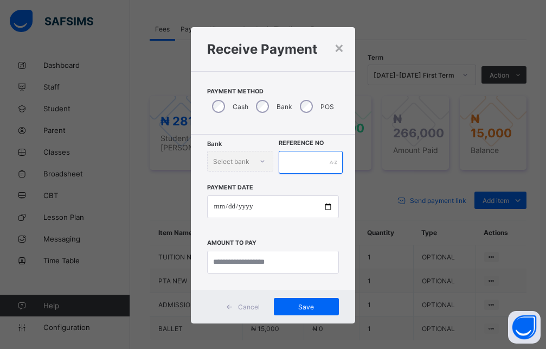
click at [311, 163] on input "text" at bounding box center [311, 162] width 65 height 23
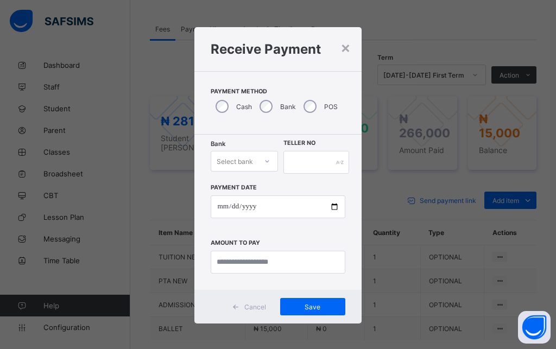
click at [240, 162] on div "Select bank" at bounding box center [234, 161] width 36 height 21
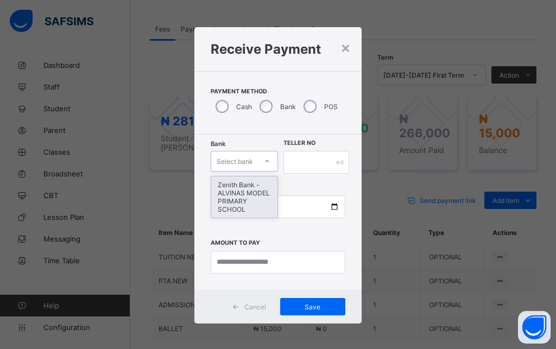
drag, startPoint x: 231, startPoint y: 199, endPoint x: 277, endPoint y: 182, distance: 49.3
click at [231, 199] on div "Zenith Bank - ALVINAS MODEL PRIMARY SCHOOL" at bounding box center [244, 196] width 66 height 41
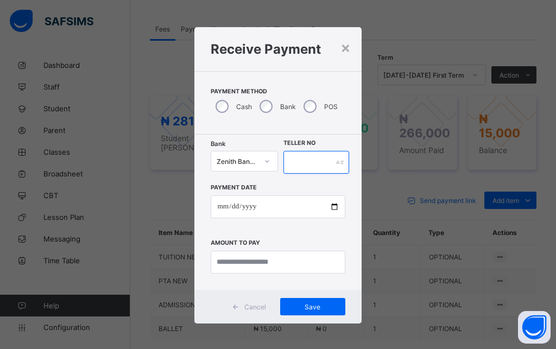
click at [310, 160] on input "text" at bounding box center [316, 162] width 66 height 23
type input "********"
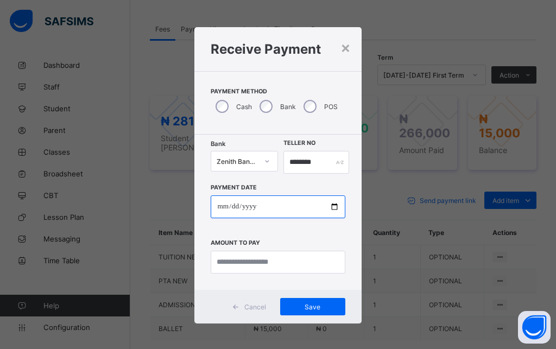
click at [223, 205] on input "date" at bounding box center [278, 206] width 134 height 23
click at [216, 211] on input "date" at bounding box center [278, 206] width 134 height 23
type input "**********"
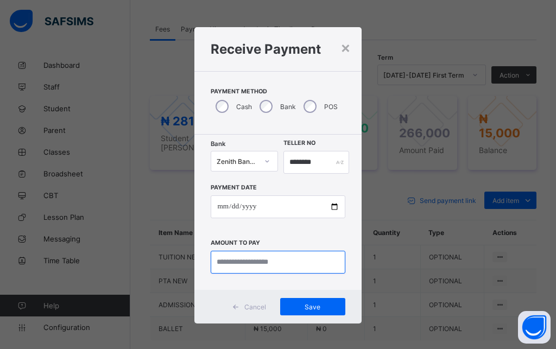
click at [252, 264] on input "currency" at bounding box center [278, 262] width 134 height 23
type input "********"
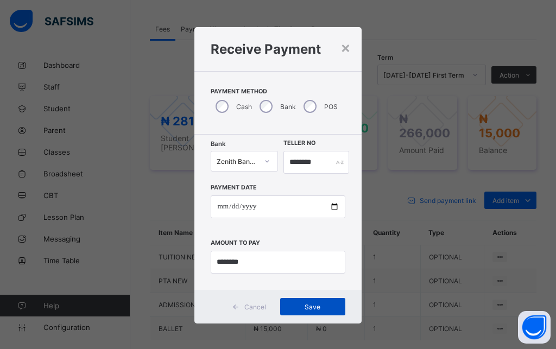
click at [316, 308] on span "Save" at bounding box center [312, 307] width 49 height 8
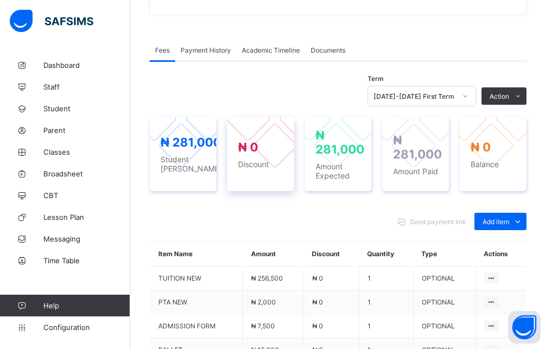
scroll to position [328, 0]
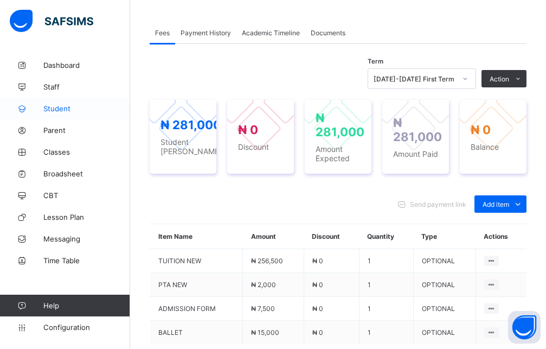
click at [69, 116] on link "Student" at bounding box center [65, 109] width 130 height 22
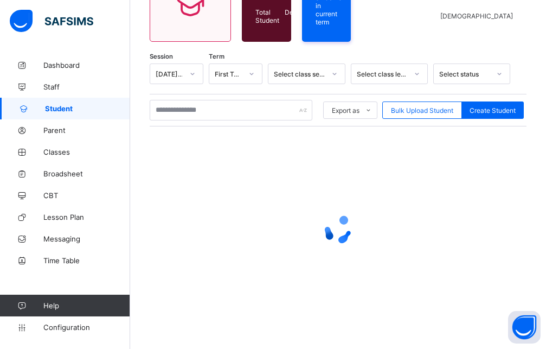
scroll to position [122, 0]
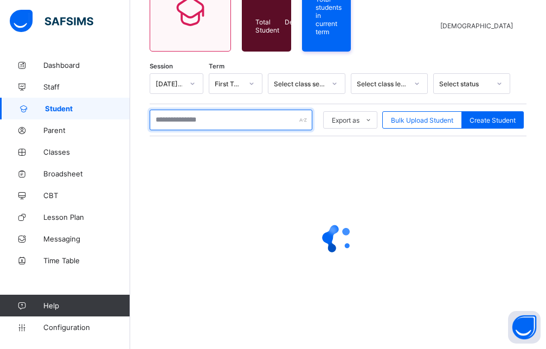
click at [202, 124] on input "text" at bounding box center [231, 120] width 163 height 21
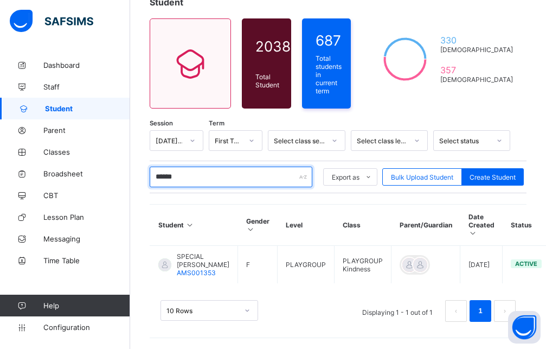
scroll to position [71, 0]
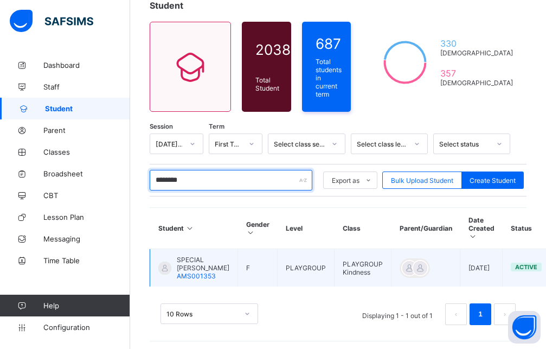
type input "********"
click at [193, 256] on span "SPECIAL [PERSON_NAME]" at bounding box center [203, 264] width 53 height 16
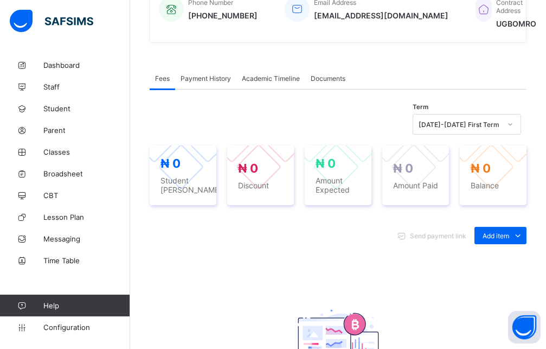
scroll to position [292, 0]
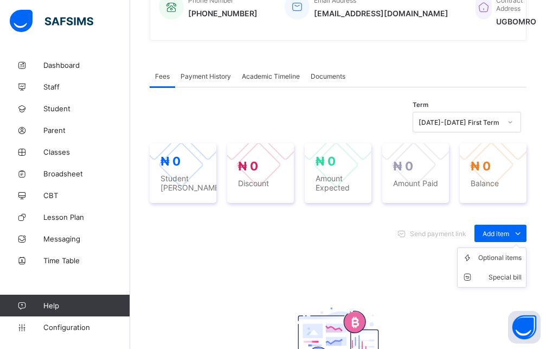
click at [505, 247] on ul "Optional items Special bill" at bounding box center [491, 267] width 69 height 40
click at [504, 257] on li "Optional items" at bounding box center [492, 258] width 68 height 20
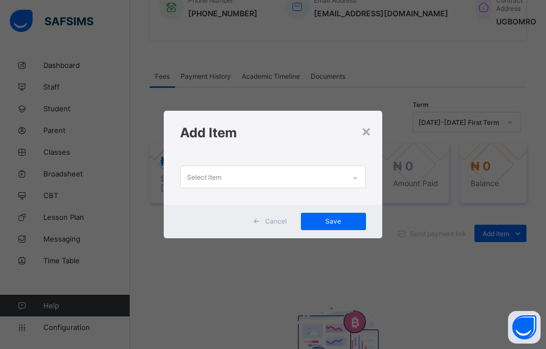
click at [356, 175] on icon at bounding box center [355, 178] width 7 height 11
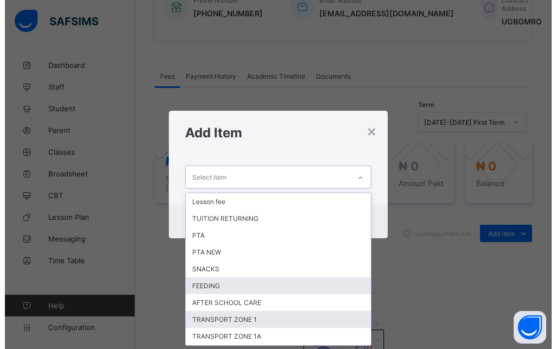
scroll to position [100, 0]
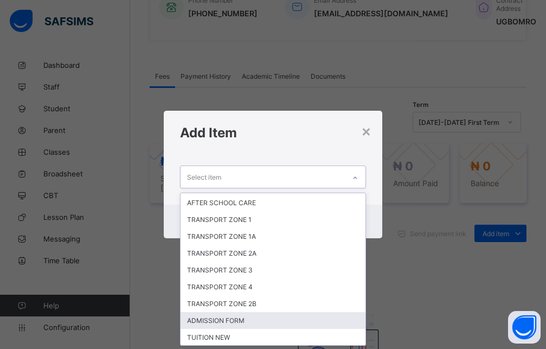
click at [242, 325] on div "ADMISSION FORM" at bounding box center [273, 320] width 185 height 17
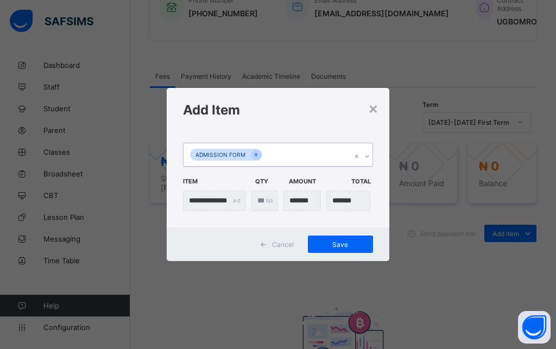
click at [367, 160] on icon at bounding box center [367, 156] width 7 height 11
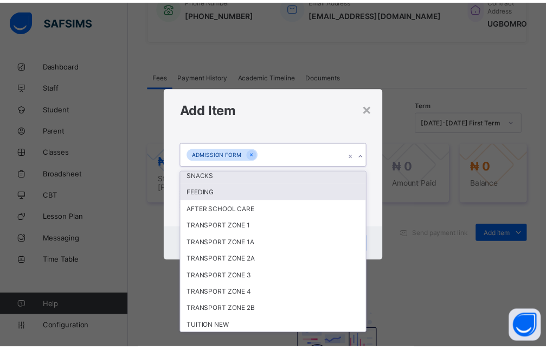
scroll to position [73, 0]
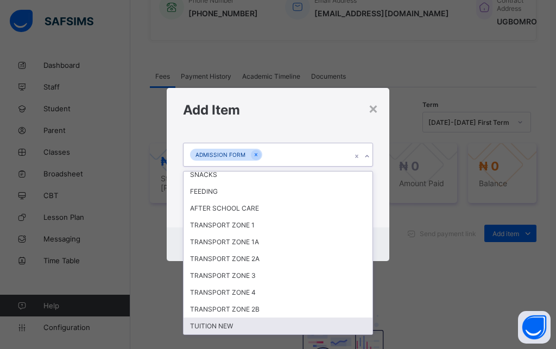
click at [218, 331] on div "TUITION NEW" at bounding box center [277, 325] width 189 height 17
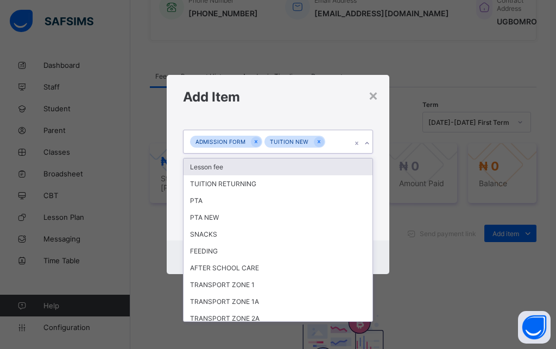
click at [366, 146] on div at bounding box center [367, 143] width 10 height 17
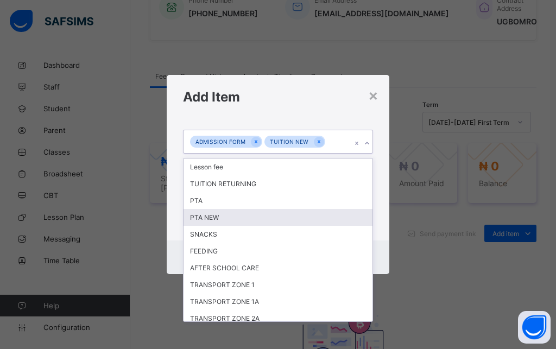
click at [225, 224] on div "PTA NEW" at bounding box center [277, 217] width 189 height 17
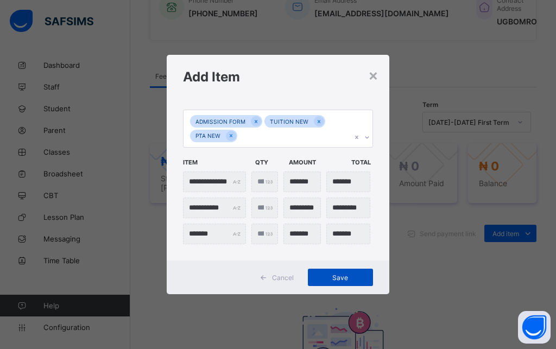
click at [348, 278] on span "Save" at bounding box center [340, 277] width 49 height 8
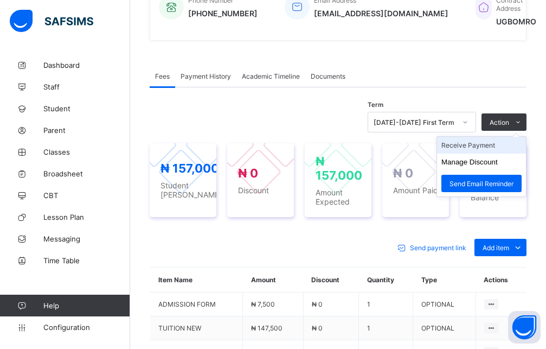
click at [497, 138] on li "Receive Payment" at bounding box center [481, 145] width 89 height 17
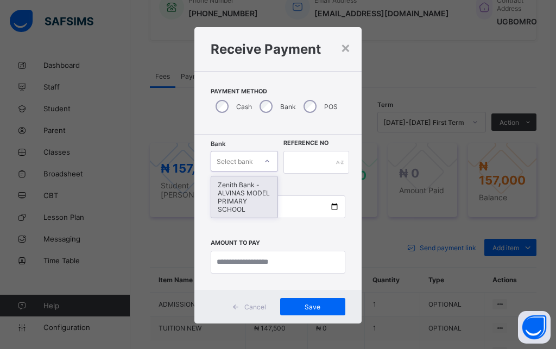
click at [258, 163] on div at bounding box center [267, 160] width 18 height 17
click at [241, 184] on div "Zenith Bank - ALVINAS MODEL PRIMARY SCHOOL" at bounding box center [244, 196] width 66 height 41
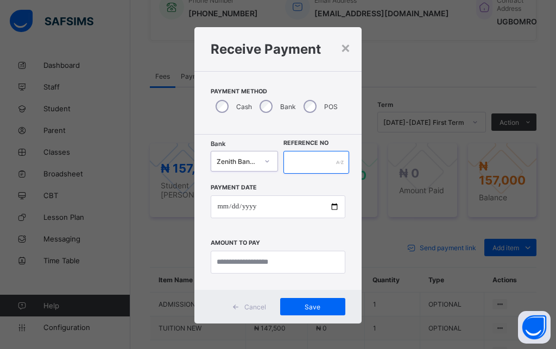
click at [315, 156] on input "text" at bounding box center [316, 162] width 66 height 23
type input "******"
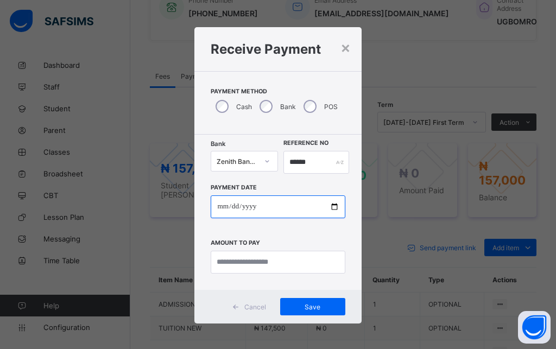
click at [219, 211] on input "date" at bounding box center [278, 206] width 134 height 23
click at [213, 211] on input "date" at bounding box center [278, 206] width 134 height 23
type input "**********"
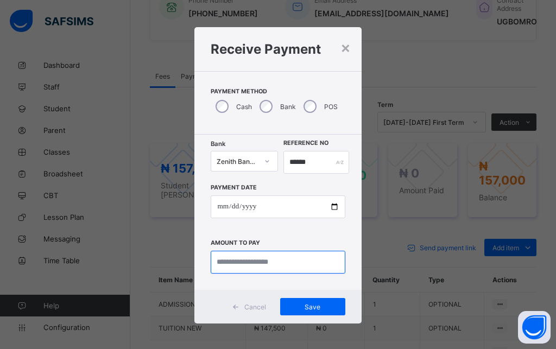
click at [250, 265] on input "currency" at bounding box center [278, 262] width 134 height 23
type input "*******"
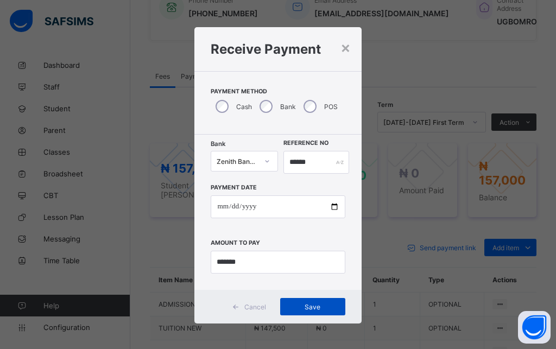
click at [326, 313] on div "Save" at bounding box center [312, 306] width 65 height 17
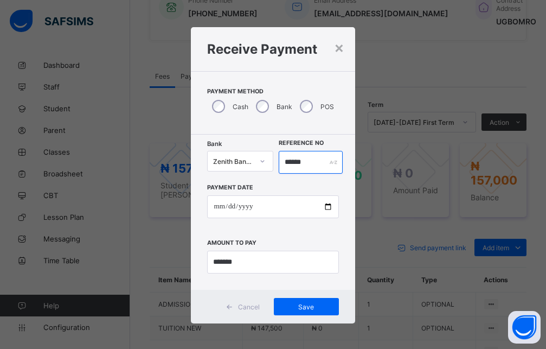
click at [291, 161] on input "******" at bounding box center [311, 162] width 65 height 23
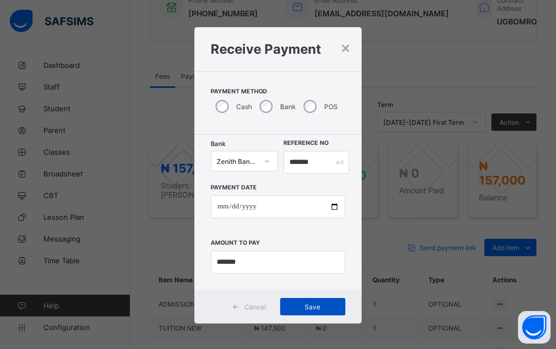
click at [327, 307] on span "Save" at bounding box center [312, 307] width 49 height 8
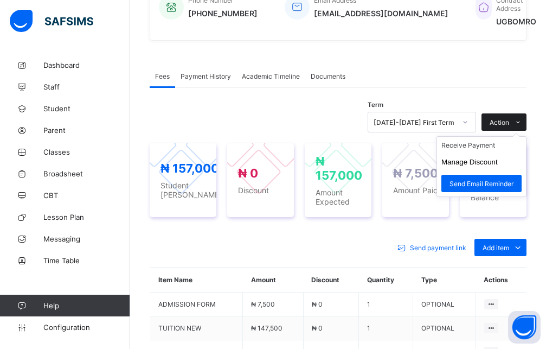
click at [521, 115] on span at bounding box center [517, 121] width 17 height 17
click at [485, 137] on li "Receive Payment" at bounding box center [481, 145] width 89 height 17
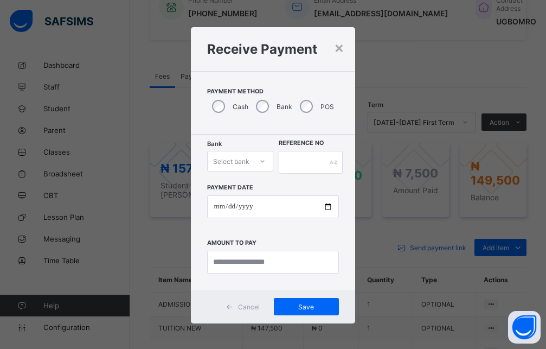
click at [238, 159] on div "Select bank" at bounding box center [231, 161] width 36 height 21
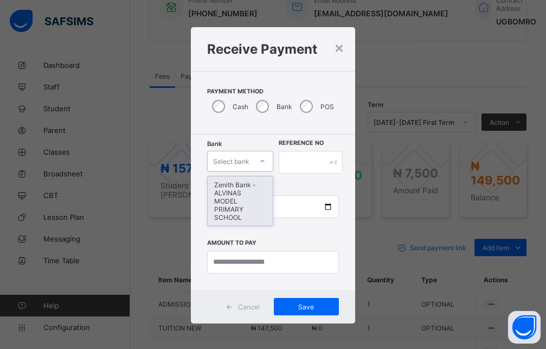
drag, startPoint x: 241, startPoint y: 201, endPoint x: 241, endPoint y: 196, distance: 5.5
click at [241, 201] on div "Zenith Bank - ALVINAS MODEL PRIMARY SCHOOL" at bounding box center [240, 200] width 65 height 49
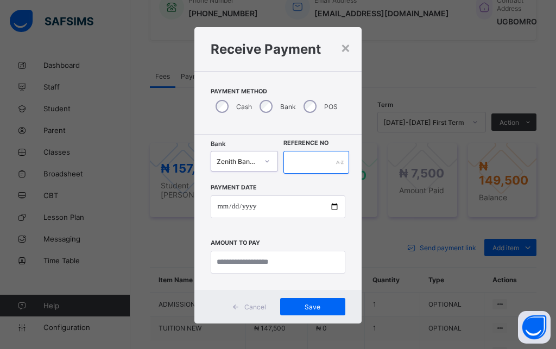
click at [313, 159] on input "text" at bounding box center [316, 162] width 66 height 23
type input "******"
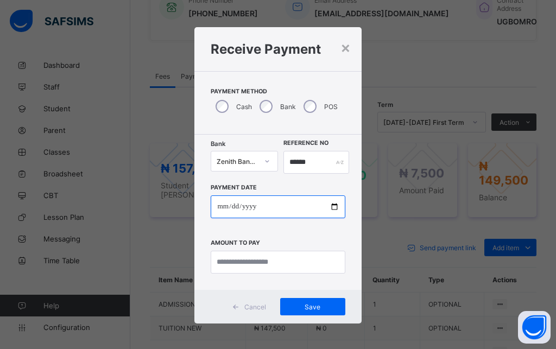
click at [216, 210] on input "date" at bounding box center [278, 206] width 134 height 23
type input "**********"
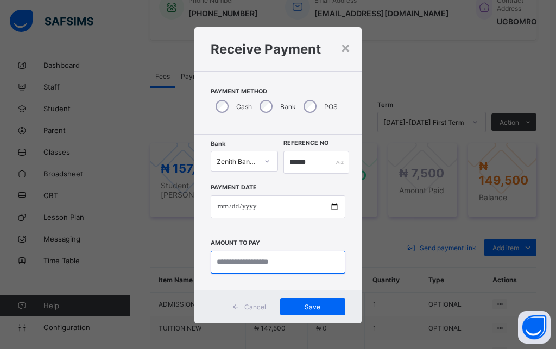
click at [254, 261] on input "currency" at bounding box center [278, 262] width 134 height 23
type input "*********"
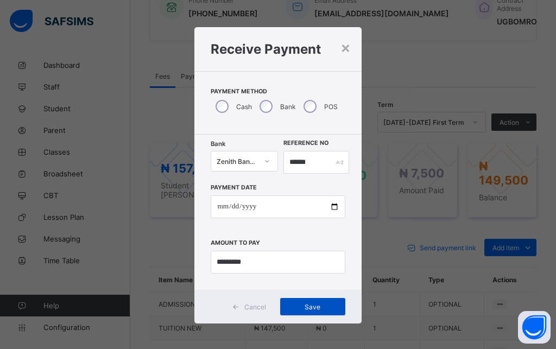
click at [307, 303] on span "Save" at bounding box center [312, 307] width 49 height 8
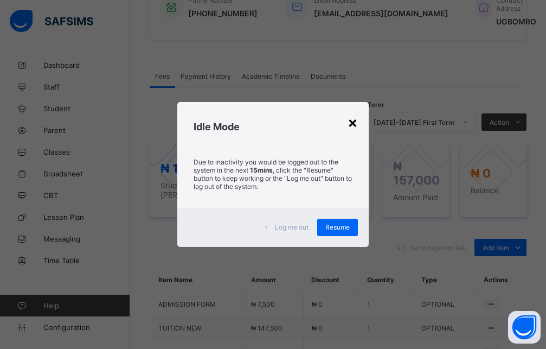
click at [353, 123] on div "×" at bounding box center [353, 122] width 10 height 18
